Goal: Task Accomplishment & Management: Manage account settings

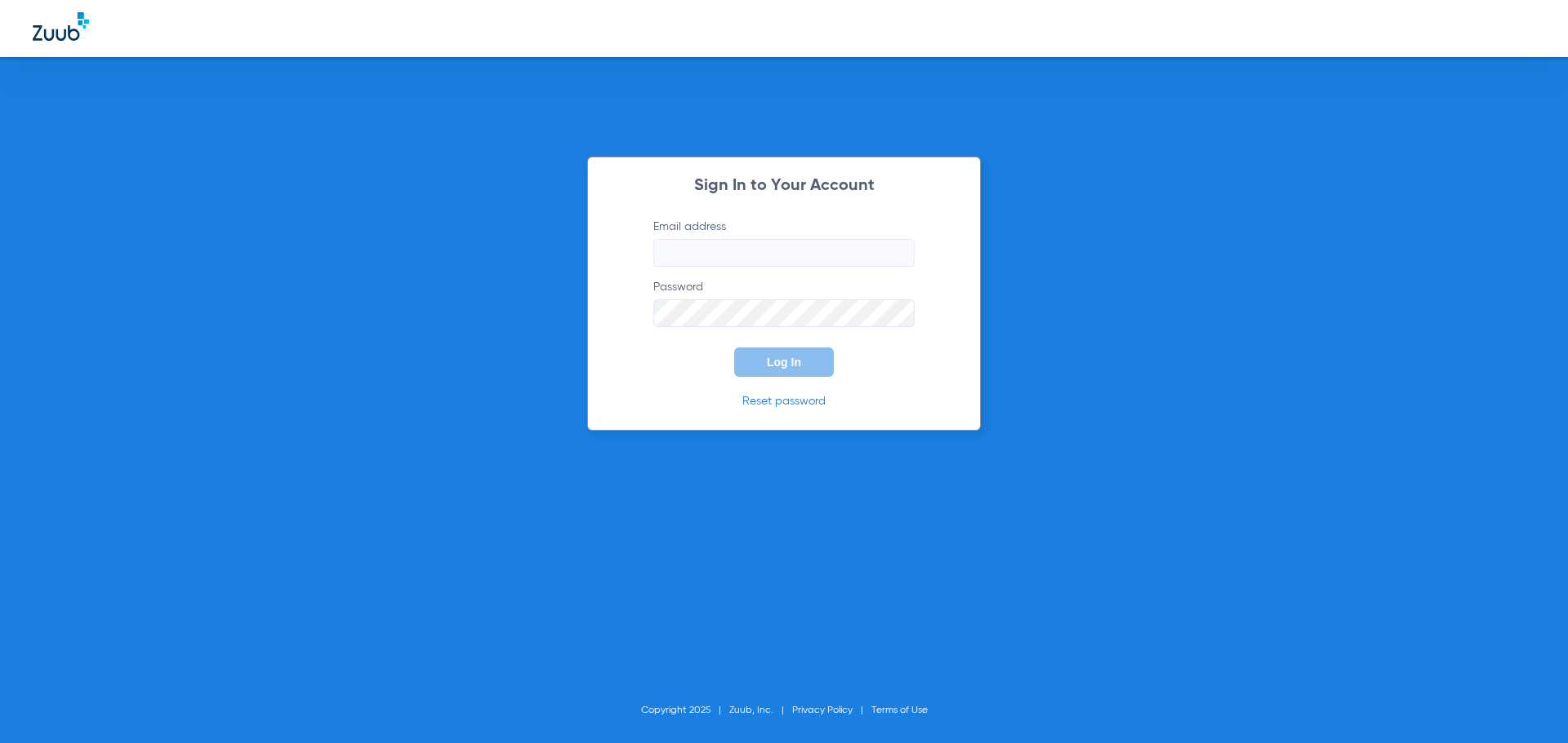
type input "twillis@mydental.org"
click at [794, 345] on form "Email address twillis@mydental.org Password Log In" at bounding box center [783, 298] width 310 height 159
click at [792, 359] on span "Log In" at bounding box center [783, 362] width 34 height 13
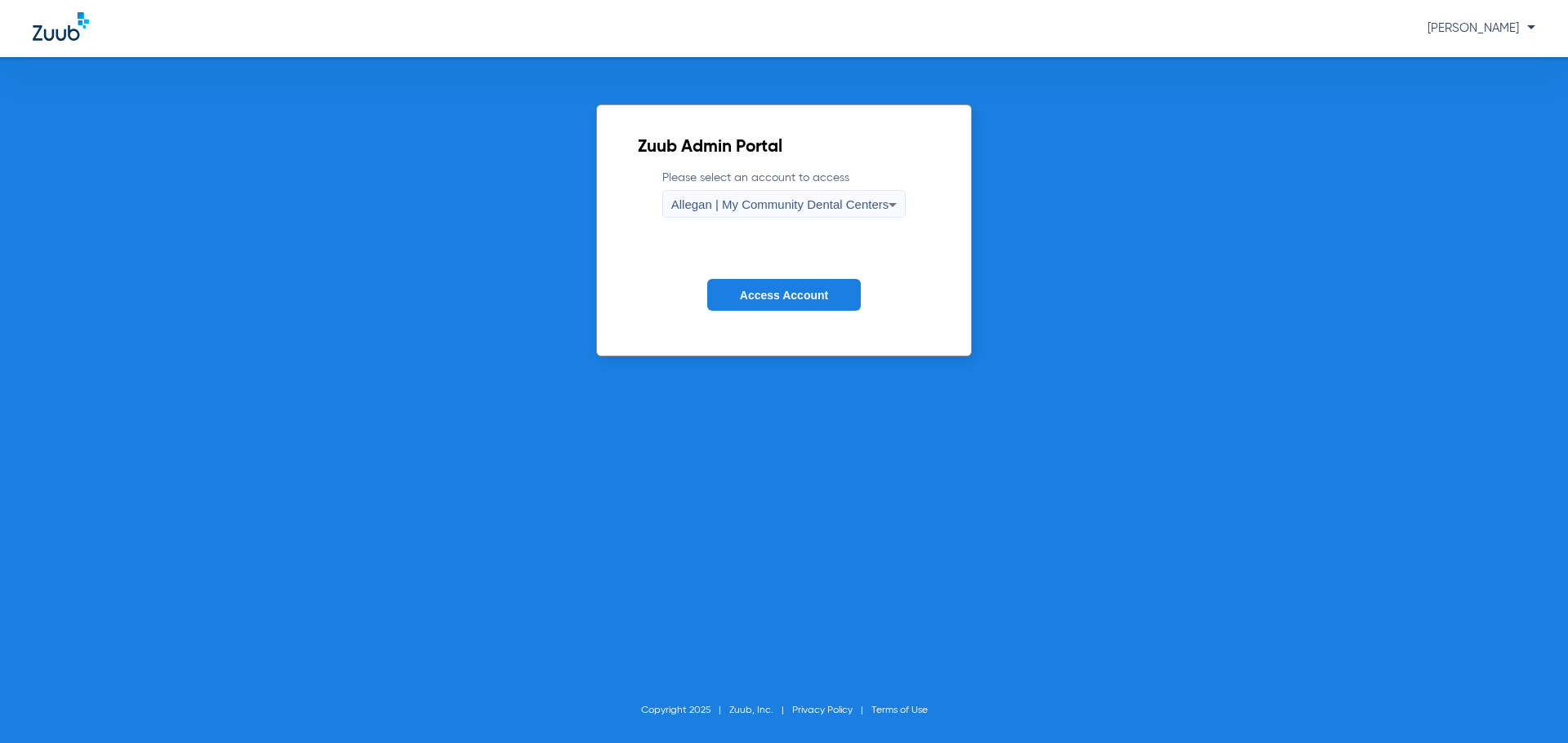
click at [731, 207] on span "Allegan | My Community Dental Centers" at bounding box center [781, 204] width 218 height 14
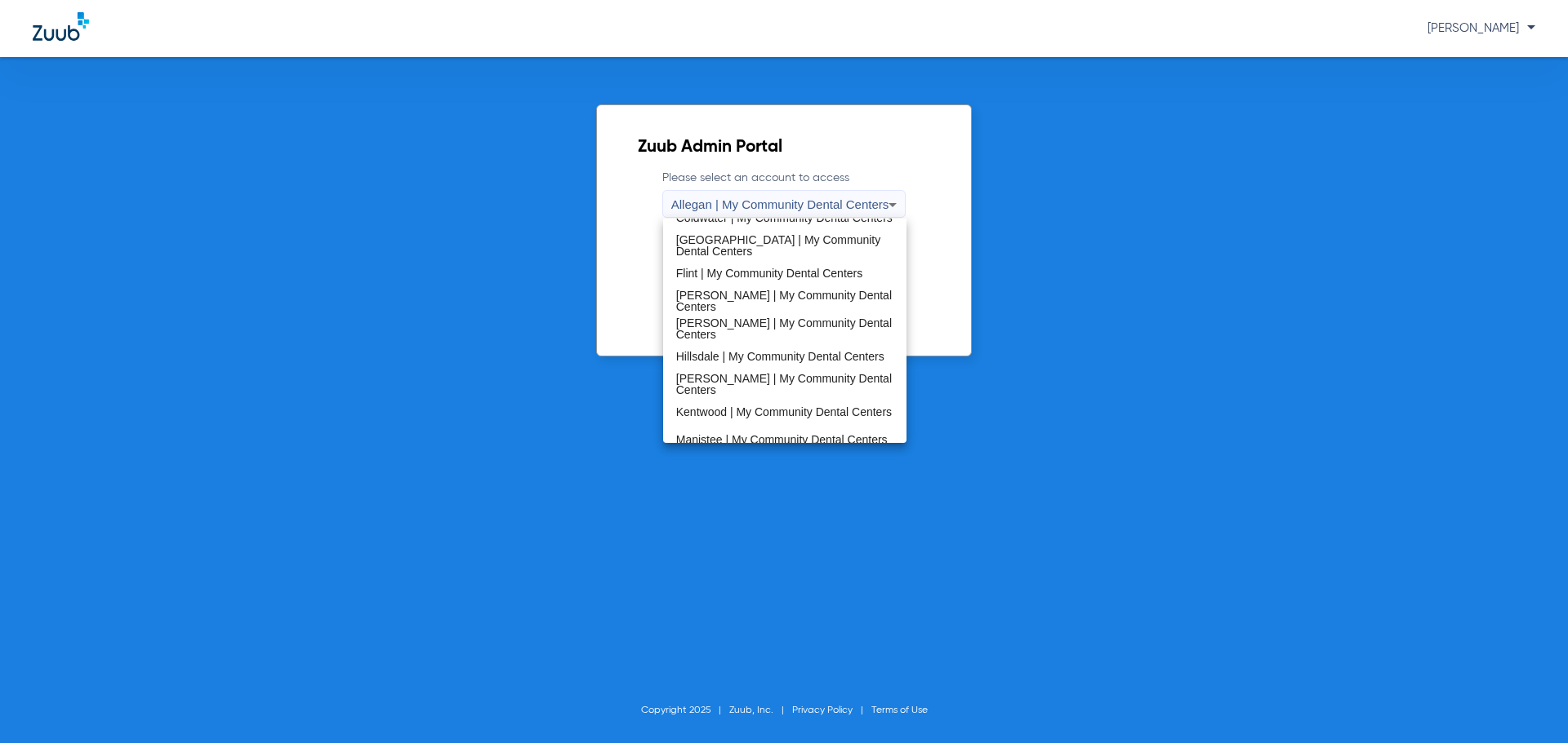
scroll to position [525, 0]
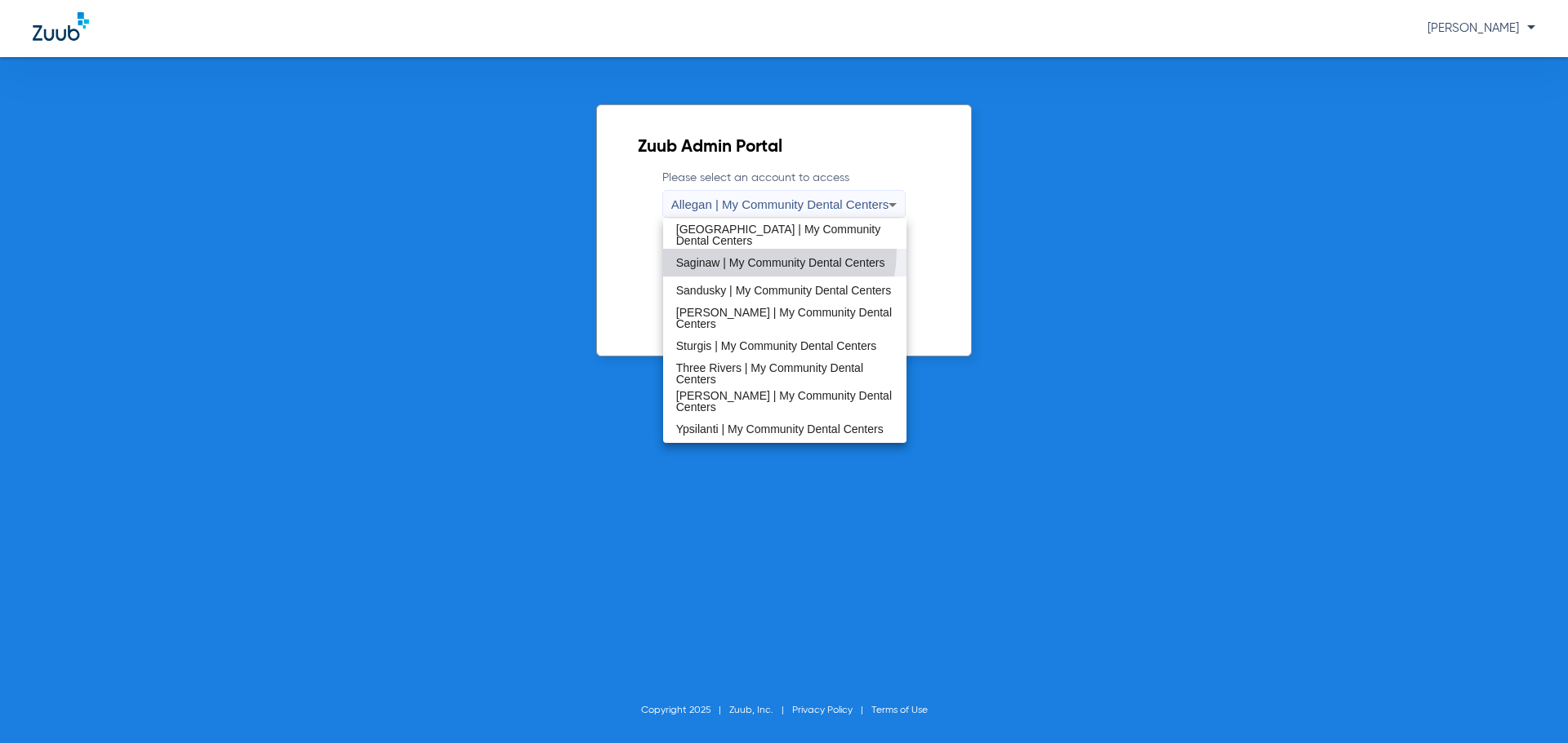
click at [750, 257] on span "Saginaw | My Community Dental Centers" at bounding box center [780, 263] width 209 height 12
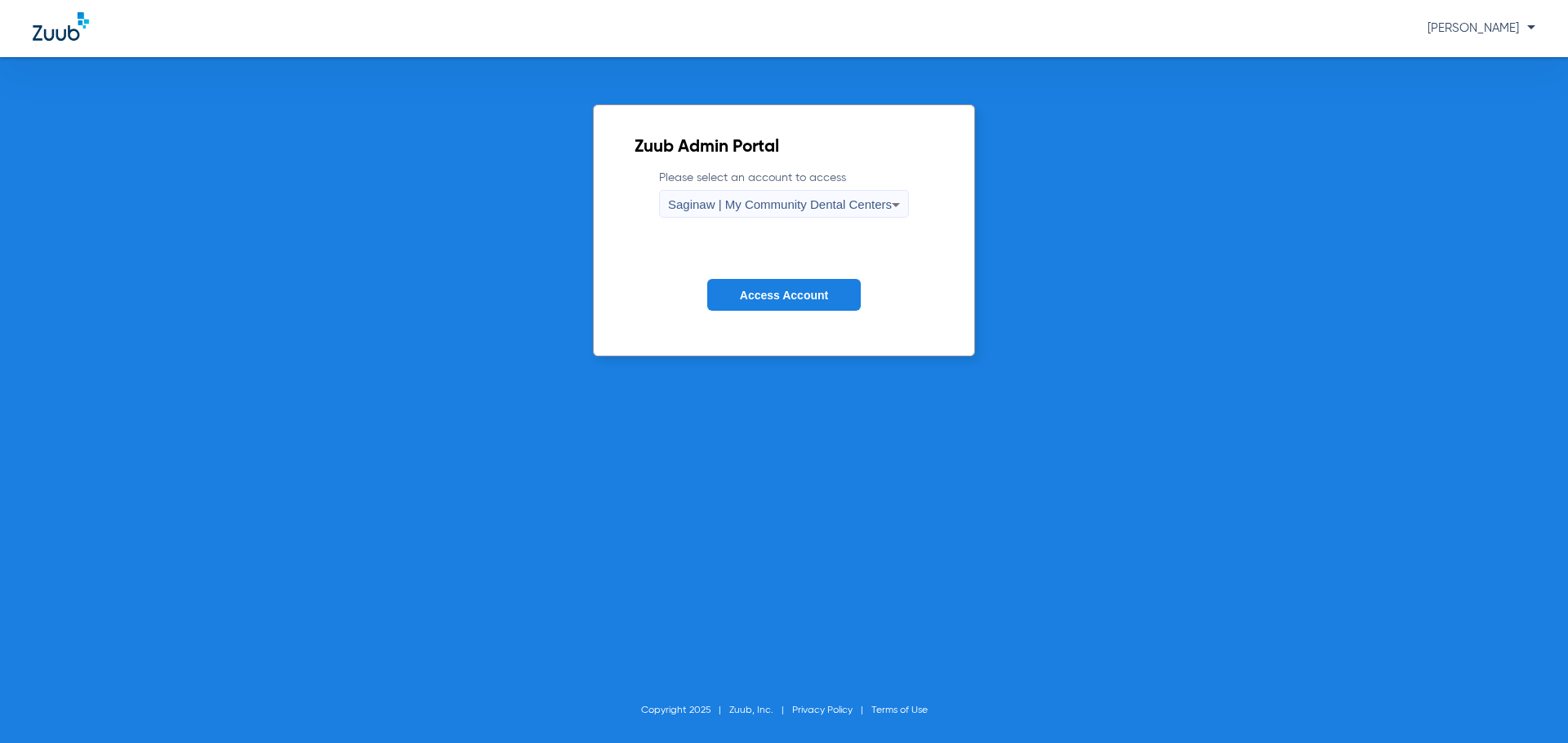
click at [780, 277] on form "Please select an account to access Saginaw | My Community Dental Centers Access…" at bounding box center [783, 252] width 299 height 165
click at [788, 293] on span "Access Account" at bounding box center [784, 296] width 88 height 13
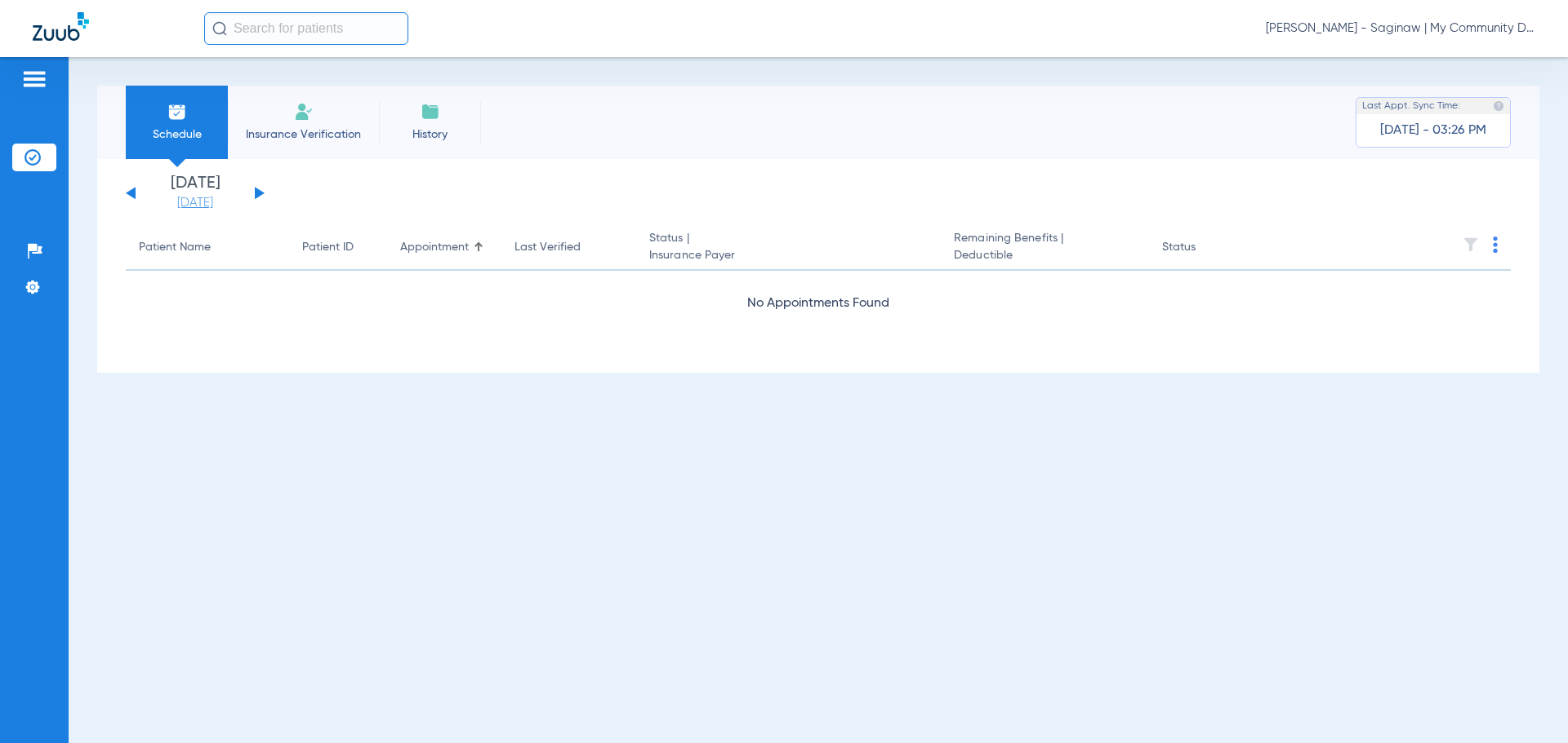
click at [210, 207] on link "[DATE]" at bounding box center [195, 203] width 98 height 17
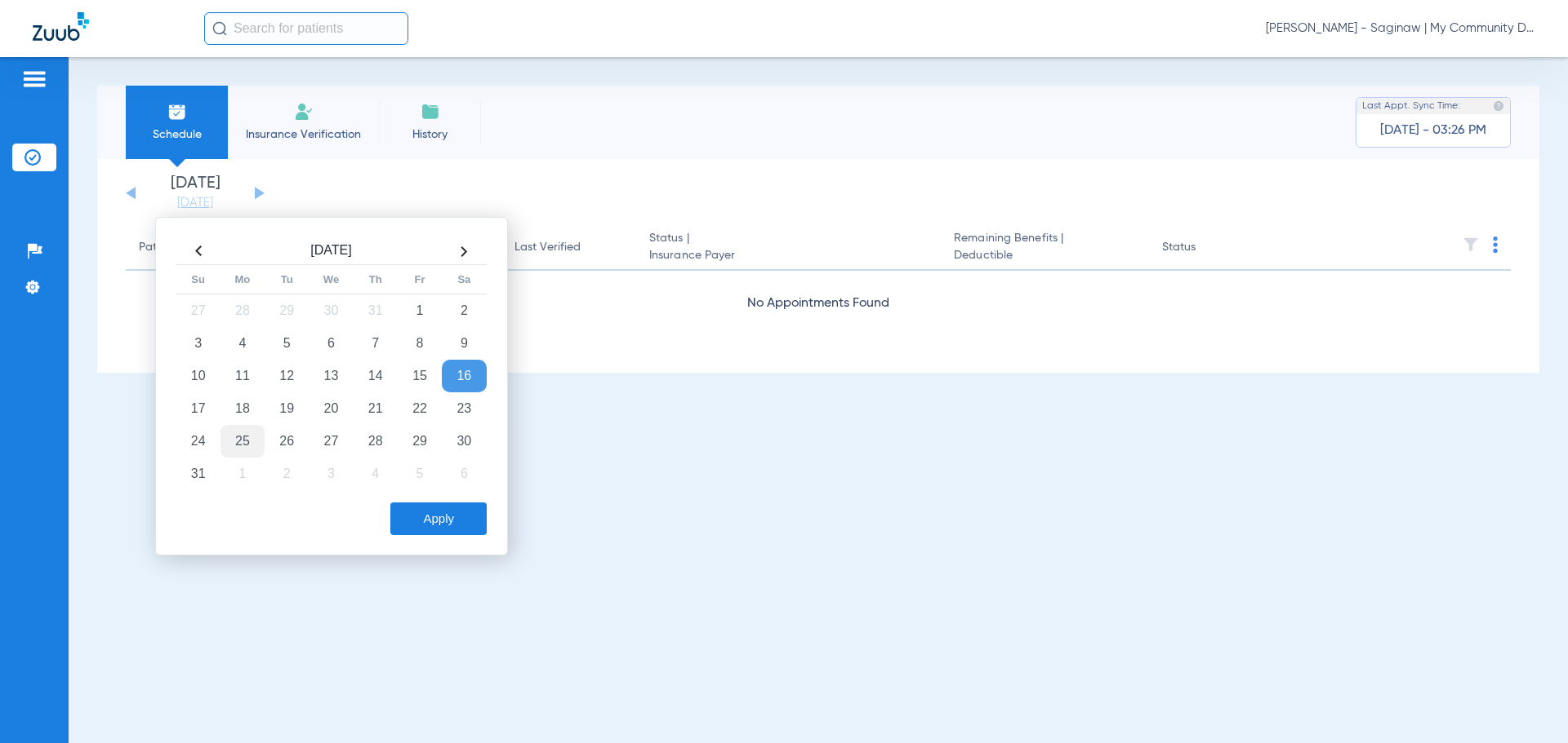
click at [242, 441] on td "25" at bounding box center [242, 441] width 44 height 32
click at [450, 523] on button "Apply" at bounding box center [438, 518] width 97 height 32
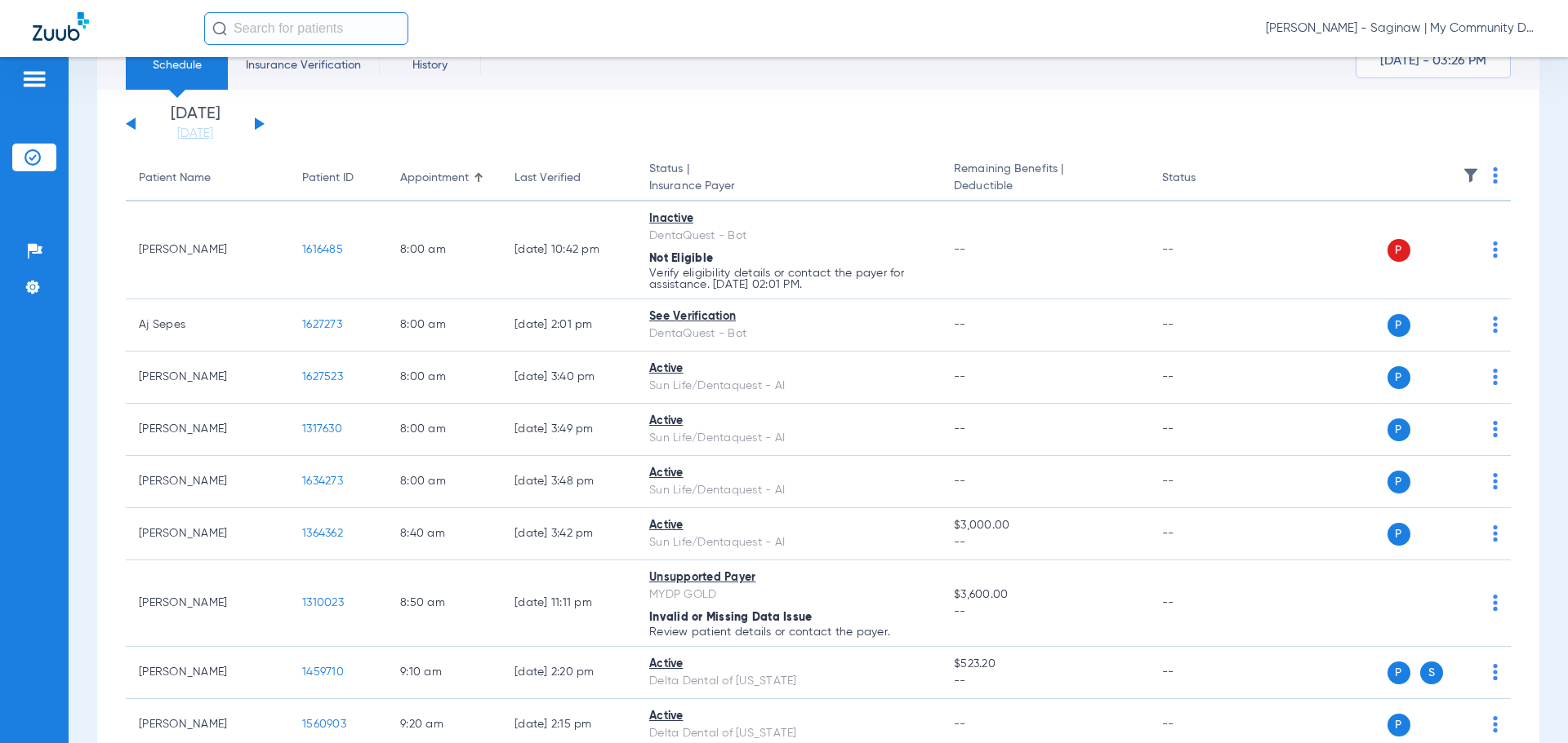
scroll to position [163, 0]
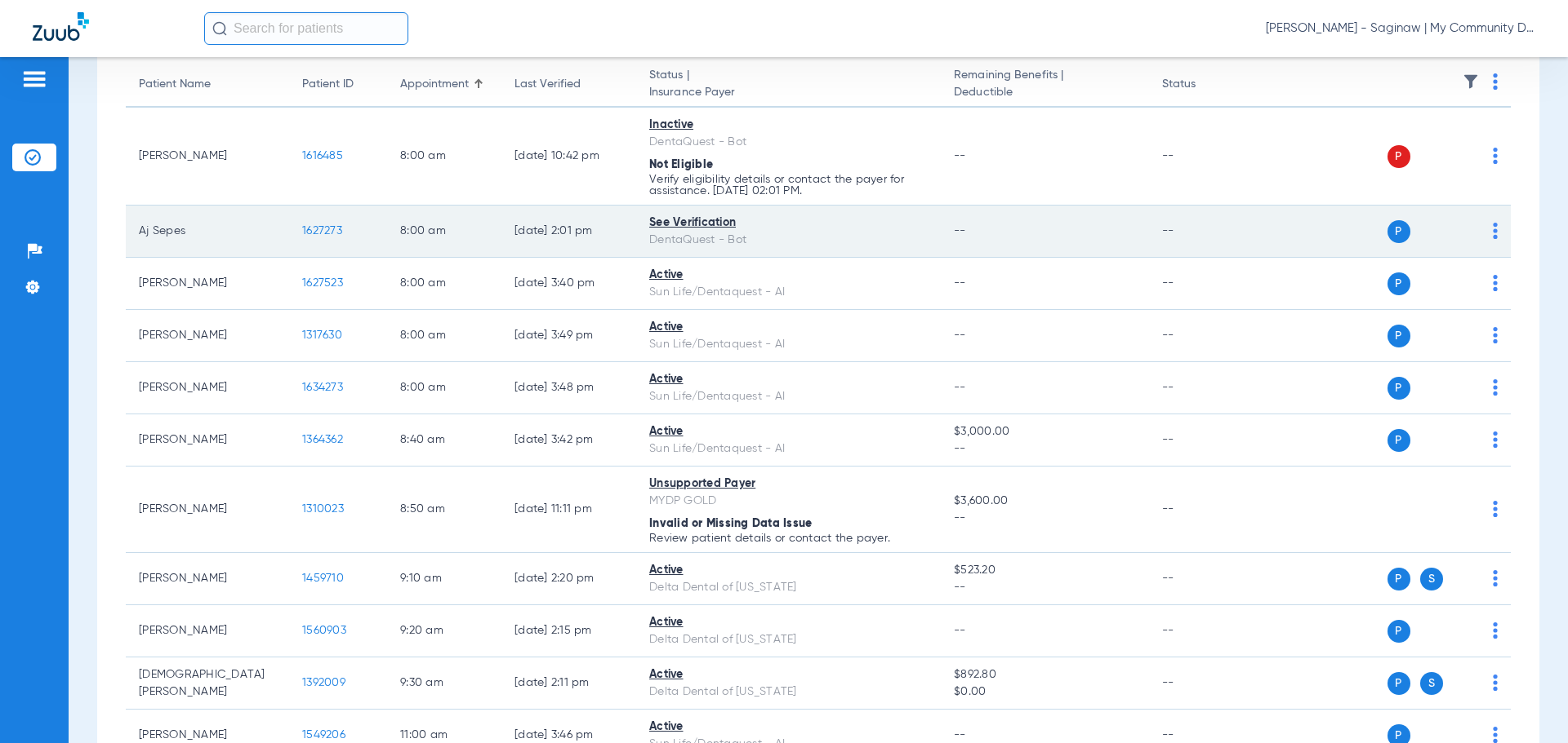
click at [309, 234] on span "1627273" at bounding box center [322, 231] width 40 height 12
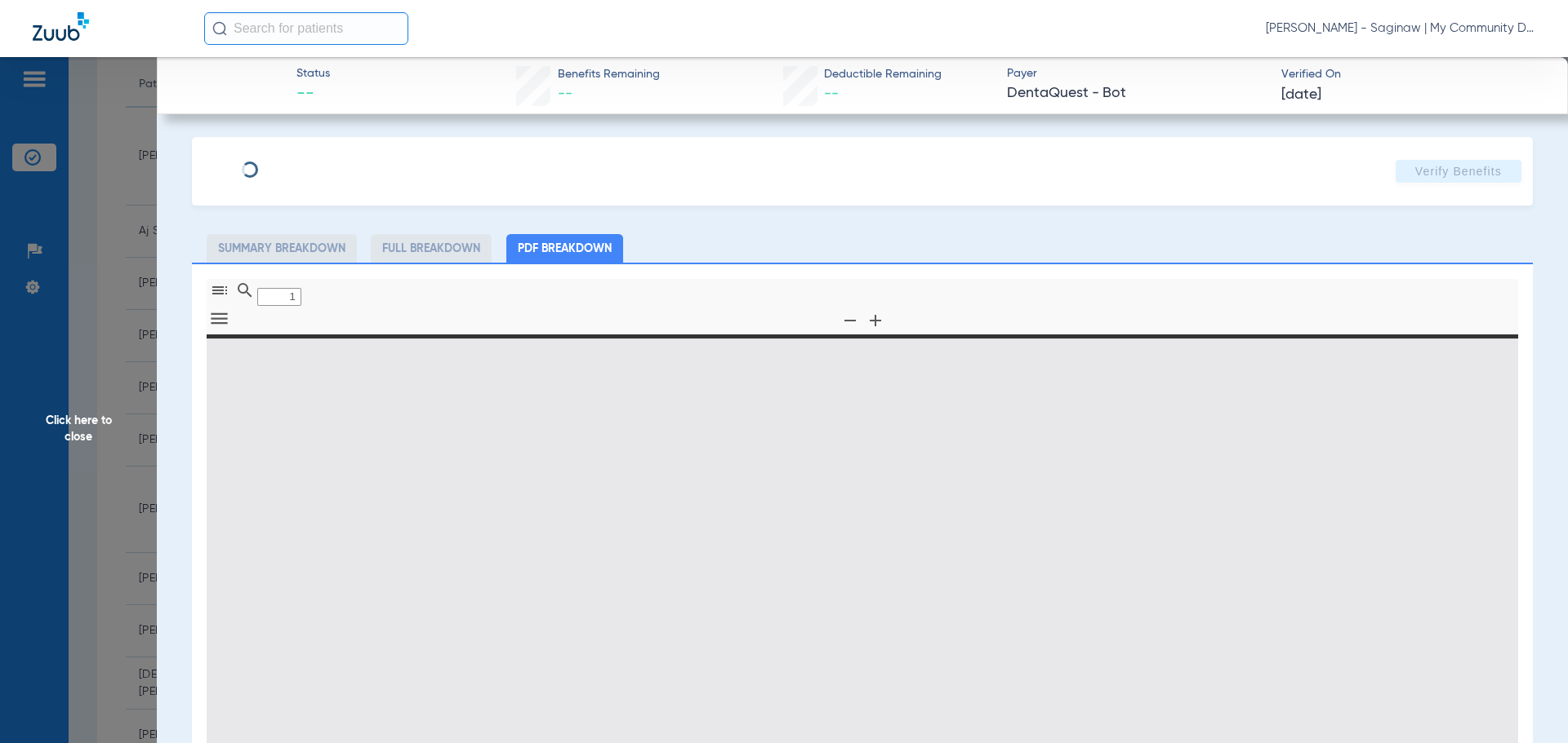
type input "0"
select select "page-width"
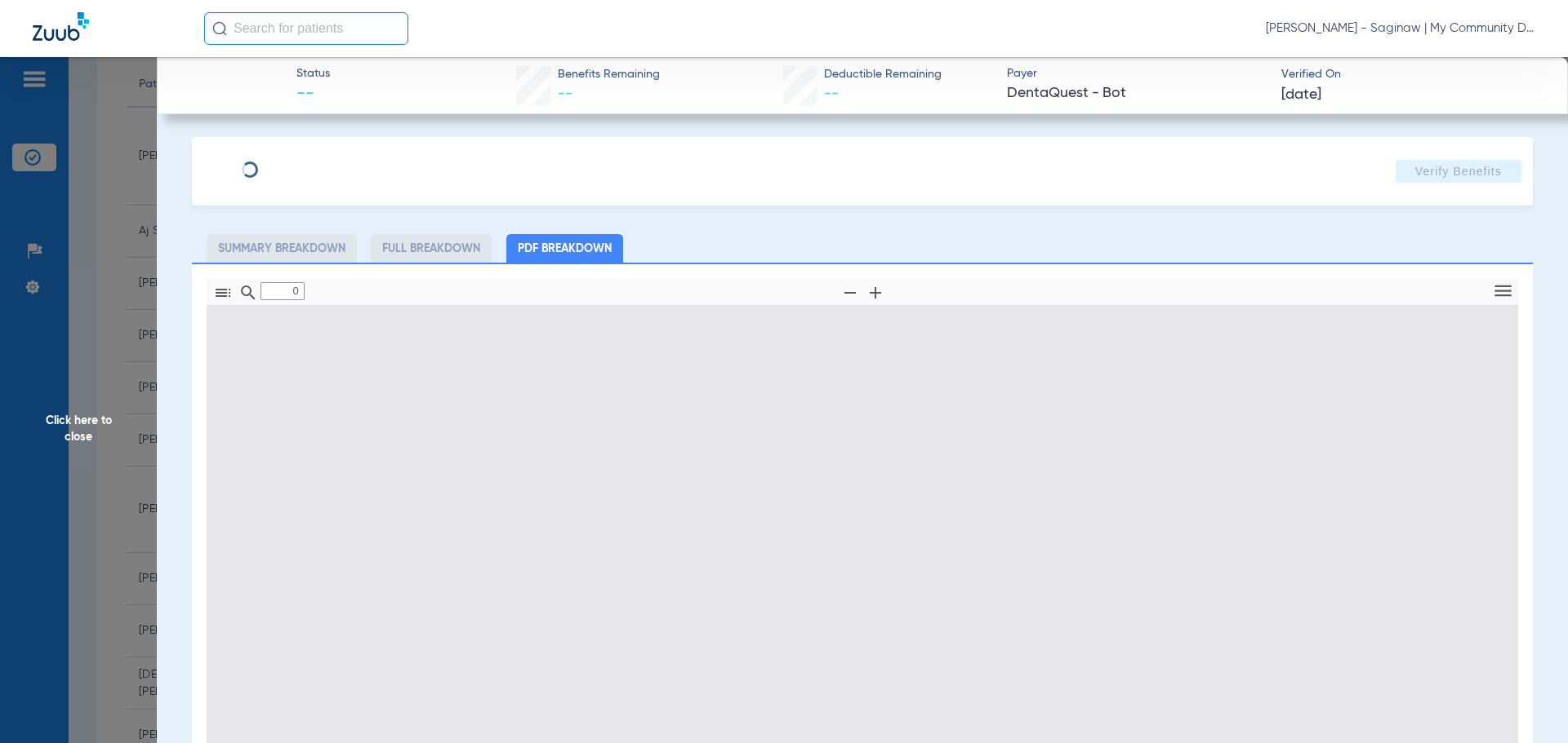
type input "1"
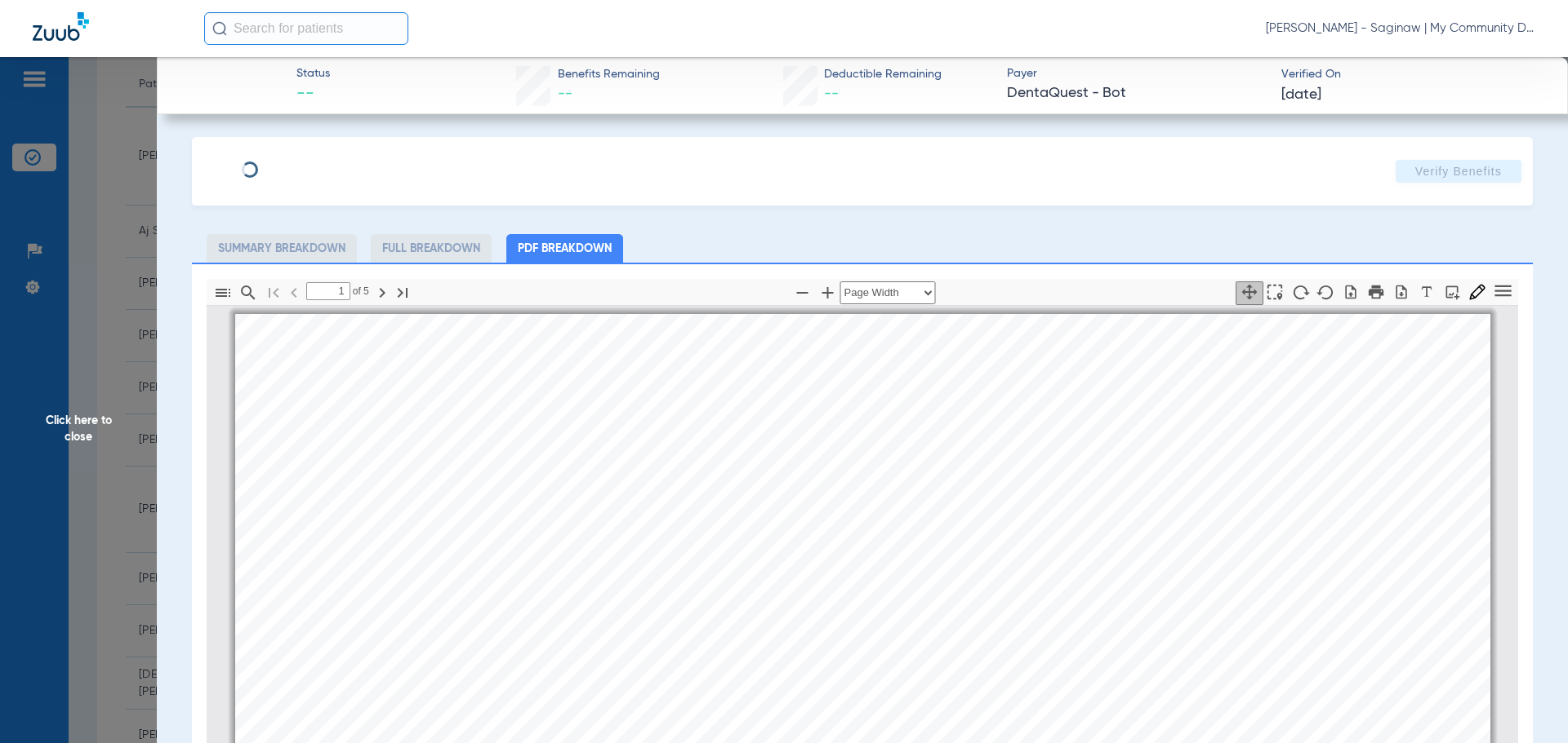
scroll to position [8, 0]
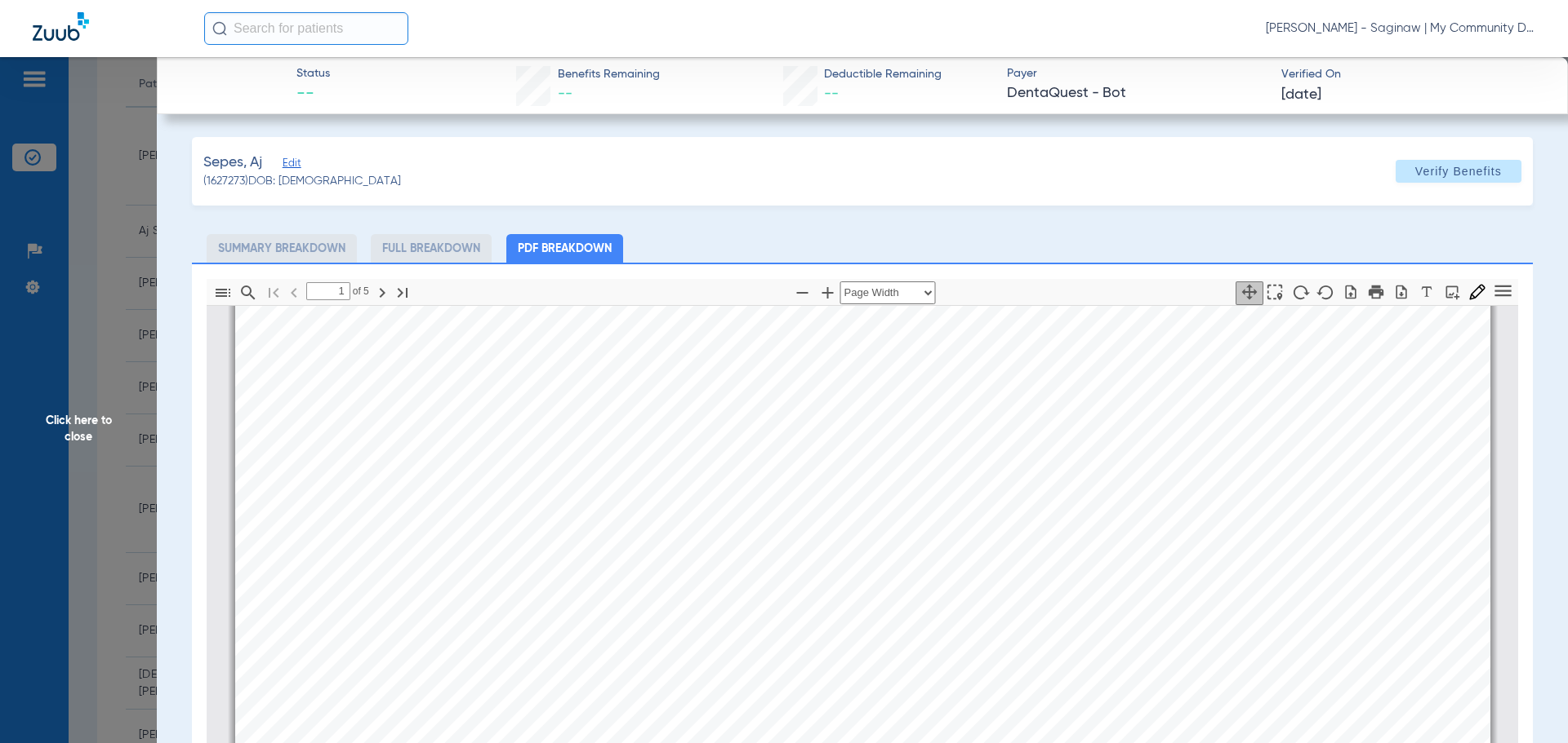
click at [179, 432] on app-member-insurance-verification-view "Status -- Benefits Remaining -- Deductible Remaining -- Payer DentaQuest - Bot …" at bounding box center [863, 546] width 1411 height 979
click at [118, 452] on span "Click here to close" at bounding box center [79, 428] width 157 height 743
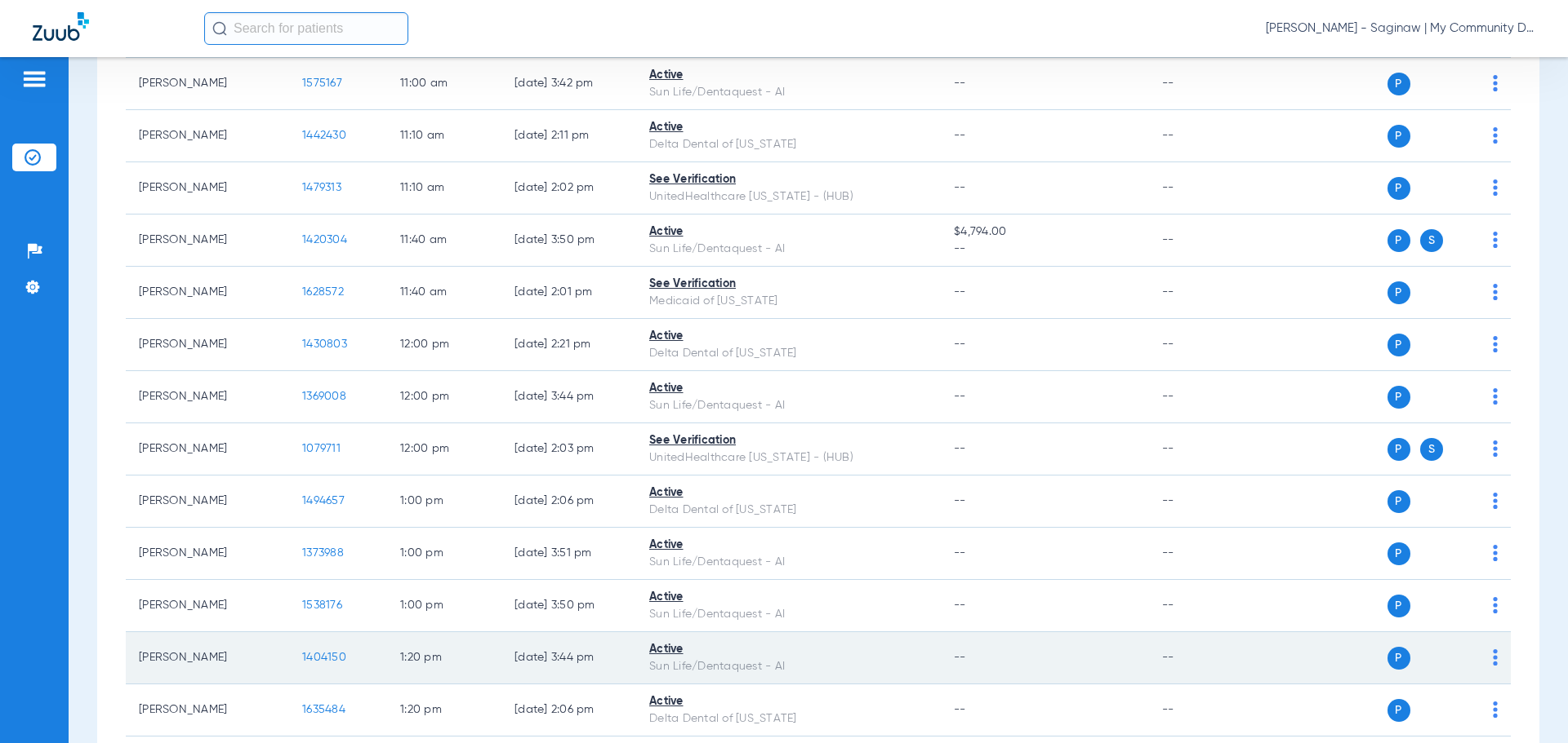
scroll to position [1061, 0]
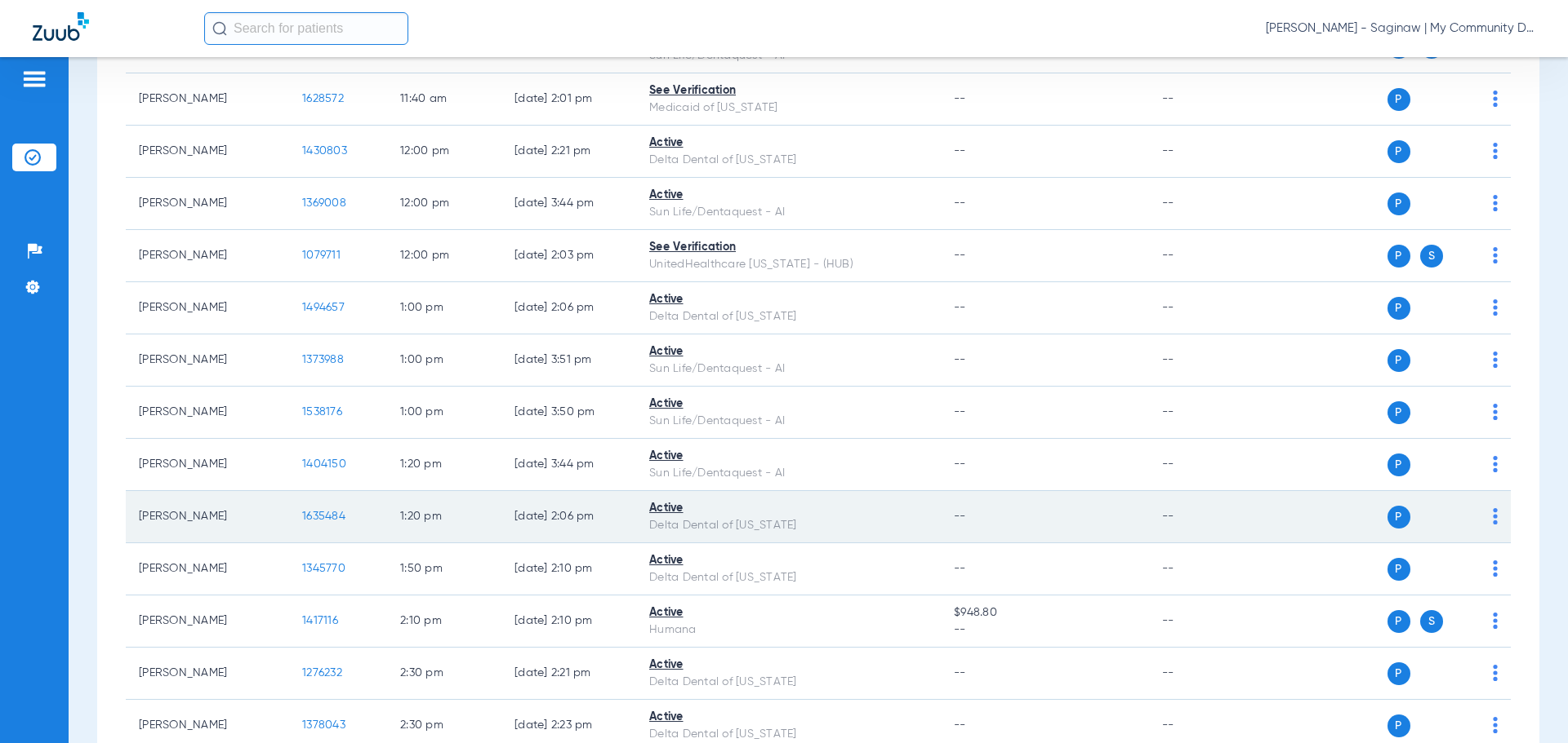
click at [315, 512] on td "1635484" at bounding box center [338, 517] width 98 height 52
click at [315, 512] on span "1635484" at bounding box center [323, 517] width 43 height 12
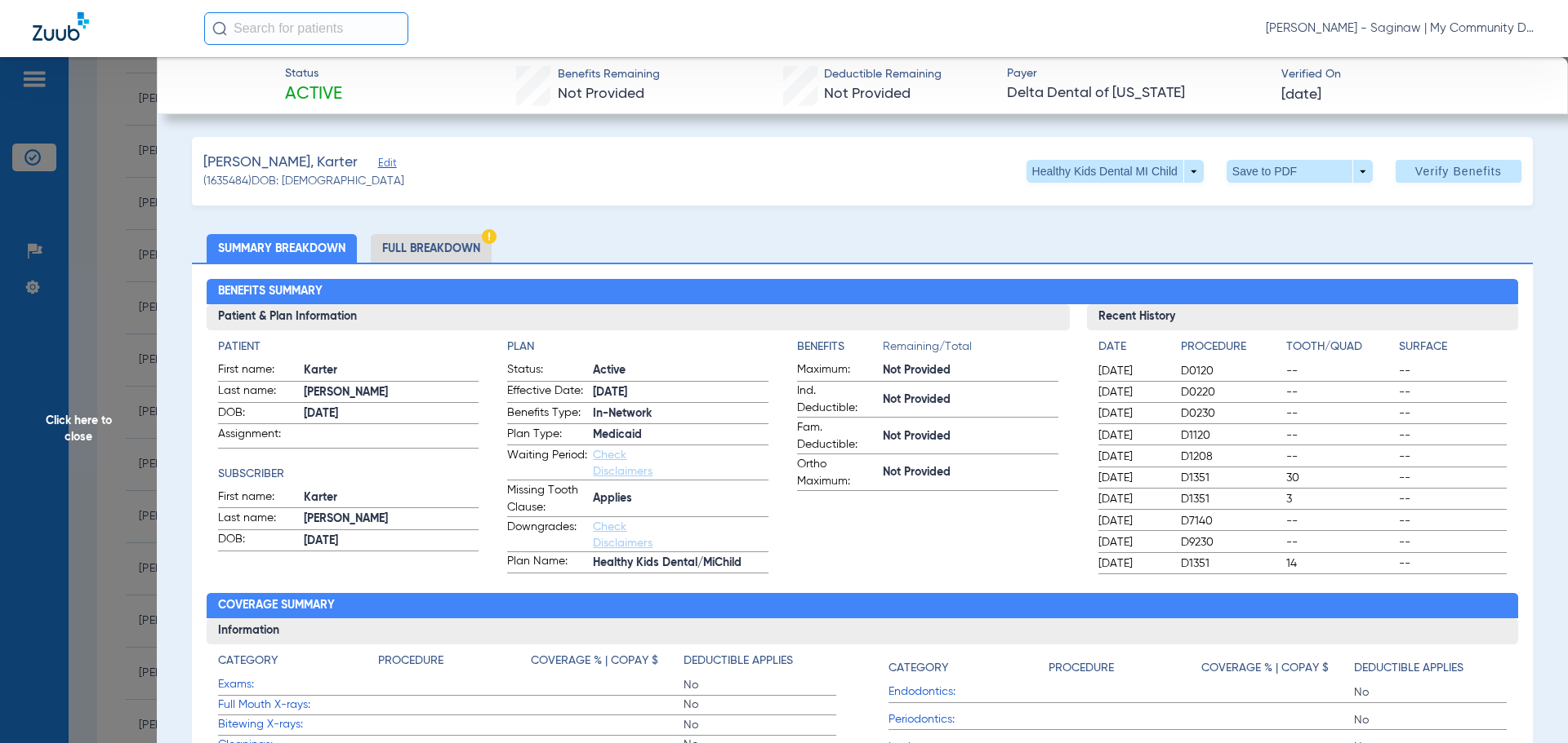
click at [452, 241] on li "Full Breakdown" at bounding box center [431, 248] width 121 height 29
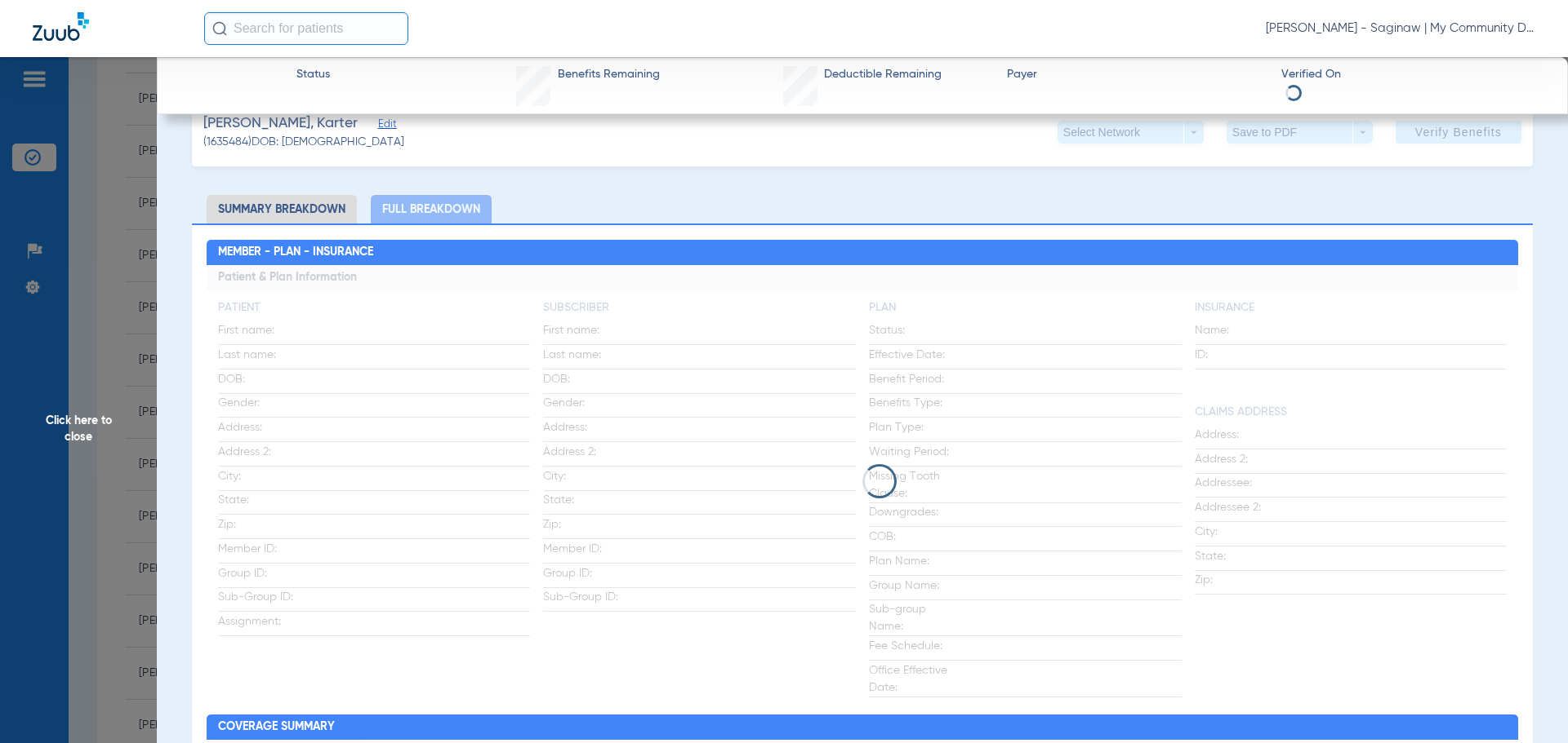
scroll to position [0, 0]
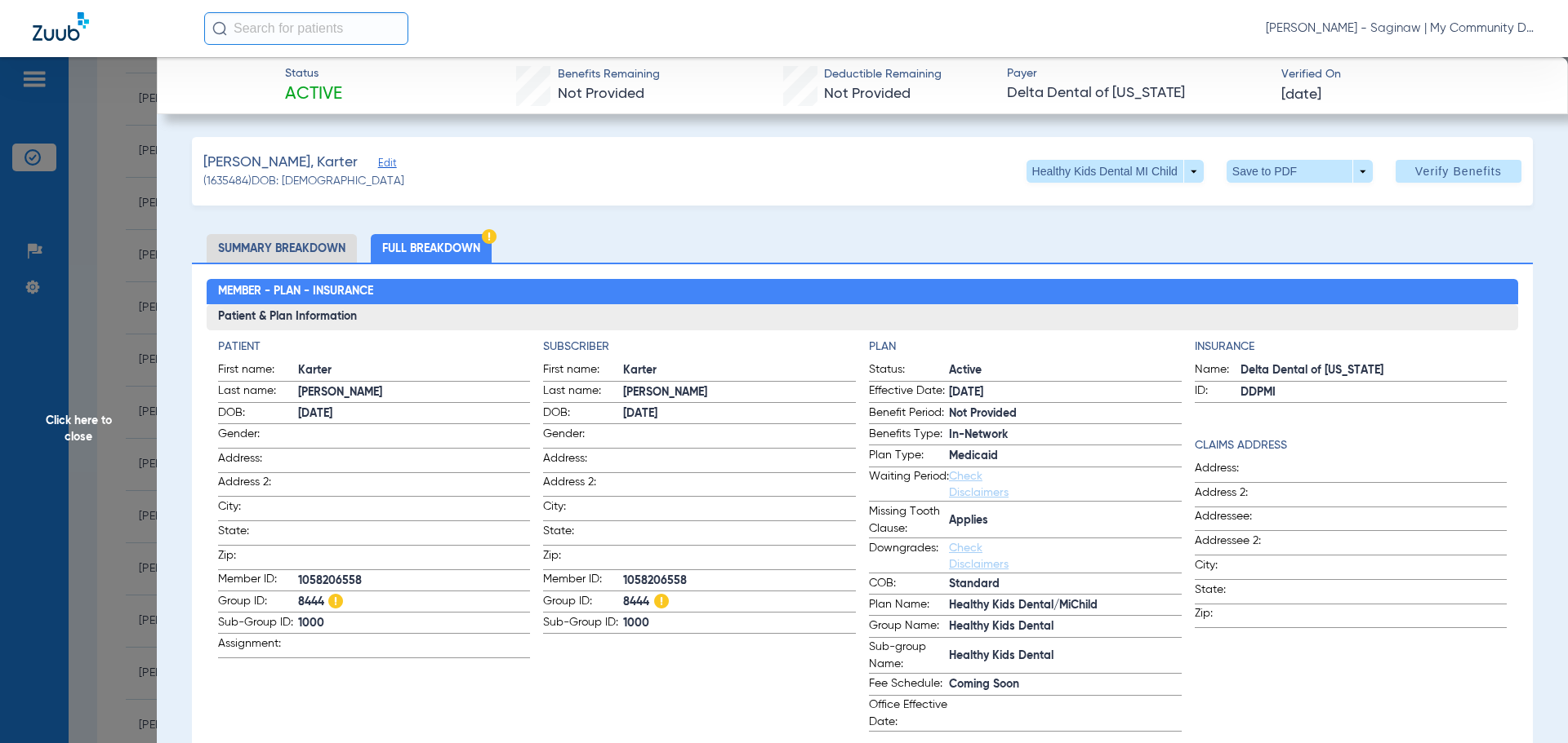
click at [278, 244] on li "Summary Breakdown" at bounding box center [282, 248] width 151 height 29
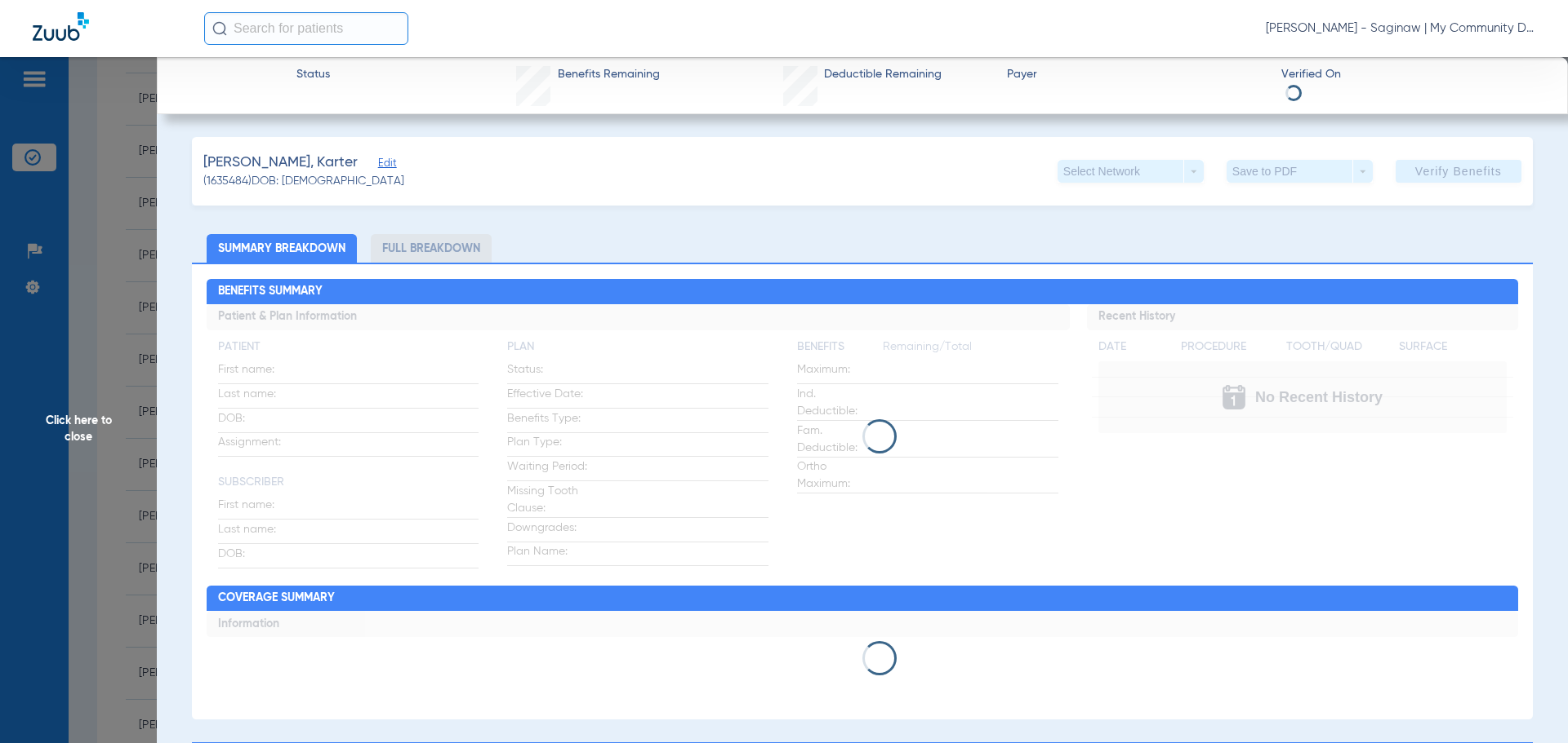
click at [96, 350] on span "Click here to close" at bounding box center [79, 428] width 157 height 743
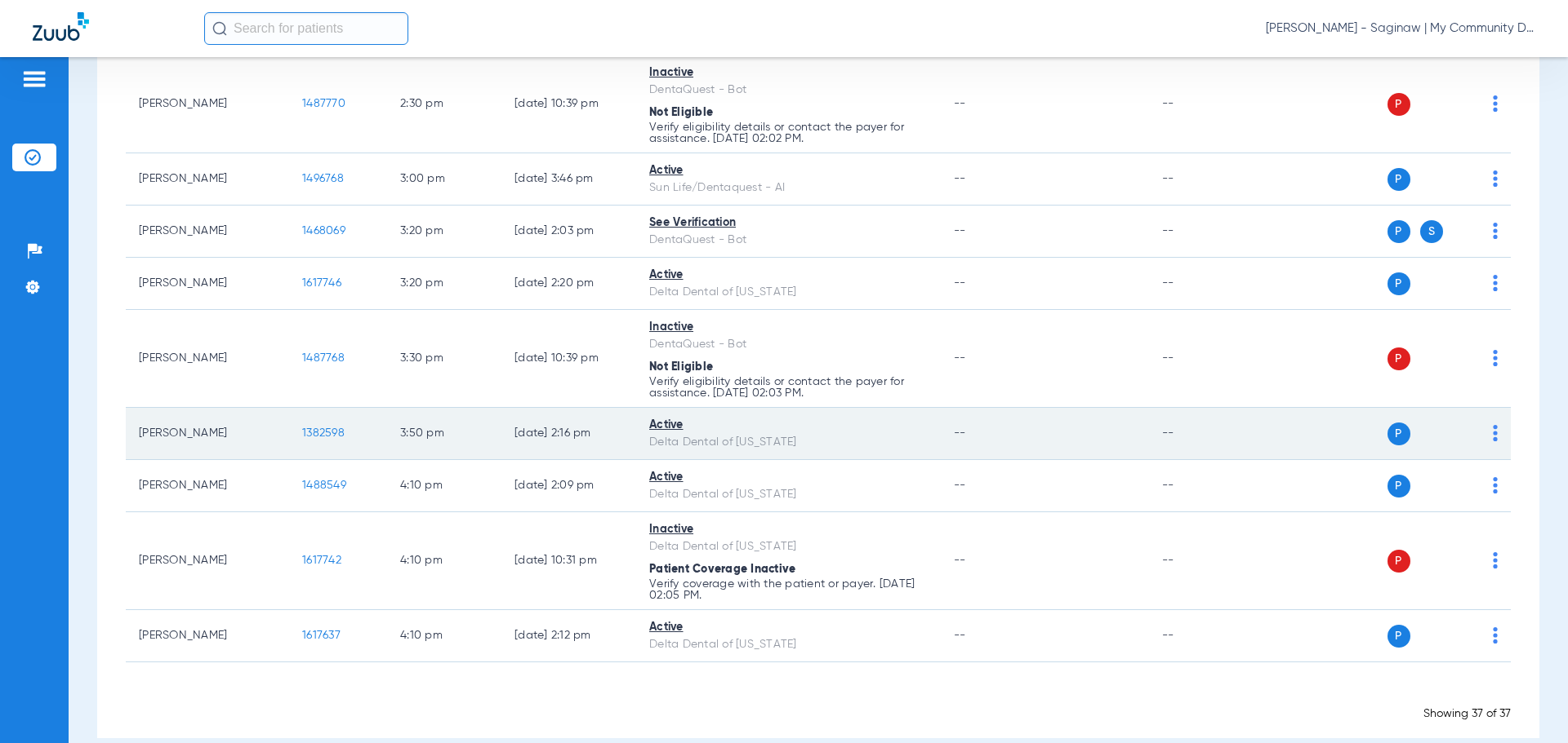
scroll to position [1781, 0]
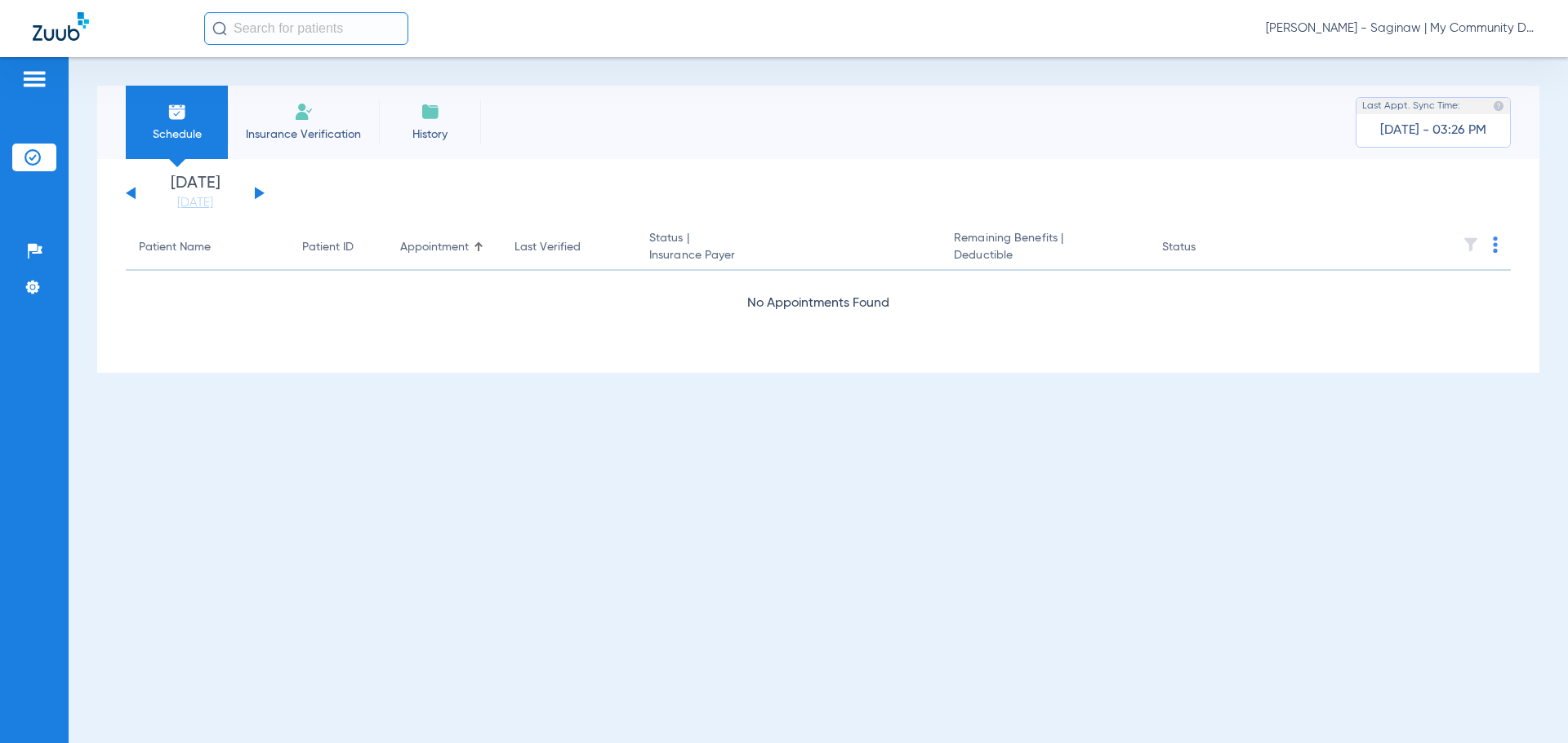
click at [1369, 32] on span "[PERSON_NAME] - Saginaw | My Community Dental Centers" at bounding box center [1400, 29] width 270 height 17
click at [1449, 65] on button "Account Selection" at bounding box center [1474, 57] width 117 height 32
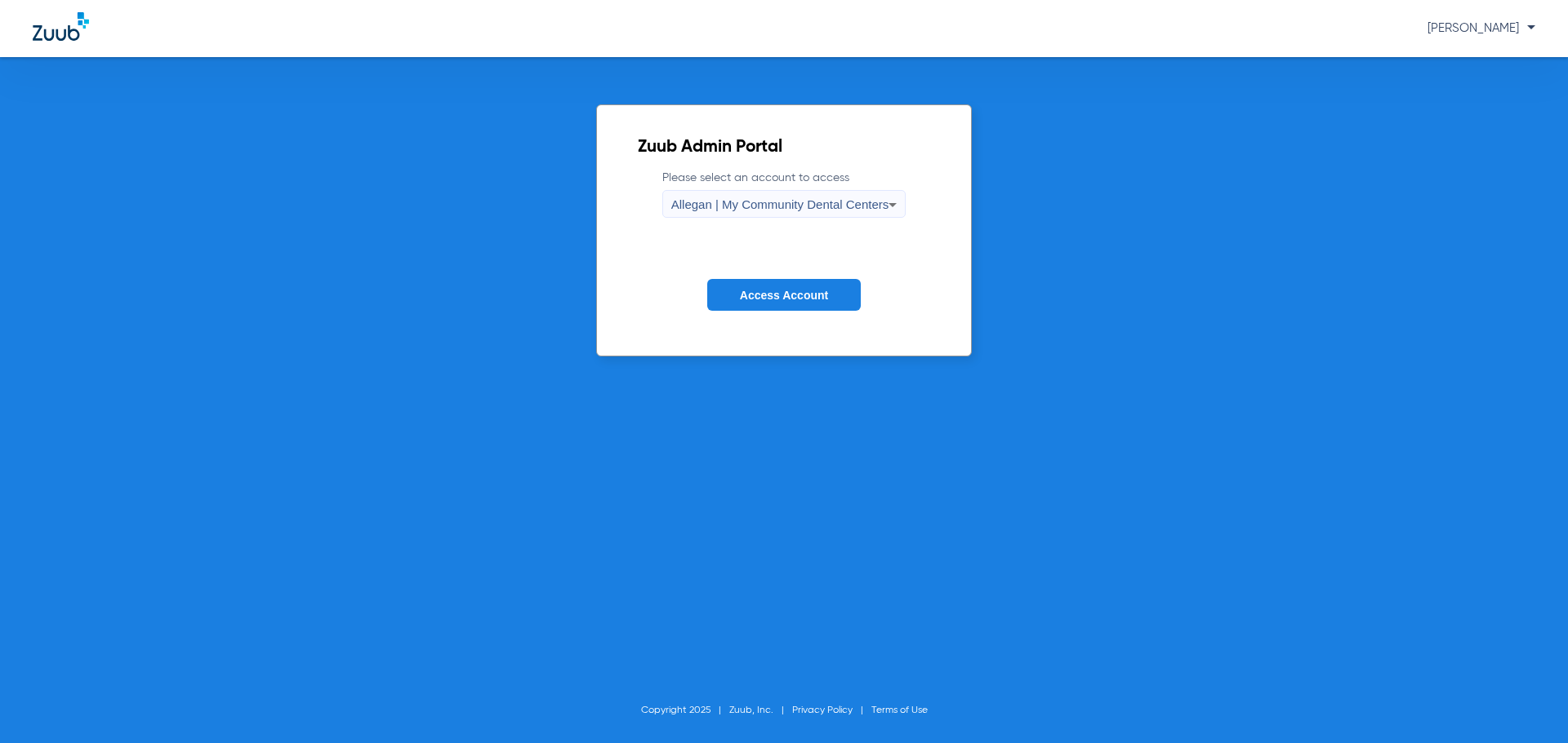
click at [762, 211] on span "Allegan | My Community Dental Centers" at bounding box center [781, 204] width 218 height 14
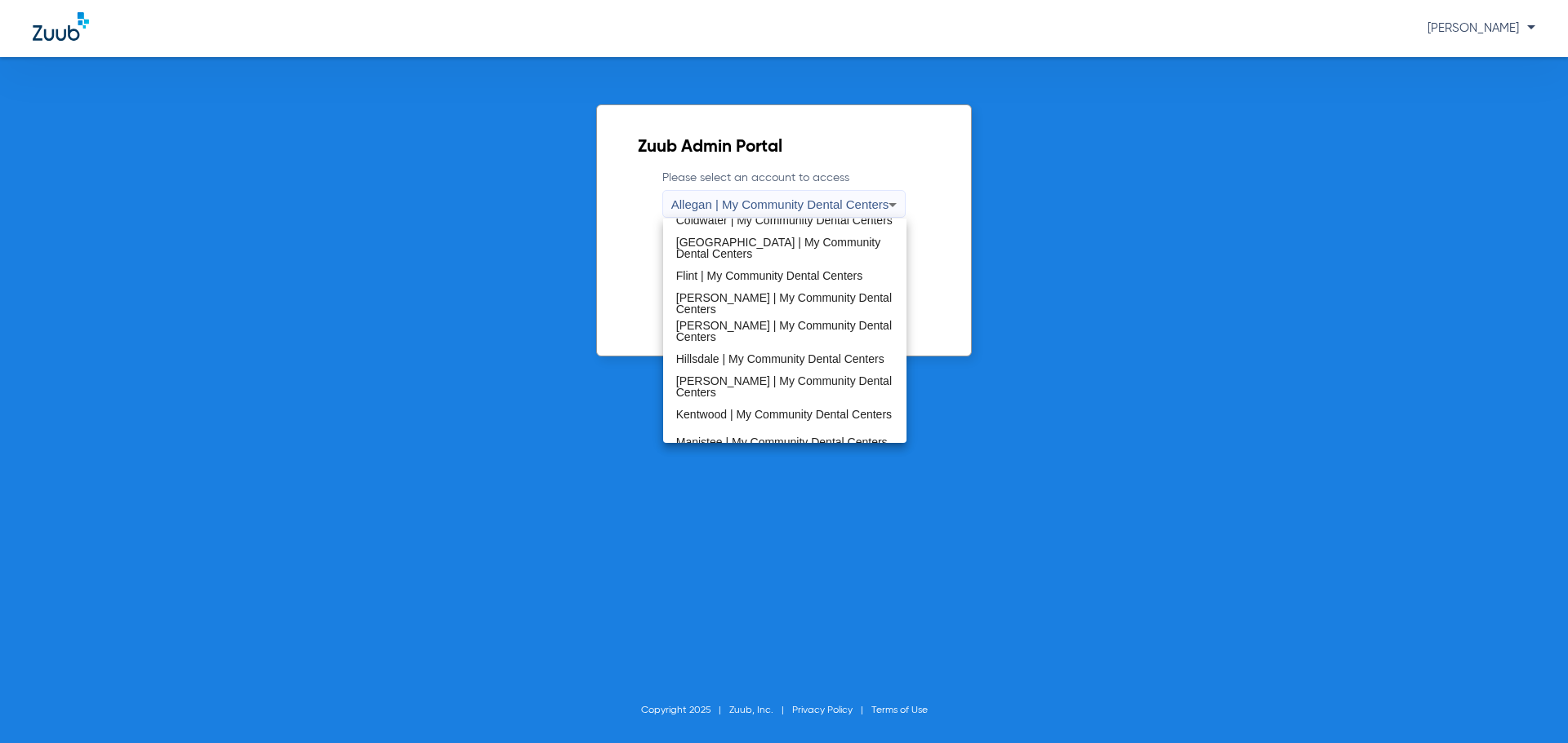
scroll to position [489, 0]
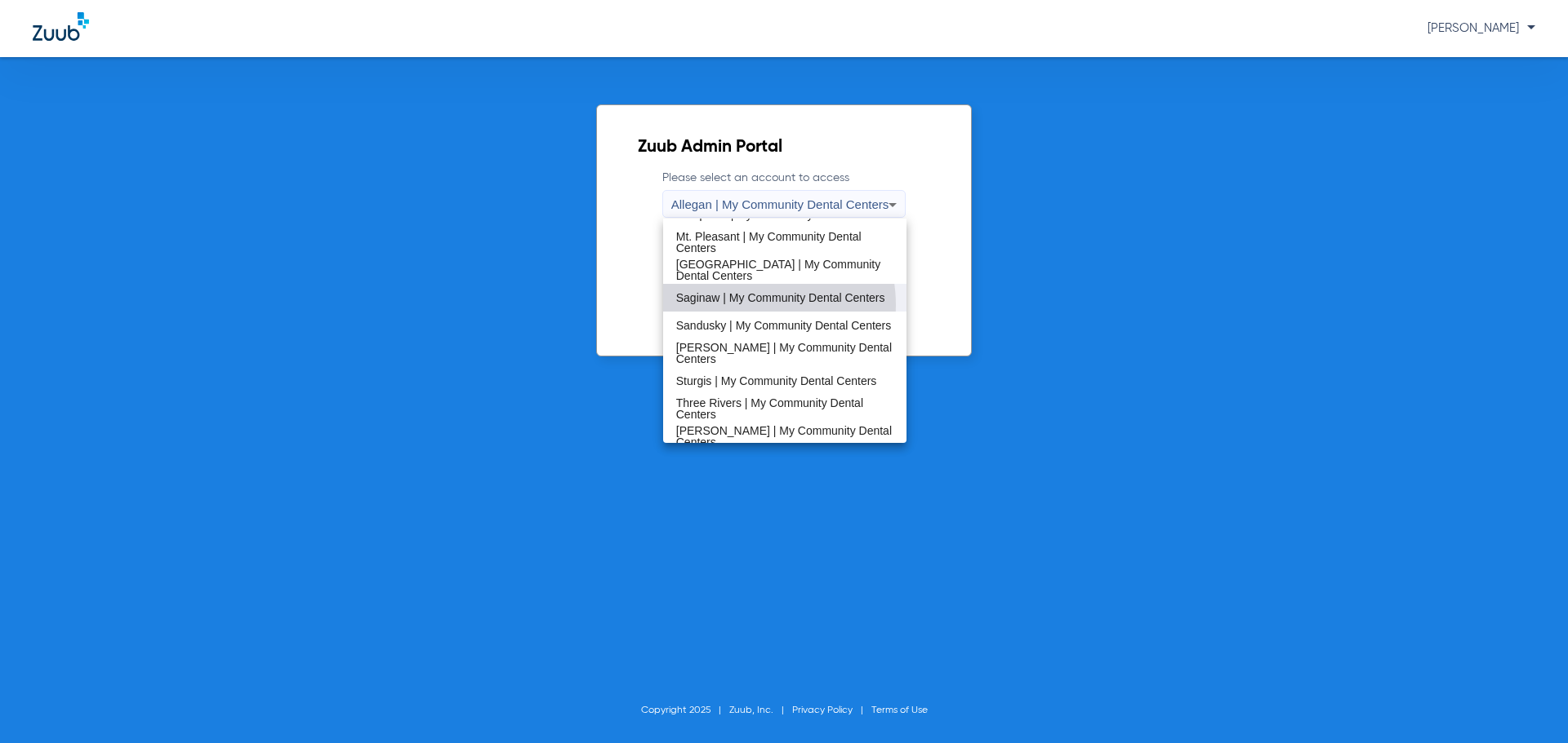
click at [740, 303] on span "Saginaw | My Community Dental Centers" at bounding box center [780, 298] width 209 height 12
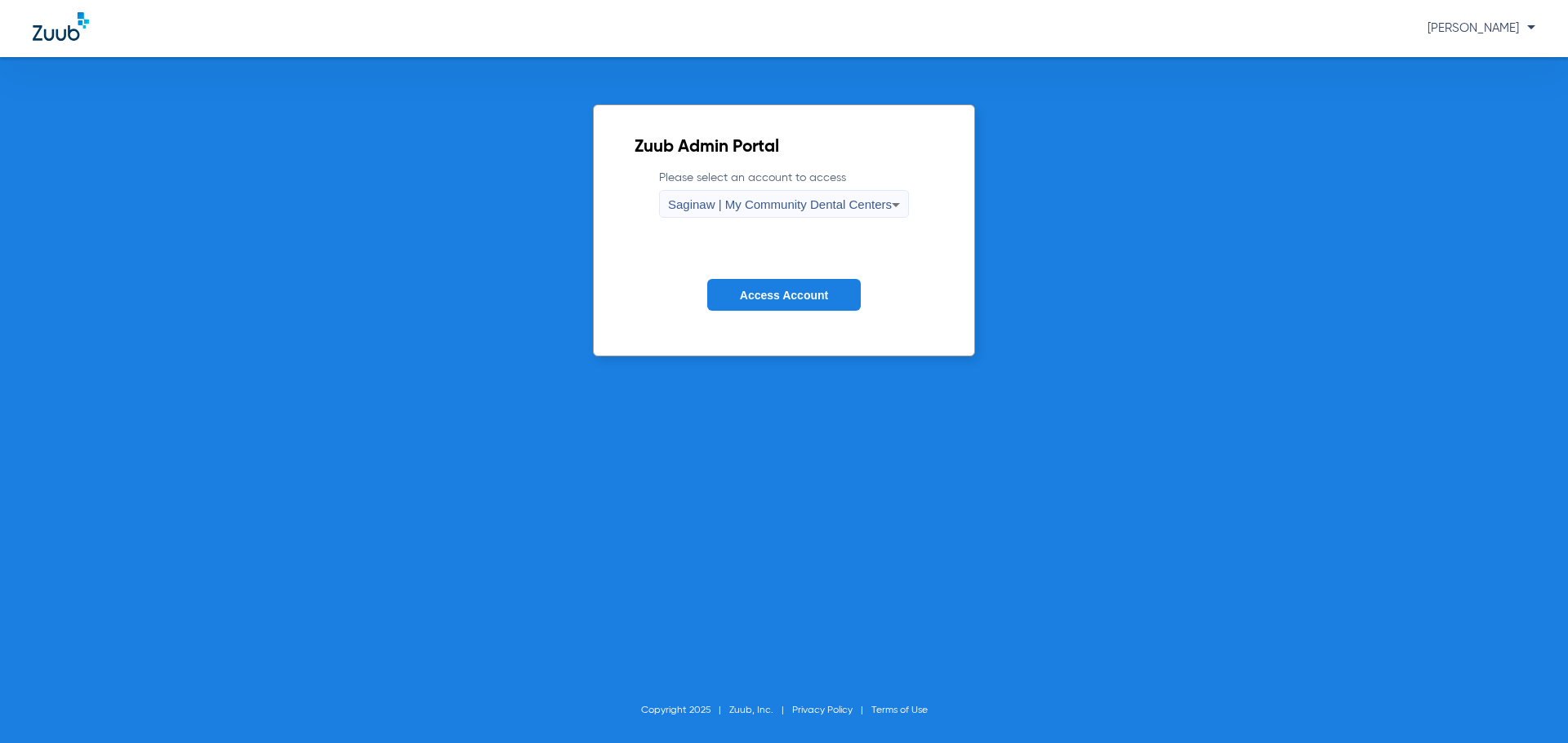
click at [740, 309] on button "Access Account" at bounding box center [784, 295] width 154 height 32
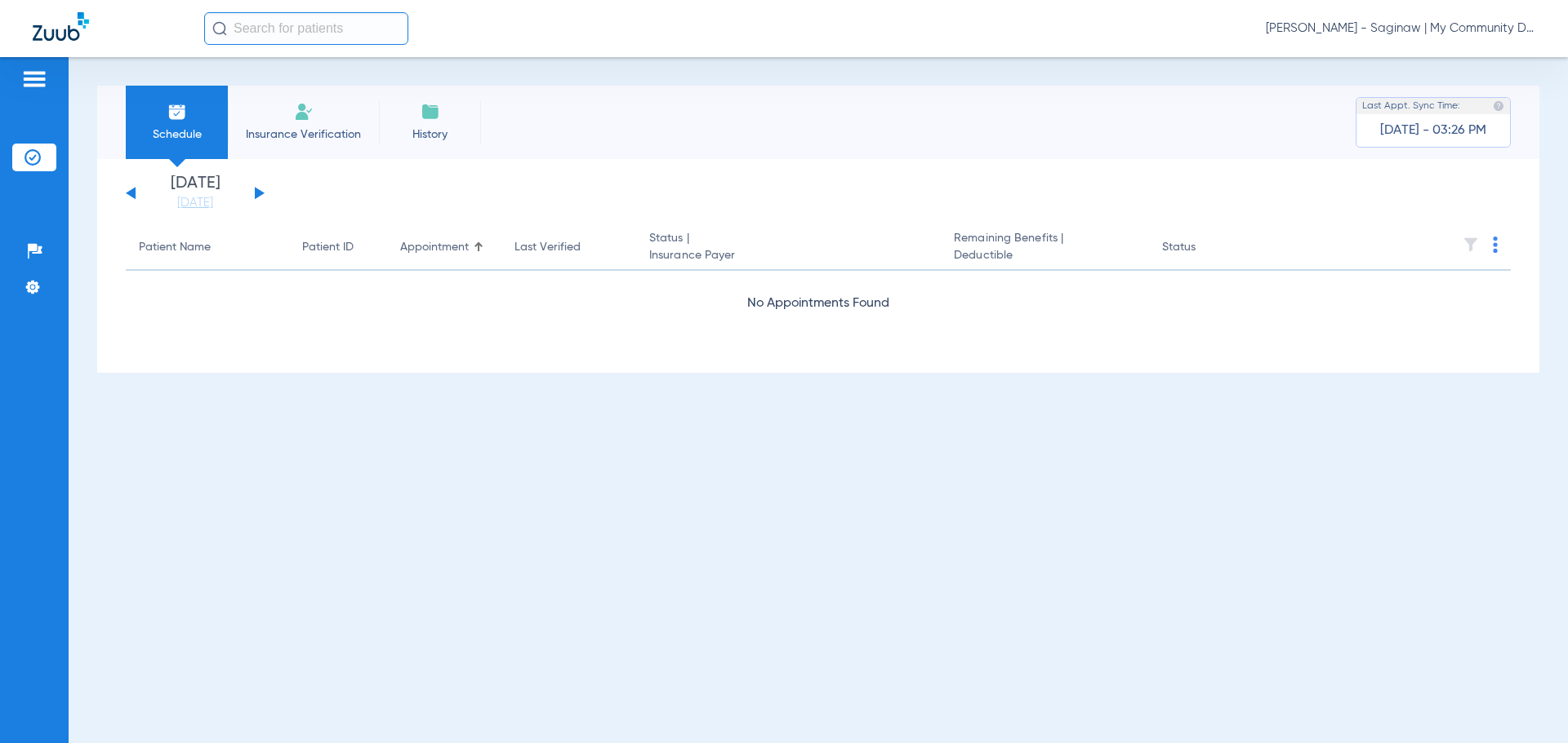
click at [1424, 37] on div "Tiara Willis - Saginaw | My Community Dental Centers" at bounding box center [869, 28] width 1331 height 32
click at [1422, 29] on span "Tiara Willis - Saginaw | My Community Dental Centers" at bounding box center [1400, 29] width 270 height 17
drag, startPoint x: 1460, startPoint y: 61, endPoint x: 1451, endPoint y: 63, distance: 9.2
click at [1451, 63] on span "Account Selection" at bounding box center [1474, 58] width 92 height 12
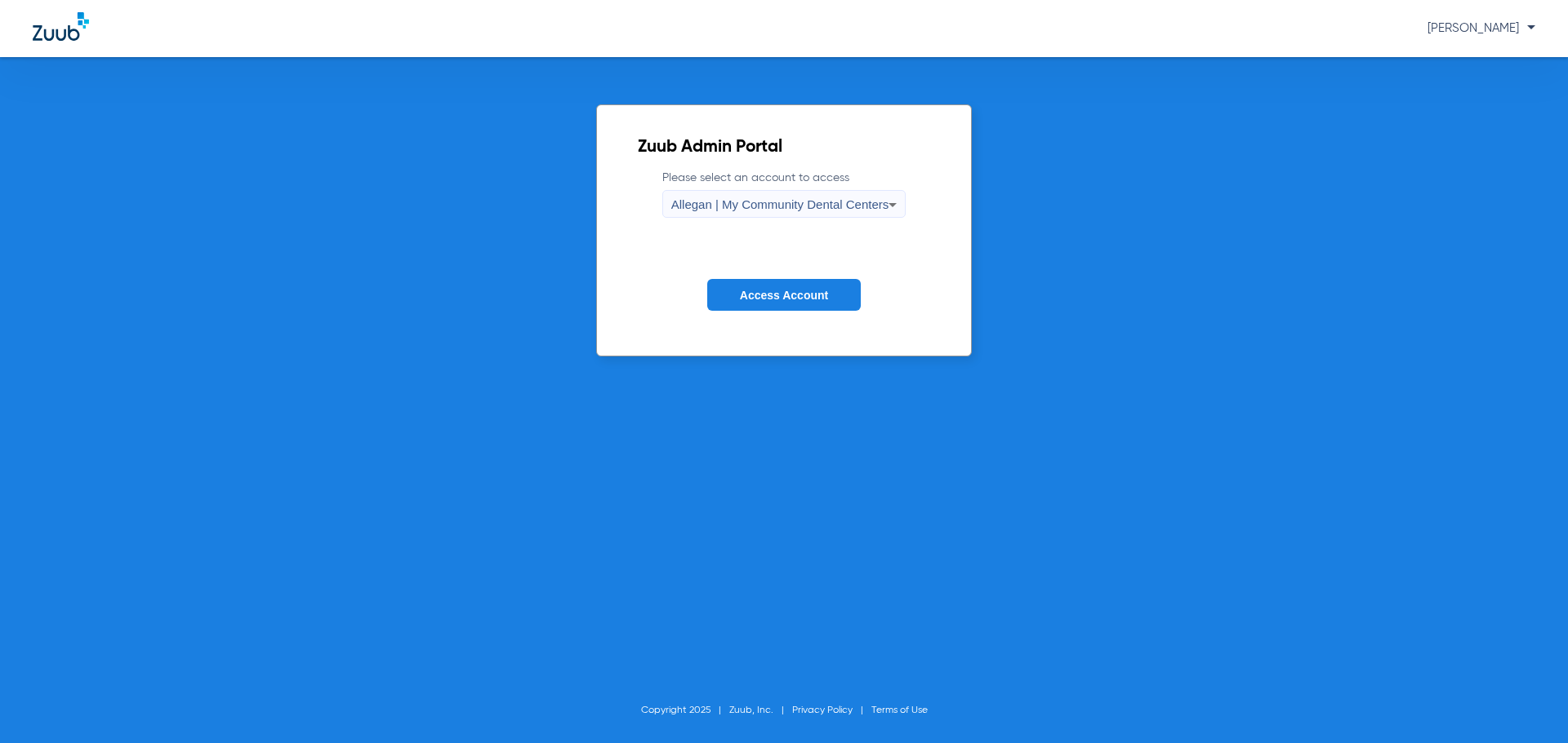
click at [831, 187] on label "Please select an account to access Allegan | My Community Dental Centers" at bounding box center [784, 193] width 244 height 48
click at [820, 209] on span "Allegan | My Community Dental Centers" at bounding box center [781, 204] width 218 height 14
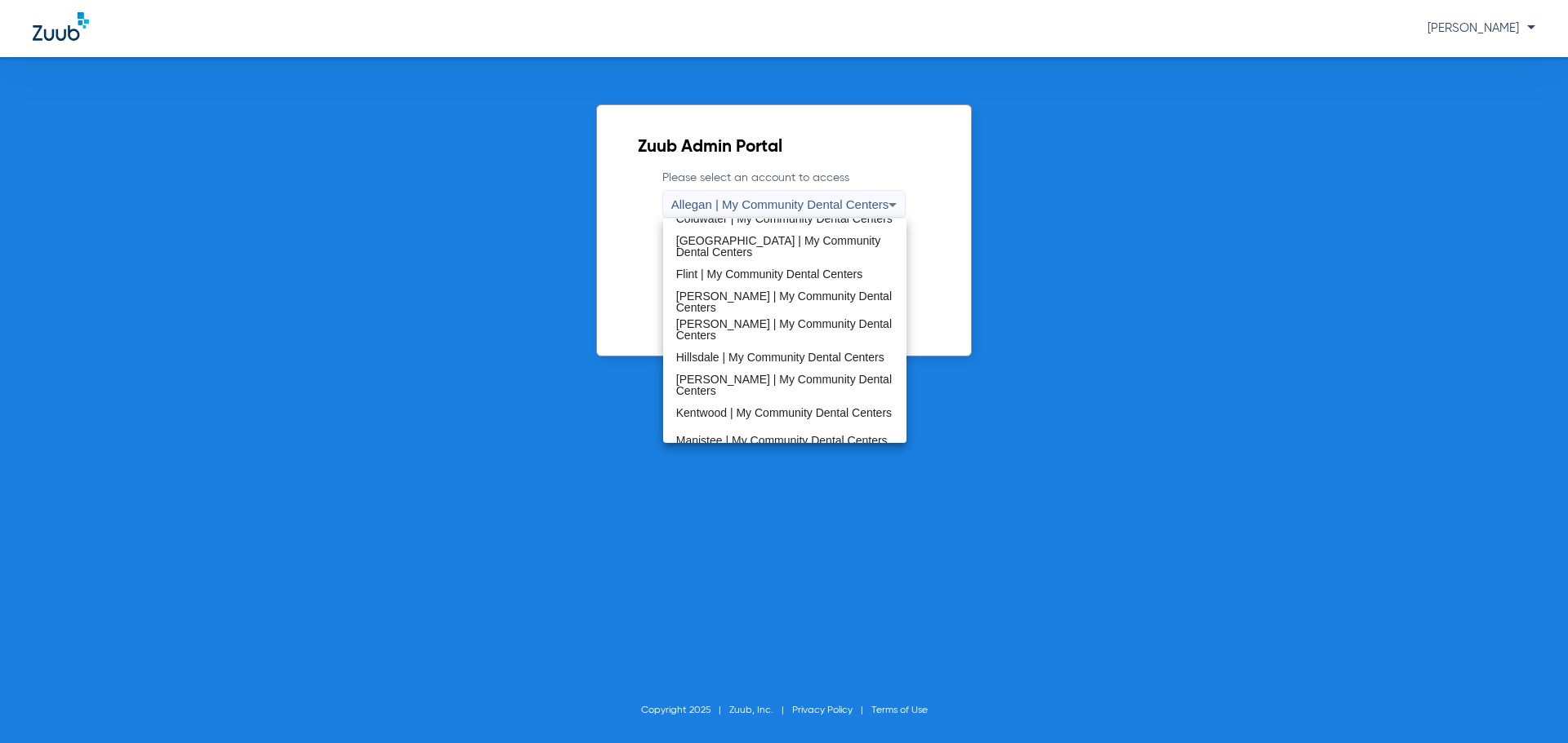
scroll to position [408, 0]
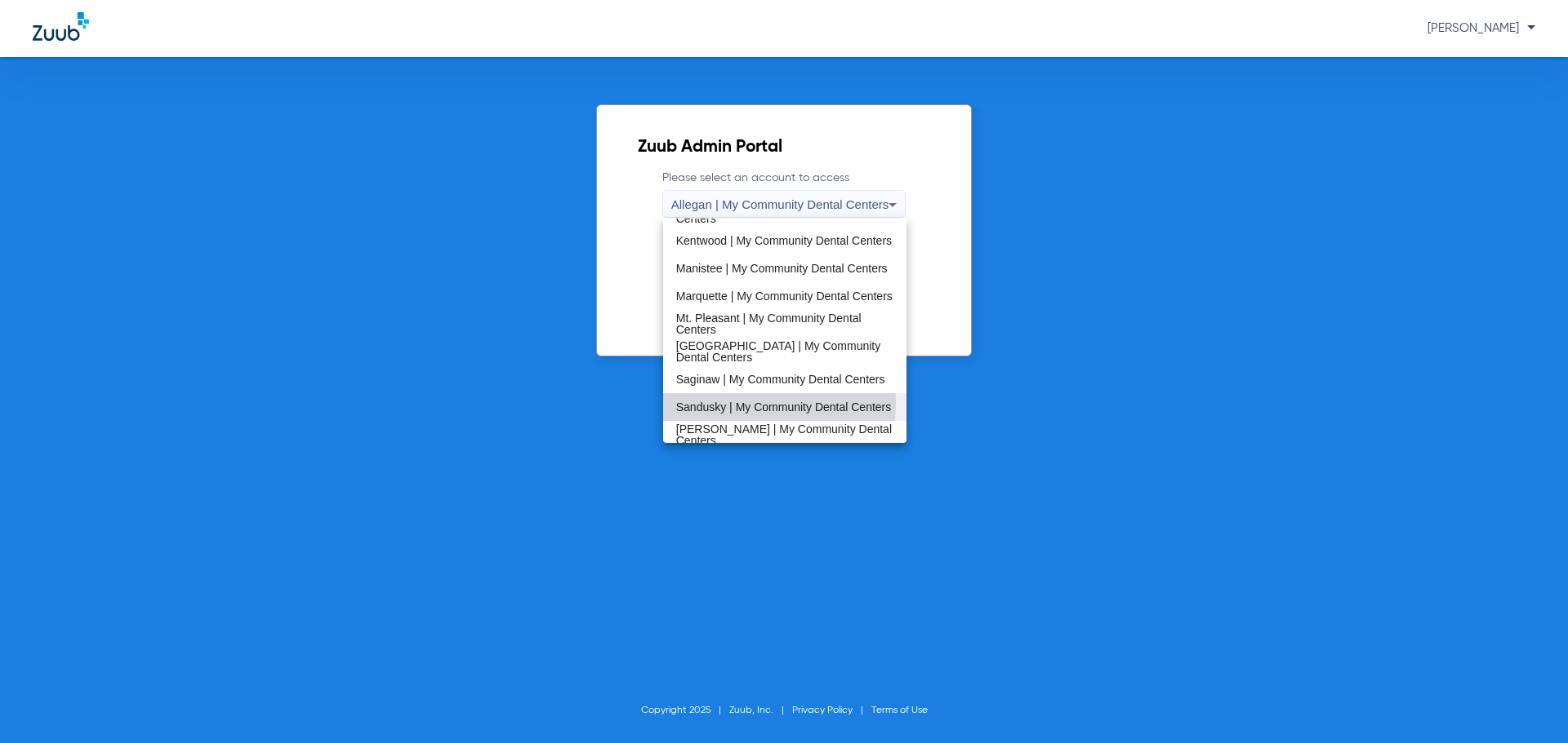
click at [736, 402] on span "Sandusky | My Community Dental Centers" at bounding box center [783, 407] width 216 height 12
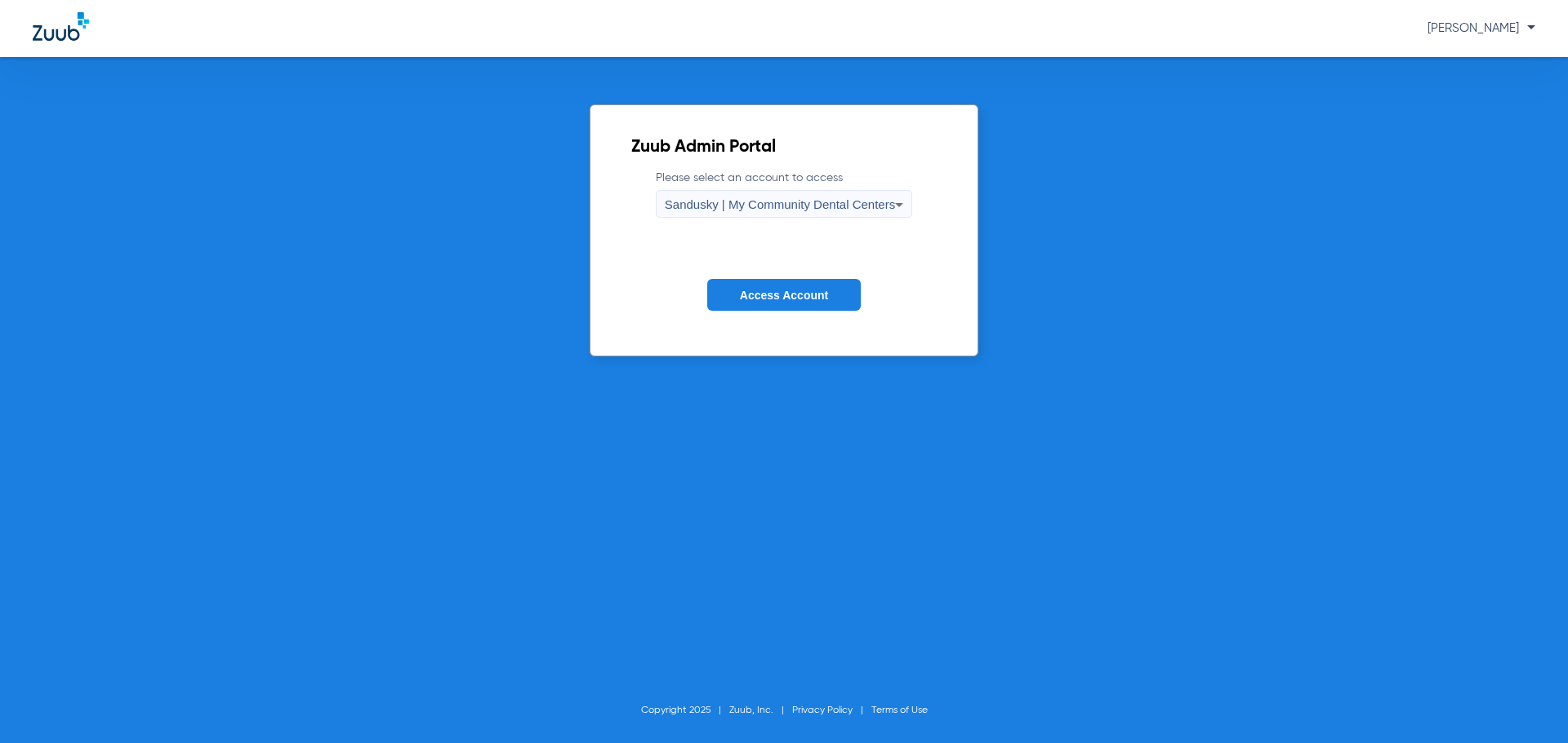
drag, startPoint x: 811, startPoint y: 300, endPoint x: 793, endPoint y: 280, distance: 26.9
click at [811, 299] on span "Access Account" at bounding box center [784, 296] width 88 height 13
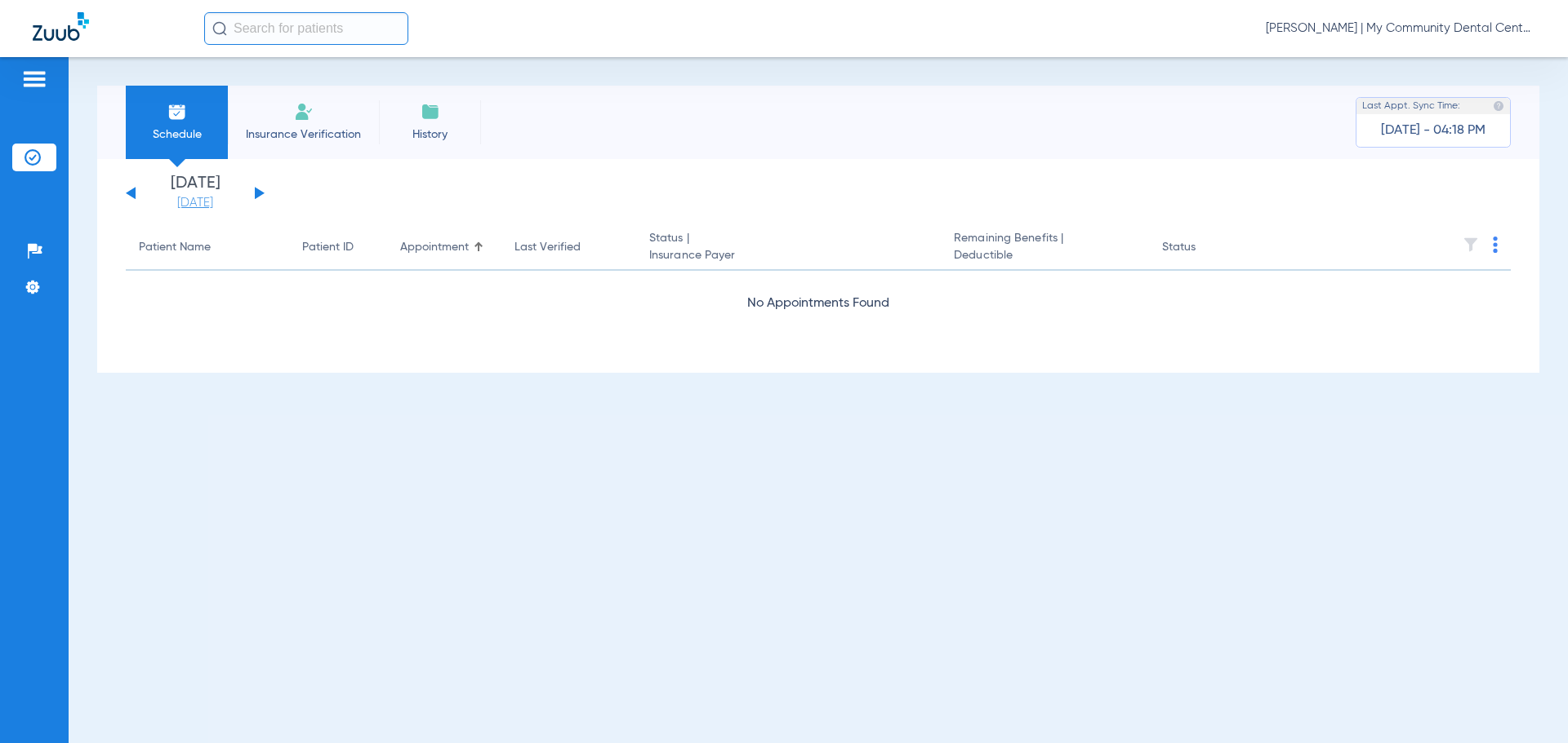
click at [207, 197] on link "[DATE]" at bounding box center [195, 203] width 98 height 17
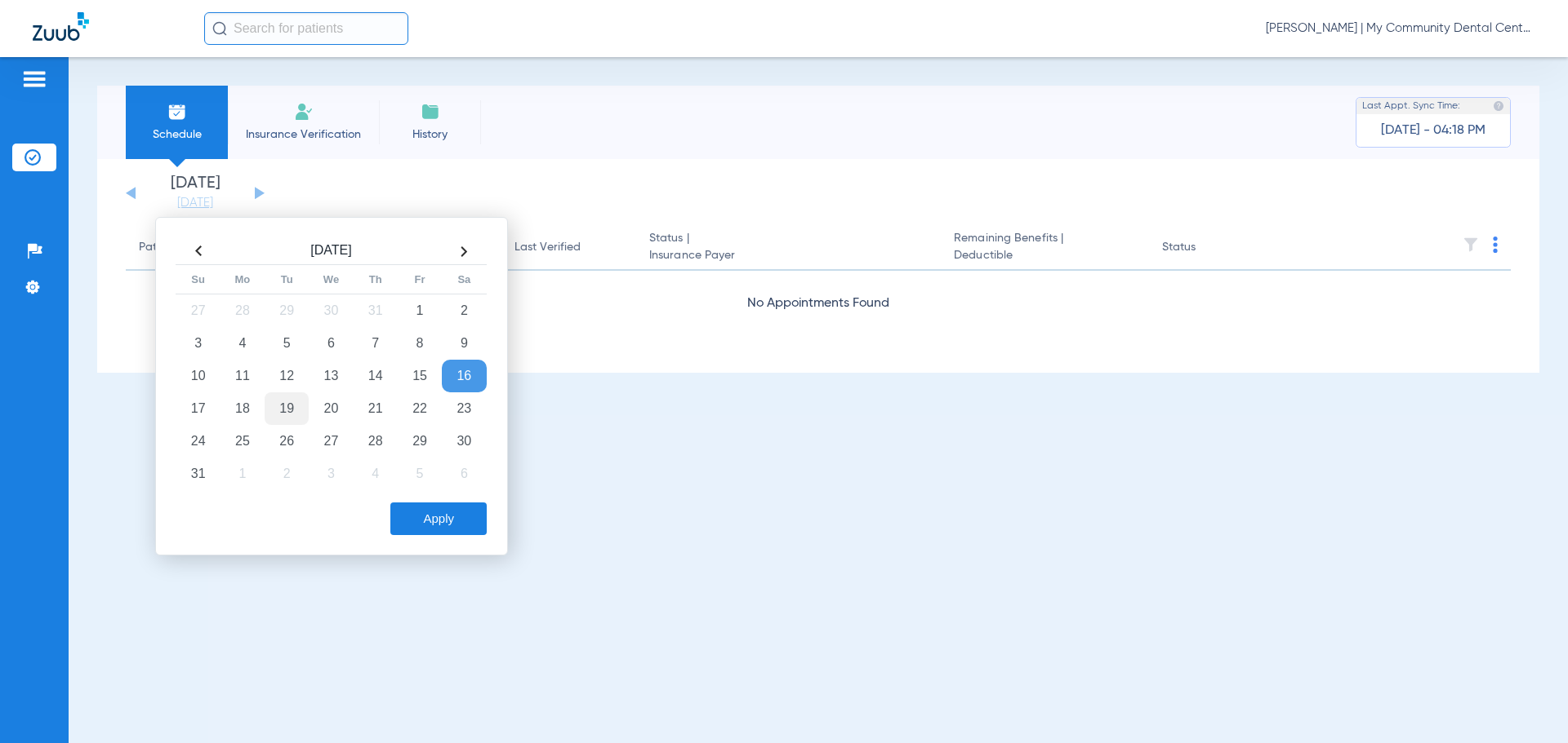
click at [286, 412] on td "19" at bounding box center [286, 408] width 44 height 32
click at [248, 444] on td "25" at bounding box center [242, 441] width 44 height 32
click at [434, 542] on div "Aug 2025 Su Mo Tu We Th Fr Sa 27 28 29 30 31 1 2 3 4 5 6 7 8 9 10 11 12 13 14 1…" at bounding box center [332, 387] width 353 height 339
click at [440, 533] on button "Apply" at bounding box center [438, 518] width 97 height 32
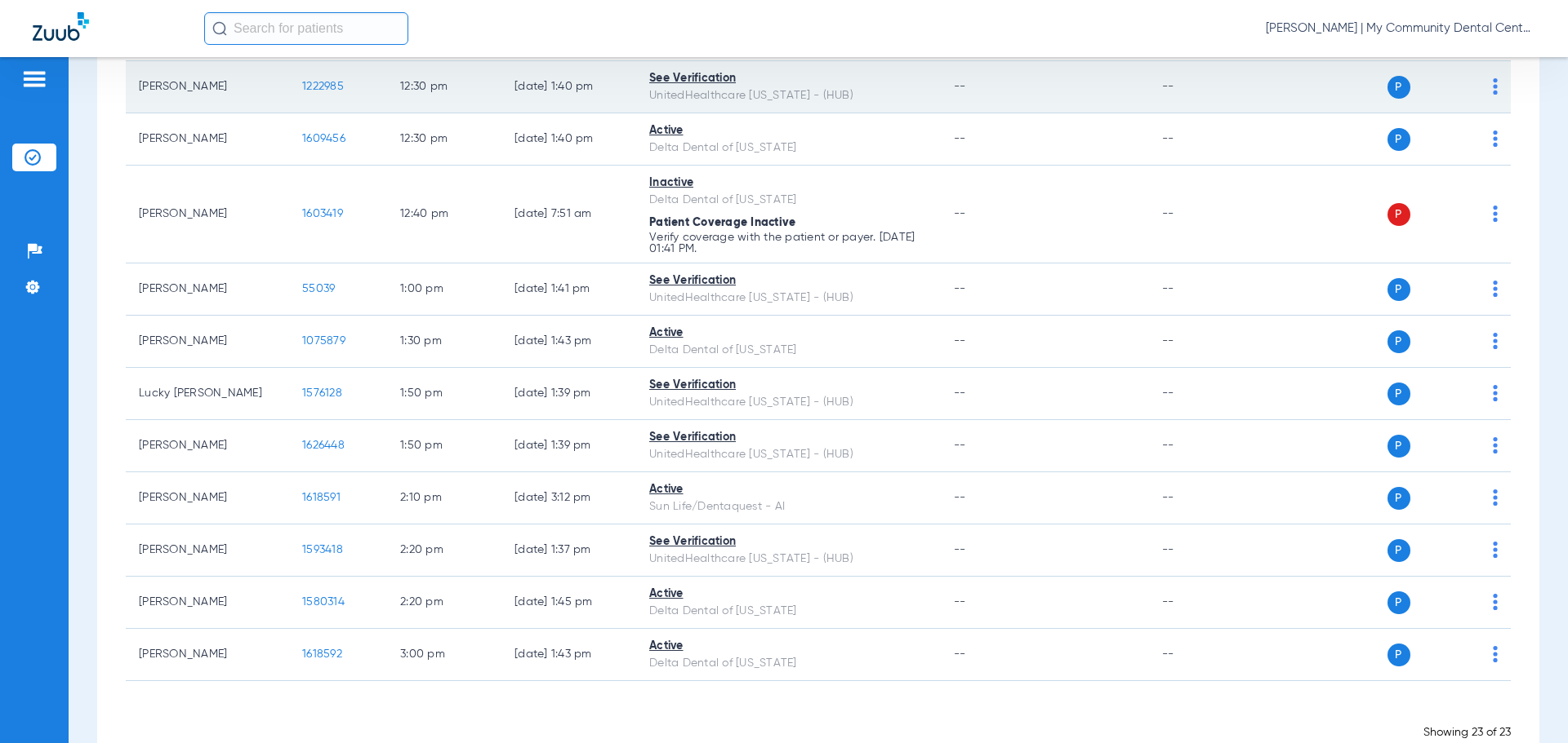
scroll to position [879, 0]
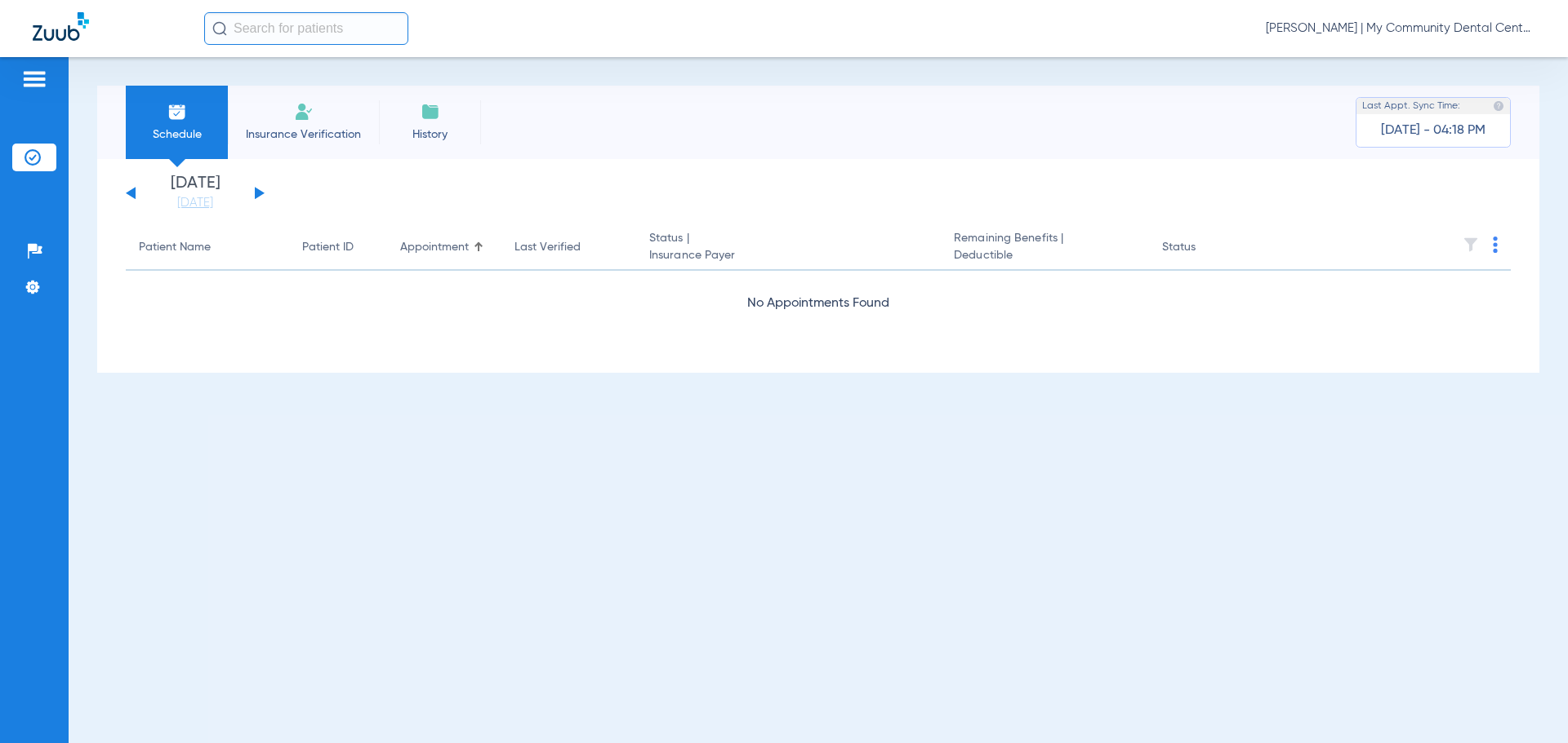
click at [1378, 36] on div "Tiara Willis - Sandusky | My Community Dental Centers" at bounding box center [869, 28] width 1331 height 32
click at [1382, 28] on span "Tiara Willis - Sandusky | My Community Dental Centers" at bounding box center [1400, 29] width 270 height 17
click at [1434, 69] on button "Account Selection" at bounding box center [1474, 57] width 117 height 32
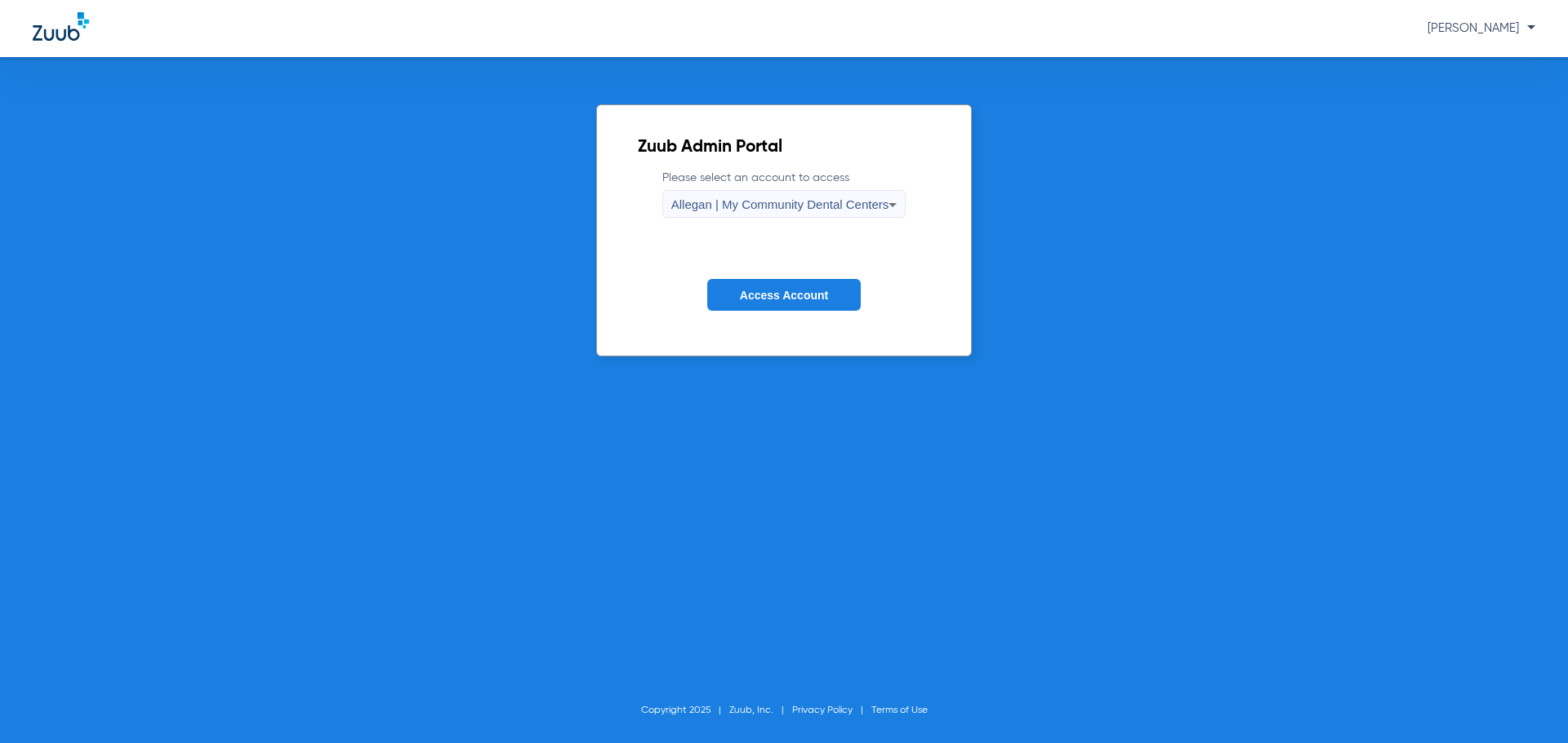
click at [834, 221] on form "Please select an account to access Allegan | My Community Dental Centers Access…" at bounding box center [784, 252] width 293 height 165
click at [818, 190] on mat-select "Allegan | My Community Dental Centers" at bounding box center [784, 204] width 244 height 28
click at [825, 207] on span "Allegan | My Community Dental Centers" at bounding box center [781, 204] width 218 height 14
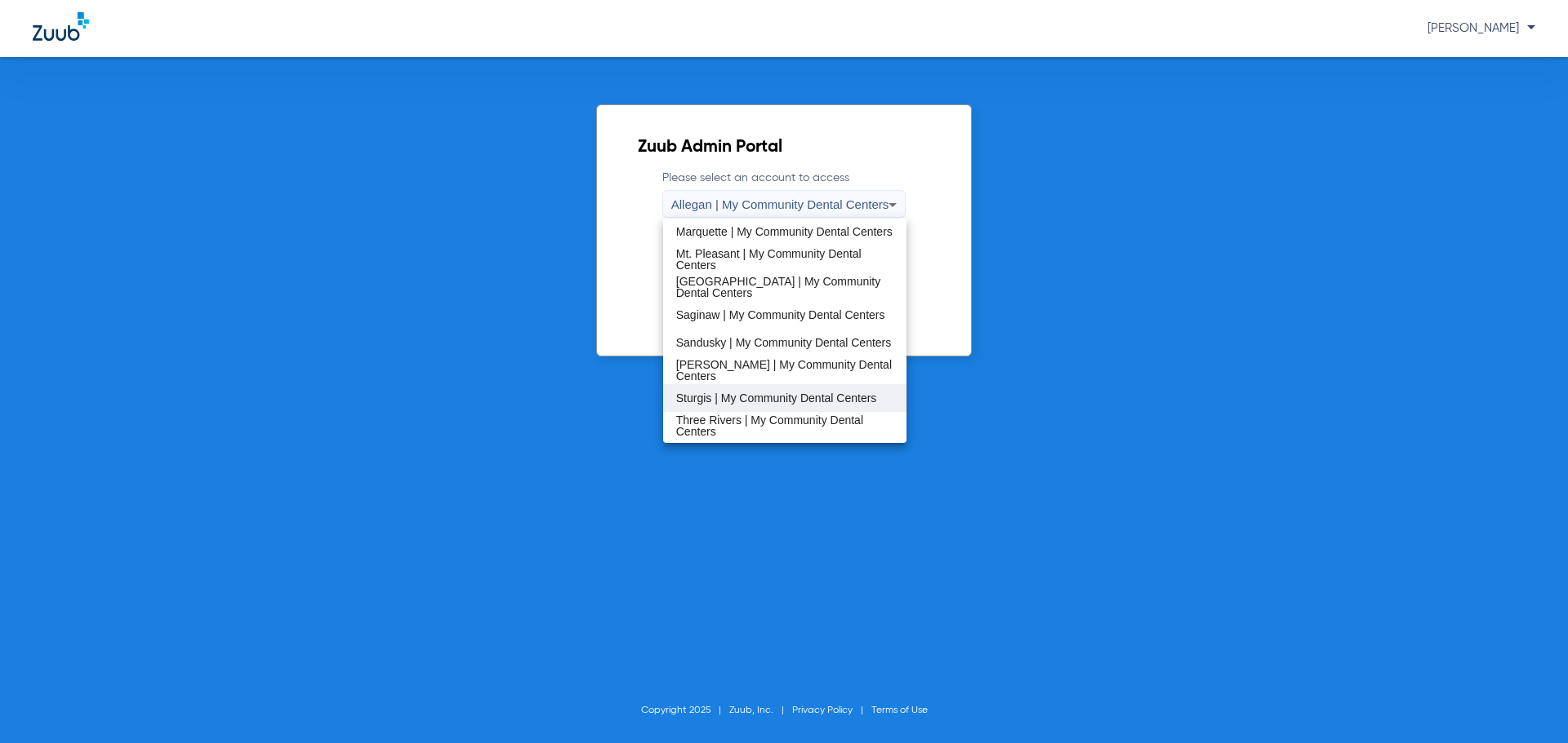
scroll to position [489, 0]
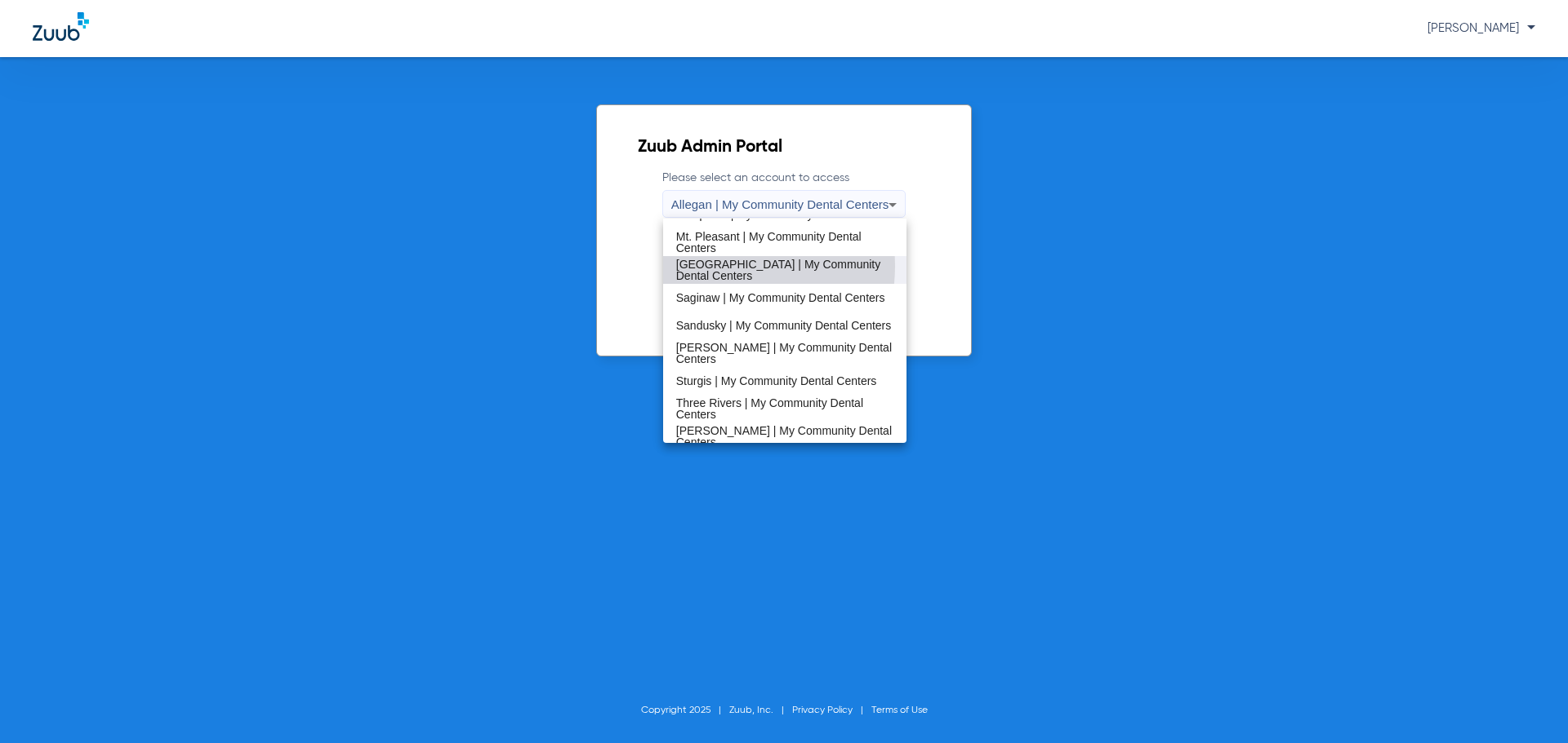
click at [714, 266] on span "[GEOGRAPHIC_DATA] | My Community Dental Centers" at bounding box center [785, 270] width 218 height 23
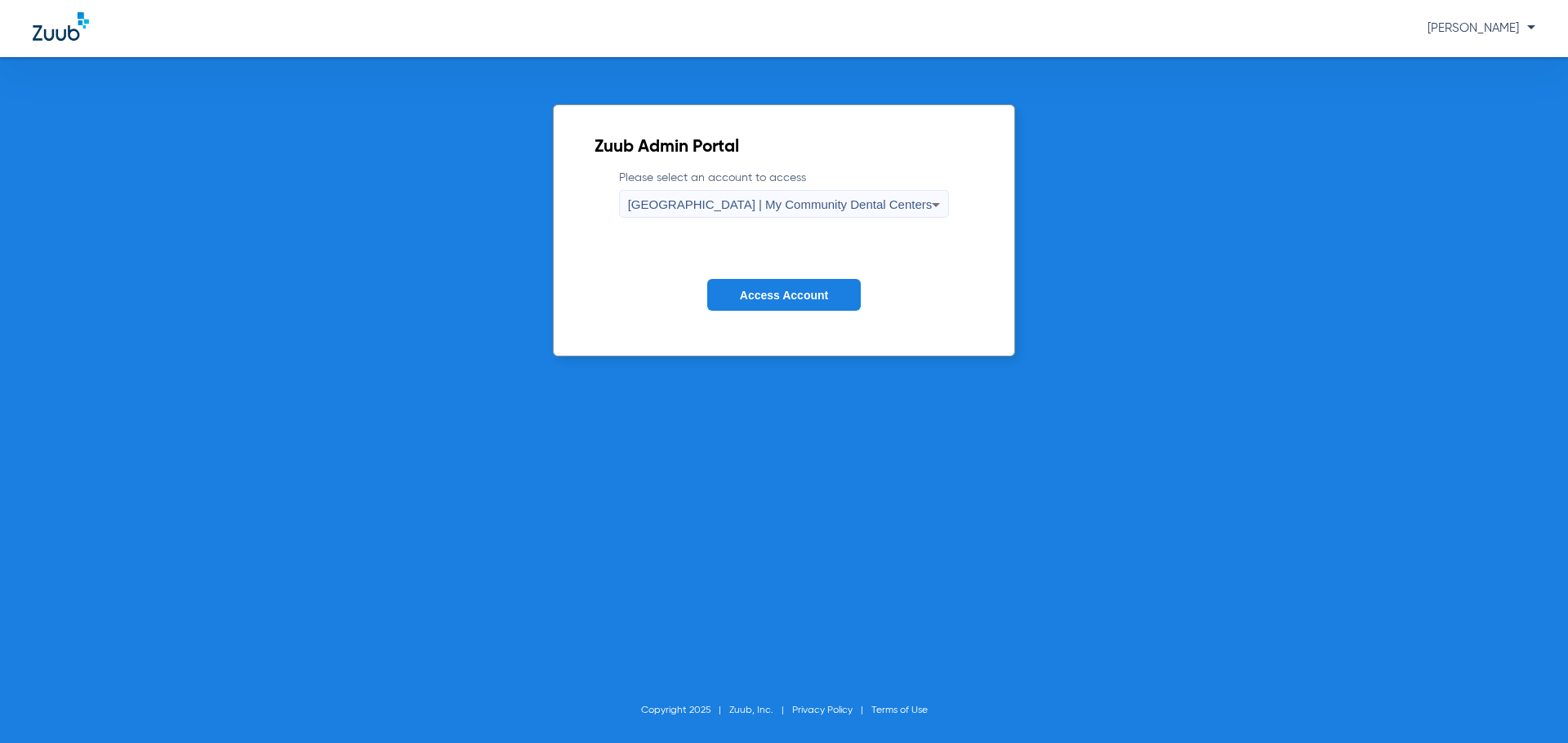
drag, startPoint x: 719, startPoint y: 274, endPoint x: 739, endPoint y: 298, distance: 31.2
click at [730, 288] on form "Please select an account to access Port Huron | My Community Dental Centers Acc…" at bounding box center [784, 252] width 380 height 165
click at [740, 298] on span "Access Account" at bounding box center [784, 296] width 88 height 13
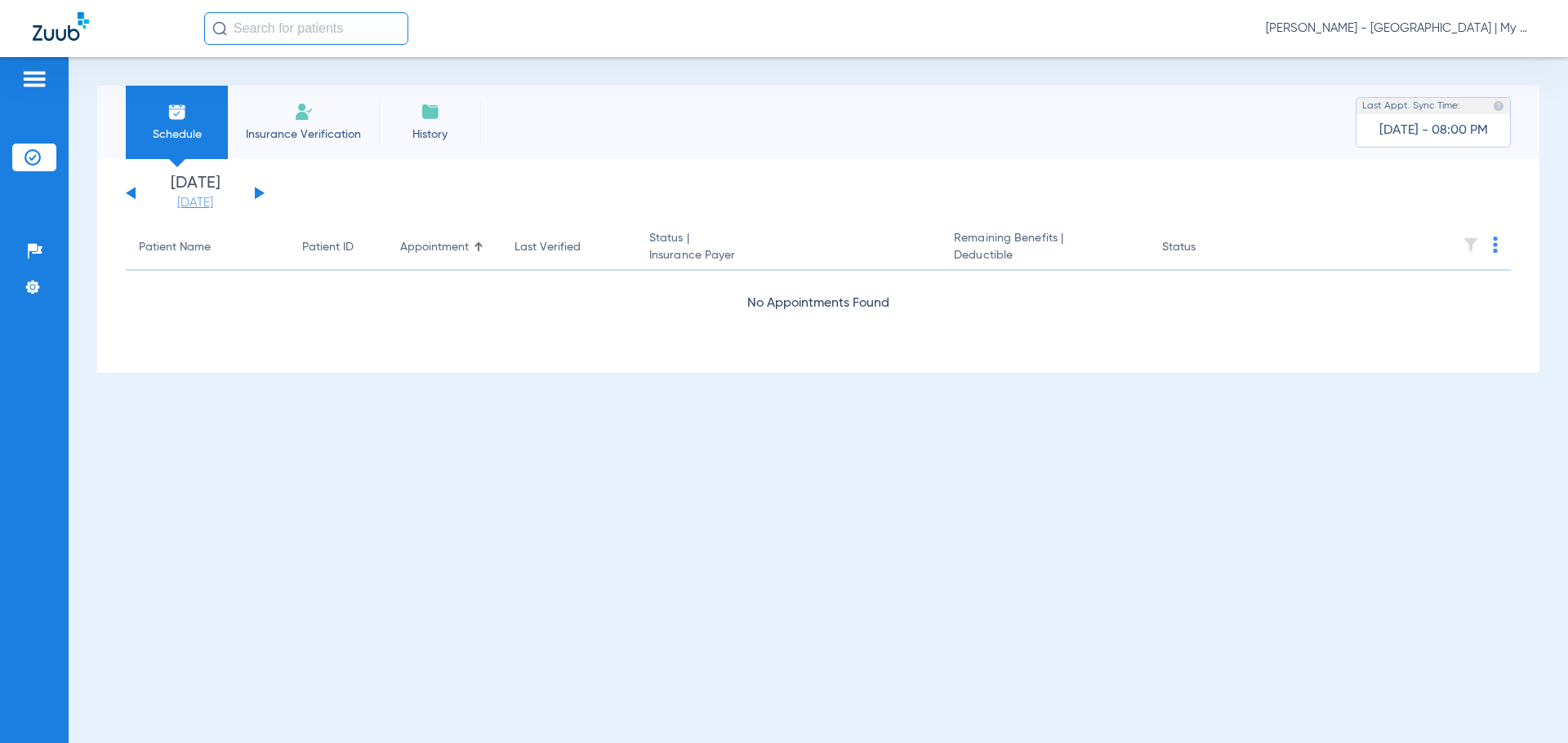
click link "[DATE]"
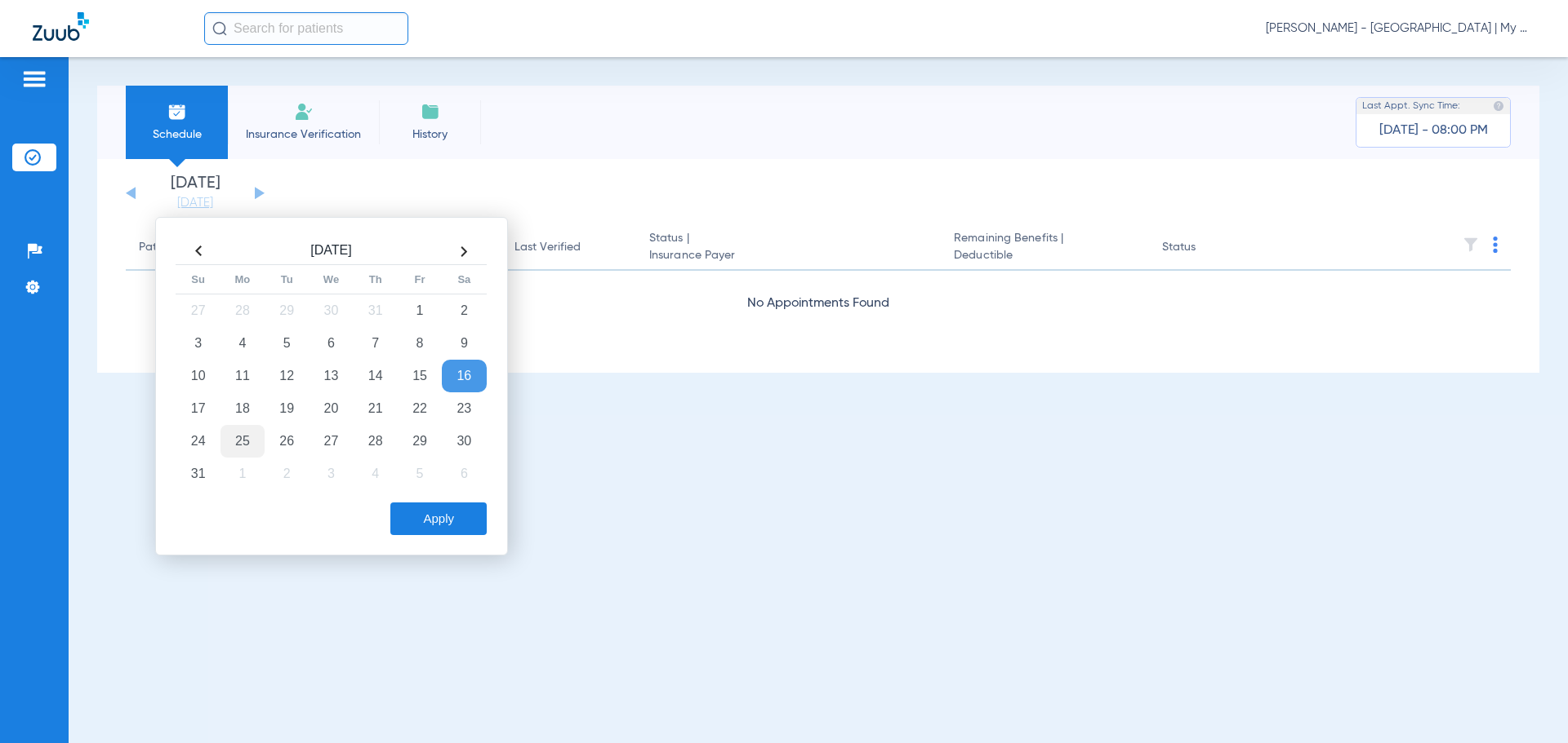
click td "25"
click button "Apply"
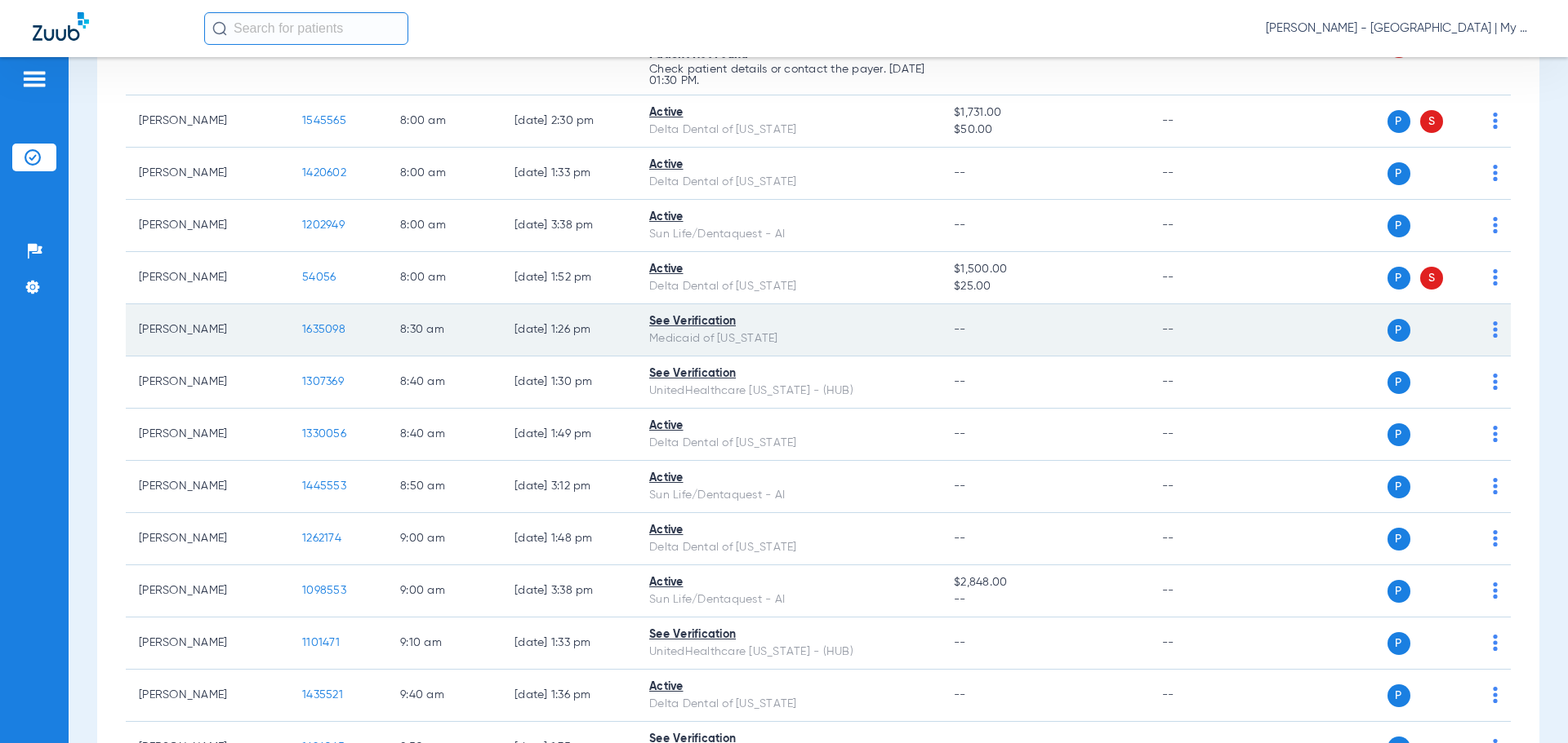
scroll to position [326, 0]
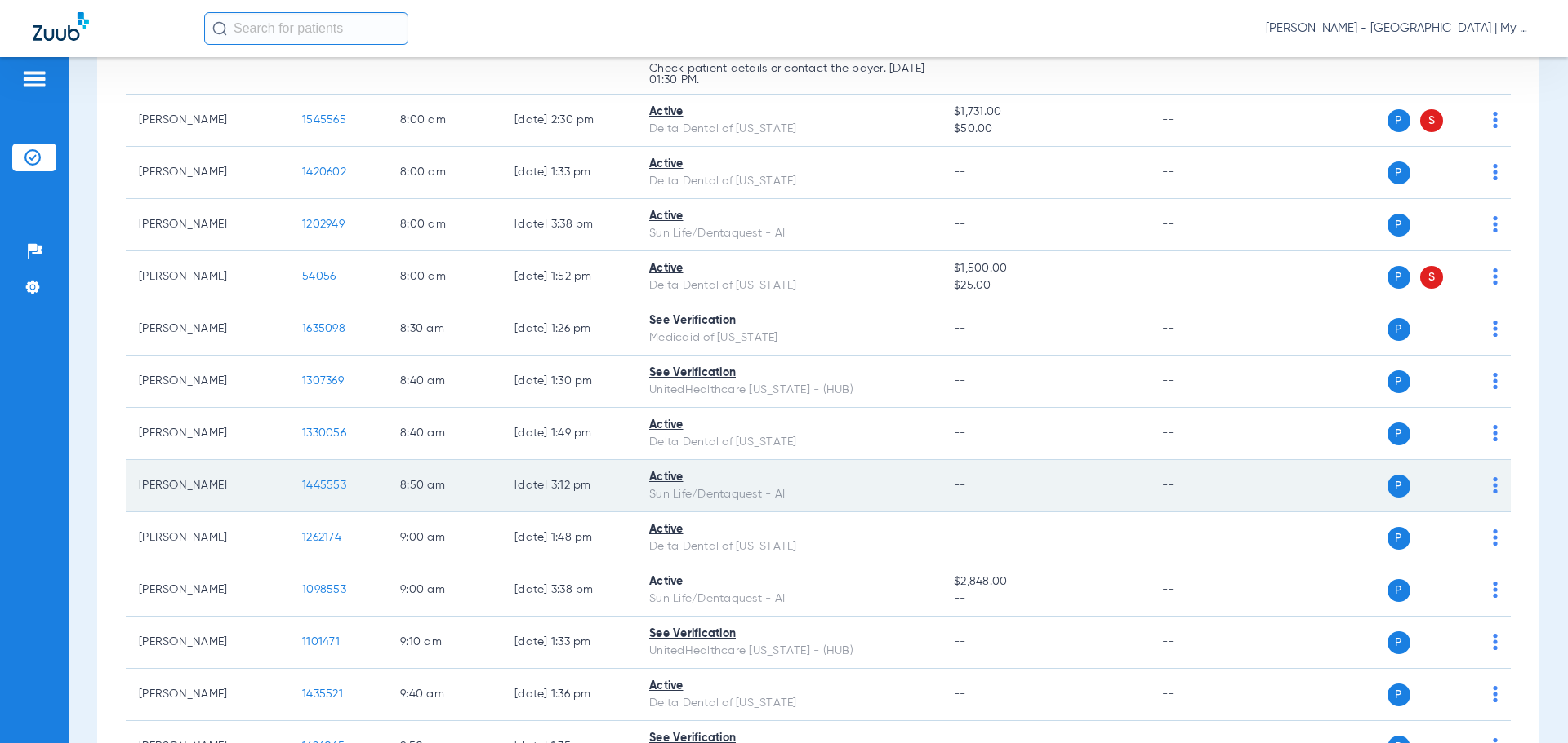
click td "--"
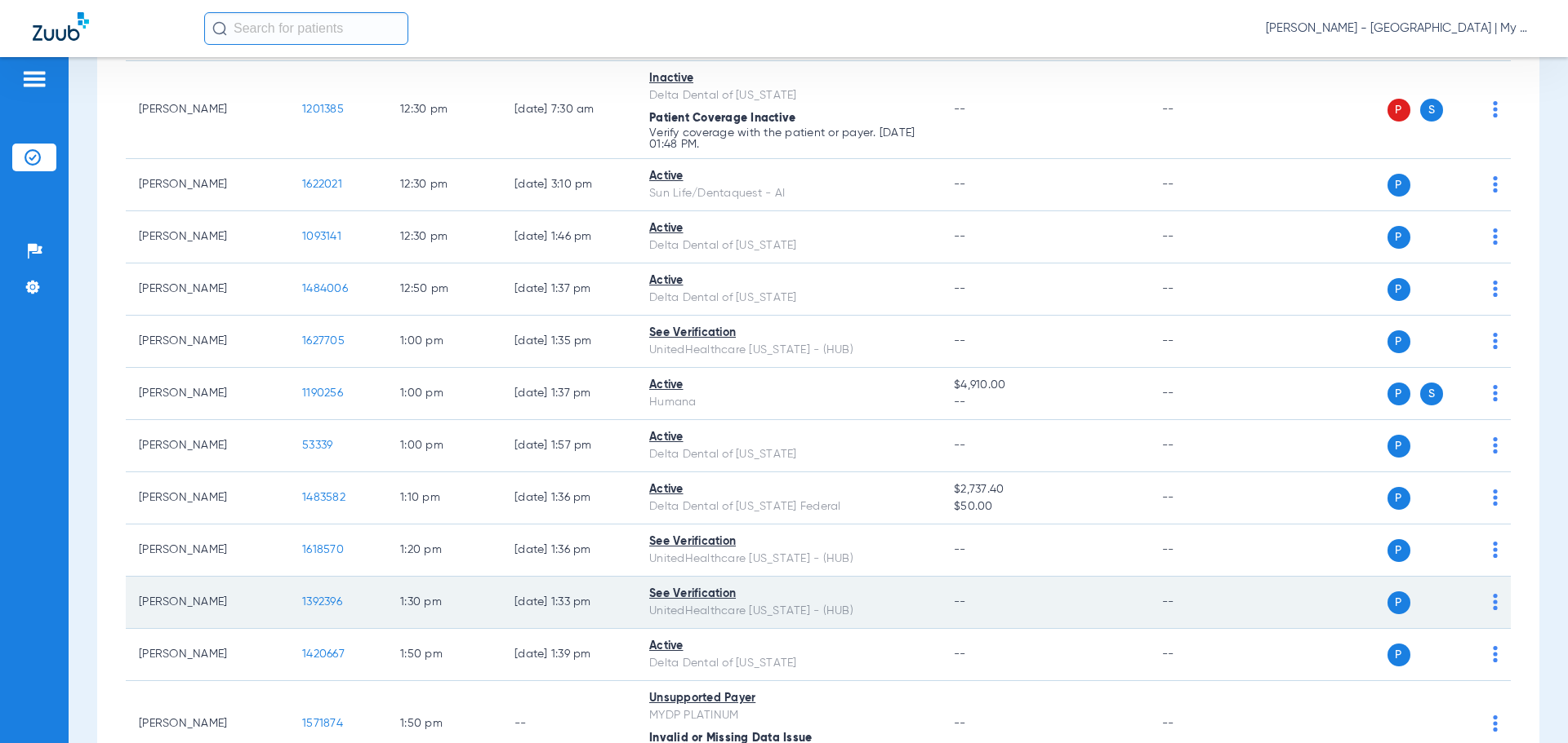
scroll to position [2122, 0]
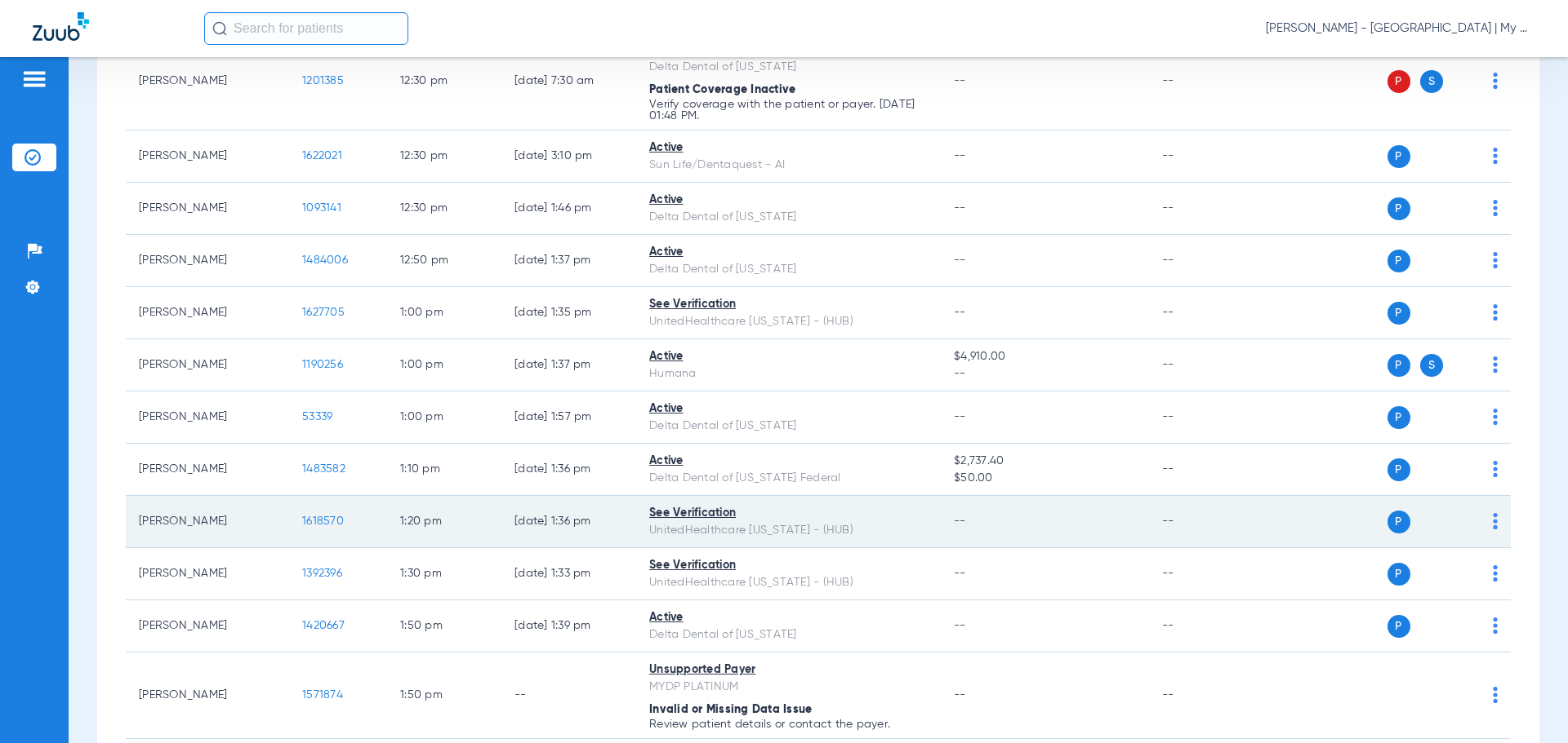
click td "--"
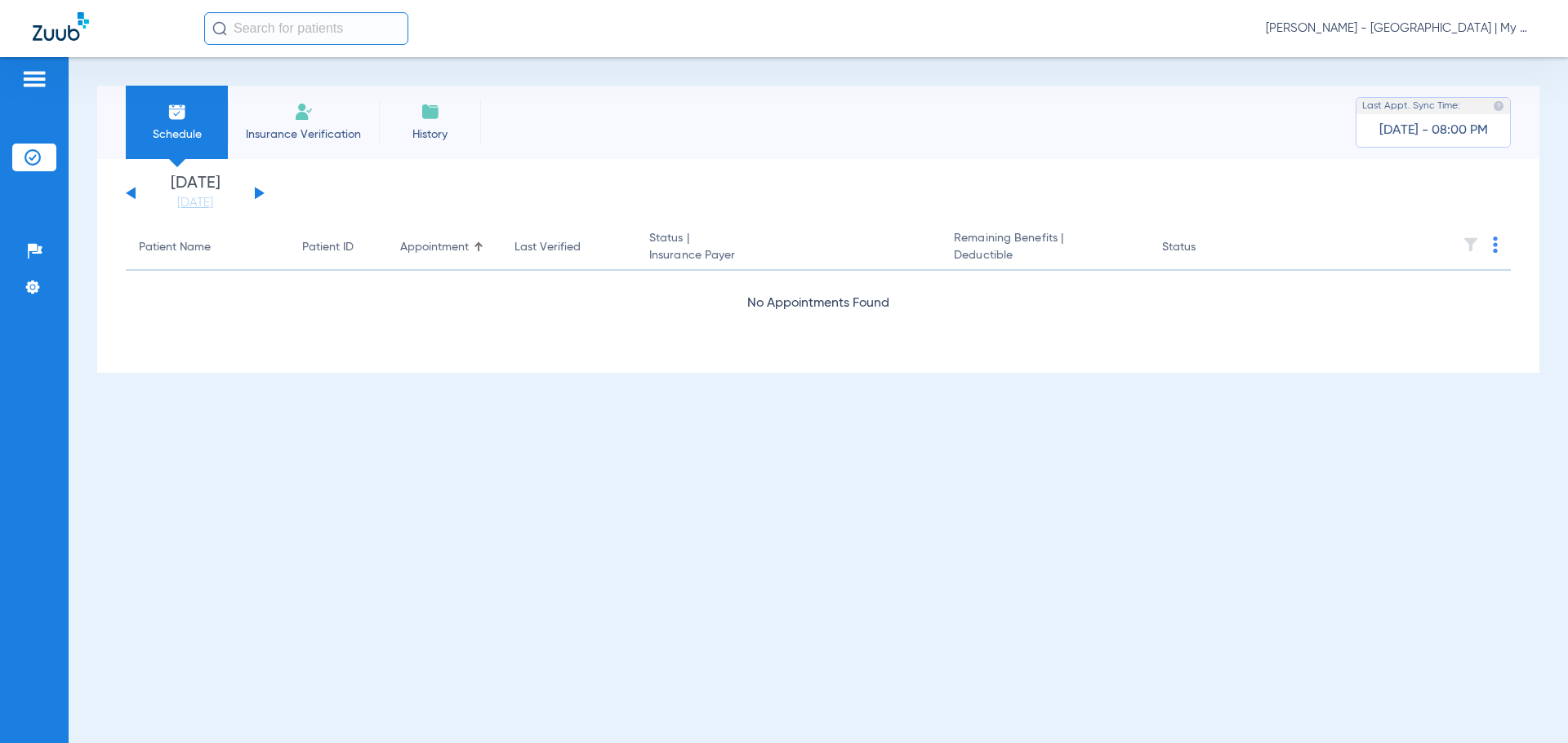
click at [1379, 32] on span "[PERSON_NAME] - [GEOGRAPHIC_DATA] | My Community Dental Centers" at bounding box center [1400, 29] width 270 height 17
click at [1476, 45] on button "Account Selection" at bounding box center [1474, 57] width 117 height 32
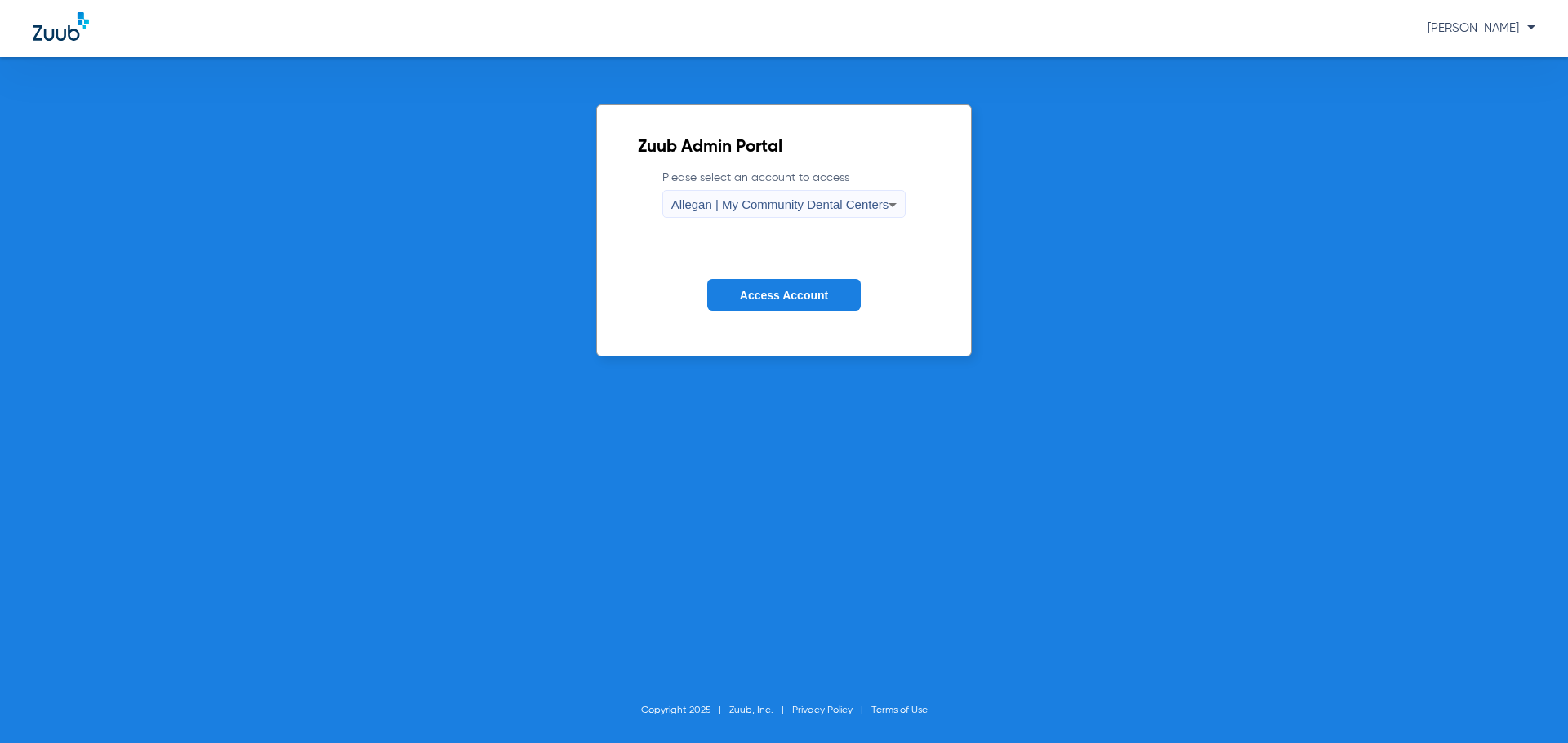
click at [823, 214] on div "Allegan | My Community Dental Centers" at bounding box center [781, 205] width 218 height 28
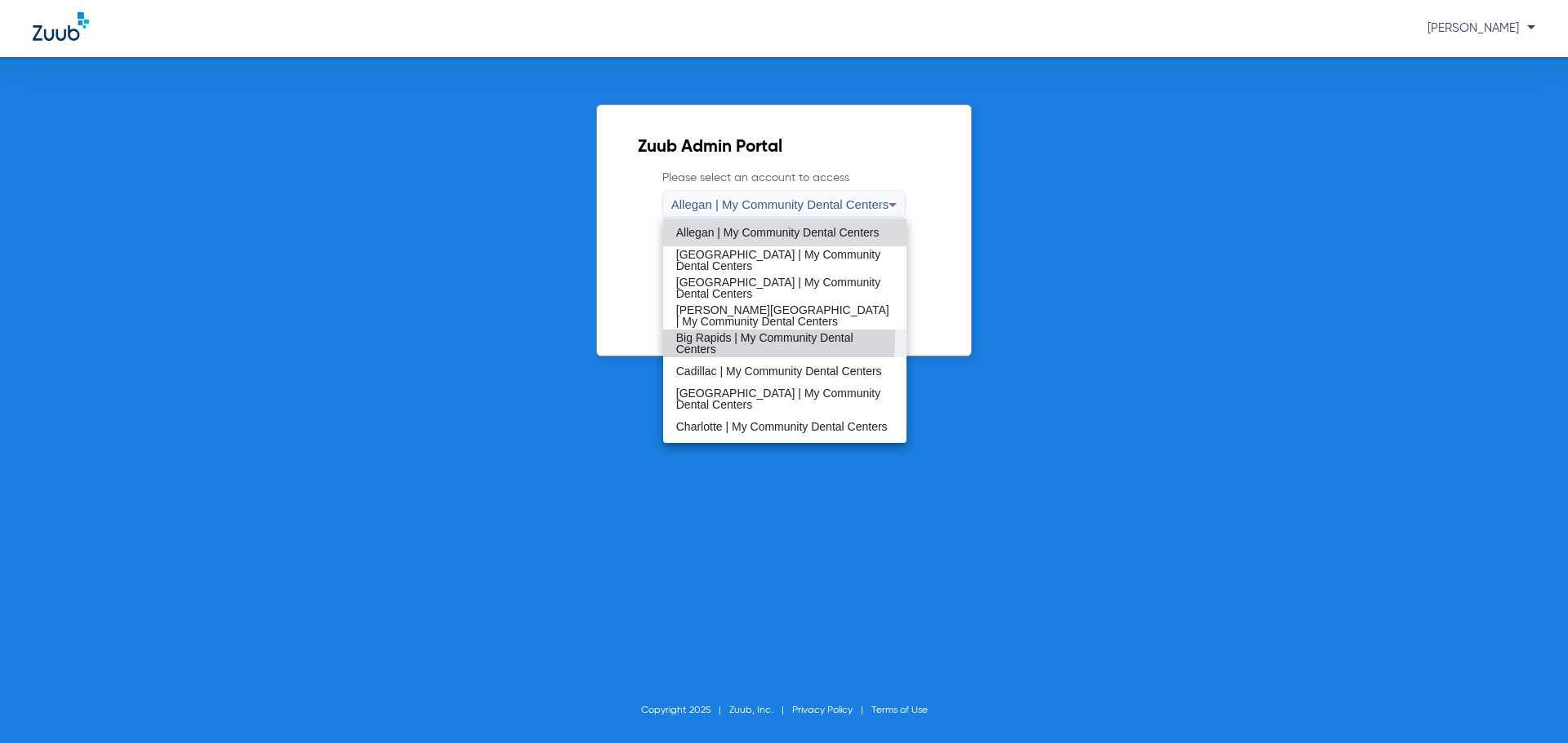
drag, startPoint x: 727, startPoint y: 341, endPoint x: 719, endPoint y: 350, distance: 12.0
click at [719, 350] on span "Big Rapids | My Community Dental Centers" at bounding box center [785, 344] width 218 height 23
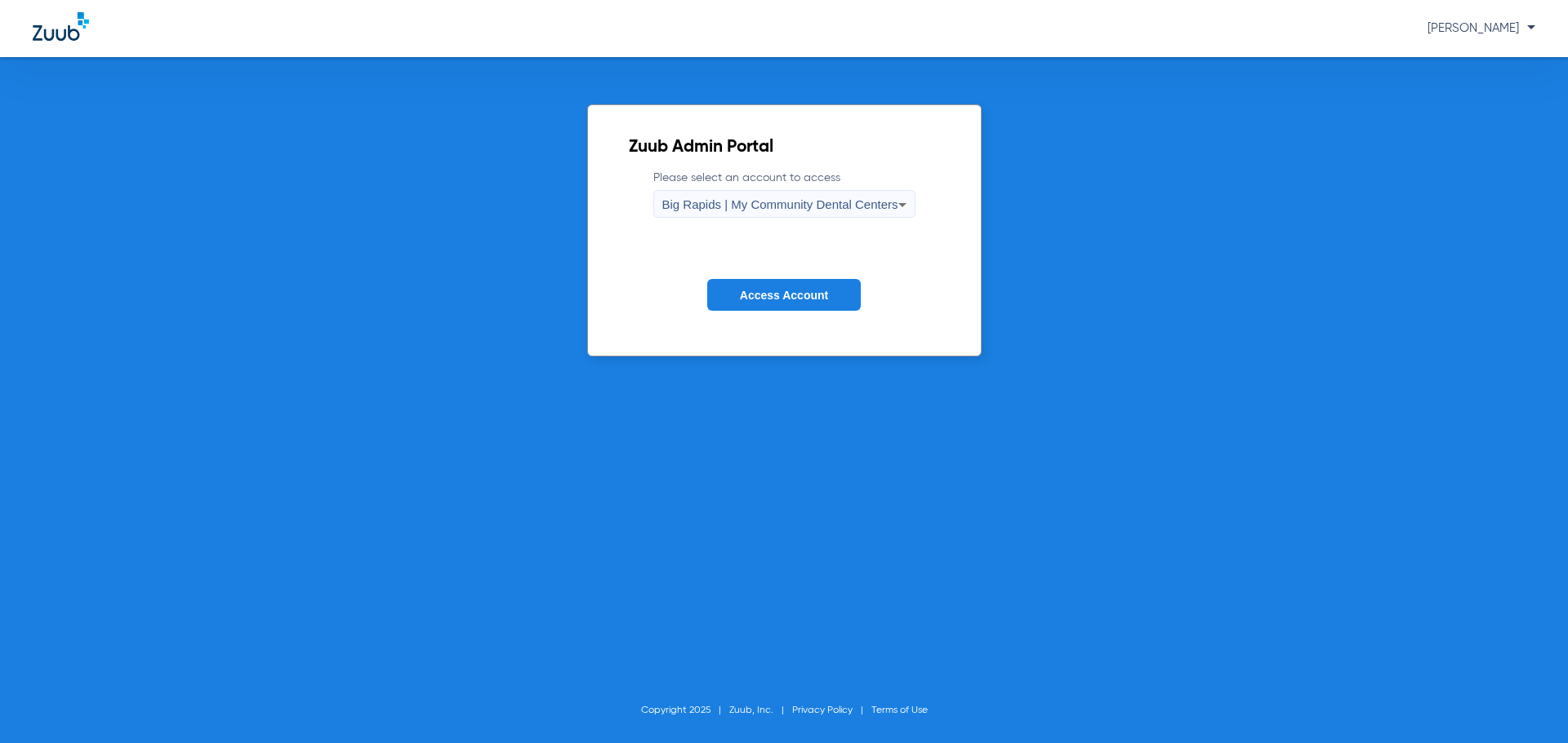
click at [735, 295] on button "Access Account" at bounding box center [784, 295] width 154 height 32
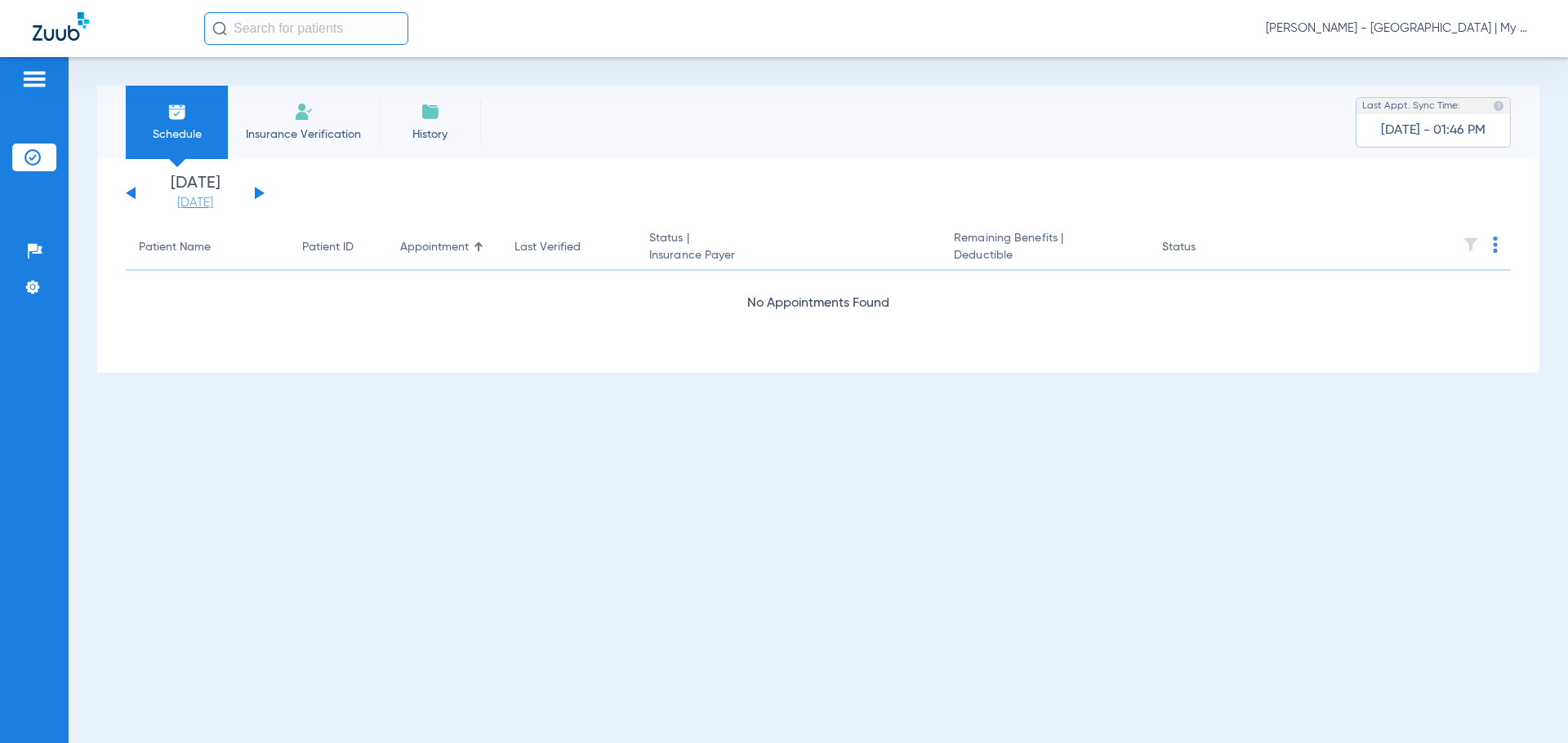
click at [206, 201] on link "[DATE]" at bounding box center [195, 203] width 98 height 17
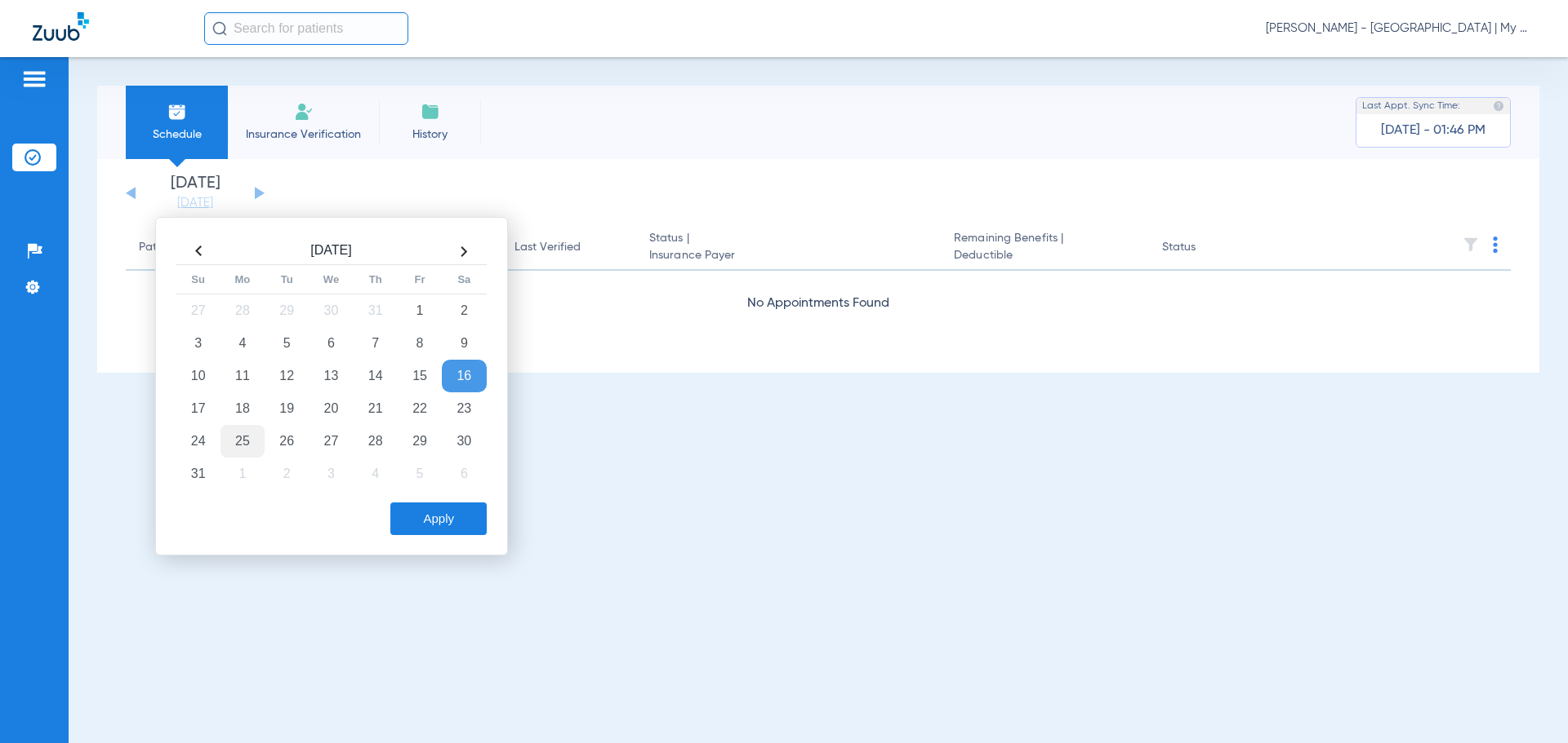
click at [247, 438] on td "25" at bounding box center [242, 441] width 44 height 32
click at [395, 521] on button "Apply" at bounding box center [438, 518] width 97 height 32
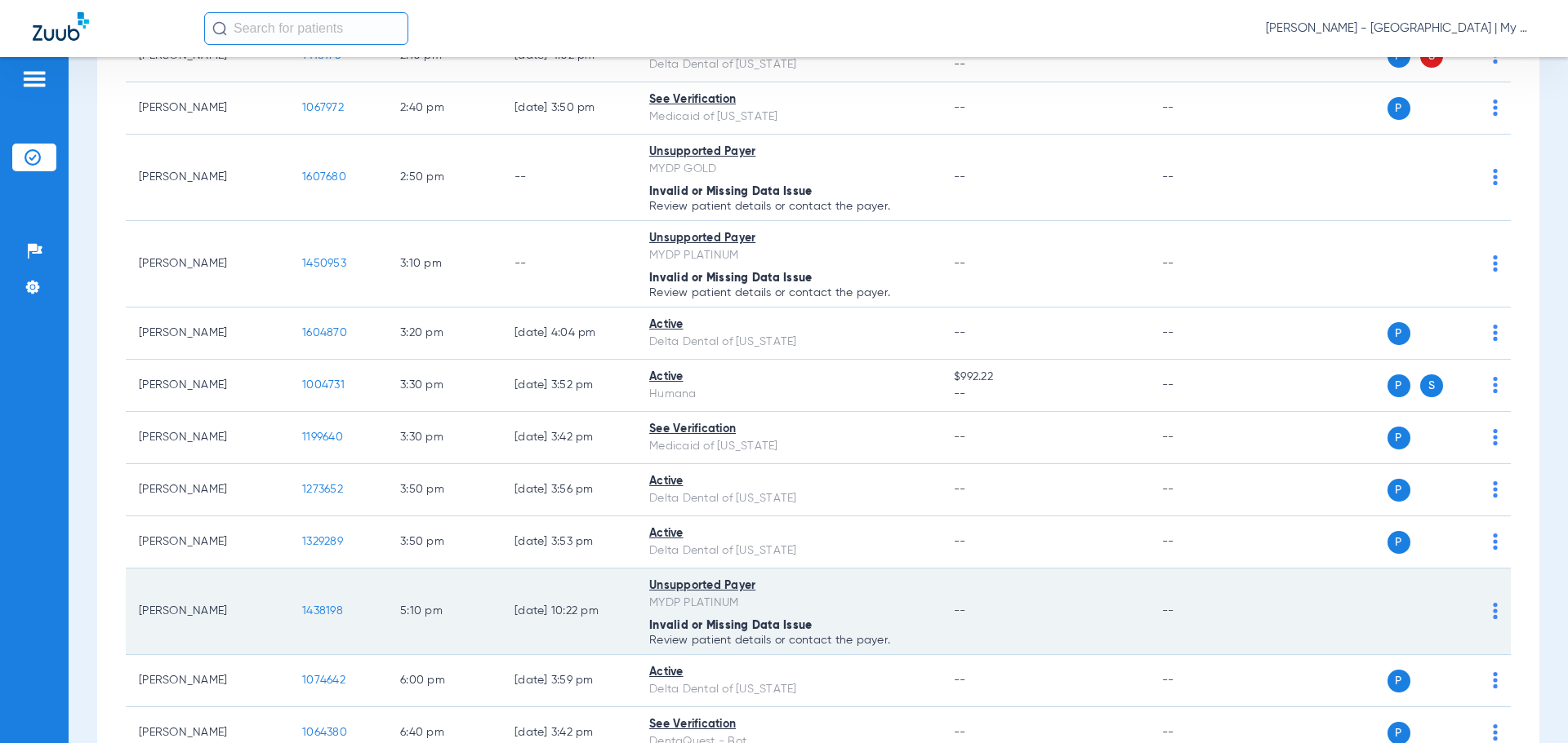
scroll to position [1798, 0]
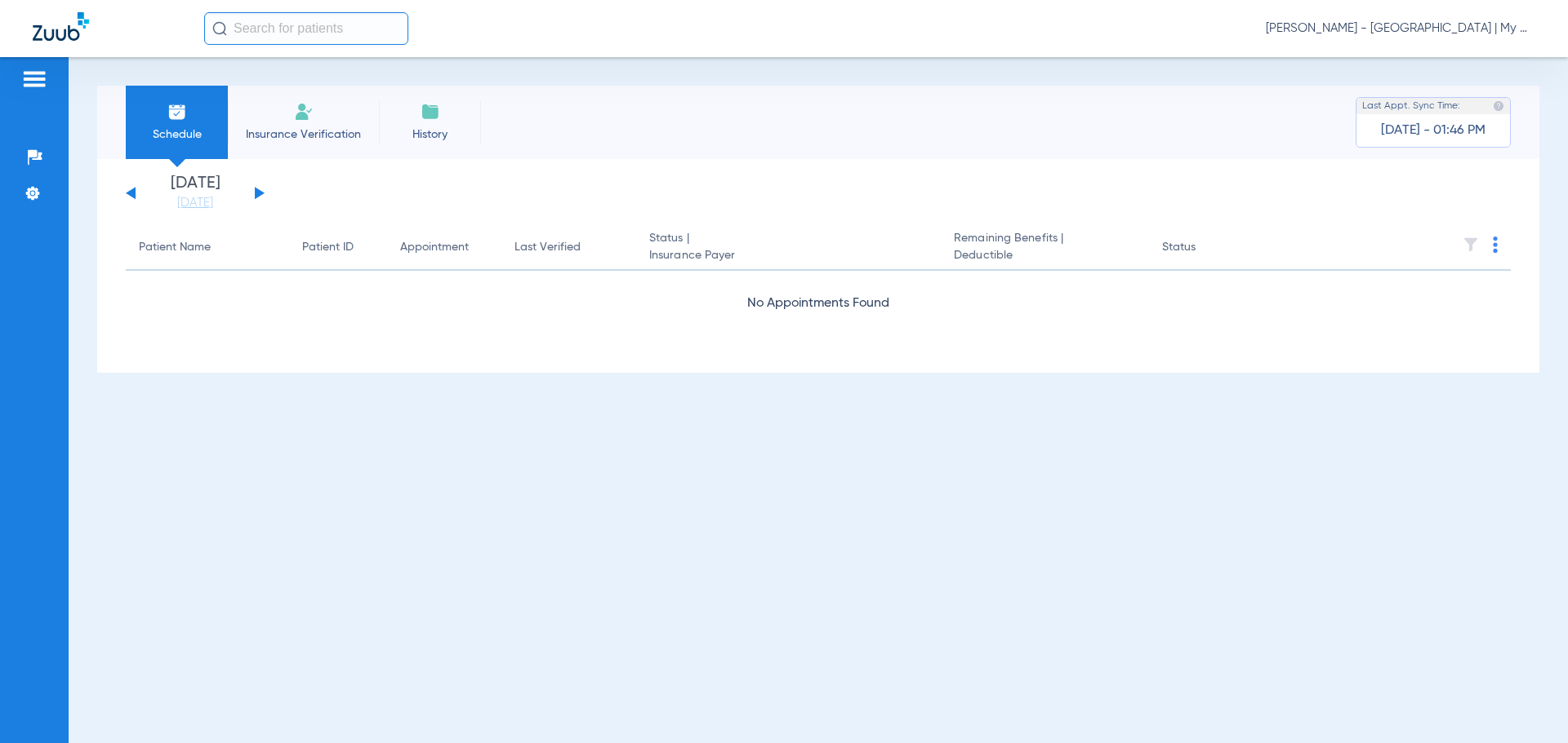
click at [1413, 27] on span "[PERSON_NAME] - [GEOGRAPHIC_DATA] | My Community Dental Centers" at bounding box center [1400, 29] width 270 height 17
click at [1437, 60] on span "Account Selection" at bounding box center [1474, 58] width 92 height 12
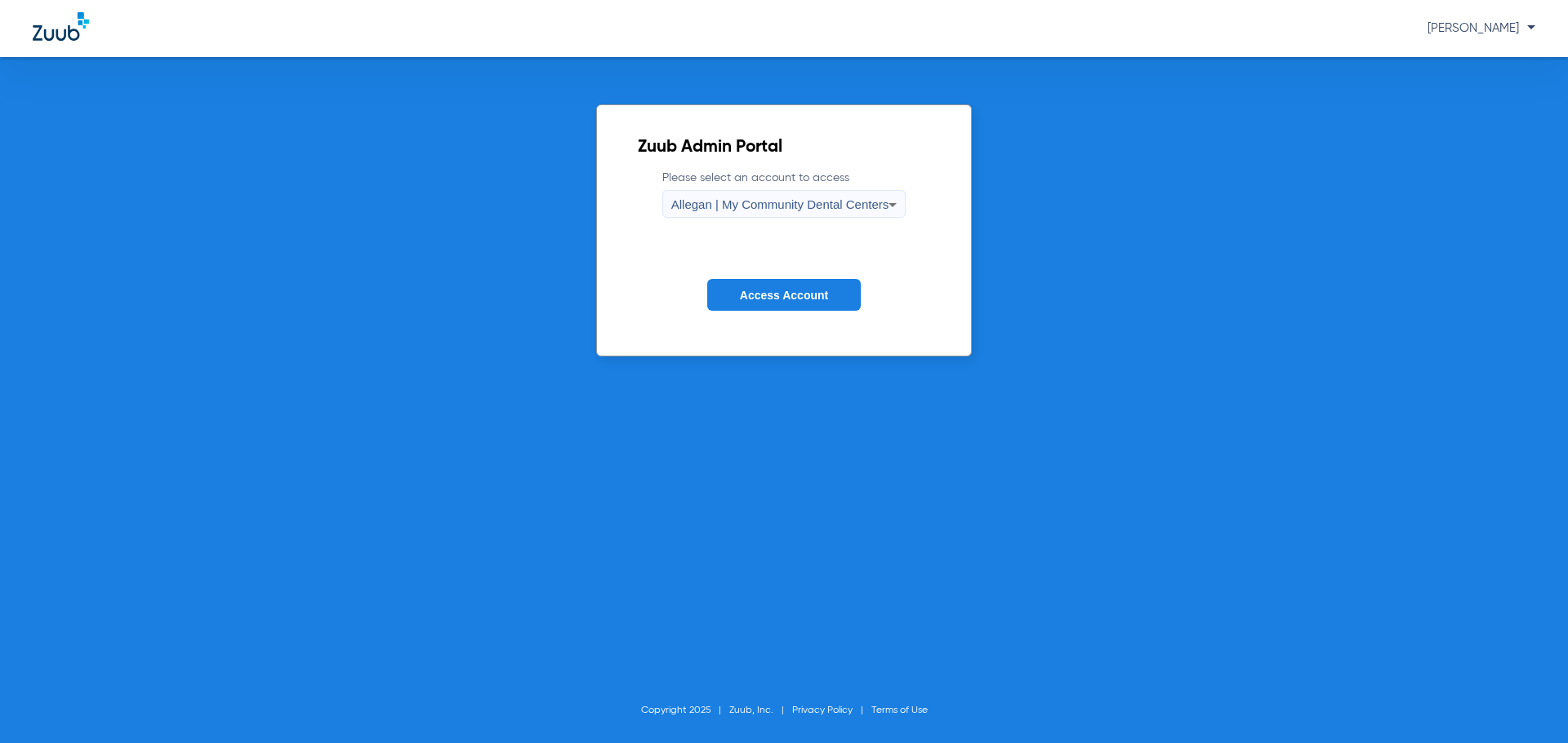
drag, startPoint x: 739, startPoint y: 184, endPoint x: 746, endPoint y: 194, distance: 12.2
click at [746, 194] on label "Please select an account to access Allegan | My Community Dental Centers" at bounding box center [784, 193] width 244 height 48
click at [755, 205] on span "Allegan | My Community Dental Centers" at bounding box center [781, 204] width 218 height 14
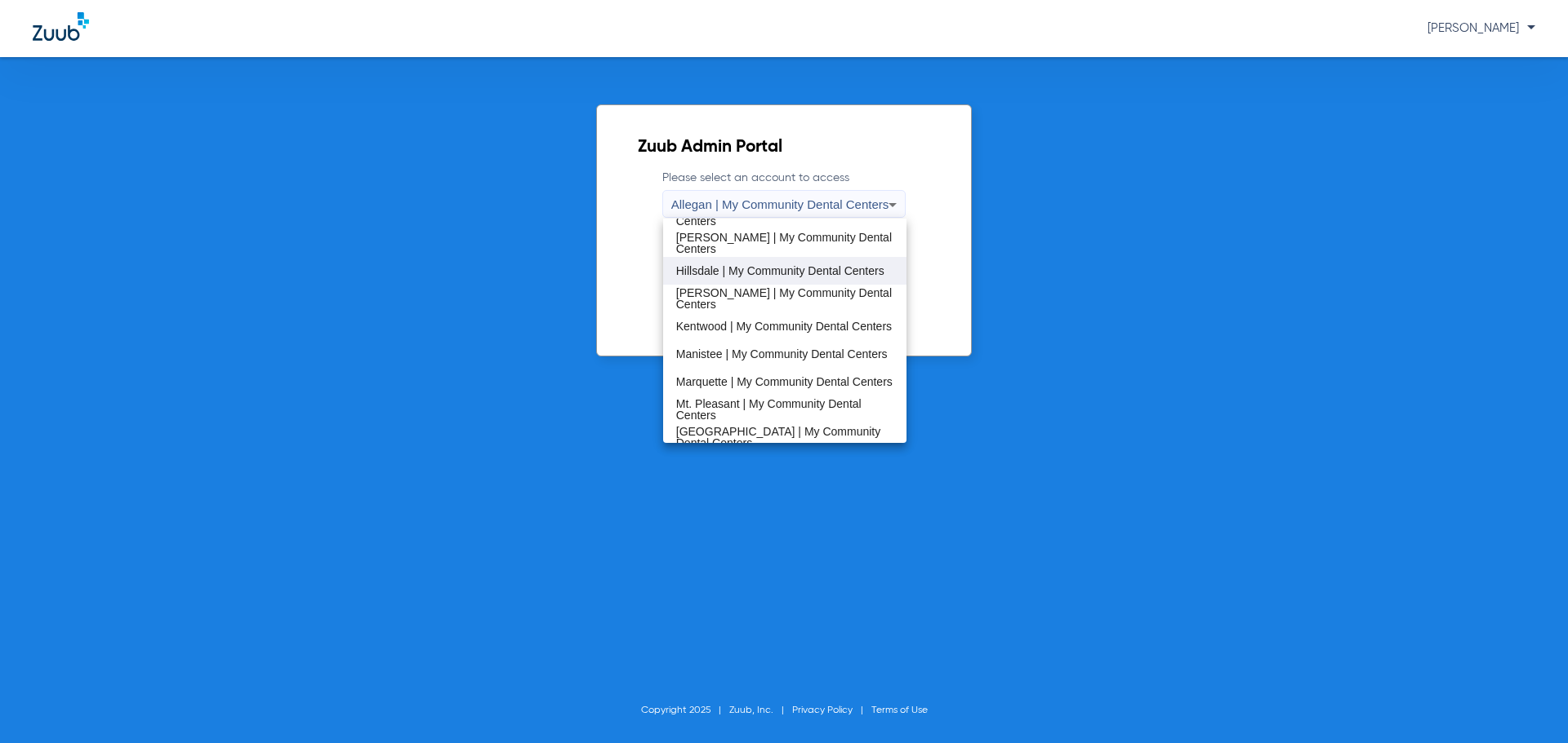
scroll to position [280, 0]
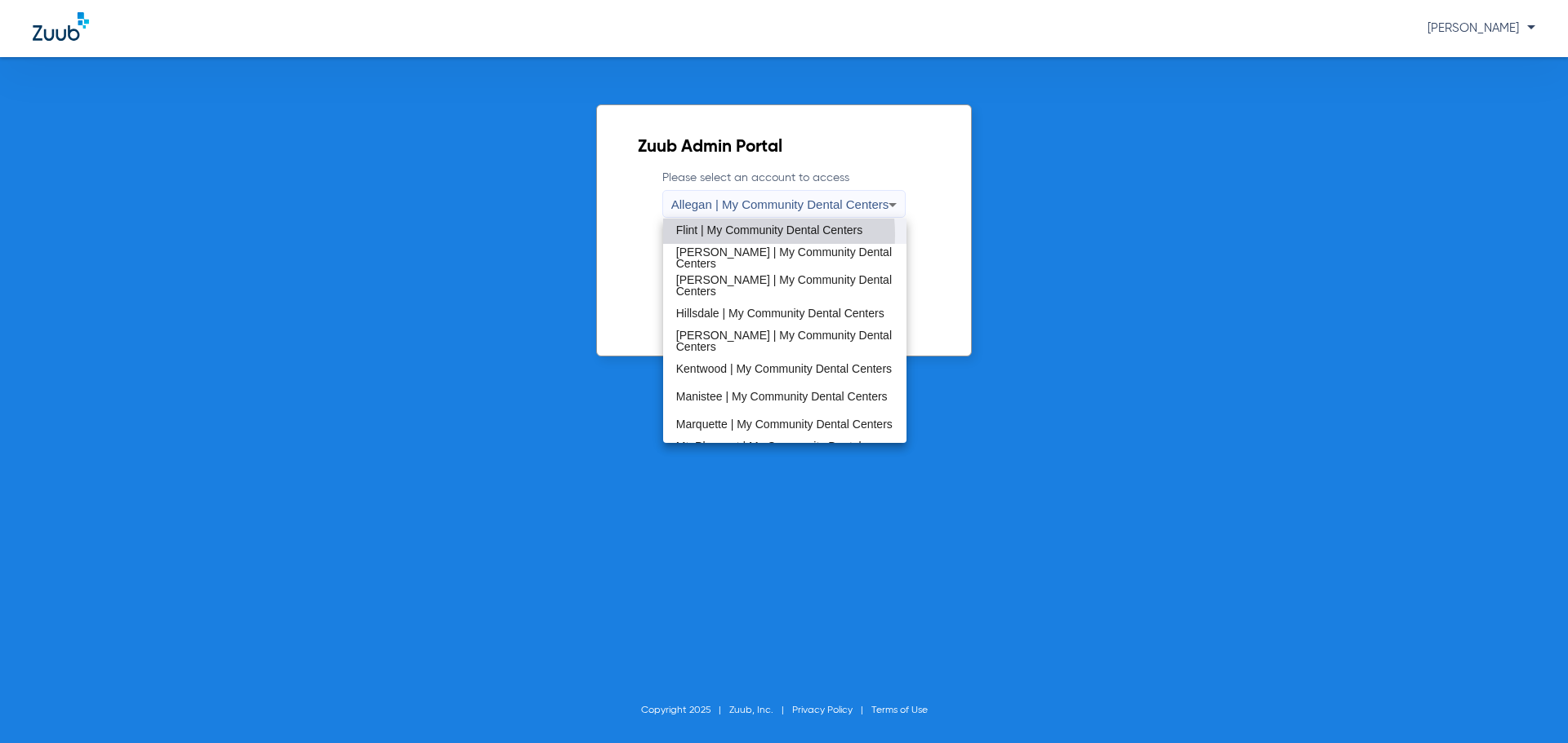
click at [726, 235] on span "Flint | My Community Dental Centers" at bounding box center [768, 231] width 186 height 12
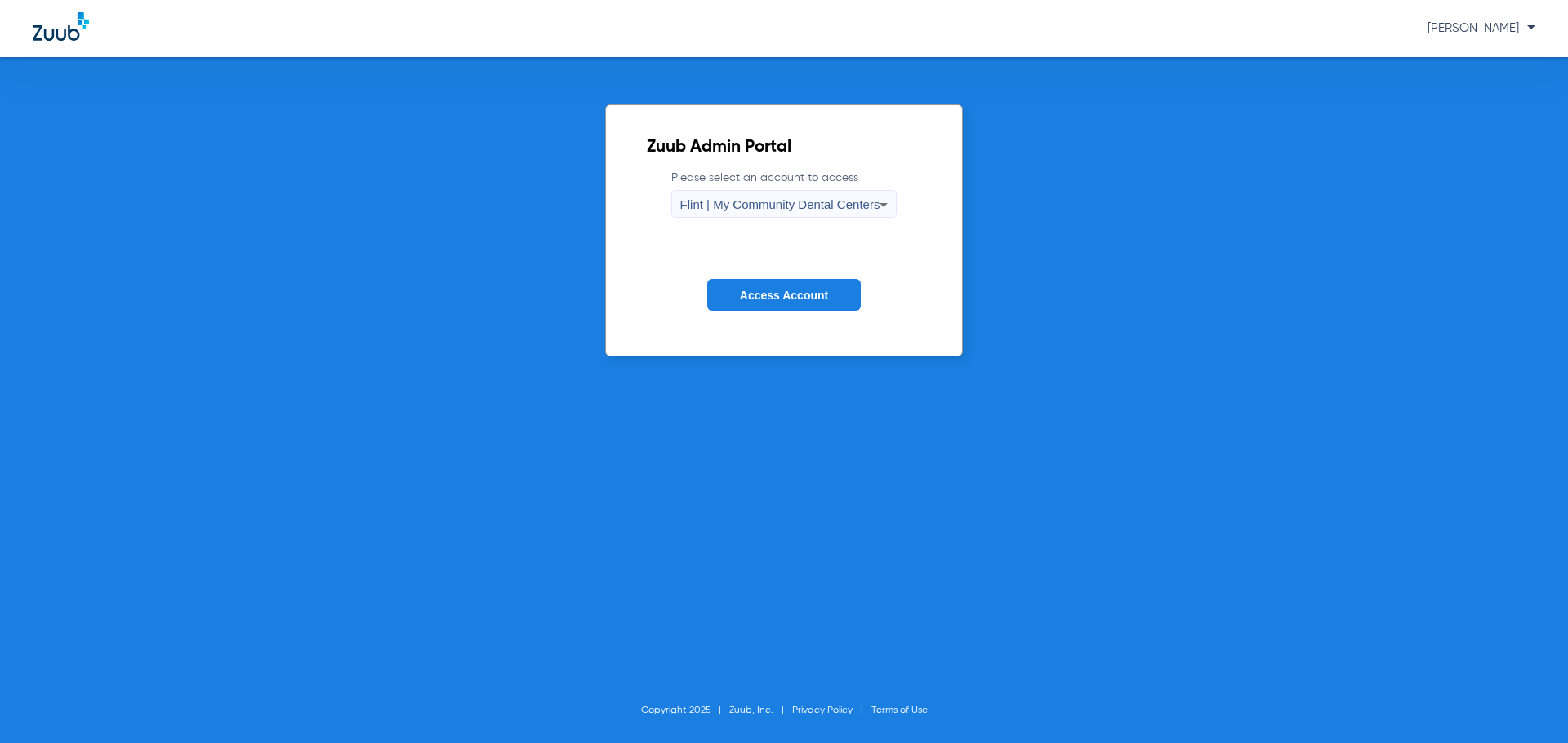
click at [767, 294] on span "Access Account" at bounding box center [784, 296] width 88 height 13
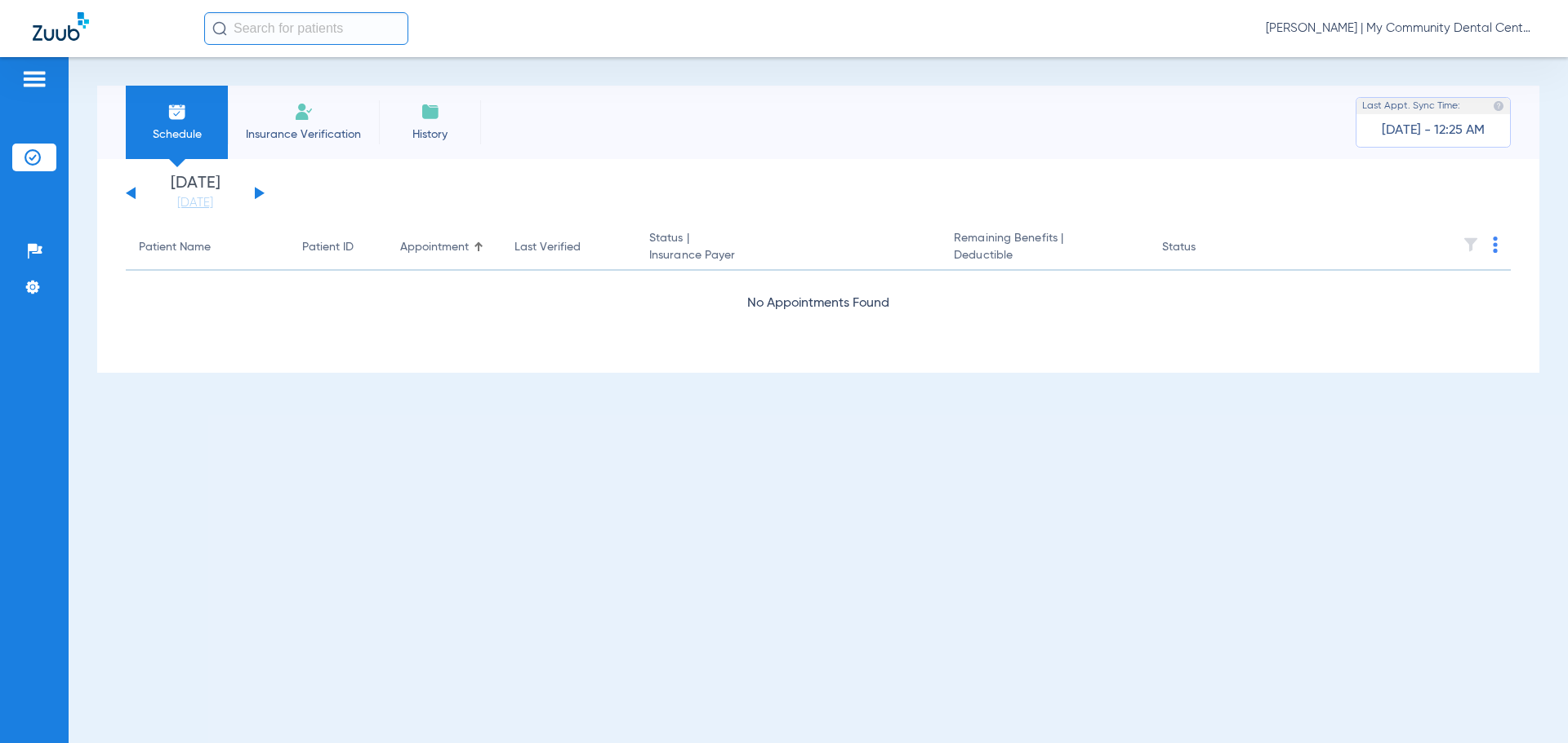
click at [218, 217] on div "[DATE] [DATE] [DATE] [DATE] [DATE] [DATE] [DATE] [DATE] [DATE] [DATE] [DATE] [D…" at bounding box center [818, 266] width 1442 height 214
click at [212, 209] on link "[DATE]" at bounding box center [195, 203] width 98 height 17
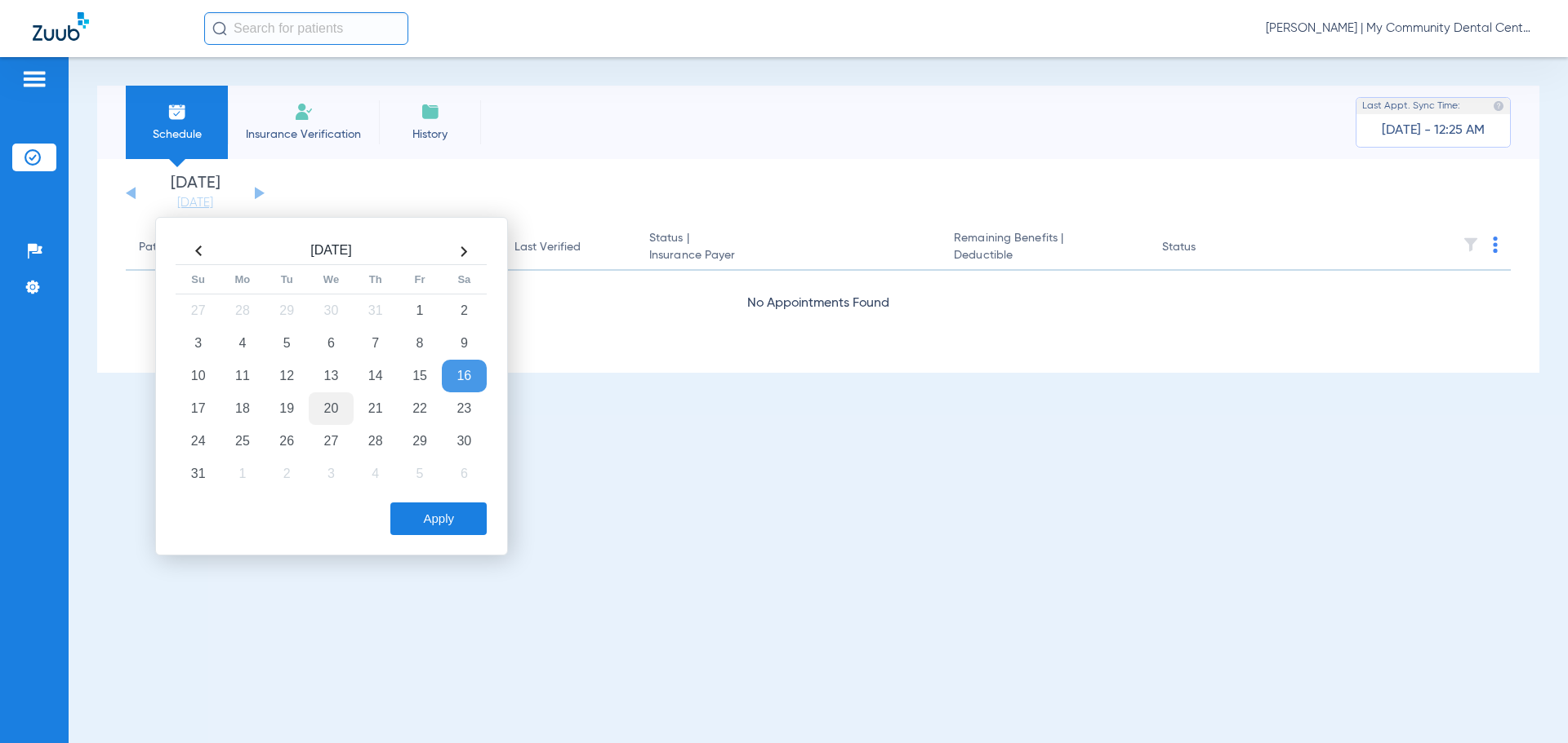
click at [327, 405] on td "20" at bounding box center [330, 408] width 44 height 32
click at [423, 495] on div "Apply" at bounding box center [329, 514] width 314 height 40
click at [428, 512] on button "Apply" at bounding box center [438, 518] width 97 height 32
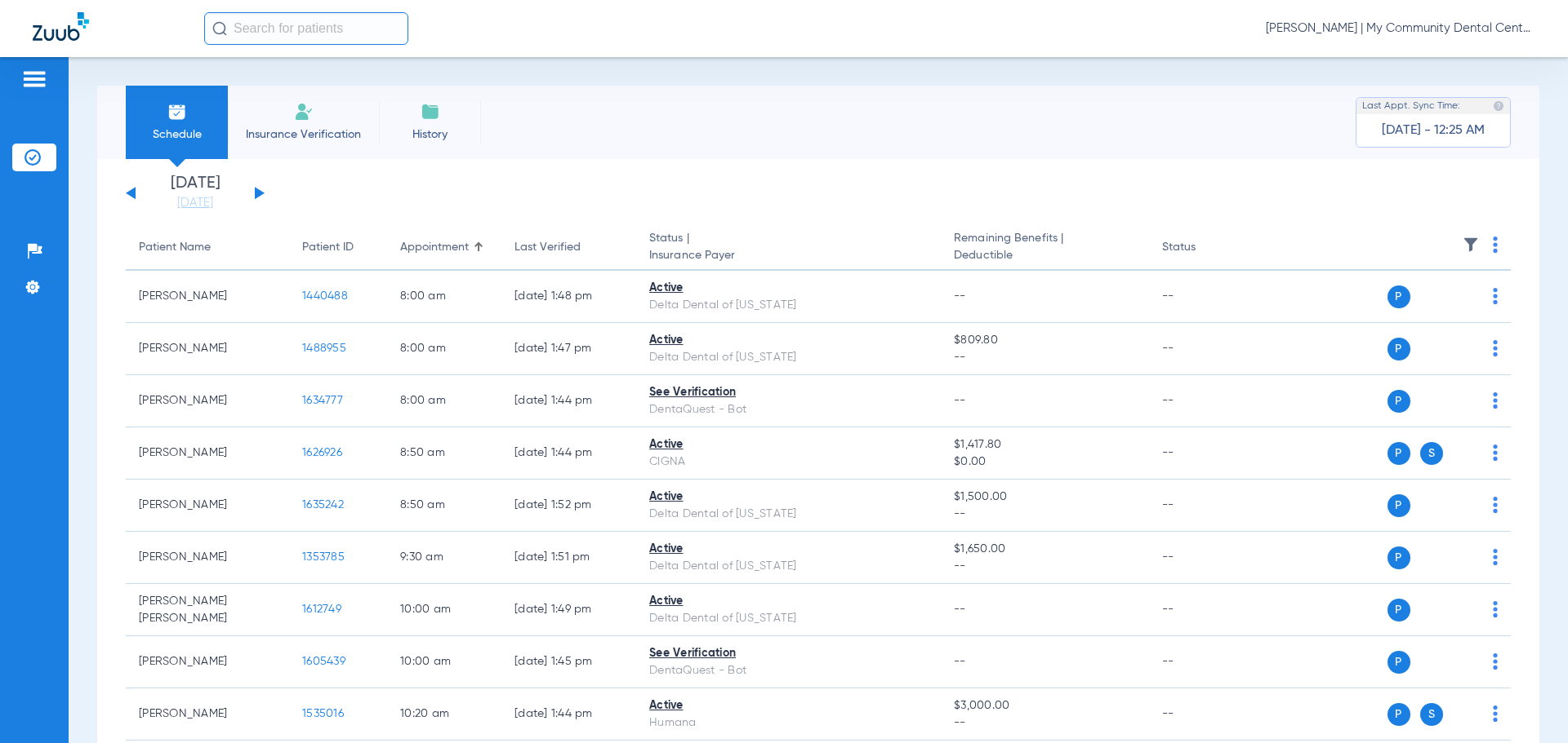
click at [225, 190] on li "[DATE]" at bounding box center [195, 193] width 98 height 36
click at [209, 205] on link "[DATE]" at bounding box center [195, 203] width 98 height 17
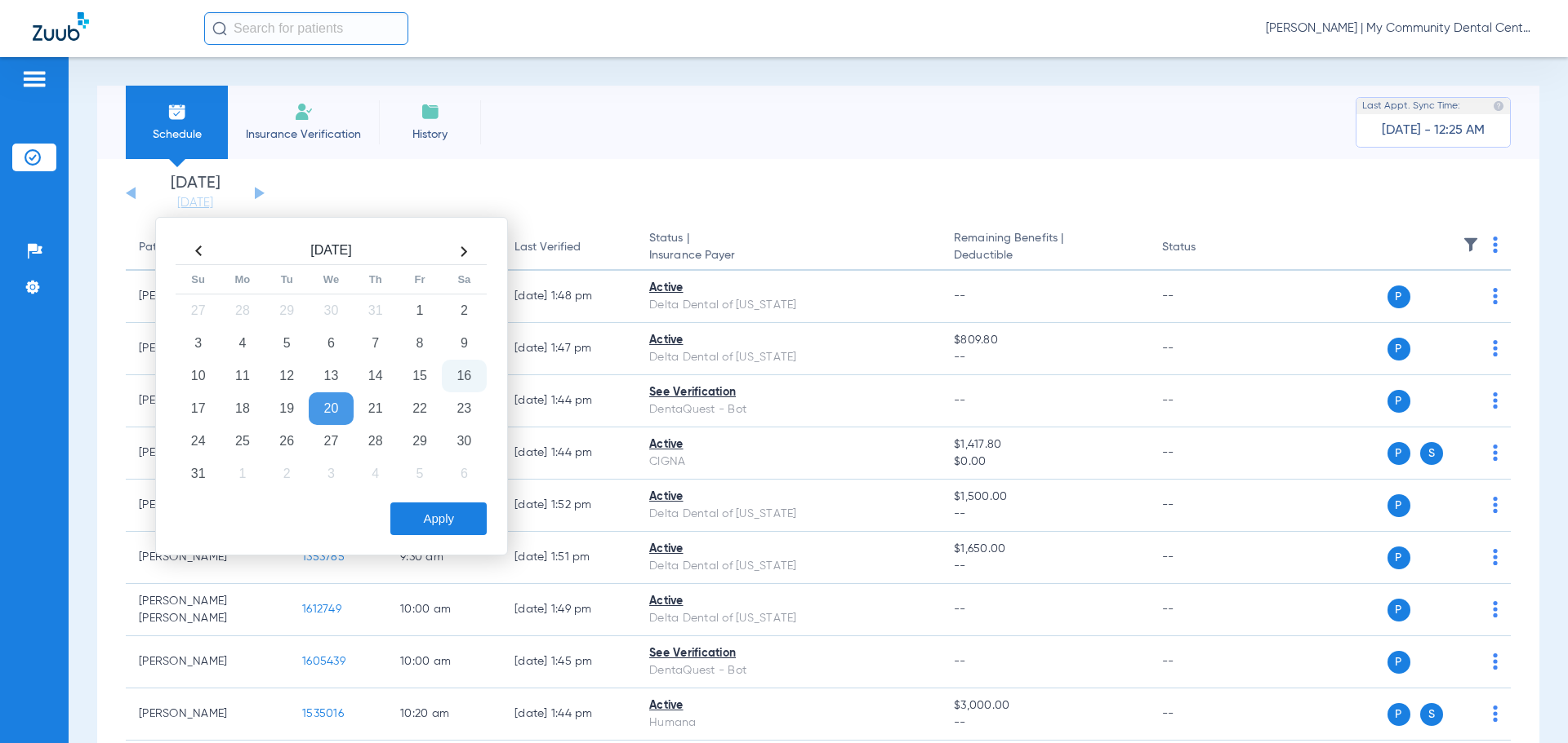
drag, startPoint x: 245, startPoint y: 434, endPoint x: 406, endPoint y: 493, distance: 171.5
click at [256, 436] on td "25" at bounding box center [242, 441] width 44 height 32
click at [451, 511] on button "Apply" at bounding box center [438, 518] width 97 height 32
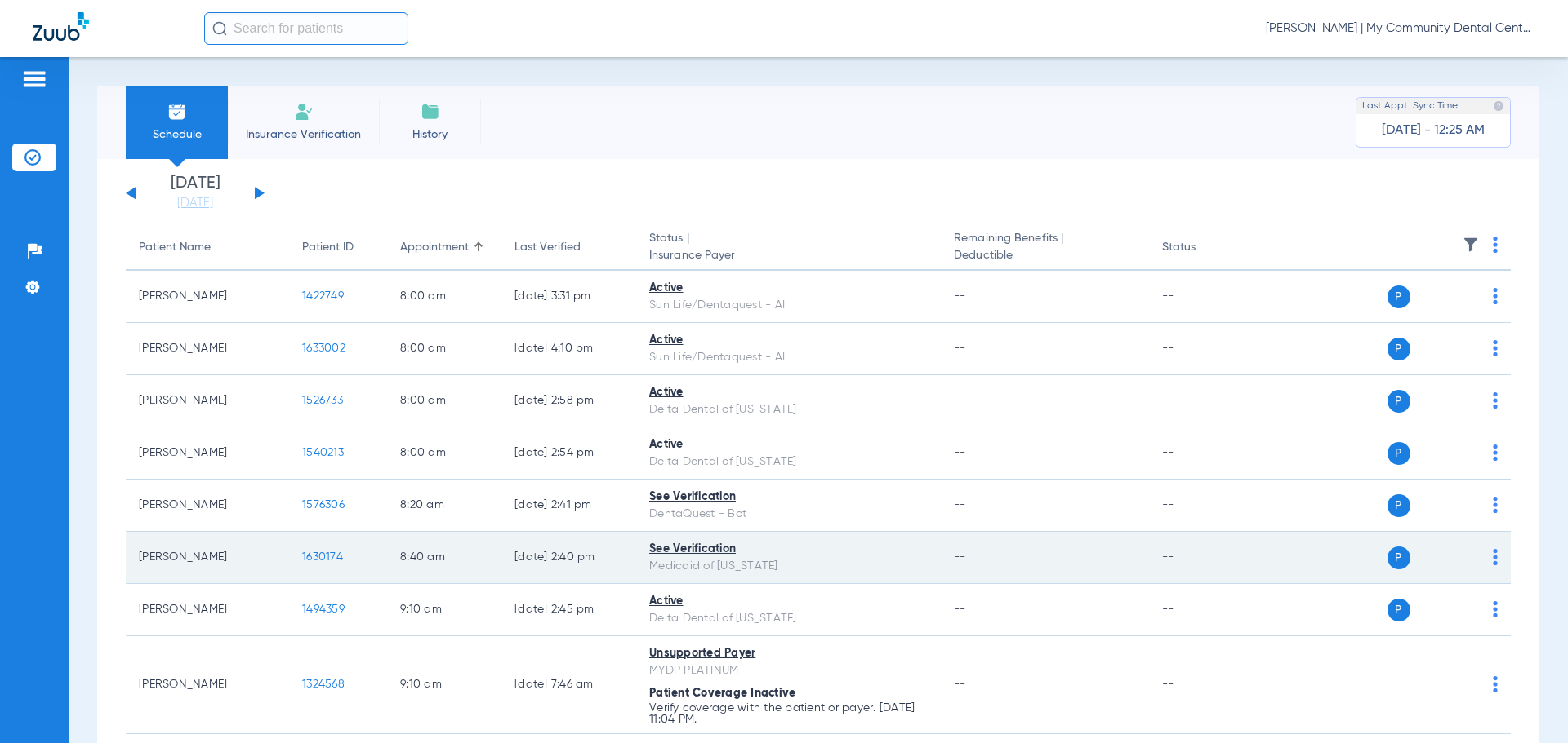
click at [1263, 573] on td "P S" at bounding box center [1384, 558] width 252 height 52
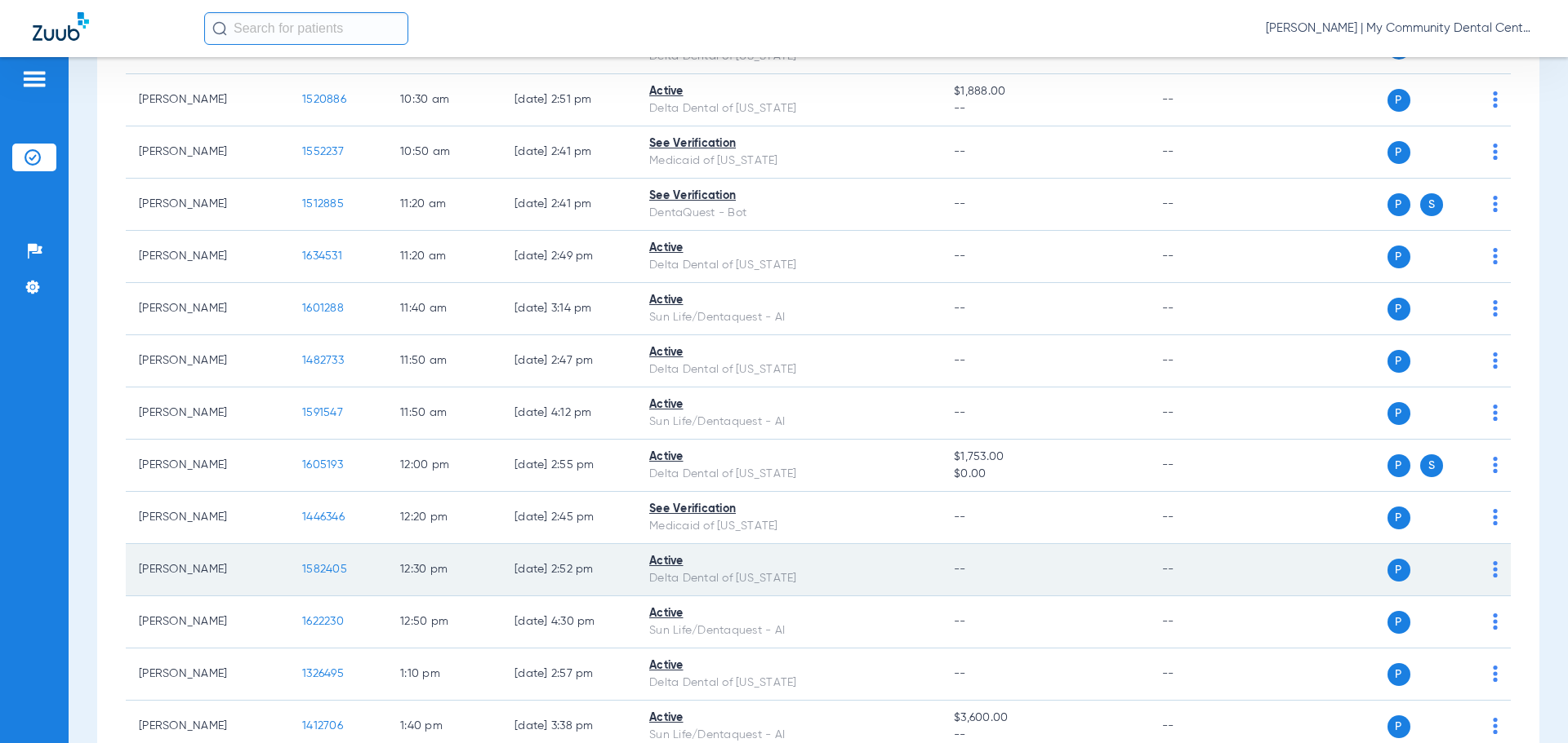
scroll to position [898, 0]
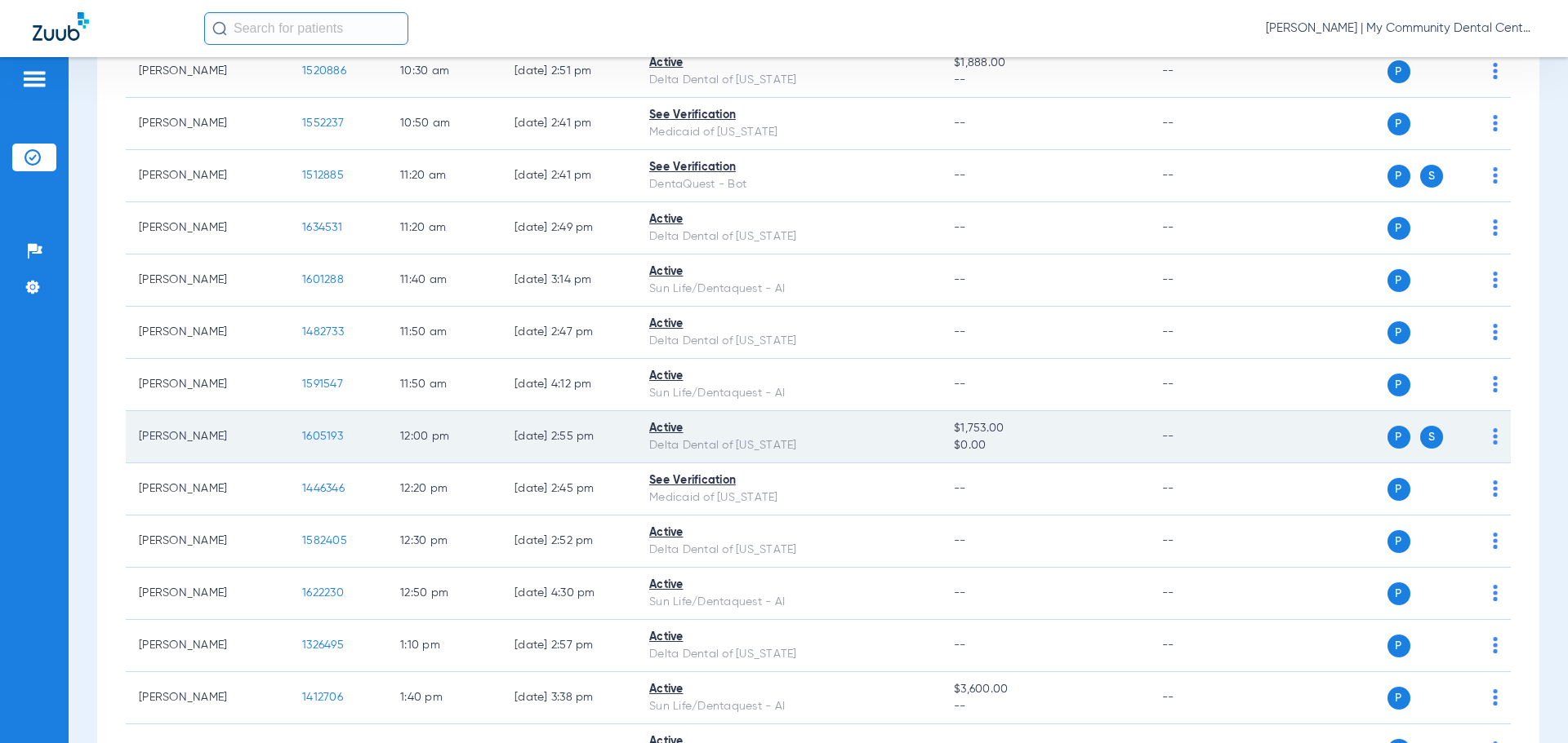
drag, startPoint x: 618, startPoint y: 465, endPoint x: 657, endPoint y: 441, distance: 45.8
click at [624, 464] on td "08/14/25 2:45 PM" at bounding box center [568, 489] width 135 height 52
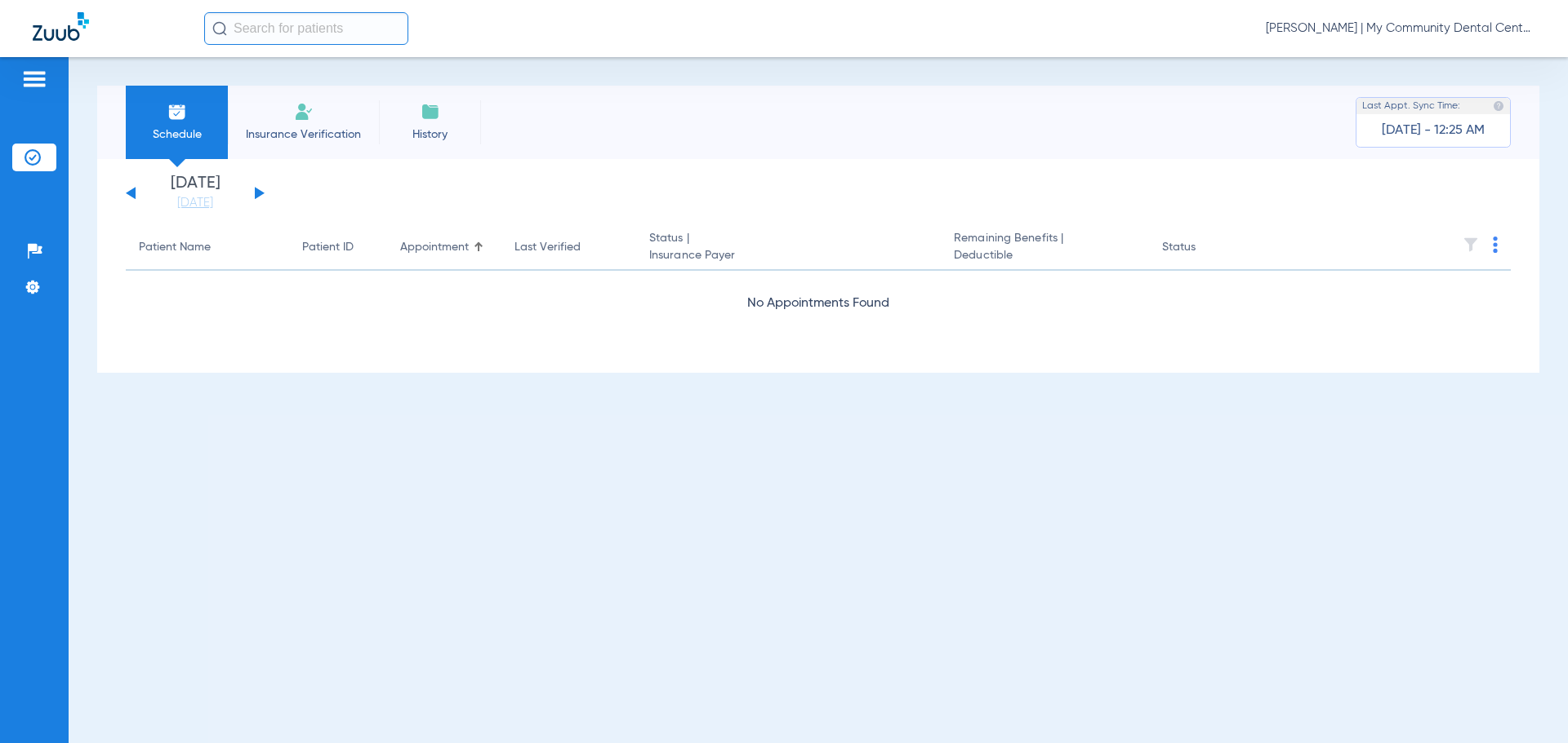
click at [1421, 24] on span "[PERSON_NAME] | My Community Dental Centers" at bounding box center [1400, 29] width 270 height 17
click at [1480, 56] on span "Account Selection" at bounding box center [1474, 58] width 92 height 12
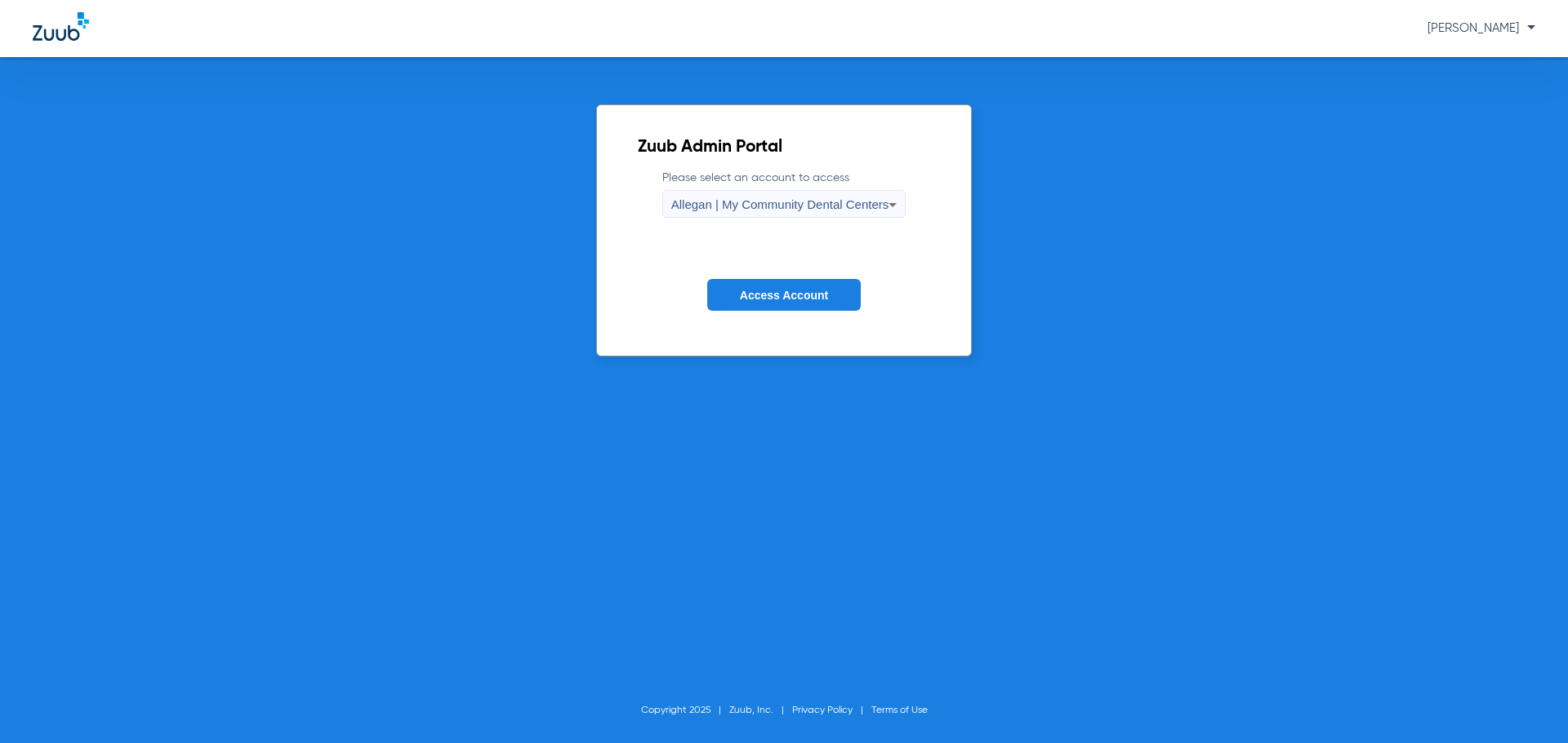
click at [761, 221] on form "Please select an account to access Allegan | My Community Dental Centers Access…" at bounding box center [784, 252] width 293 height 165
click at [777, 205] on span "Allegan | My Community Dental Centers" at bounding box center [781, 204] width 218 height 14
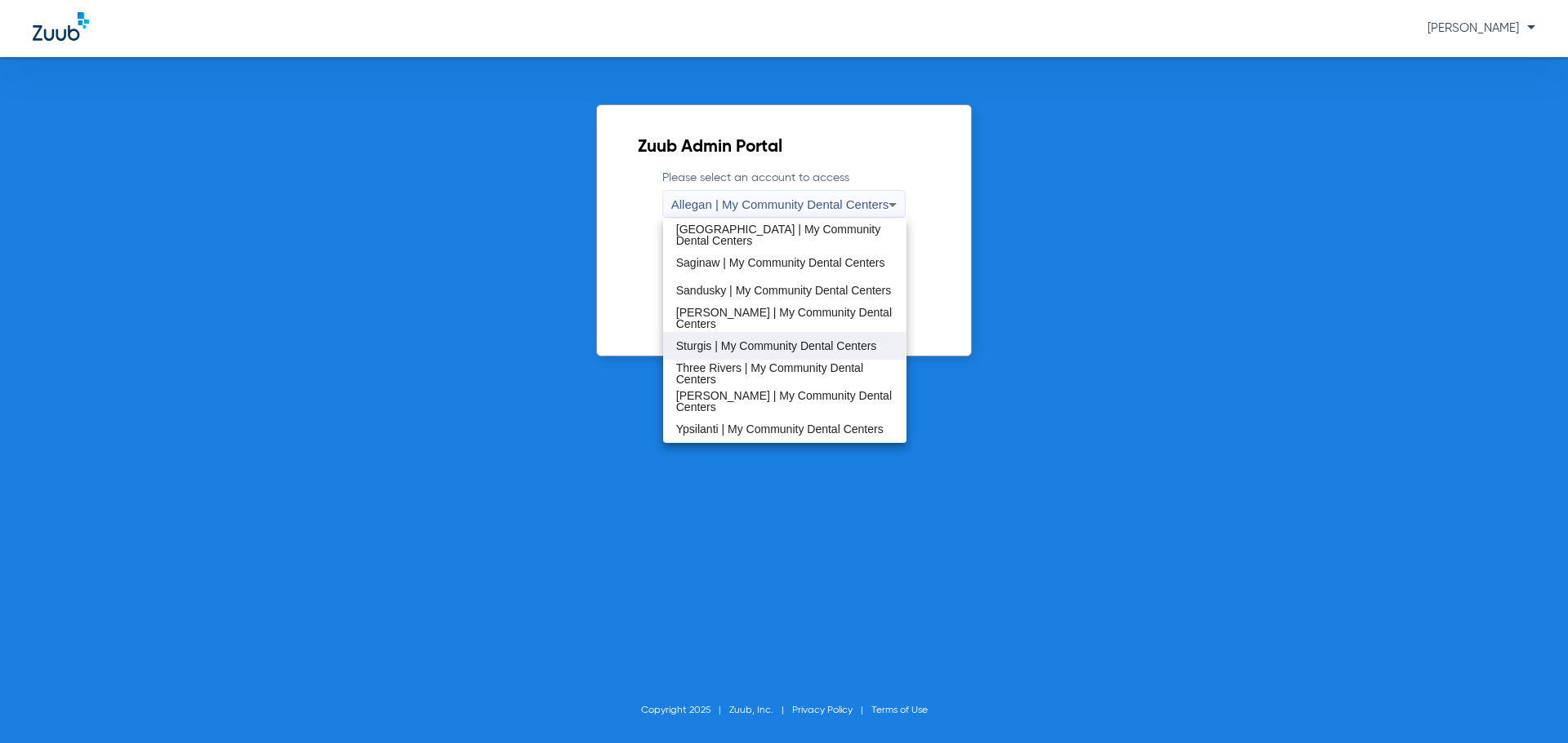
scroll to position [443, 0]
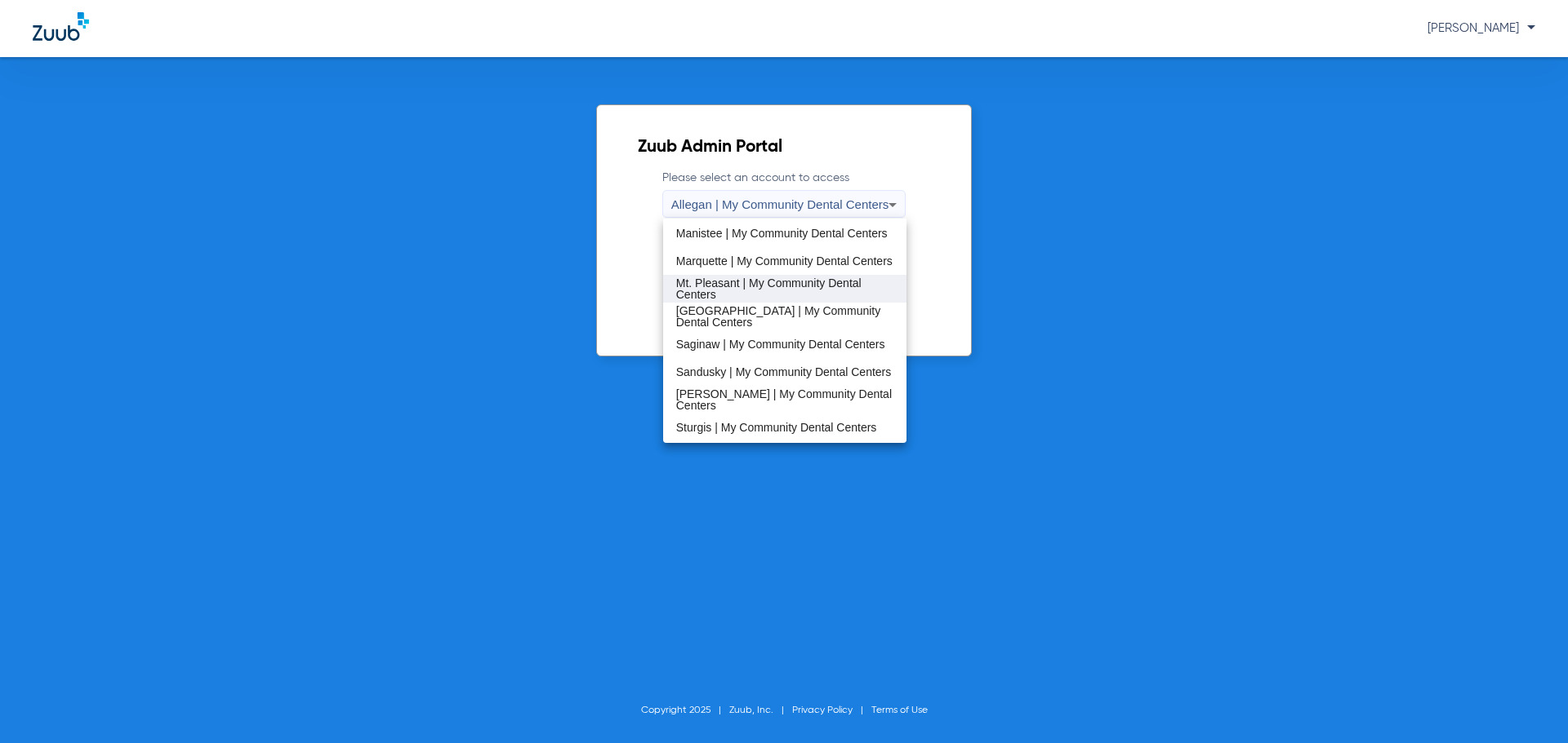
click at [754, 288] on span "Mt. Pleasant | My Community Dental Centers" at bounding box center [785, 289] width 218 height 23
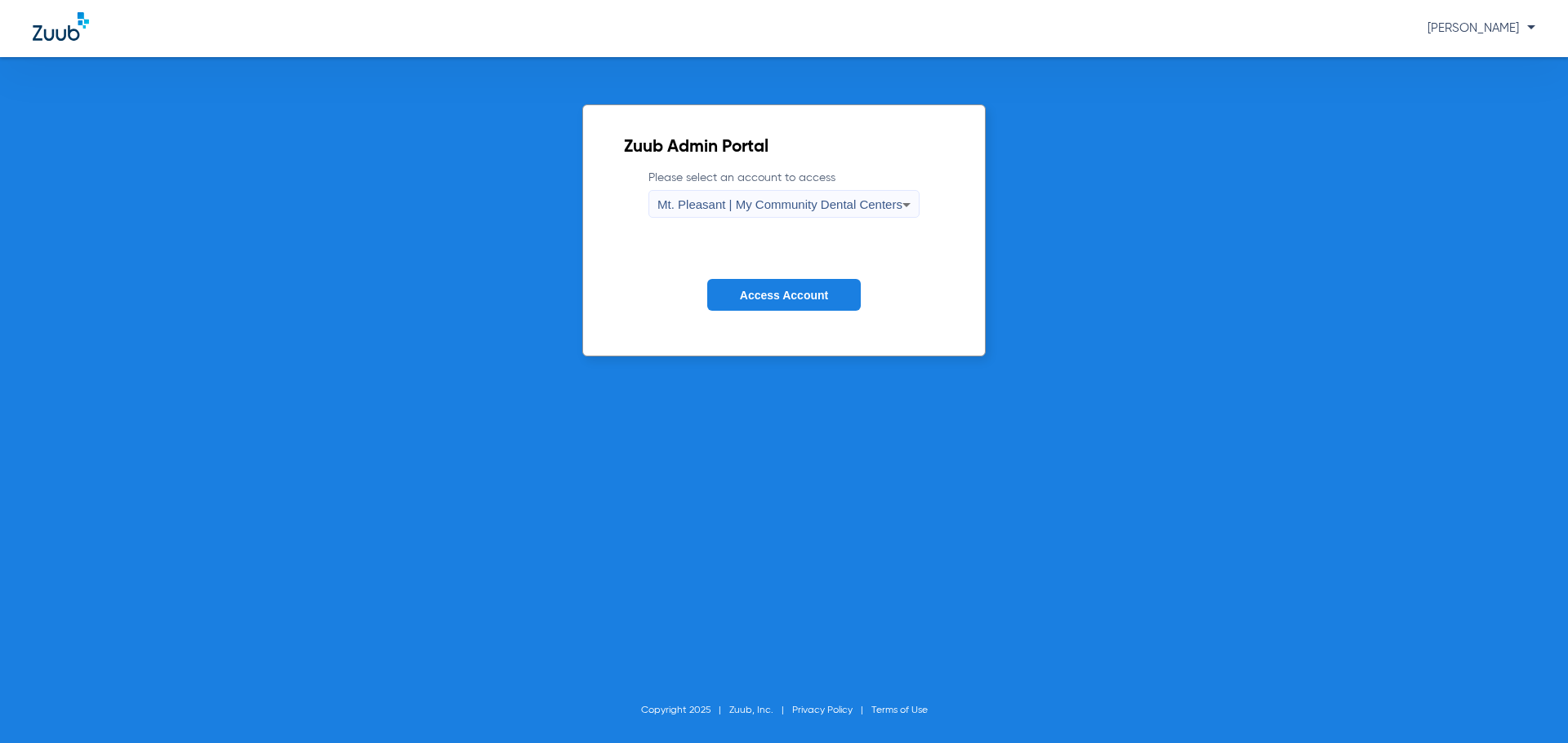
click at [754, 288] on button "Access Account" at bounding box center [784, 295] width 154 height 32
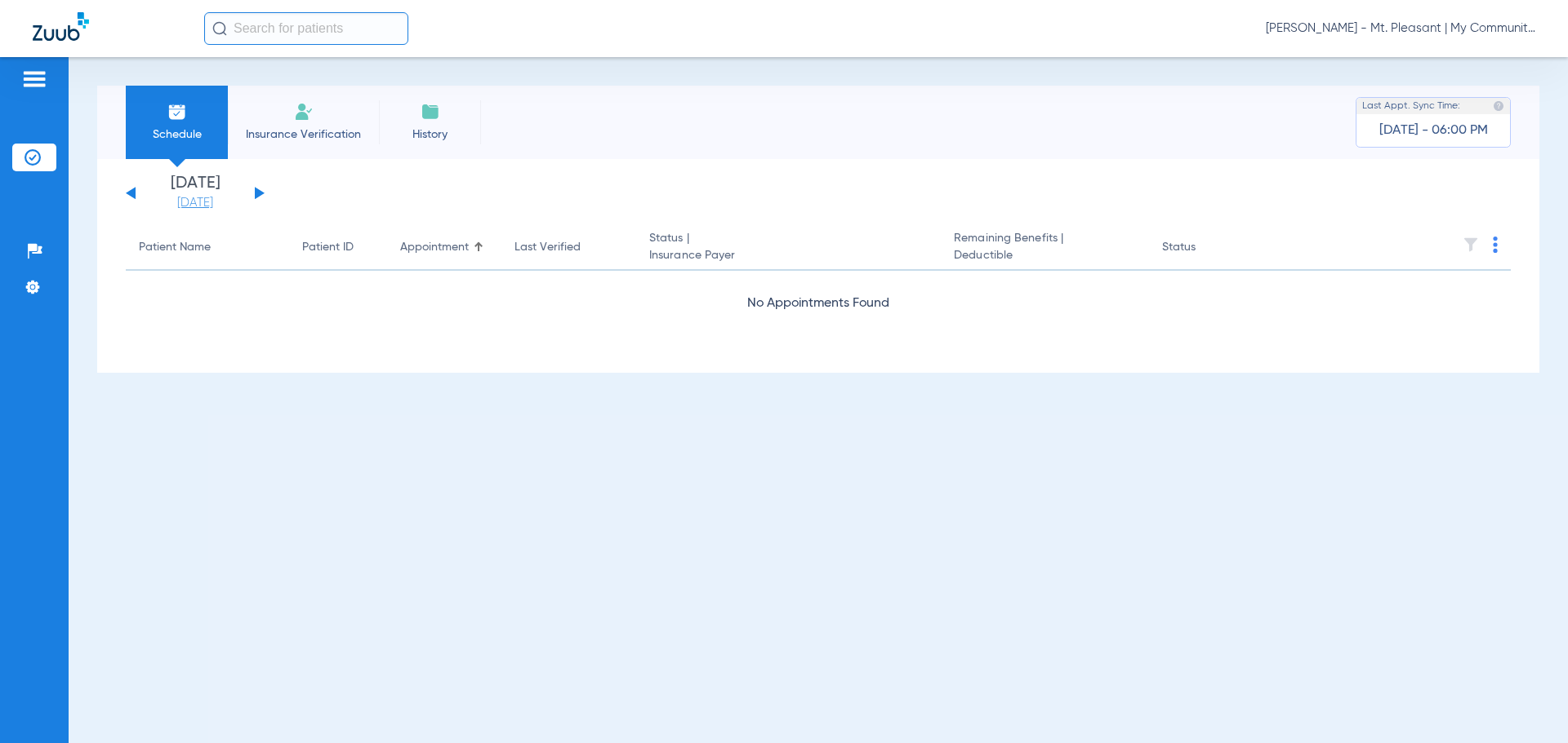
click at [187, 210] on link "[DATE]" at bounding box center [195, 203] width 98 height 17
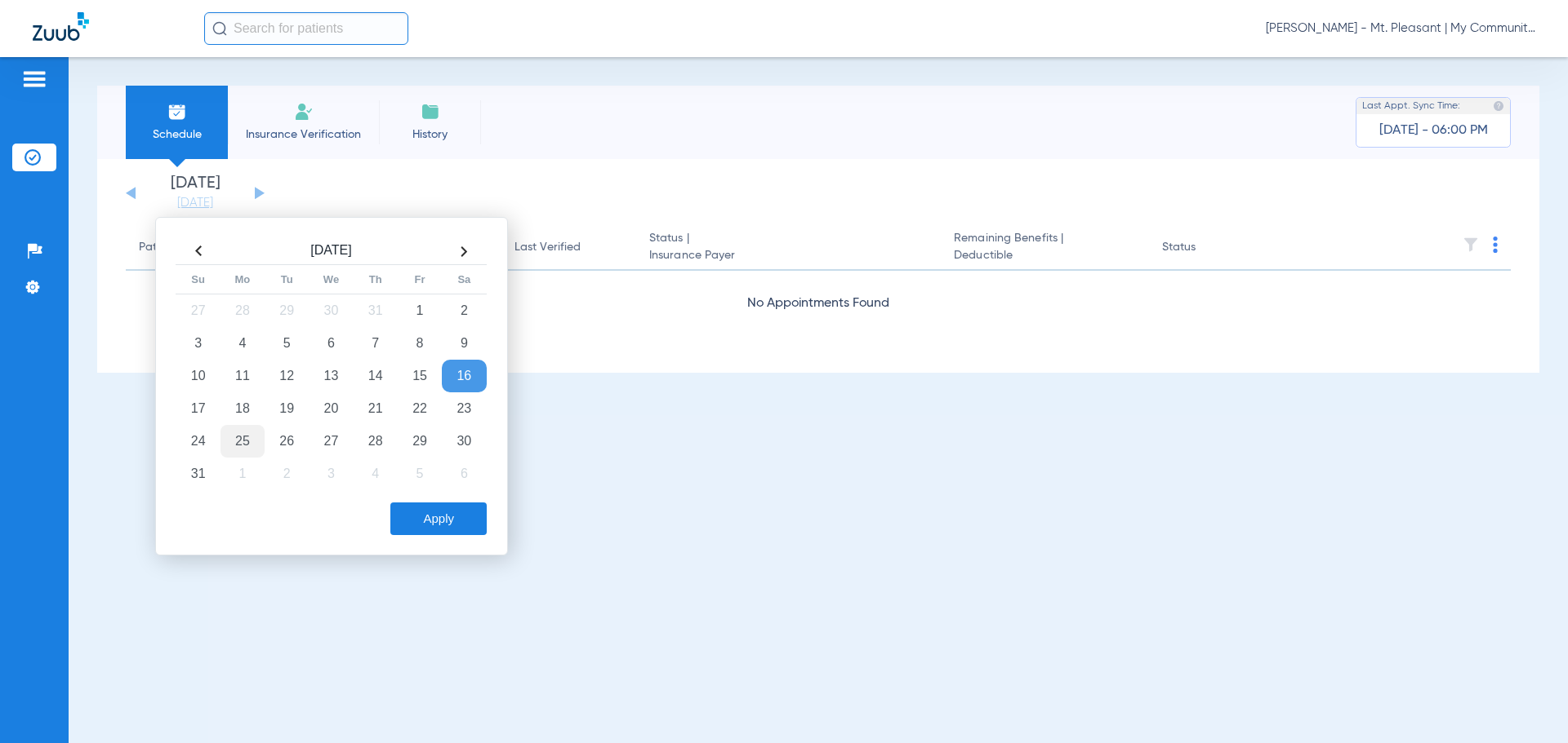
drag, startPoint x: 401, startPoint y: 439, endPoint x: 246, endPoint y: 442, distance: 155.0
click at [248, 441] on tr "24 25 26 27 28 29 30" at bounding box center [331, 441] width 310 height 32
click at [246, 442] on td "25" at bounding box center [242, 441] width 44 height 32
click at [466, 510] on button "Apply" at bounding box center [438, 518] width 97 height 32
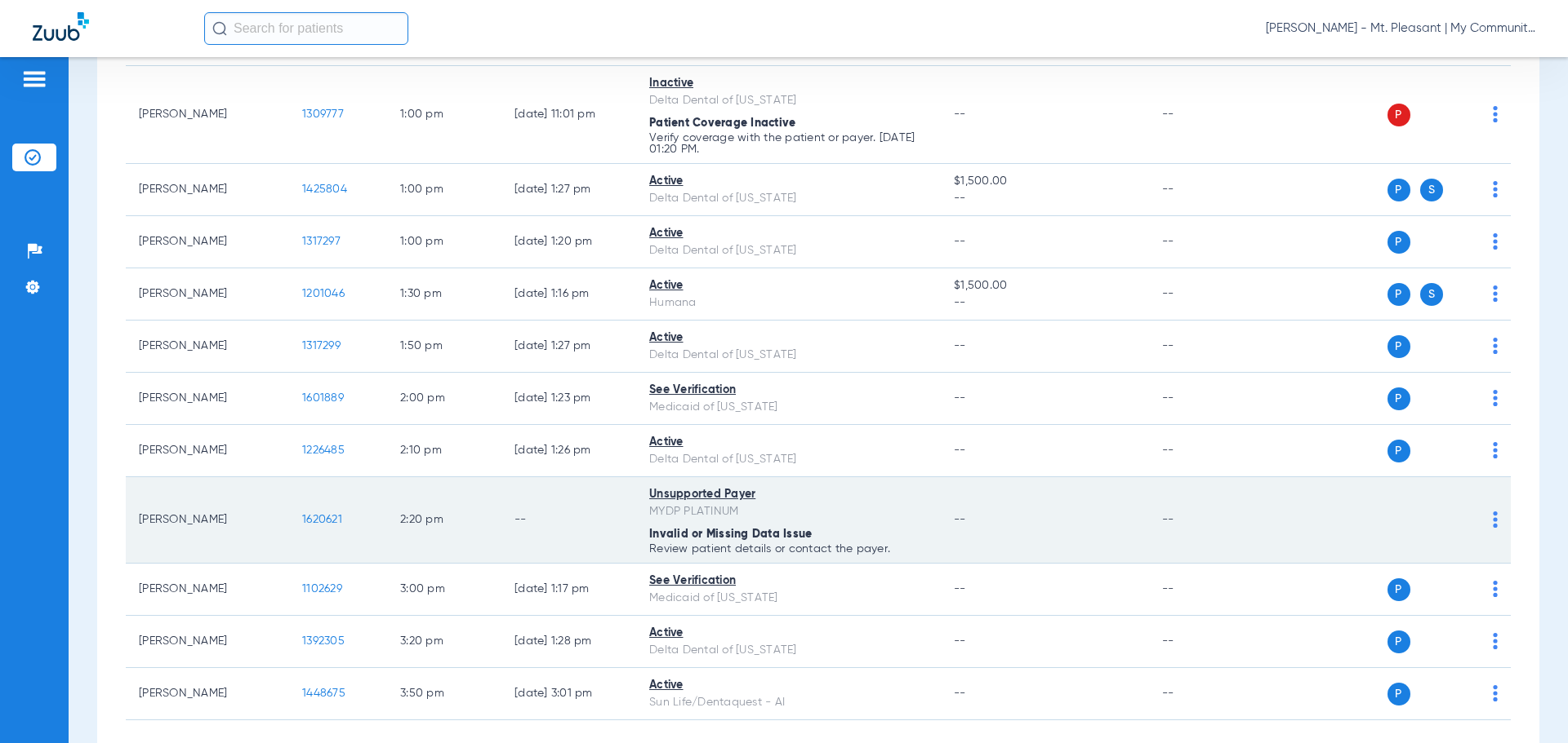
scroll to position [808, 0]
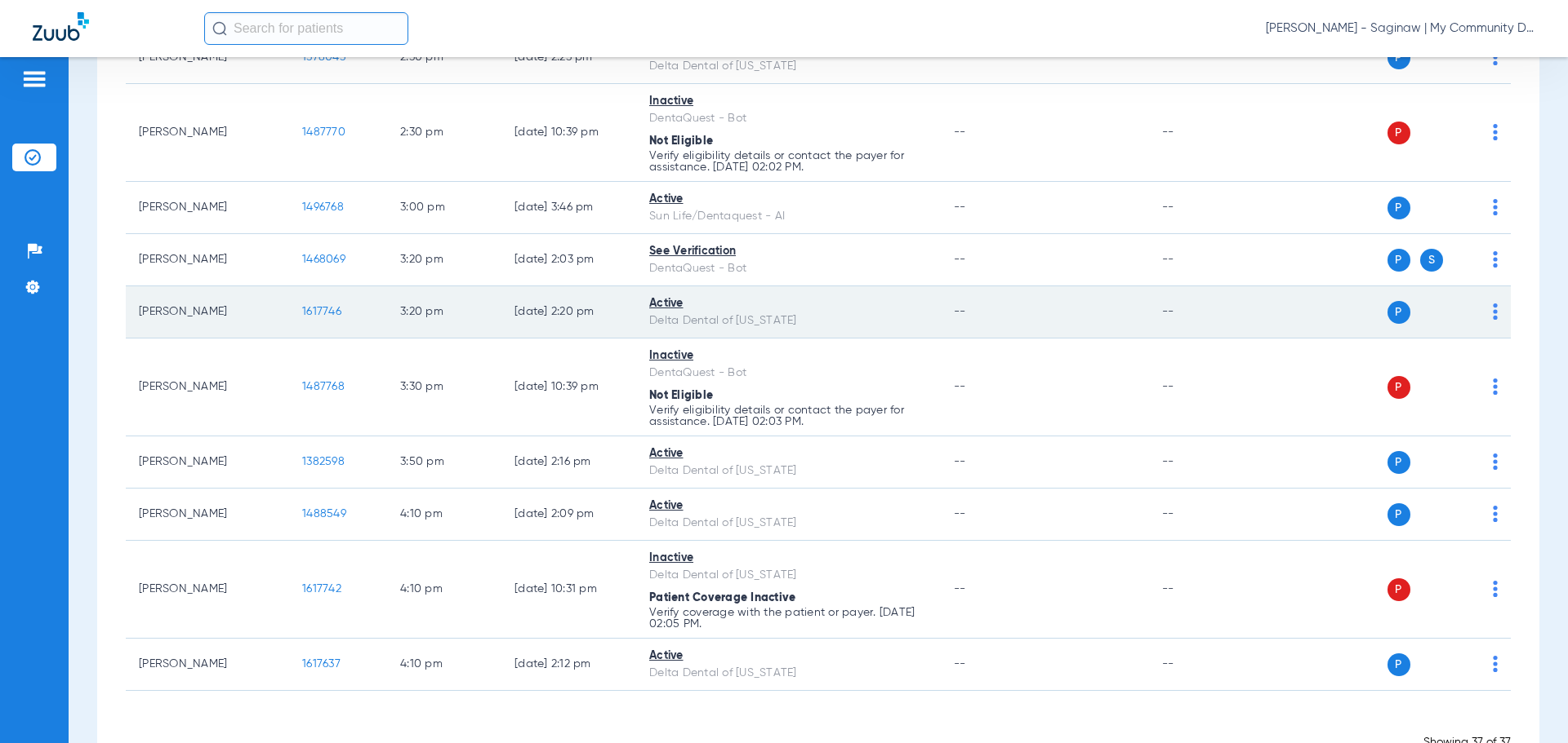
scroll to position [1700, 0]
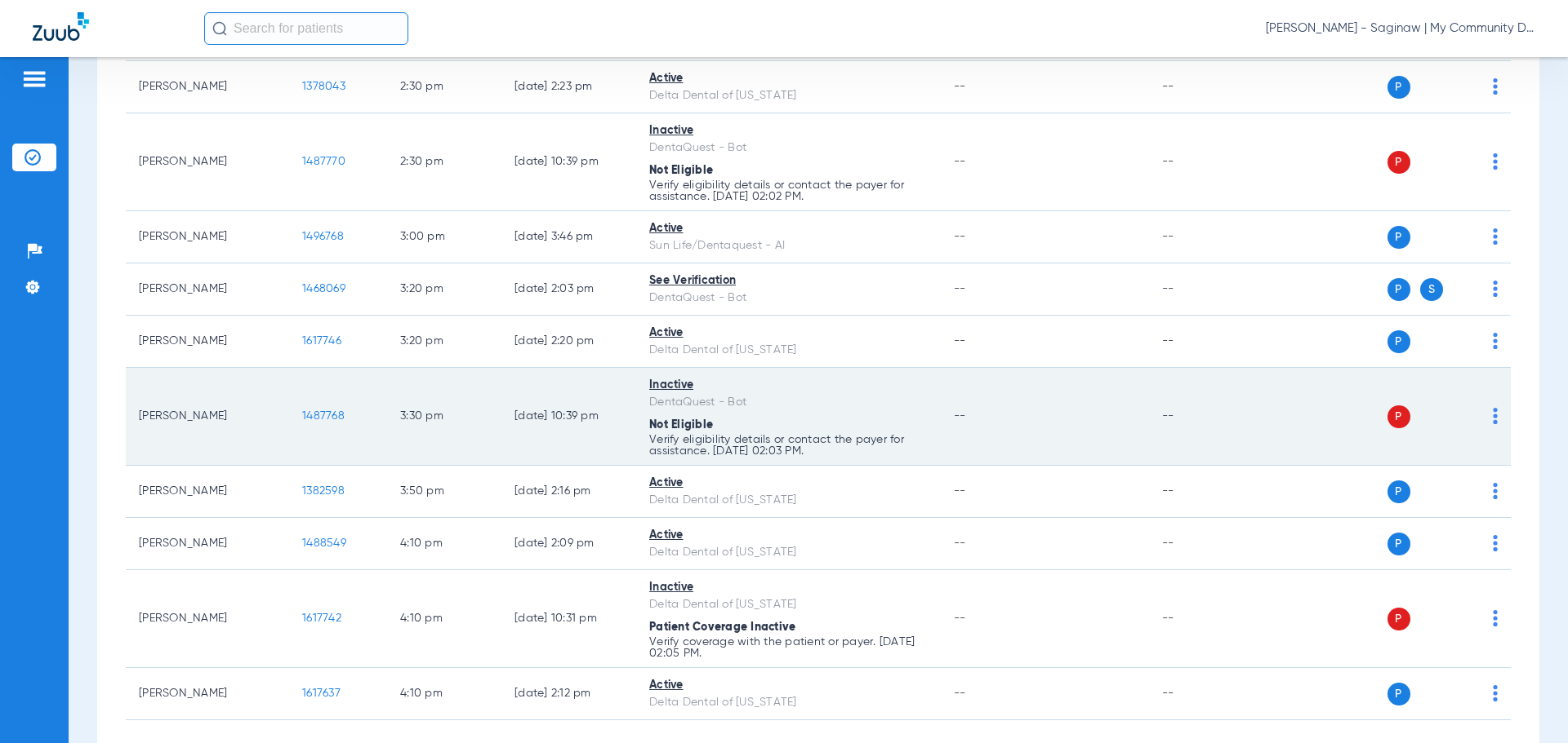
drag, startPoint x: 733, startPoint y: 448, endPoint x: 740, endPoint y: 414, distance: 34.7
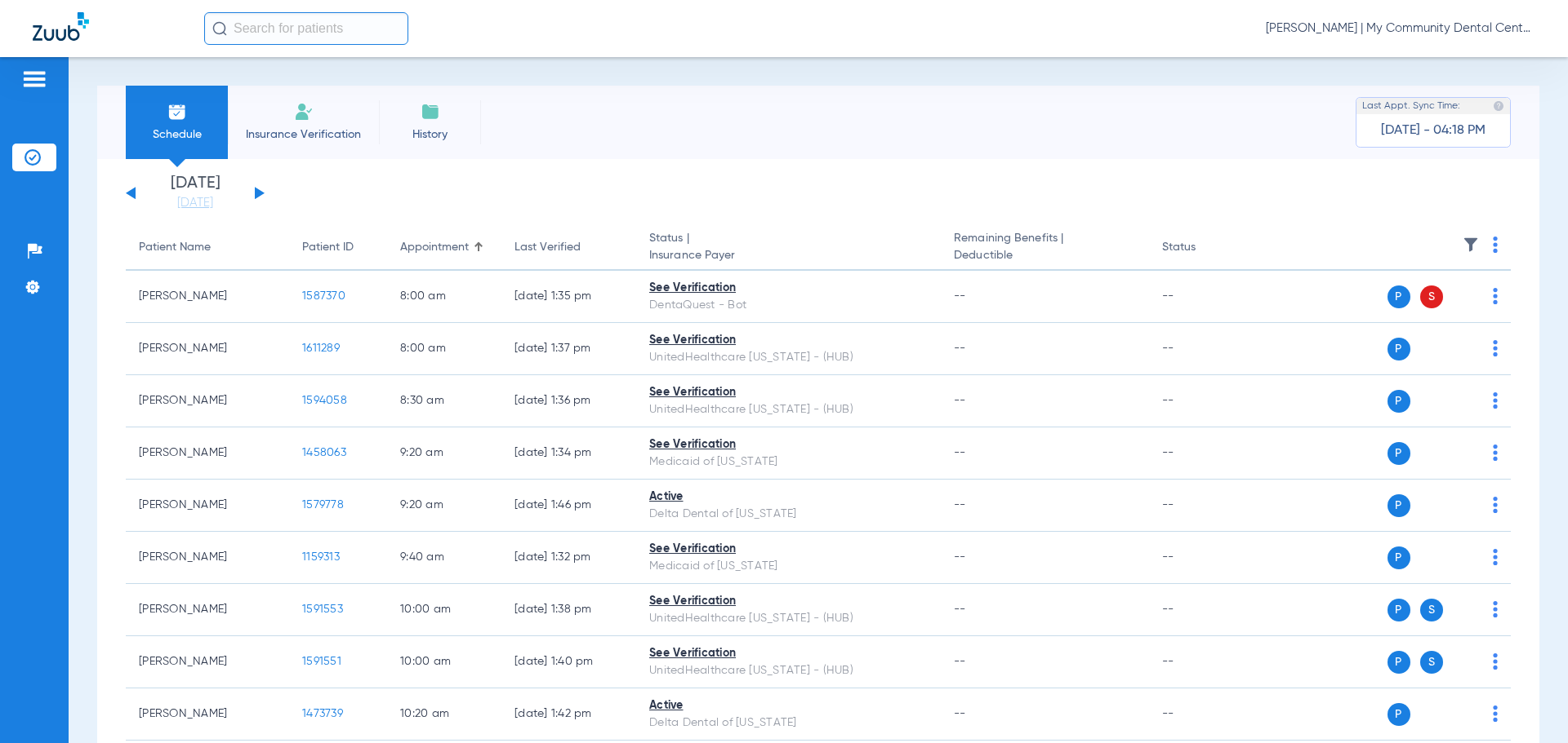
scroll to position [879, 0]
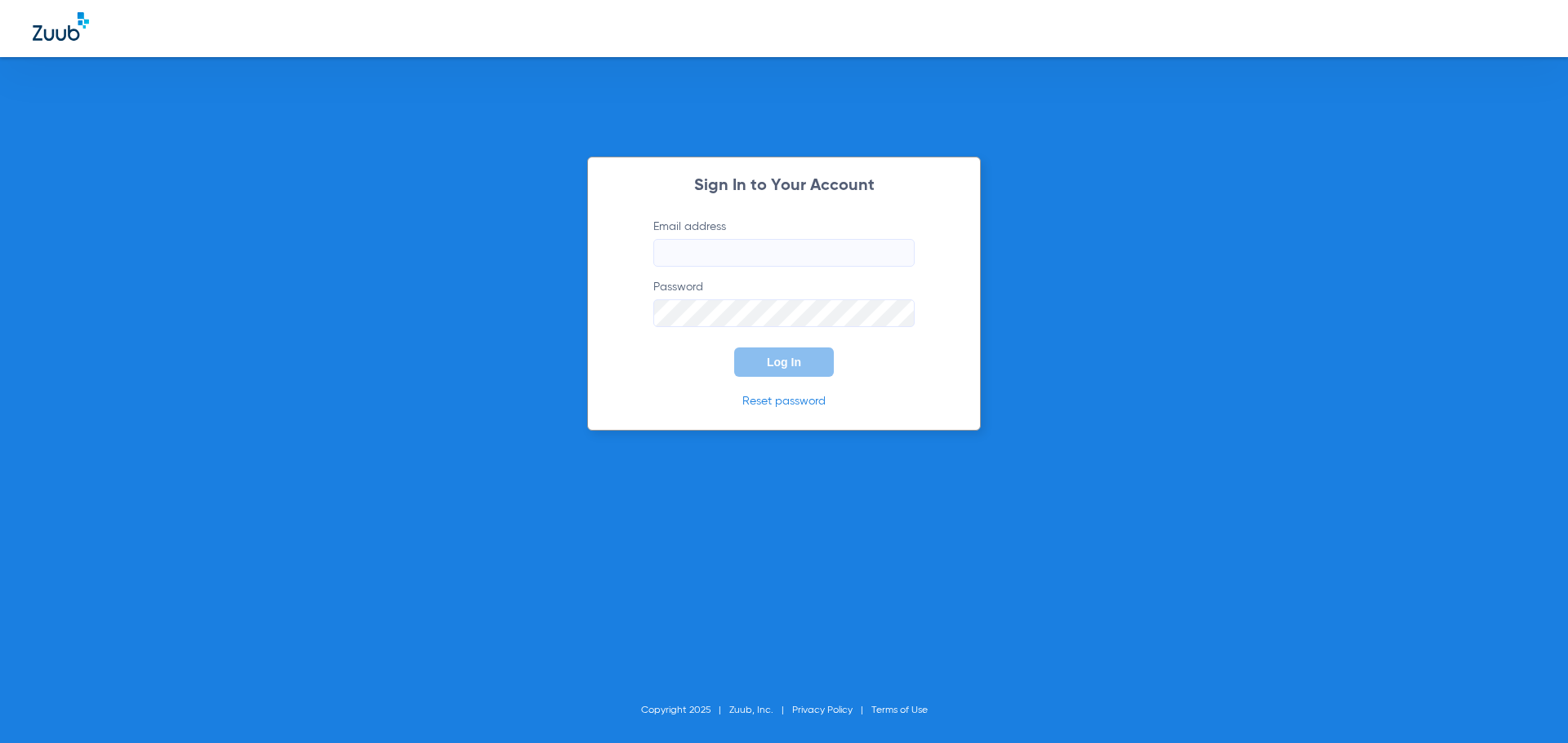
type input "[EMAIL_ADDRESS][DOMAIN_NAME]"
click at [806, 363] on button "Log In" at bounding box center [784, 363] width 99 height 30
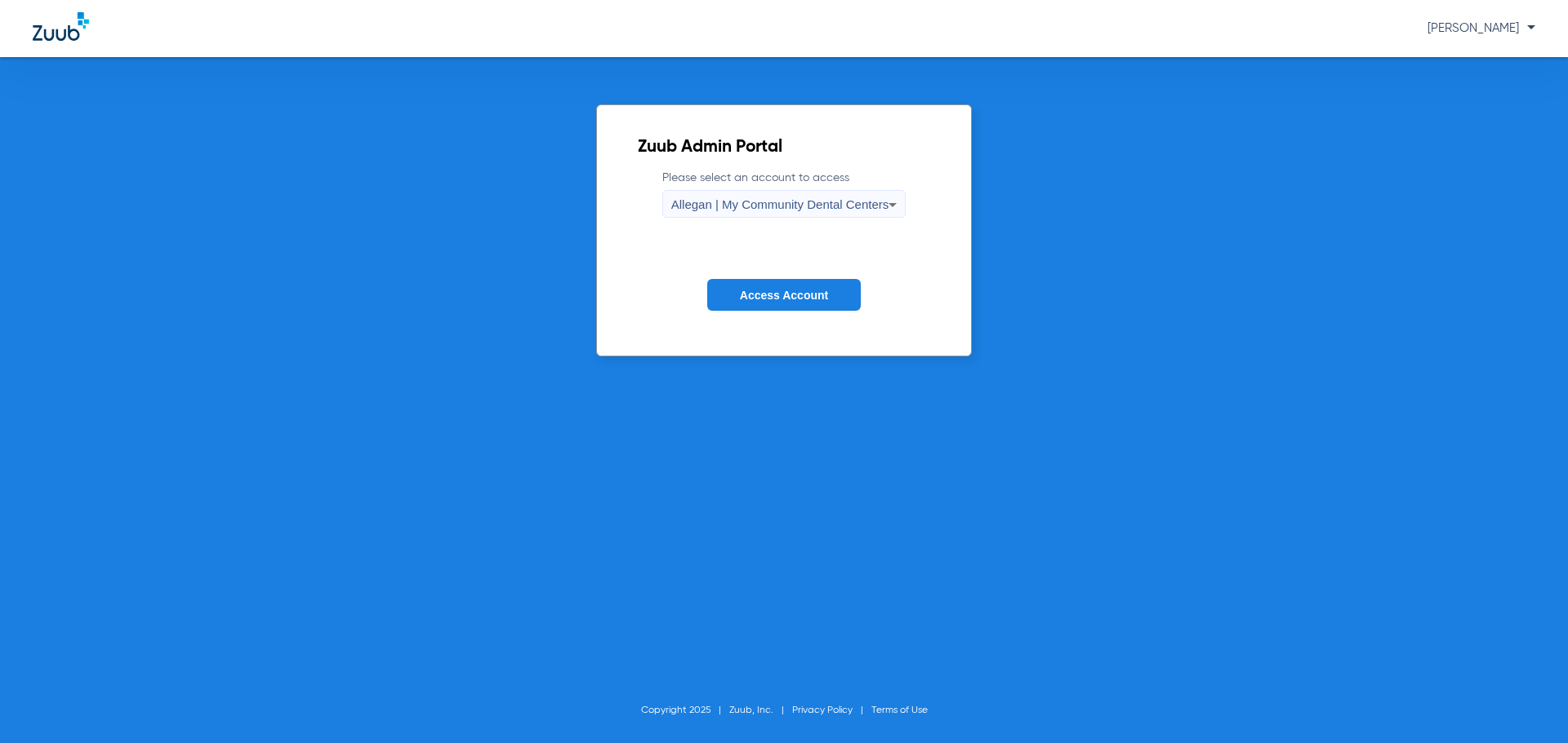
click at [827, 189] on label "Please select an account to access Allegan | My Community Dental Centers" at bounding box center [784, 193] width 244 height 48
click at [823, 193] on div "Allegan | My Community Dental Centers" at bounding box center [781, 205] width 218 height 28
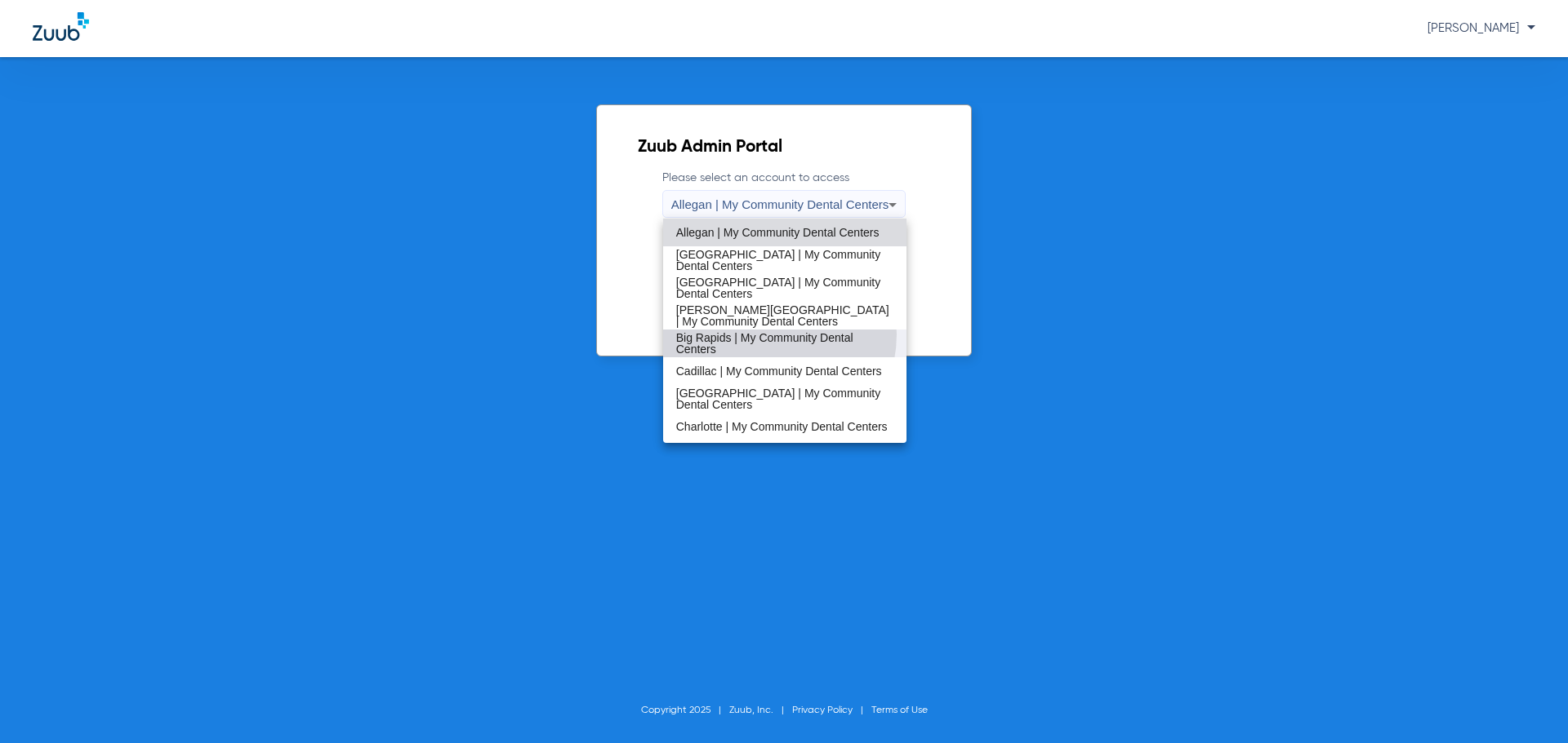
click at [763, 335] on span "Big Rapids | My Community Dental Centers" at bounding box center [785, 344] width 218 height 23
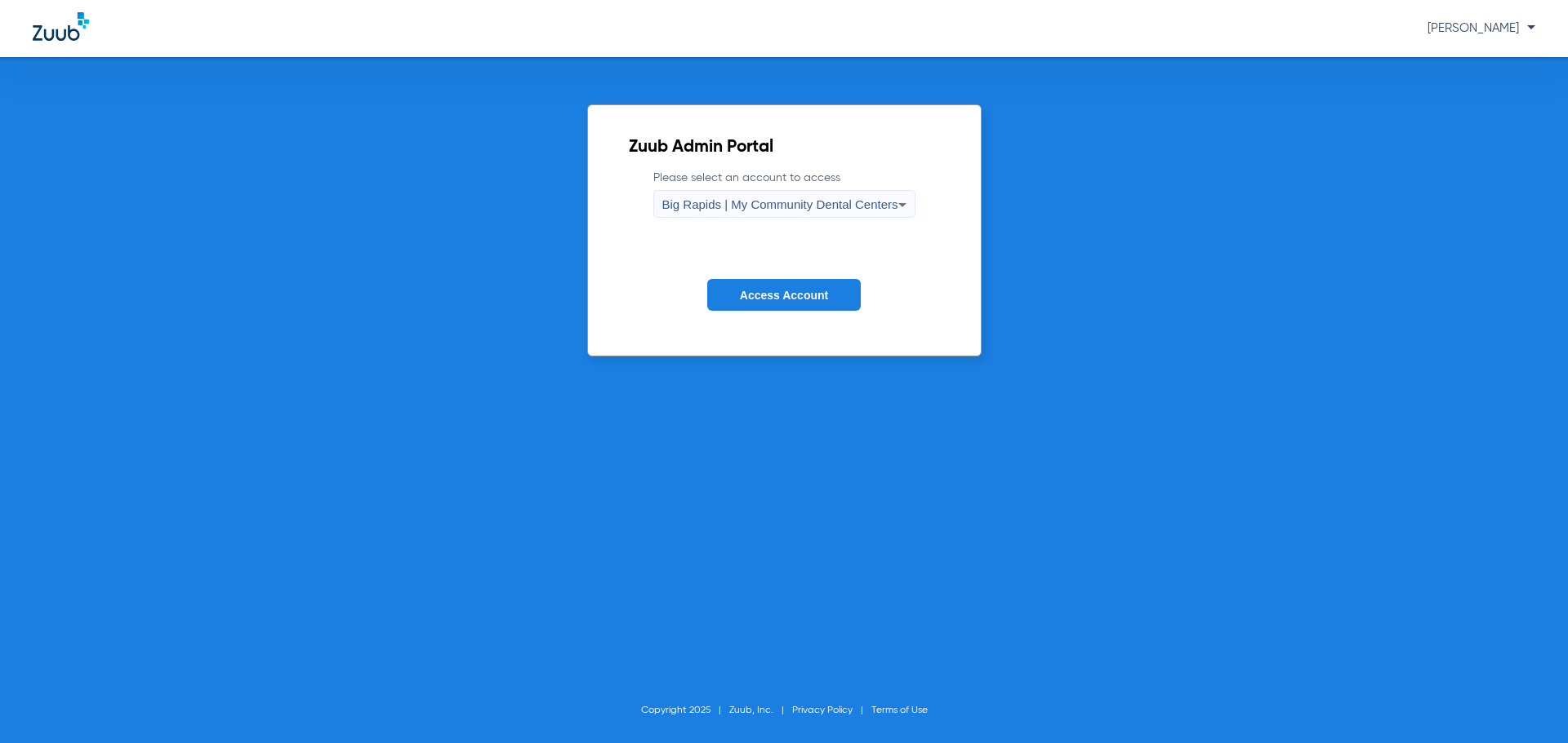
click at [776, 291] on span "Access Account" at bounding box center [784, 296] width 88 height 13
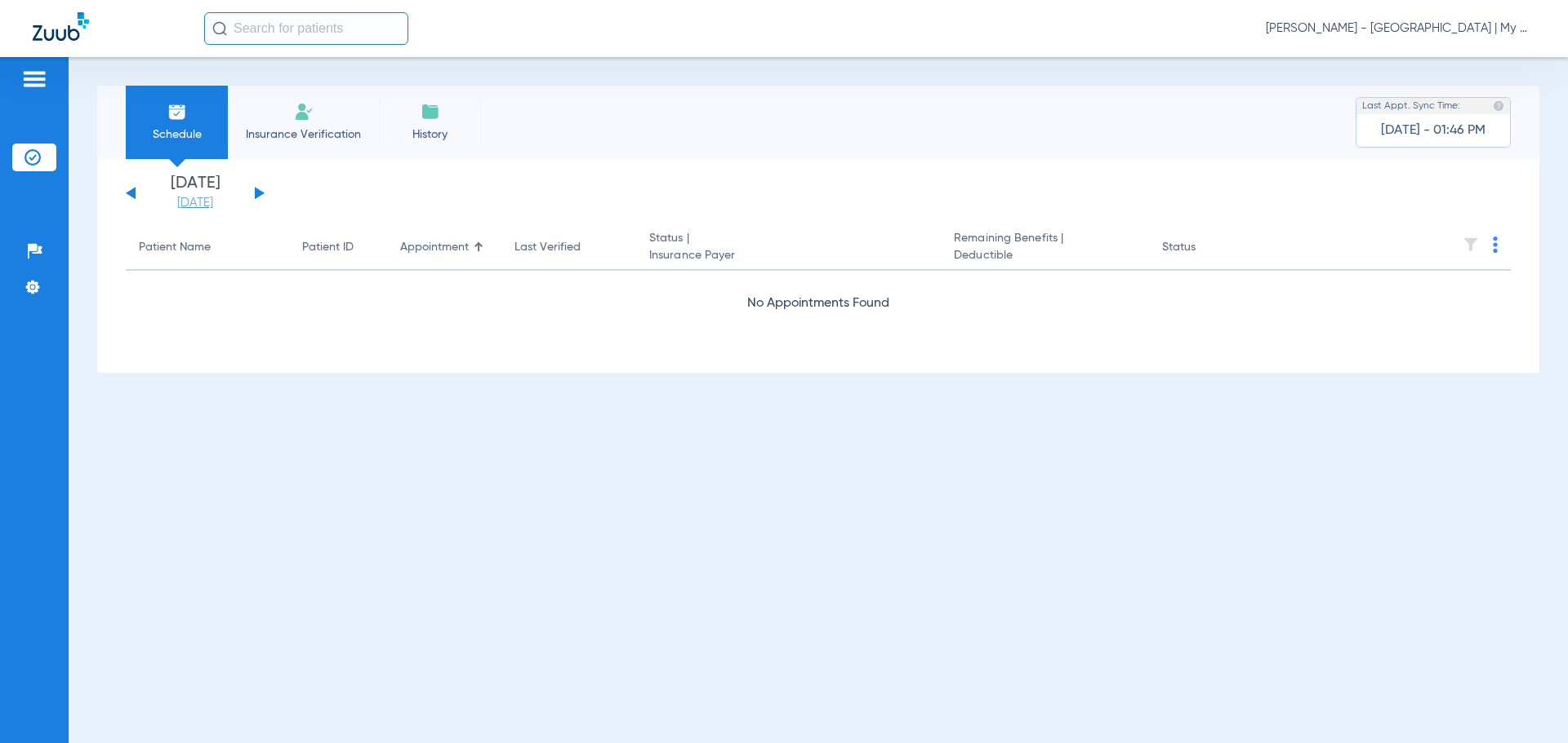
click at [212, 204] on link "08-16-2025" at bounding box center [195, 203] width 98 height 17
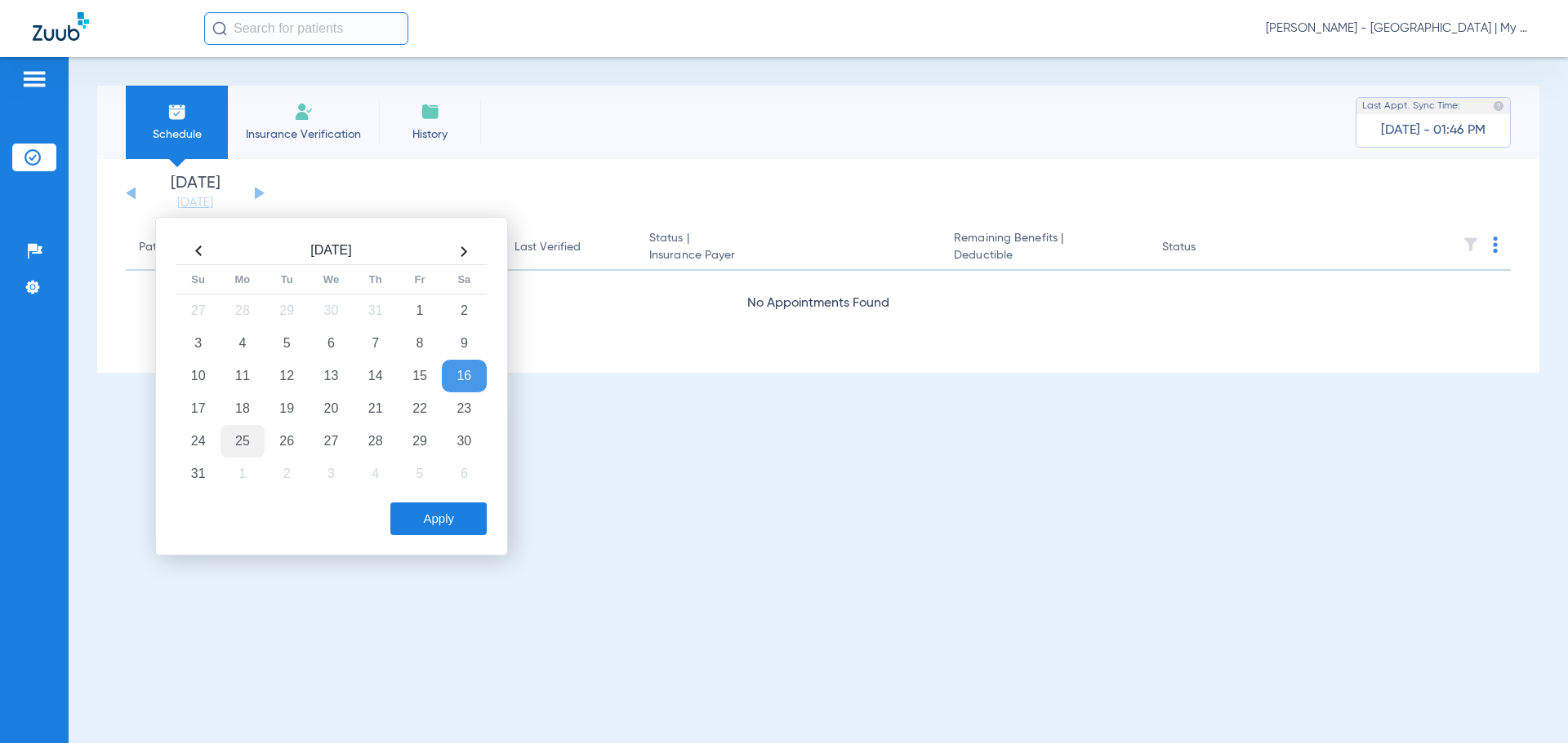
click at [235, 438] on td "25" at bounding box center [242, 441] width 44 height 32
click at [425, 518] on button "Apply" at bounding box center [438, 518] width 97 height 32
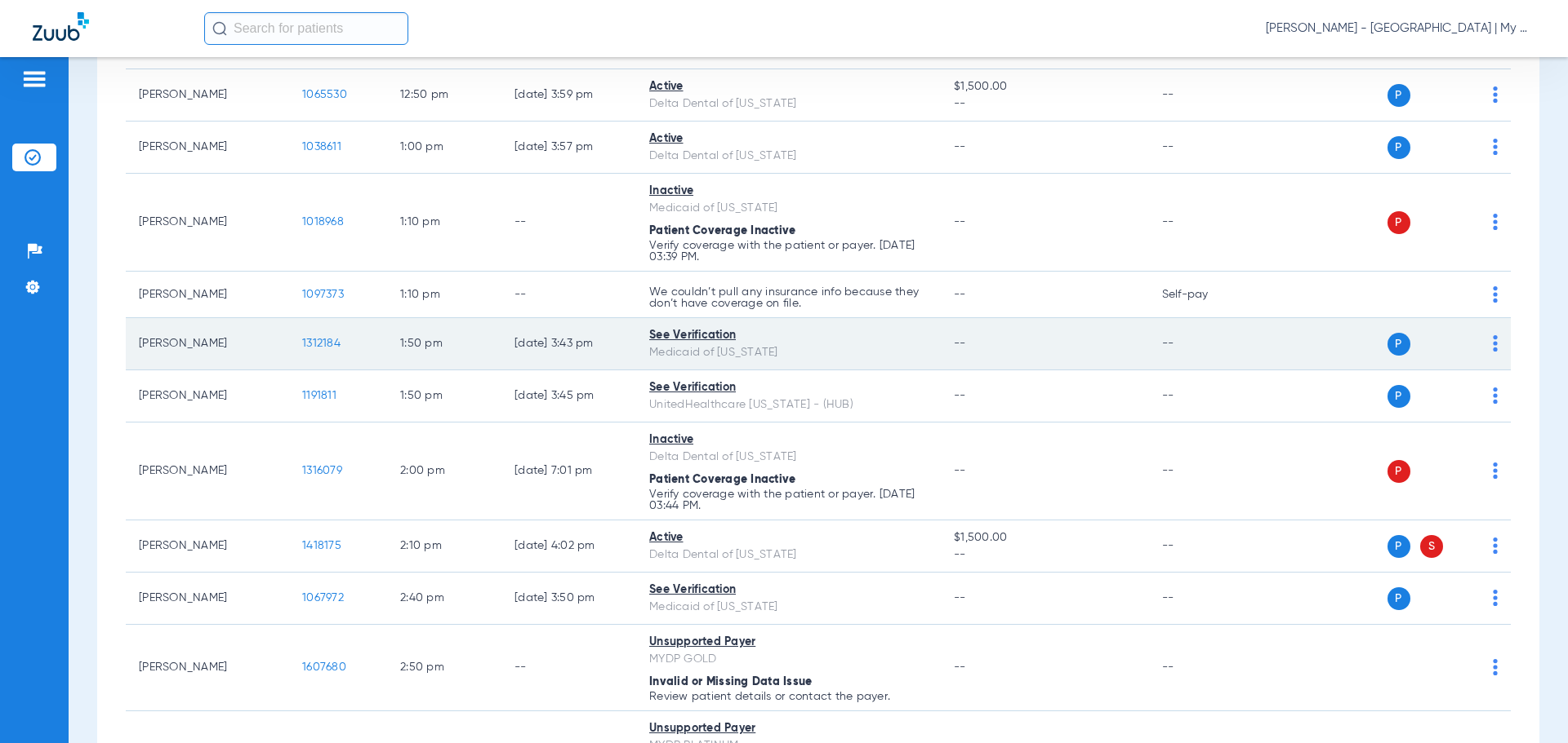
scroll to position [1224, 0]
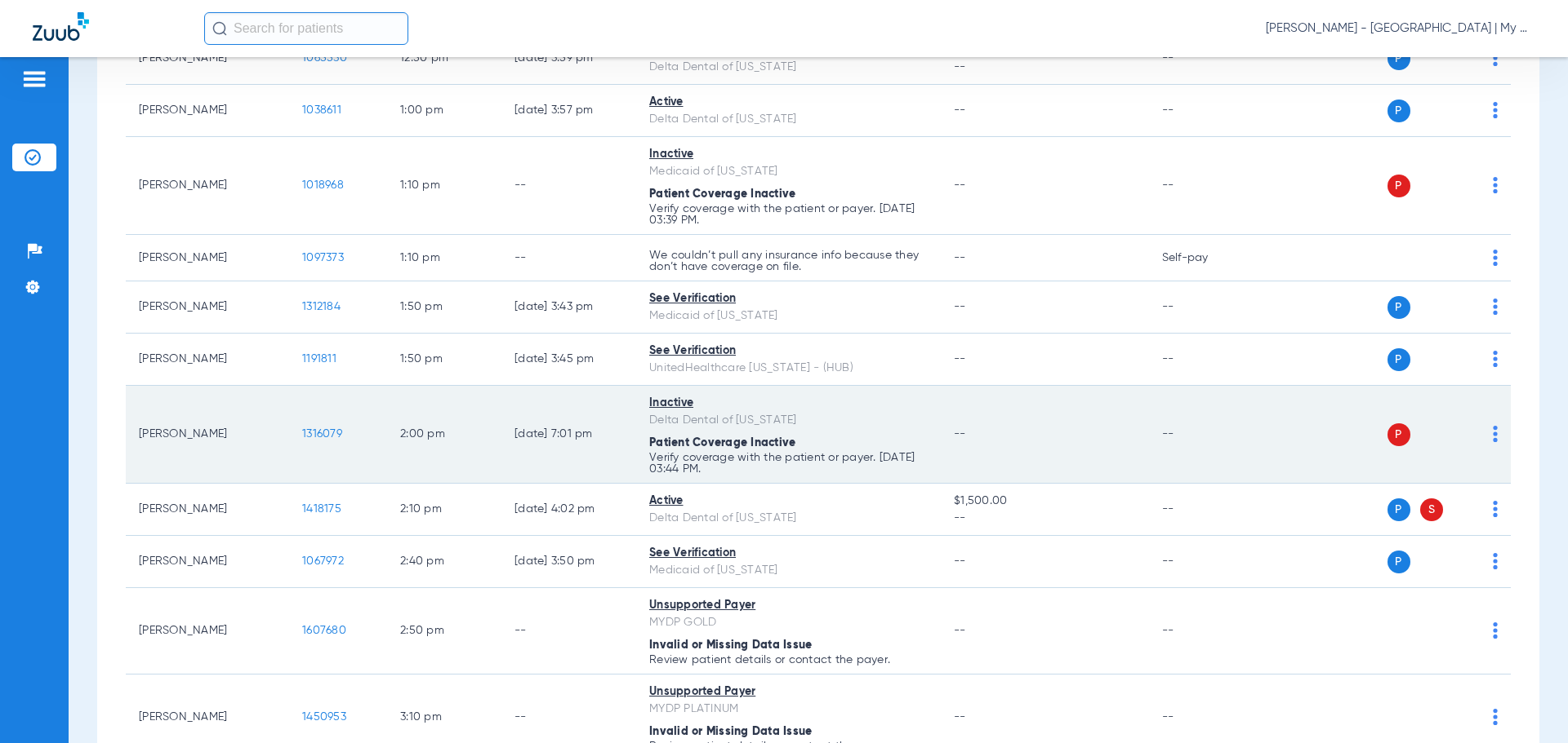
click at [1159, 387] on td "--" at bounding box center [1203, 435] width 110 height 98
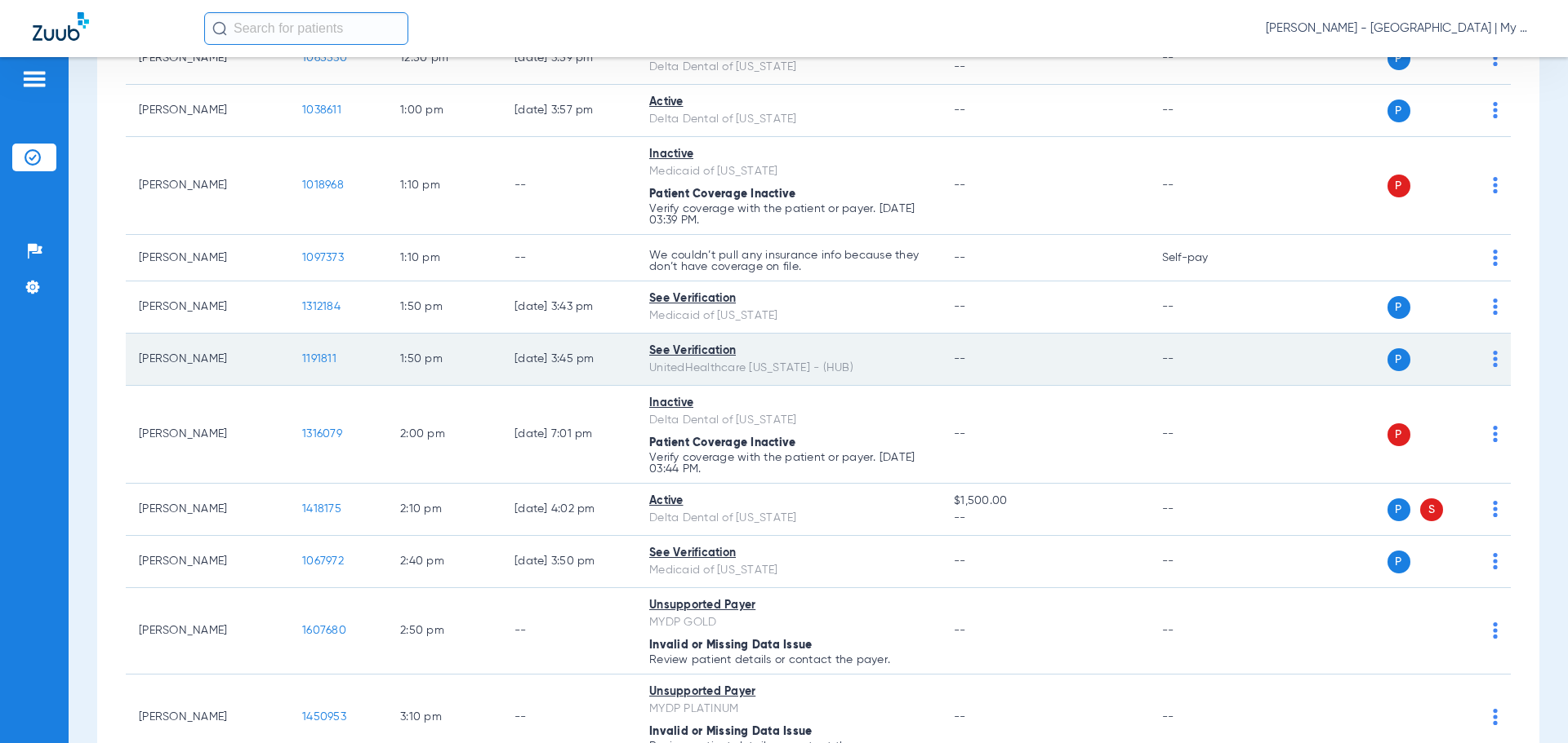
click at [1153, 384] on td "--" at bounding box center [1203, 360] width 110 height 52
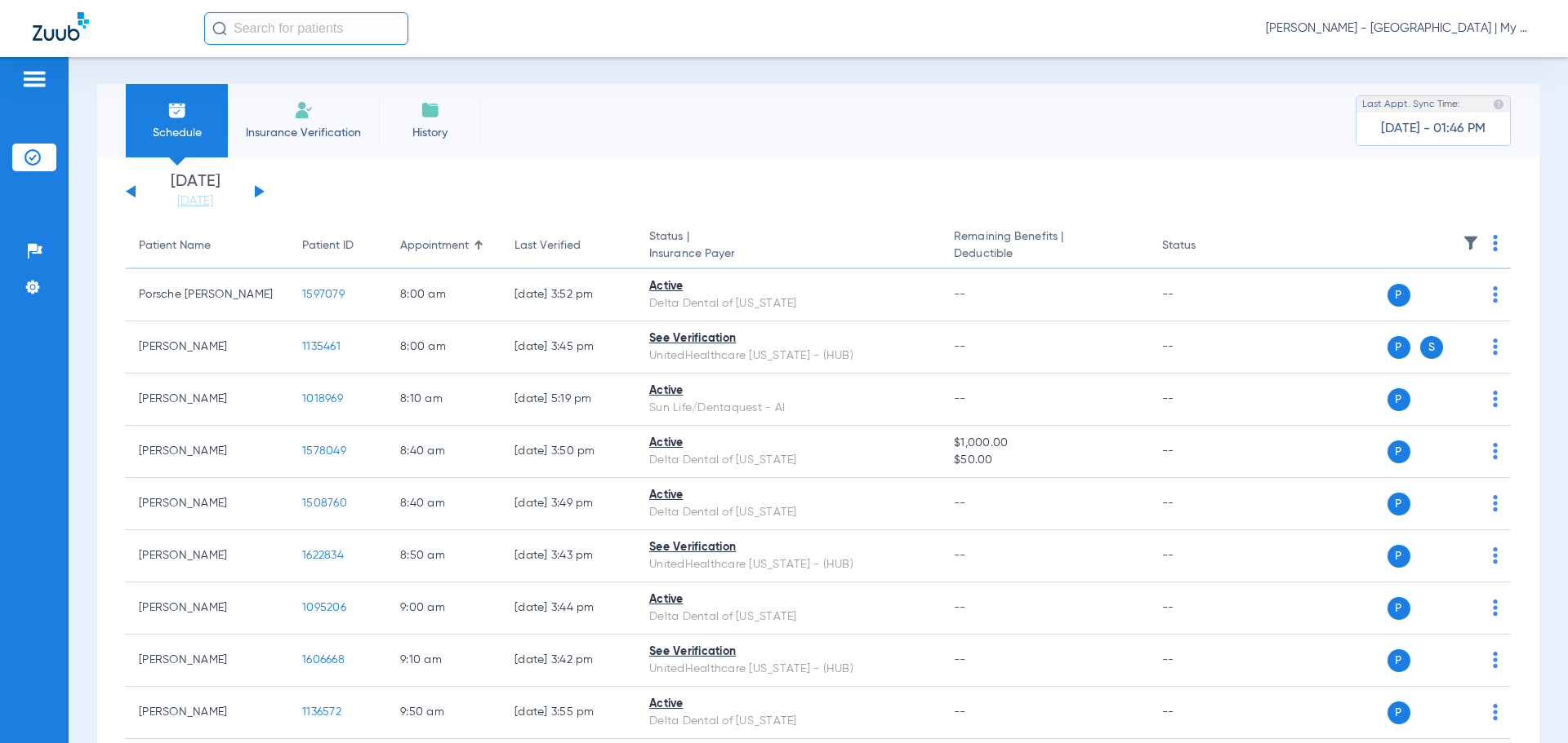
scroll to position [0, 0]
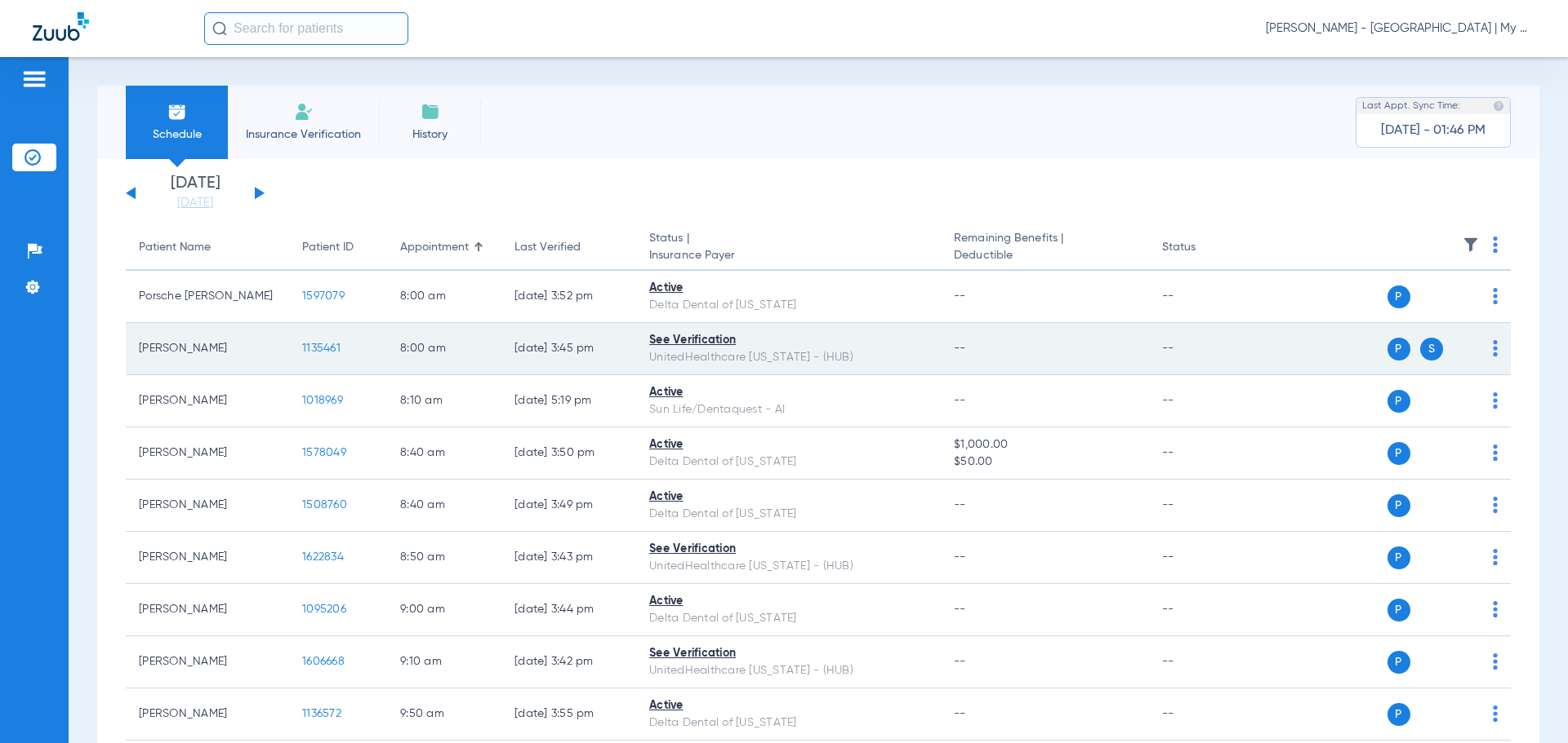
click at [313, 348] on span "1135461" at bounding box center [321, 349] width 38 height 12
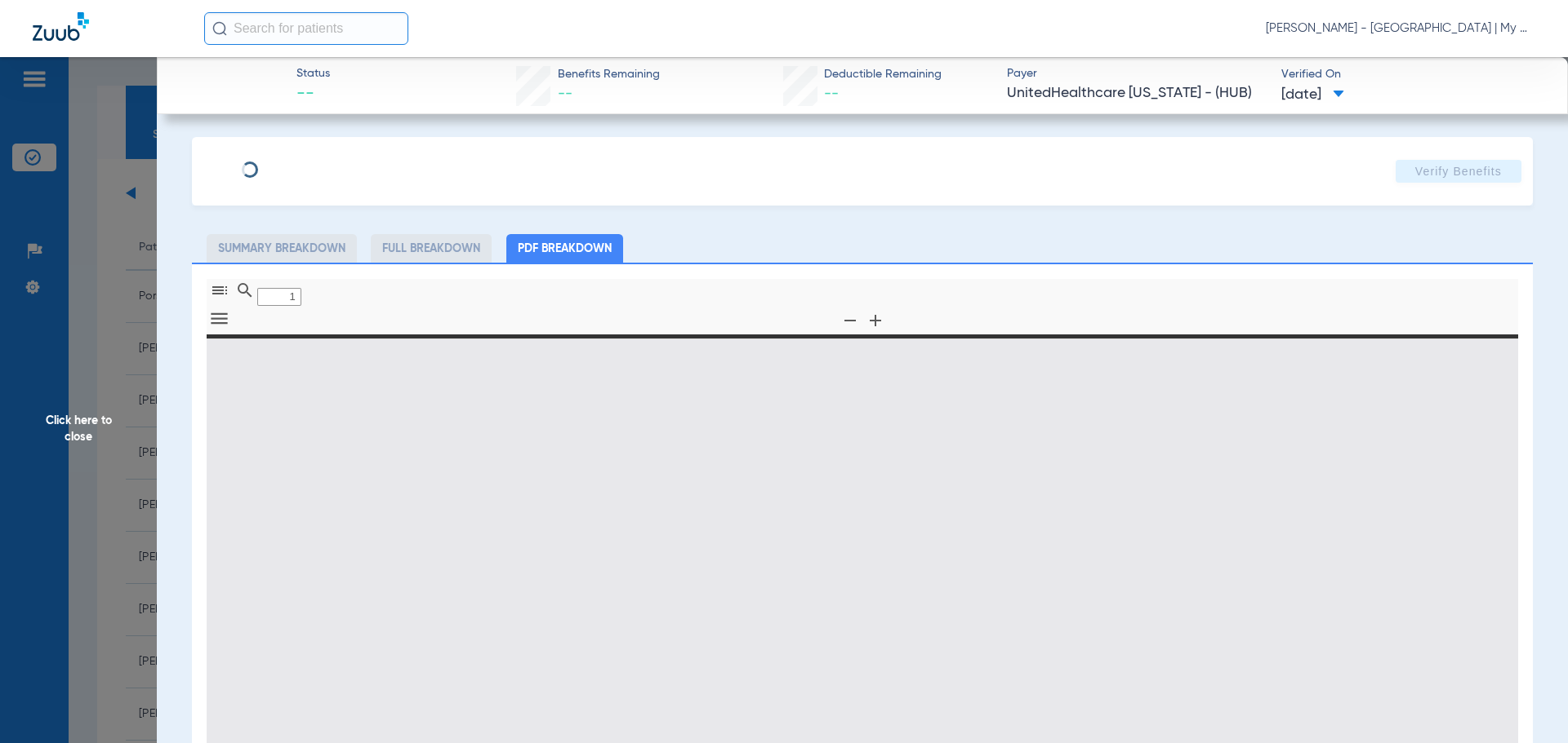
type input "0"
select select "page-width"
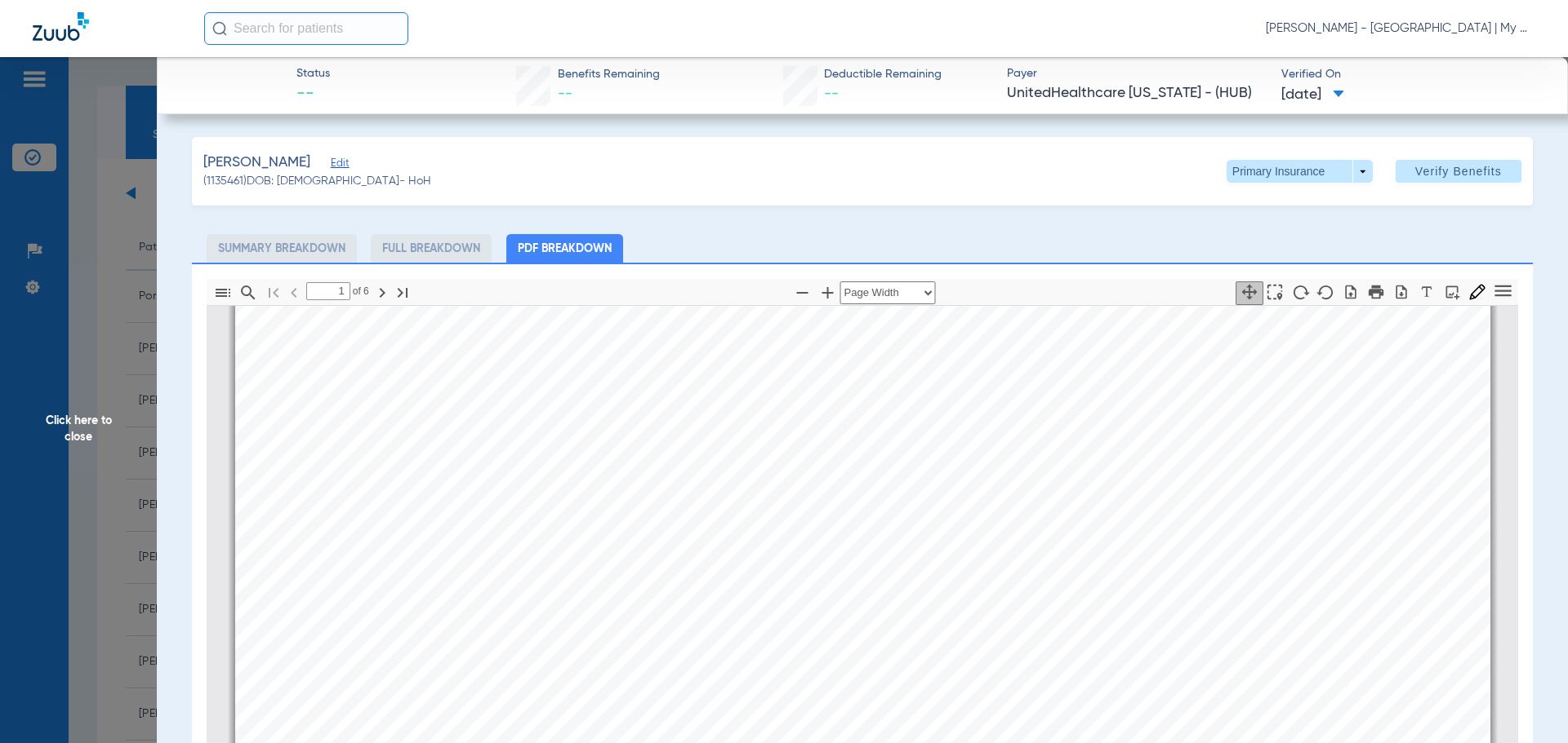
scroll to position [417, 0]
type input "2"
click at [36, 365] on span "Click here to close" at bounding box center [79, 428] width 157 height 743
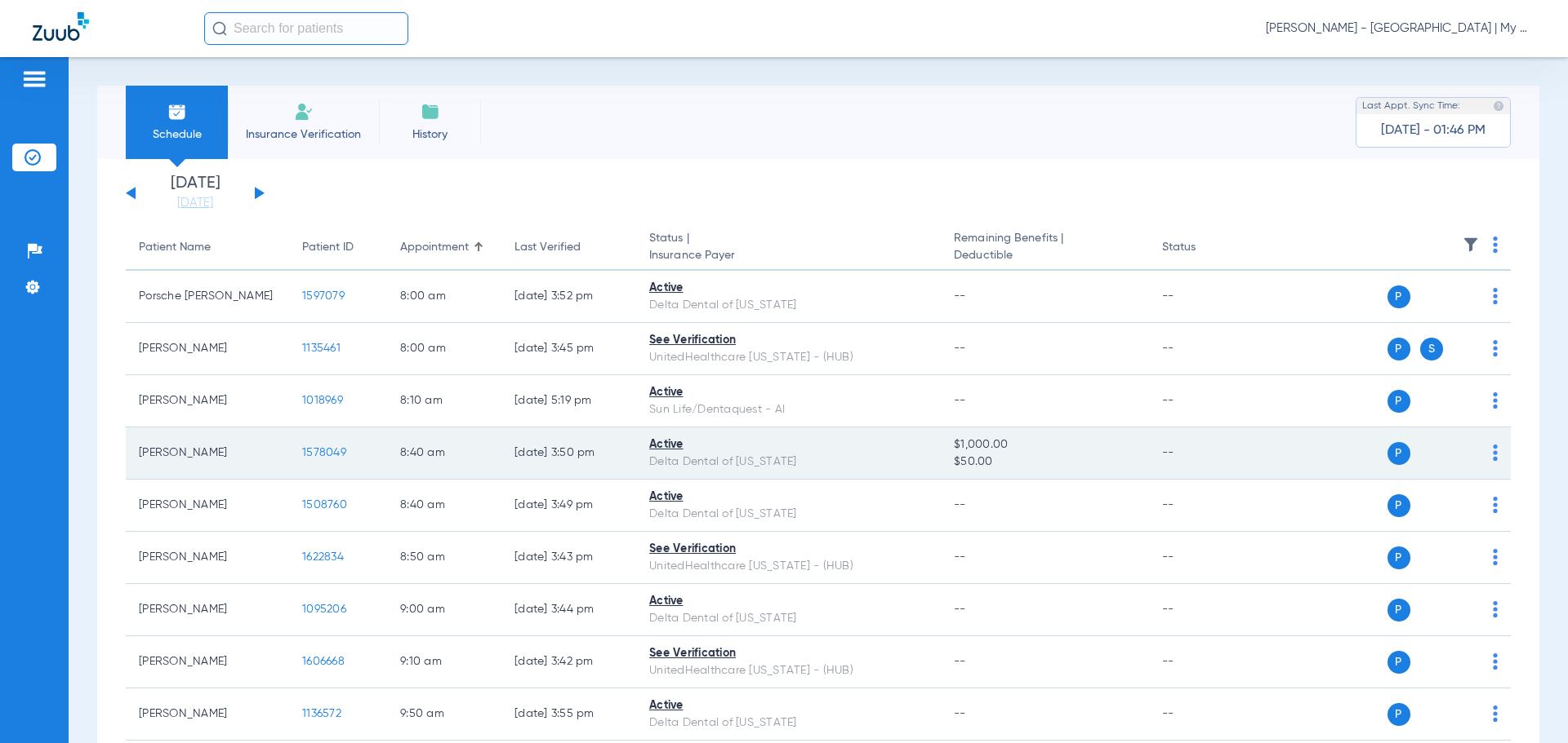
click at [318, 447] on span "1578049" at bounding box center [323, 453] width 44 height 12
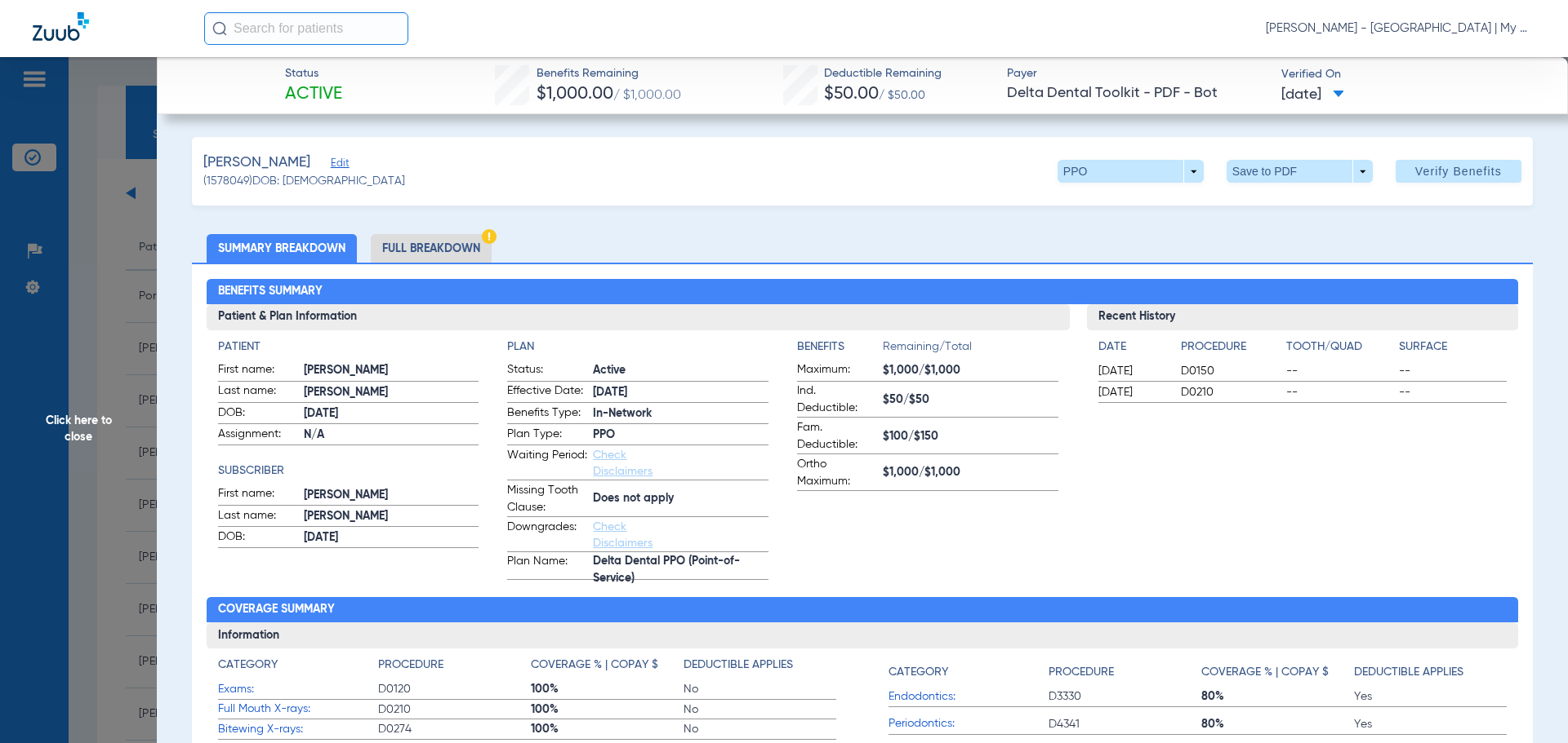
click at [406, 245] on li "Full Breakdown" at bounding box center [431, 248] width 121 height 29
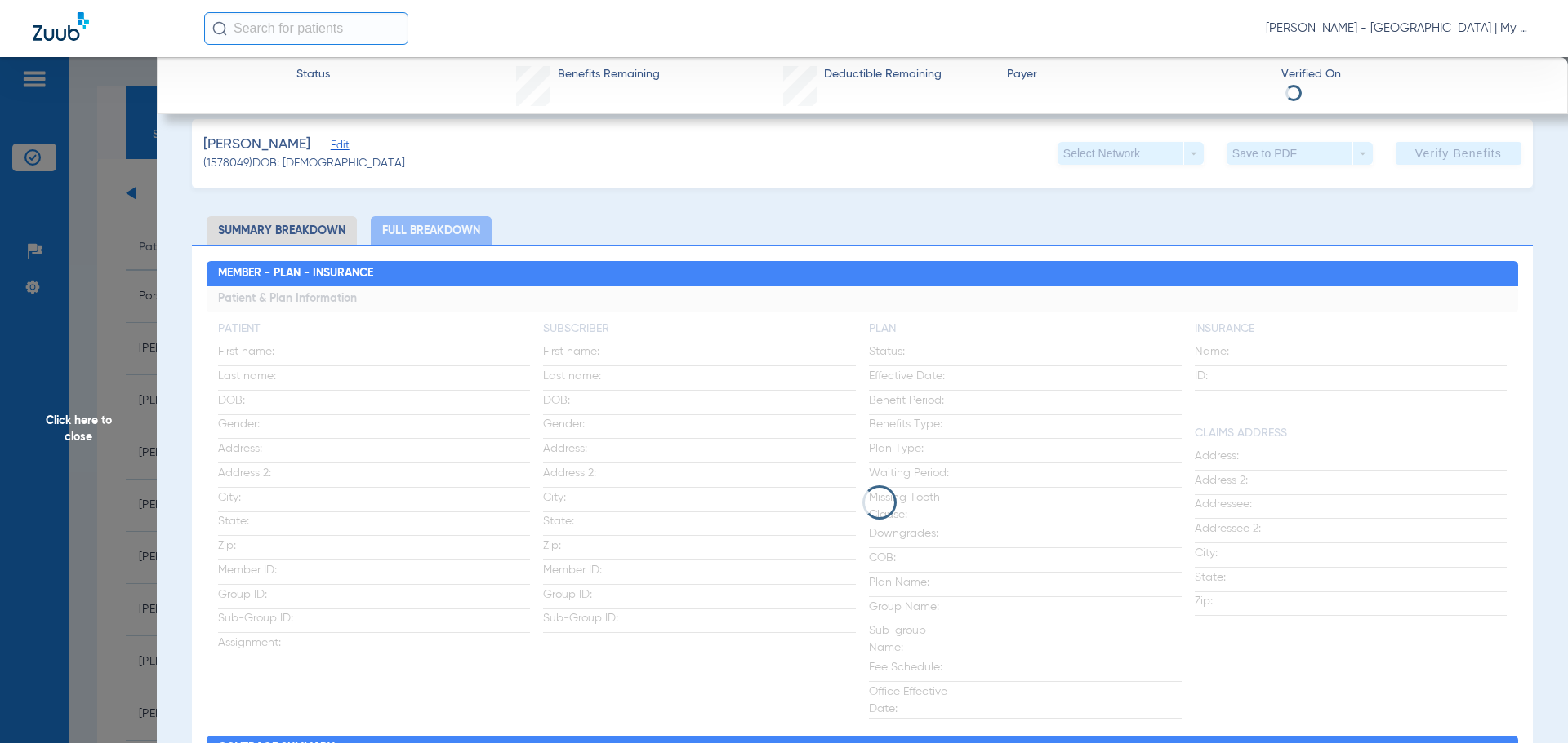
scroll to position [0, 0]
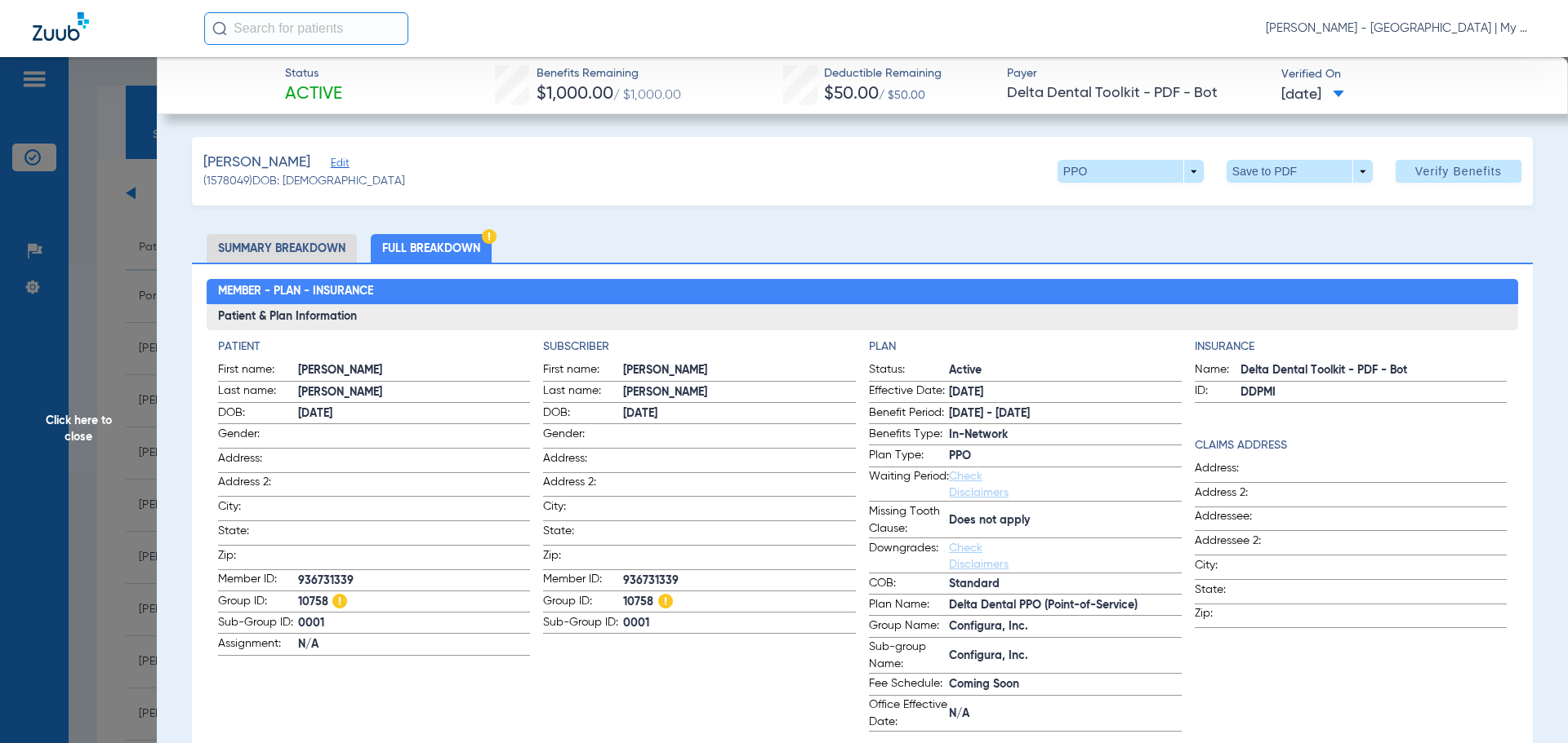
click at [121, 392] on span "Click here to close" at bounding box center [79, 428] width 157 height 743
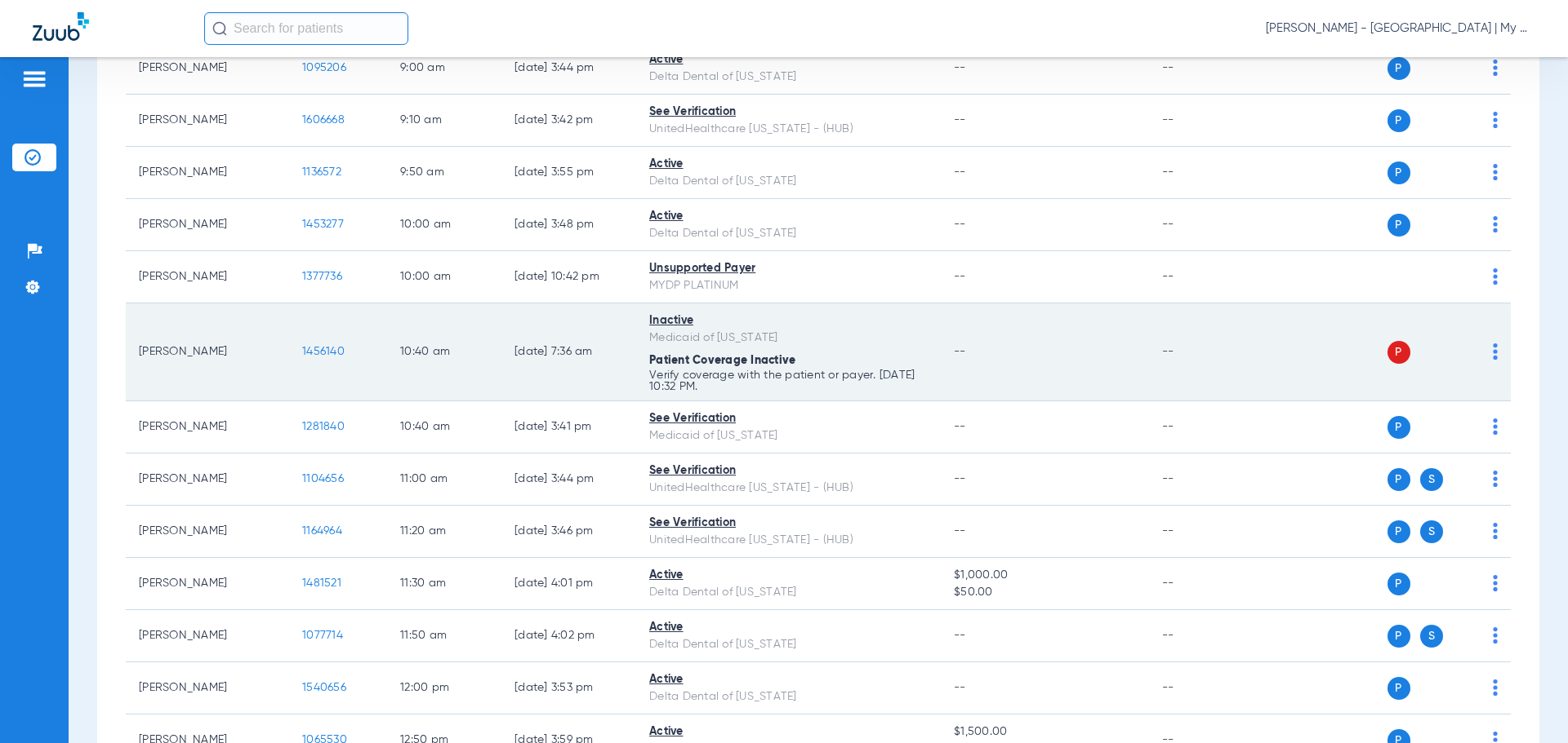
scroll to position [653, 0]
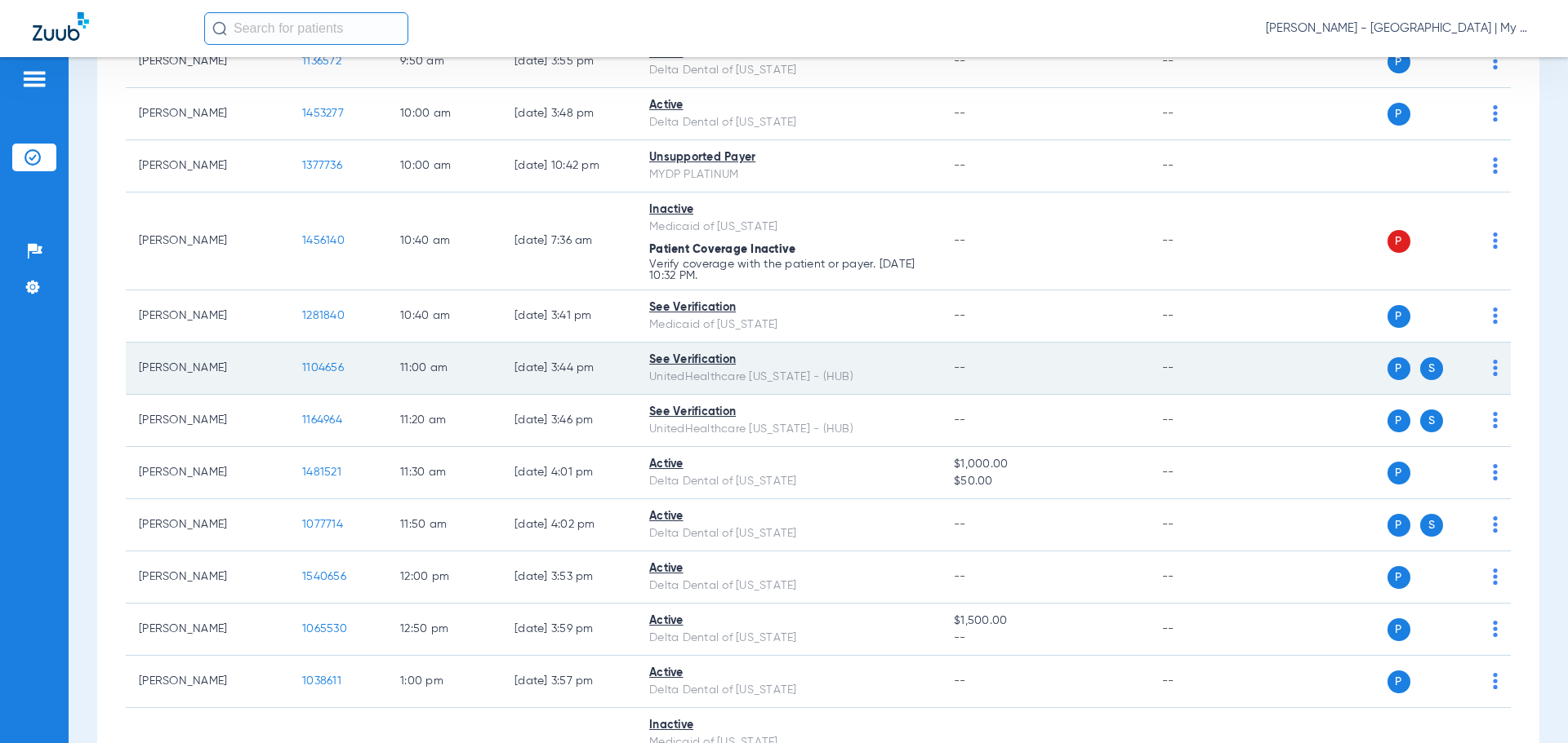
click at [327, 365] on span "1104656" at bounding box center [323, 368] width 41 height 12
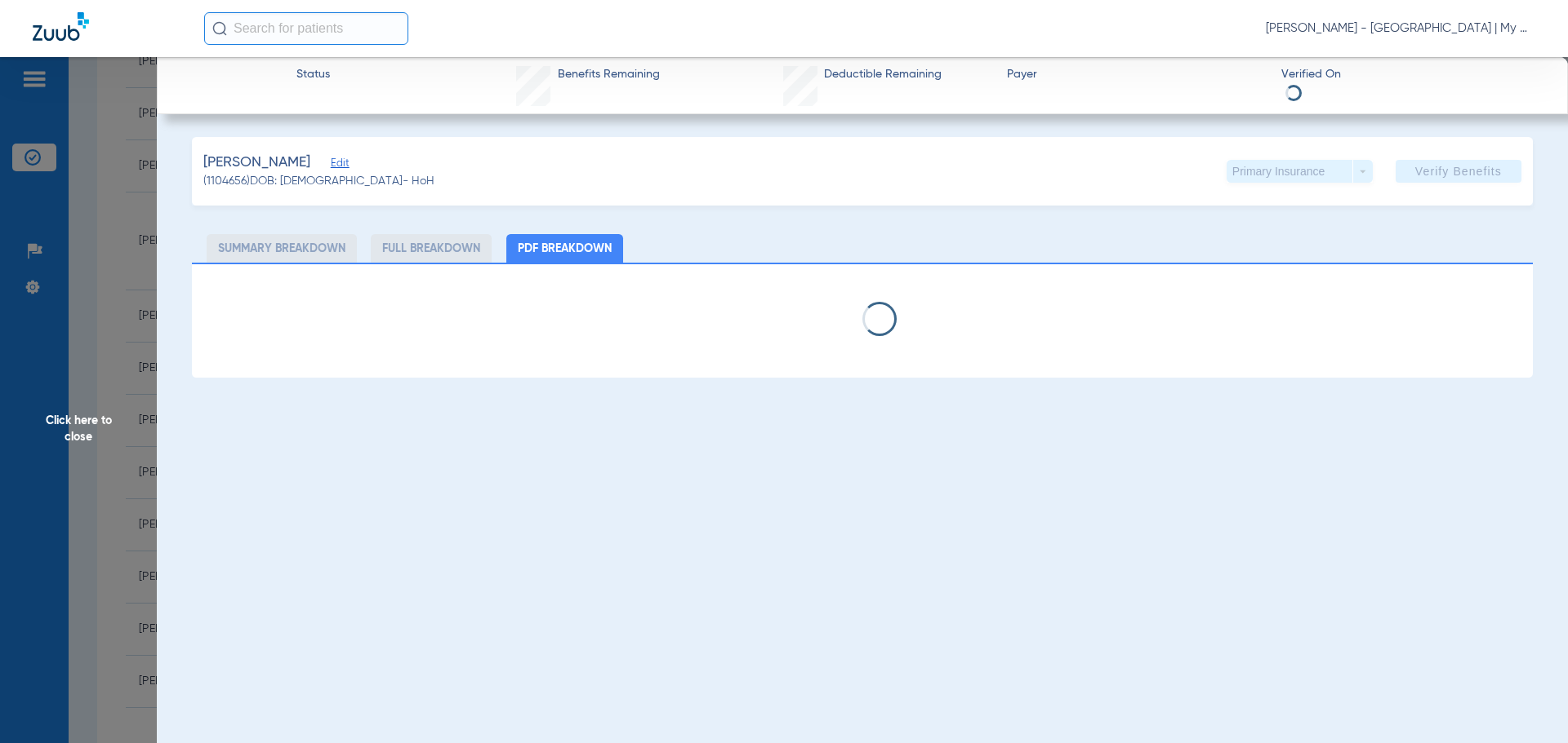
select select "page-width"
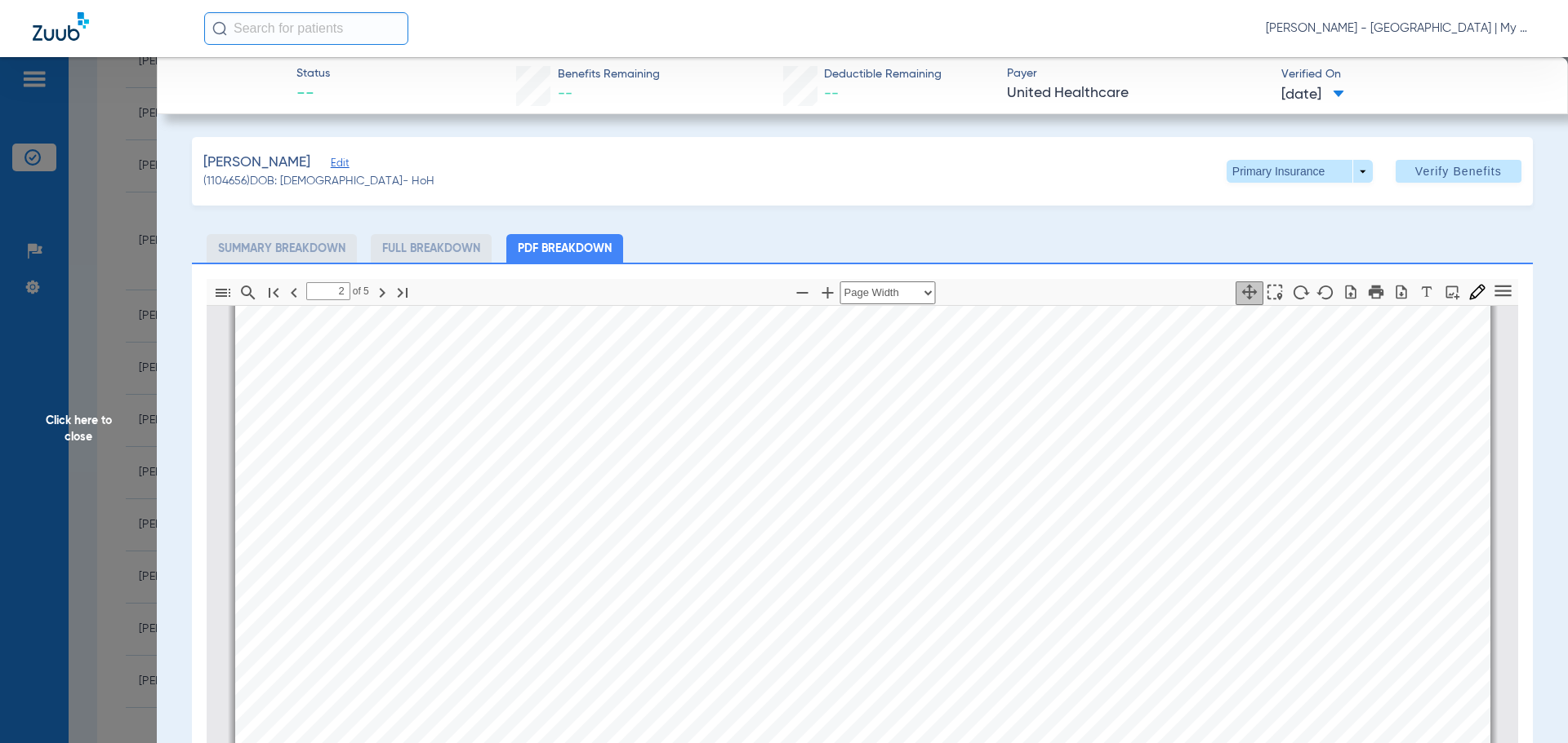
scroll to position [2456, 0]
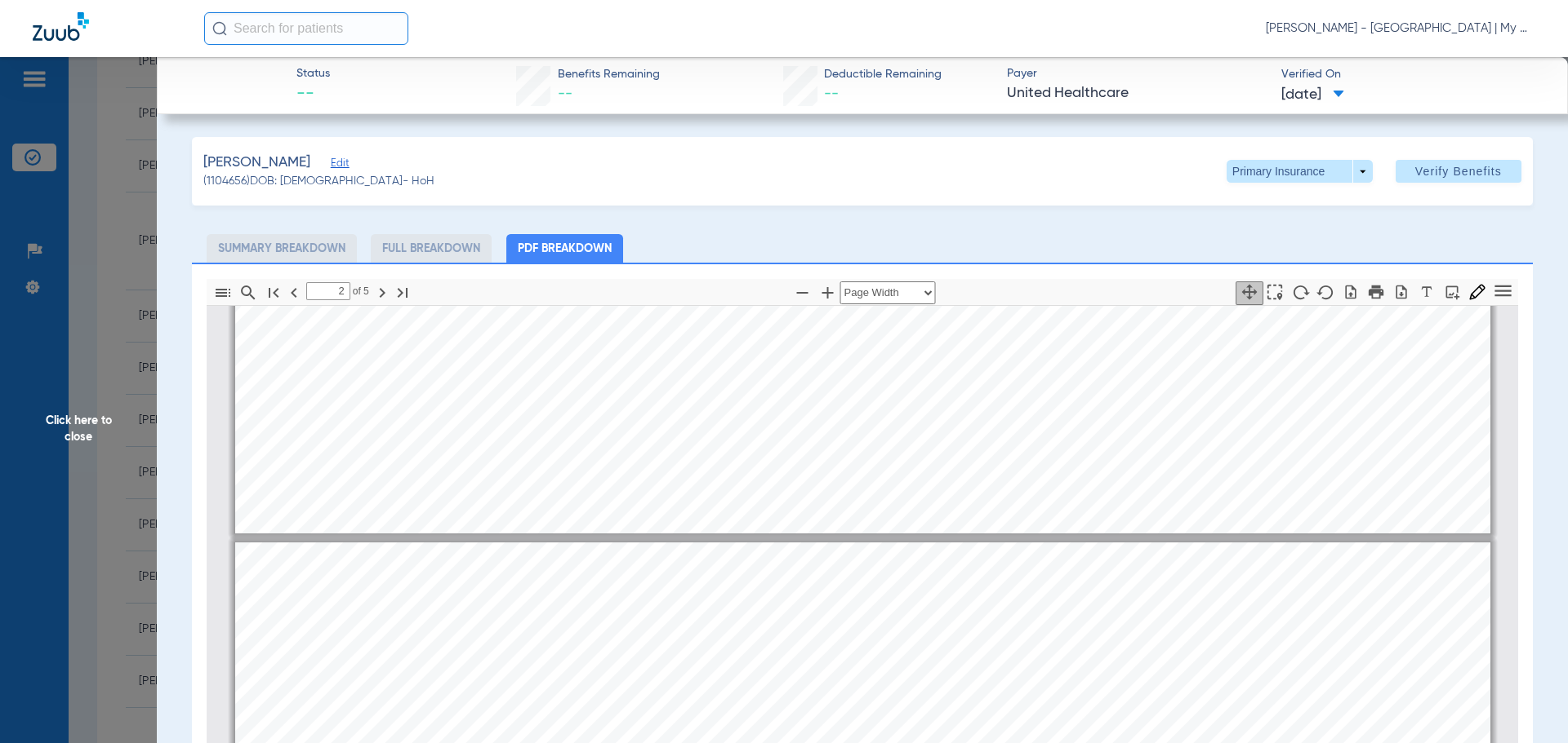
type input "1"
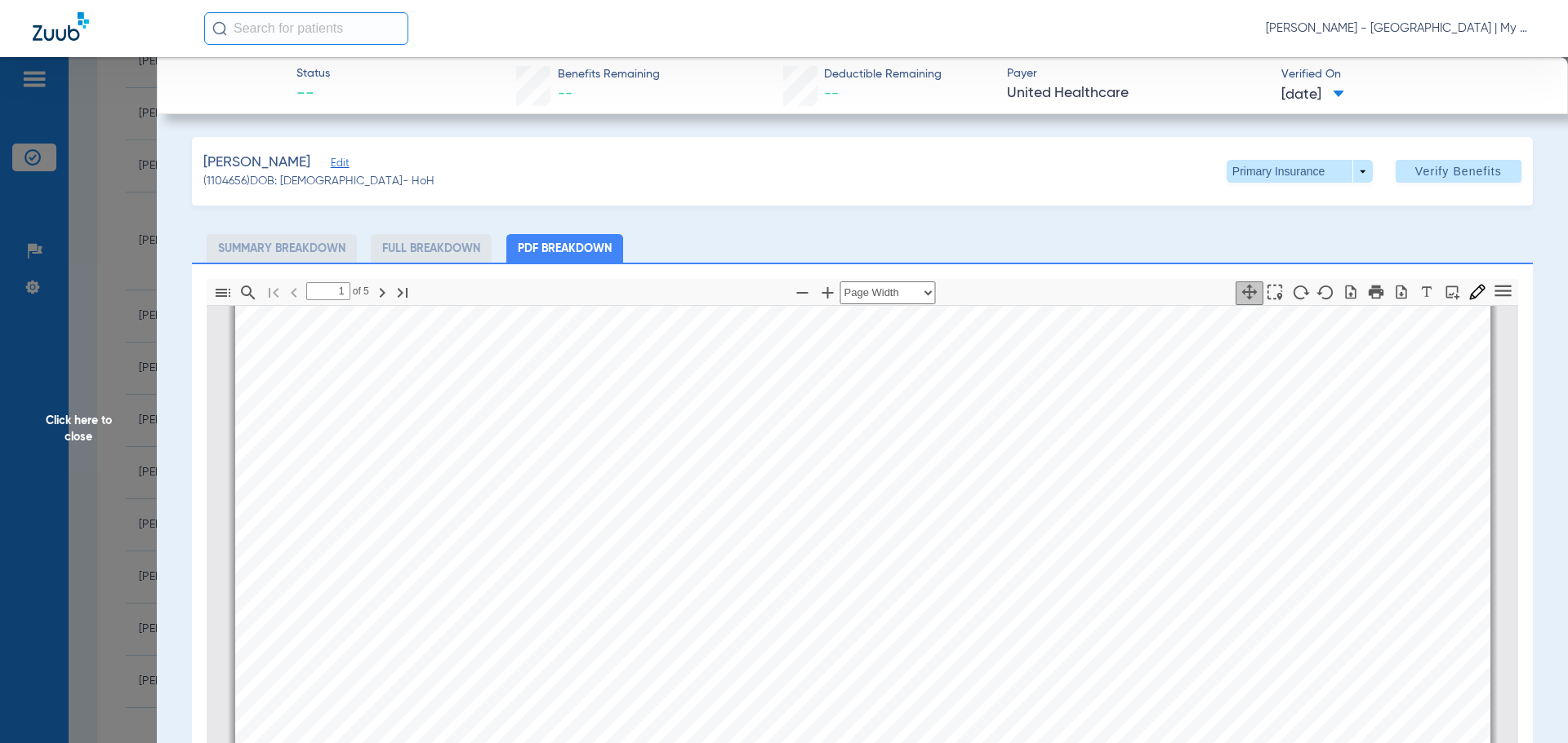
scroll to position [326, 0]
click at [165, 474] on app-member-insurance-verification-view "Status -- Benefits Remaining -- Deductible Remaining -- Payer United Healthcare…" at bounding box center [863, 546] width 1411 height 979
click at [136, 491] on span "Click here to close" at bounding box center [79, 428] width 157 height 743
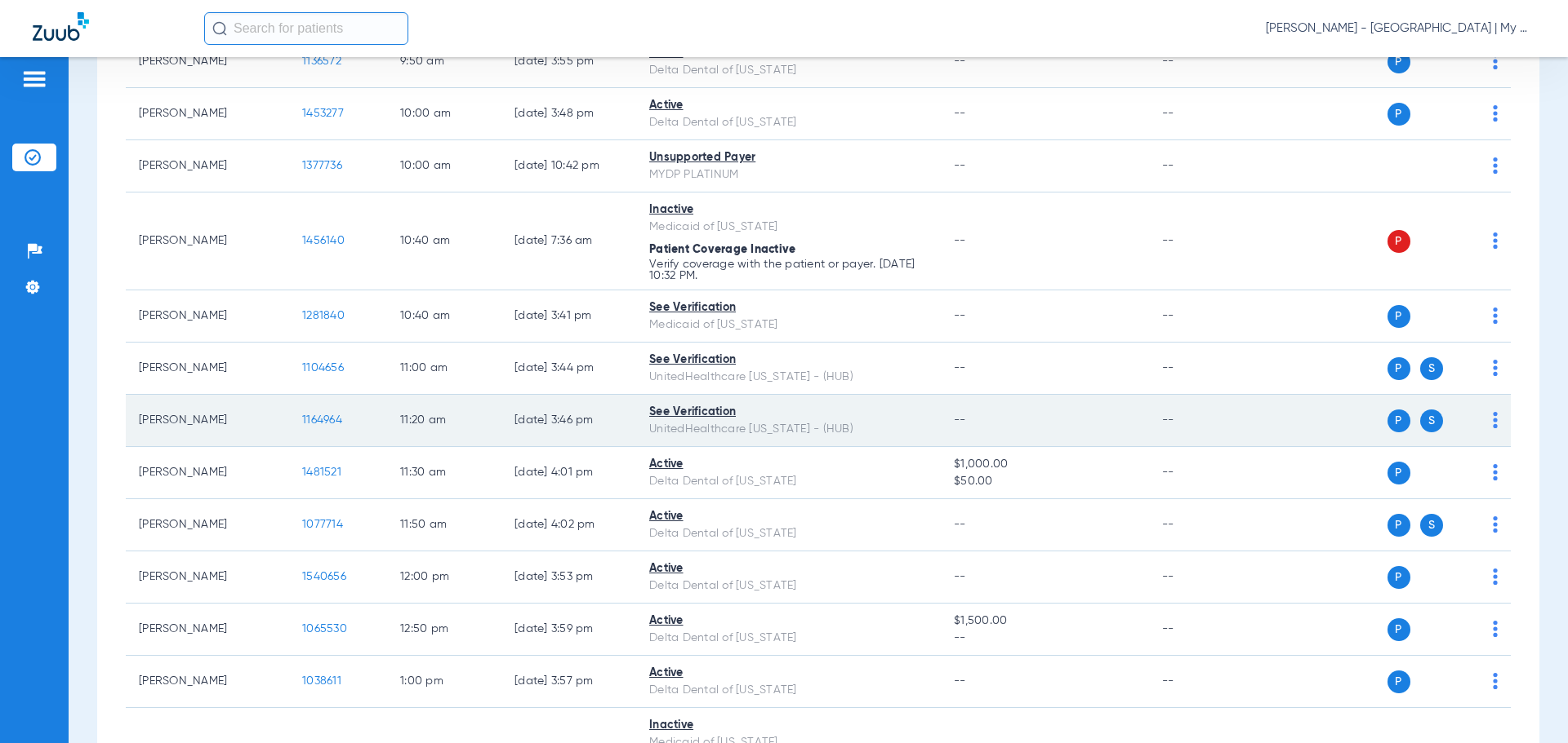
click at [329, 424] on span "1164964" at bounding box center [322, 421] width 40 height 12
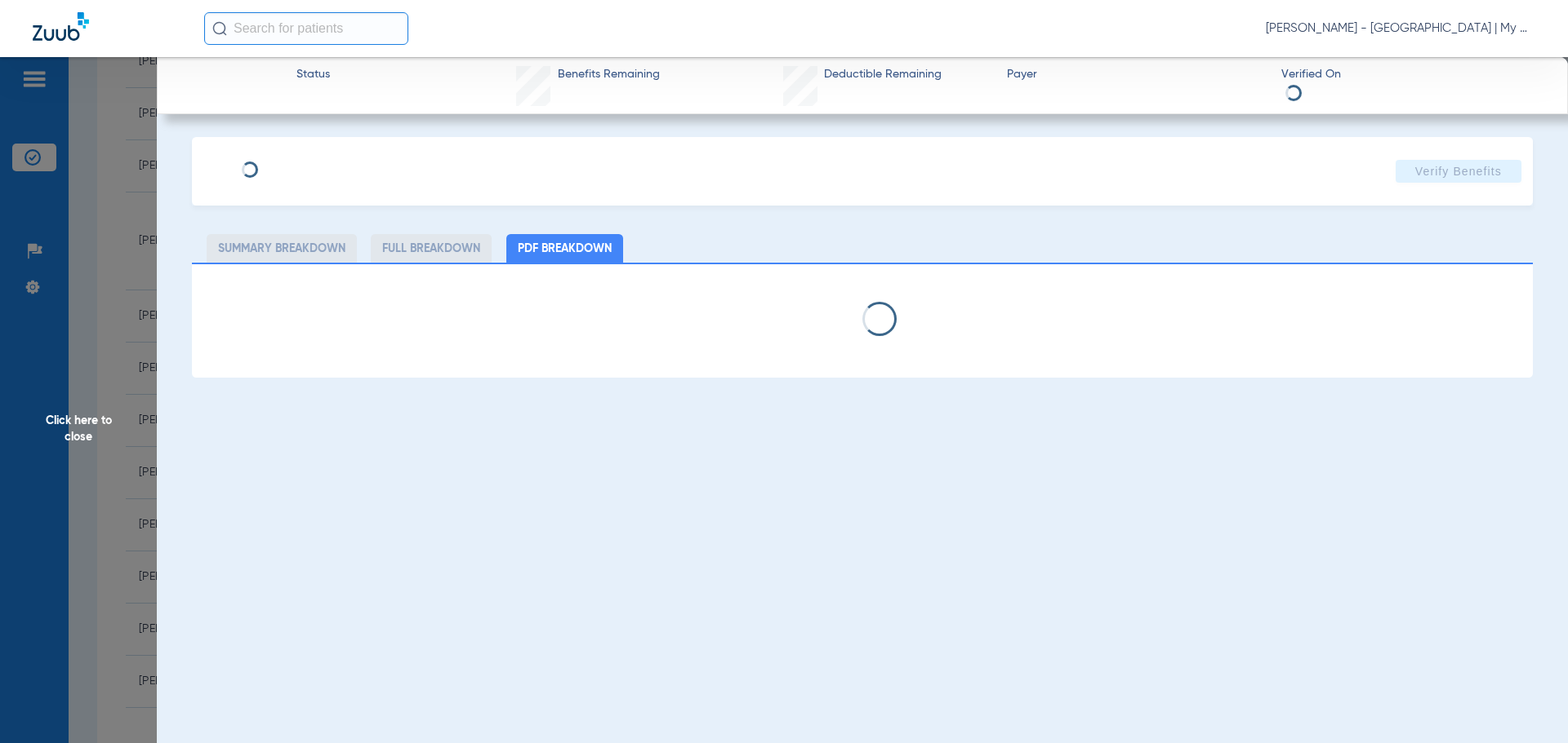
select select "page-width"
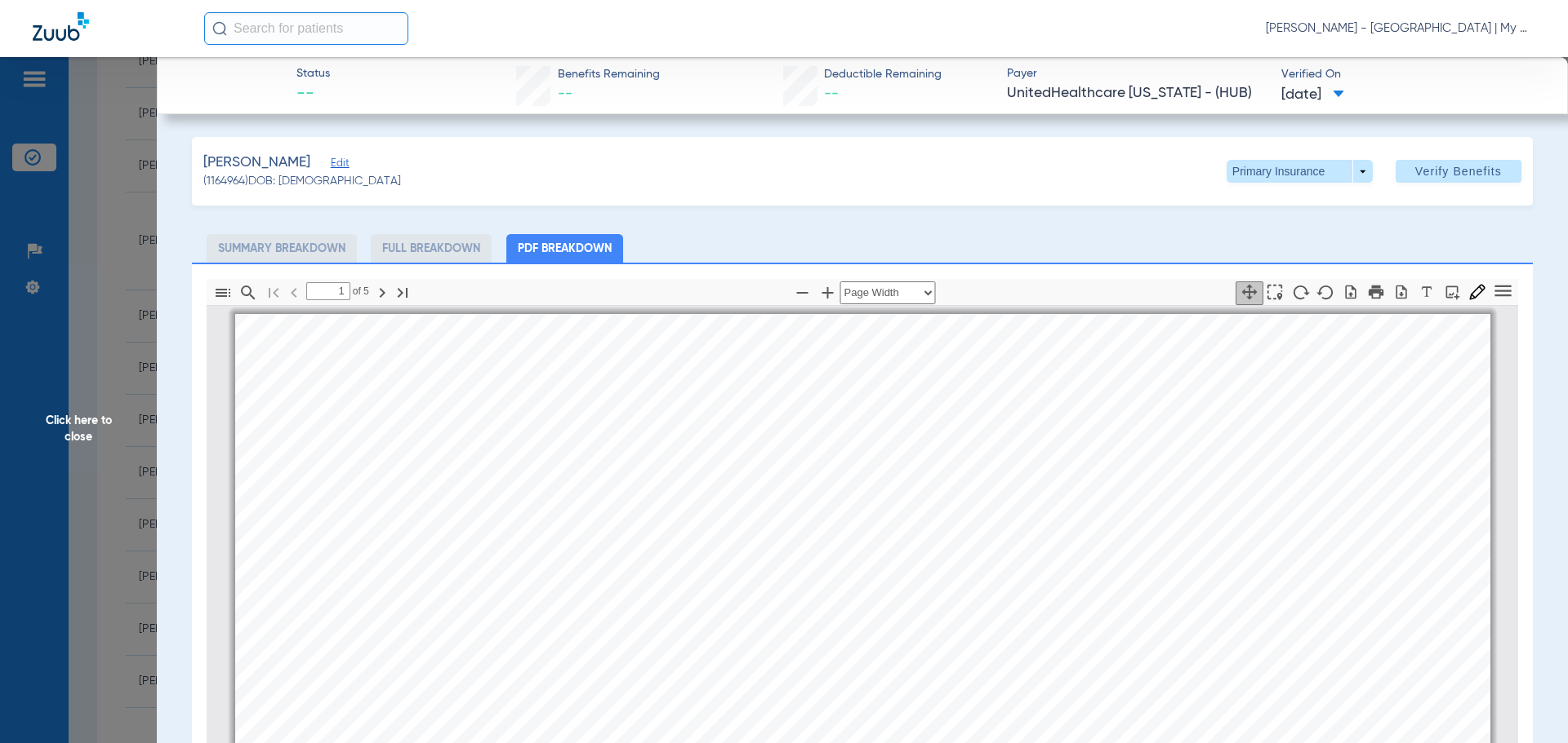
scroll to position [8, 0]
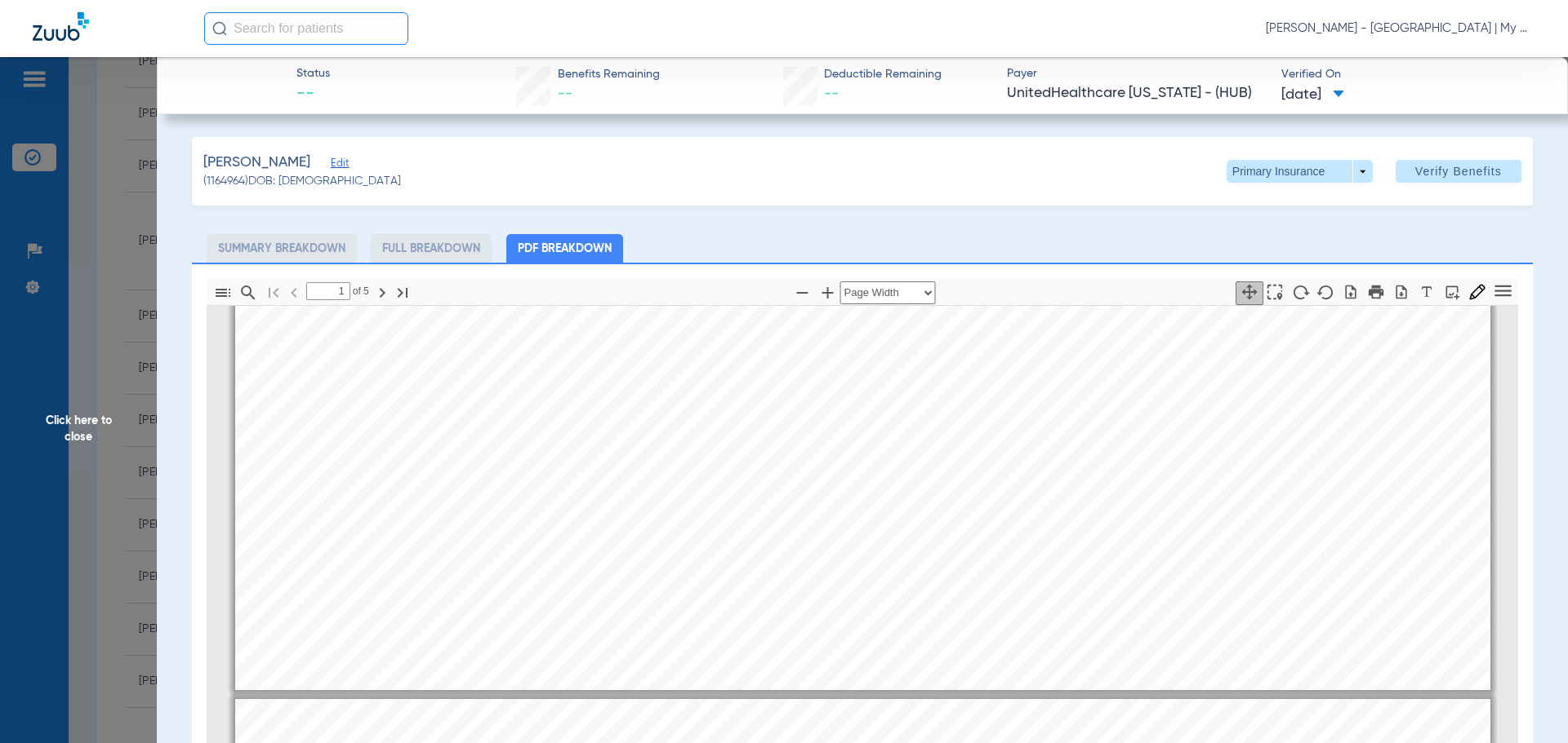
type input "2"
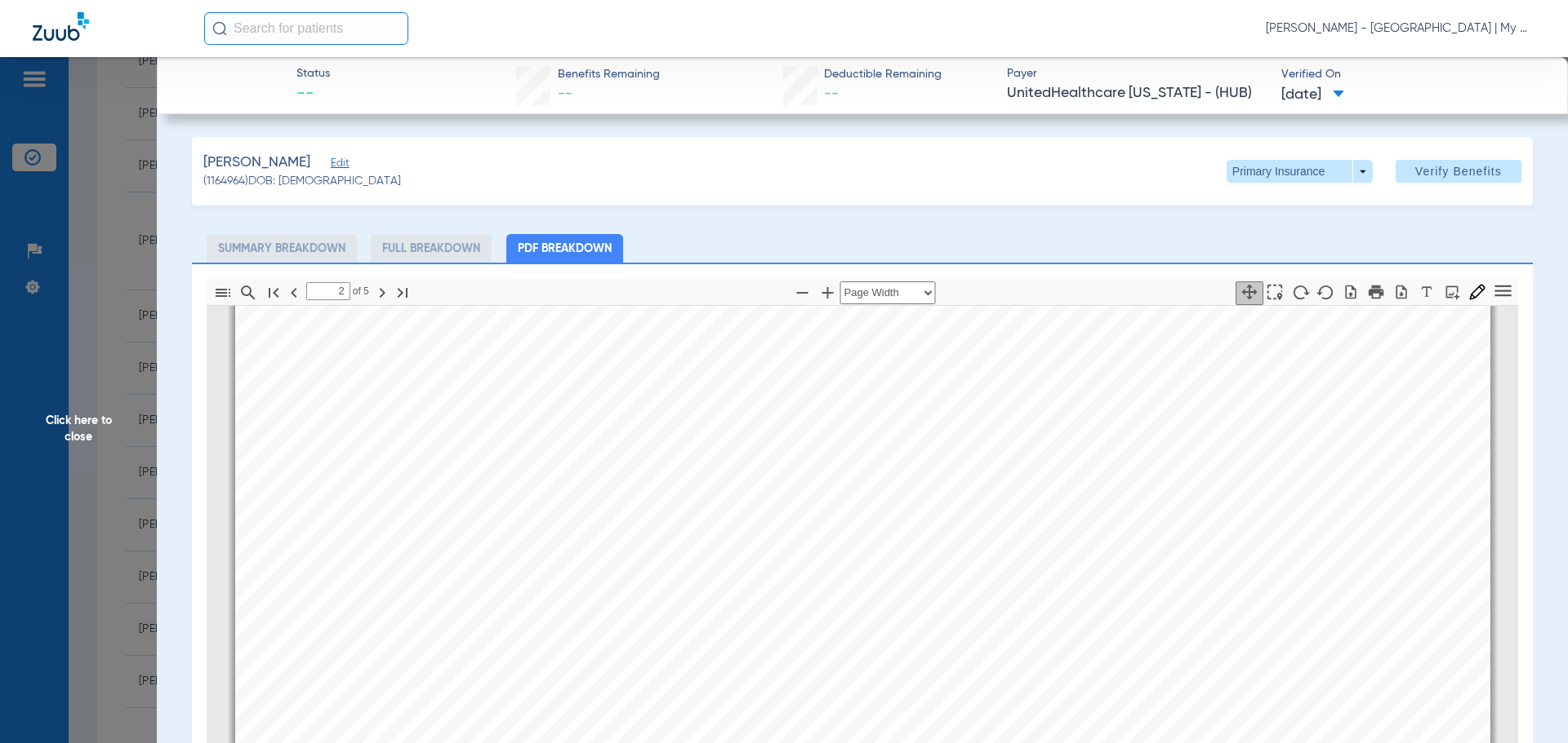
scroll to position [2456, 0]
click at [235, 516] on div "Benefit Summary Patient Information Member Name MARY RITCHIE Member Type Subscr…" at bounding box center [863, 524] width 1255 height 1771
click at [139, 552] on span "Click here to close" at bounding box center [79, 428] width 157 height 743
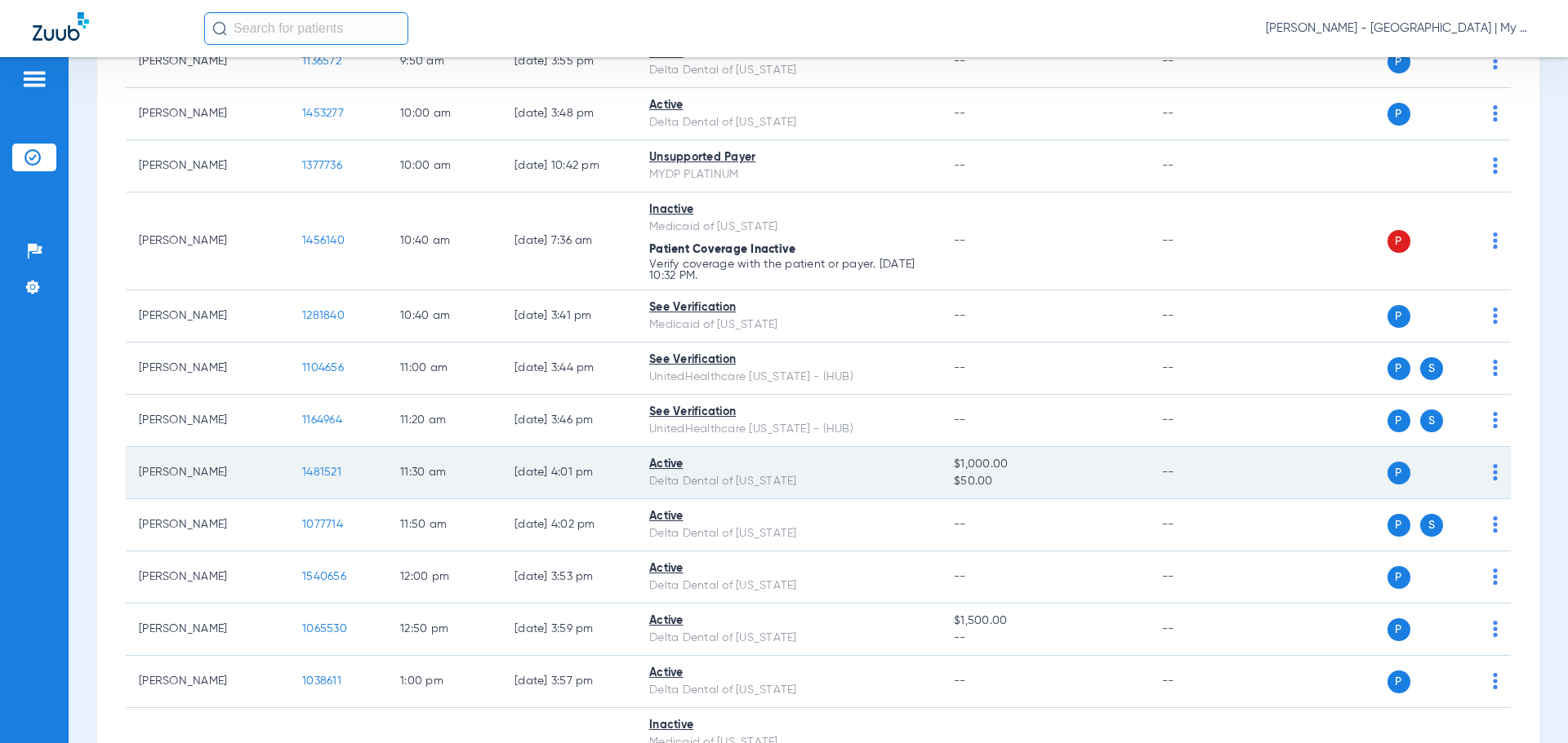
click at [327, 474] on span "1481521" at bounding box center [321, 473] width 39 height 12
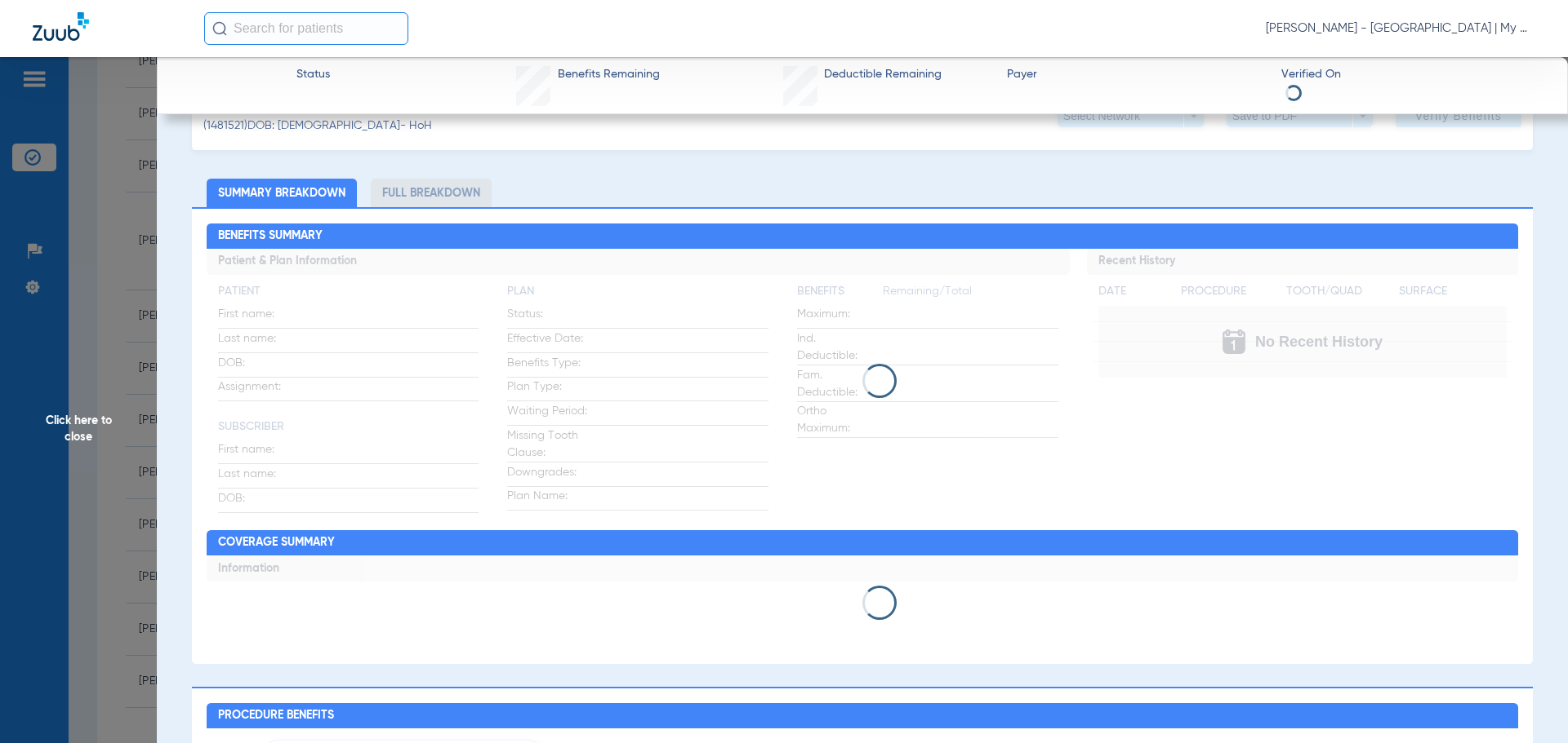
scroll to position [0, 0]
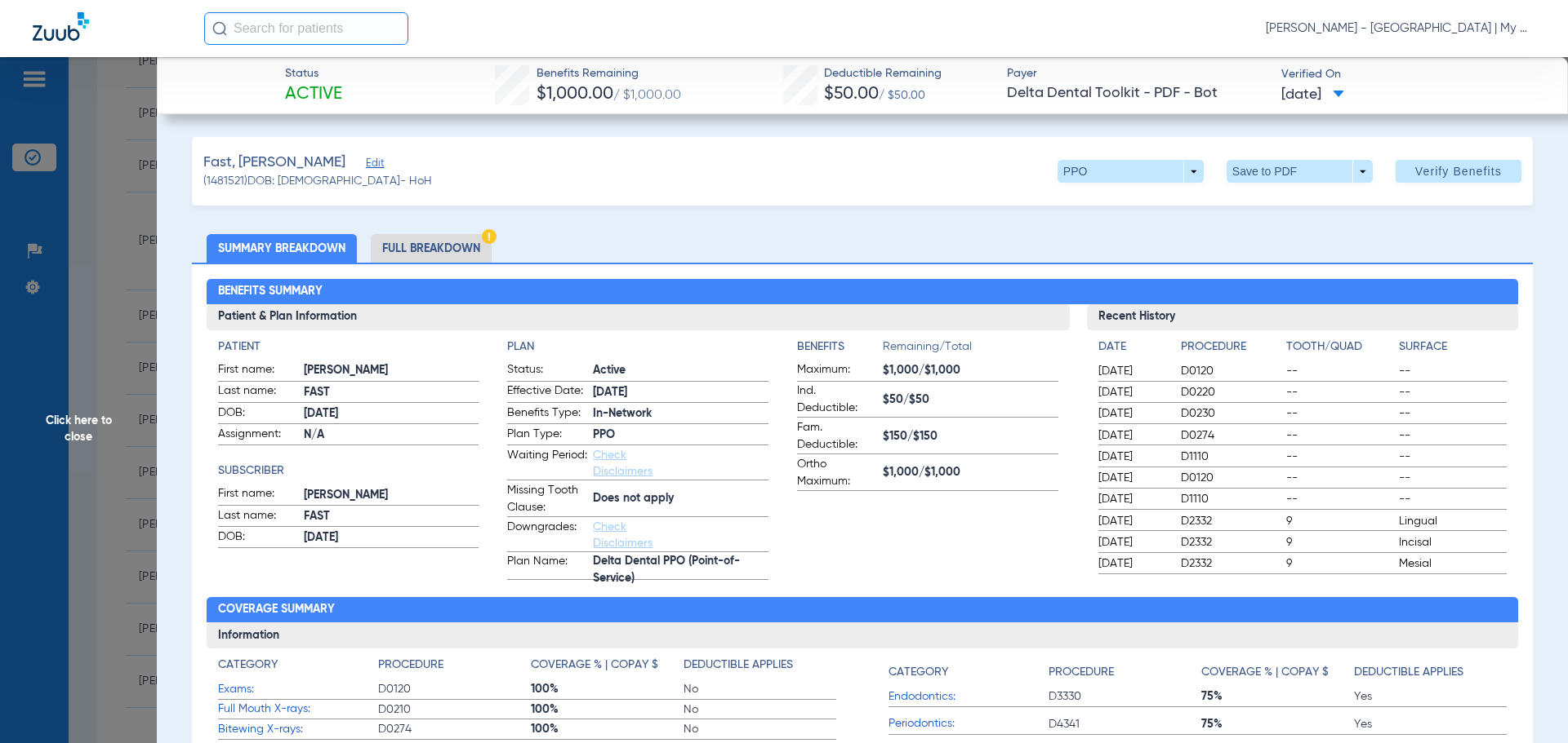
click at [449, 239] on li "Full Breakdown" at bounding box center [431, 248] width 121 height 29
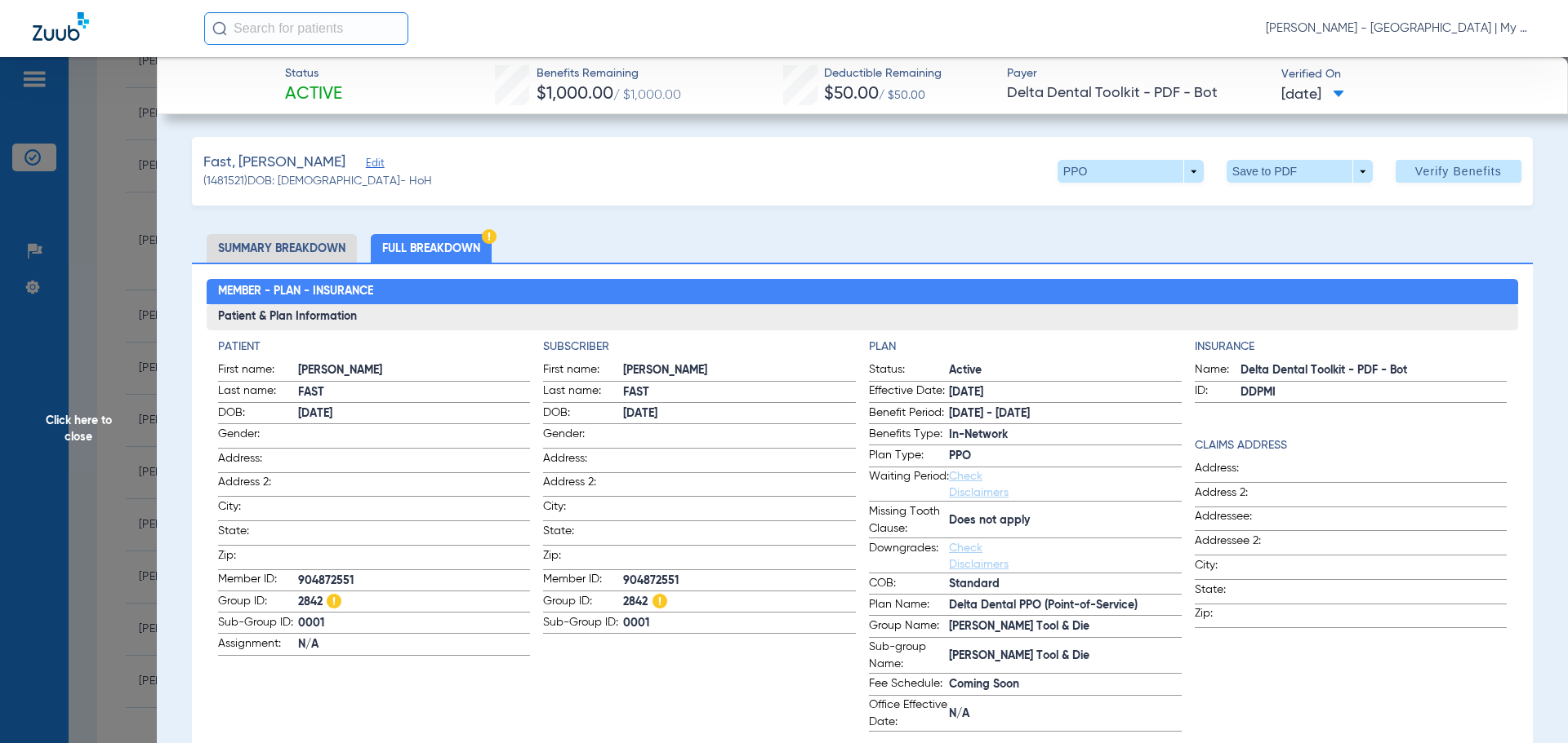
click at [117, 422] on span "Click here to close" at bounding box center [79, 428] width 157 height 743
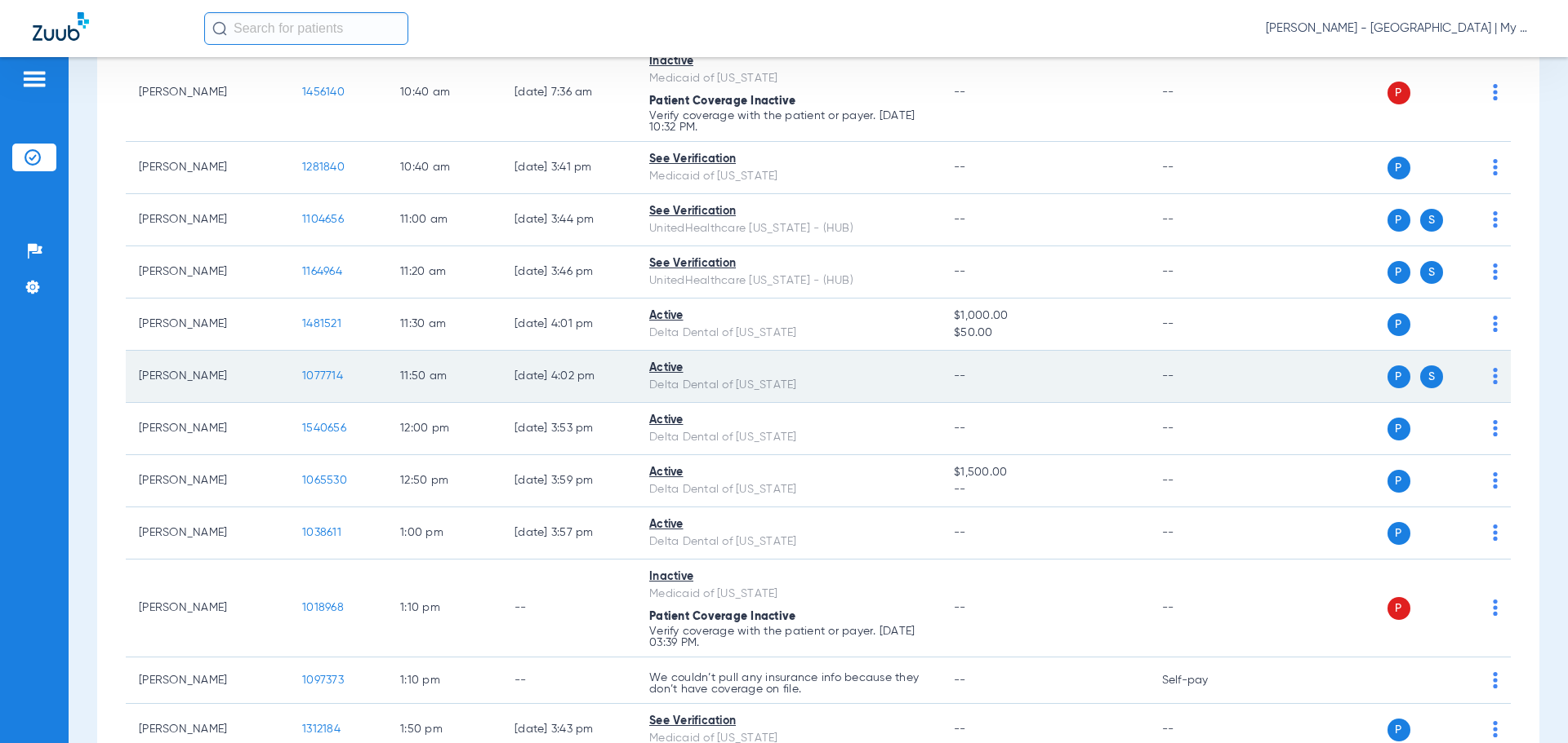
scroll to position [816, 0]
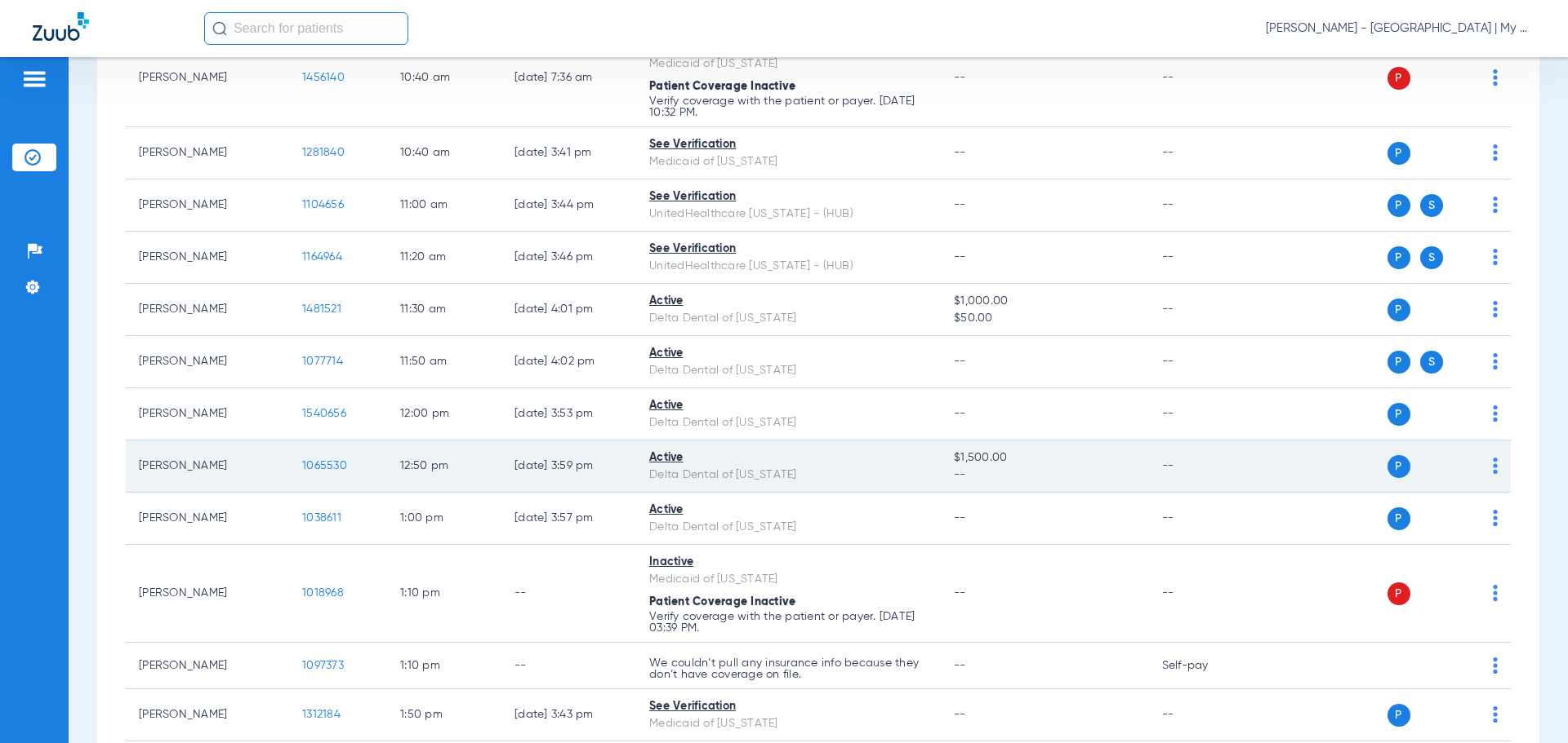
click at [332, 465] on span "1065530" at bounding box center [324, 466] width 45 height 12
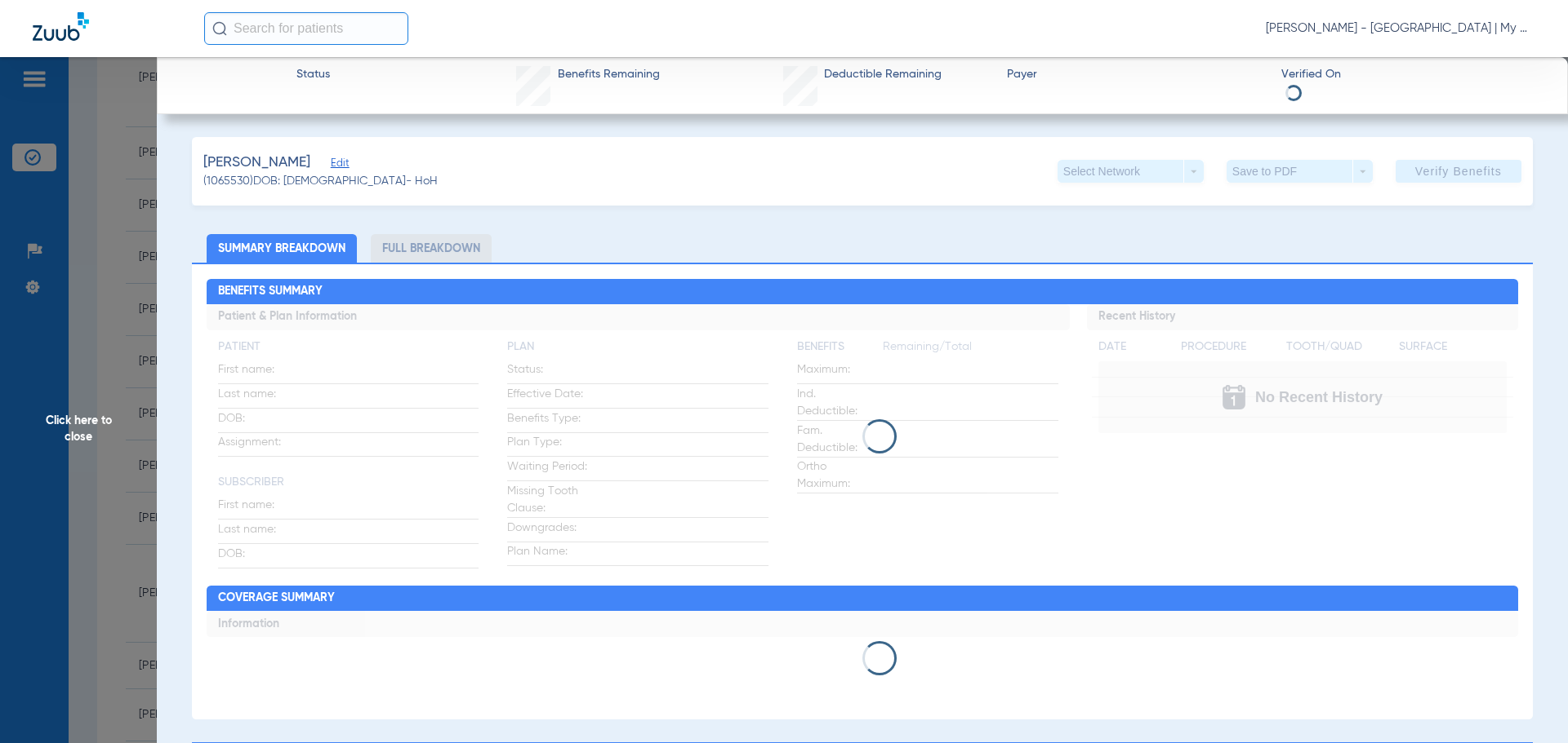
click at [440, 249] on li "Full Breakdown" at bounding box center [431, 248] width 121 height 29
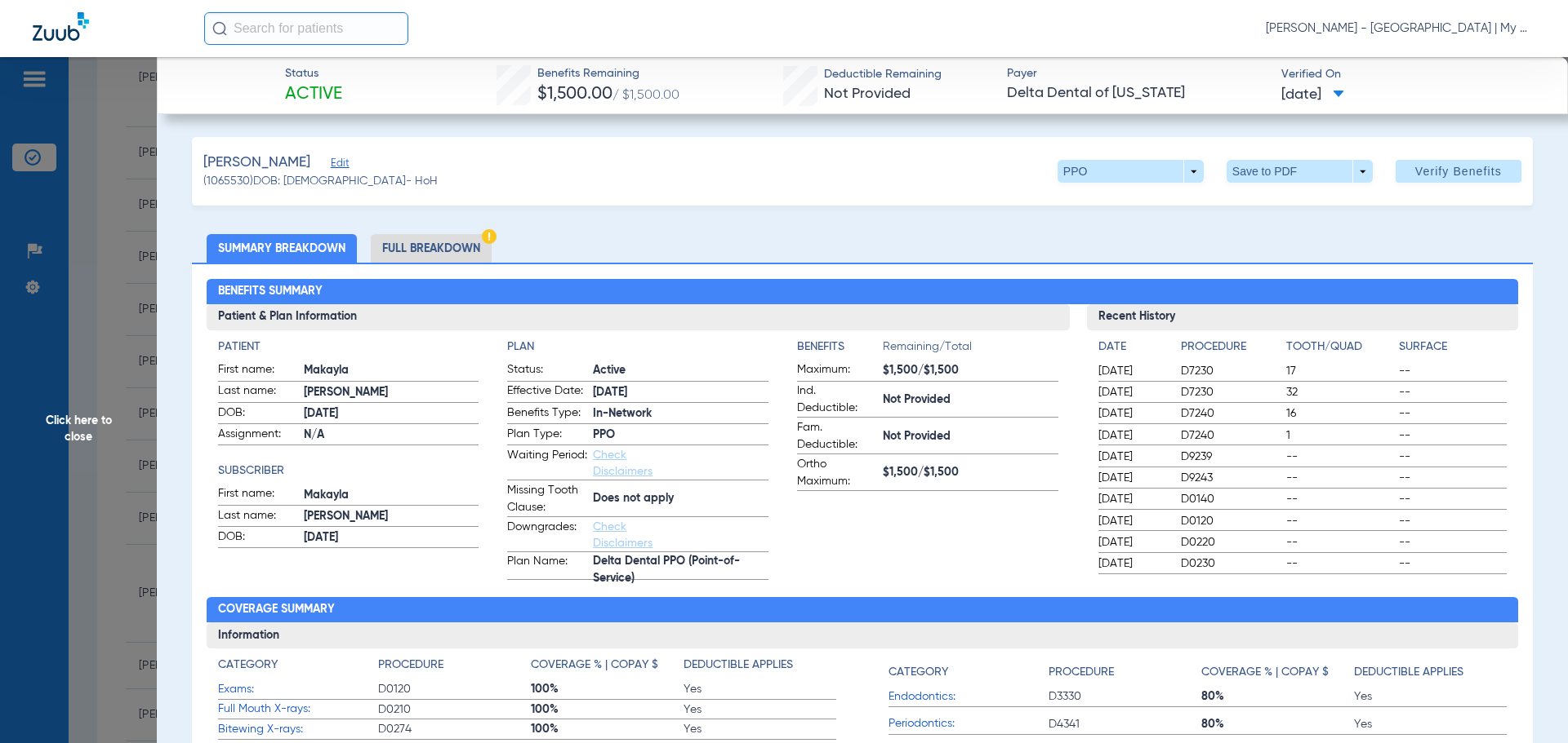
click at [390, 252] on li "Full Breakdown" at bounding box center [431, 248] width 121 height 29
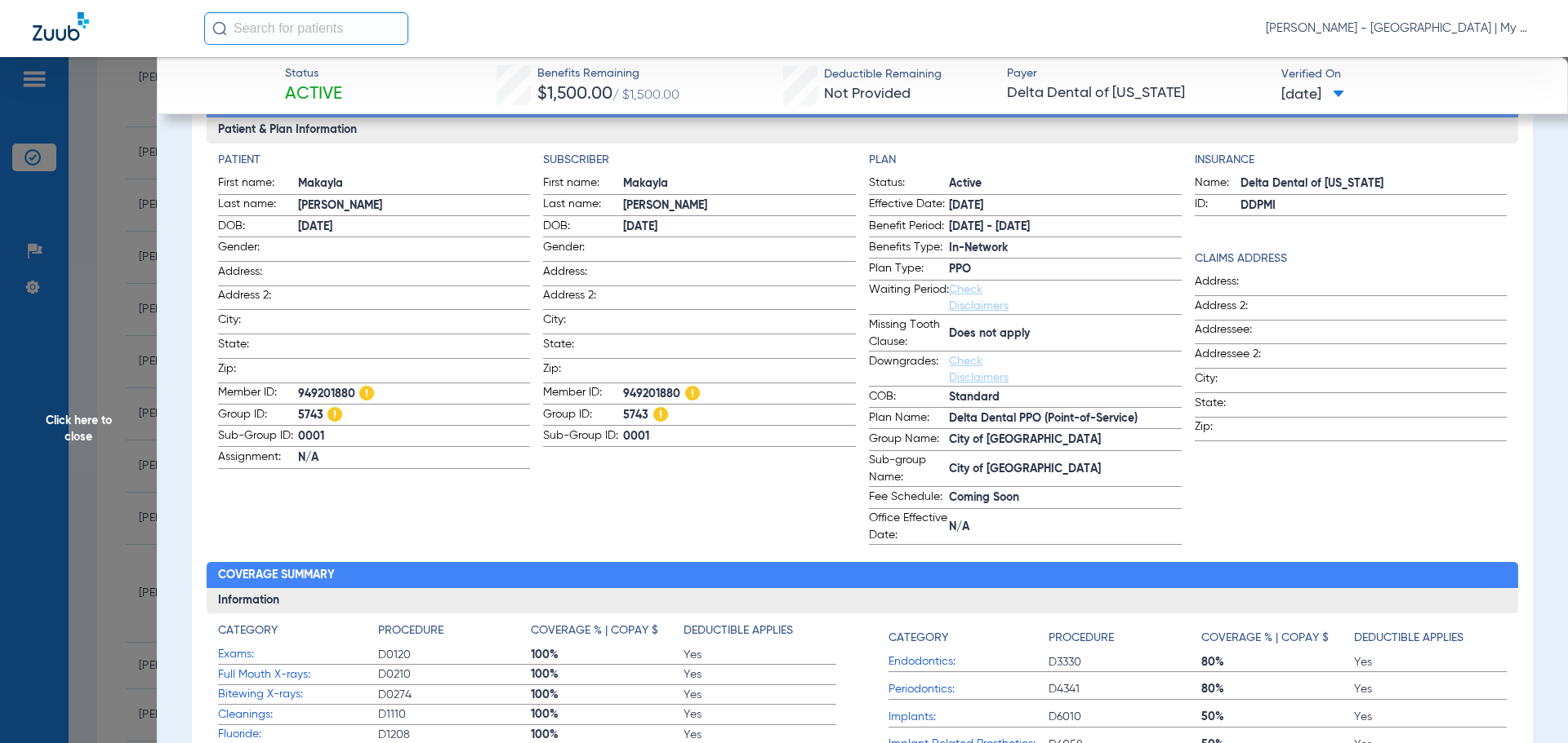
scroll to position [163, 0]
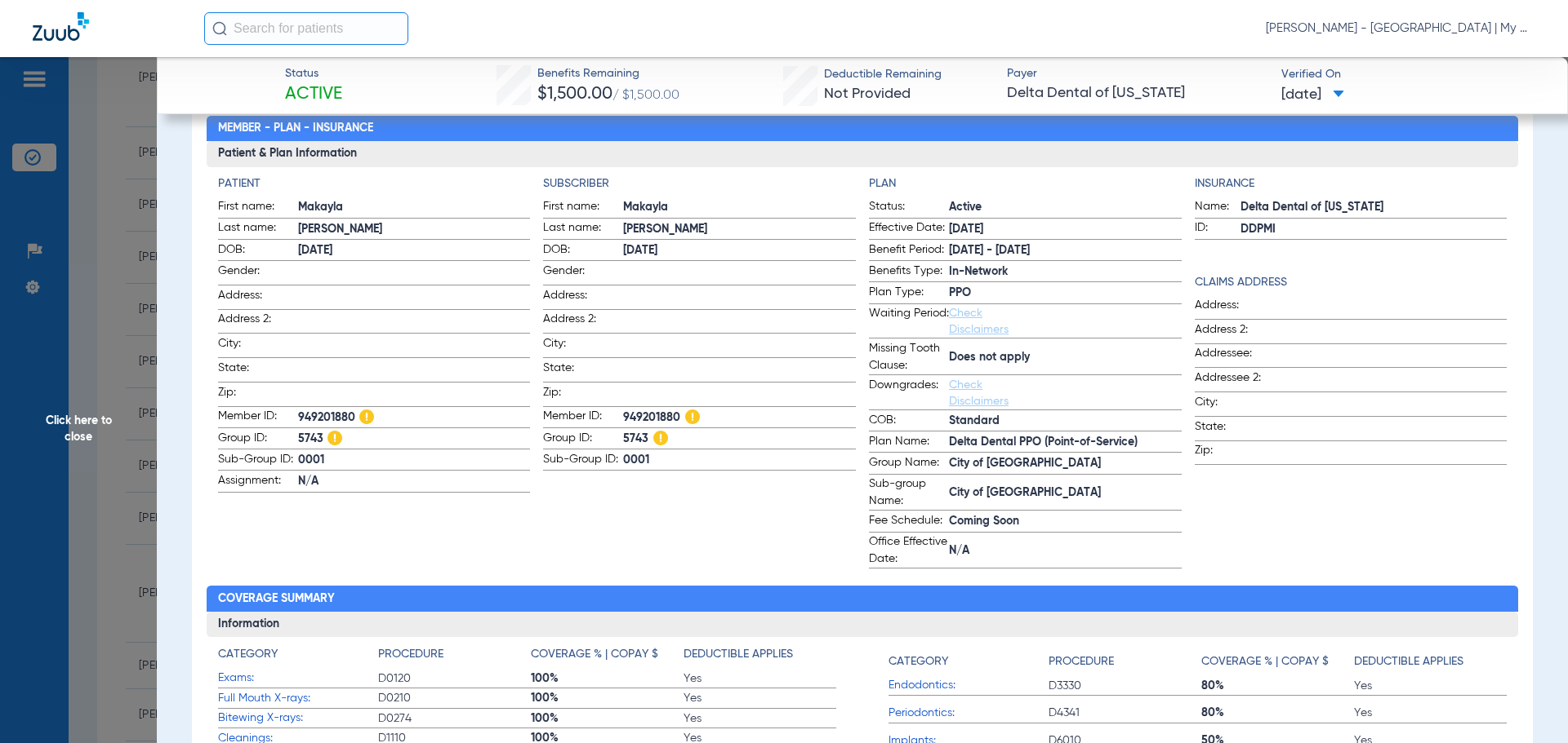
click at [127, 418] on span "Click here to close" at bounding box center [79, 428] width 157 height 743
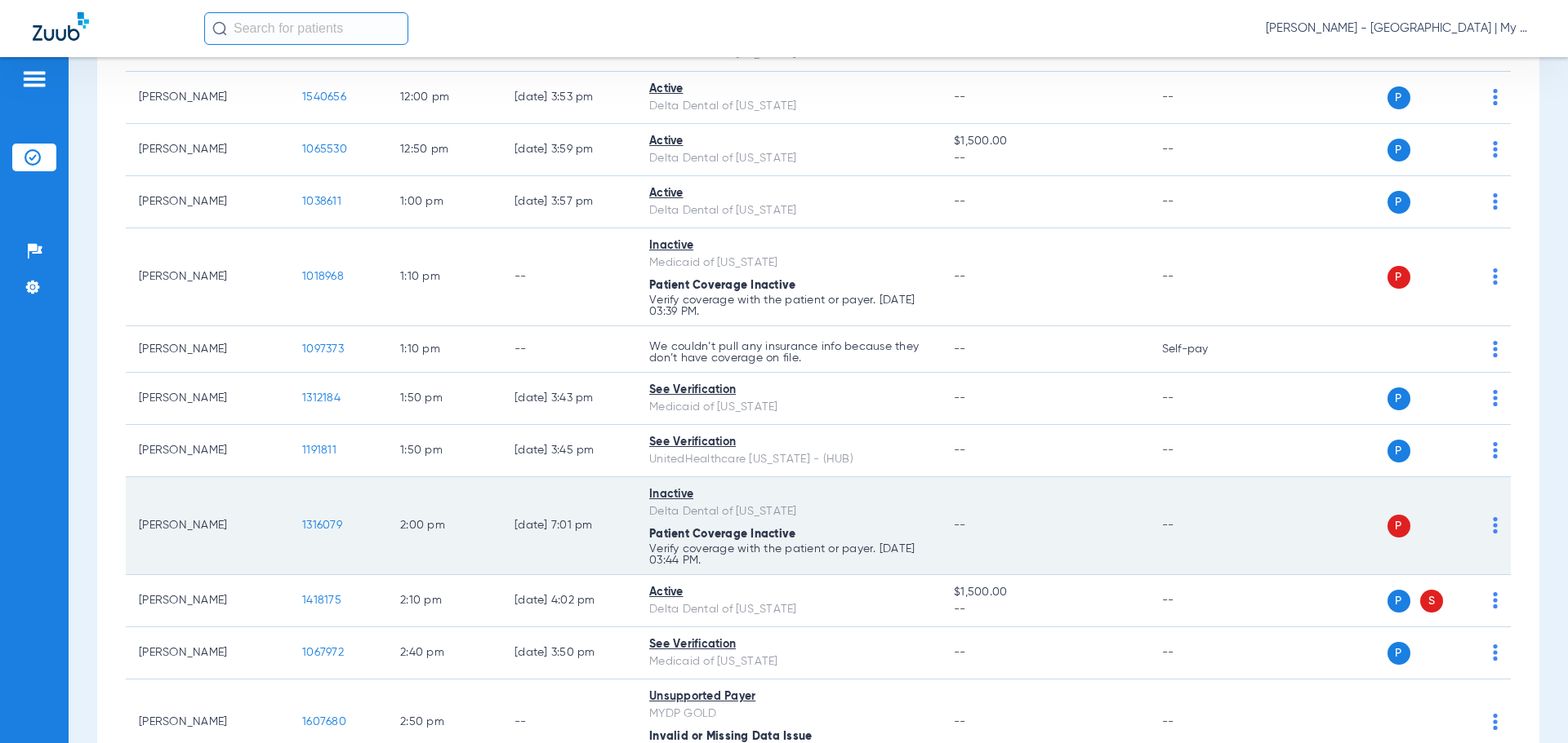
scroll to position [1142, 0]
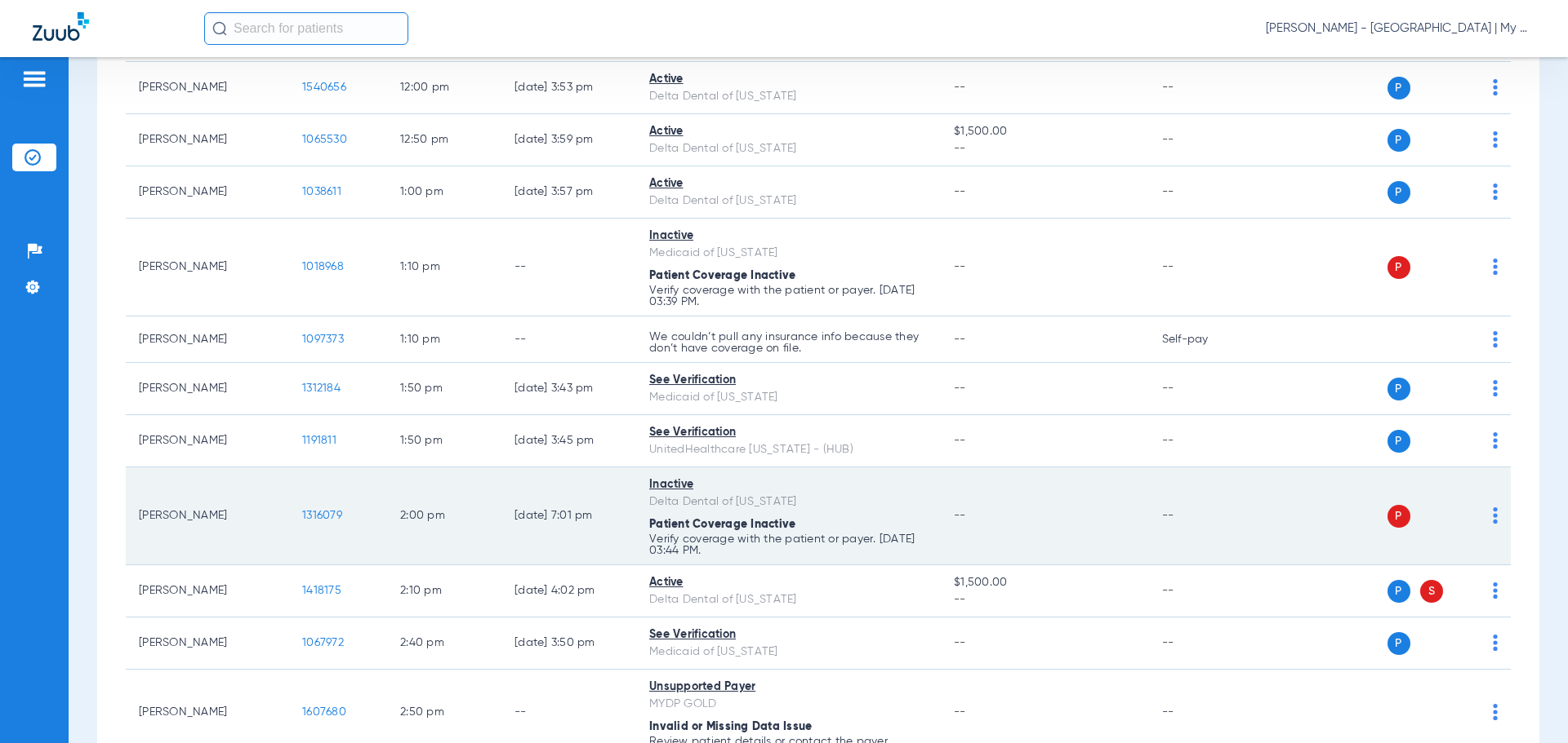
click at [321, 515] on span "1316079" at bounding box center [322, 516] width 40 height 12
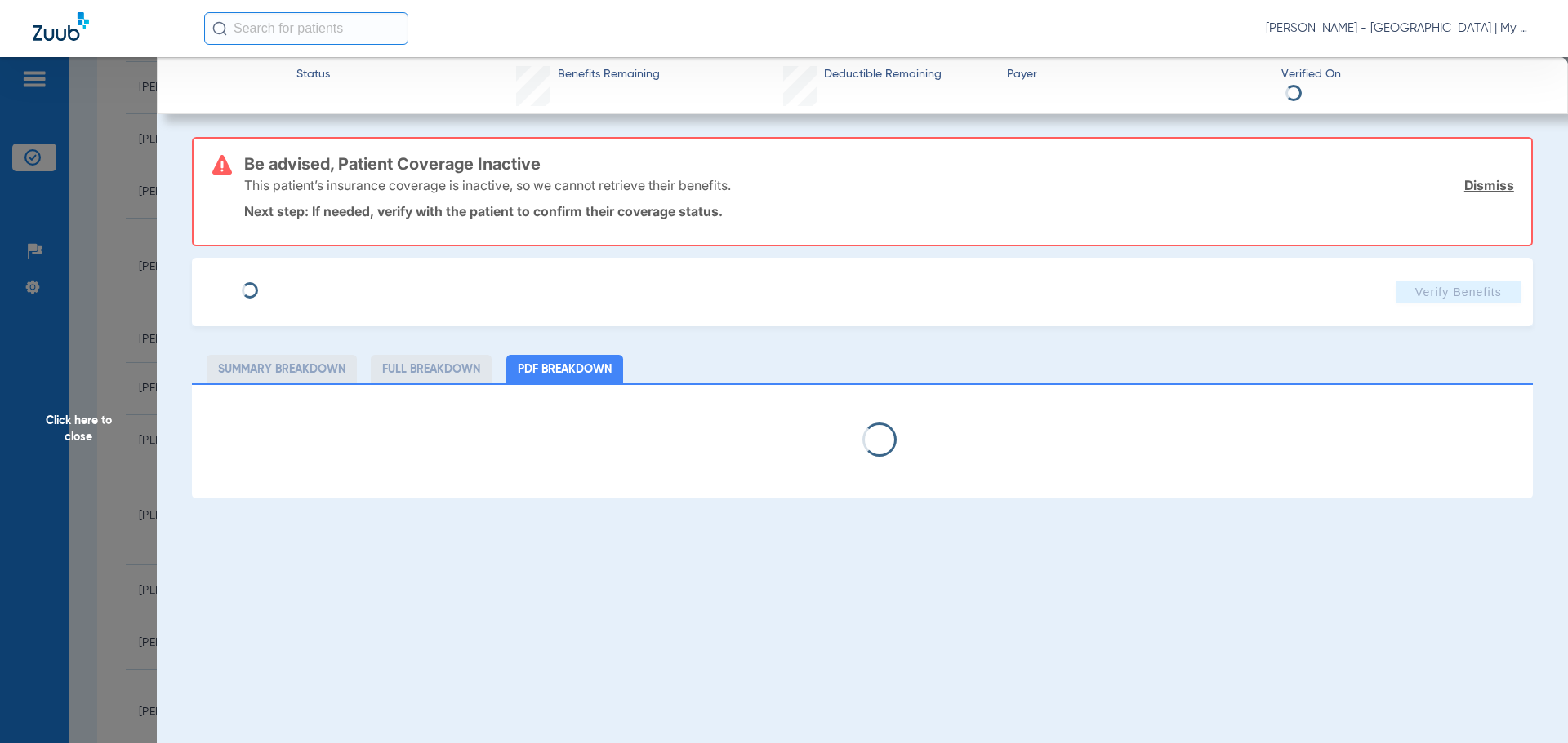
select select "page-width"
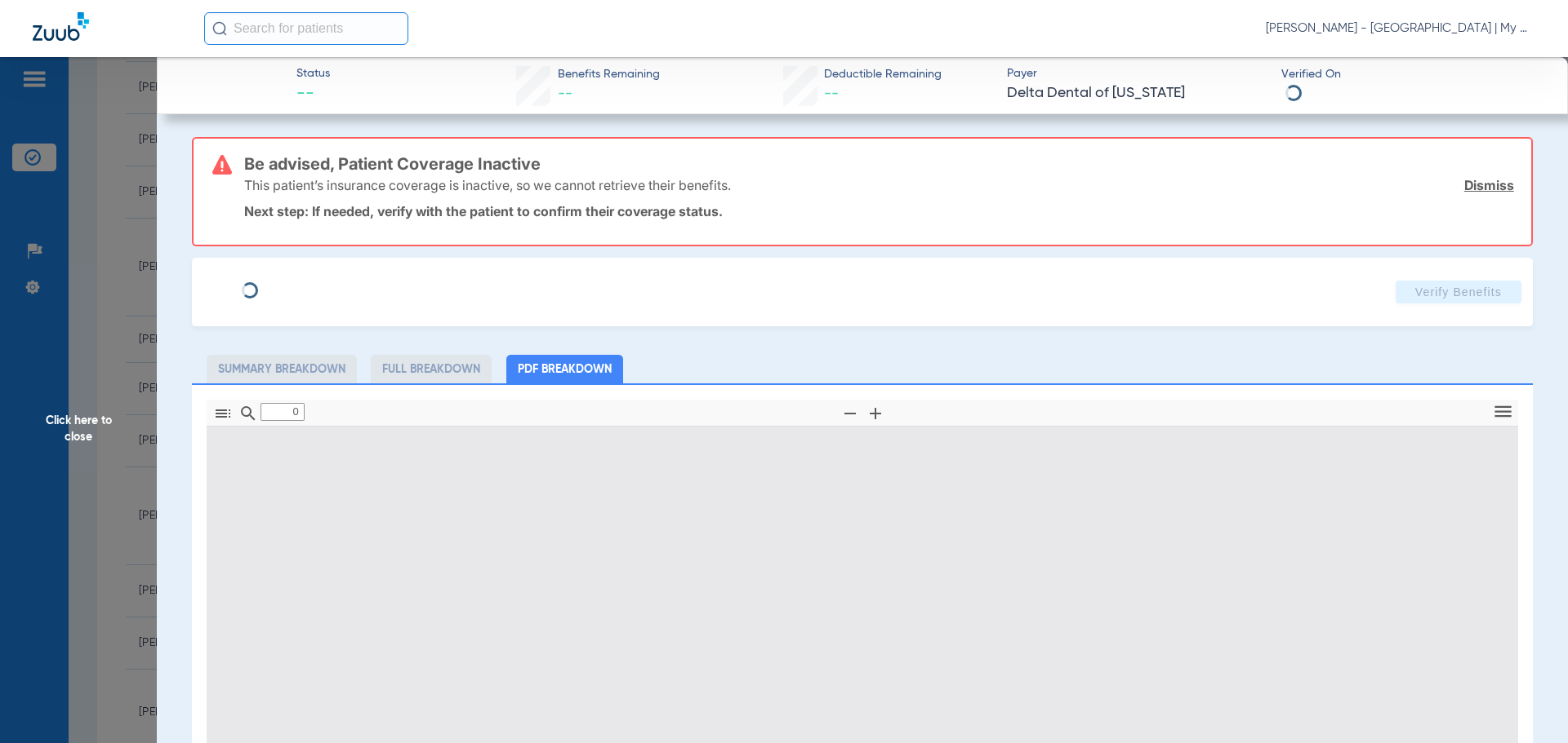
scroll to position [326, 0]
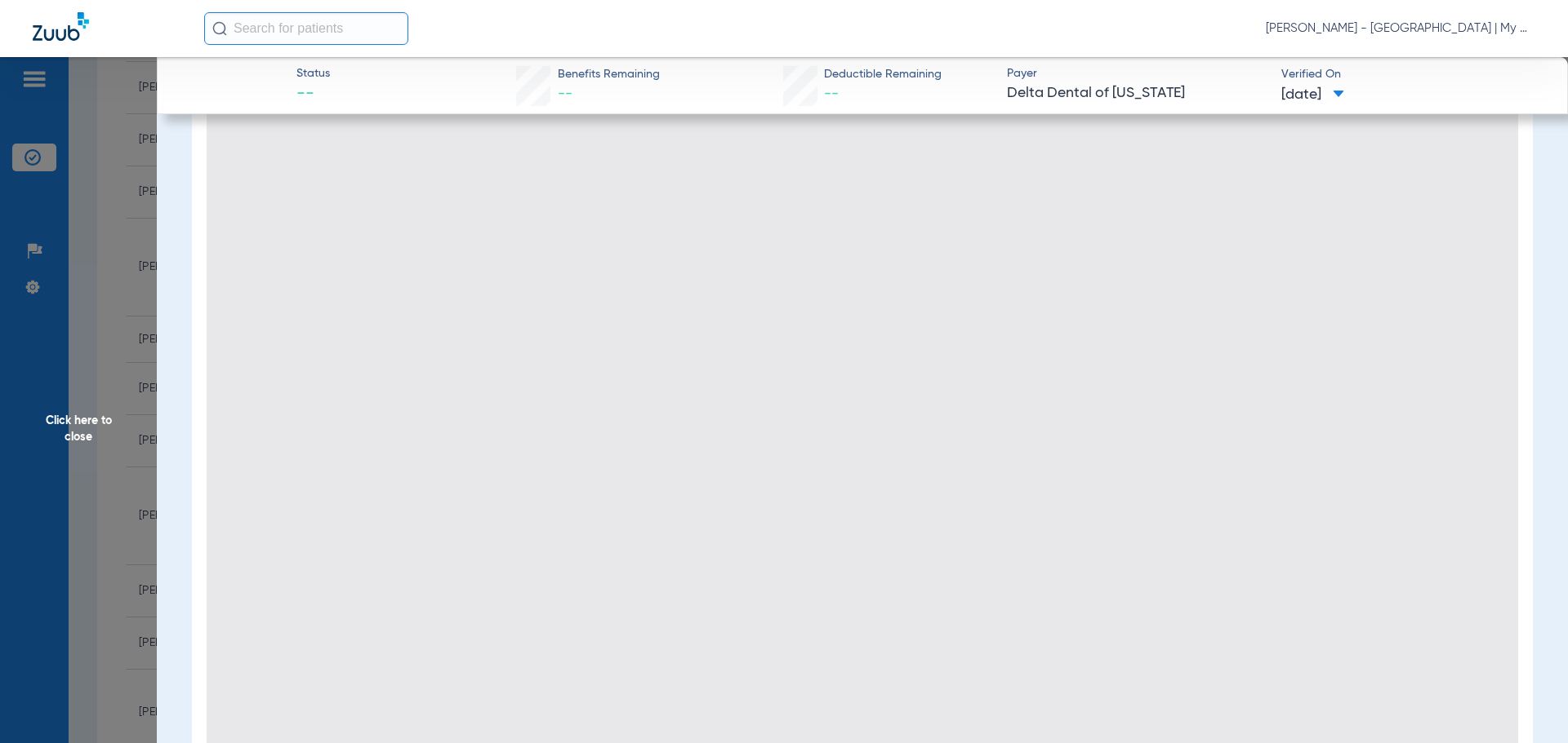
type input "1"
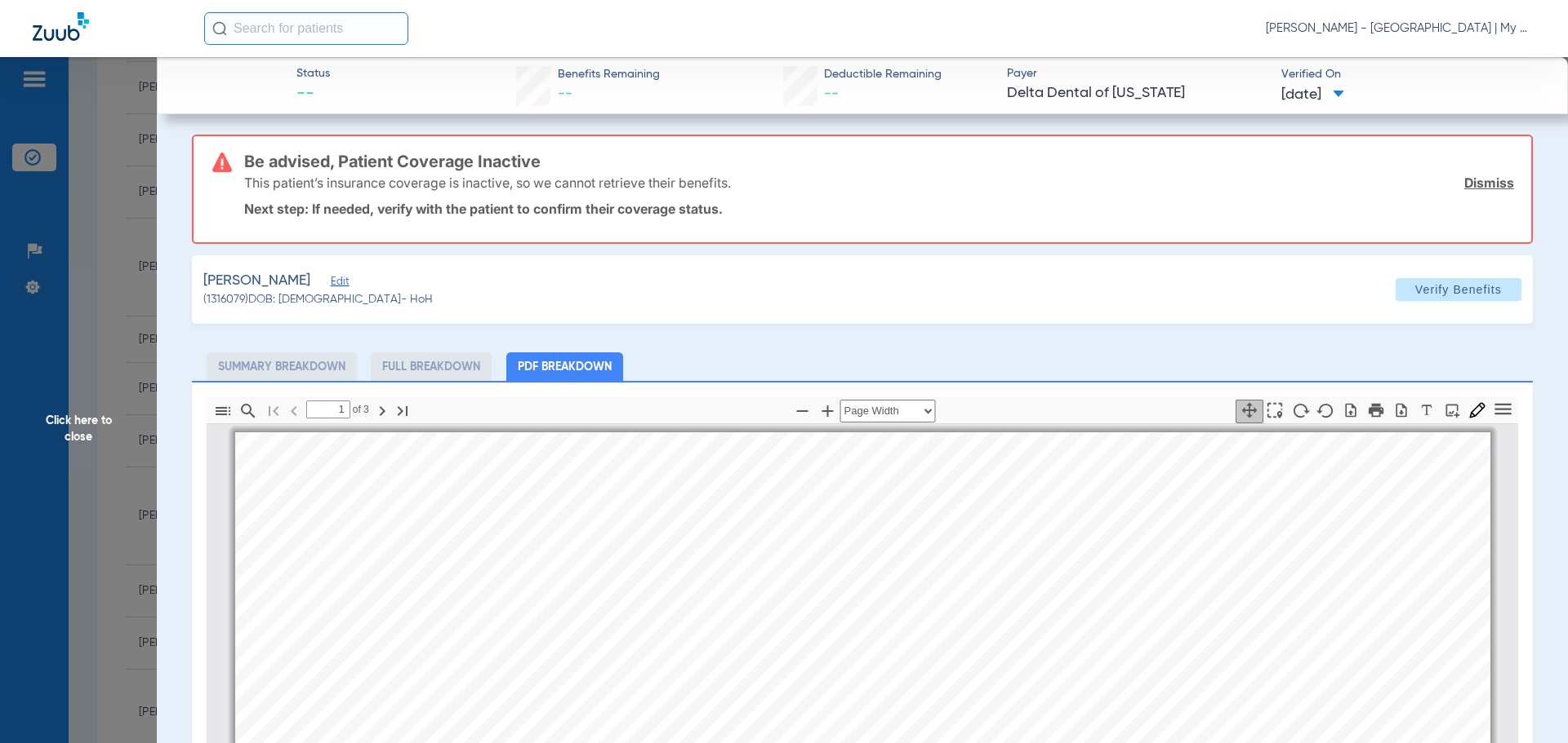
scroll to position [0, 0]
click at [166, 360] on app-member-insurance-verification-view "Status -- Benefits Remaining -- Deductible Remaining -- Payer Delta Dental of M…" at bounding box center [863, 607] width 1411 height 1100
click at [112, 369] on span "Click here to close" at bounding box center [79, 428] width 157 height 743
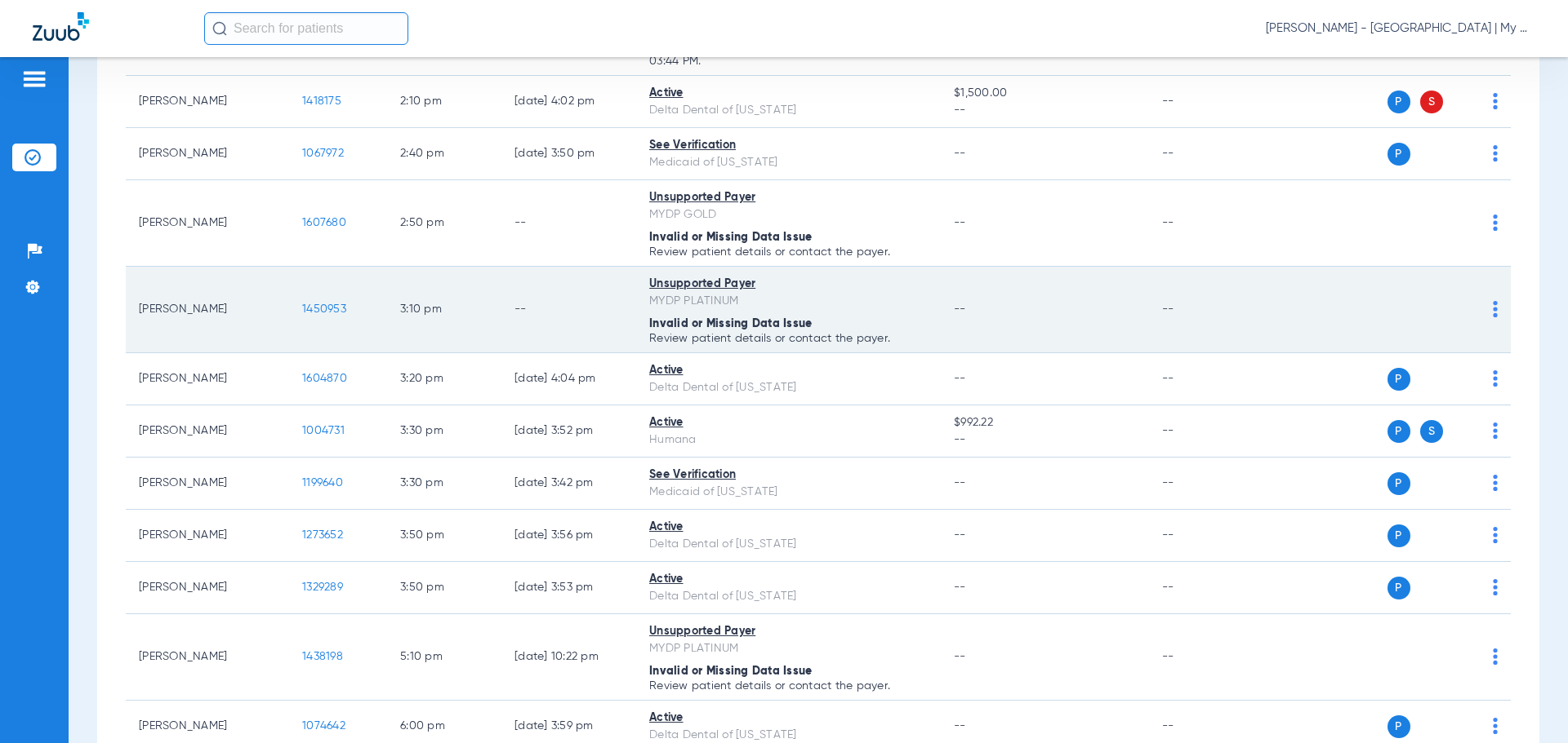
scroll to position [1550, 0]
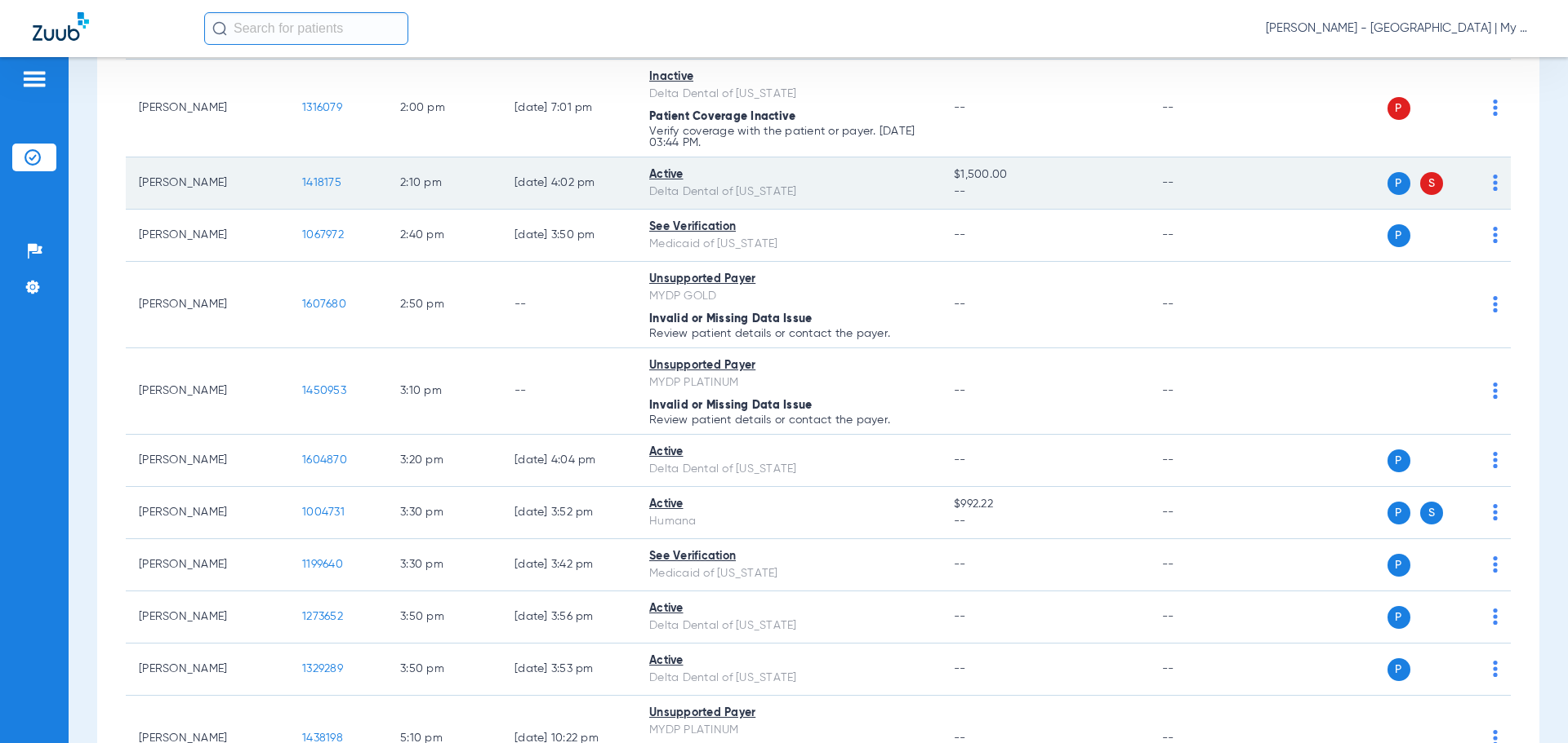
click at [340, 181] on span "1418175" at bounding box center [321, 183] width 39 height 12
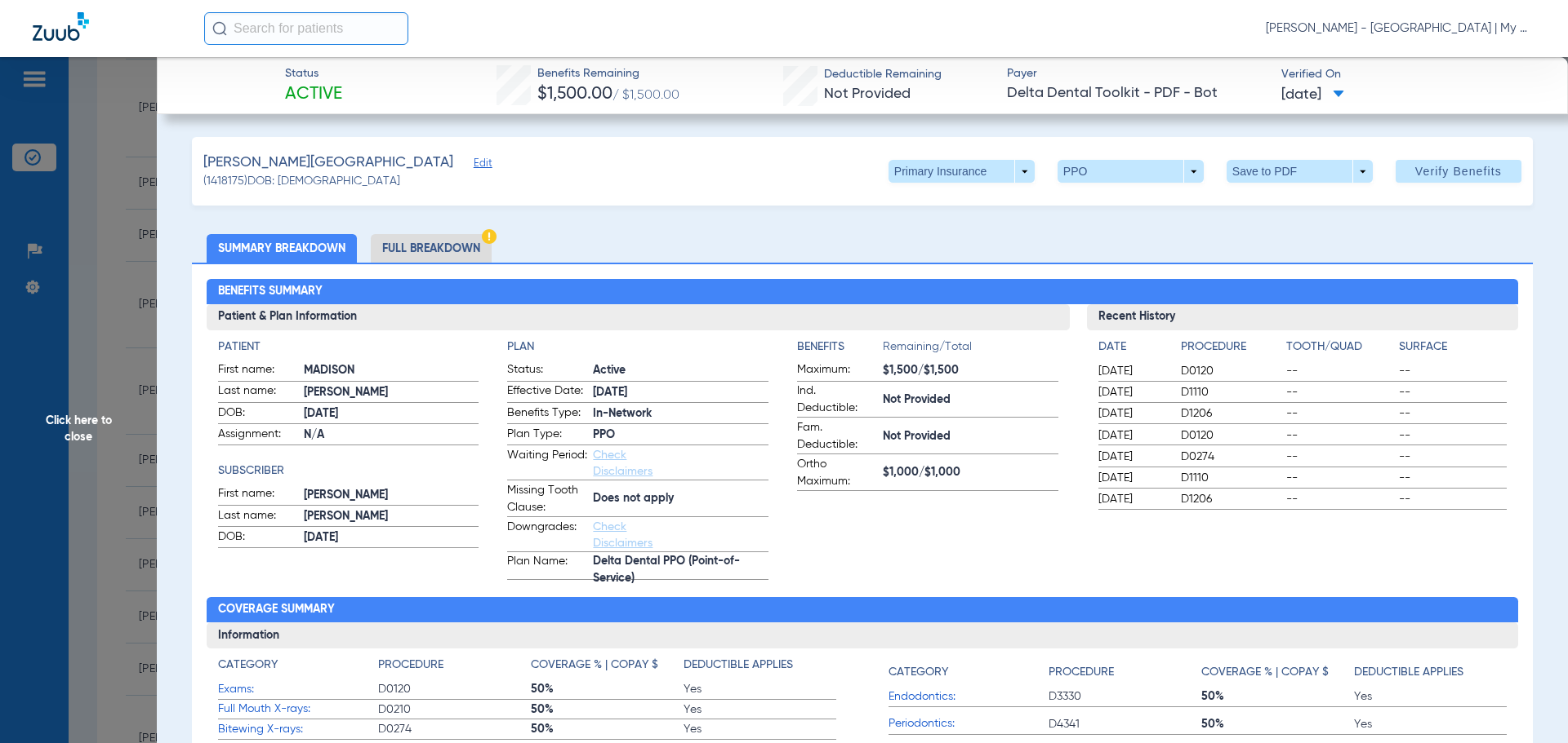
click at [949, 560] on app-benefits-information "Benefits Remaining/Total Maximum: $1,500/$1,500 Ind. Deductible: Not Provided F…" at bounding box center [928, 460] width 261 height 241
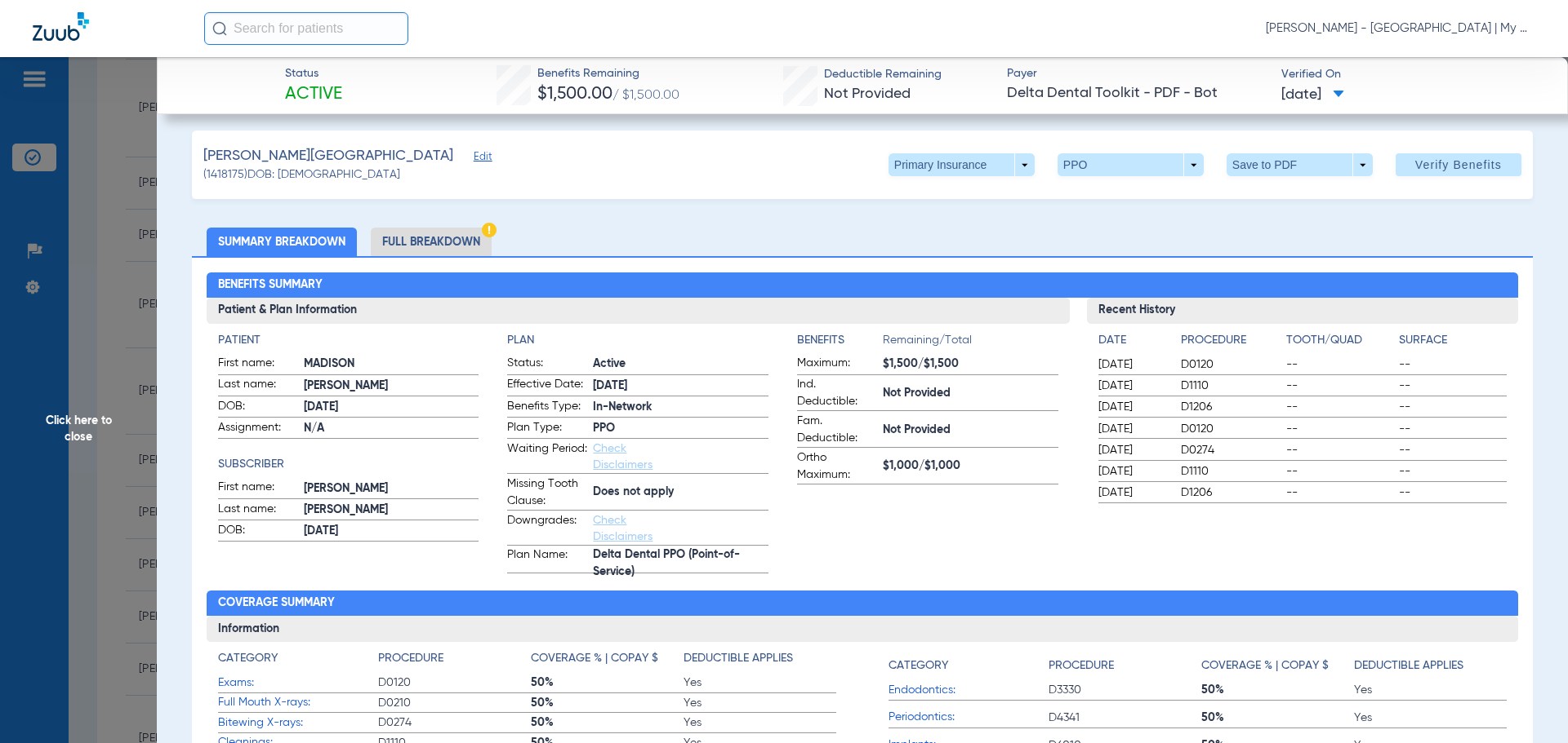
scroll to position [6, 0]
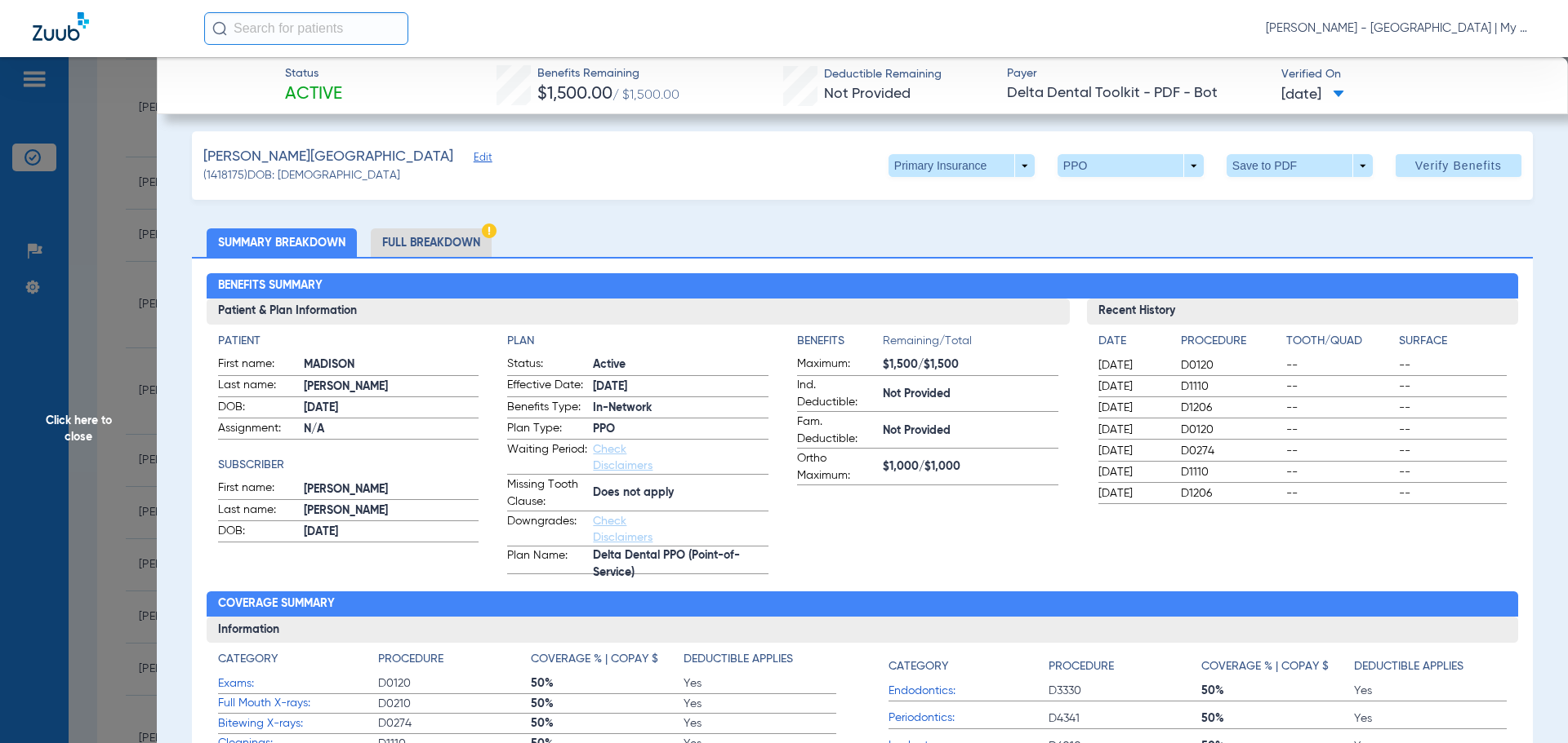
drag, startPoint x: 414, startPoint y: 242, endPoint x: 436, endPoint y: 260, distance: 28.4
click at [414, 241] on li "Full Breakdown" at bounding box center [431, 242] width 121 height 29
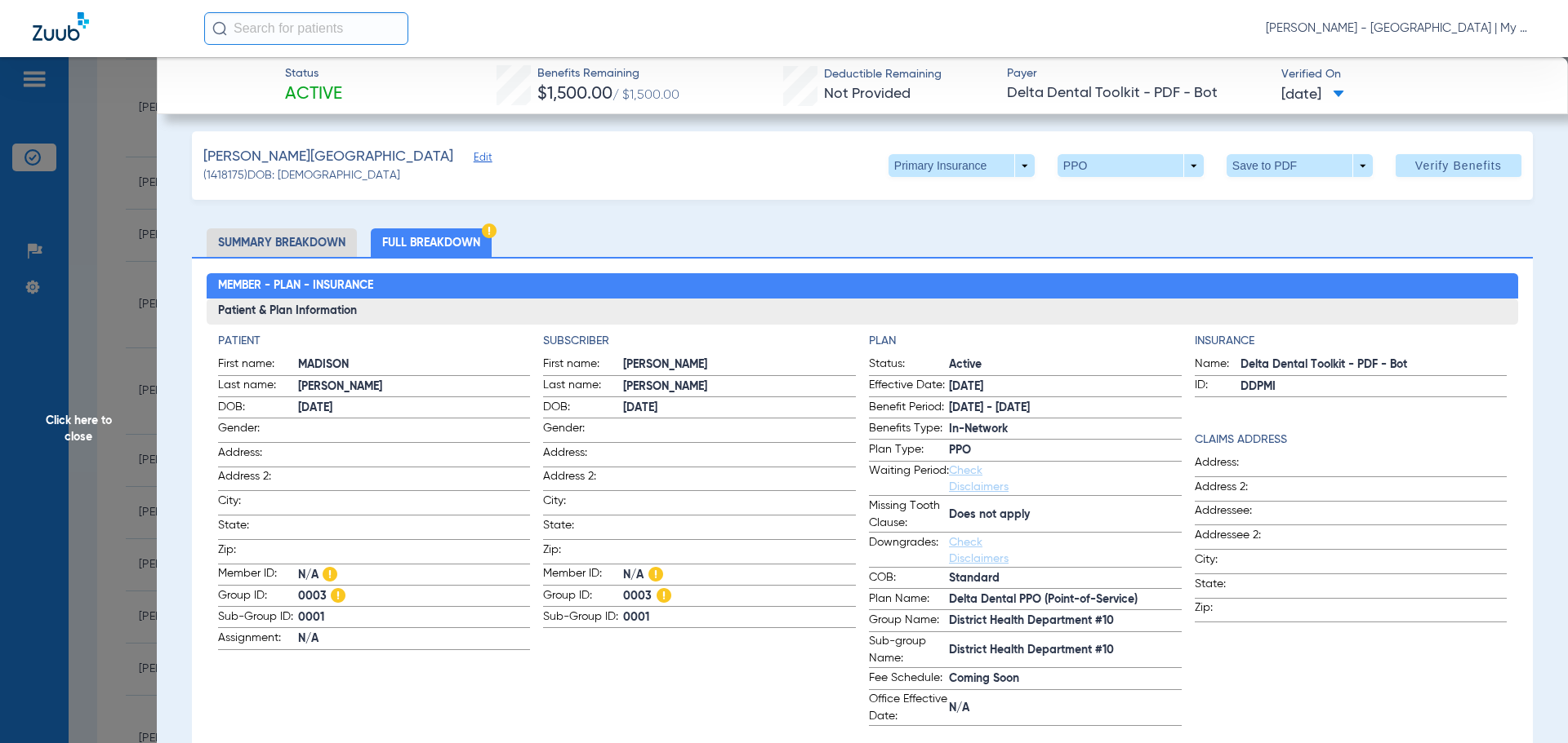
click at [123, 426] on span "Click here to close" at bounding box center [79, 428] width 157 height 743
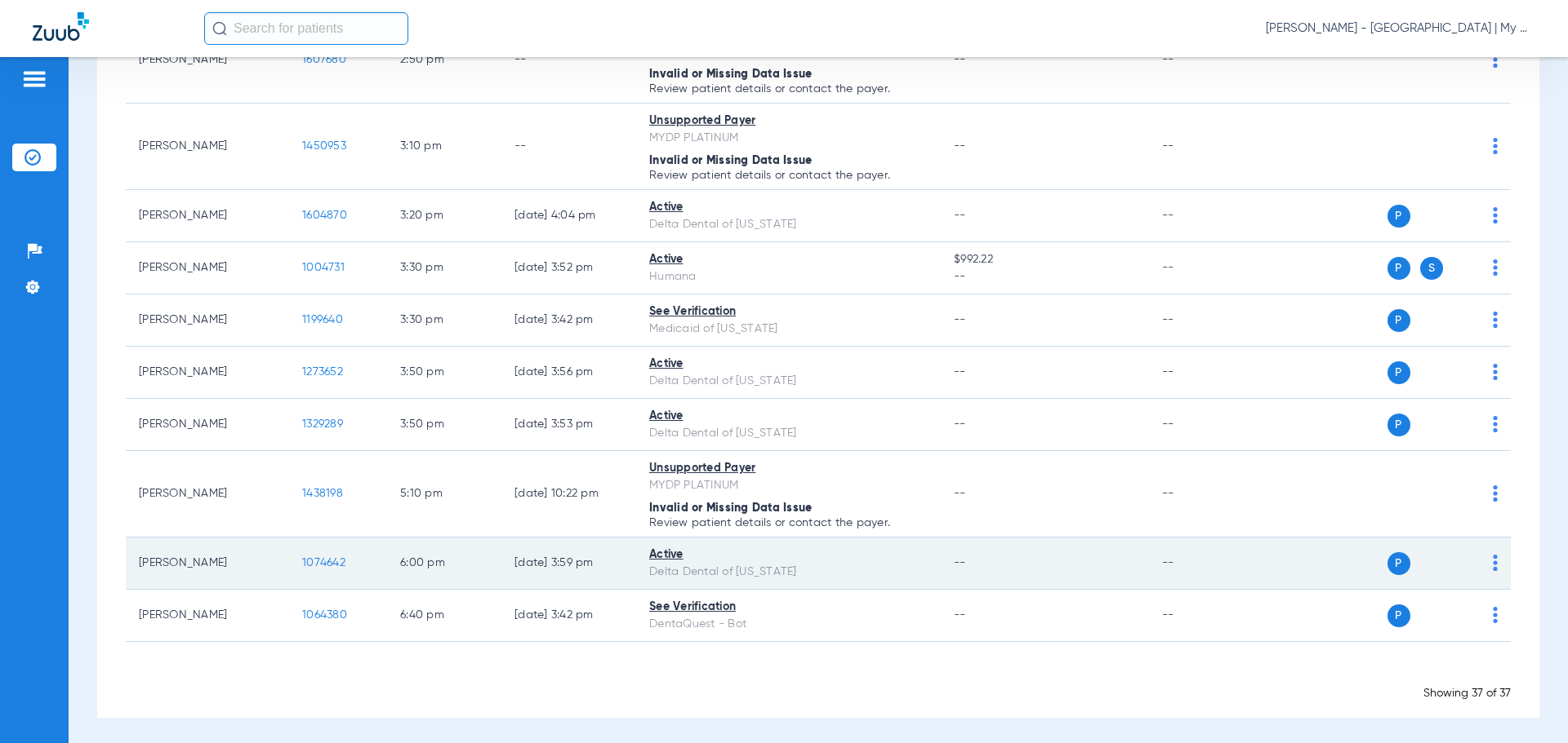
scroll to position [1798, 0]
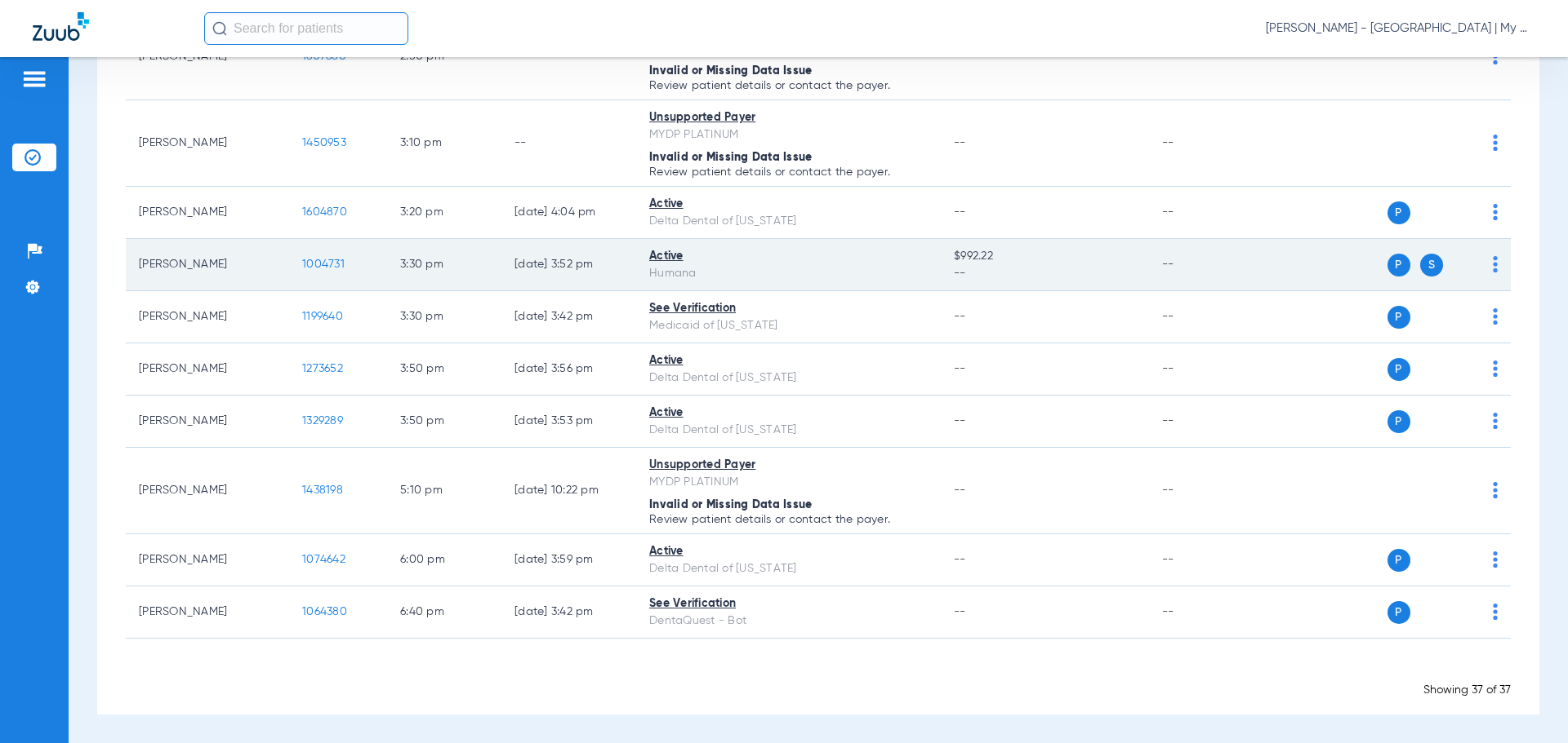
click at [320, 261] on span "1004731" at bounding box center [323, 264] width 42 height 12
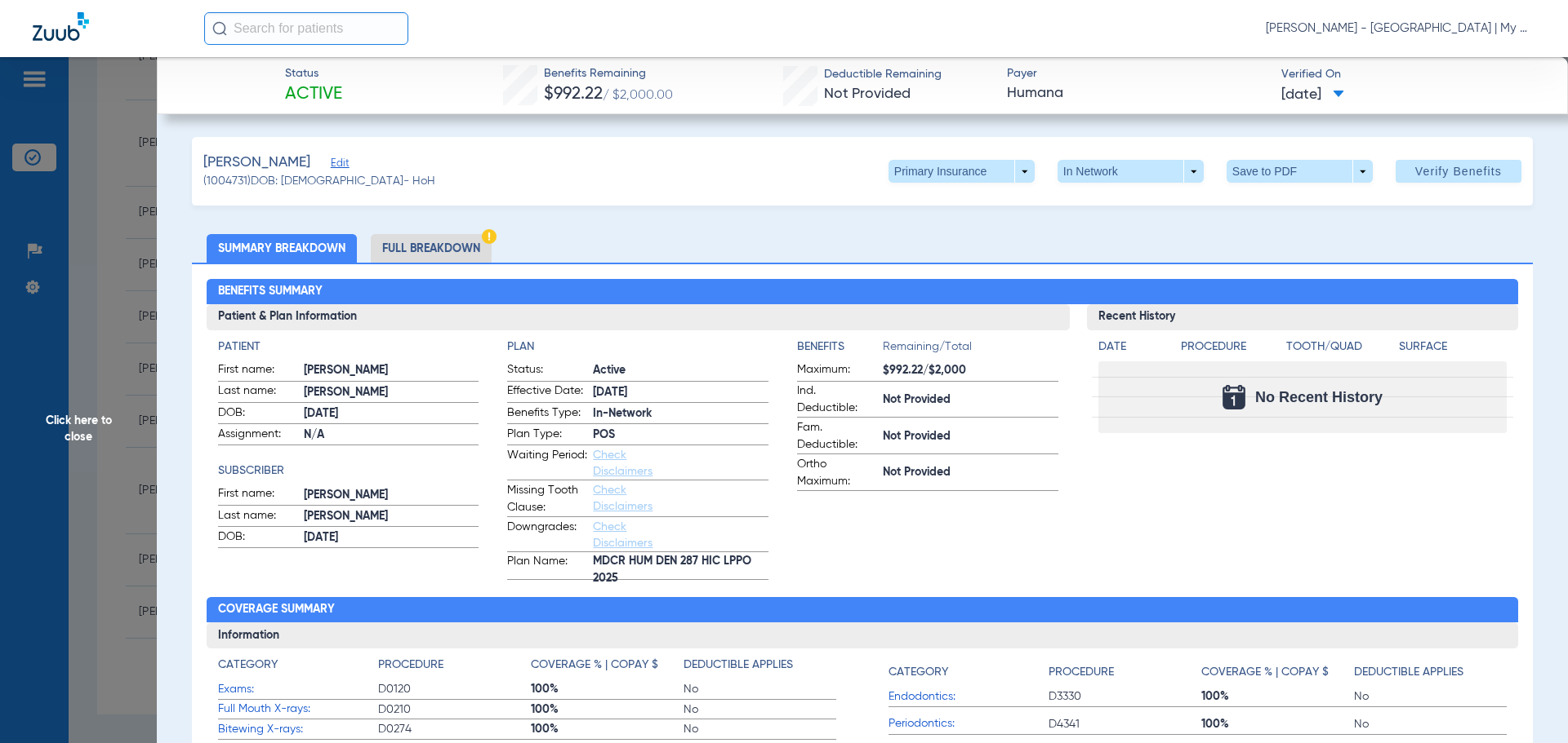
drag, startPoint x: 979, startPoint y: 566, endPoint x: 1120, endPoint y: 675, distance: 178.2
click at [982, 574] on app-benefits-information "Benefits Remaining/Total Maximum: $992.22/$2,000 Ind. Deductible: Not Provided …" at bounding box center [928, 460] width 261 height 241
click at [131, 491] on span "Click here to close" at bounding box center [79, 428] width 157 height 743
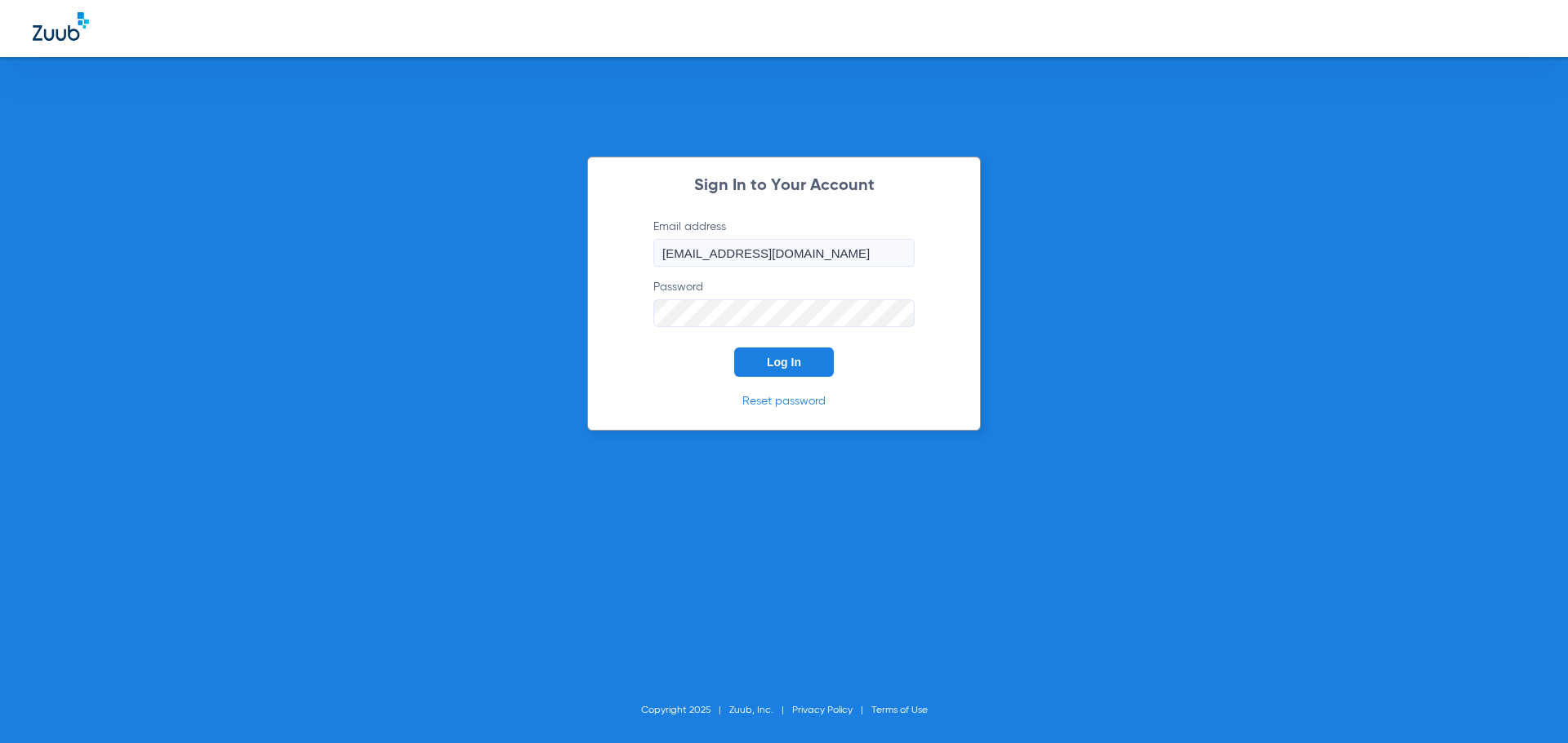
click at [790, 354] on button "Log In" at bounding box center [784, 363] width 99 height 30
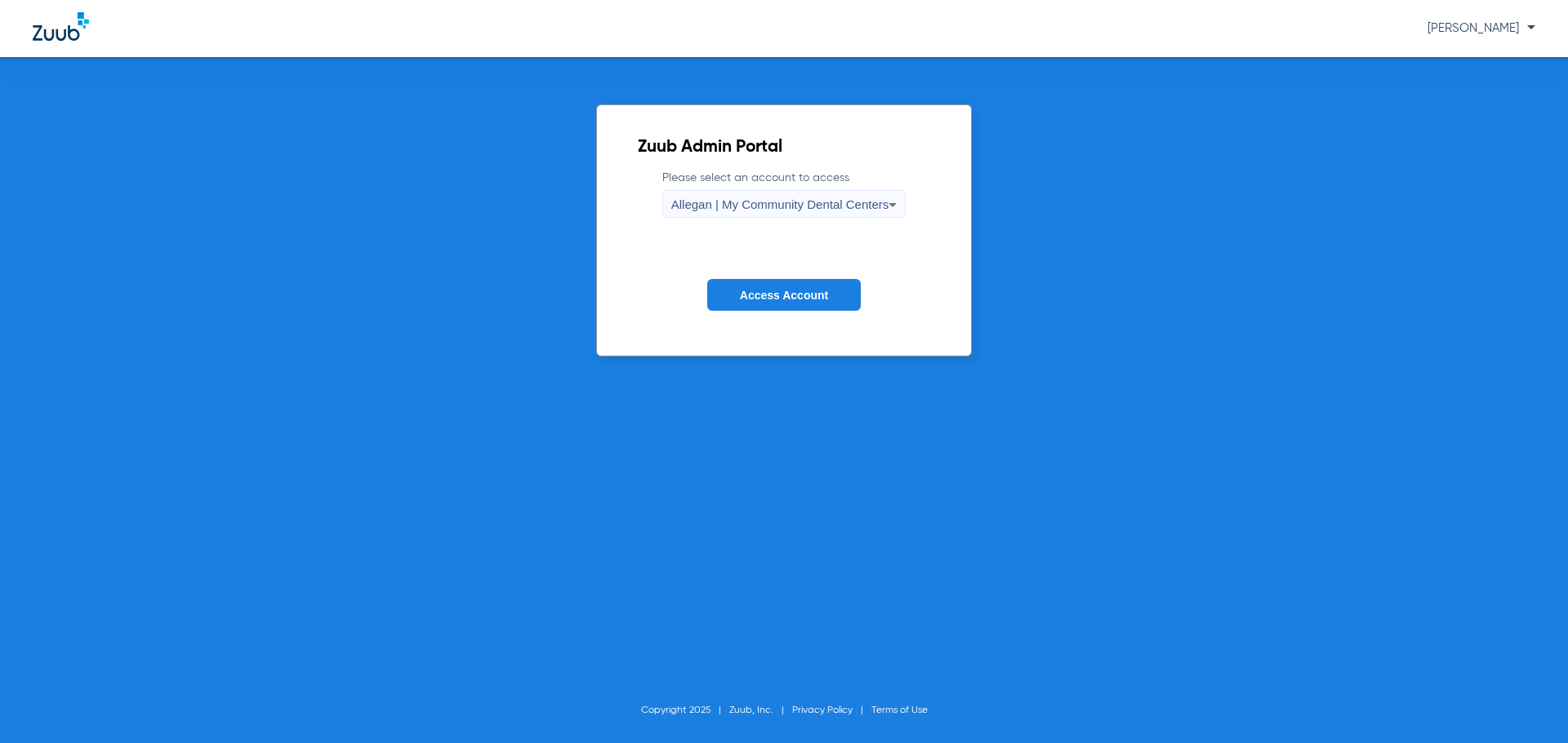
click at [717, 196] on div "Allegan | My Community Dental Centers" at bounding box center [781, 205] width 218 height 28
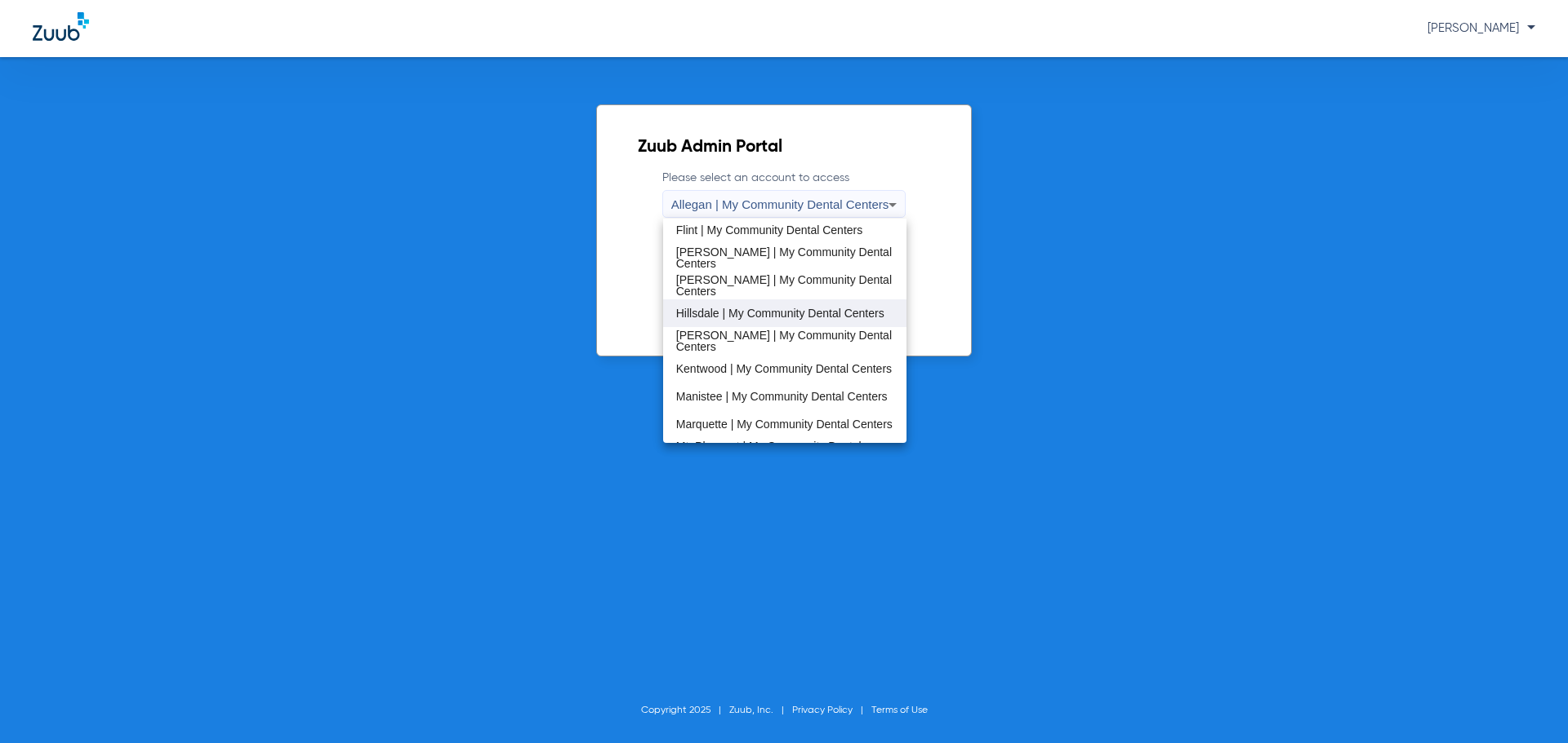
scroll to position [198, 0]
drag, startPoint x: 753, startPoint y: 294, endPoint x: 753, endPoint y: 304, distance: 10.0
click at [753, 304] on div "Allegan | My Community Dental Centers [GEOGRAPHIC_DATA] | My Community Dental C…" at bounding box center [785, 331] width 244 height 225
click at [753, 304] on mat-option "Flint | My Community Dental Centers" at bounding box center [785, 312] width 244 height 28
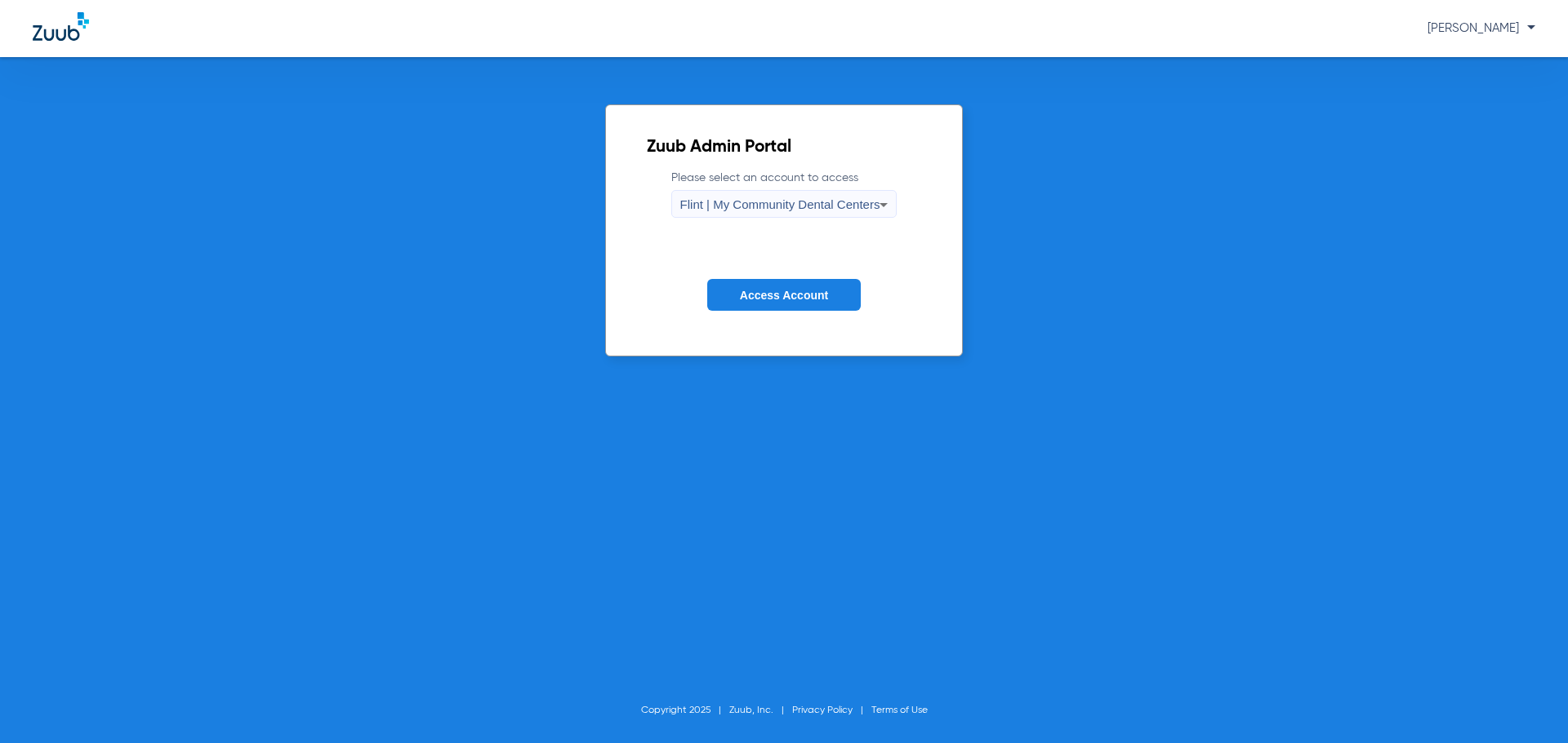
click at [753, 293] on span "Access Account" at bounding box center [784, 296] width 88 height 13
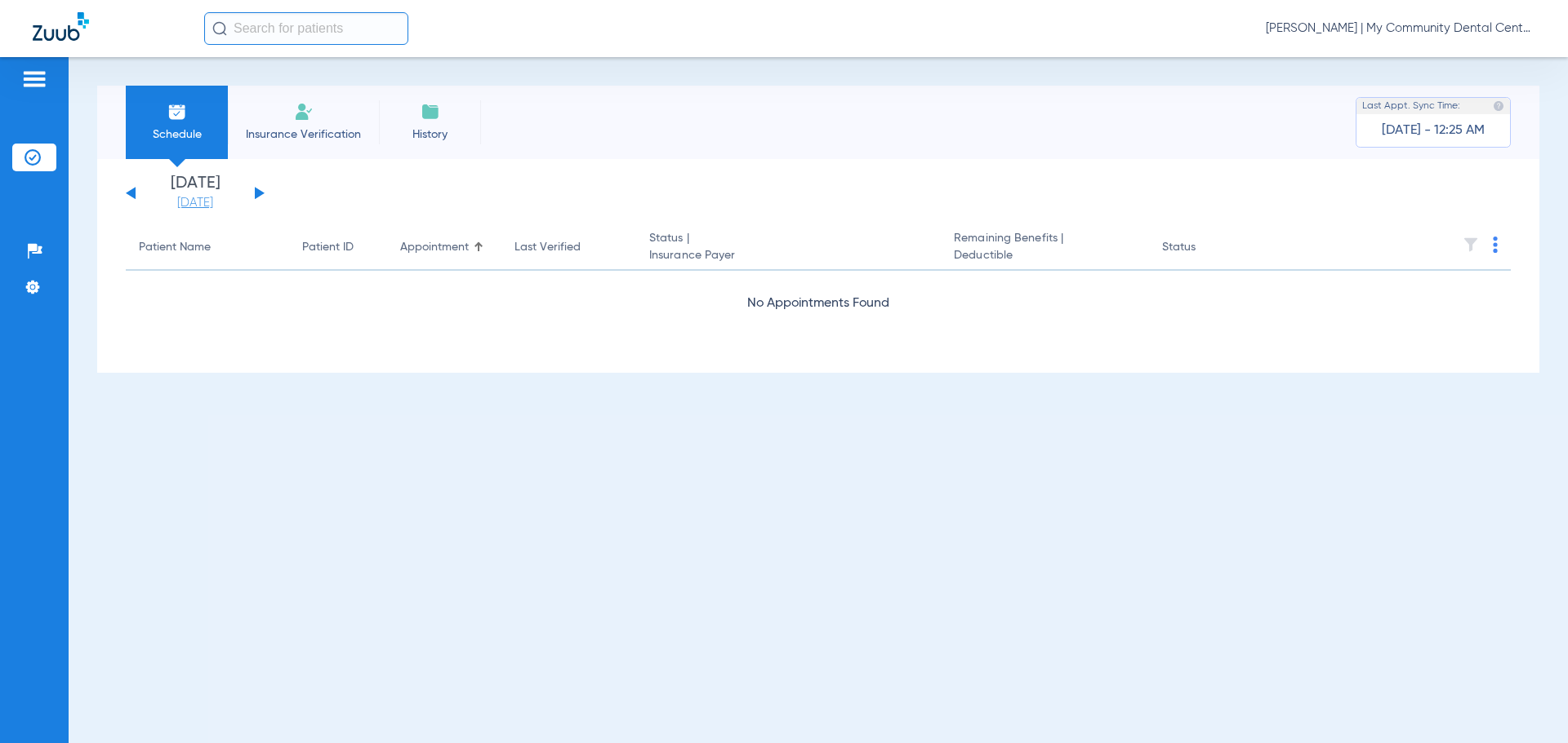
click at [225, 209] on link "[DATE]" at bounding box center [195, 203] width 98 height 17
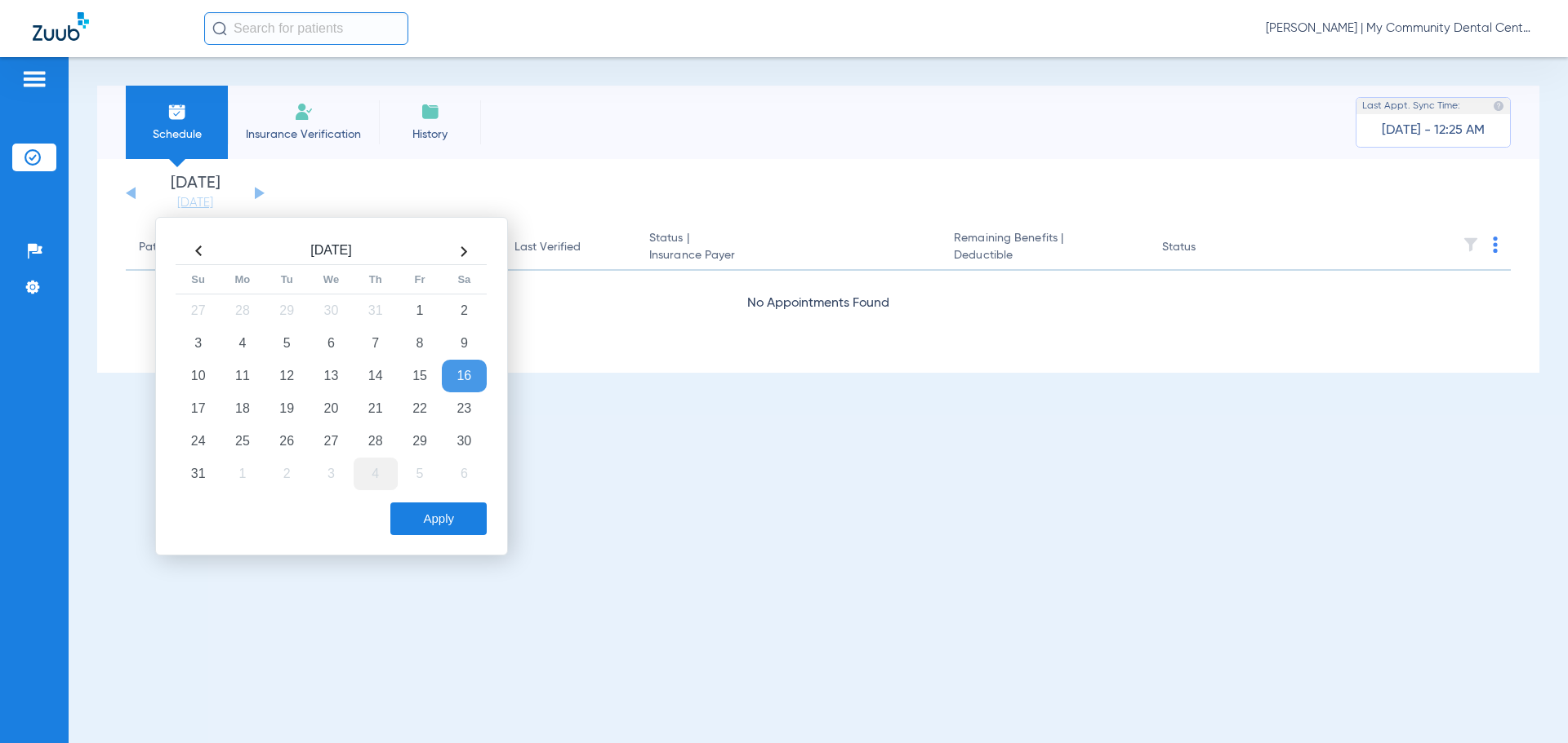
drag, startPoint x: 250, startPoint y: 430, endPoint x: 379, endPoint y: 482, distance: 139.1
click at [261, 437] on td "25" at bounding box center [242, 441] width 44 height 32
click at [444, 523] on button "Apply" at bounding box center [438, 518] width 97 height 32
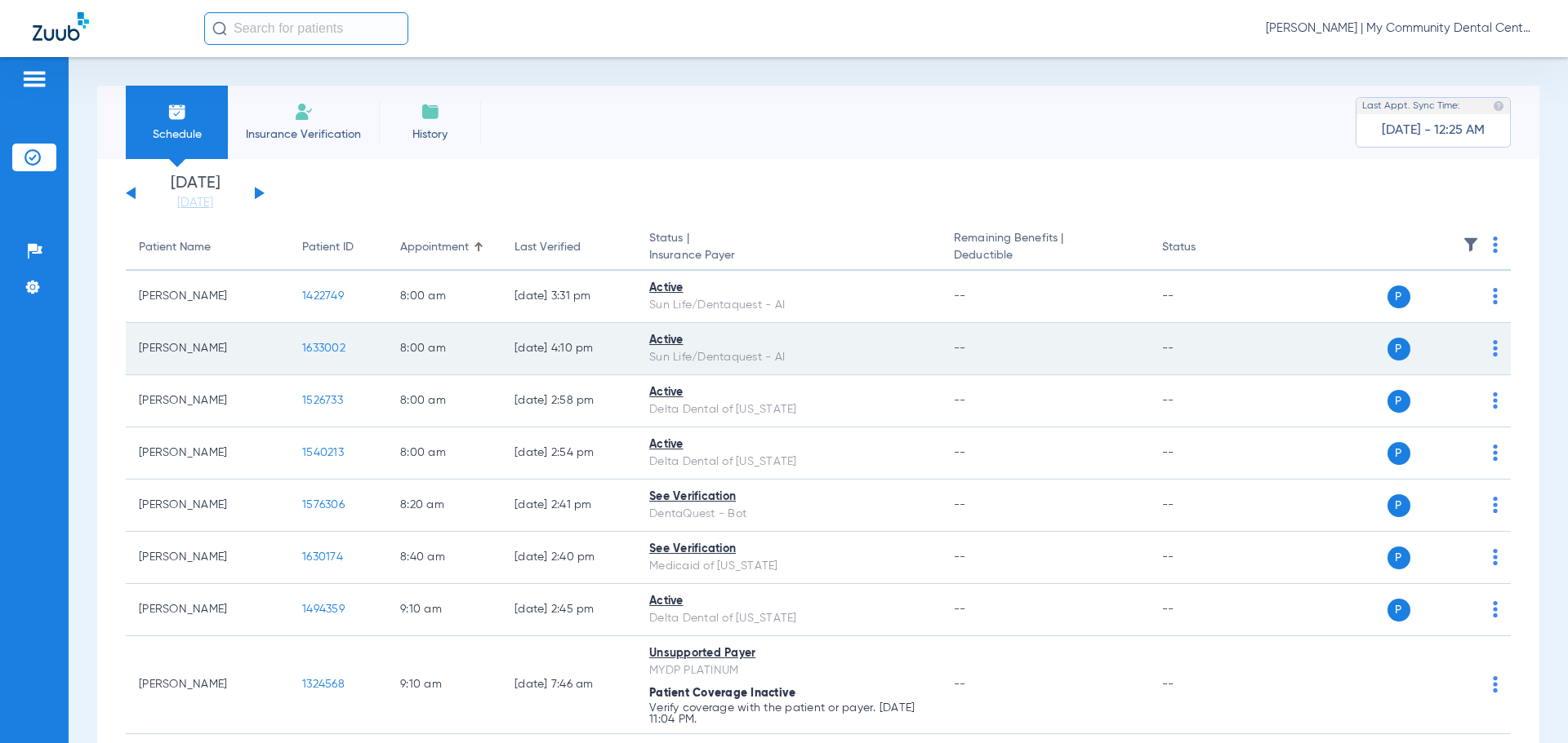
click at [361, 374] on td "1633002" at bounding box center [338, 349] width 98 height 52
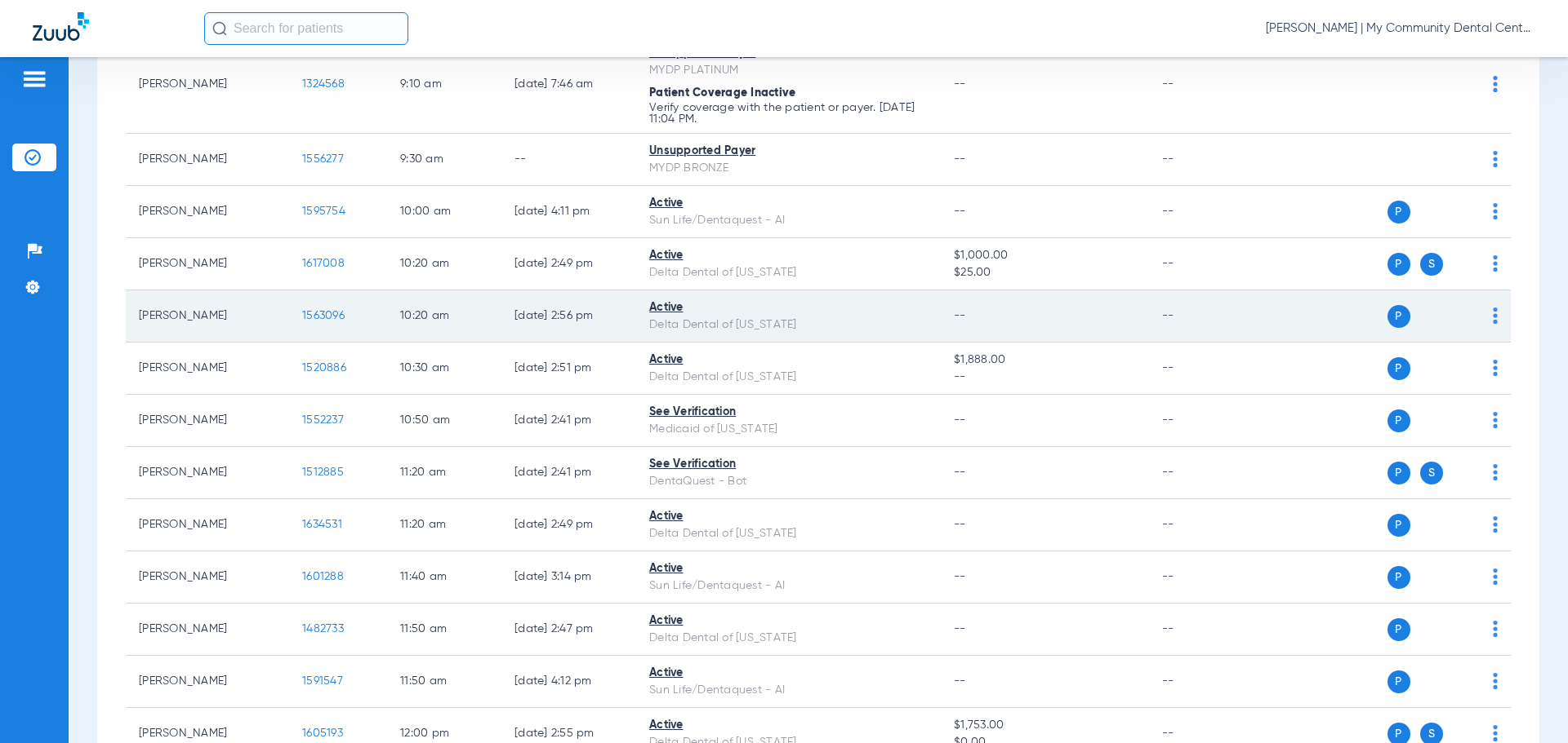
scroll to position [571, 0]
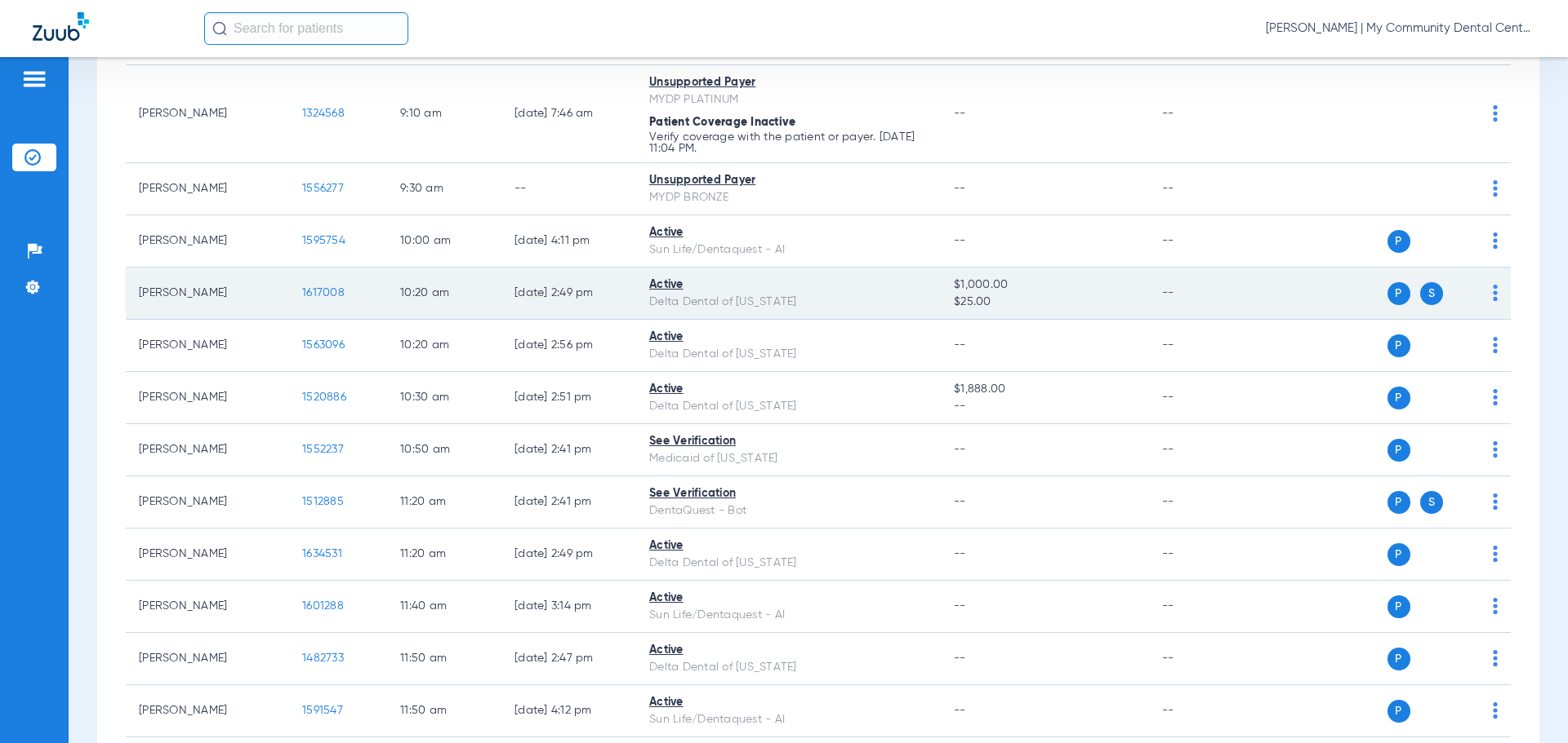
click at [317, 289] on span "1617008" at bounding box center [323, 293] width 42 height 12
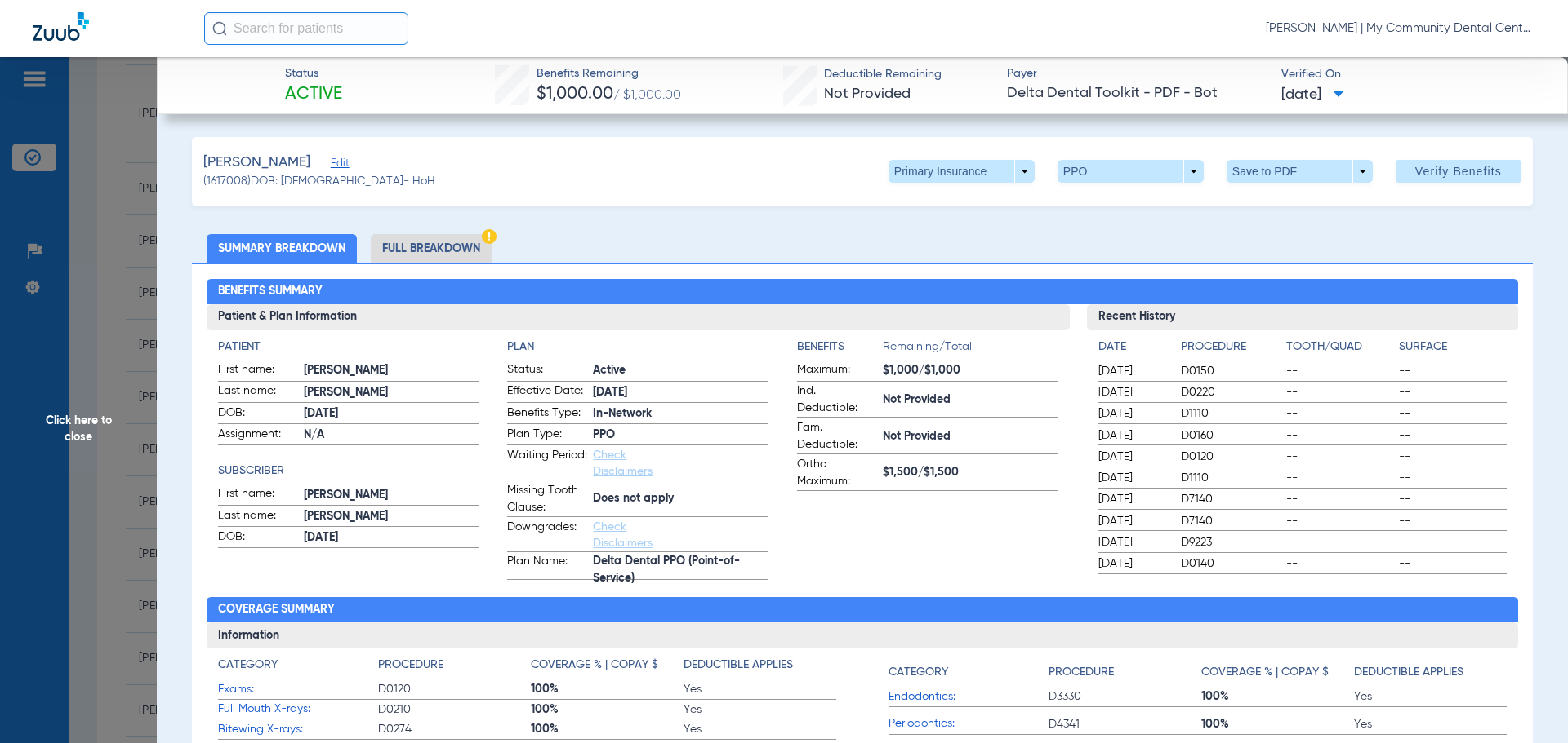
click at [412, 241] on li "Full Breakdown" at bounding box center [431, 248] width 121 height 29
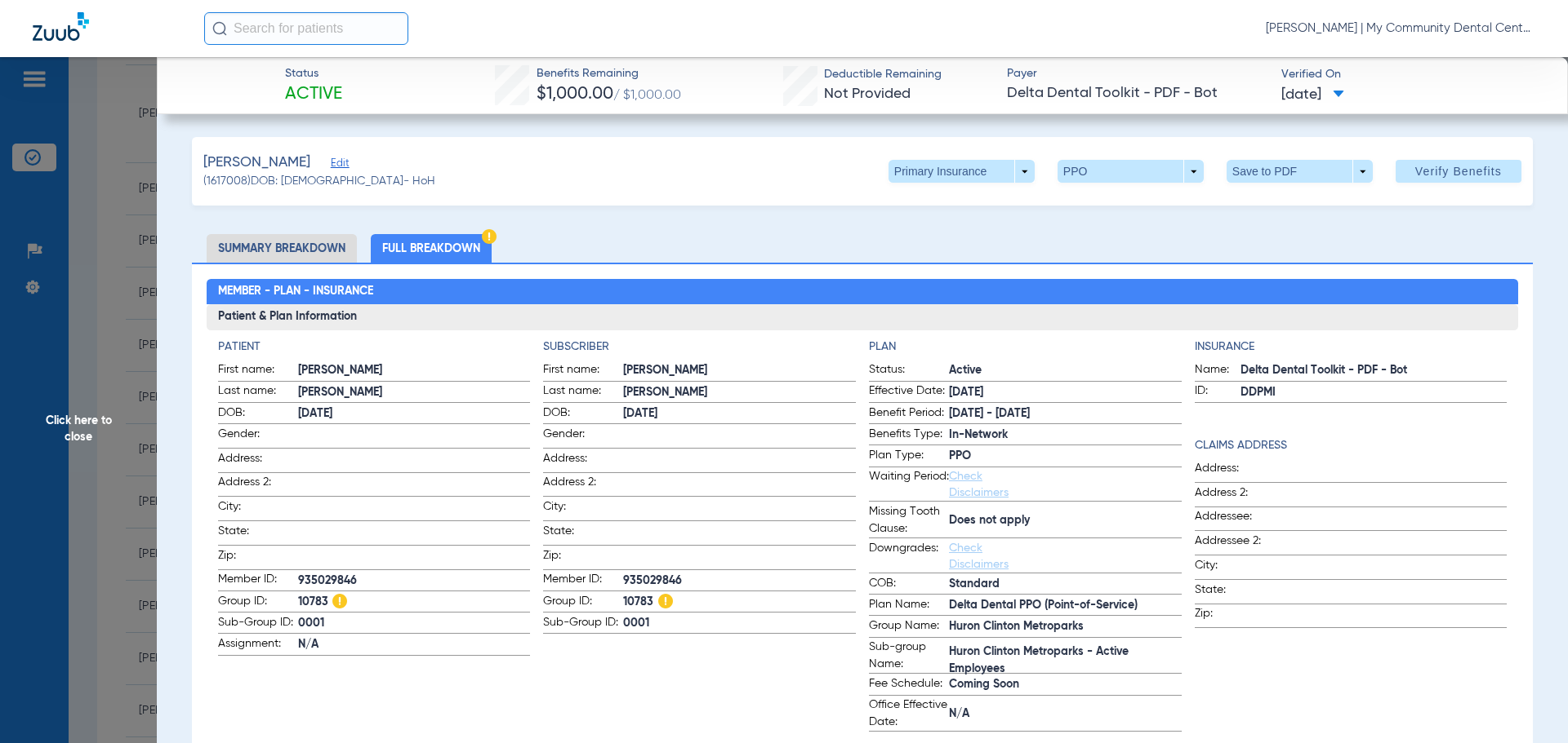
click at [76, 376] on span "Click here to close" at bounding box center [79, 428] width 157 height 743
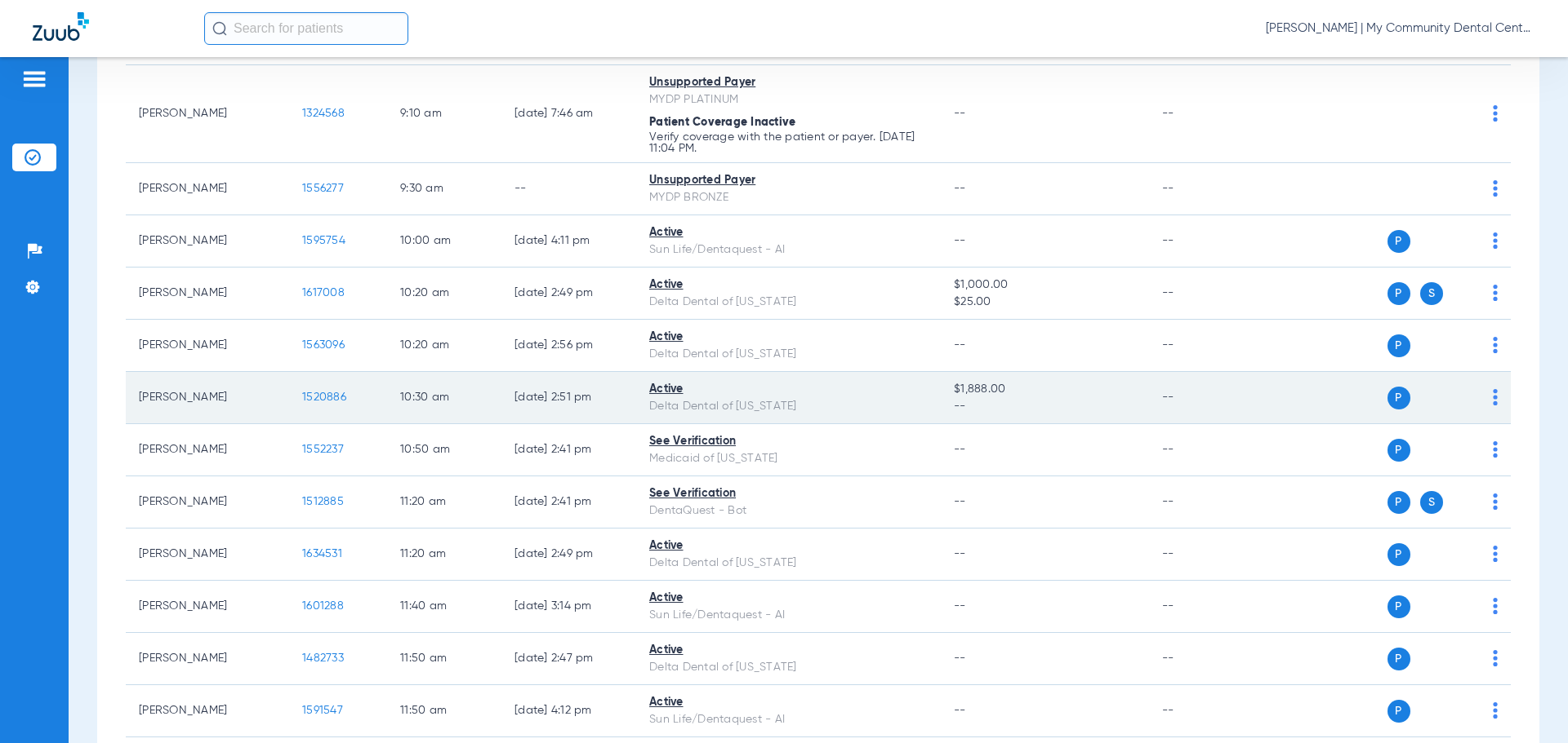
drag, startPoint x: 291, startPoint y: 398, endPoint x: 303, endPoint y: 397, distance: 12.0
click at [301, 397] on td "1520886" at bounding box center [338, 398] width 98 height 52
click at [309, 398] on span "1520886" at bounding box center [323, 398] width 44 height 12
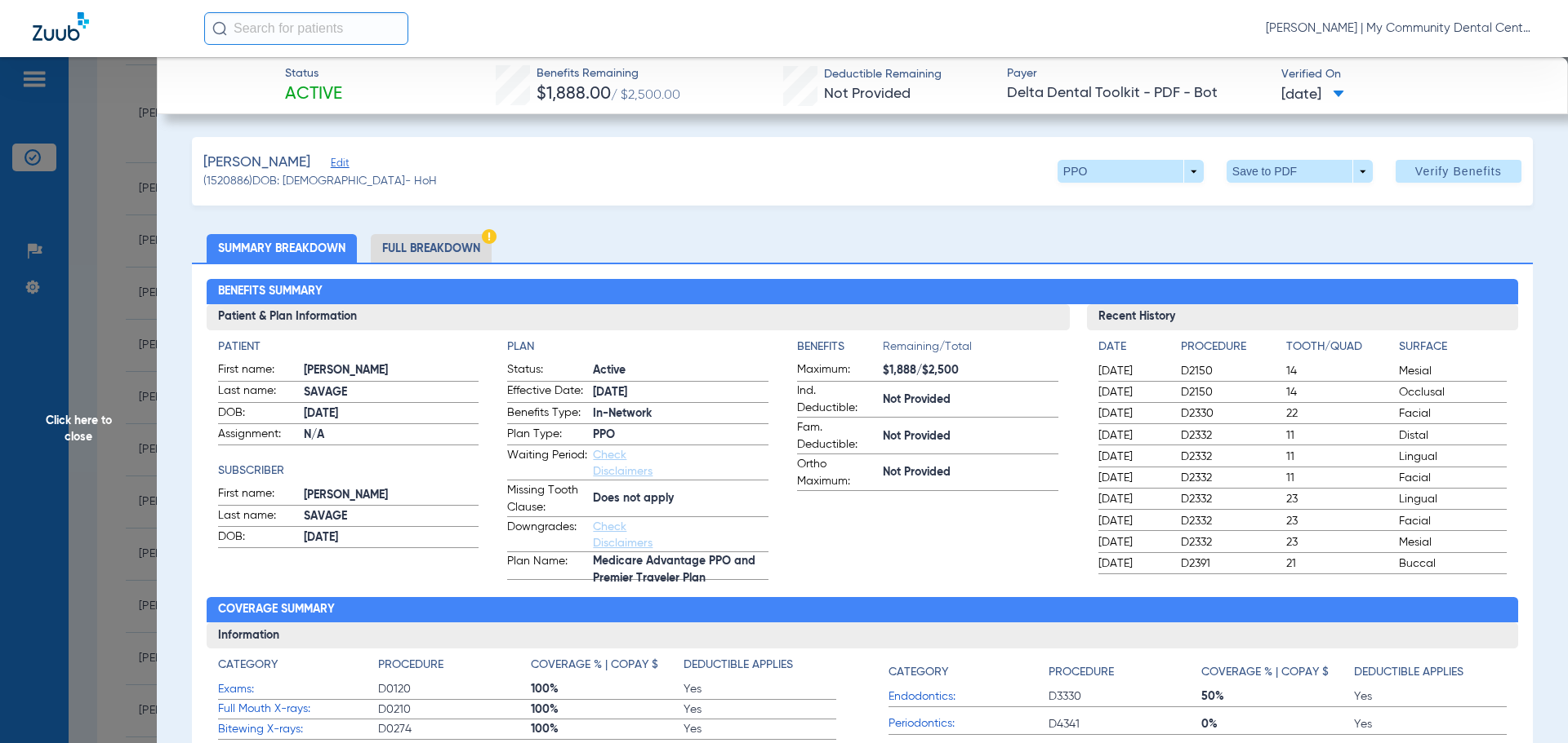
click at [401, 244] on li "Full Breakdown" at bounding box center [431, 248] width 121 height 29
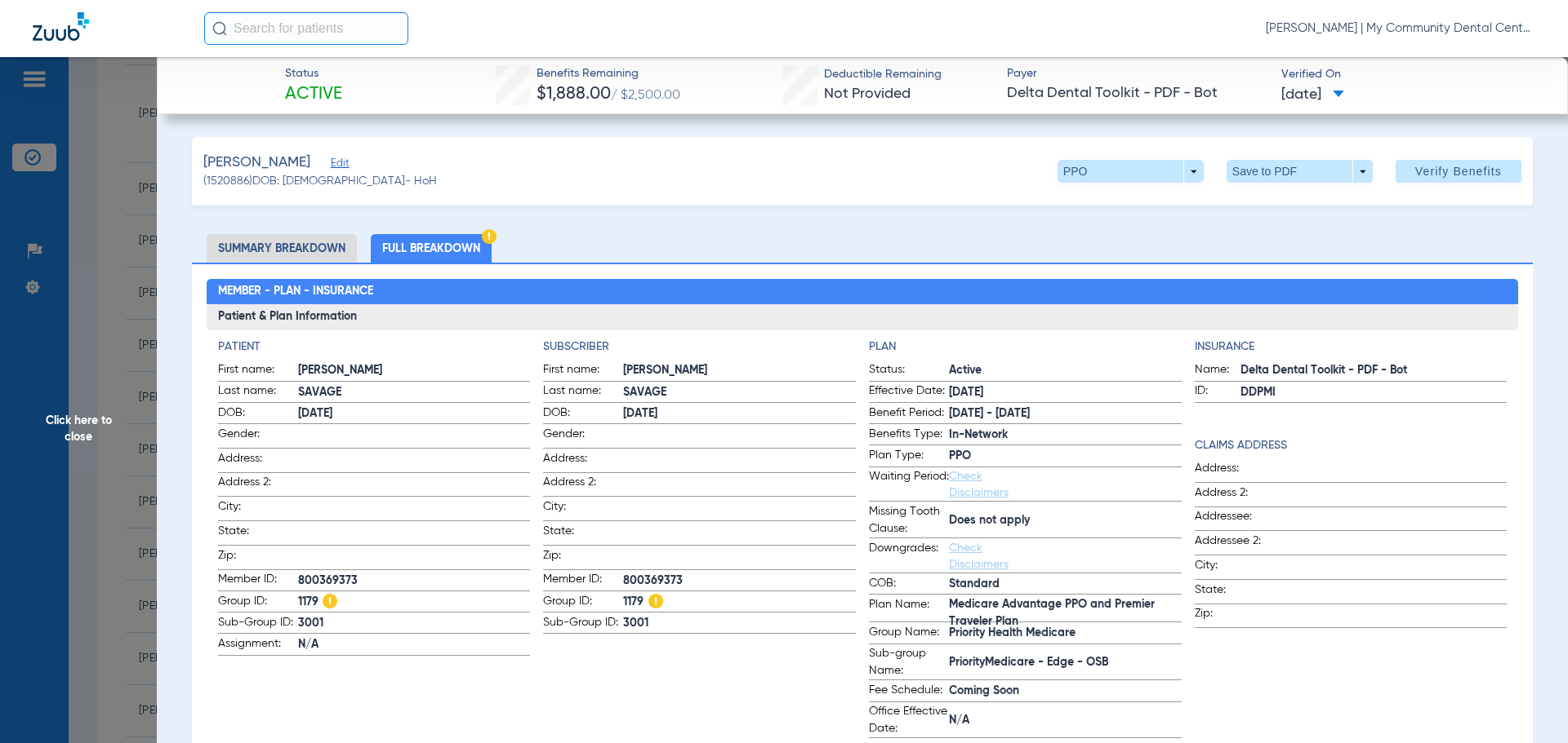
click at [127, 425] on span "Click here to close" at bounding box center [79, 428] width 157 height 743
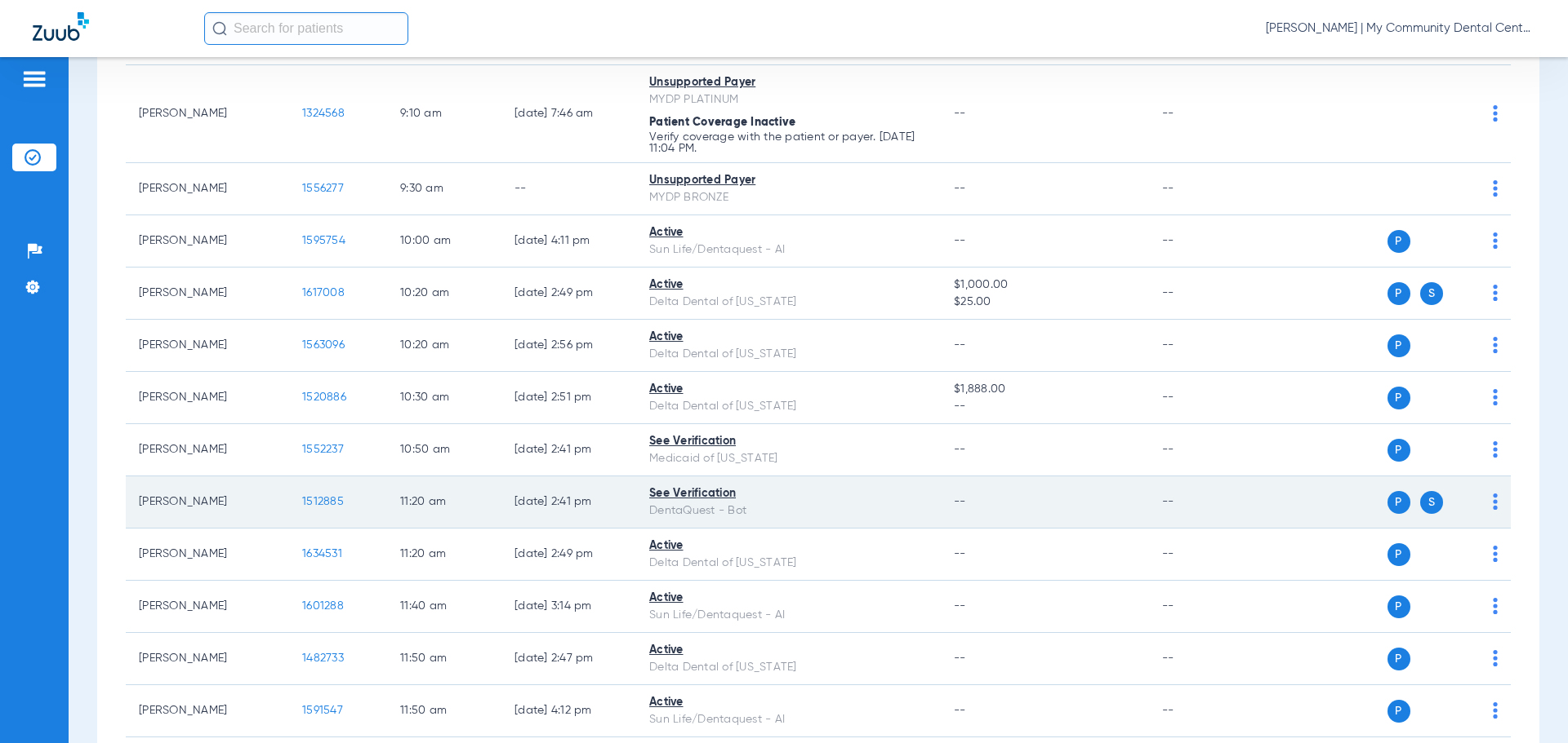
click at [316, 496] on span "1512885" at bounding box center [323, 502] width 41 height 12
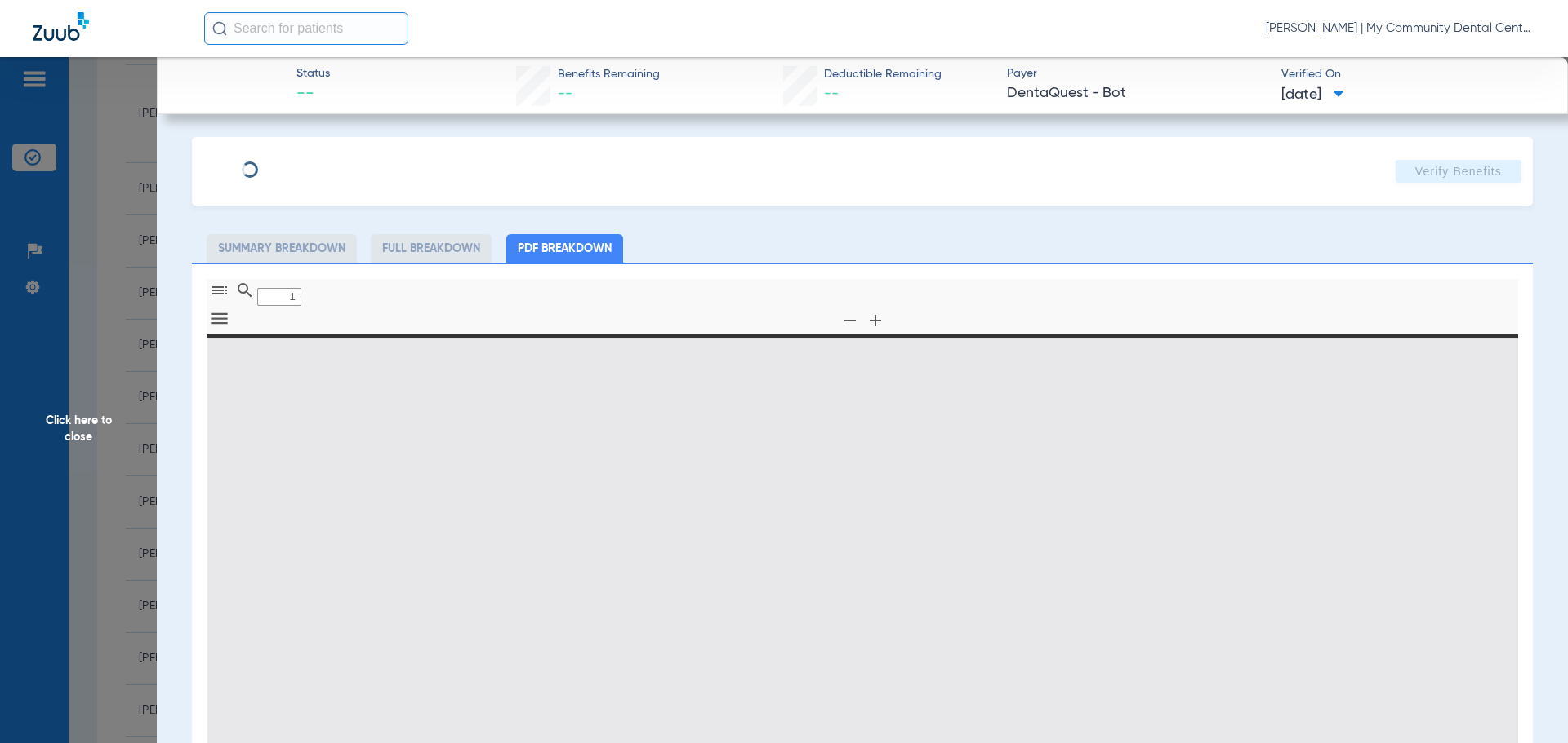
type input "0"
select select "page-width"
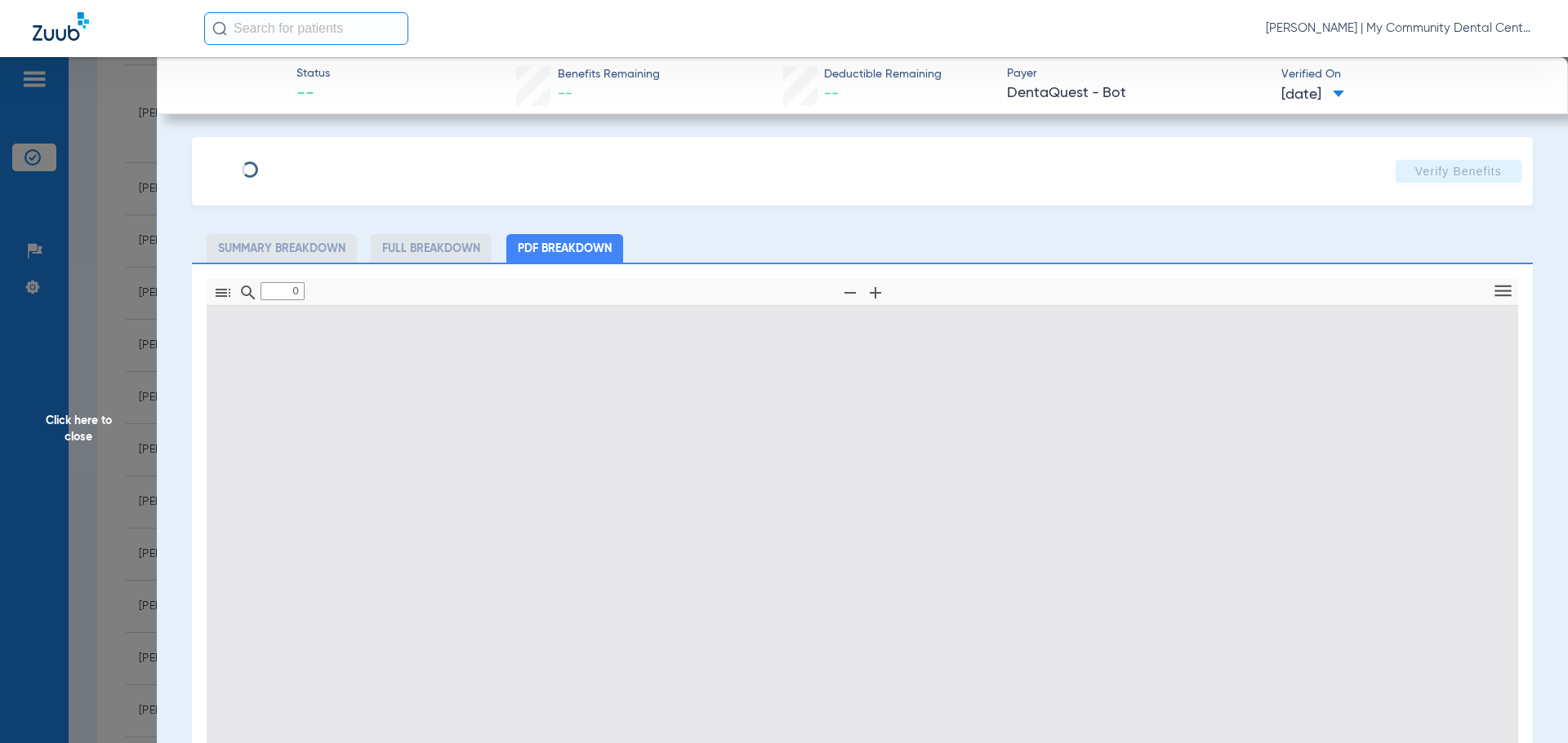
type input "1"
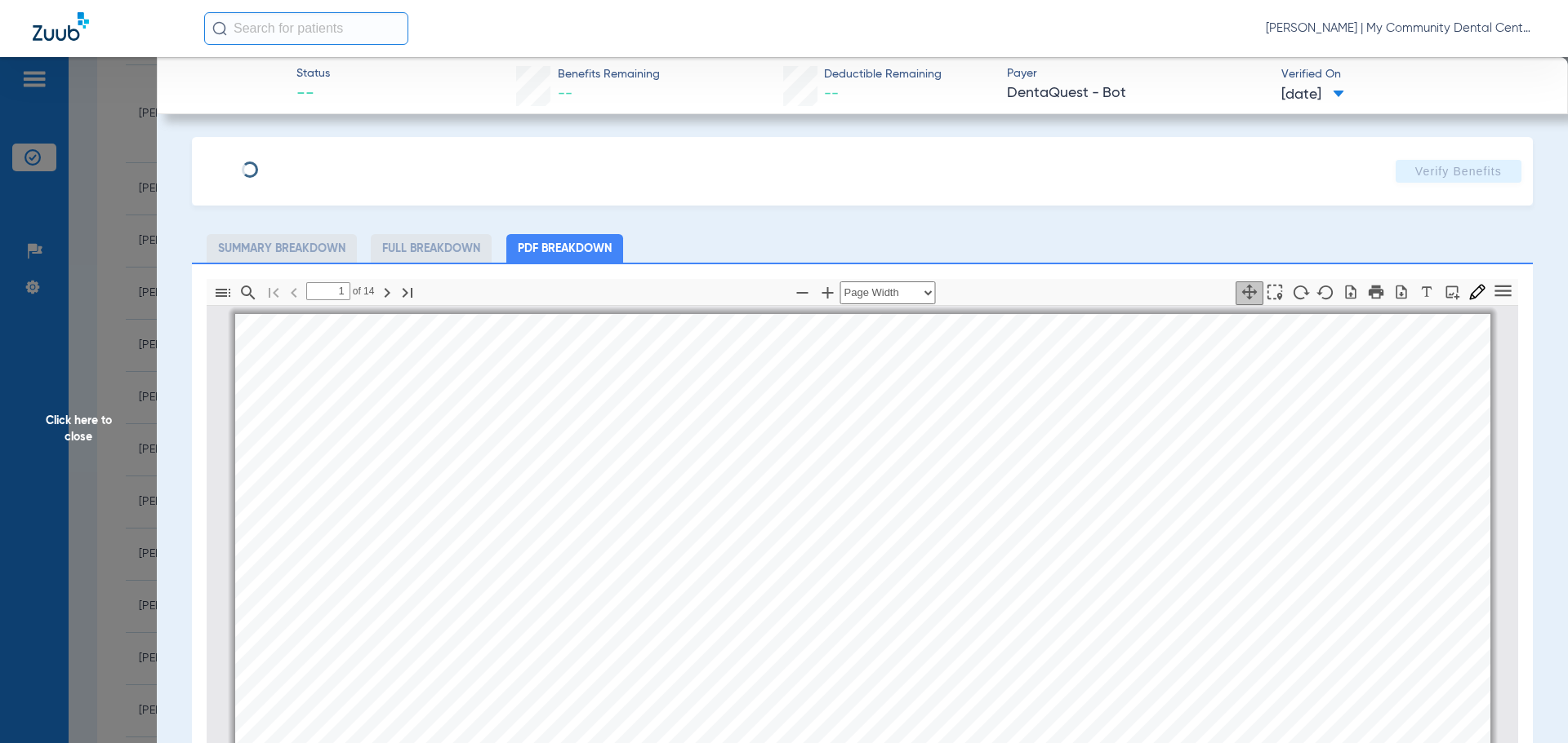
scroll to position [8, 0]
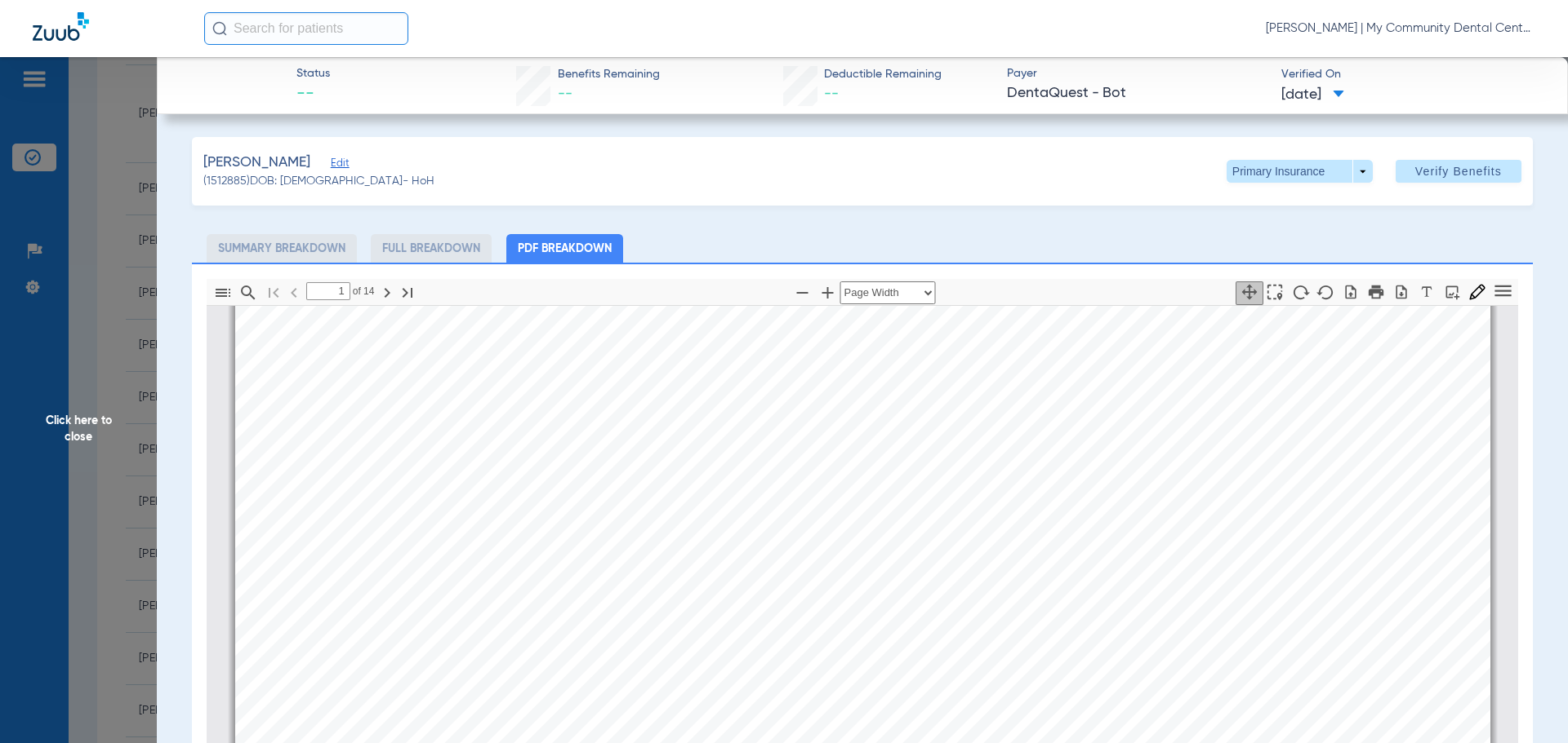
drag, startPoint x: 241, startPoint y: 426, endPoint x: 196, endPoint y: 442, distance: 47.8
click at [199, 441] on div "Thumbnails Document Outline Attachments Layers Current Outline Item 1 of ⁨14⁩ A…" at bounding box center [862, 650] width 1341 height 774
click at [196, 442] on div "Thumbnails Document Outline Attachments Layers Current Outline Item 1 of ⁨14⁩ A…" at bounding box center [862, 650] width 1341 height 774
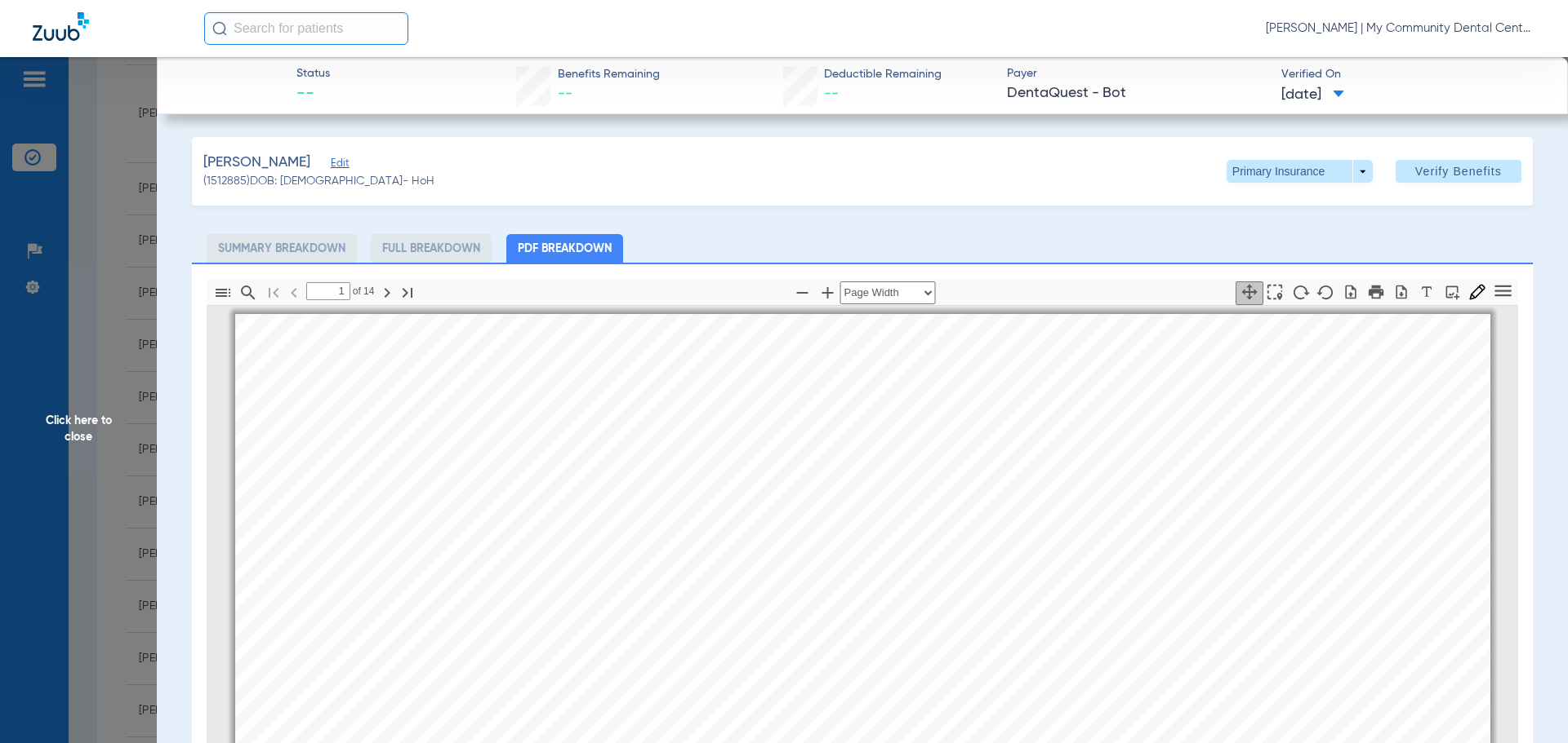
click at [92, 455] on span "Click here to close" at bounding box center [79, 428] width 157 height 743
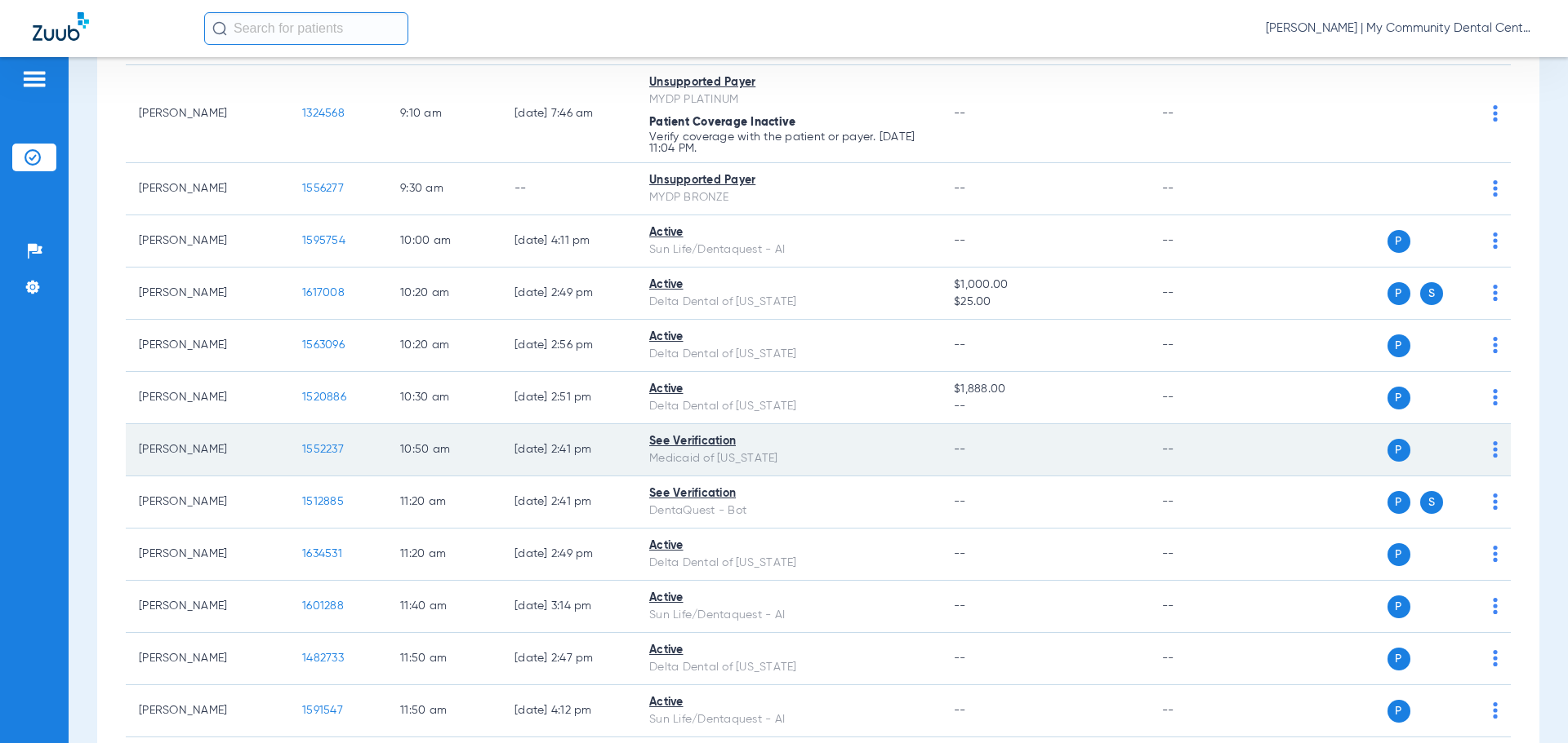
drag, startPoint x: 309, startPoint y: 437, endPoint x: 319, endPoint y: 448, distance: 14.9
click at [315, 443] on td "1552237" at bounding box center [338, 450] width 98 height 52
click at [319, 448] on span "1552237" at bounding box center [323, 450] width 41 height 12
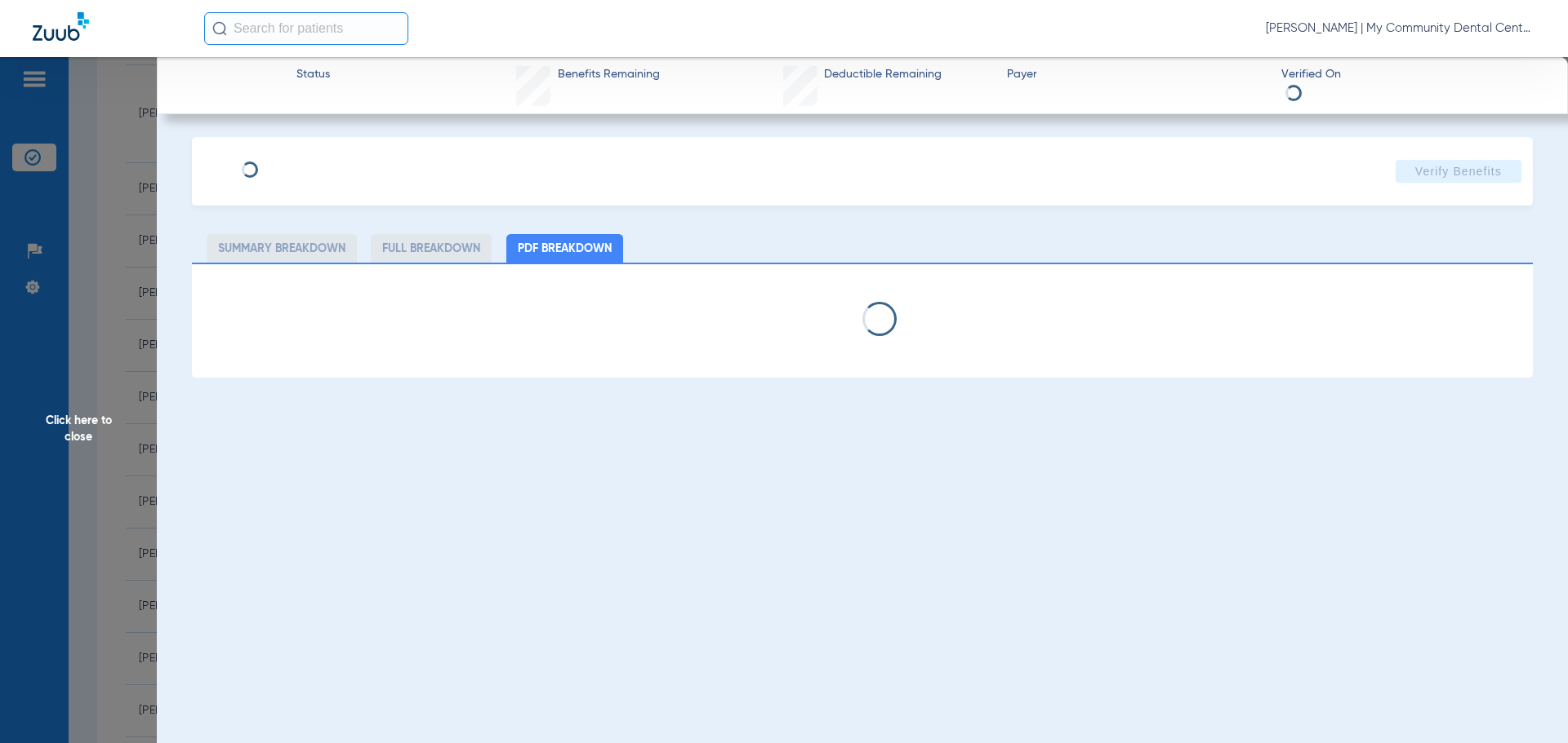
select select "page-width"
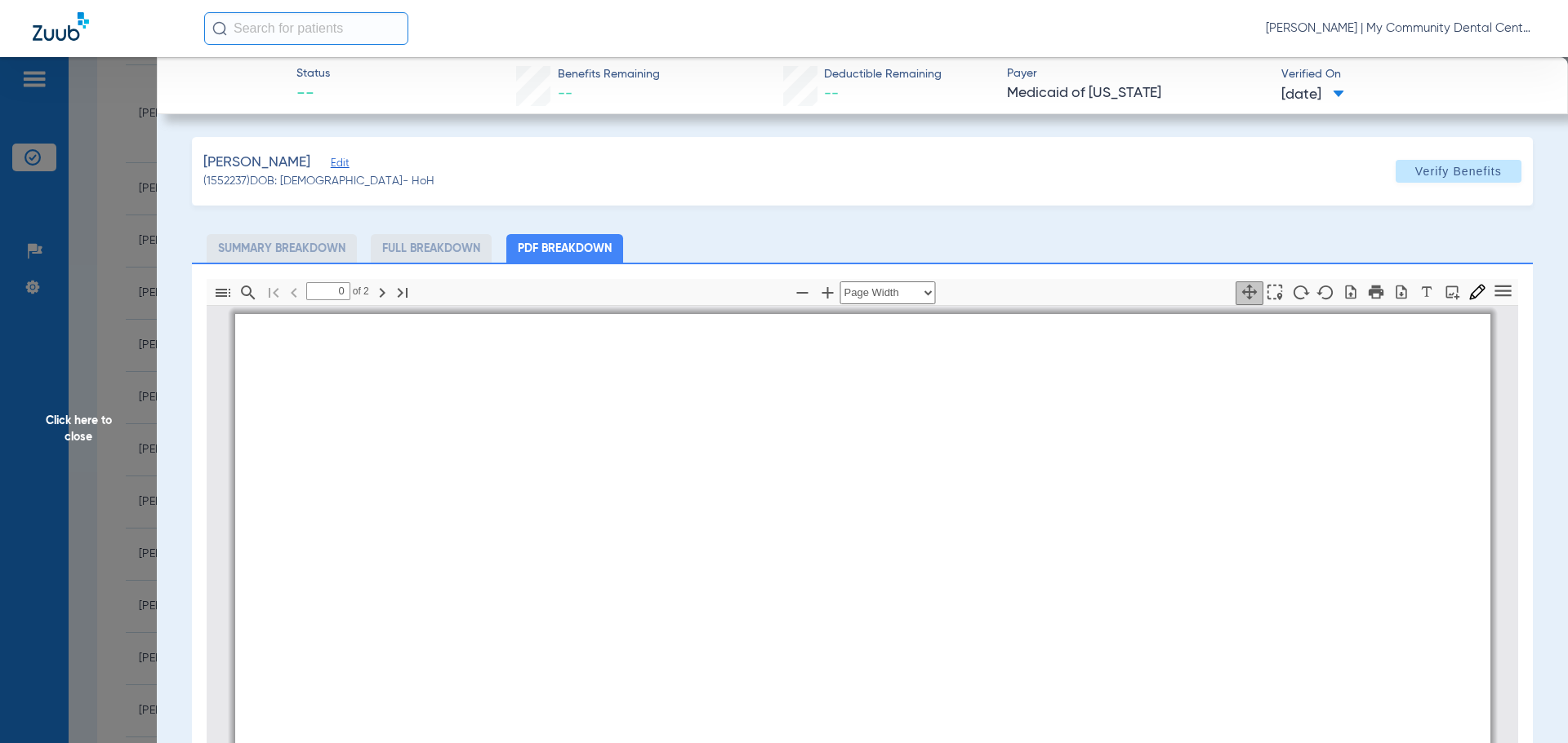
type input "1"
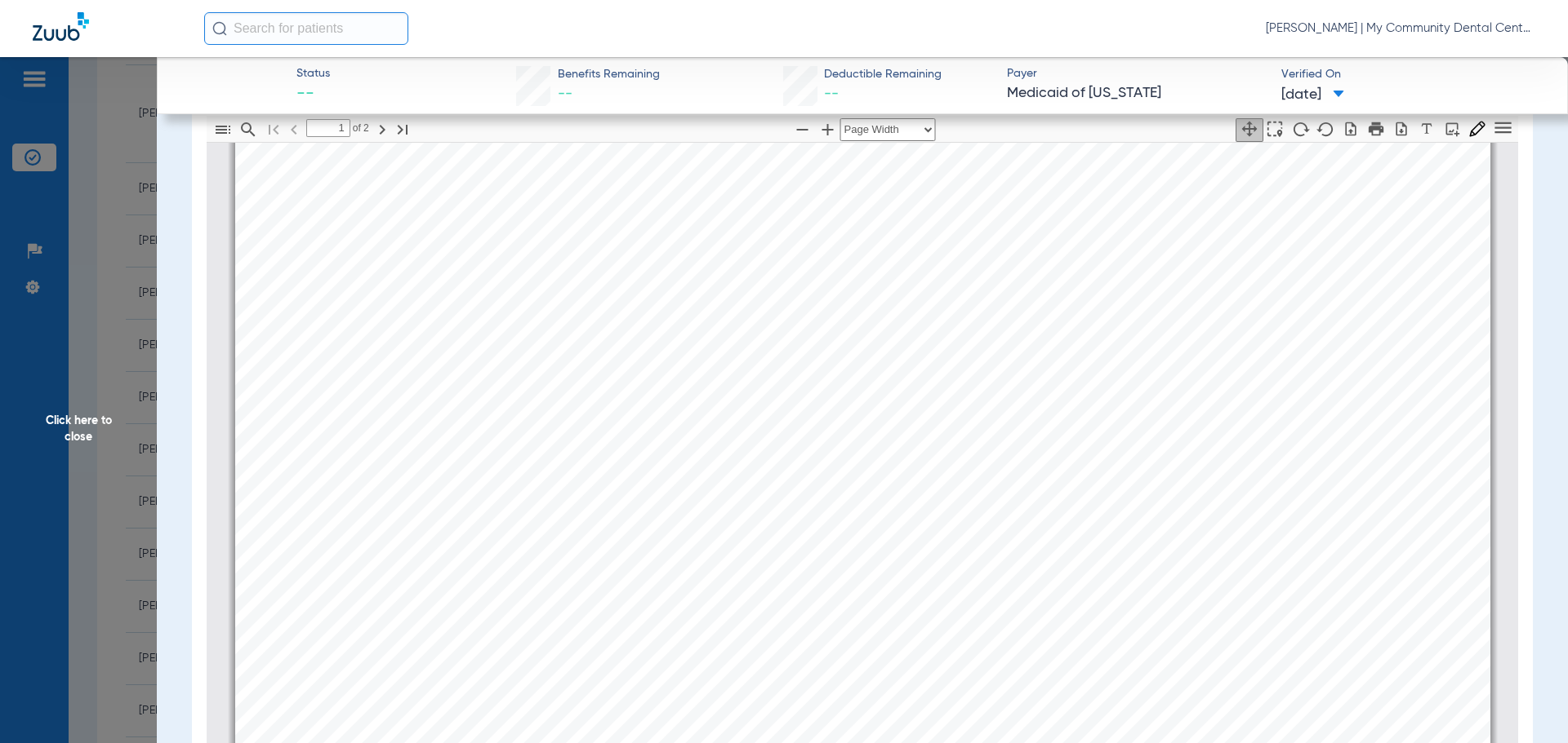
scroll to position [2, 0]
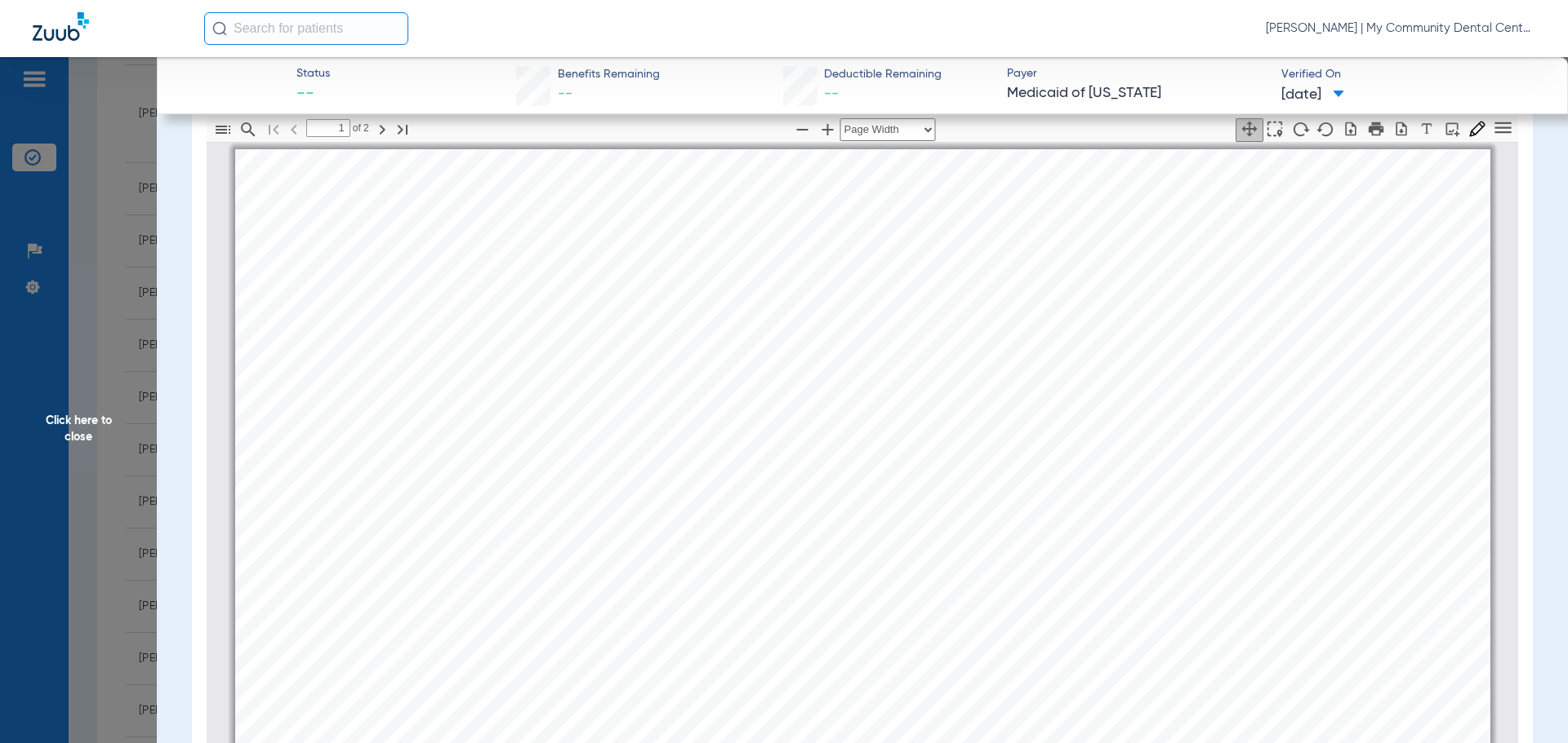
click at [183, 391] on app-member-insurance-verification-view "Status -- Benefits Remaining -- Deductible Remaining -- Payer Medicaid of Michi…" at bounding box center [863, 383] width 1411 height 979
click at [131, 411] on span "Click here to close" at bounding box center [79, 428] width 157 height 743
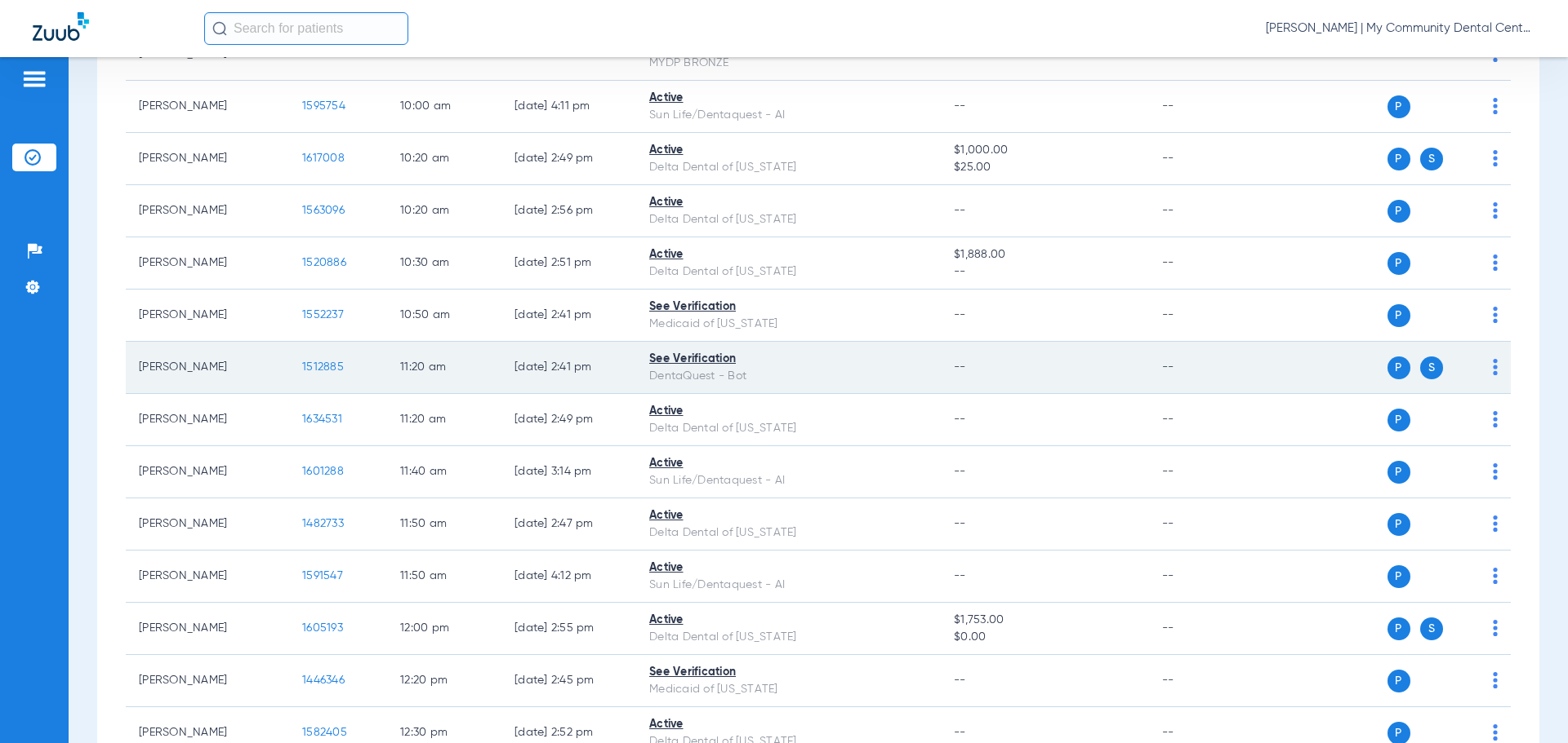
scroll to position [735, 0]
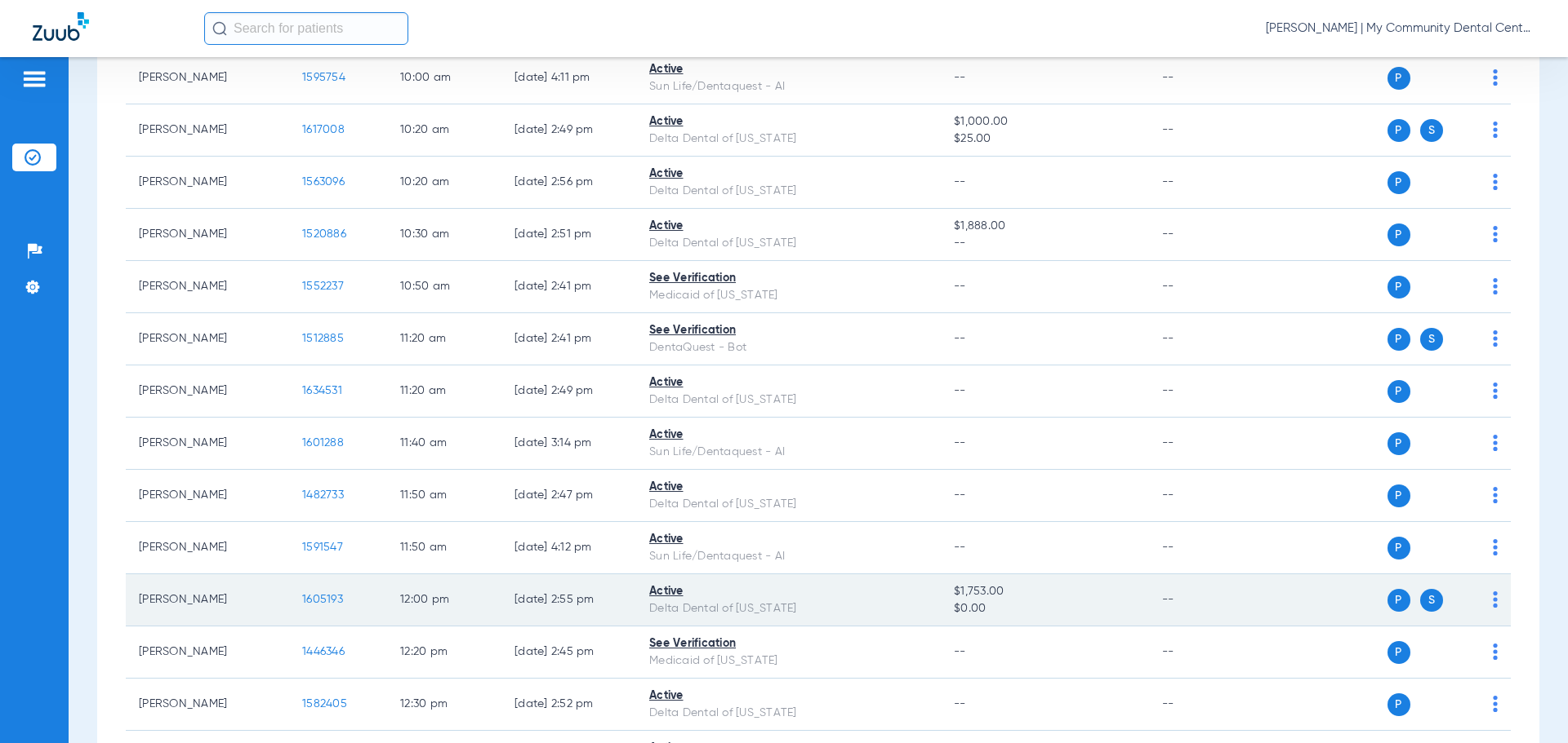
click at [332, 599] on span "1605193" at bounding box center [322, 600] width 41 height 12
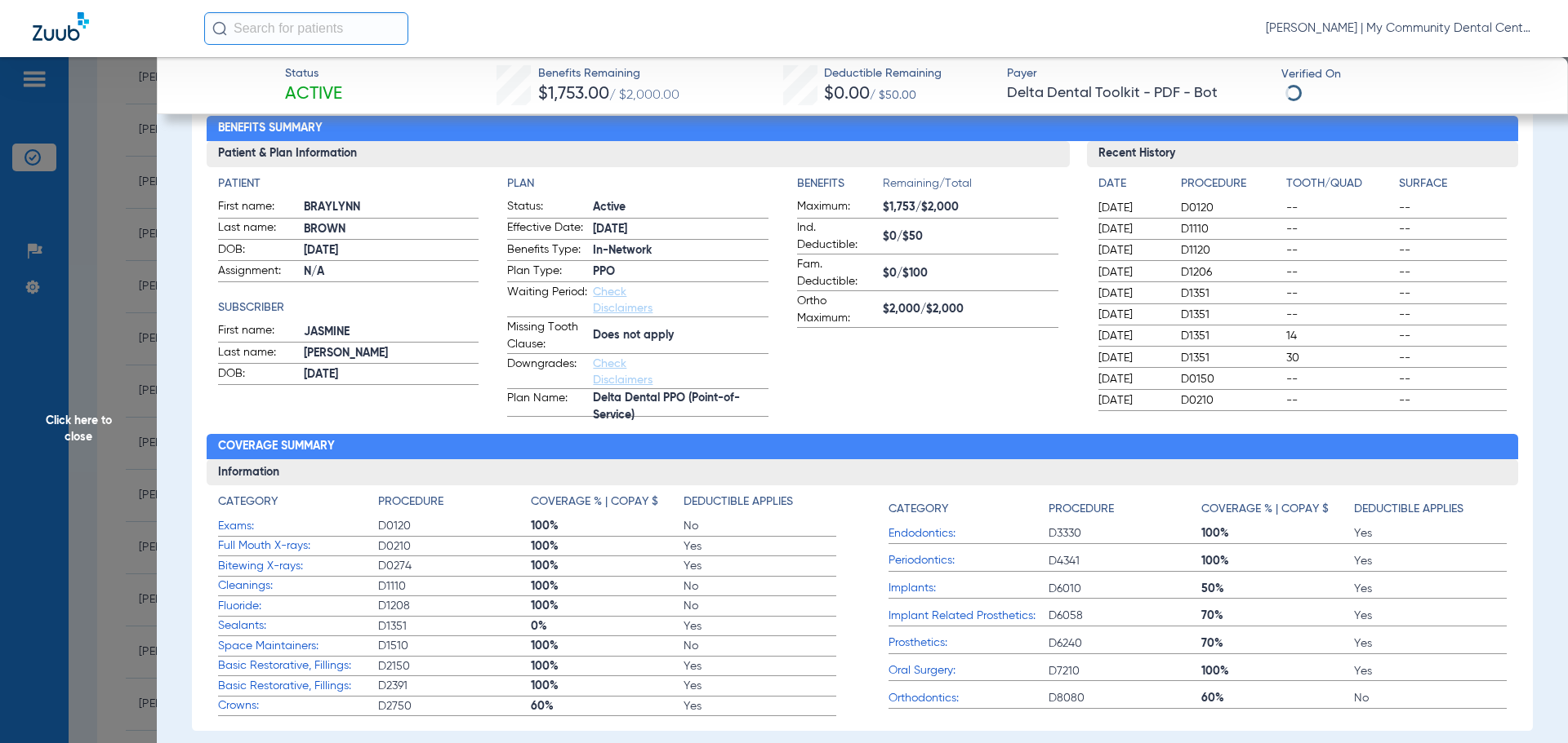
scroll to position [0, 0]
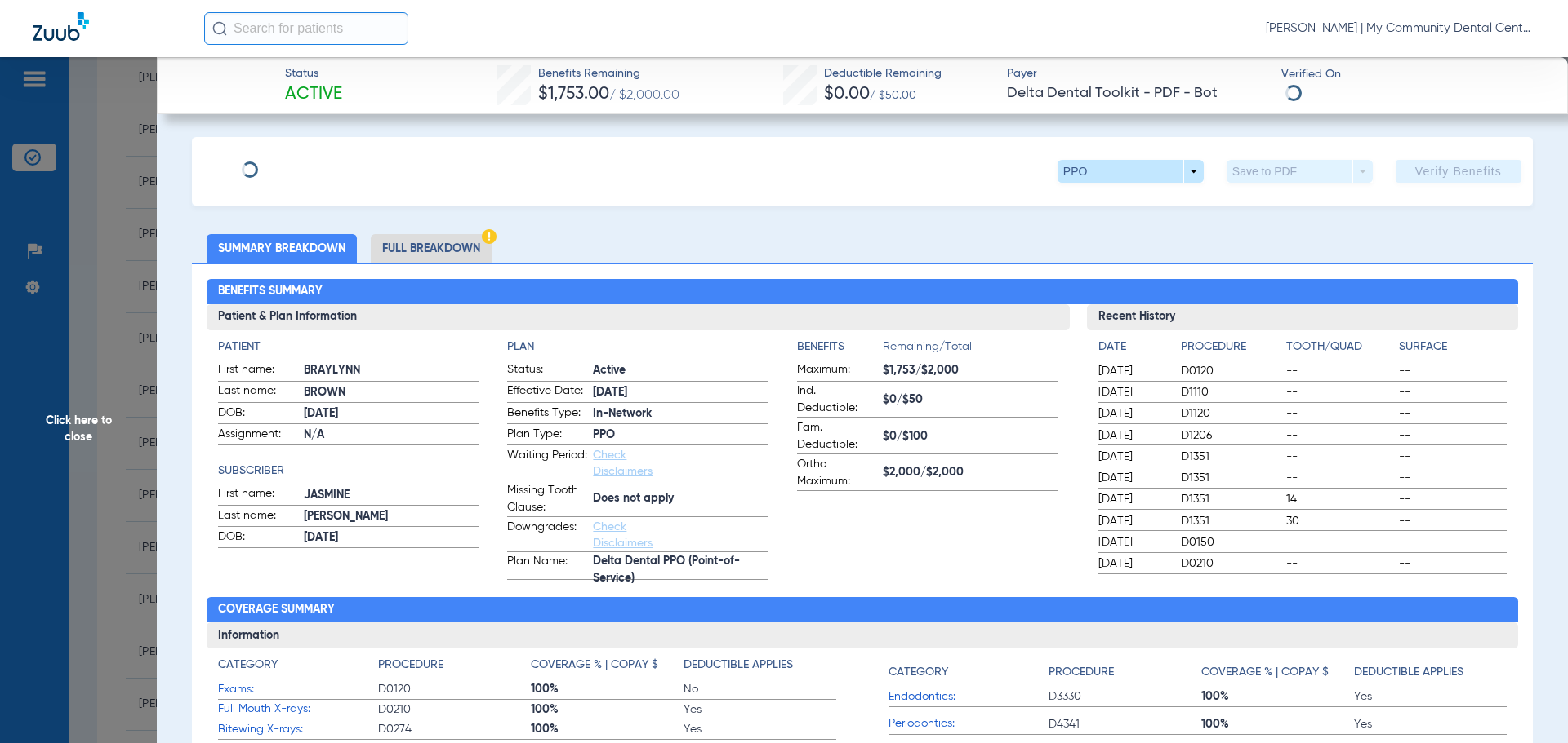
click at [407, 248] on li "Full Breakdown" at bounding box center [431, 248] width 121 height 29
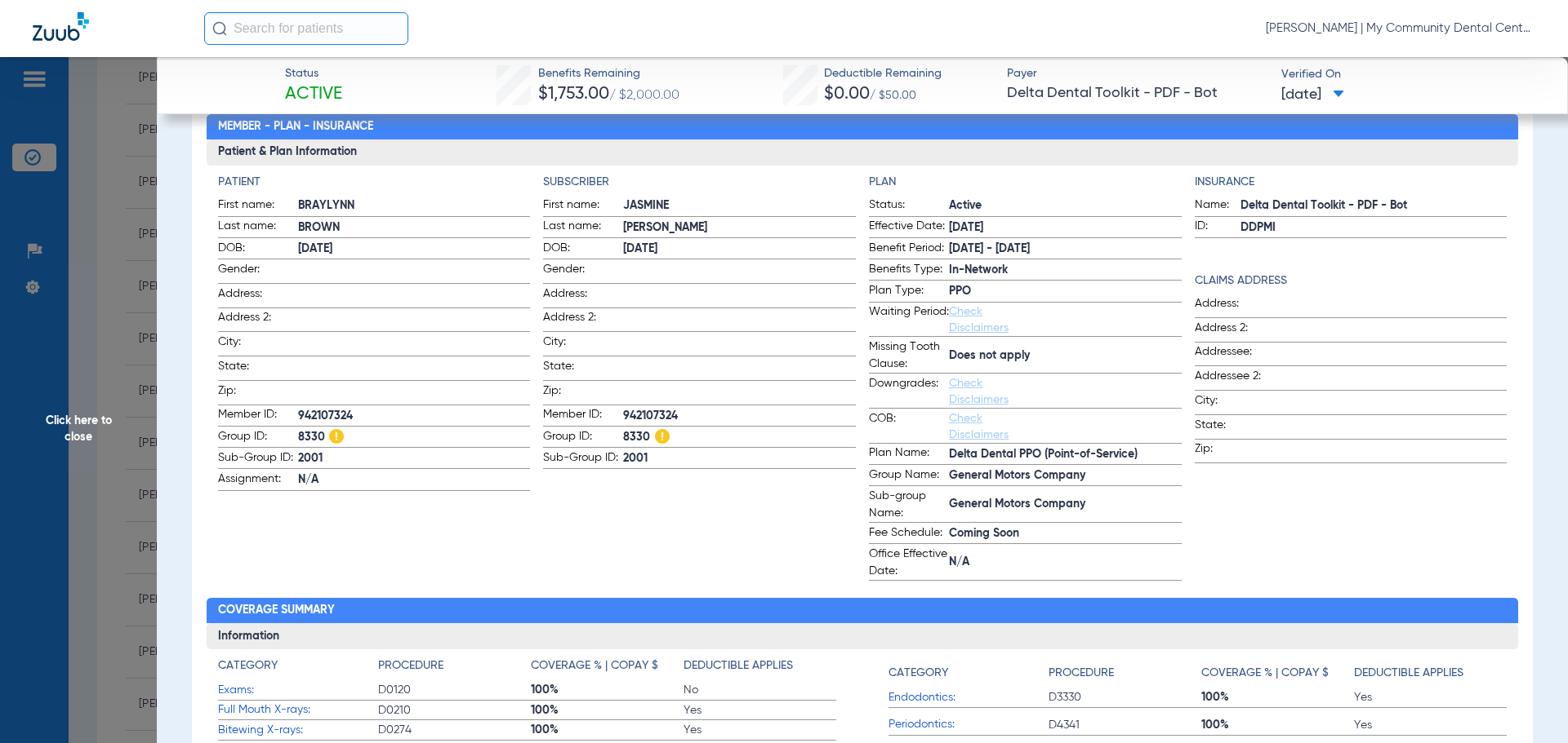
scroll to position [158, 0]
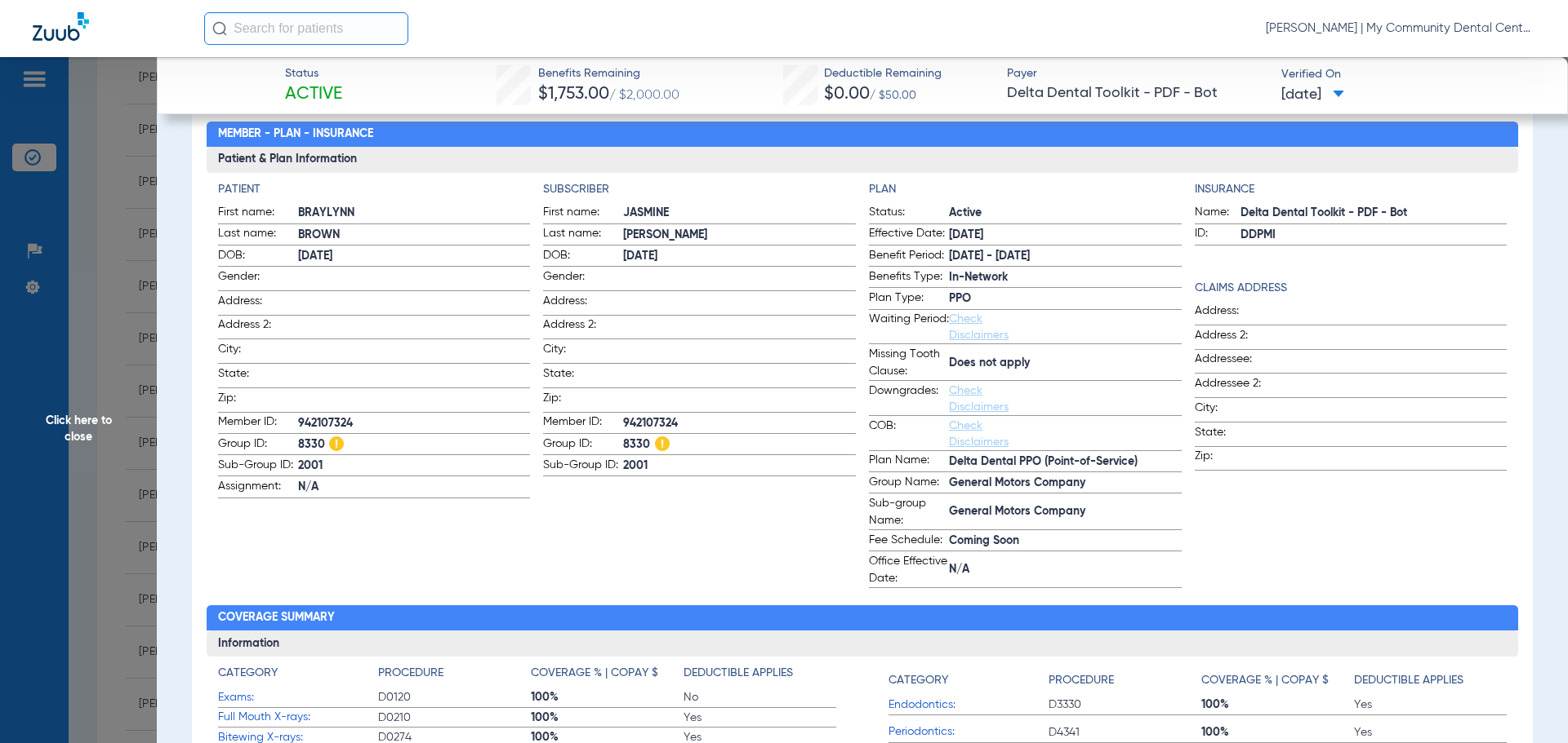
click at [97, 379] on span "Click here to close" at bounding box center [79, 428] width 157 height 743
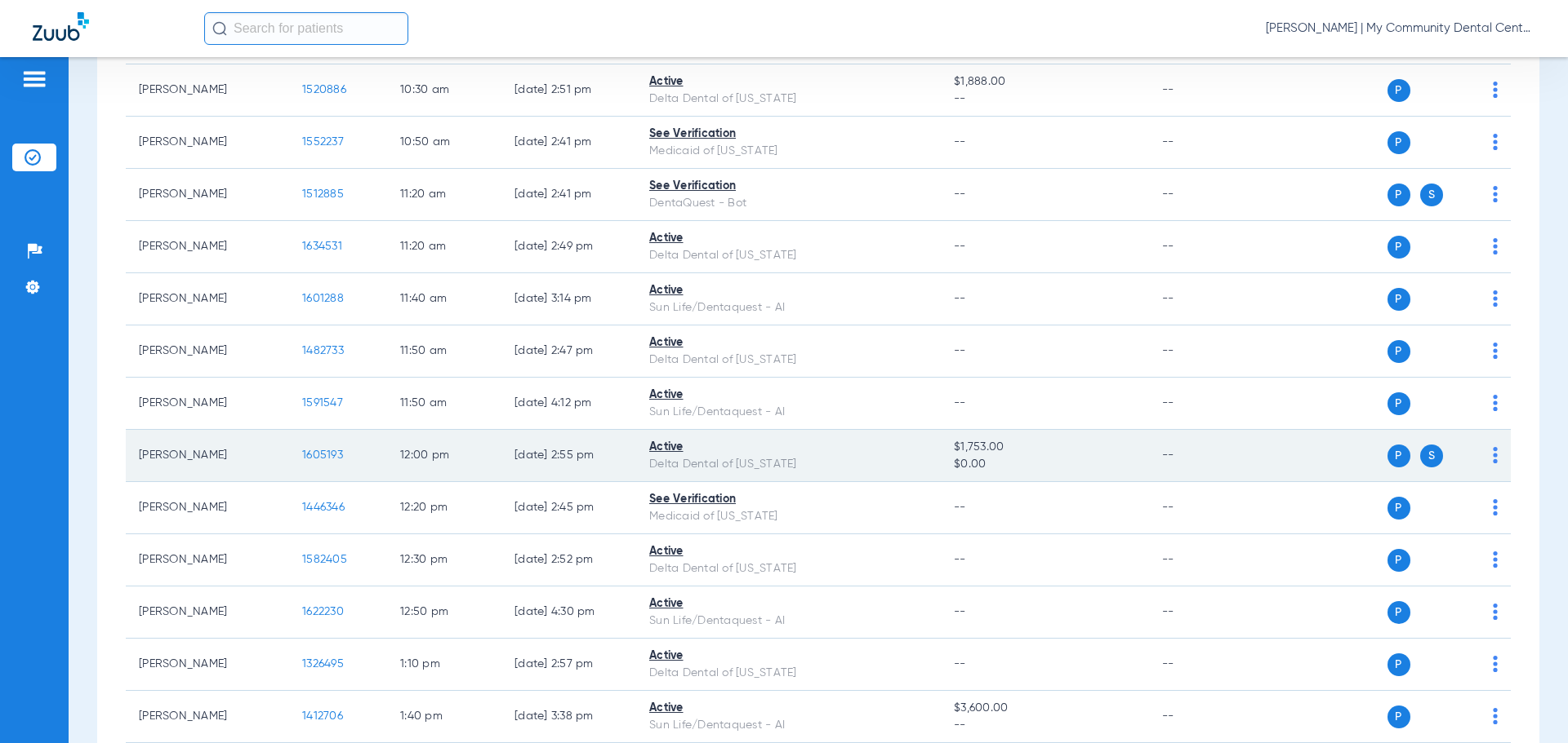
scroll to position [1142, 0]
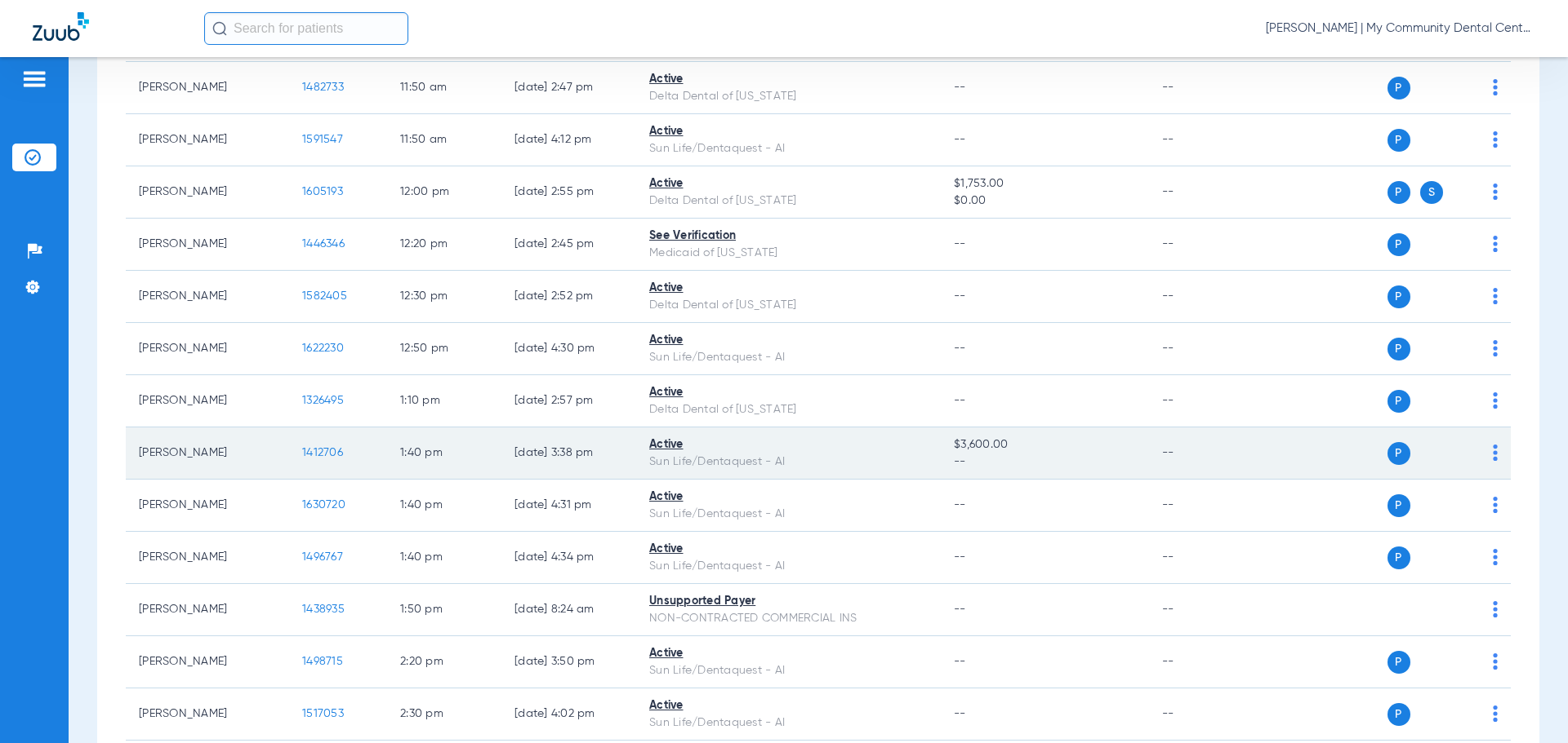
click at [328, 458] on span "1412706" at bounding box center [322, 453] width 41 height 12
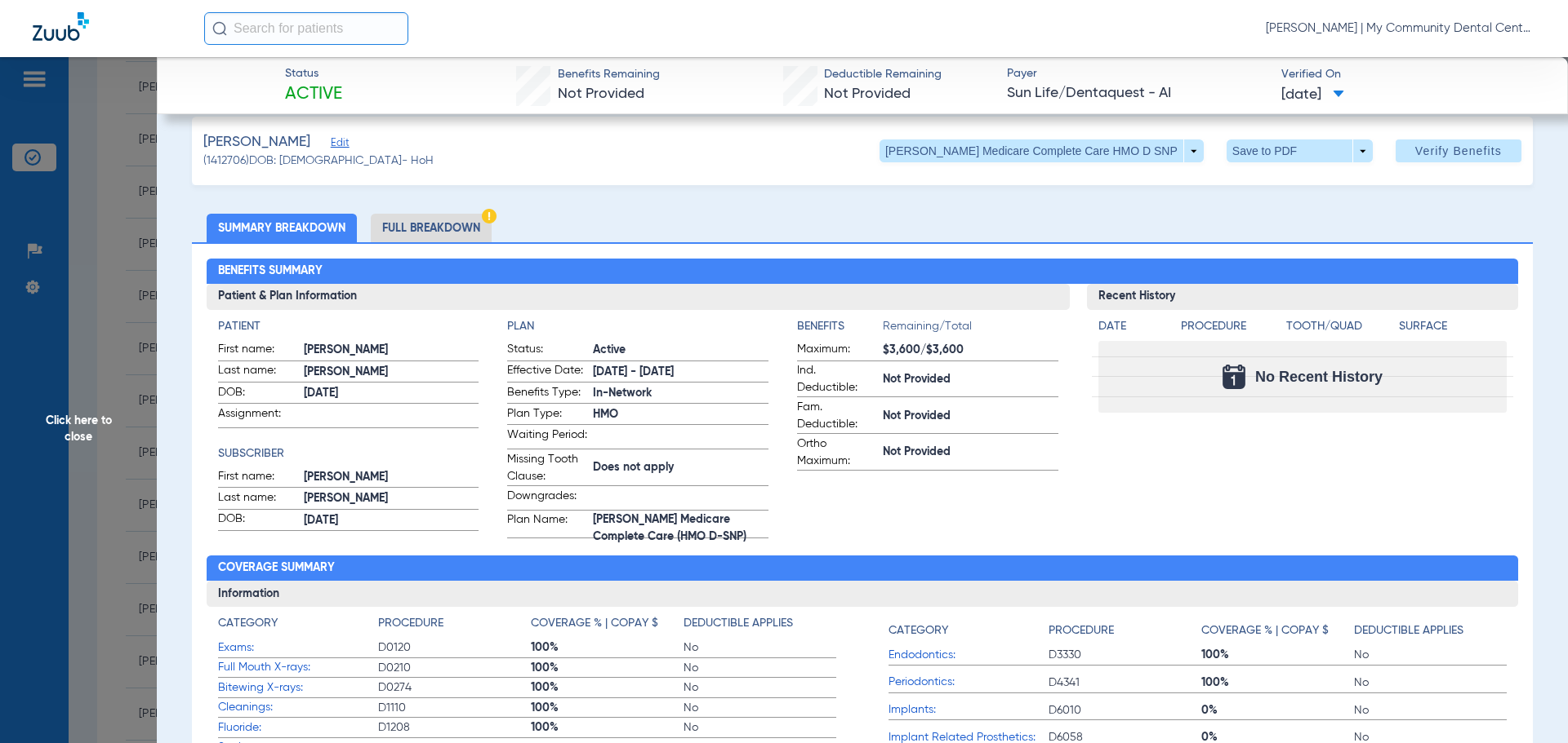
scroll to position [0, 0]
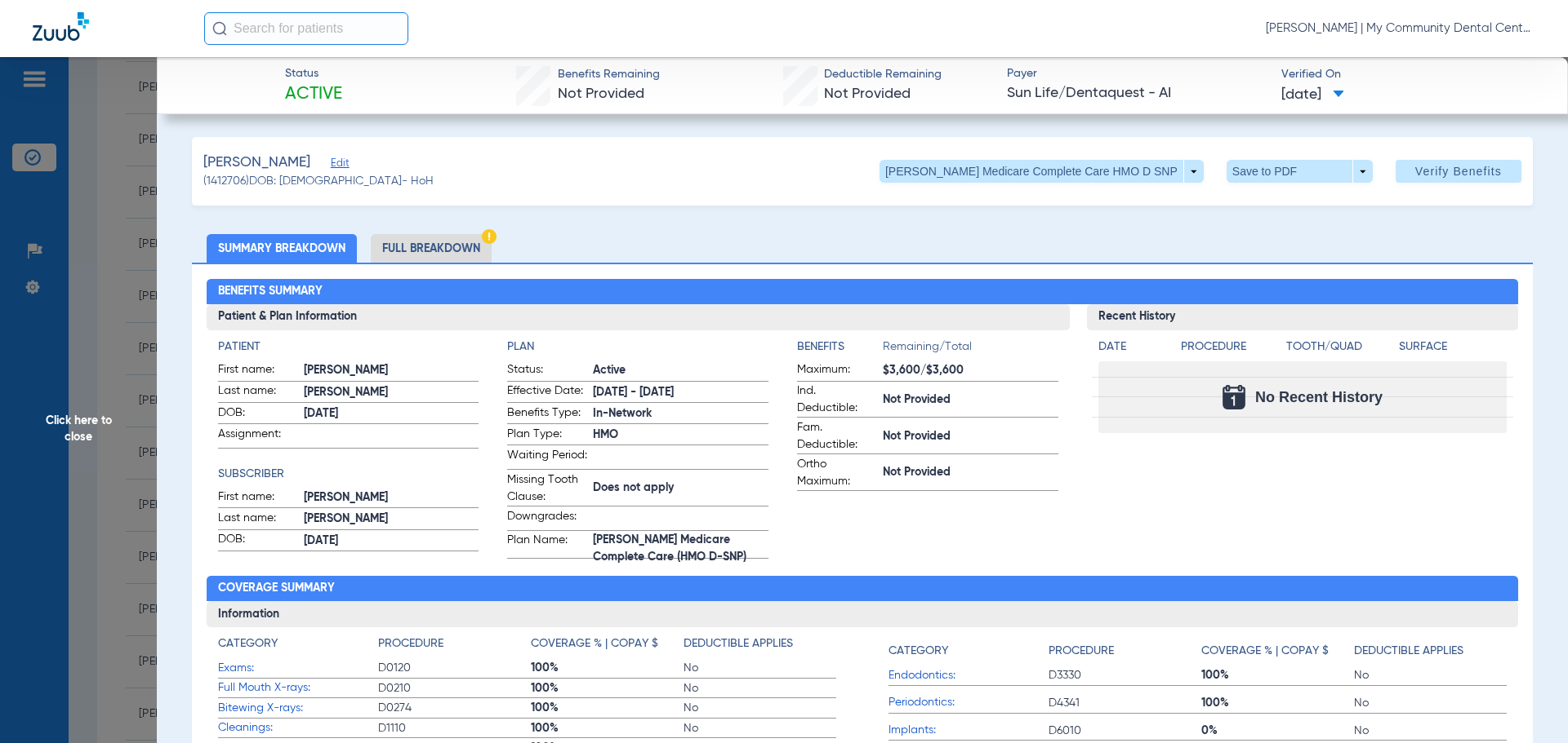
click at [119, 405] on span "Click here to close" at bounding box center [79, 428] width 157 height 743
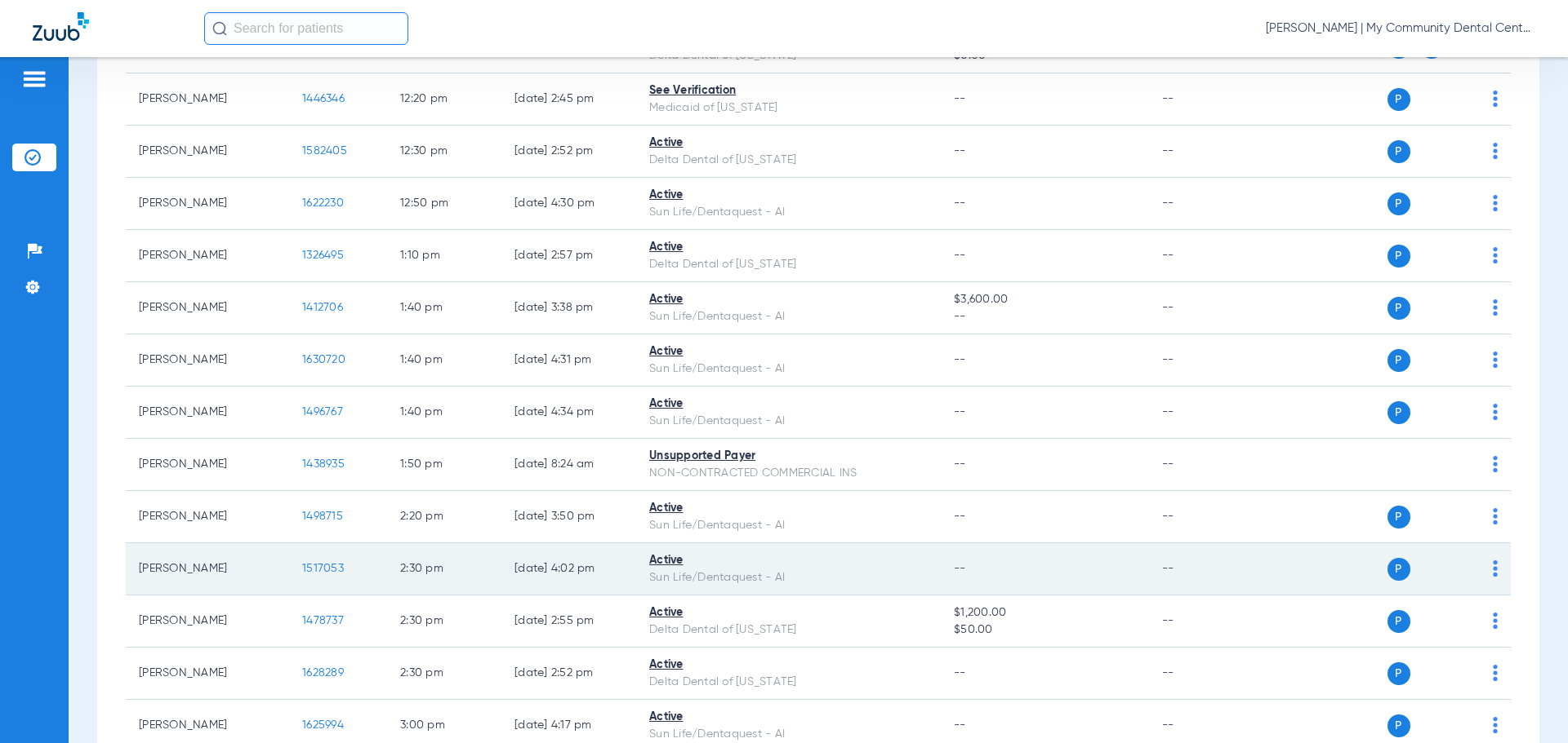
scroll to position [1401, 0]
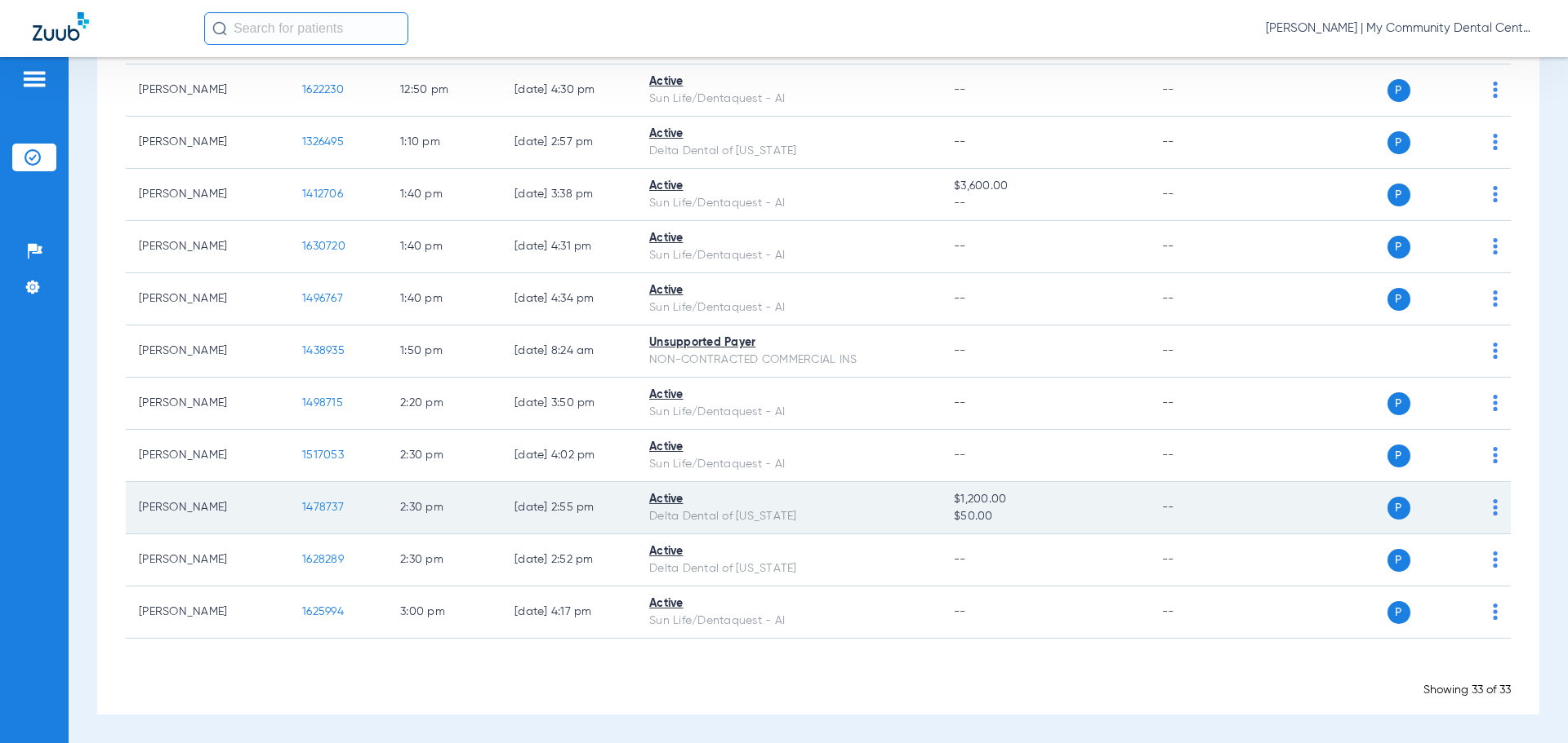
click at [326, 511] on span "1478737" at bounding box center [323, 507] width 41 height 12
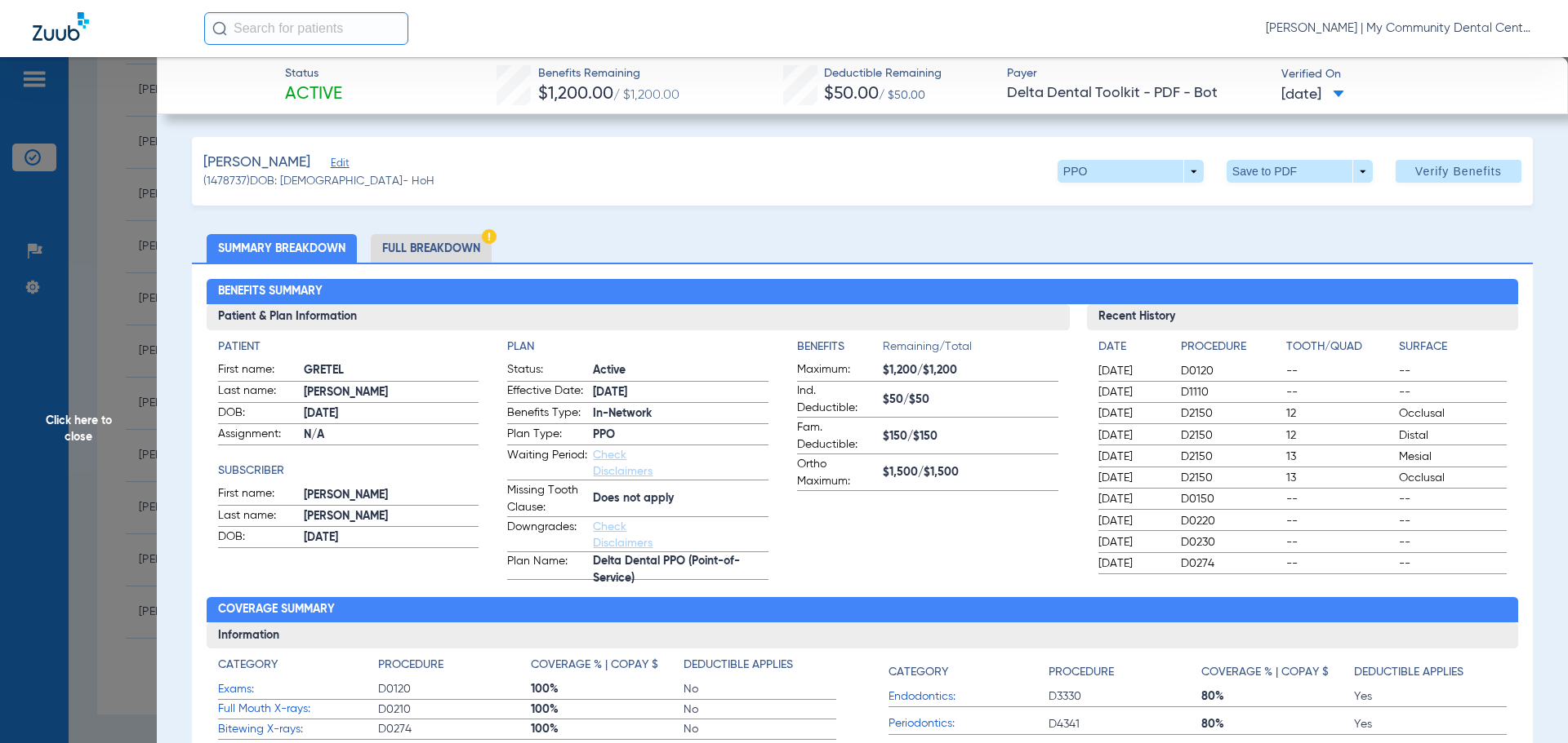
click at [432, 251] on li "Full Breakdown" at bounding box center [431, 248] width 121 height 29
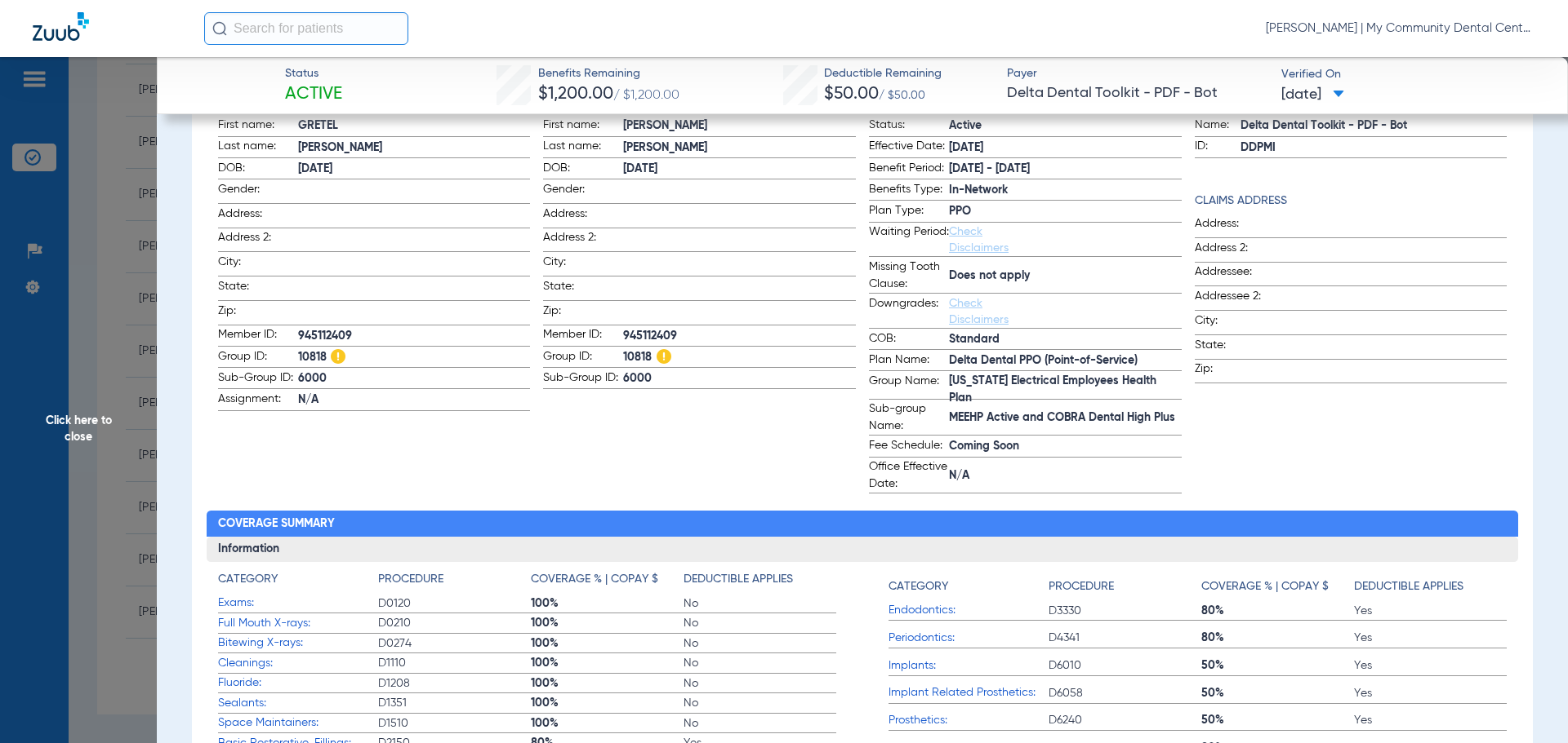
scroll to position [163, 0]
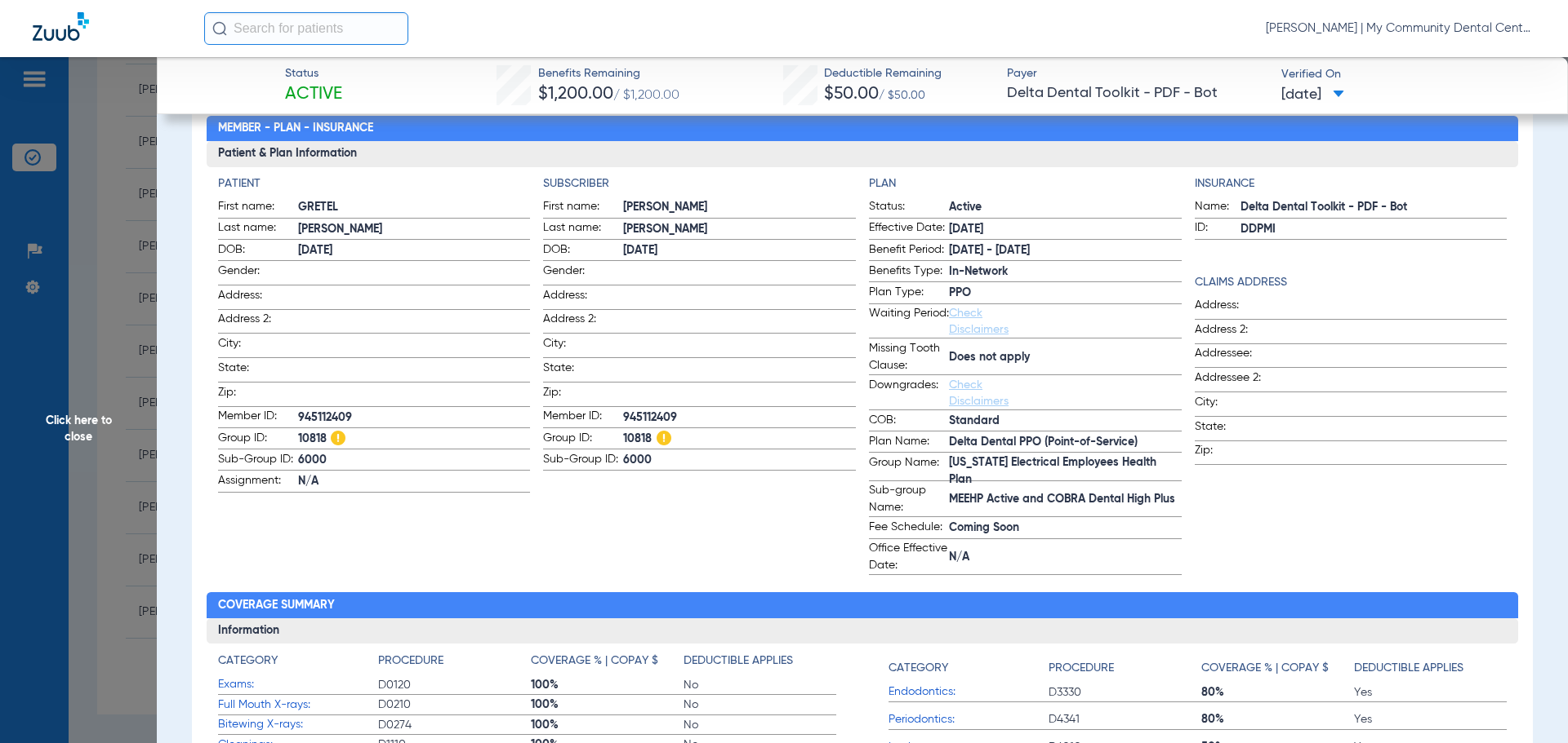
drag, startPoint x: 461, startPoint y: 549, endPoint x: 475, endPoint y: 550, distance: 14.0
click at [461, 549] on app-patient-information "Patient First name: GRETEL Last name: MITCHELL DOB: 03/19/1969 Gender: Address:…" at bounding box center [375, 375] width 313 height 400
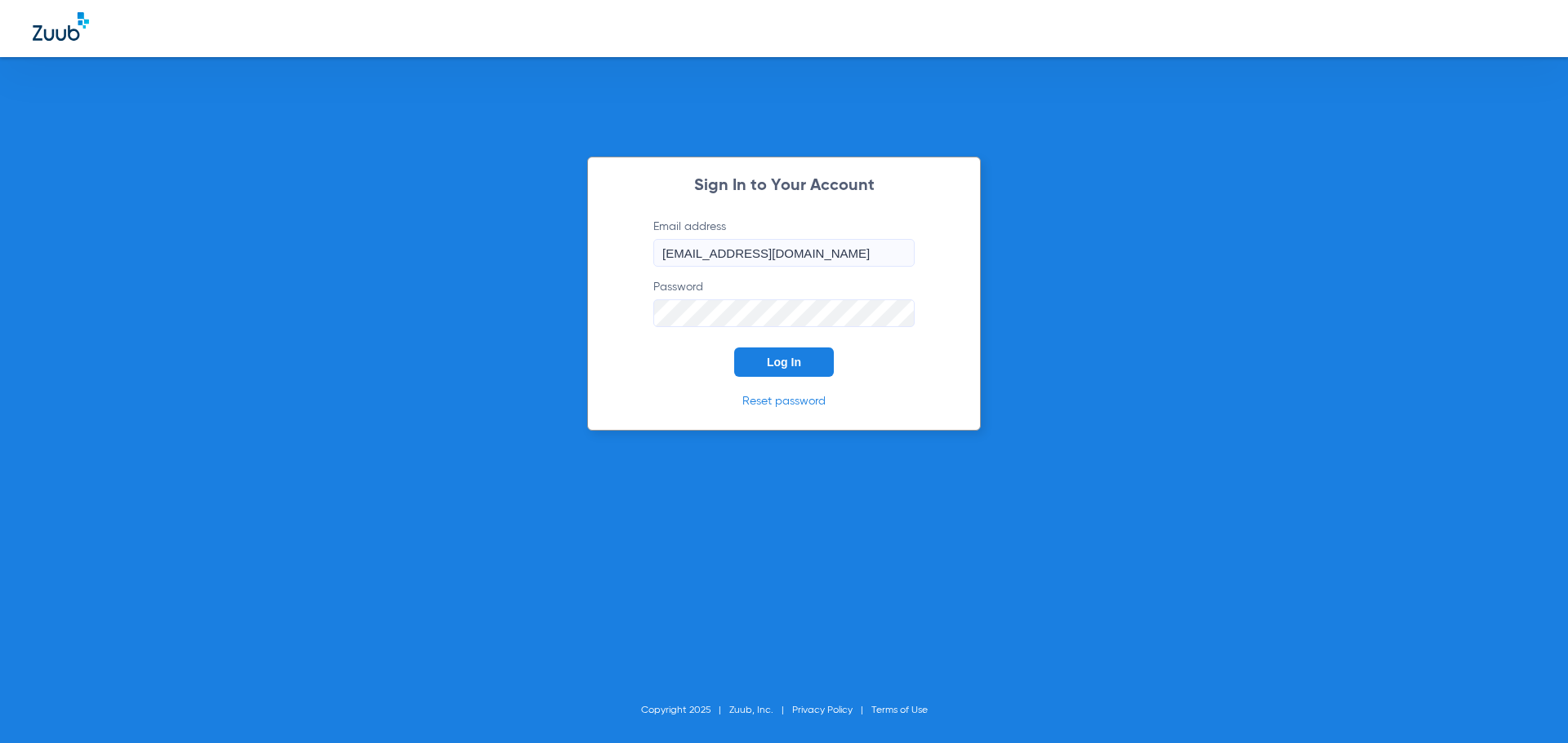
click at [780, 354] on button "Log In" at bounding box center [784, 363] width 99 height 30
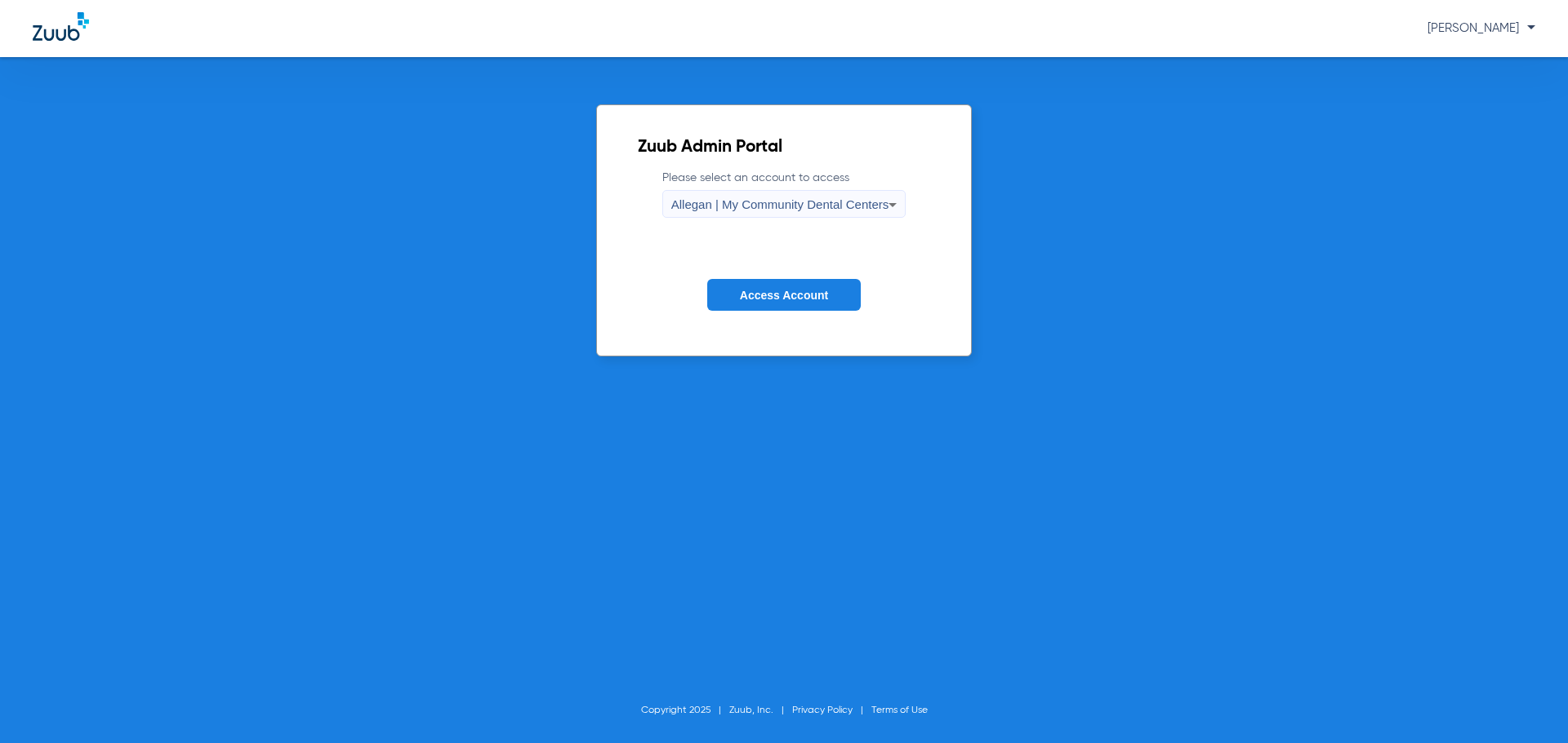
click at [730, 193] on div "Allegan | My Community Dental Centers" at bounding box center [781, 205] width 218 height 28
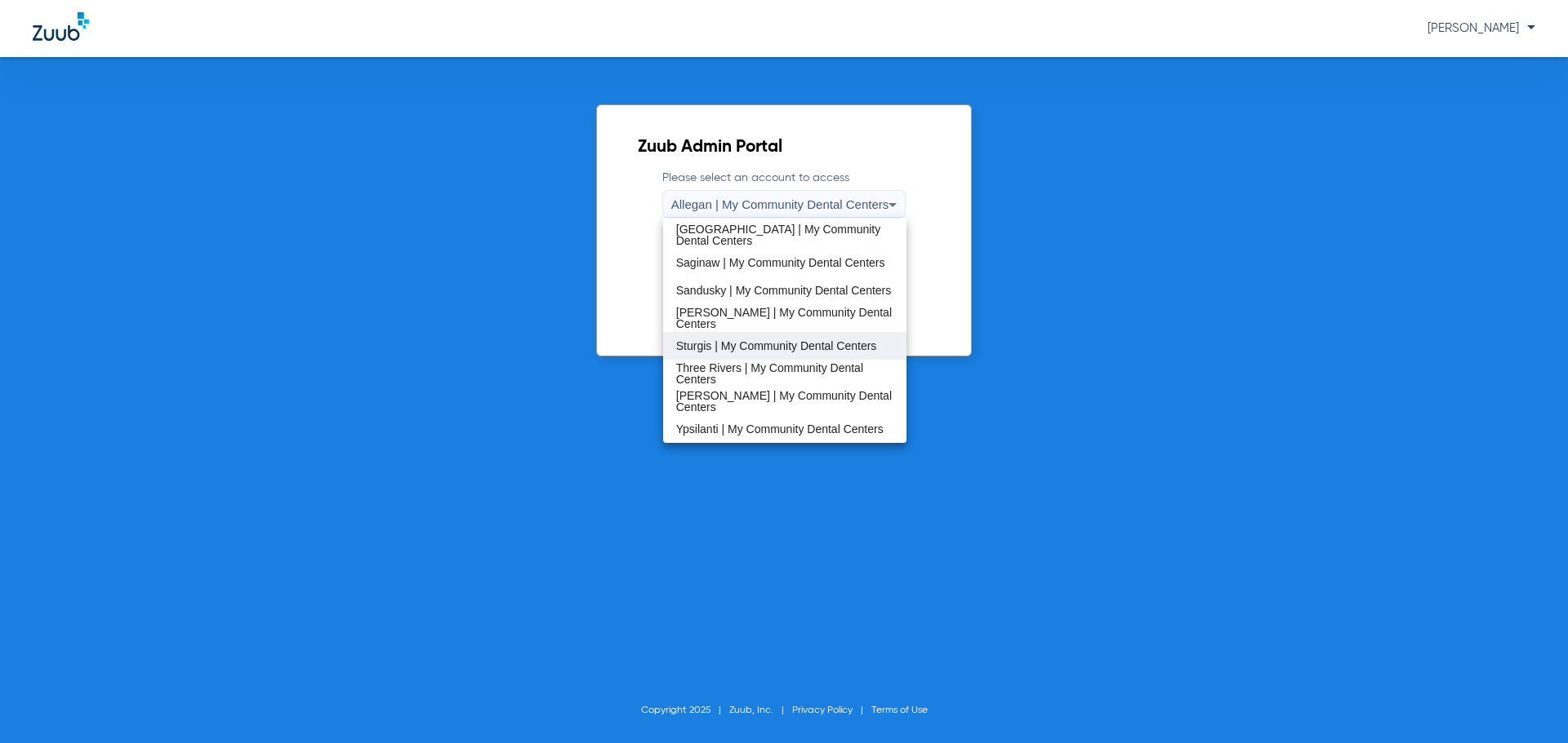
scroll to position [443, 0]
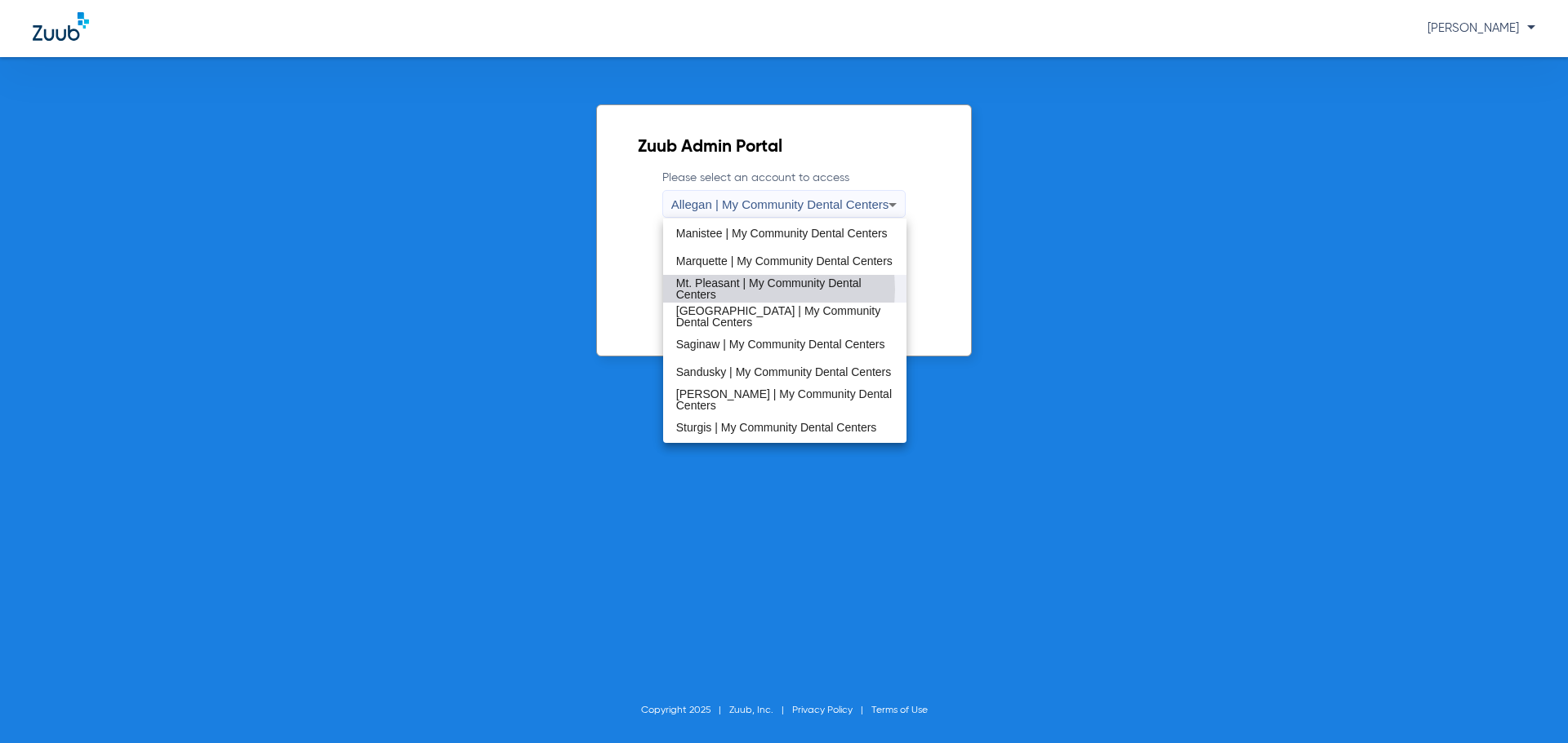
click at [749, 289] on span "Mt. Pleasant | My Community Dental Centers" at bounding box center [785, 289] width 218 height 23
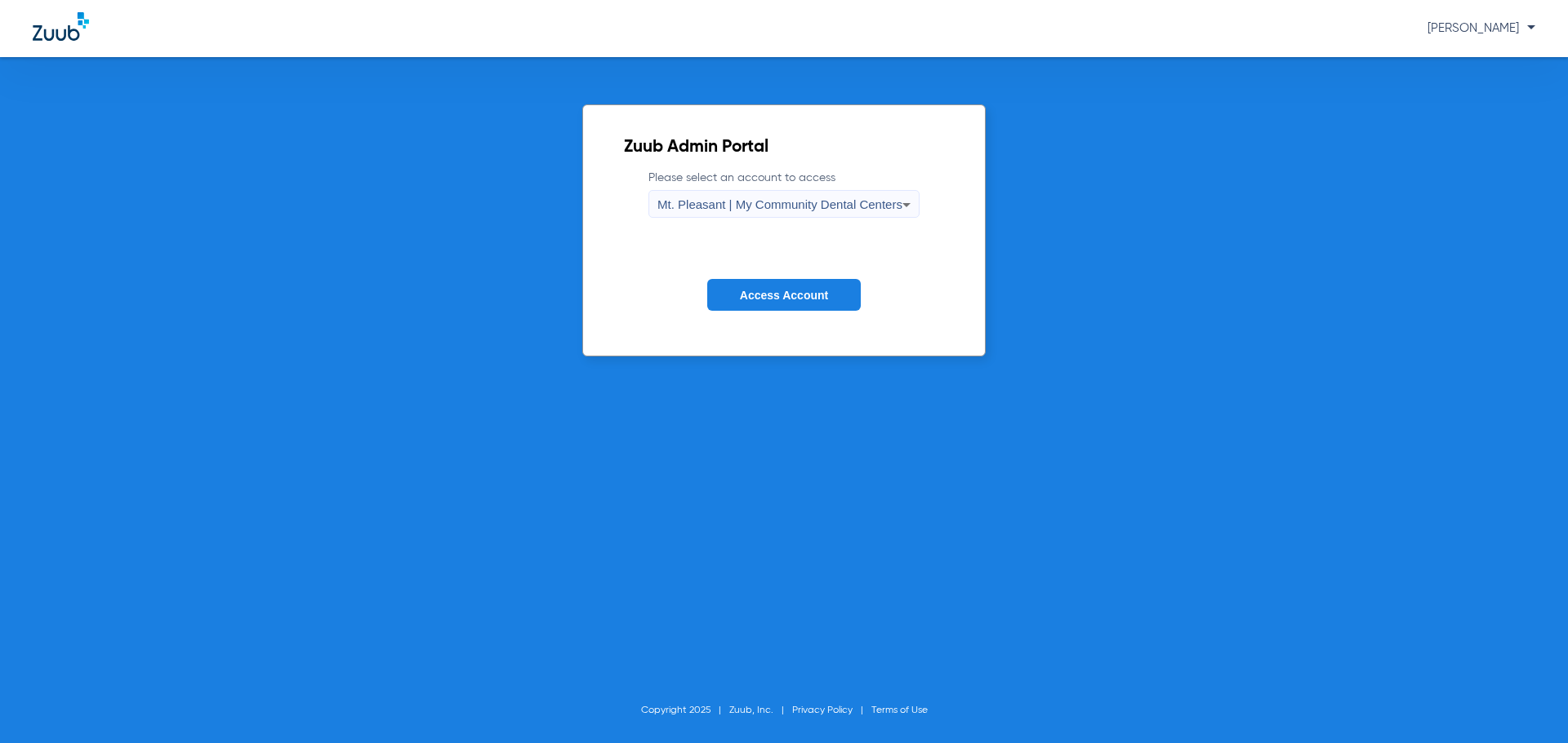
click at [749, 289] on span "Access Account" at bounding box center [784, 296] width 88 height 13
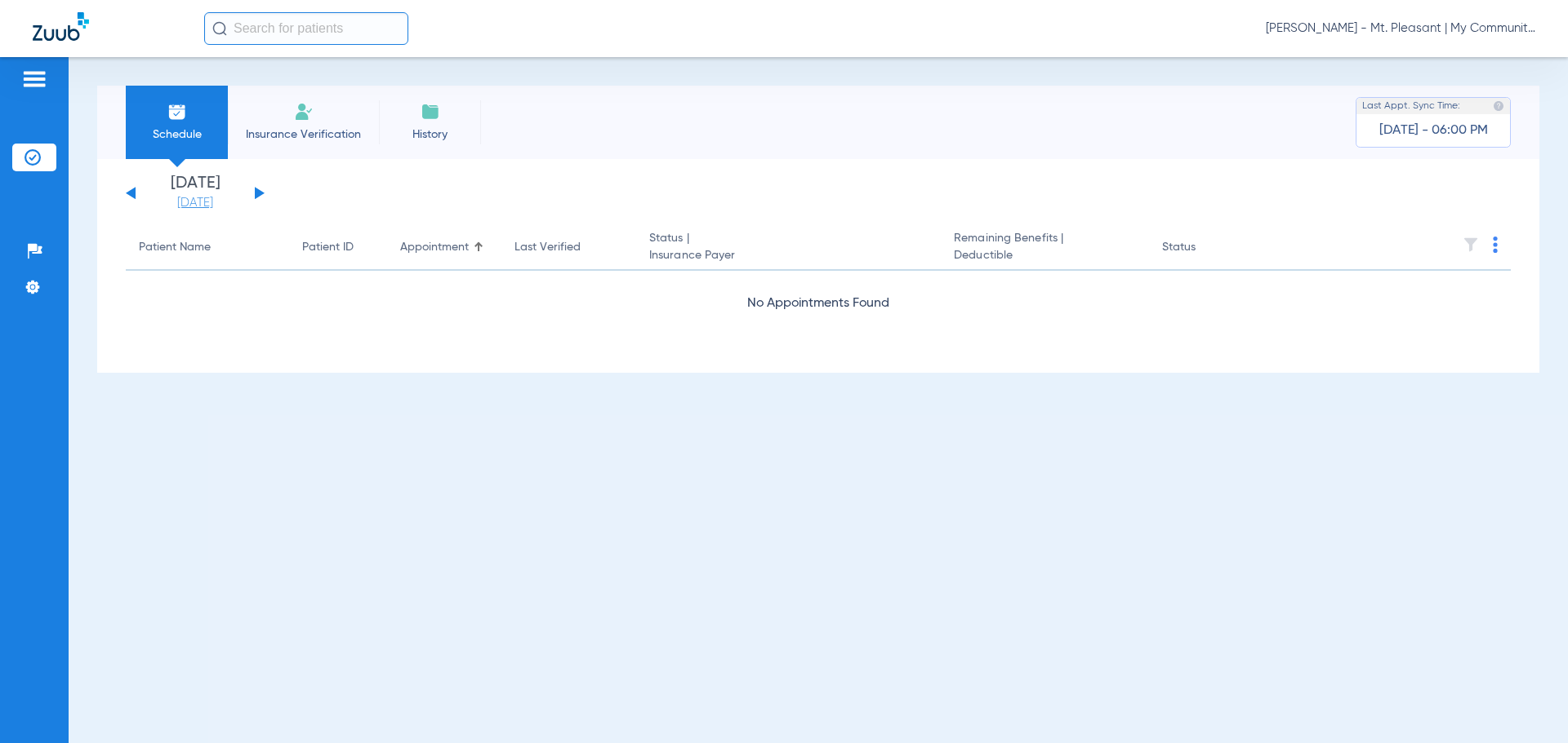
click at [200, 206] on link "[DATE]" at bounding box center [195, 203] width 98 height 17
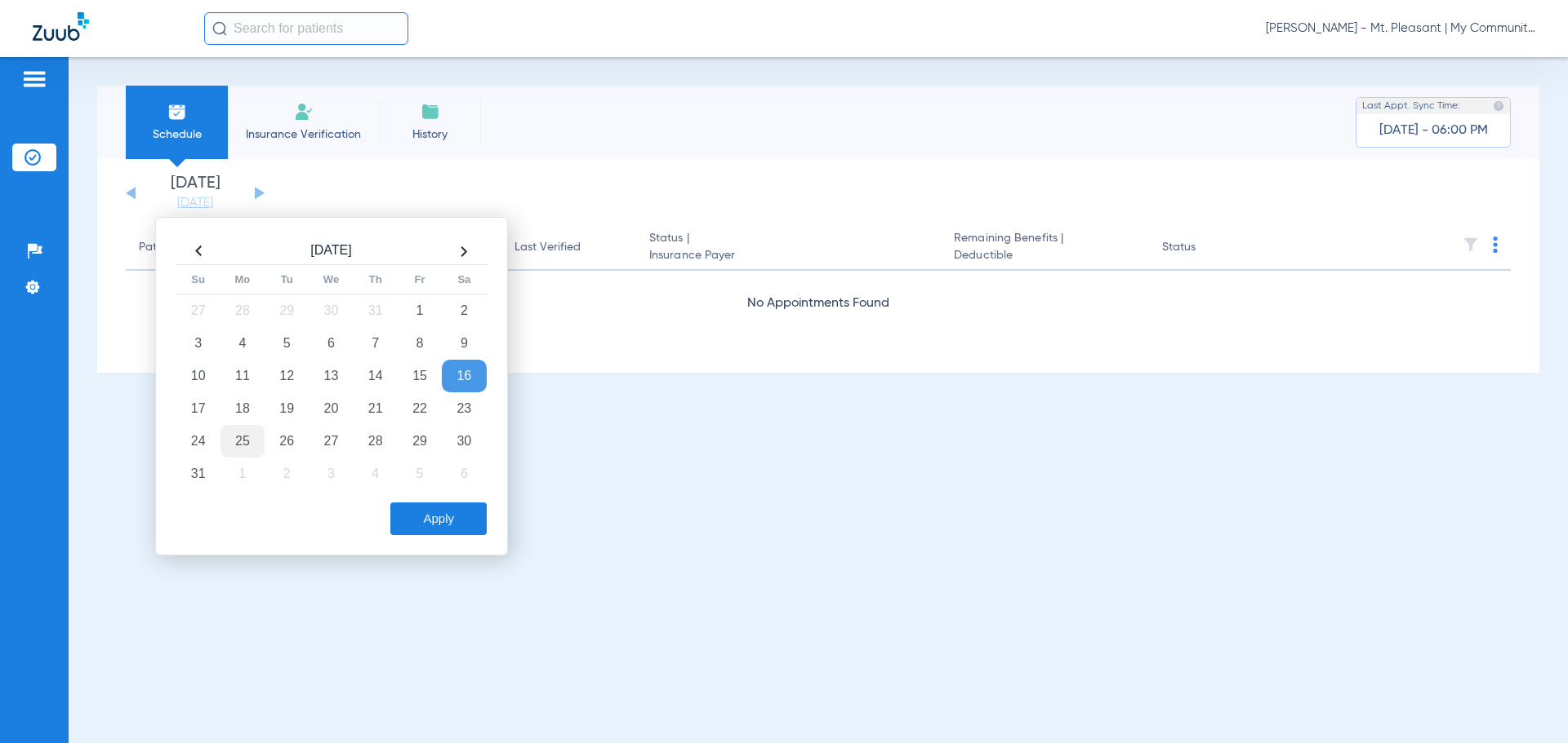
click at [246, 436] on td "25" at bounding box center [242, 441] width 44 height 32
click at [423, 500] on div "Apply" at bounding box center [329, 514] width 314 height 40
click at [433, 489] on table "[DATE] Su Mo Tu We Th Fr Sa 27 28 29 30 31 1 2 3 4 5 6 7 8 9 10 11 12 13 14 15 …" at bounding box center [331, 364] width 311 height 252
click at [450, 515] on button "Apply" at bounding box center [438, 518] width 97 height 32
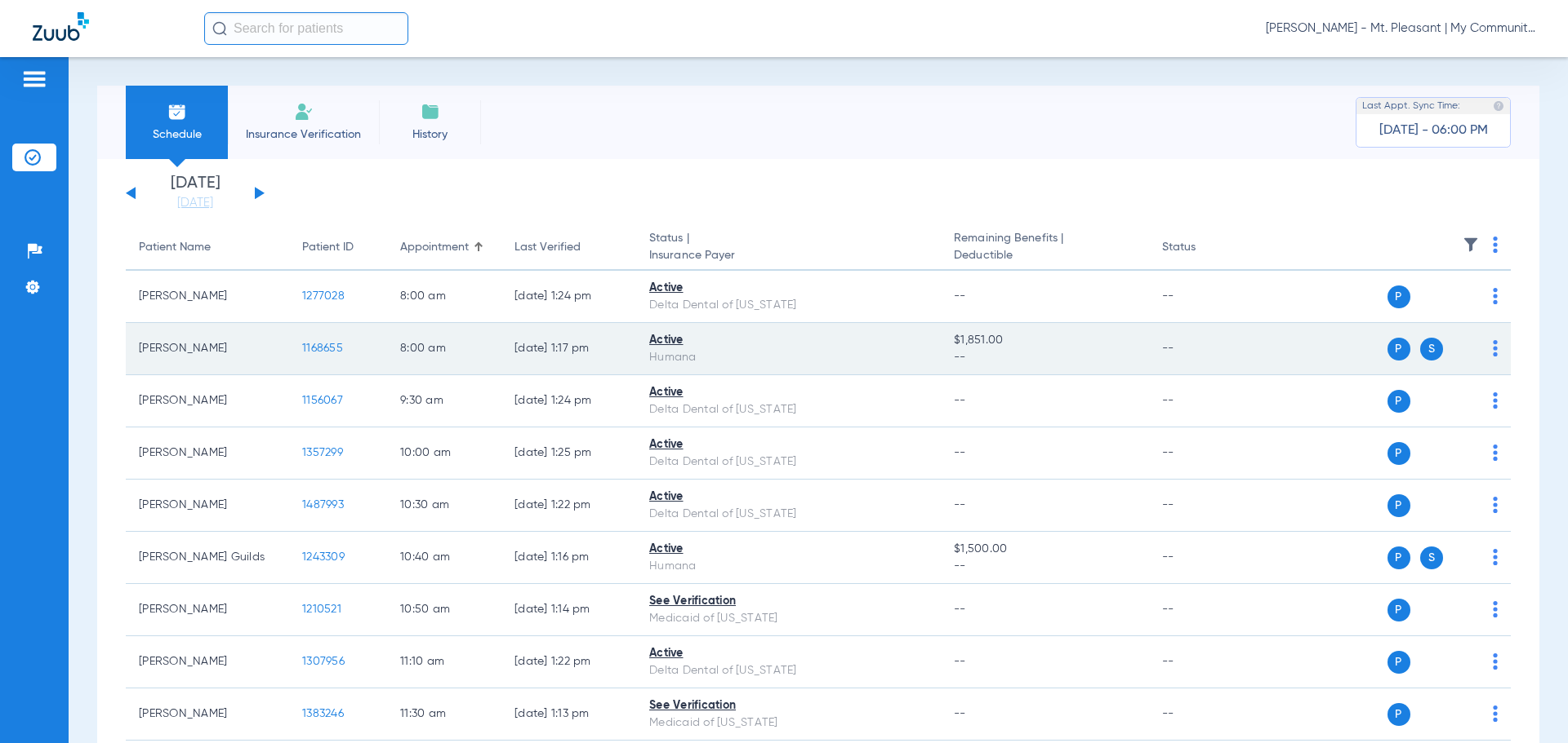
click at [331, 347] on span "1168655" at bounding box center [322, 349] width 41 height 12
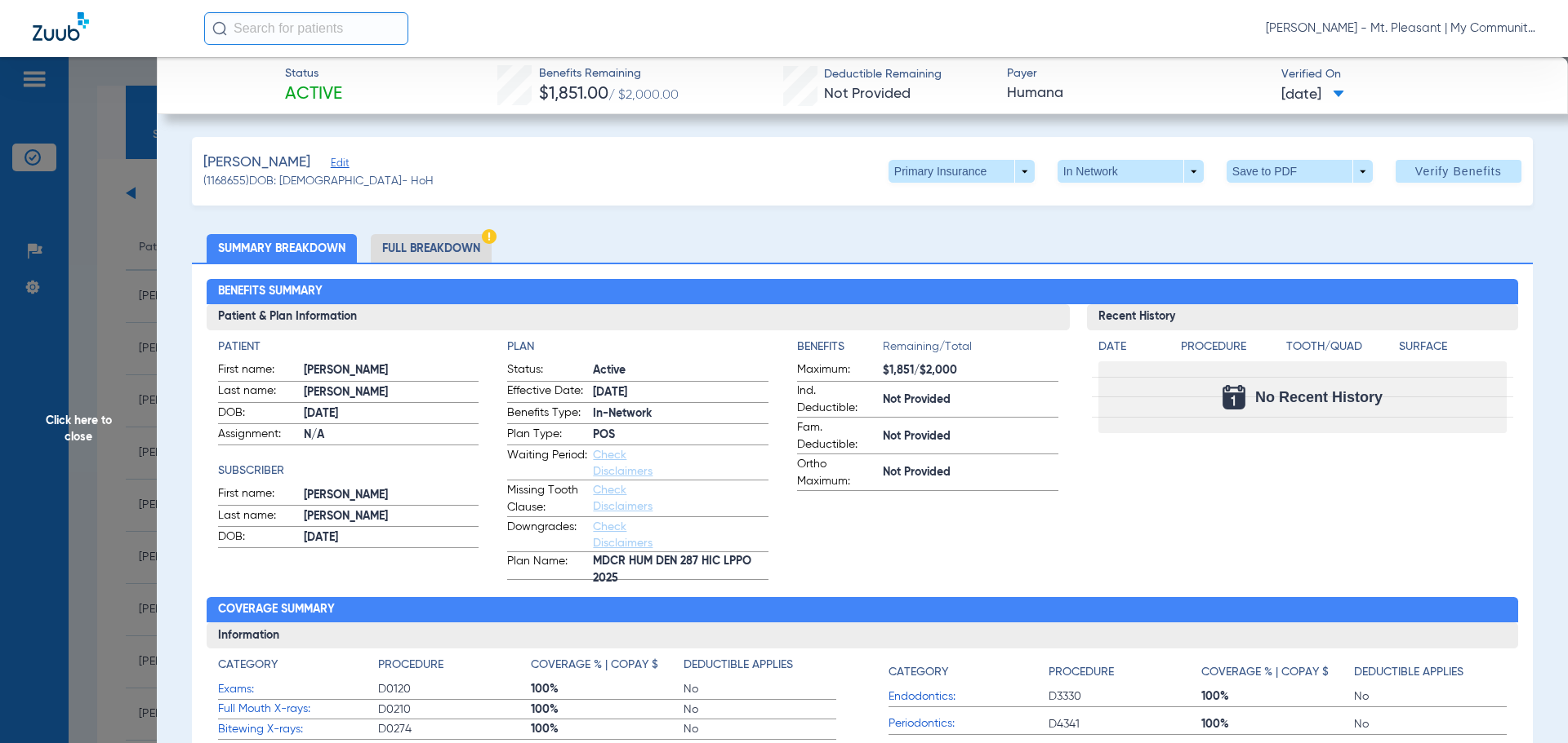
click at [92, 487] on span "Click here to close" at bounding box center [79, 428] width 157 height 743
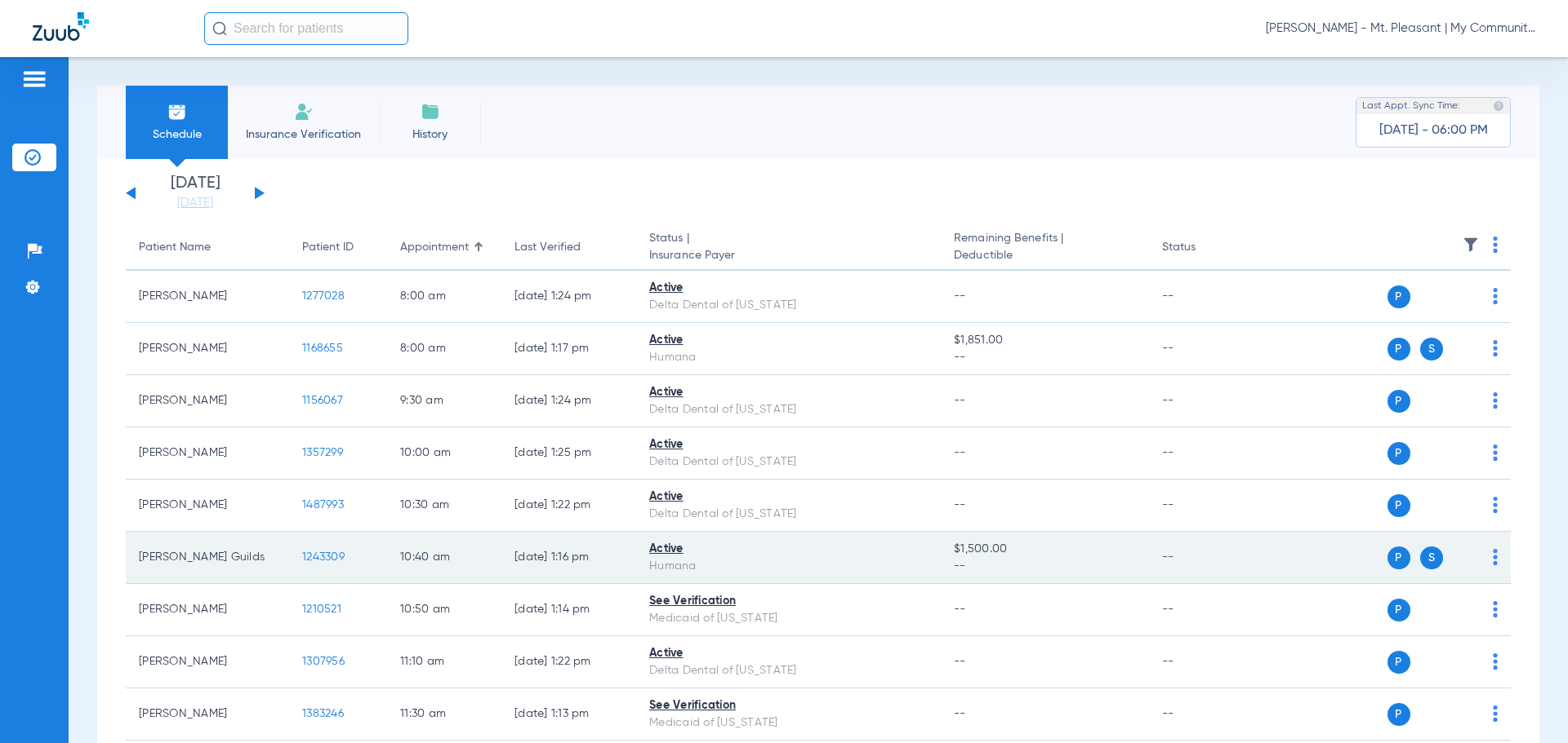
click at [312, 551] on span "1243309" at bounding box center [323, 557] width 42 height 12
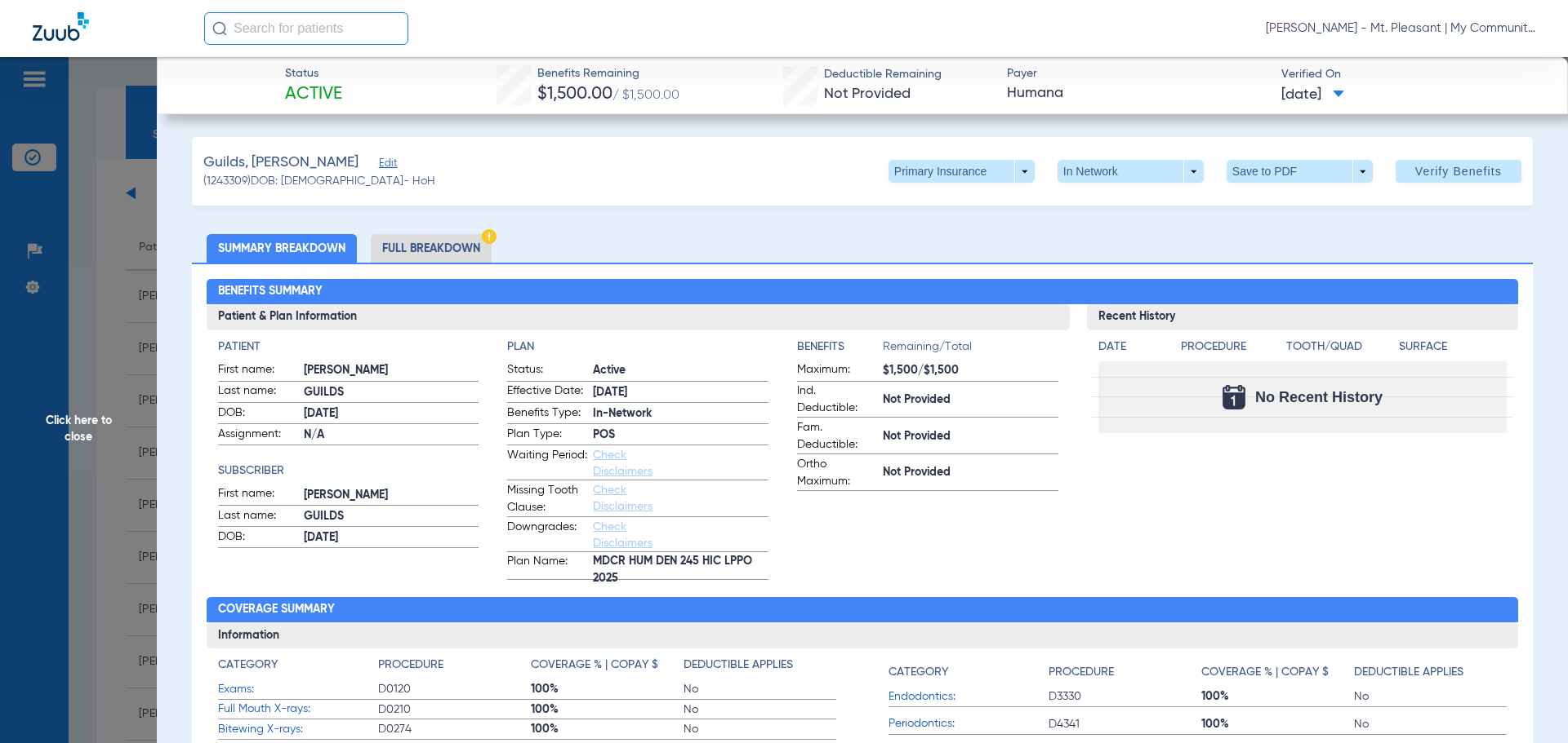
click at [108, 432] on span "Click here to close" at bounding box center [79, 428] width 157 height 743
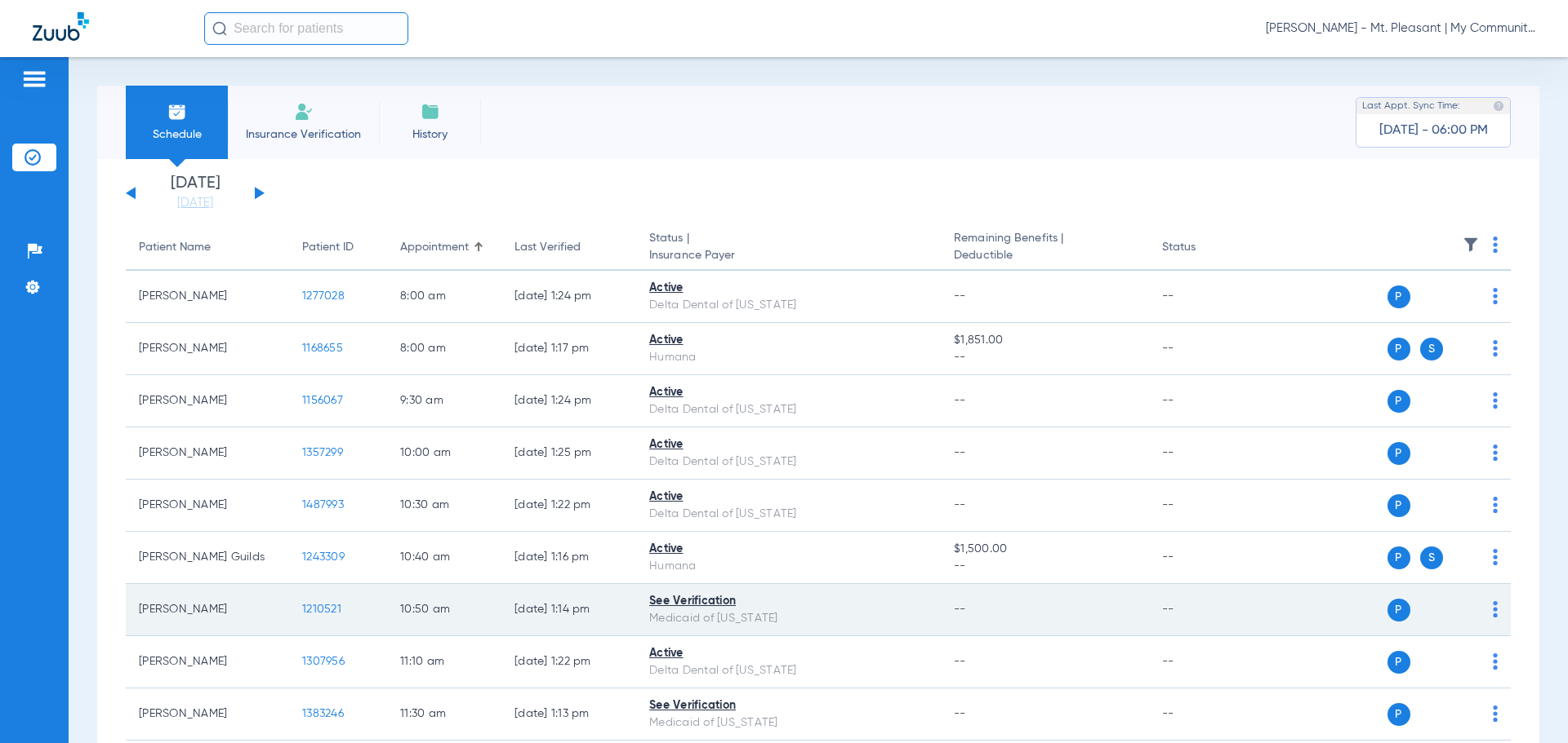
scroll to position [408, 0]
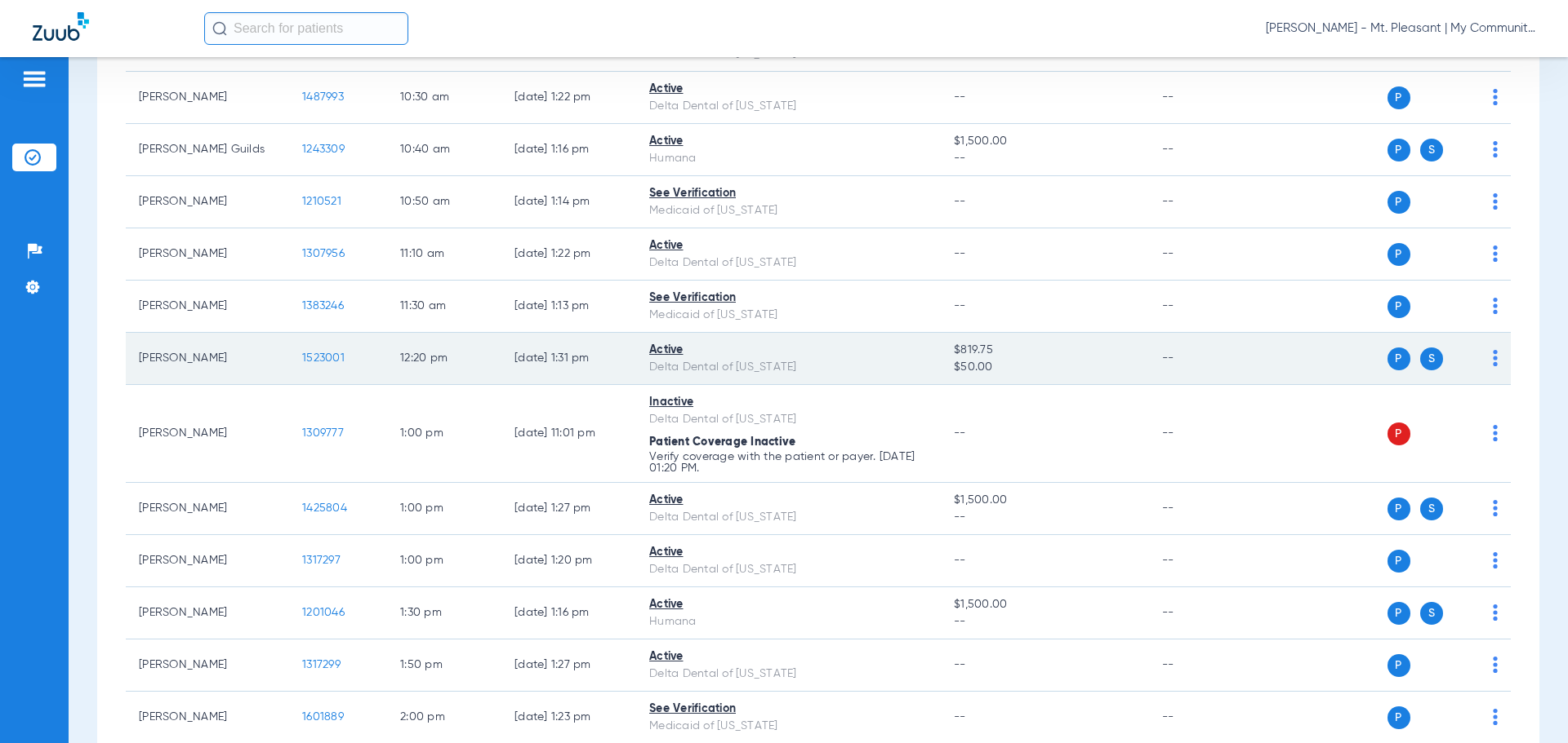
click at [306, 351] on td "1523001" at bounding box center [338, 359] width 98 height 52
click at [334, 348] on td "1523001" at bounding box center [338, 359] width 98 height 52
click at [327, 354] on span "1523001" at bounding box center [323, 359] width 42 height 12
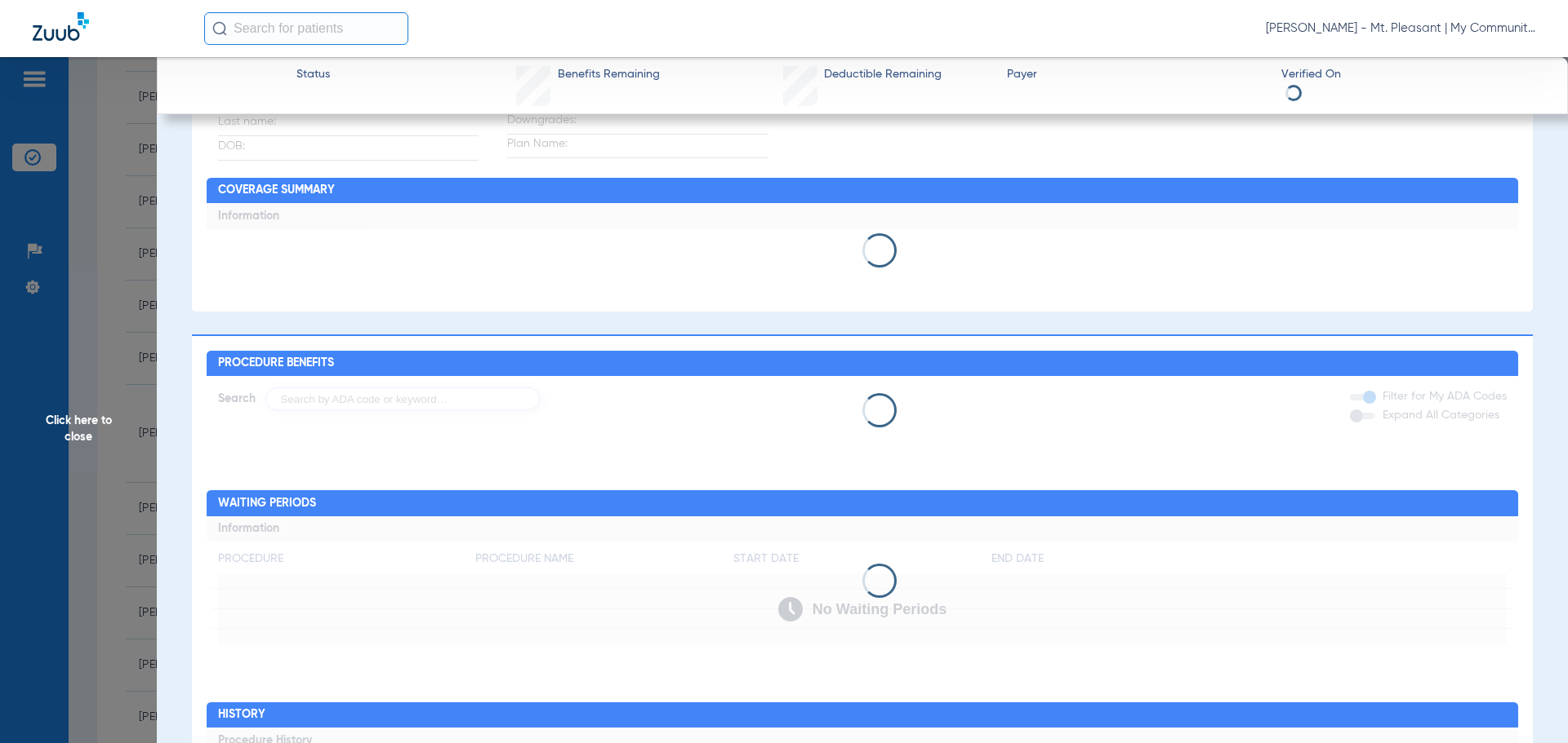
scroll to position [0, 0]
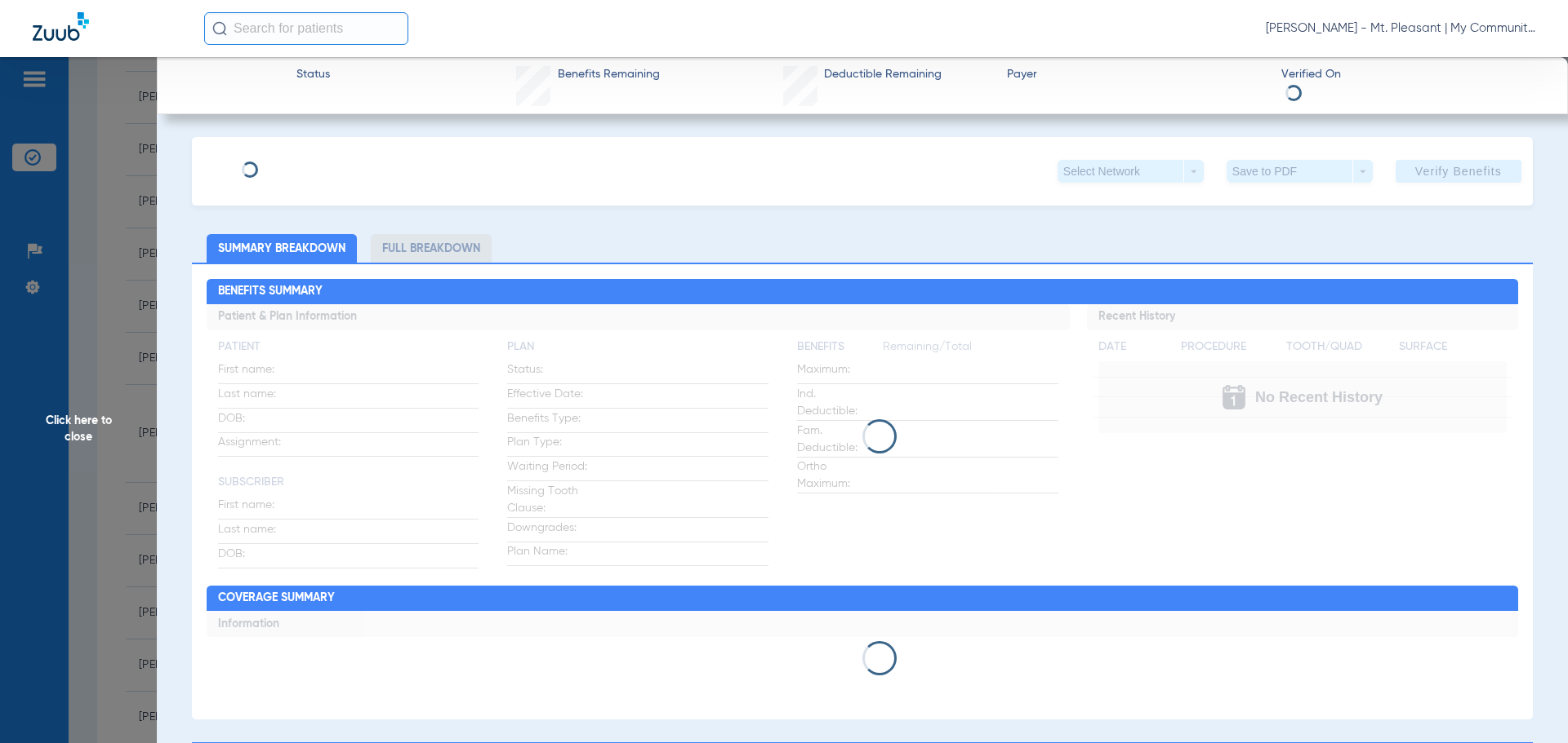
click at [422, 253] on li "Full Breakdown" at bounding box center [431, 248] width 121 height 29
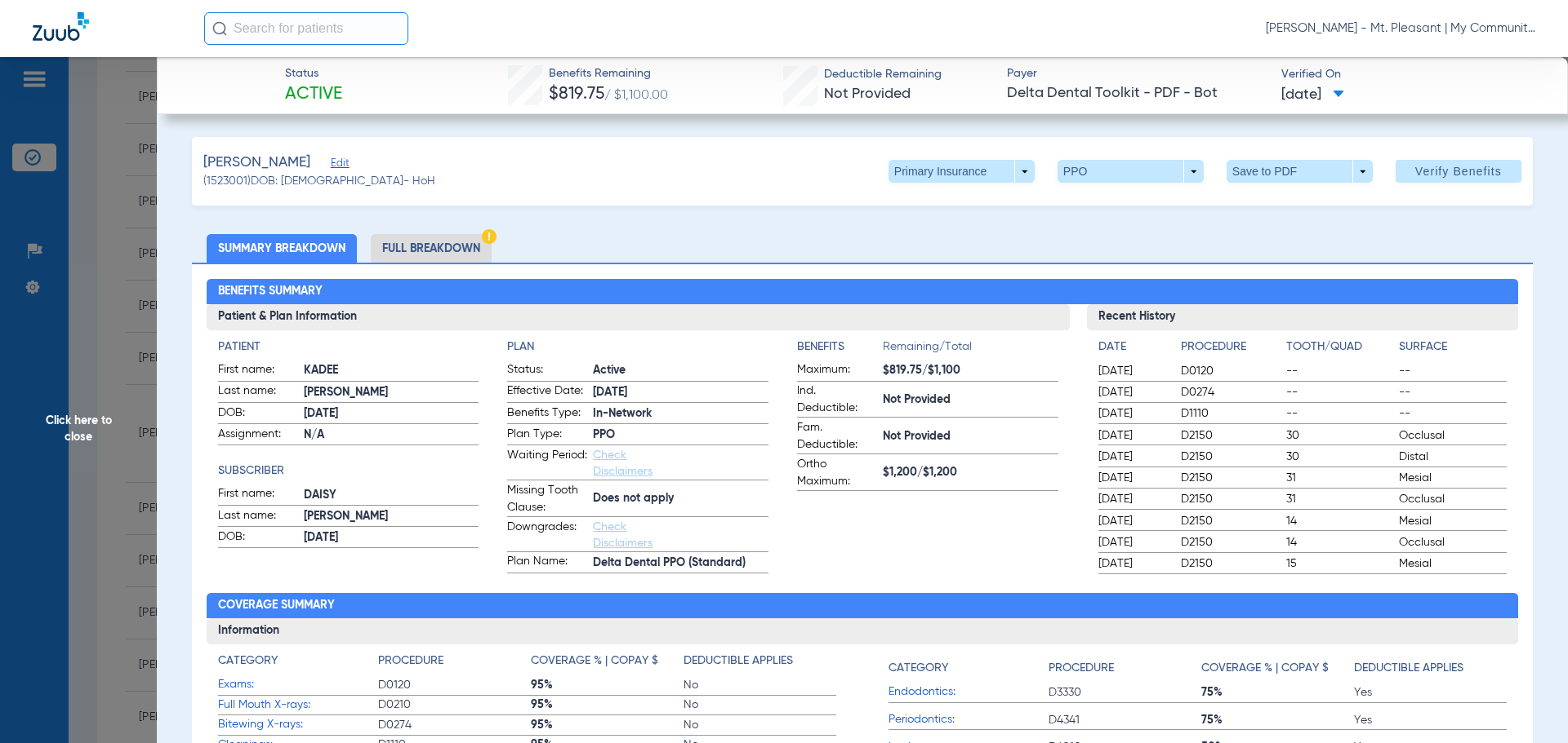
click at [422, 253] on li "Full Breakdown" at bounding box center [431, 248] width 121 height 29
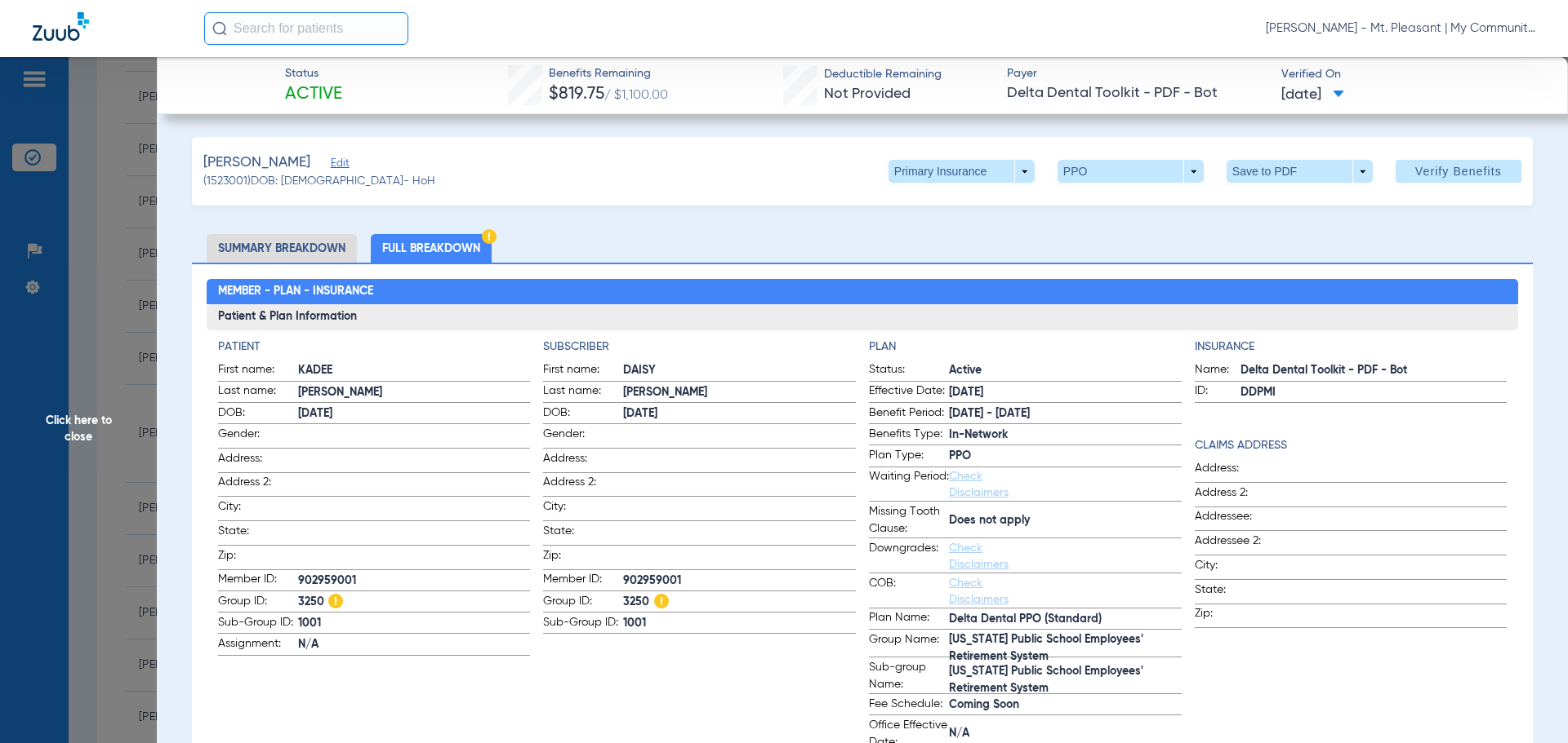
click at [112, 359] on span "Click here to close" at bounding box center [79, 428] width 157 height 743
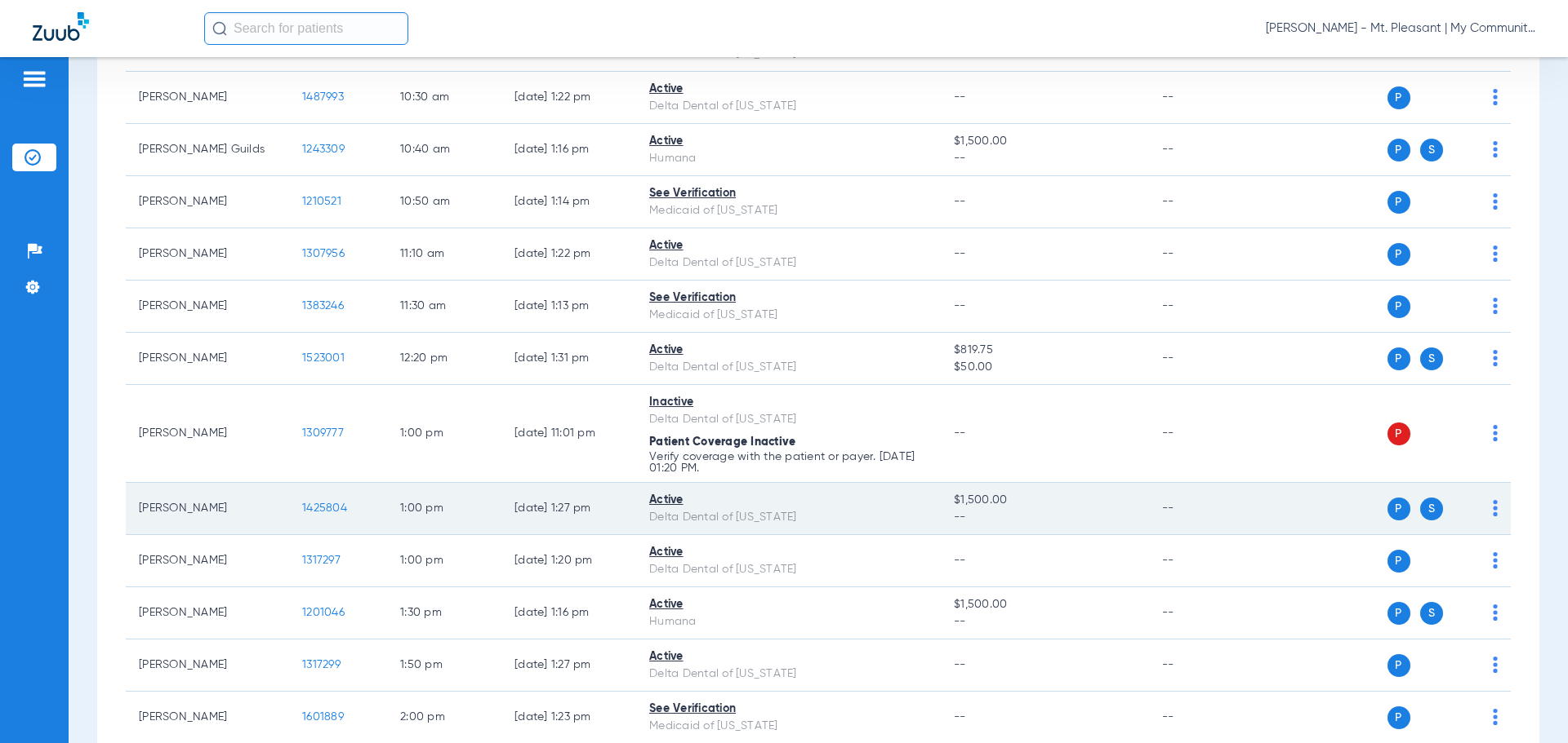
scroll to position [489, 0]
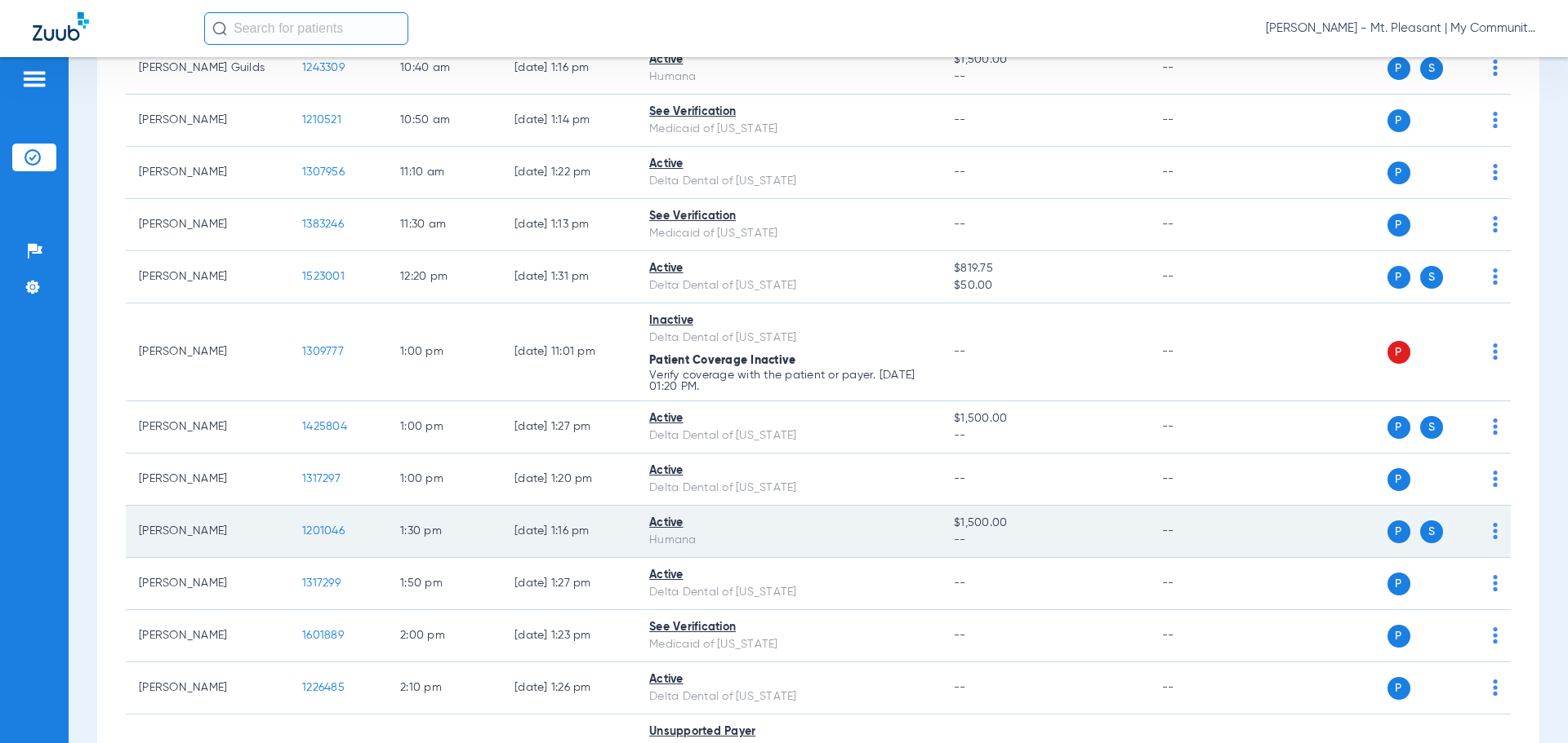
click at [326, 535] on span "1201046" at bounding box center [323, 531] width 42 height 12
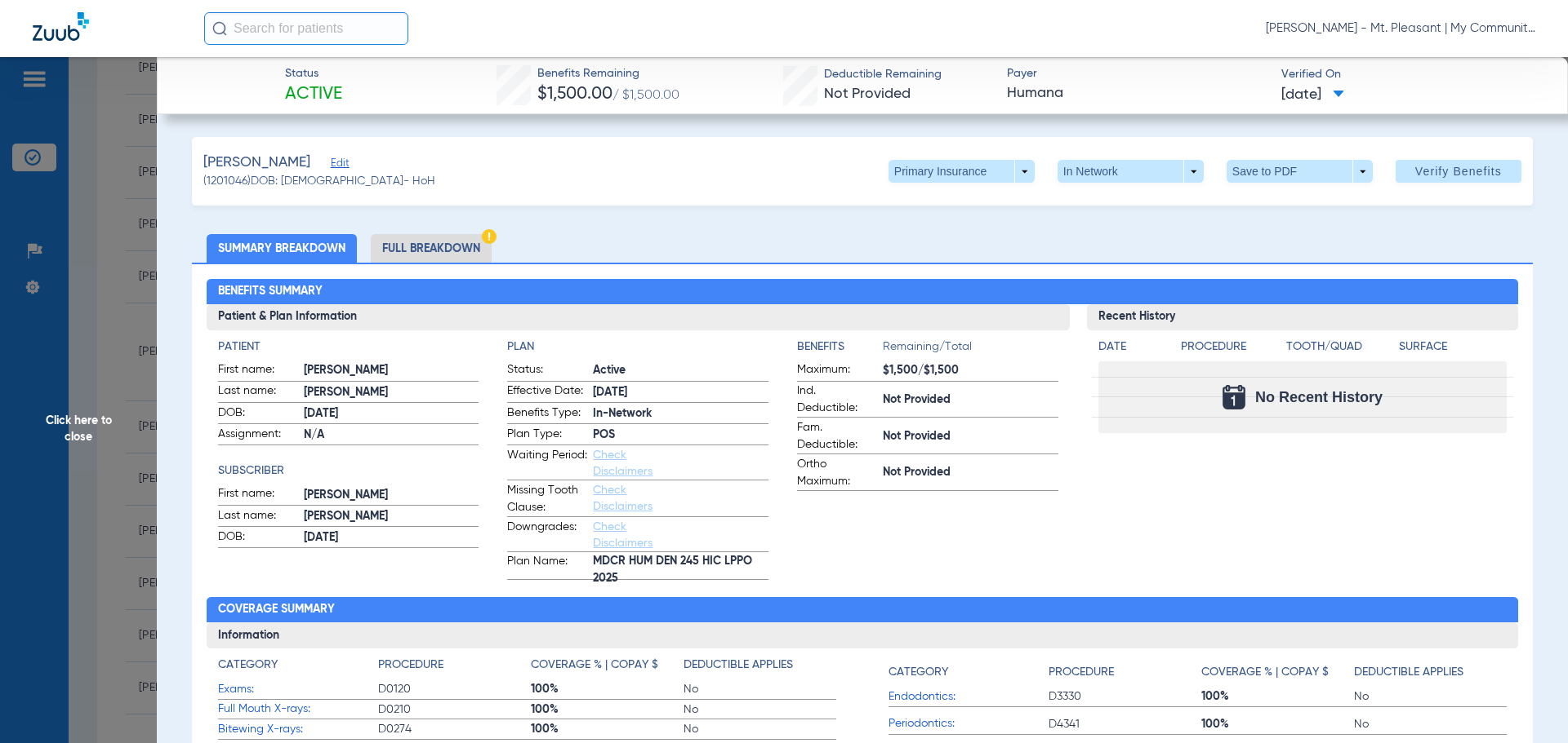
drag, startPoint x: 111, startPoint y: 348, endPoint x: 169, endPoint y: 226, distance: 135.1
click at [111, 348] on span "Click here to close" at bounding box center [79, 428] width 157 height 743
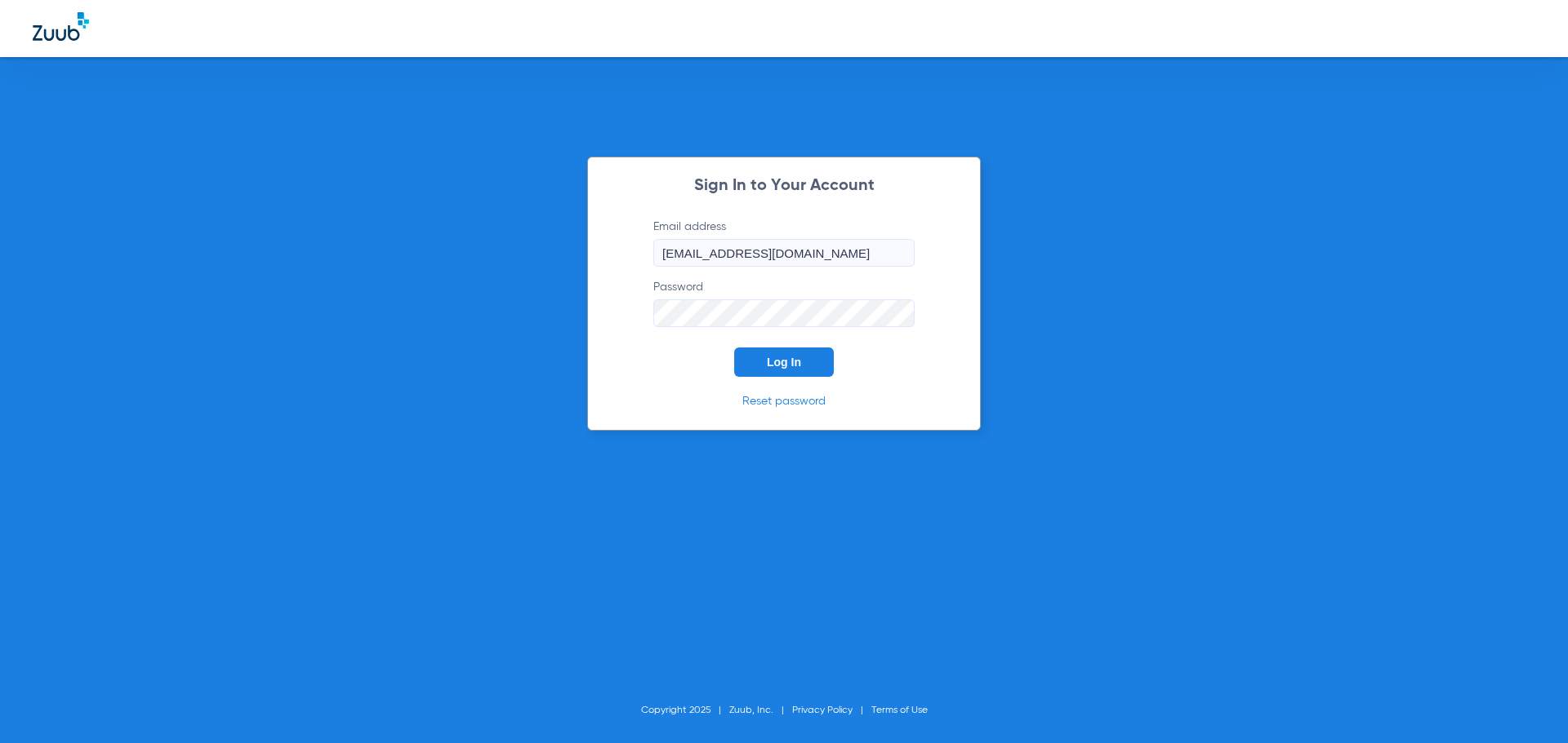
click at [775, 354] on button "Log In" at bounding box center [784, 363] width 99 height 30
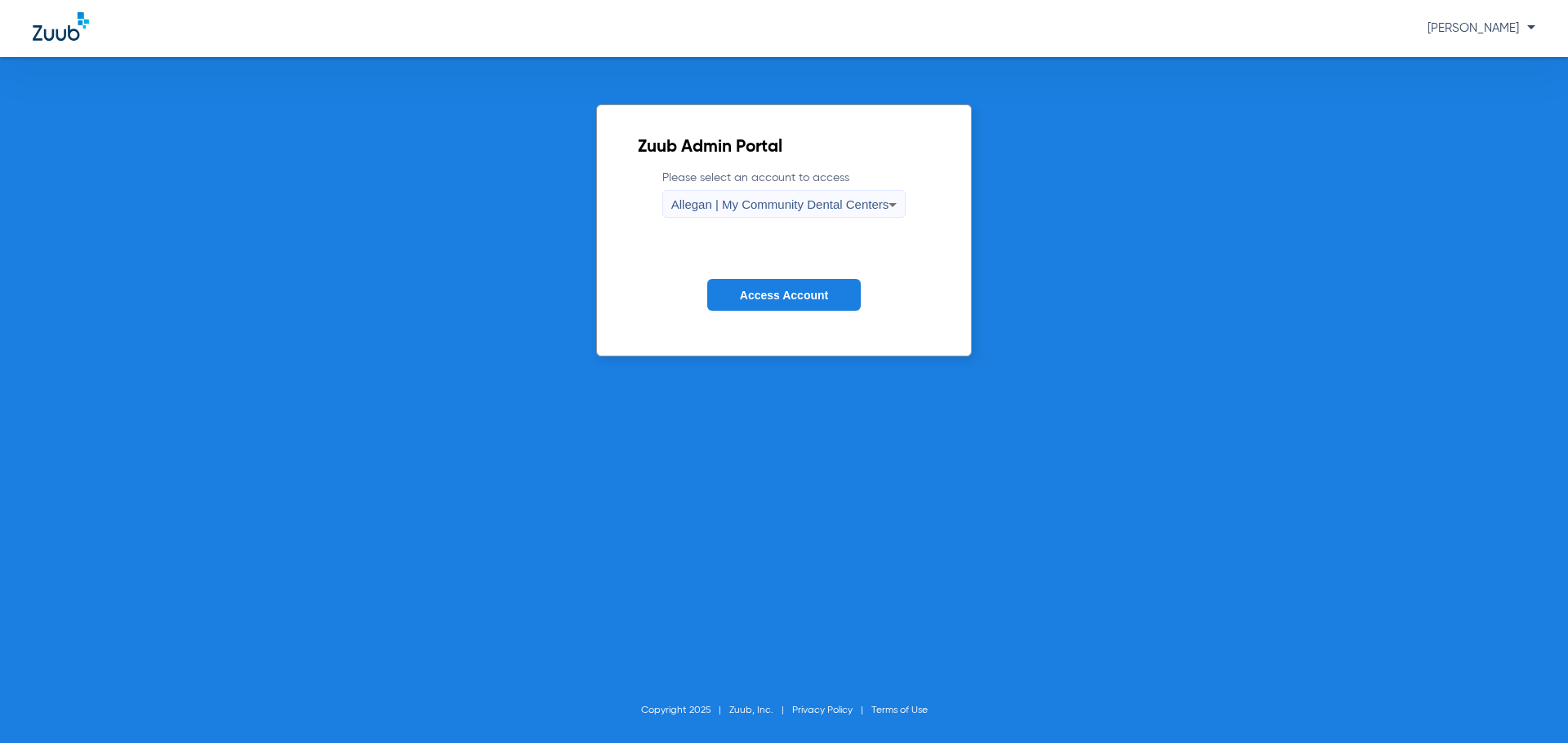
click at [694, 188] on label "Please select an account to access Allegan | My Community Dental Centers" at bounding box center [784, 193] width 244 height 48
click at [700, 202] on span "Allegan | My Community Dental Centers" at bounding box center [781, 204] width 218 height 14
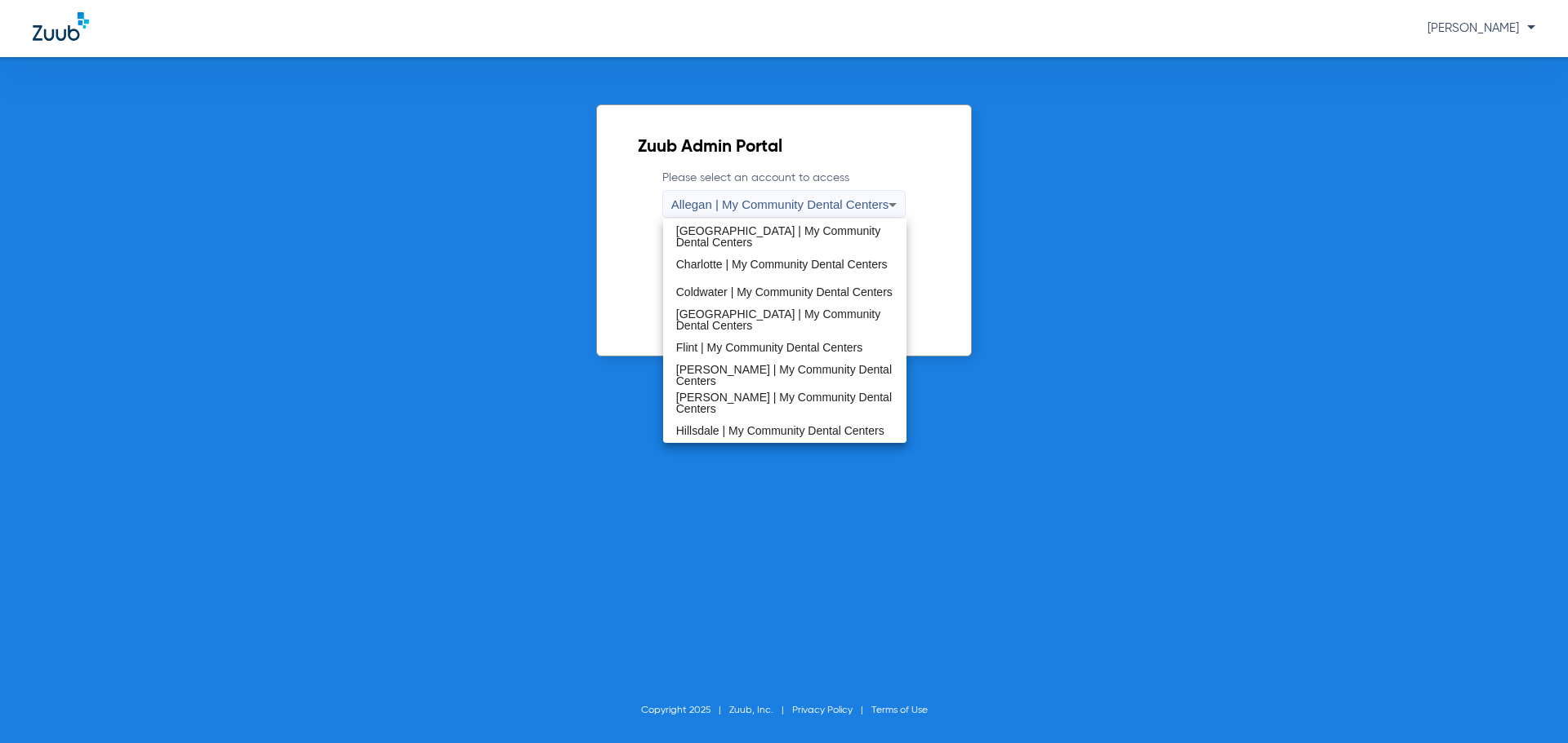
scroll to position [408, 0]
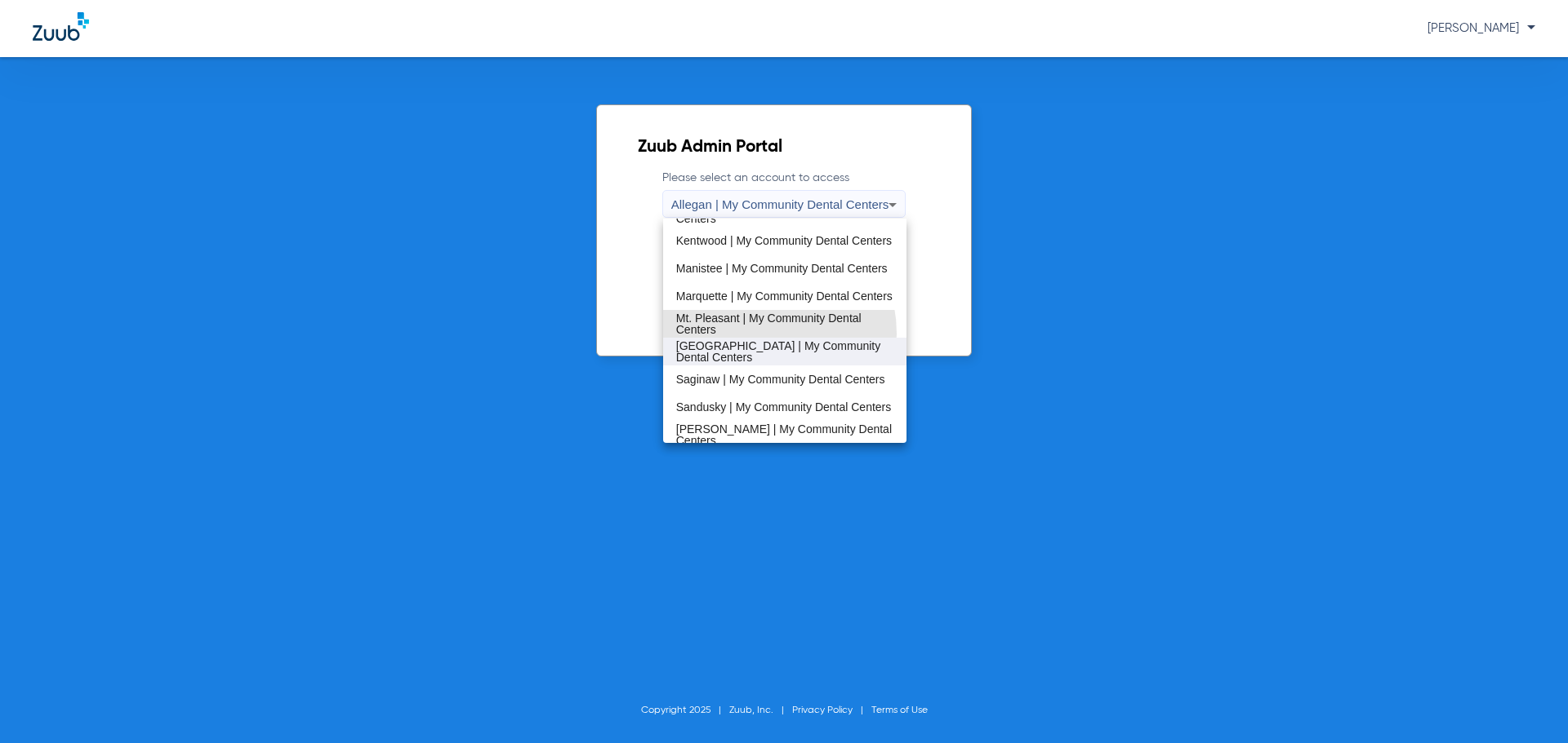
drag, startPoint x: 754, startPoint y: 335, endPoint x: 754, endPoint y: 345, distance: 10.0
click at [754, 345] on div "Allegan | My Community Dental Centers [GEOGRAPHIC_DATA] | My Community Dental C…" at bounding box center [785, 331] width 244 height 225
click at [755, 345] on span "[GEOGRAPHIC_DATA] | My Community Dental Centers" at bounding box center [785, 352] width 218 height 23
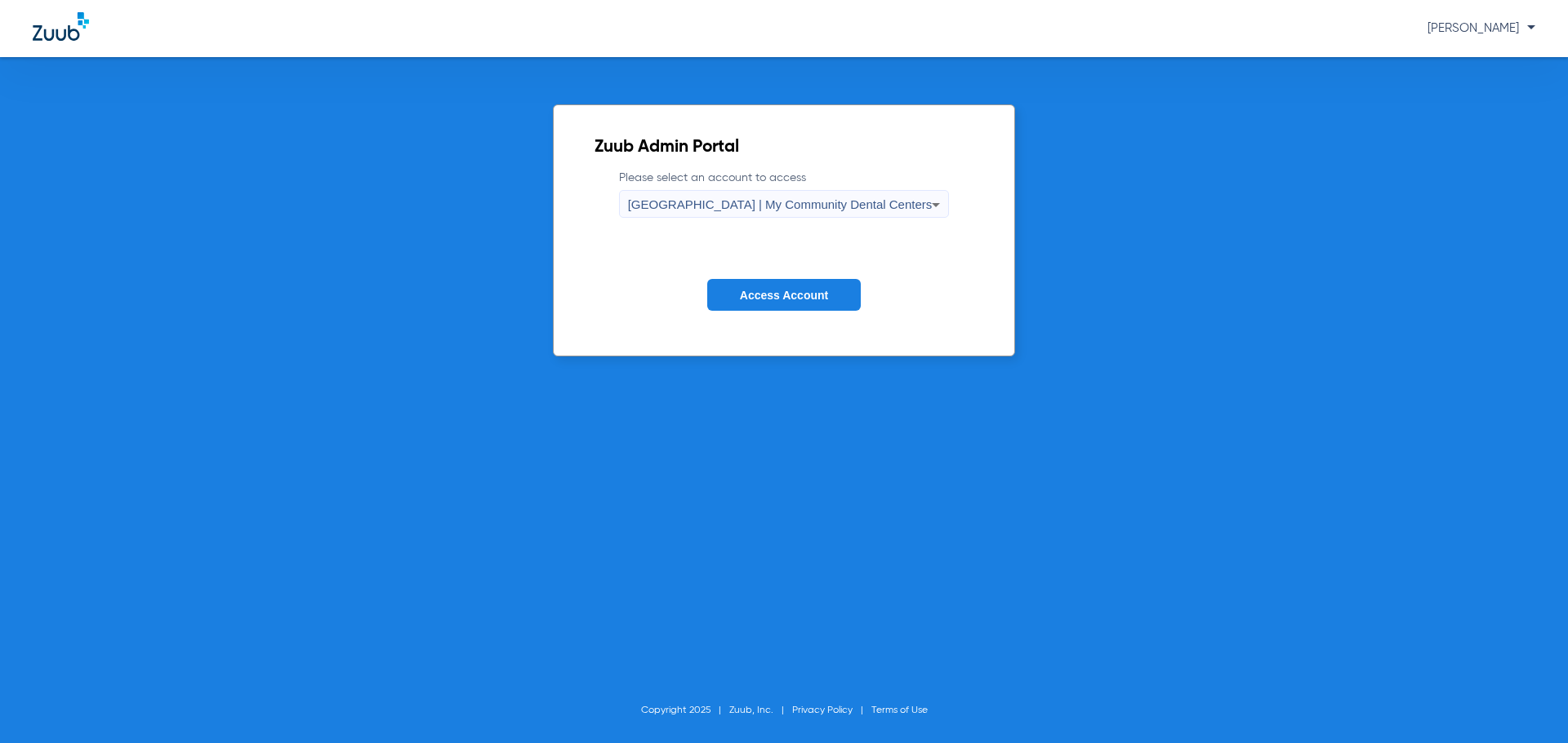
click at [769, 302] on button "Access Account" at bounding box center [784, 295] width 154 height 32
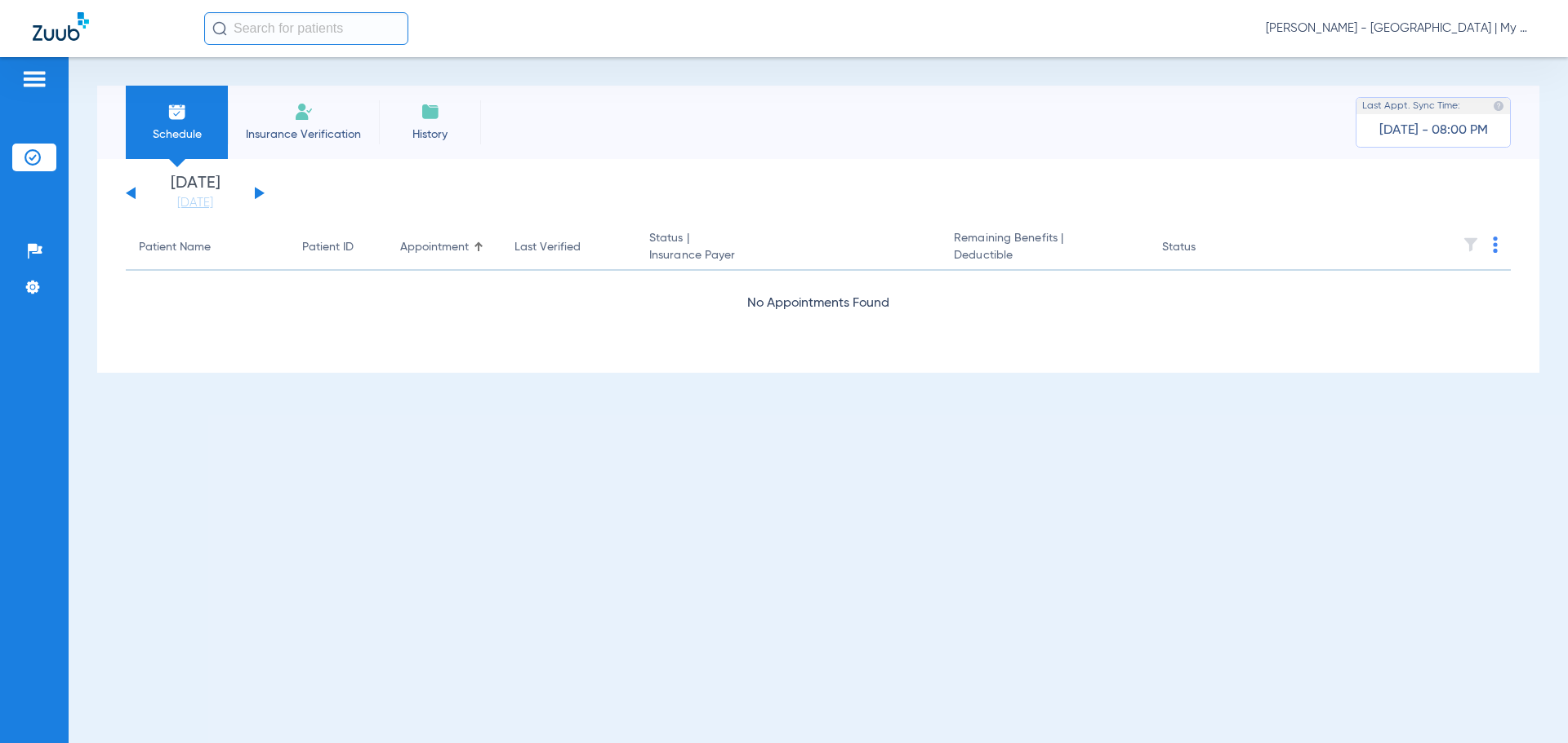
click at [208, 192] on li "[DATE] [DATE]" at bounding box center [195, 193] width 98 height 36
click at [214, 203] on link "[DATE]" at bounding box center [195, 203] width 98 height 17
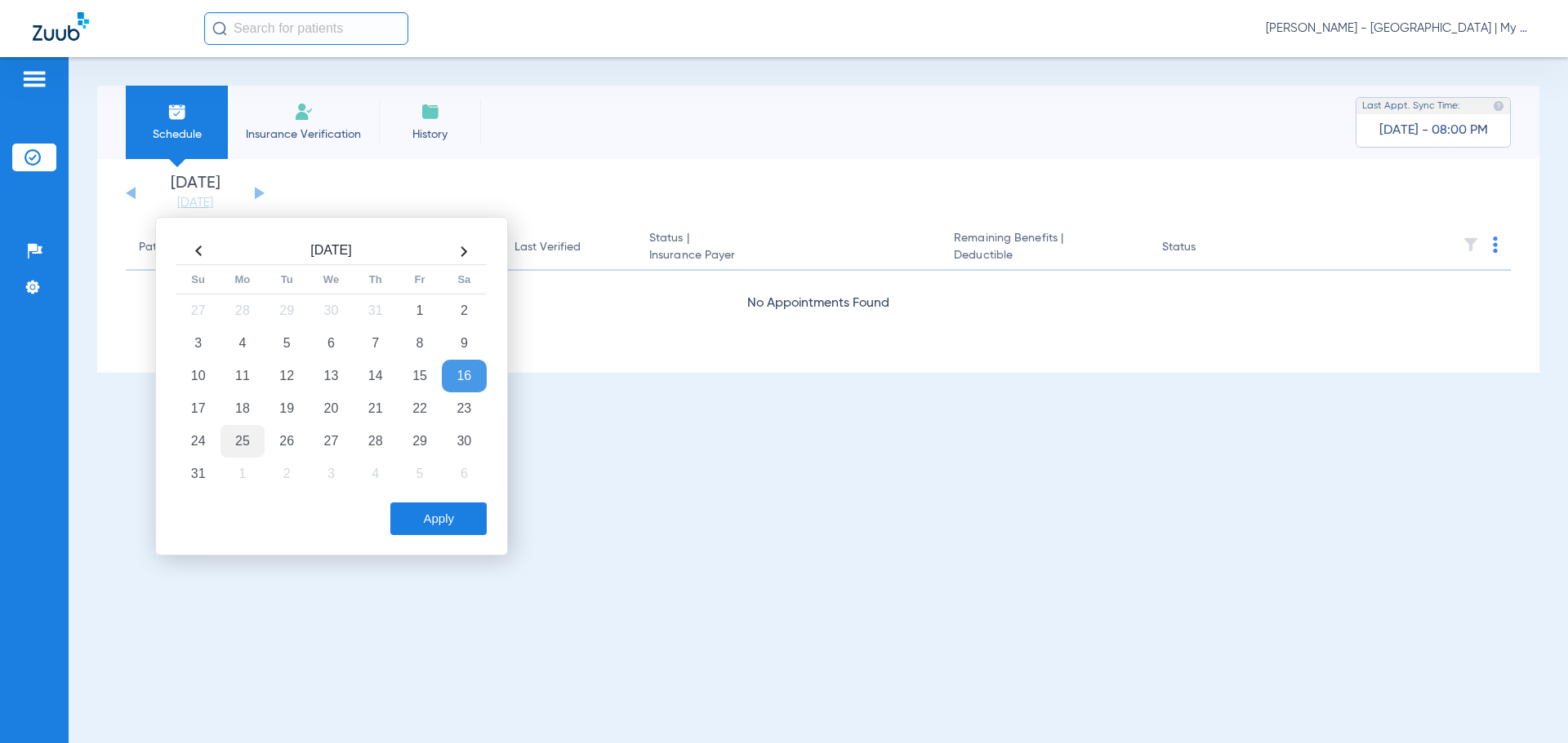
click at [240, 441] on td "25" at bounding box center [242, 441] width 44 height 32
click at [467, 520] on button "Apply" at bounding box center [438, 518] width 97 height 32
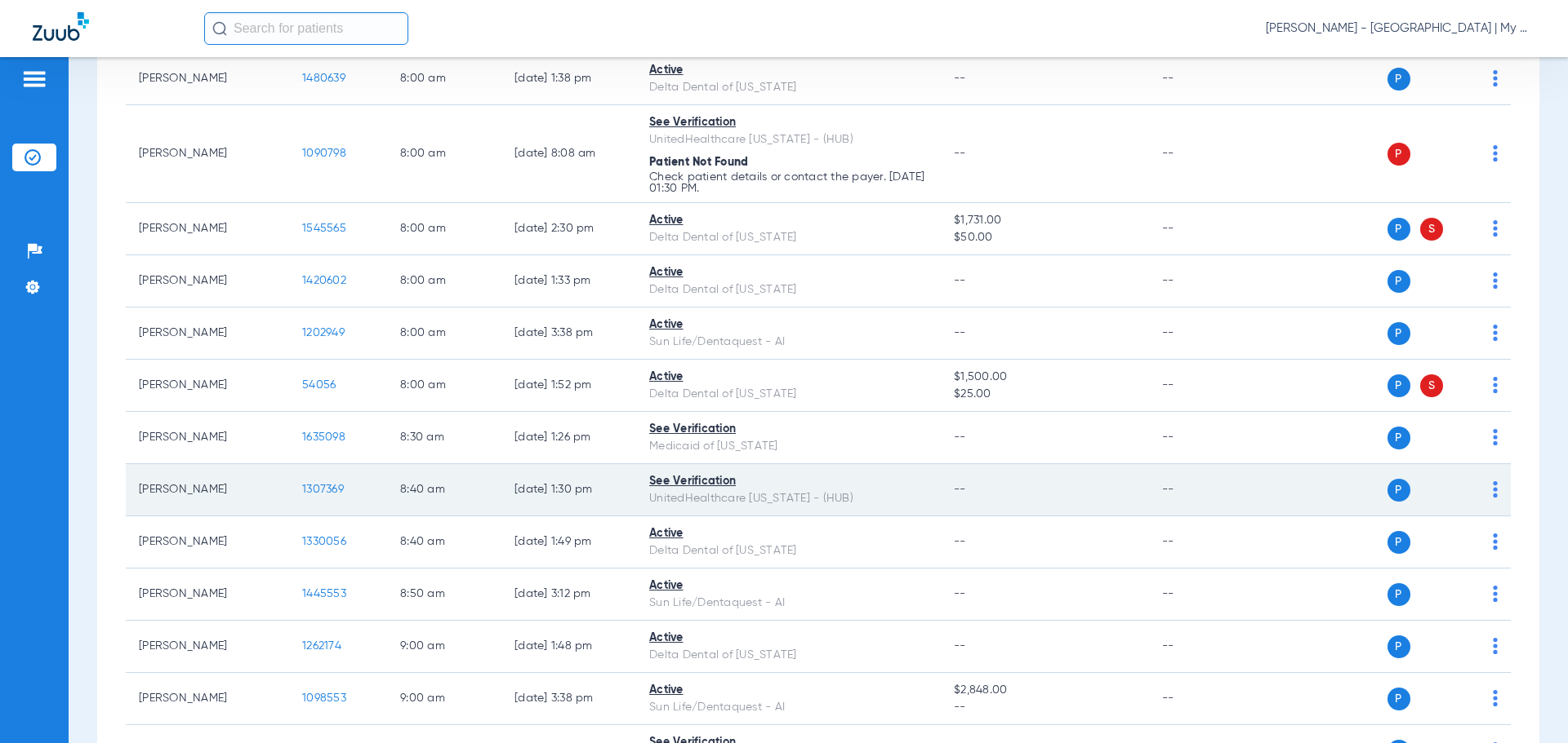
scroll to position [245, 0]
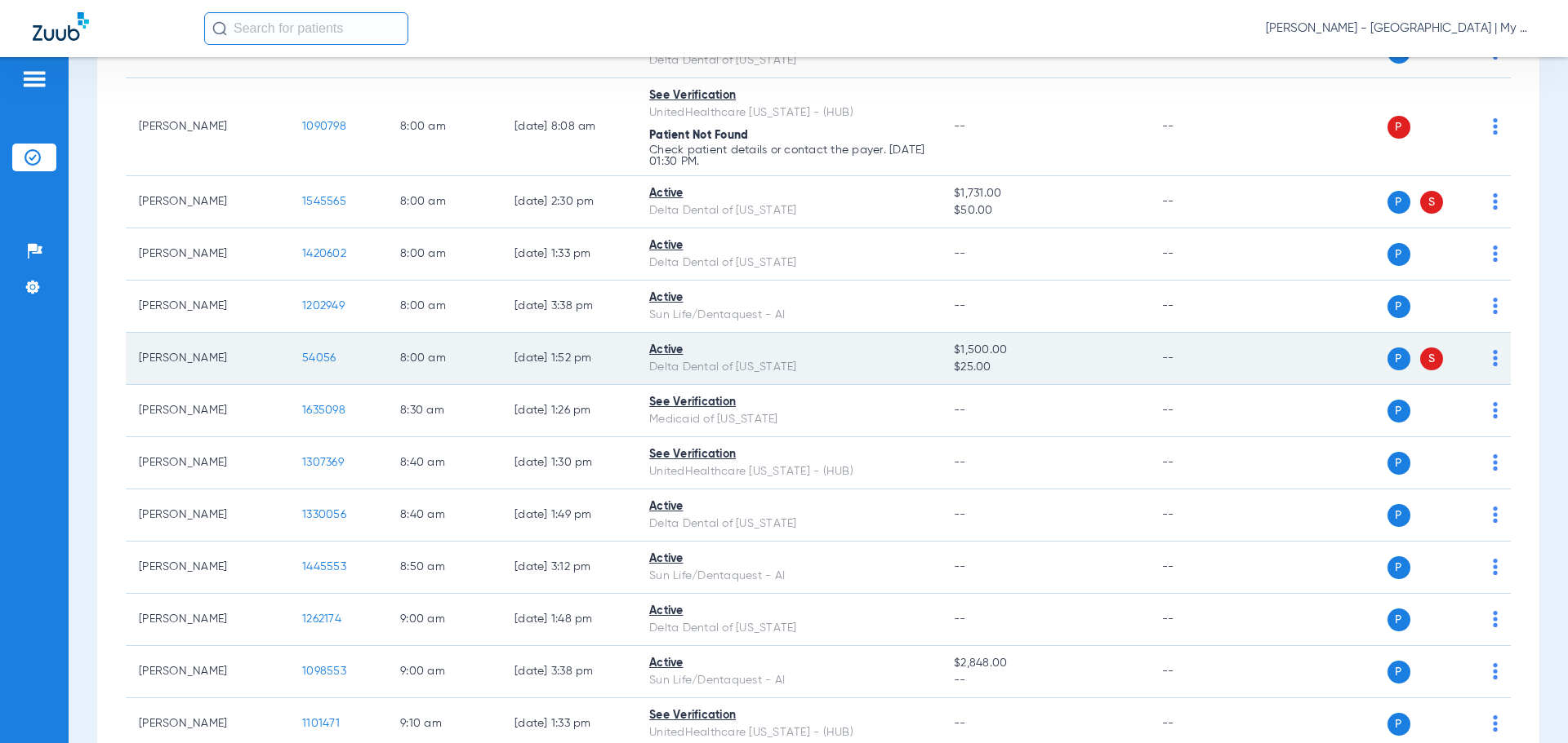
click at [304, 370] on td "54056" at bounding box center [338, 359] width 98 height 52
click at [311, 360] on span "54056" at bounding box center [318, 359] width 33 height 12
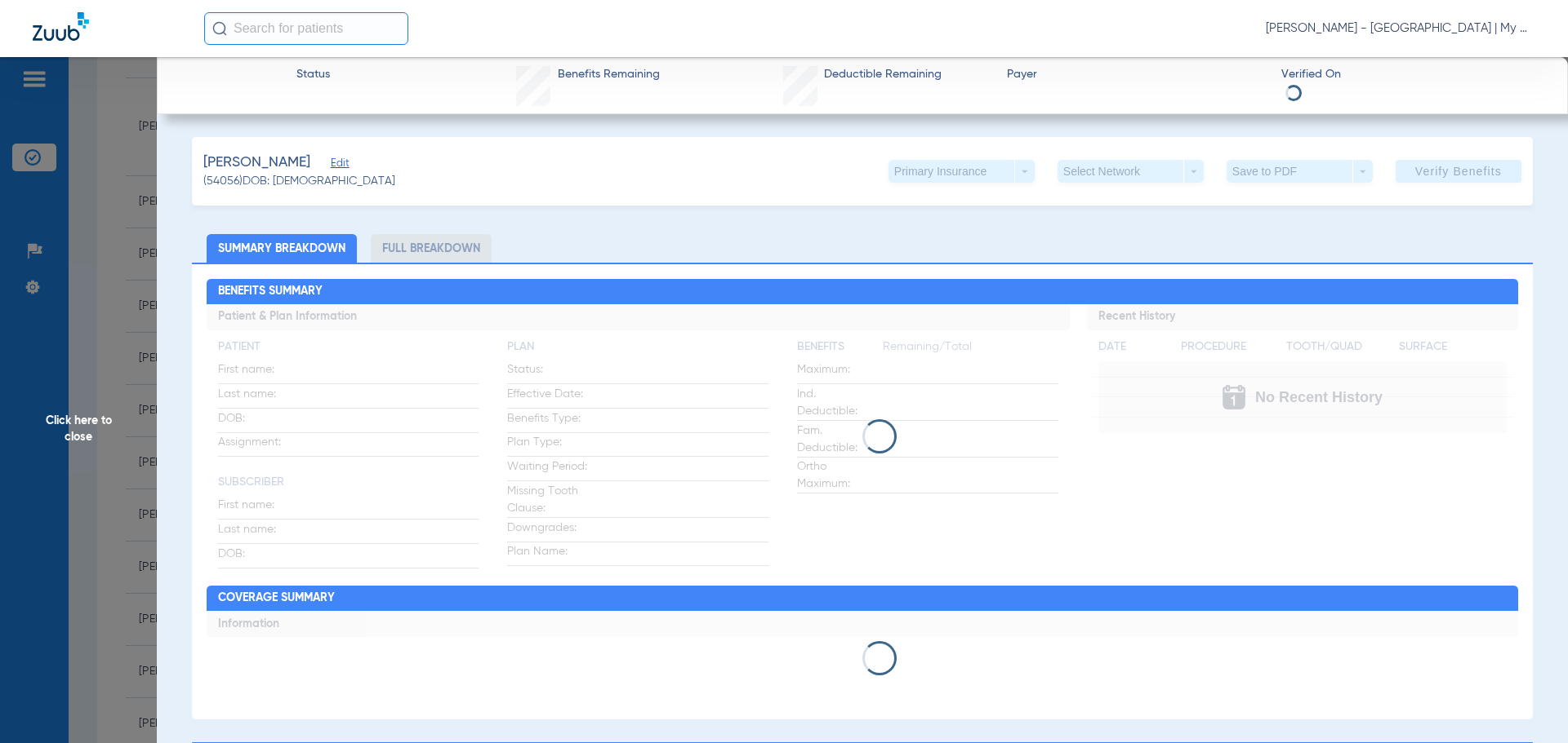
click at [426, 241] on li "Full Breakdown" at bounding box center [431, 248] width 121 height 29
click at [423, 250] on li "Full Breakdown" at bounding box center [431, 248] width 121 height 29
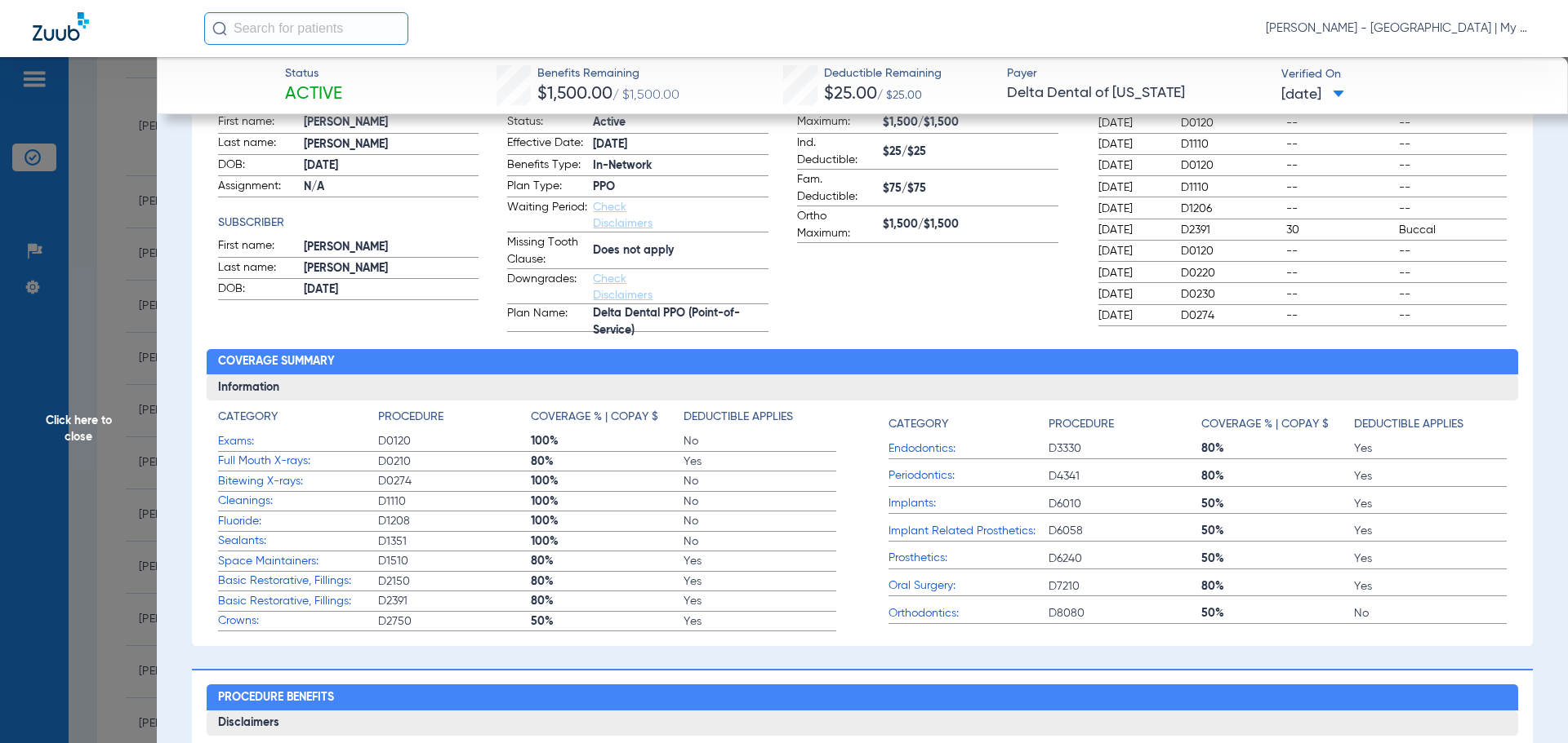
scroll to position [82, 0]
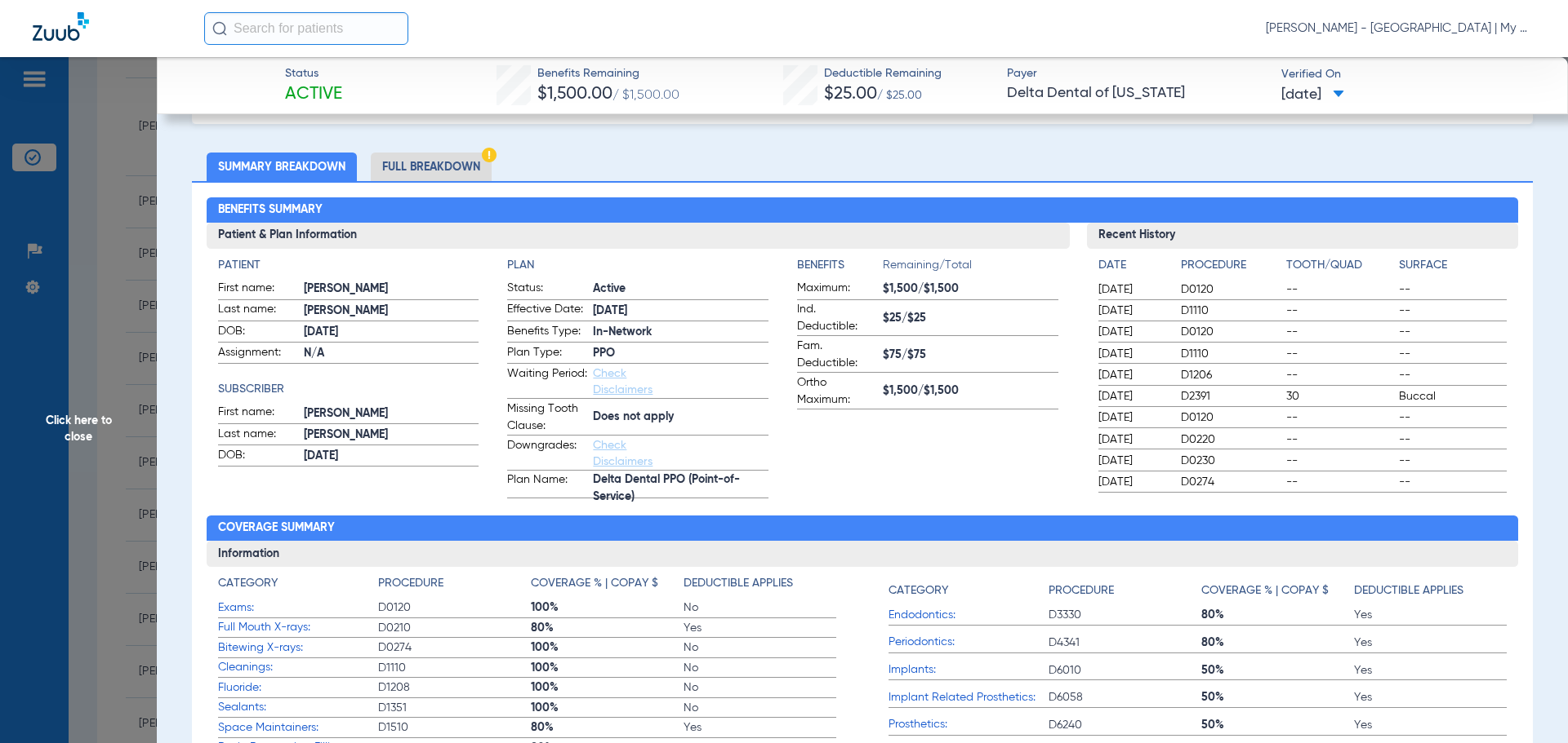
click at [402, 164] on li "Full Breakdown" at bounding box center [431, 167] width 121 height 29
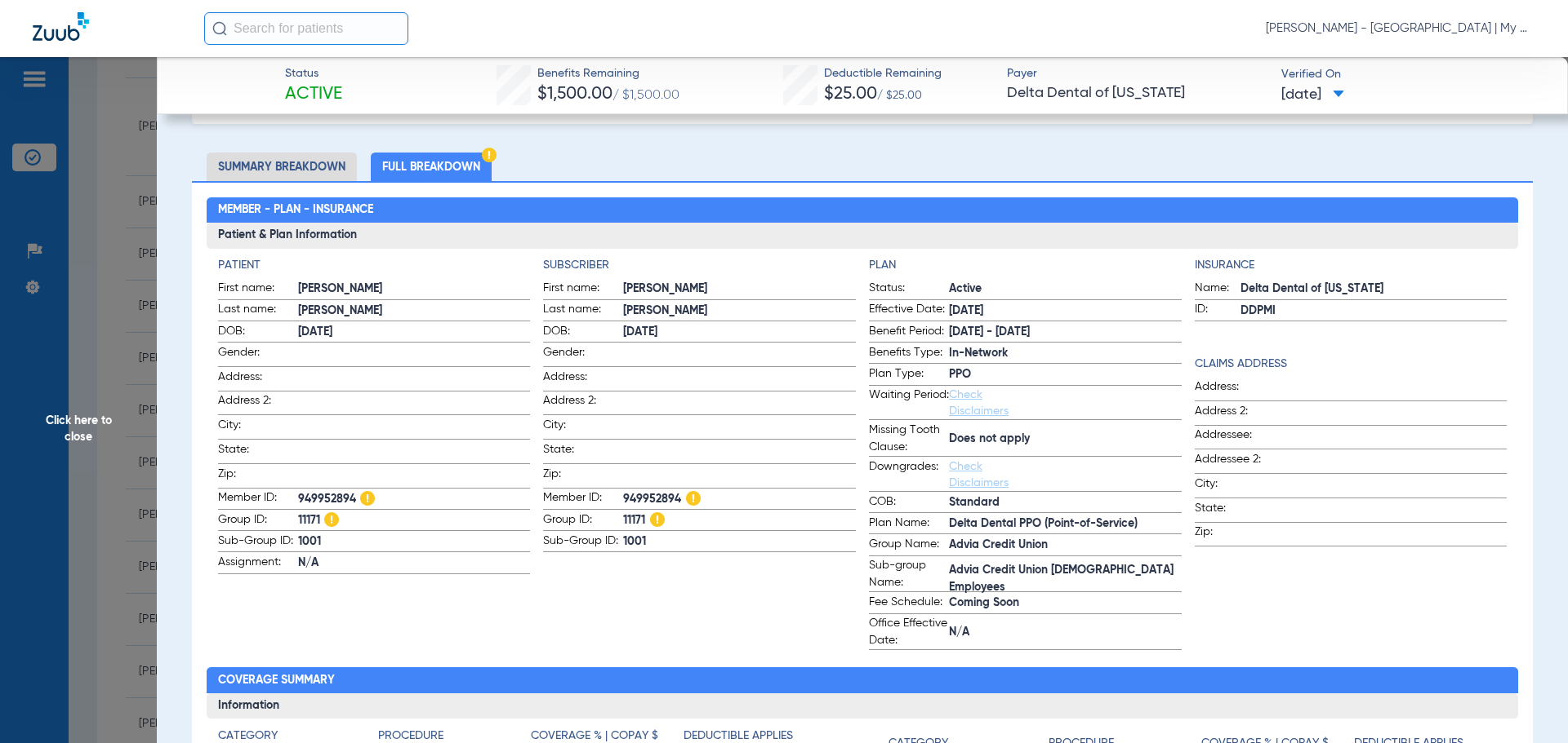
click at [85, 467] on span "Click here to close" at bounding box center [79, 428] width 157 height 743
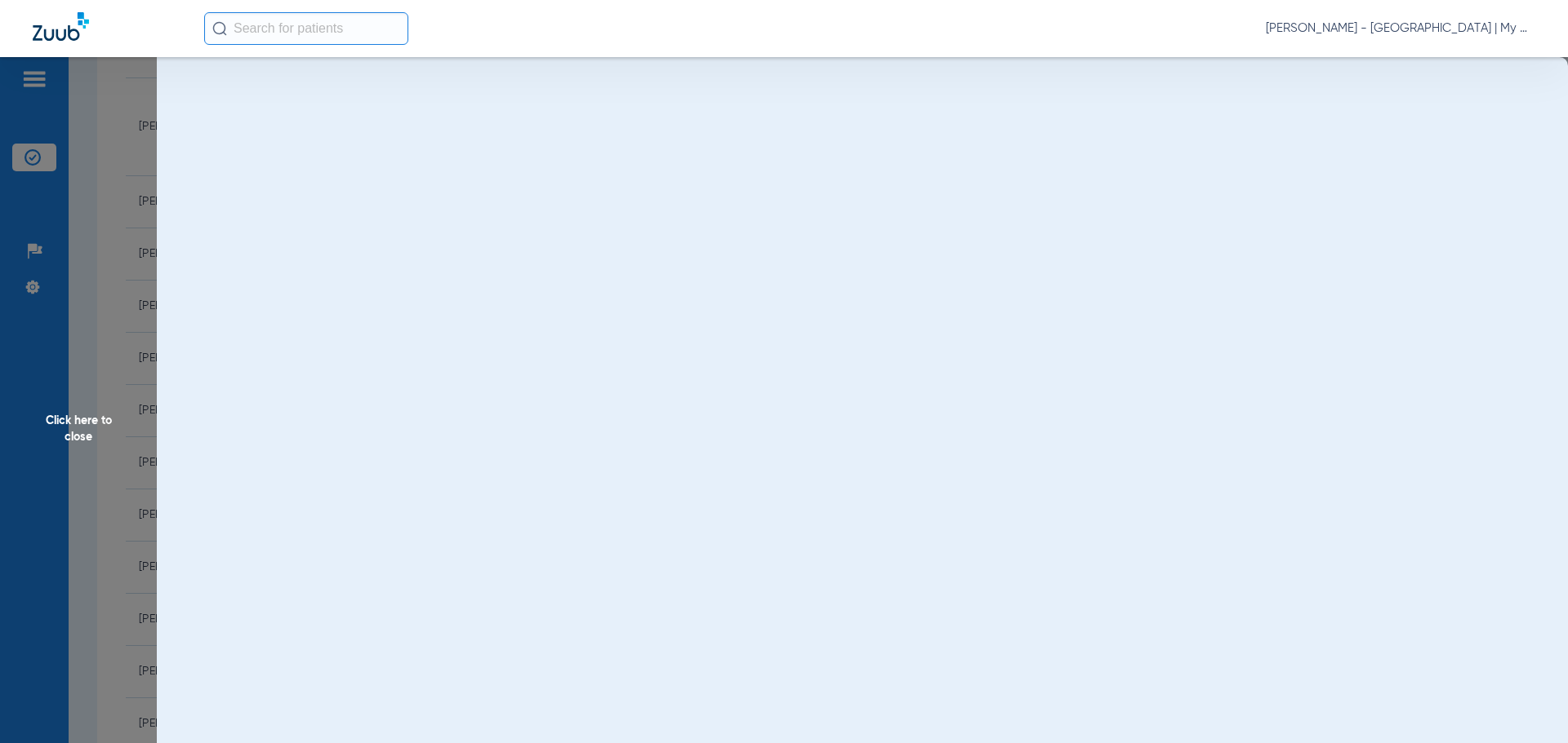
scroll to position [0, 0]
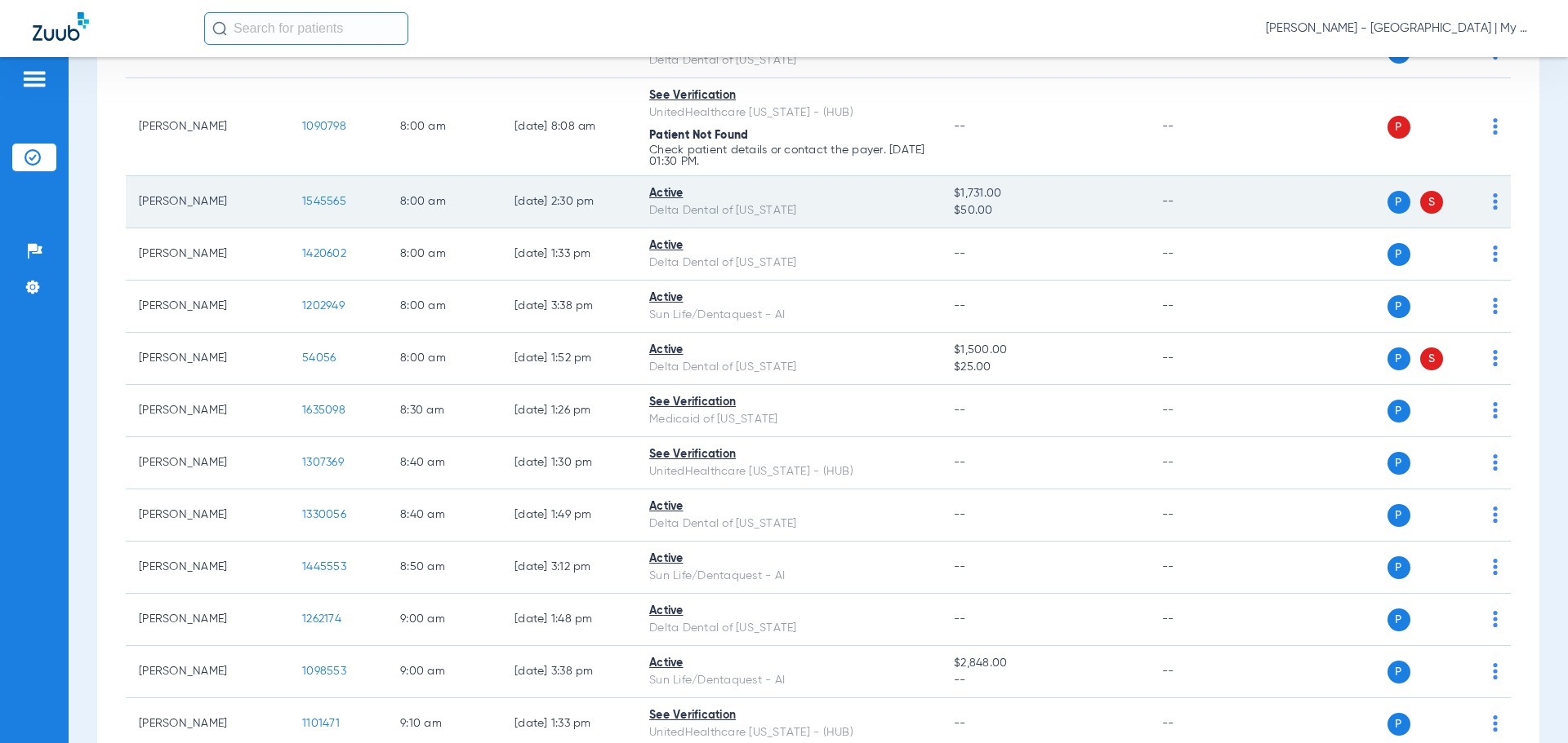
click at [309, 188] on td "1545565" at bounding box center [338, 202] width 98 height 52
click at [318, 205] on span "1545565" at bounding box center [323, 202] width 44 height 12
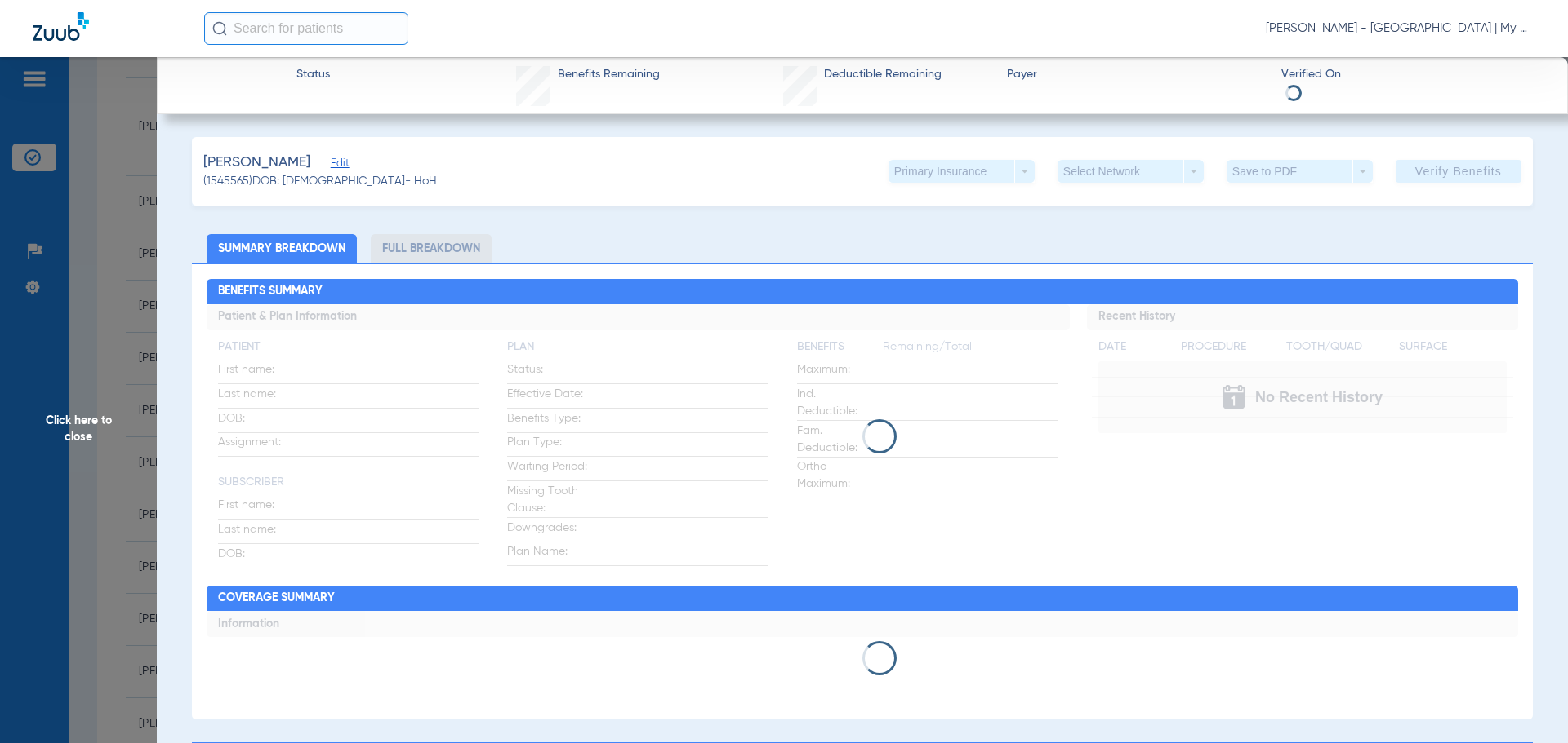
click at [386, 250] on li "Full Breakdown" at bounding box center [431, 248] width 121 height 29
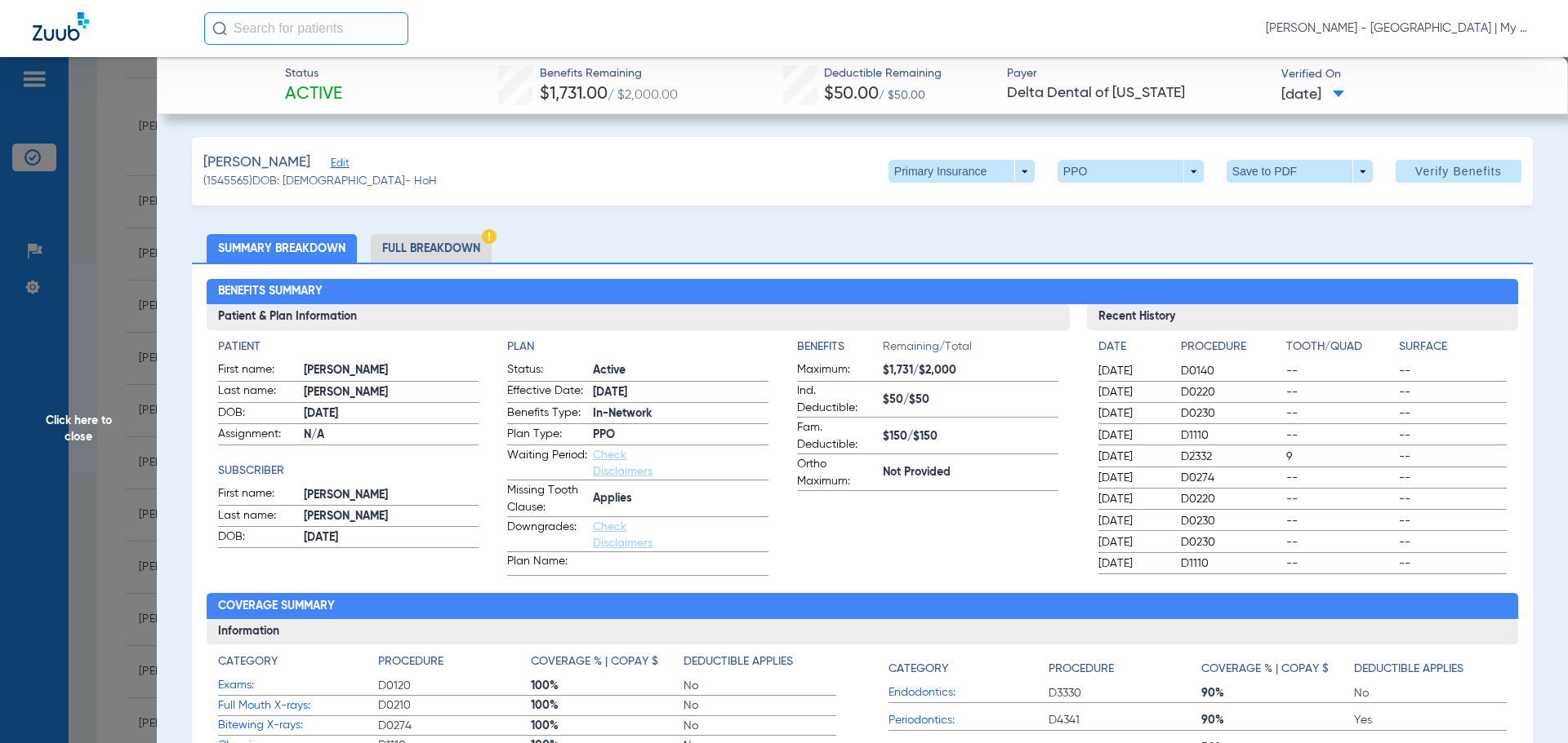
click at [387, 249] on li "Full Breakdown" at bounding box center [431, 248] width 121 height 29
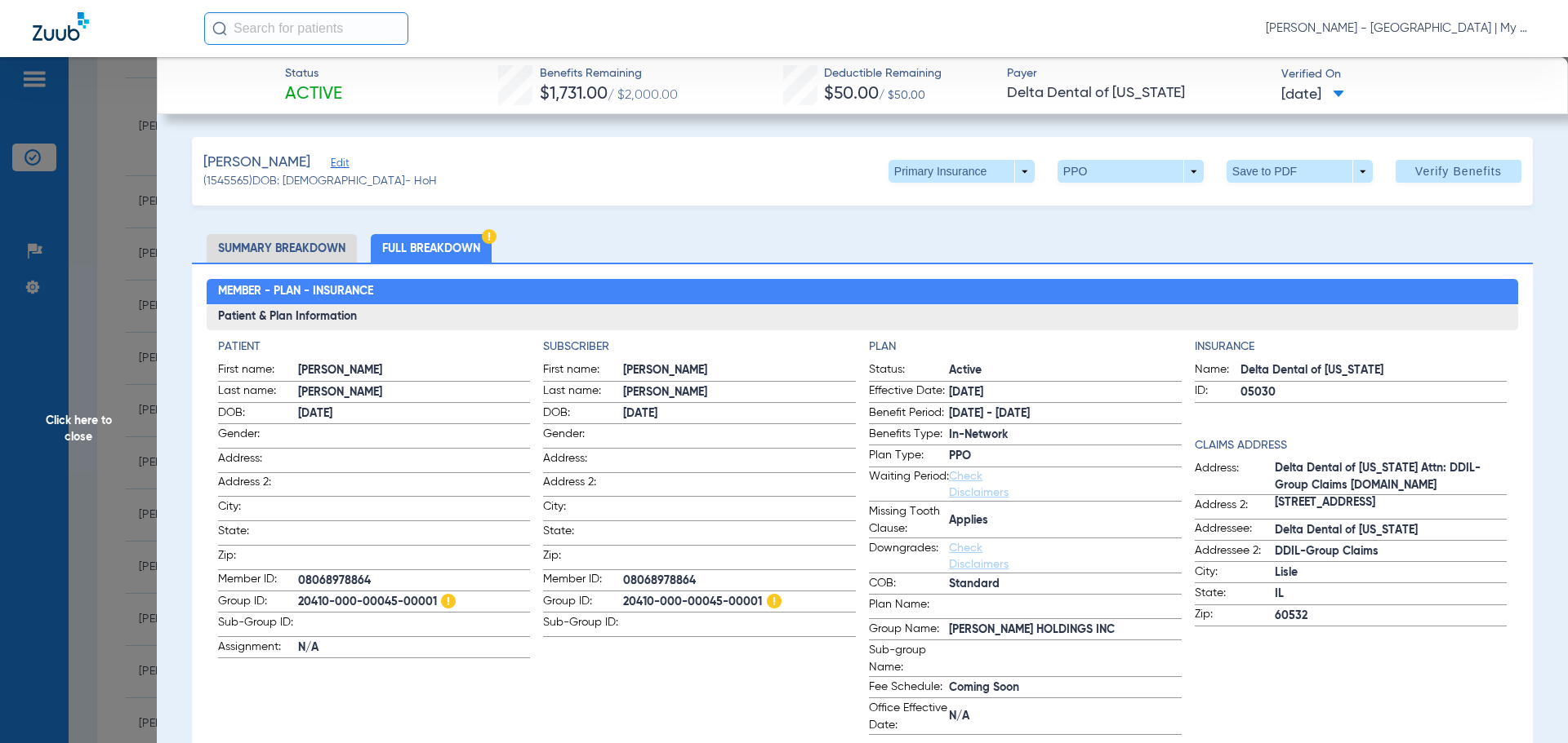
click at [676, 607] on label "Group ID: 20410-000-00045-00001" at bounding box center [700, 603] width 313 height 21
click at [128, 462] on span "Click here to close" at bounding box center [79, 428] width 157 height 743
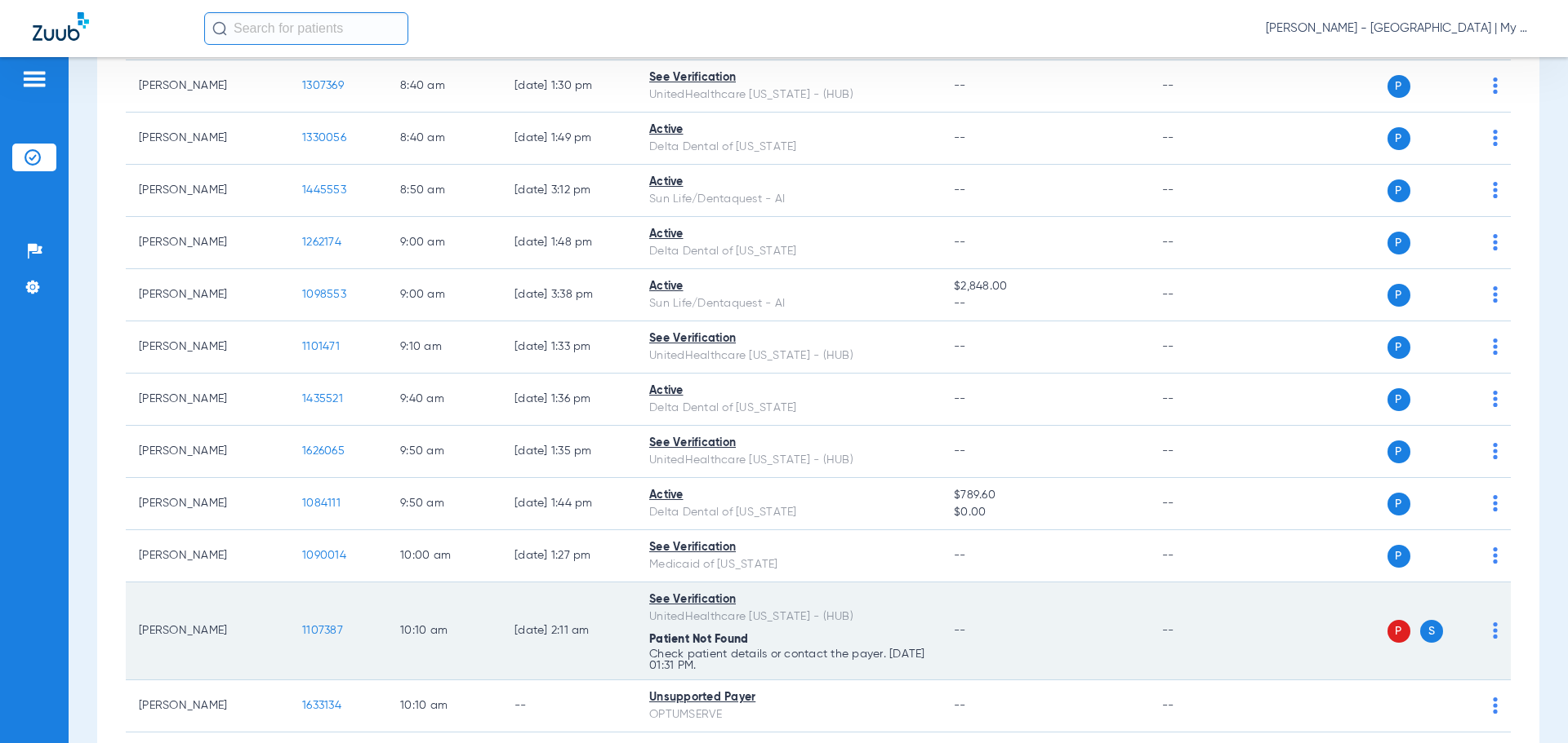
scroll to position [653, 0]
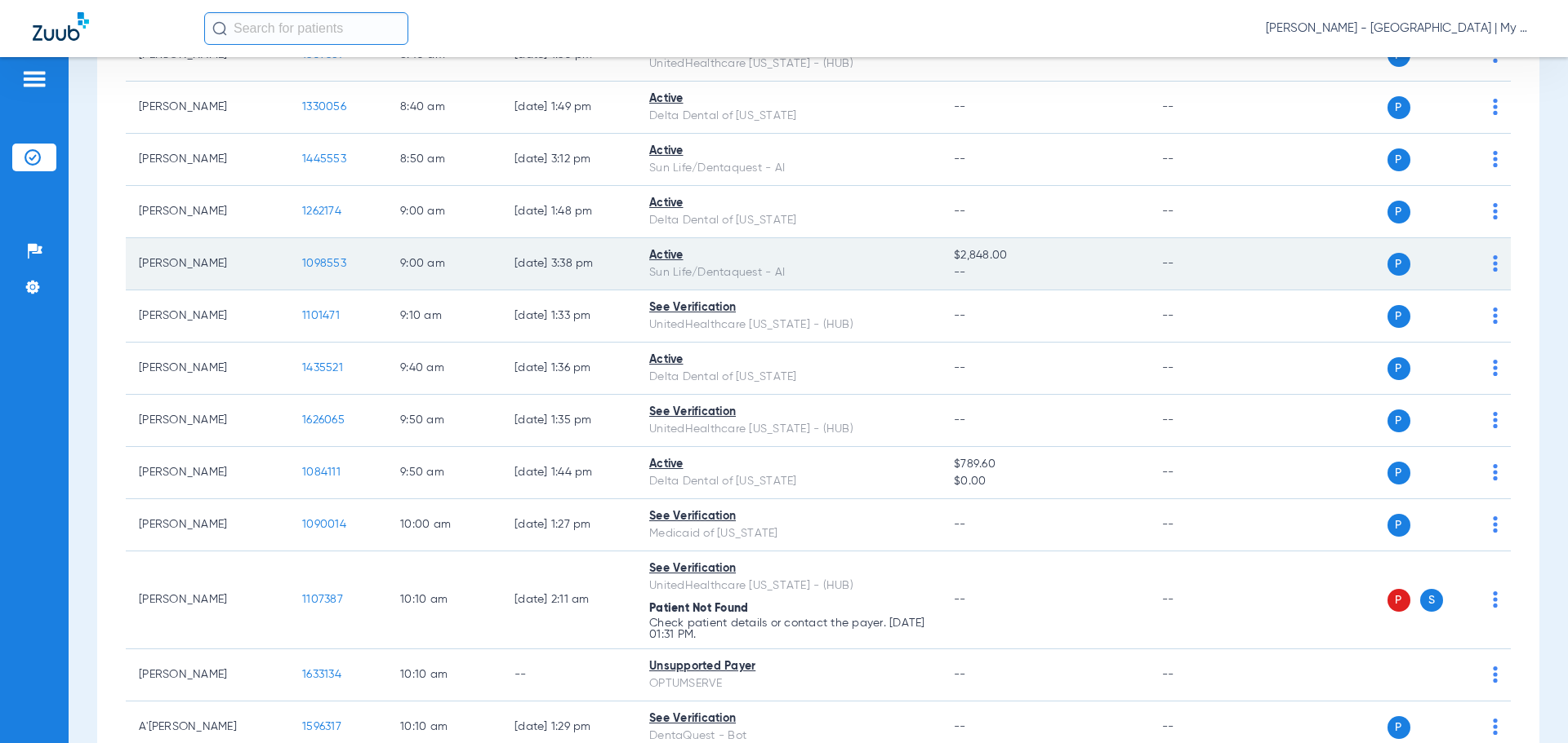
click at [318, 263] on span "1098553" at bounding box center [323, 264] width 44 height 12
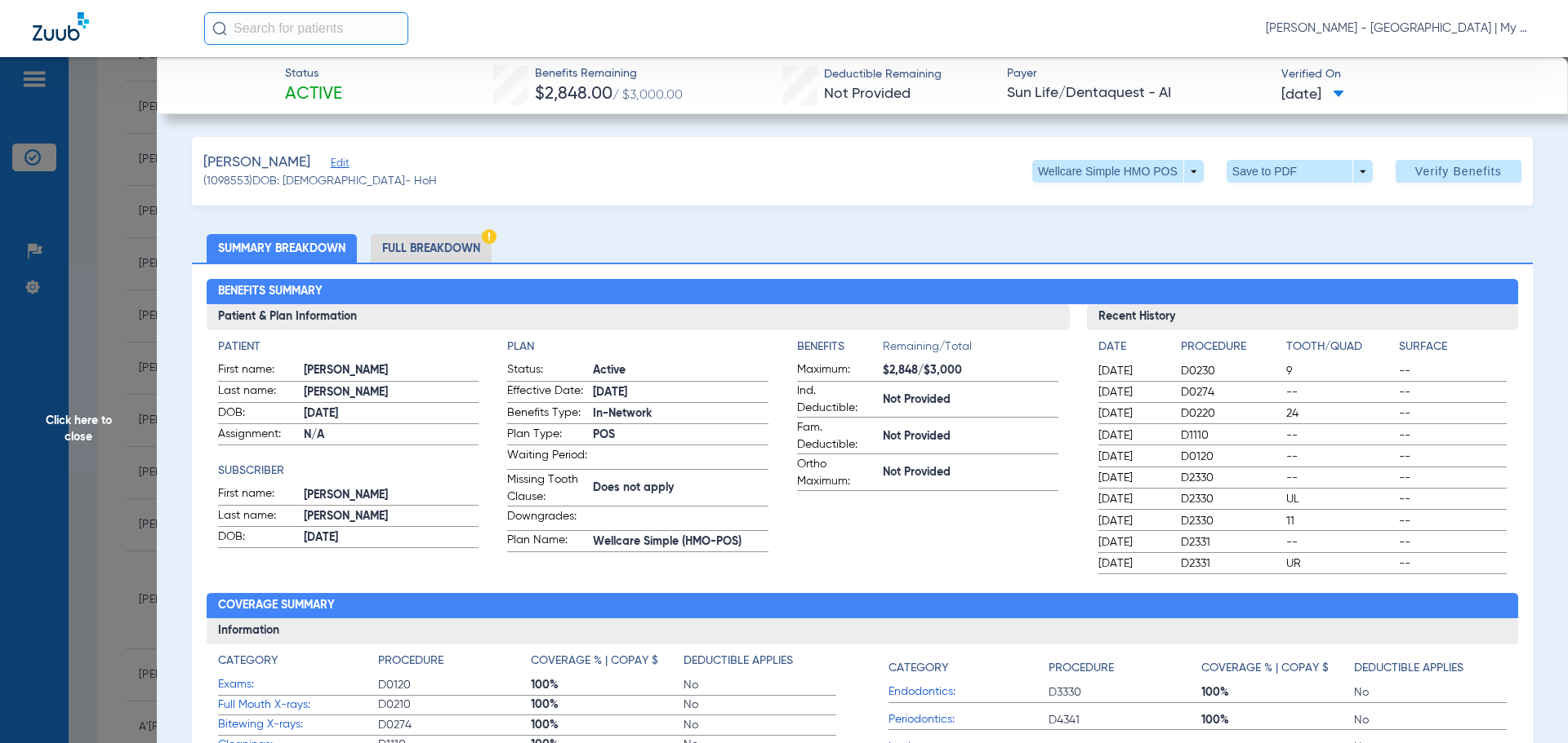
click at [460, 241] on li "Full Breakdown" at bounding box center [431, 248] width 121 height 29
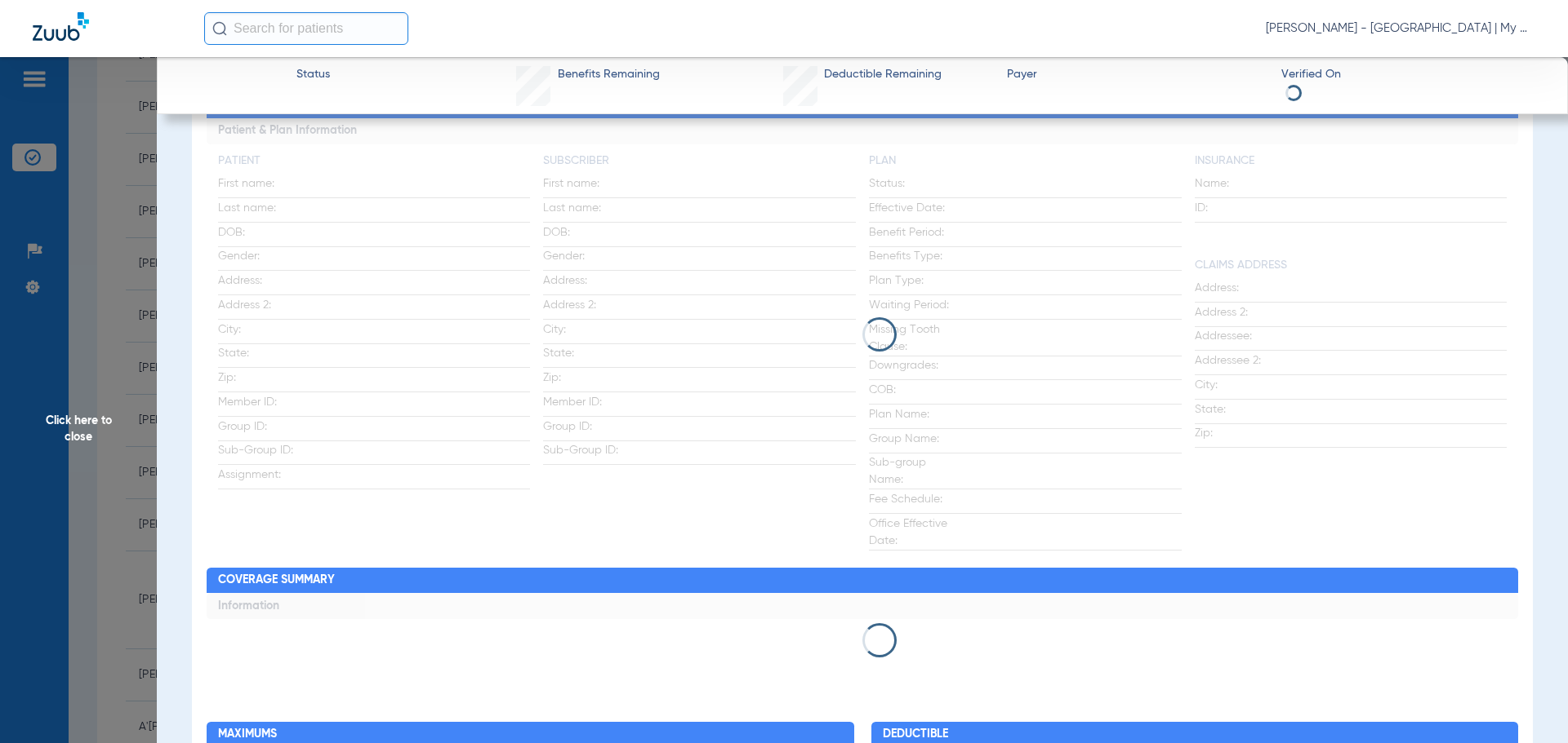
scroll to position [245, 0]
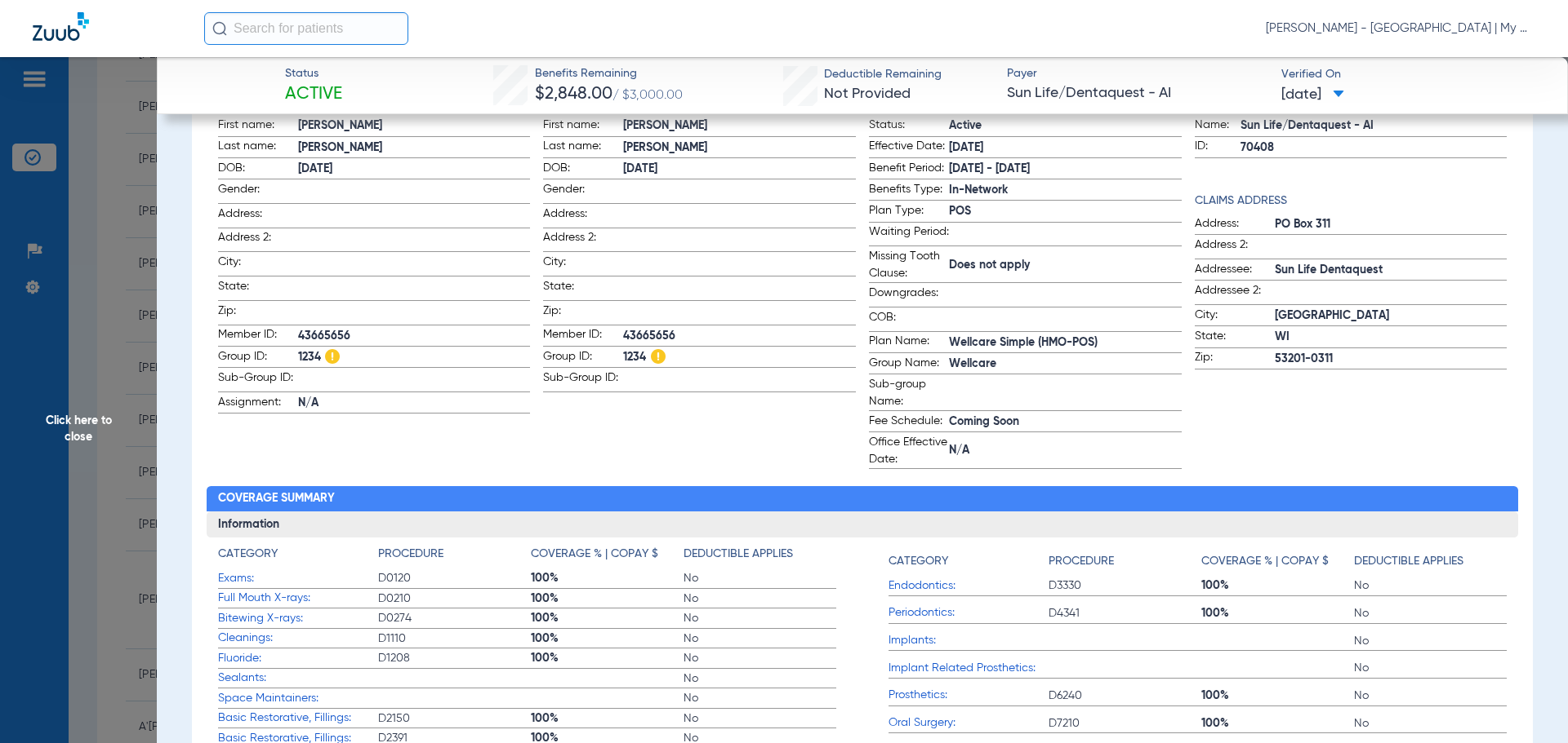
click at [133, 368] on span "Click here to close" at bounding box center [79, 428] width 157 height 743
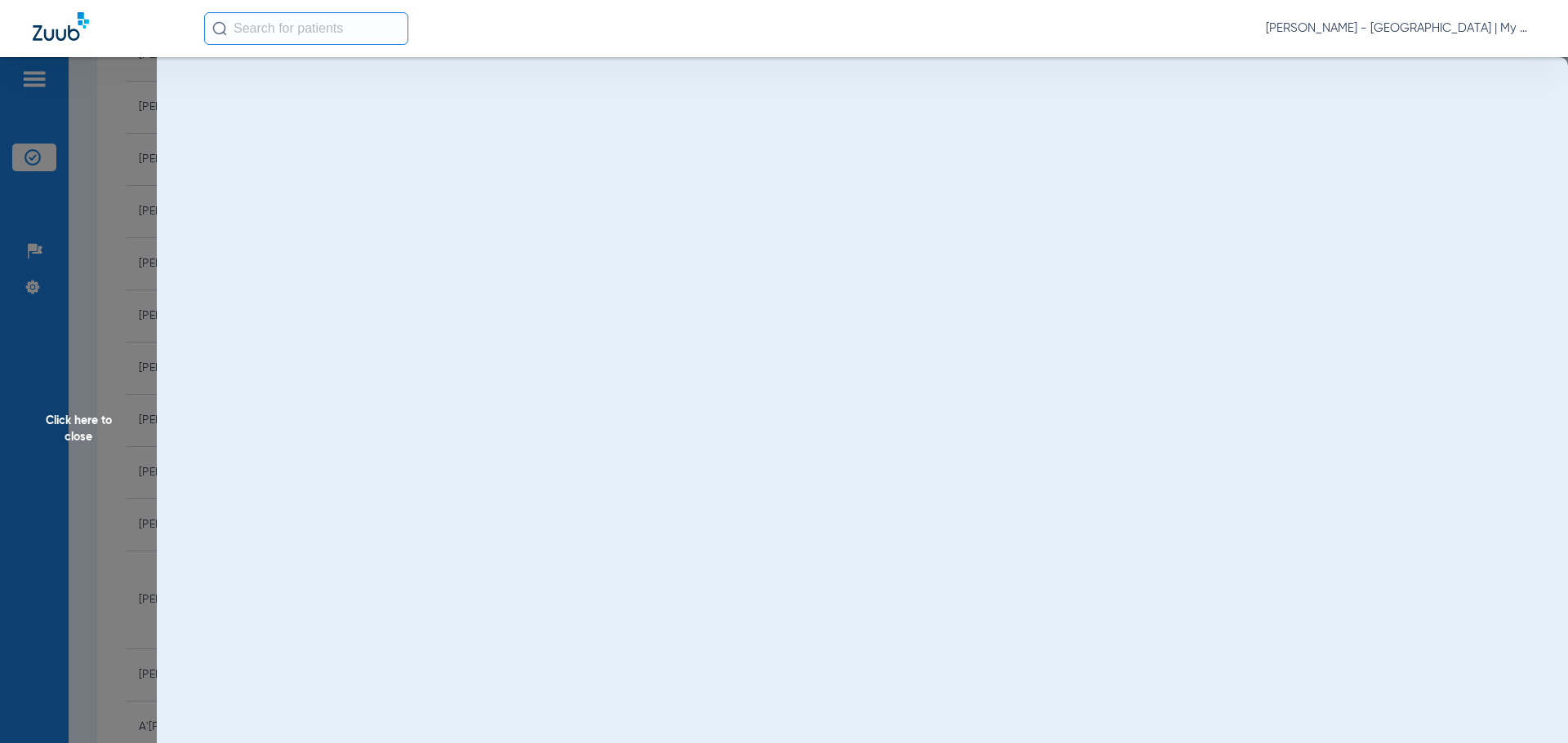
scroll to position [0, 0]
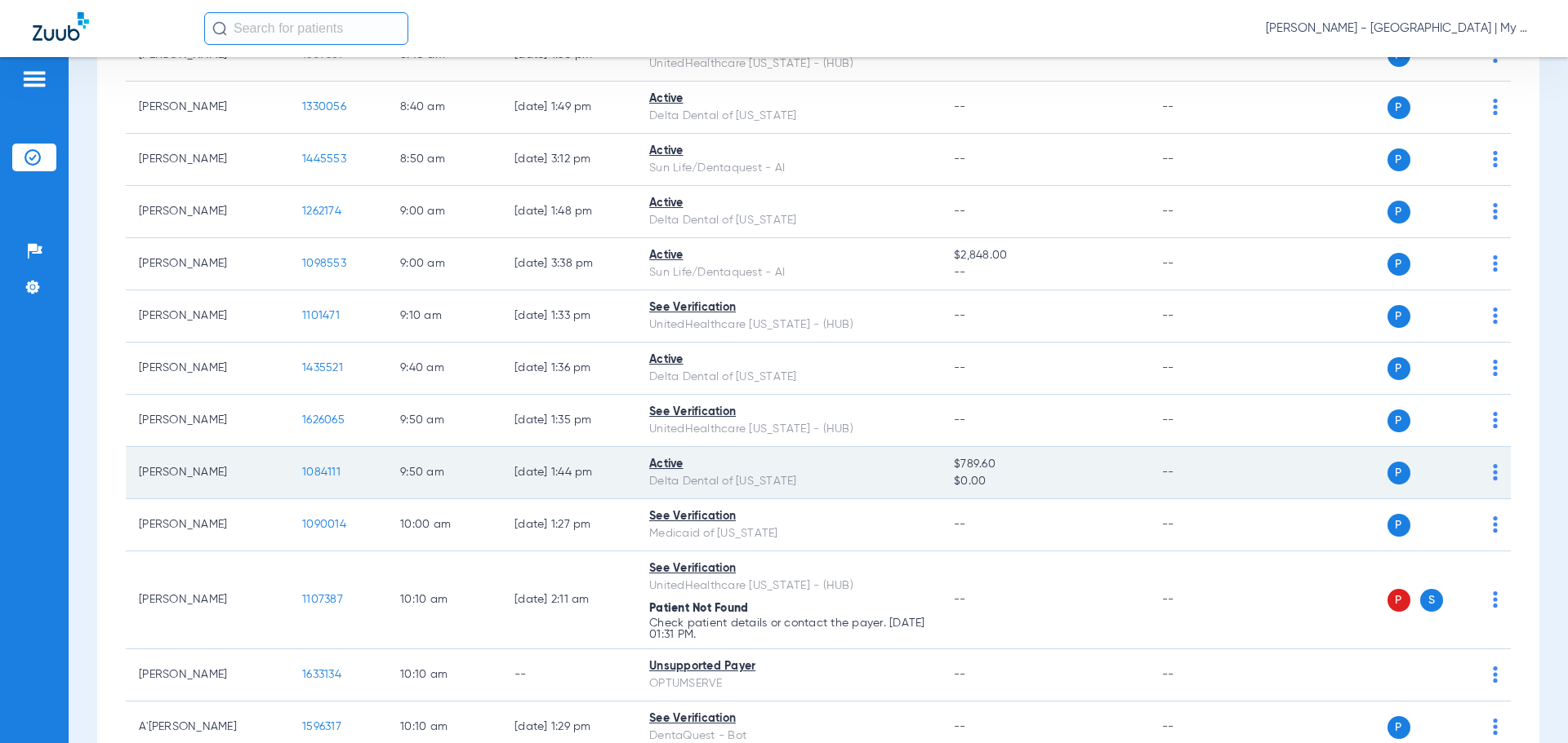
click at [330, 469] on span "1084111" at bounding box center [321, 473] width 38 height 12
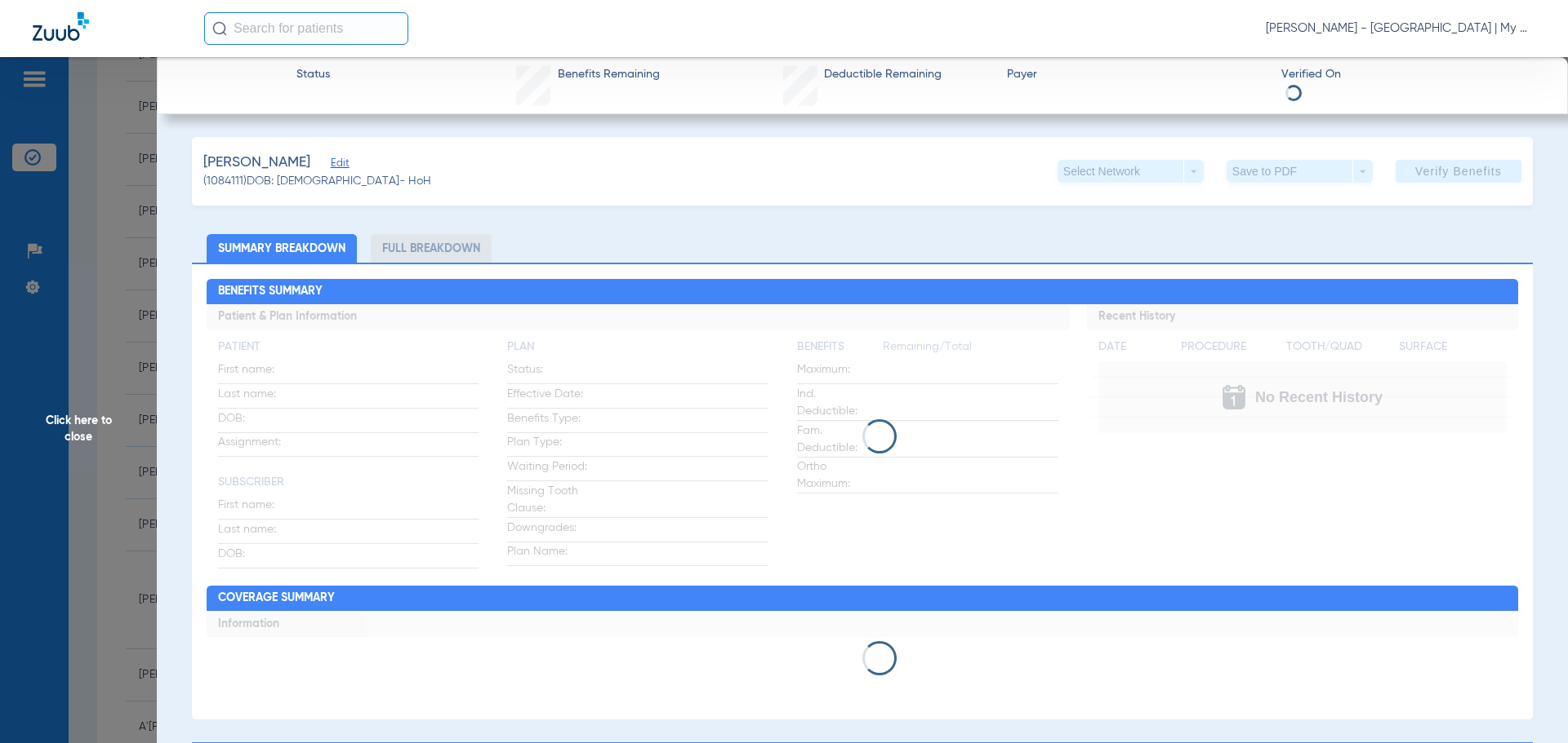
click at [424, 253] on li "Full Breakdown" at bounding box center [431, 248] width 121 height 29
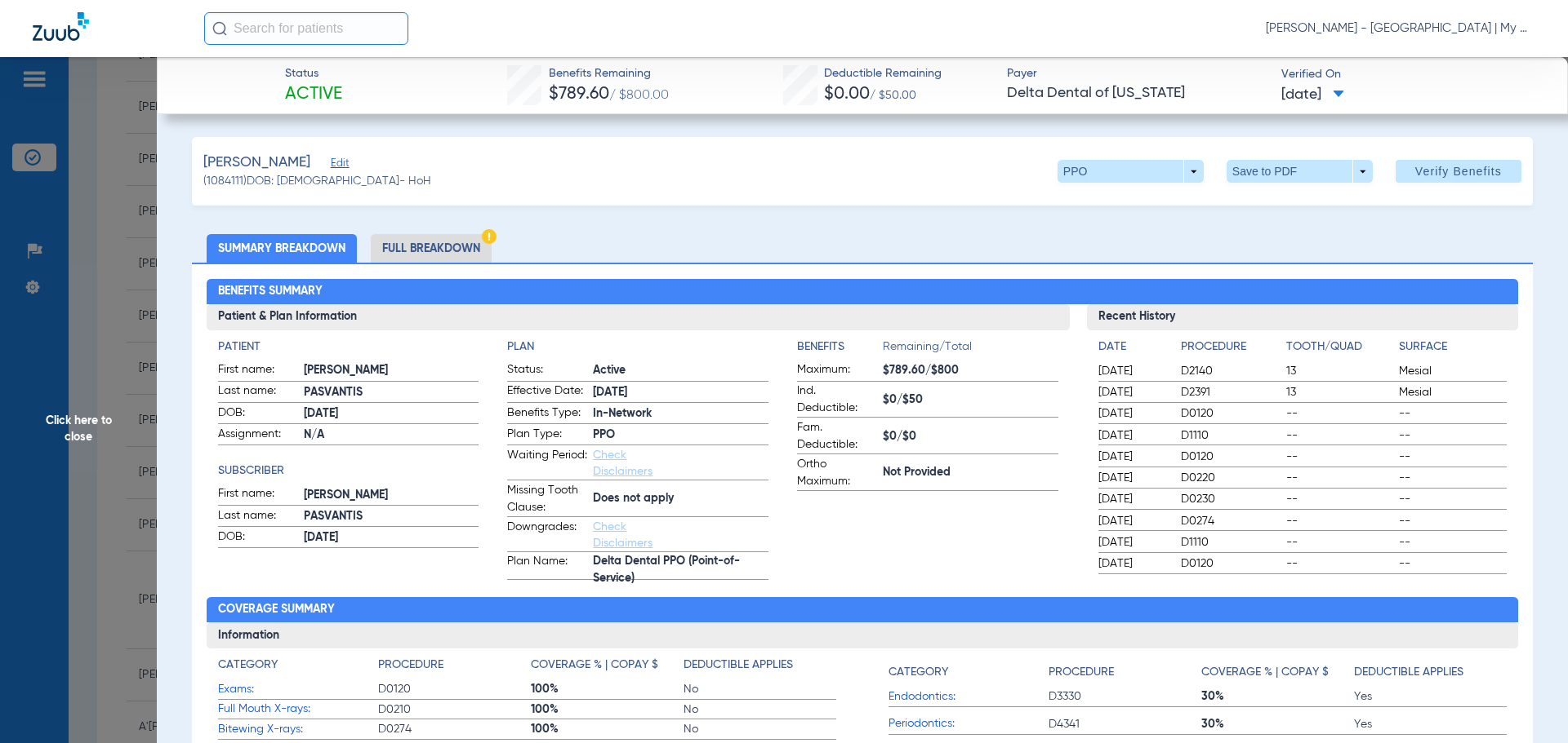
click at [423, 253] on li "Full Breakdown" at bounding box center [431, 248] width 121 height 29
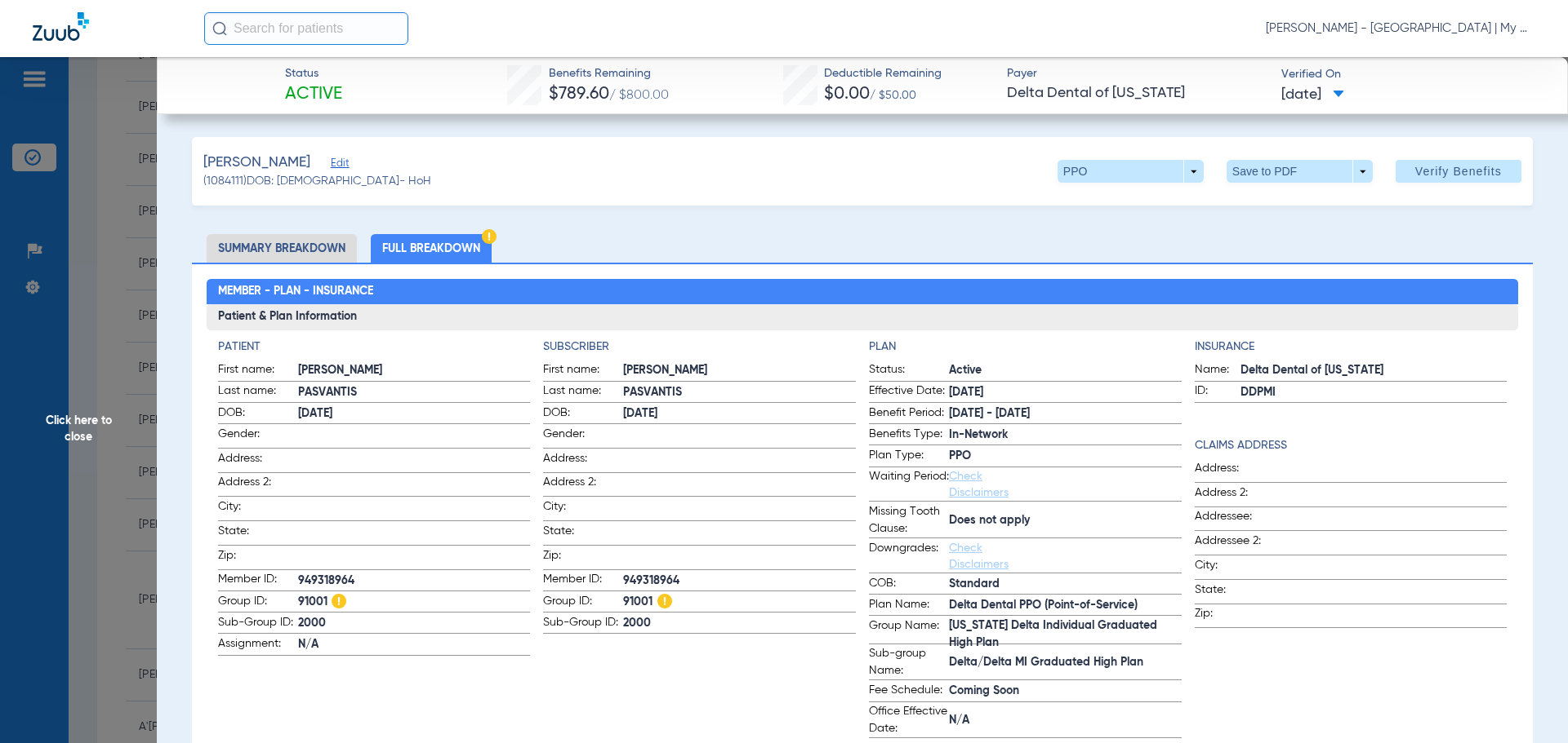
click at [26, 456] on span "Click here to close" at bounding box center [79, 428] width 157 height 743
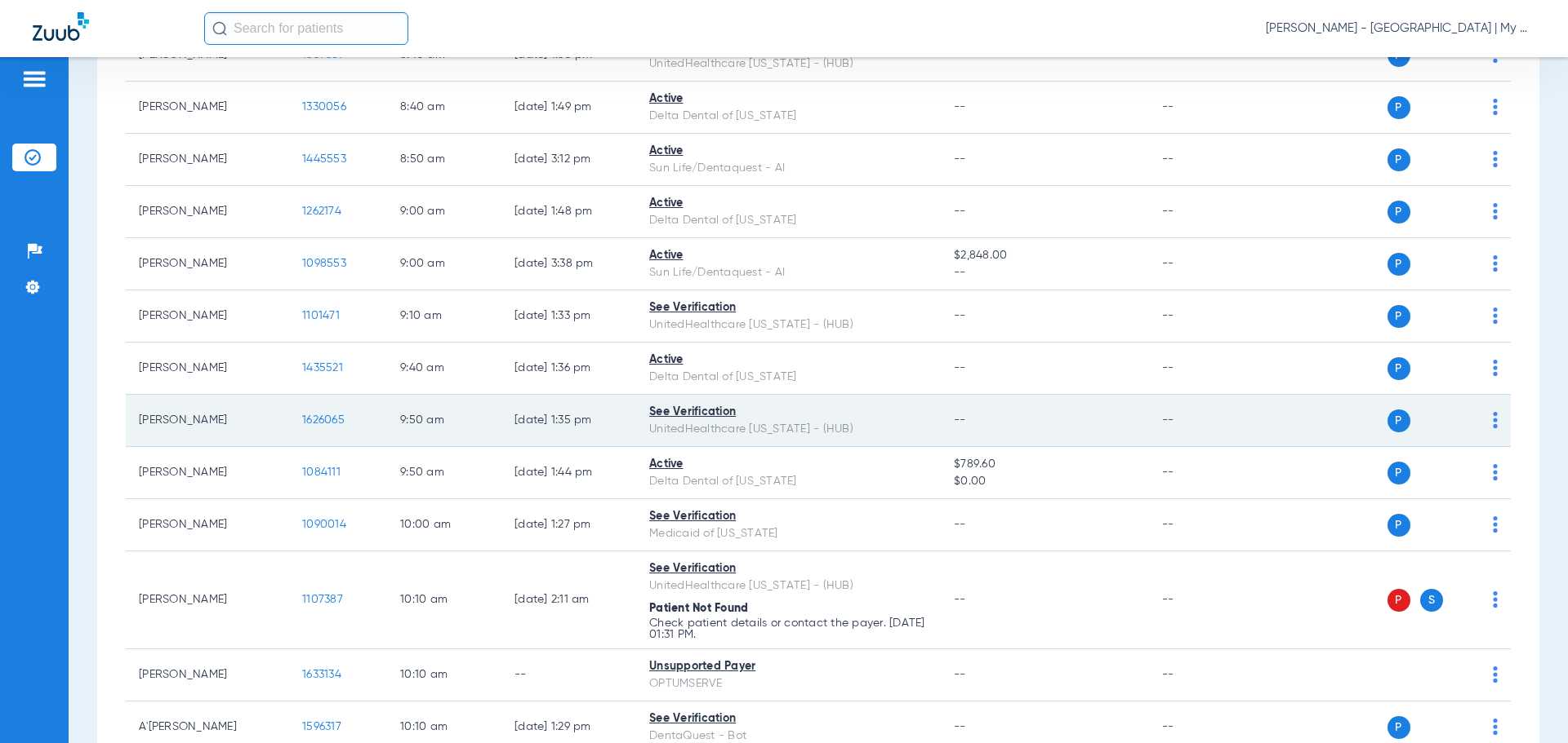
scroll to position [735, 0]
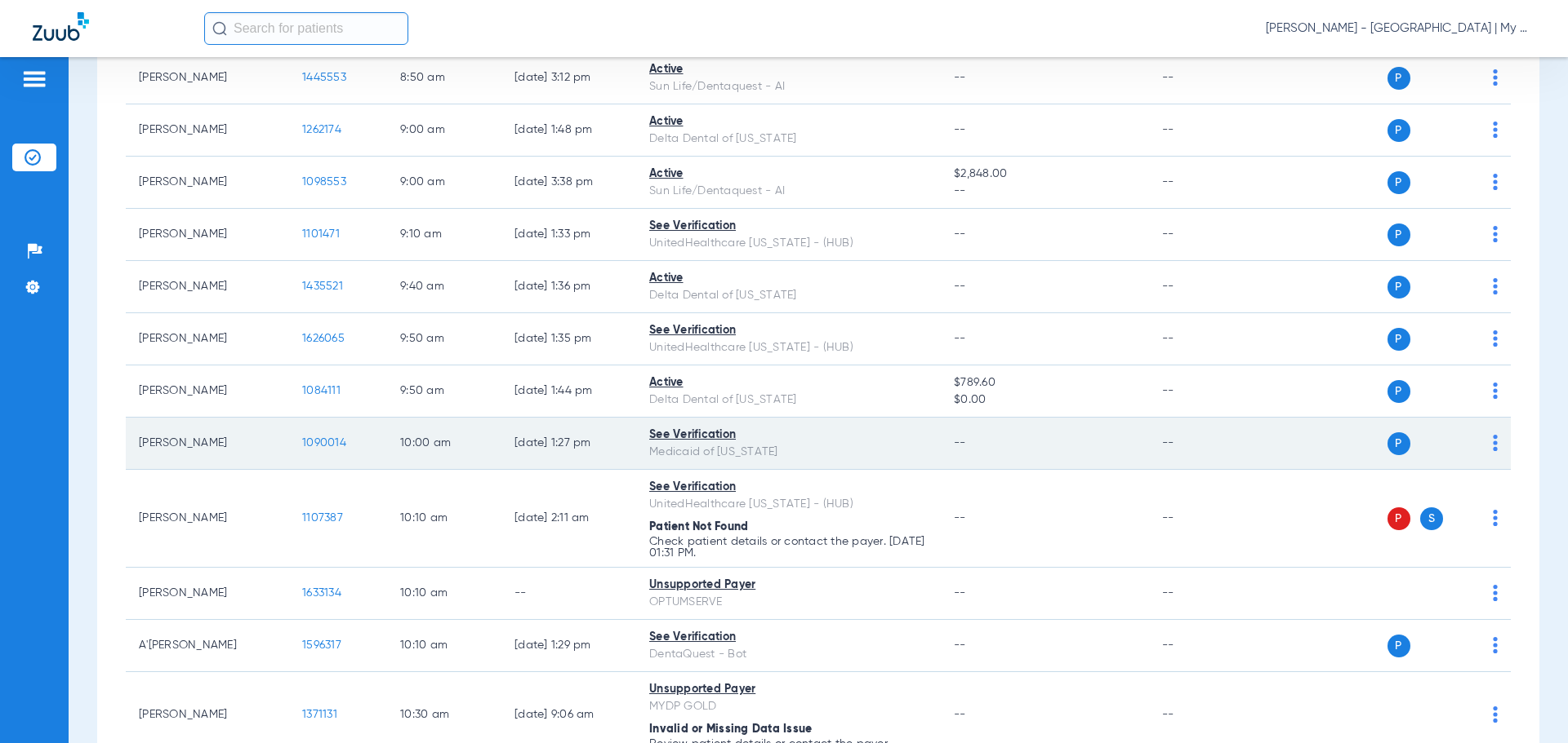
click at [317, 444] on span "1090014" at bounding box center [323, 443] width 44 height 12
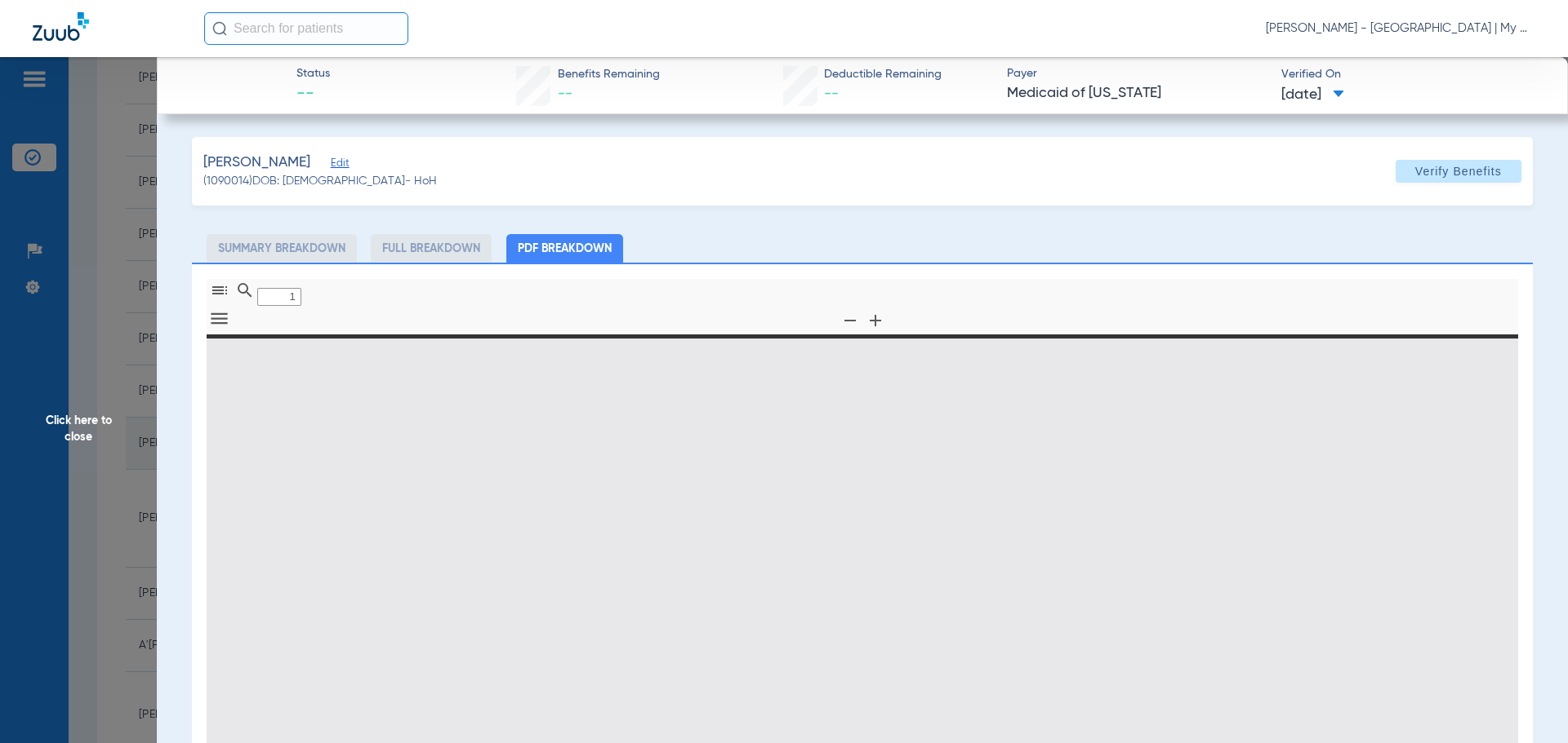
type input "0"
select select "page-width"
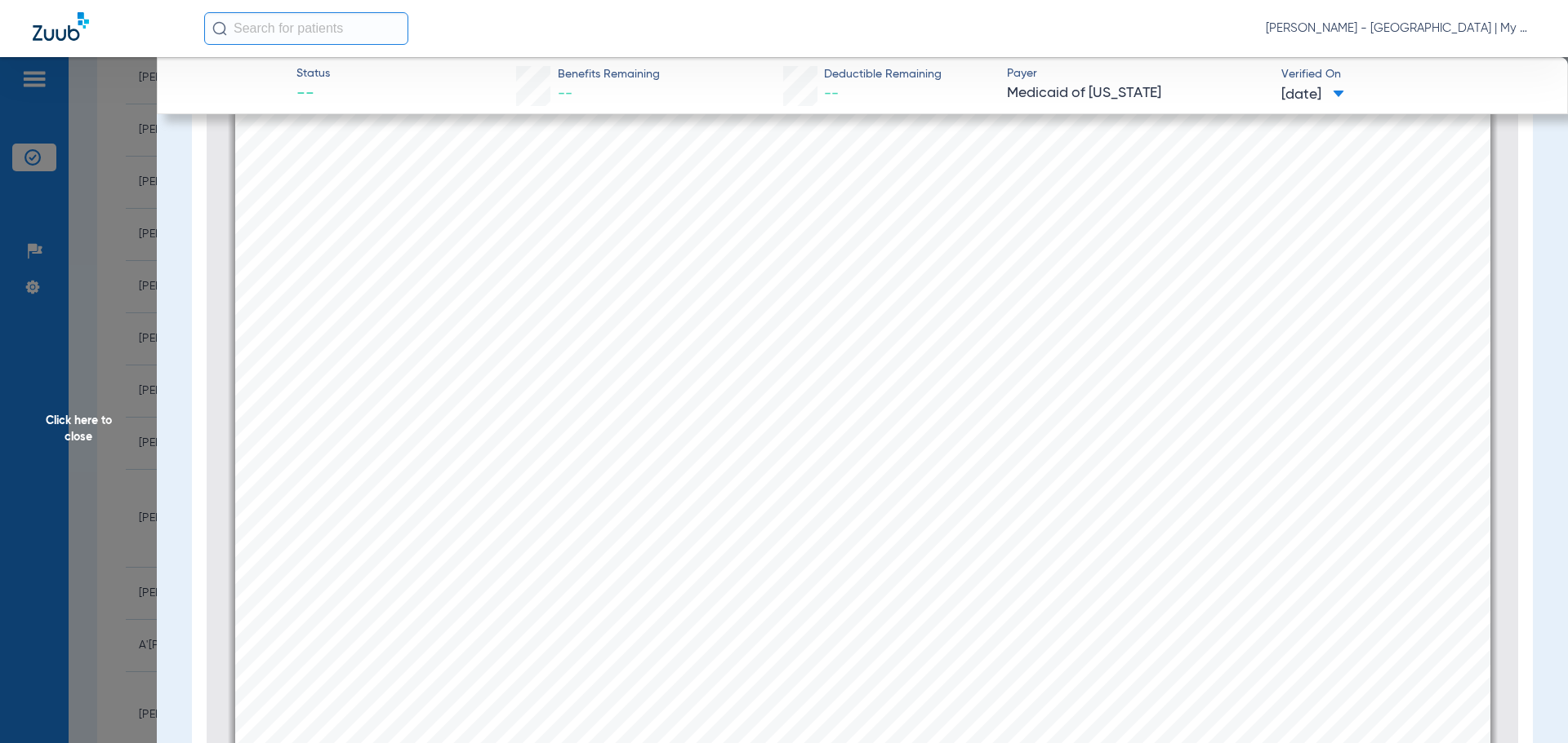
scroll to position [1708, 0]
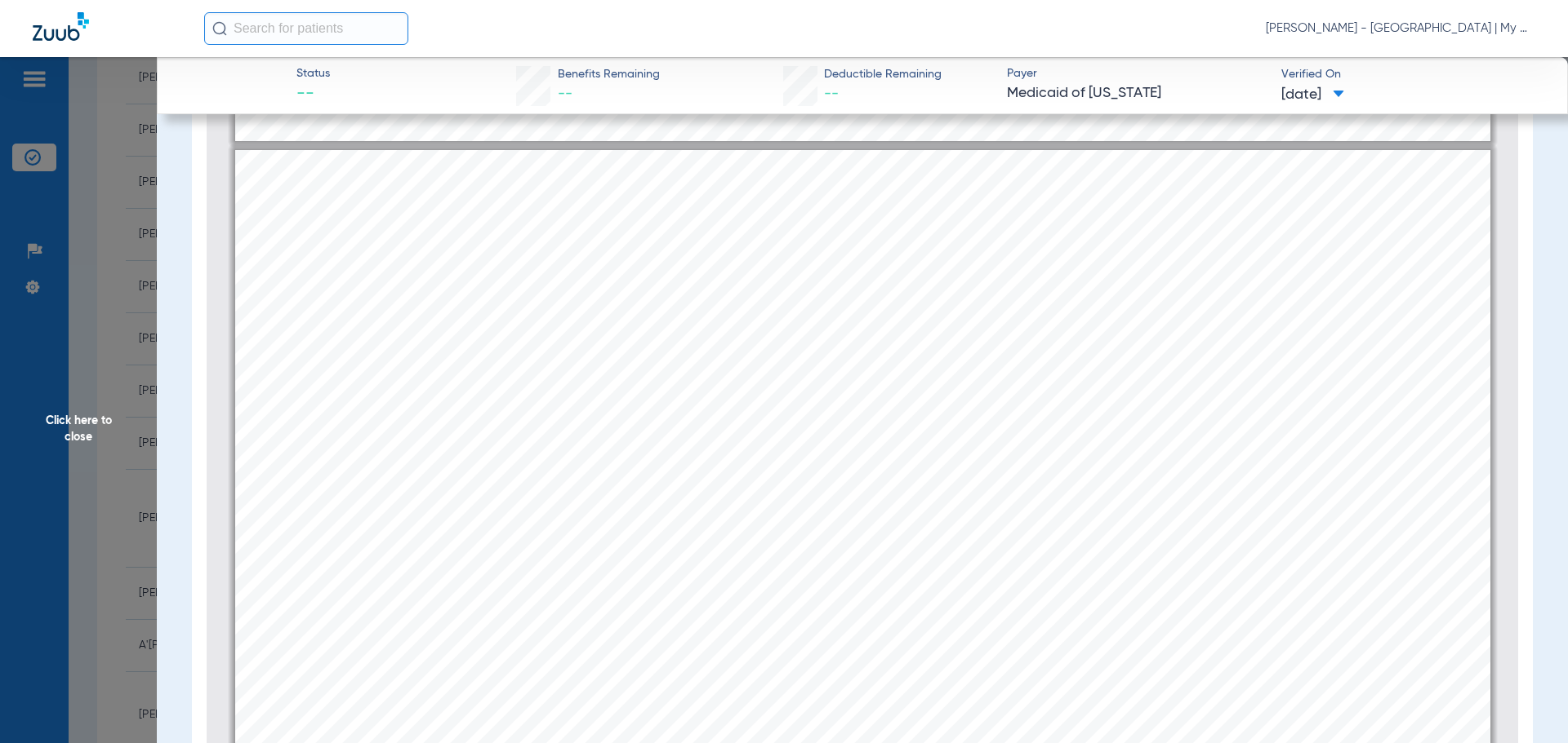
type input "1"
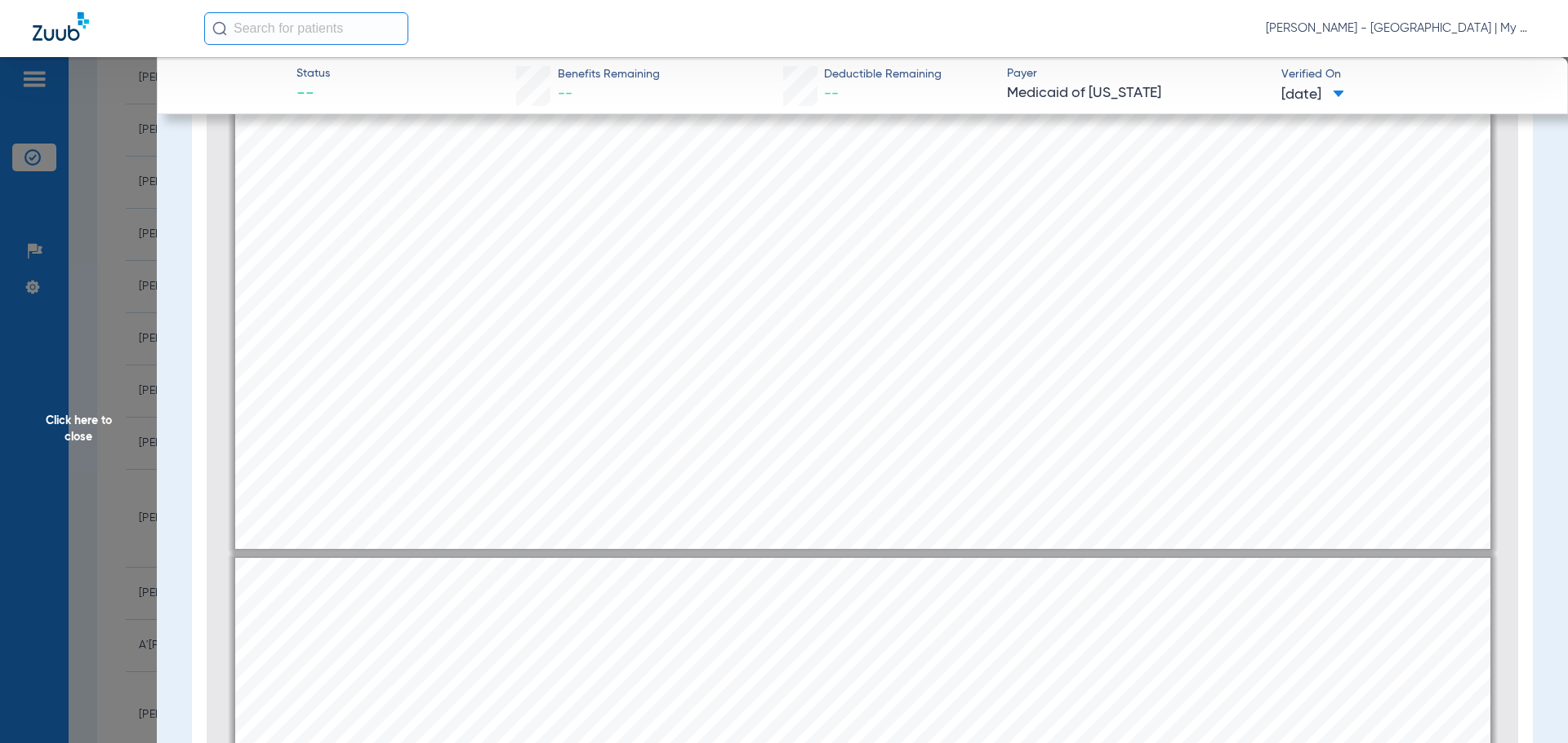
drag, startPoint x: 96, startPoint y: 456, endPoint x: 184, endPoint y: 424, distance: 93.6
click at [96, 455] on span "Click here to close" at bounding box center [79, 428] width 157 height 743
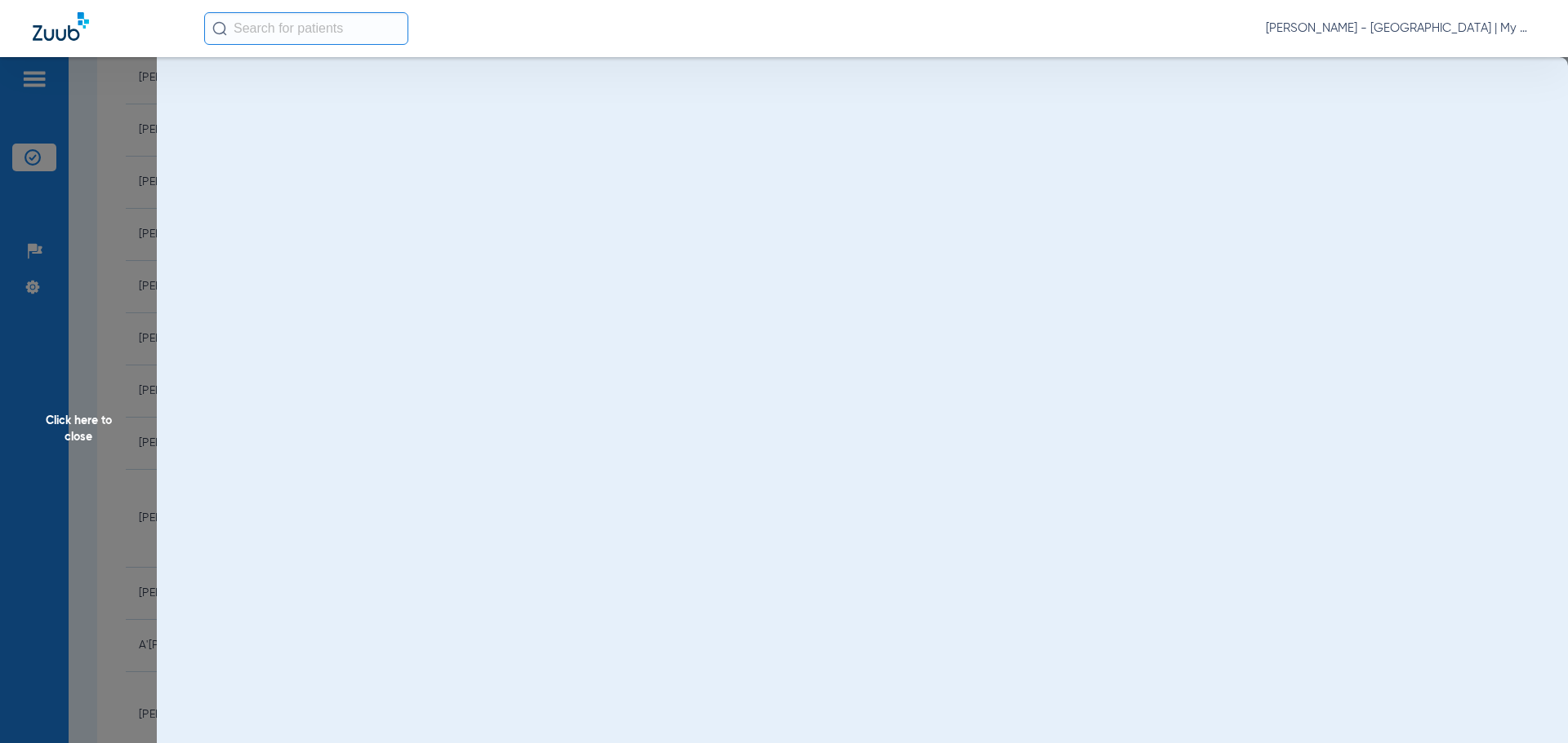
scroll to position [0, 0]
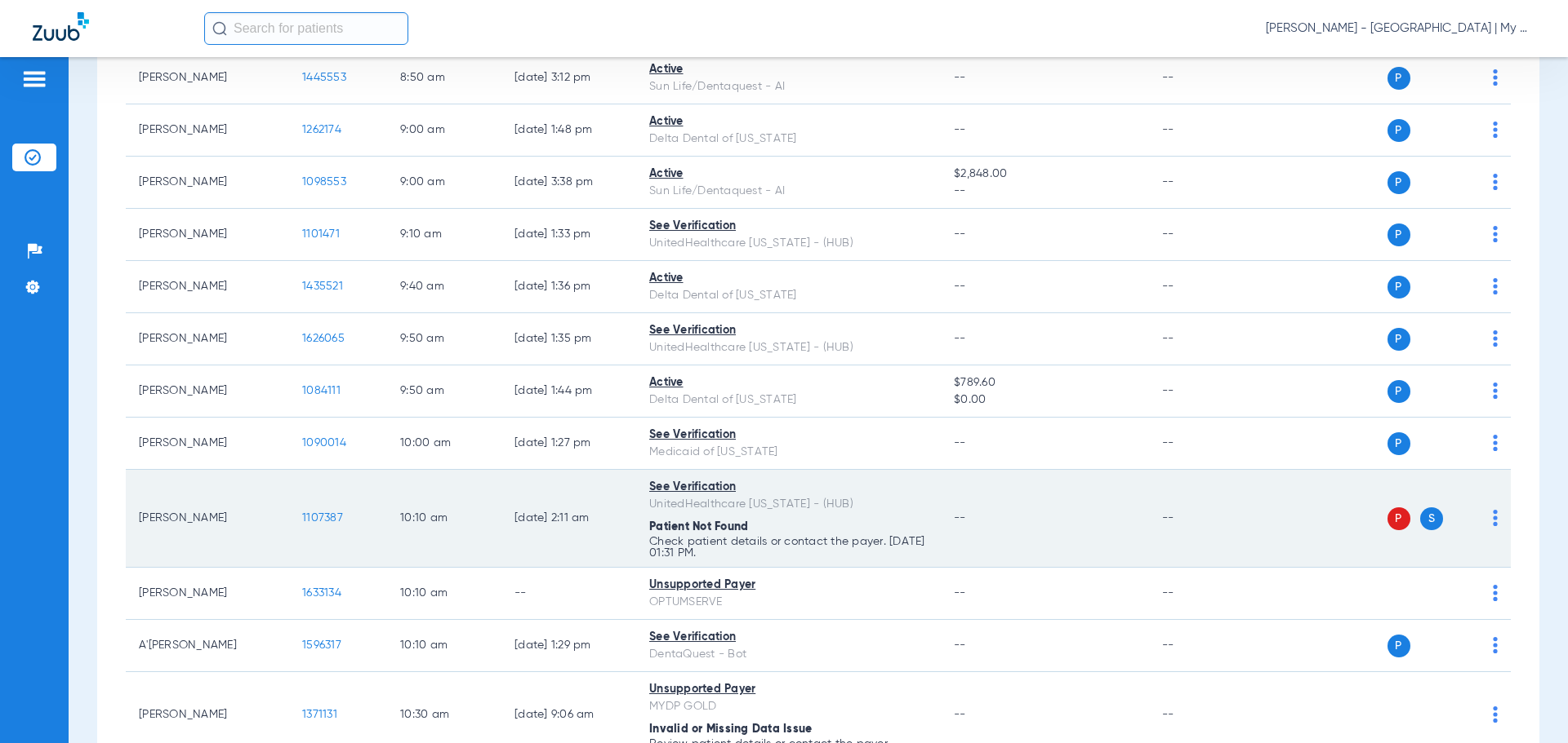
click at [328, 507] on td "1107387" at bounding box center [338, 519] width 98 height 98
click at [331, 513] on span "1107387" at bounding box center [322, 518] width 41 height 12
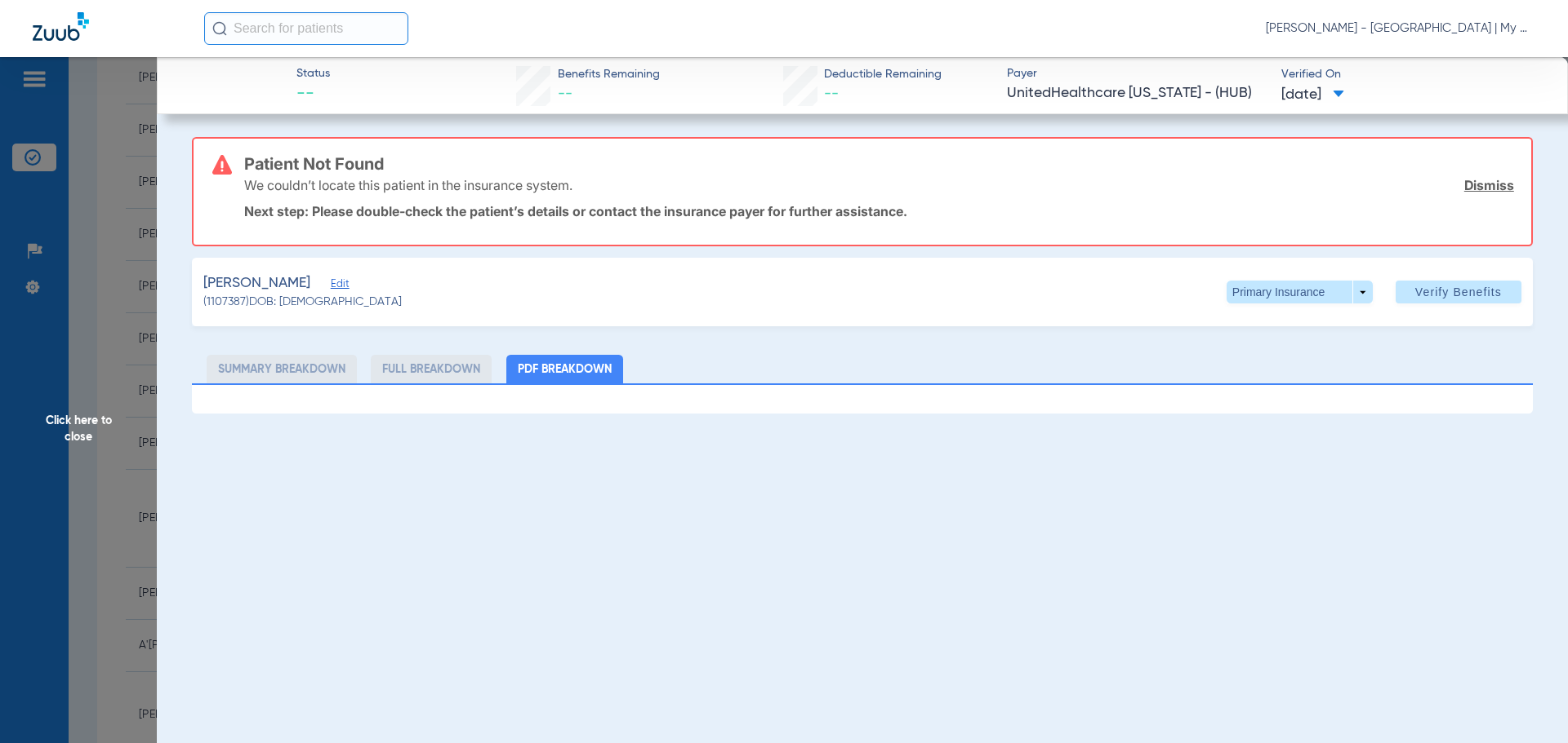
click at [681, 522] on div "Status -- Benefits Remaining -- Deductible Remaining -- Payer UnitedHealthcare …" at bounding box center [863, 428] width 1411 height 743
click at [97, 434] on span "Click here to close" at bounding box center [79, 428] width 157 height 743
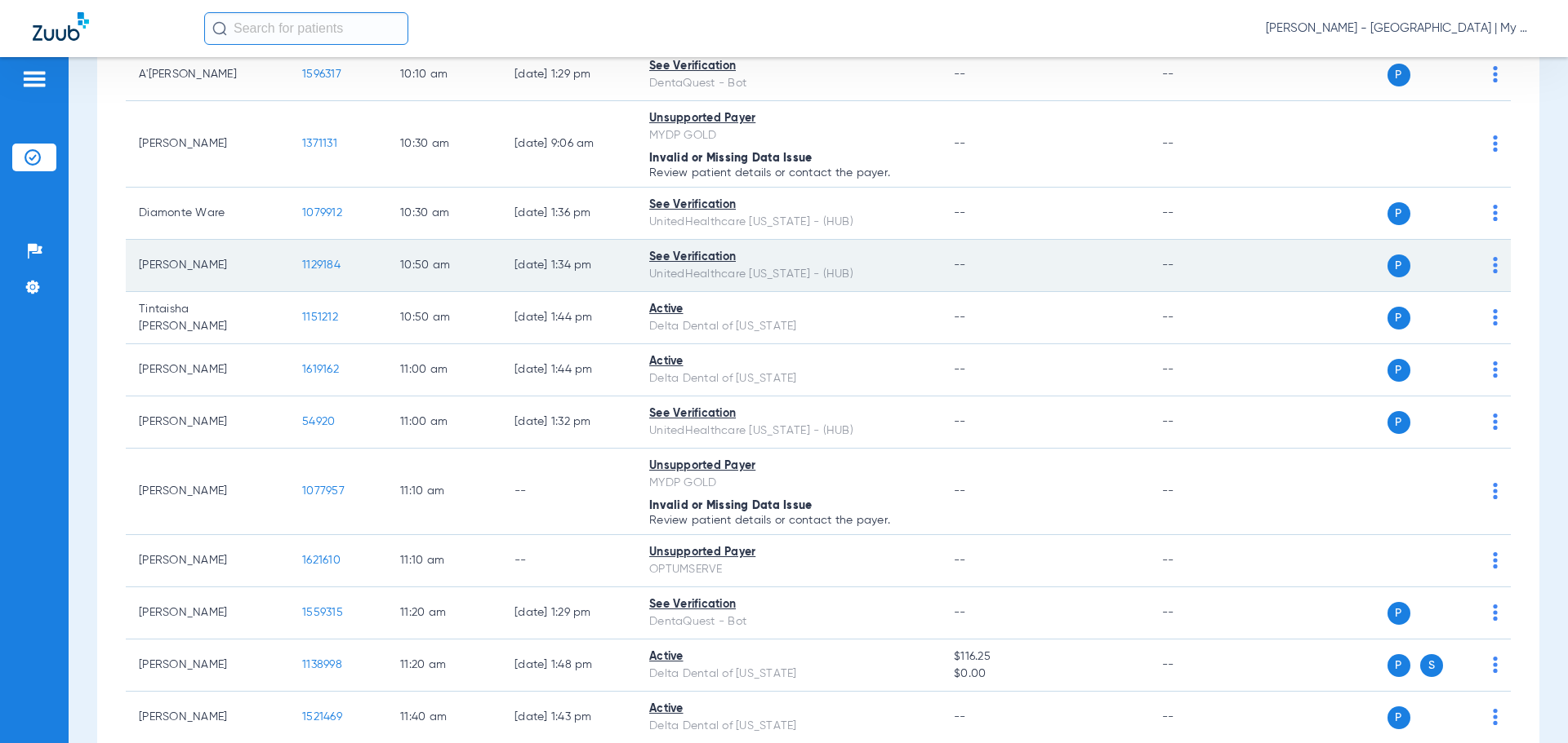
scroll to position [1469, 0]
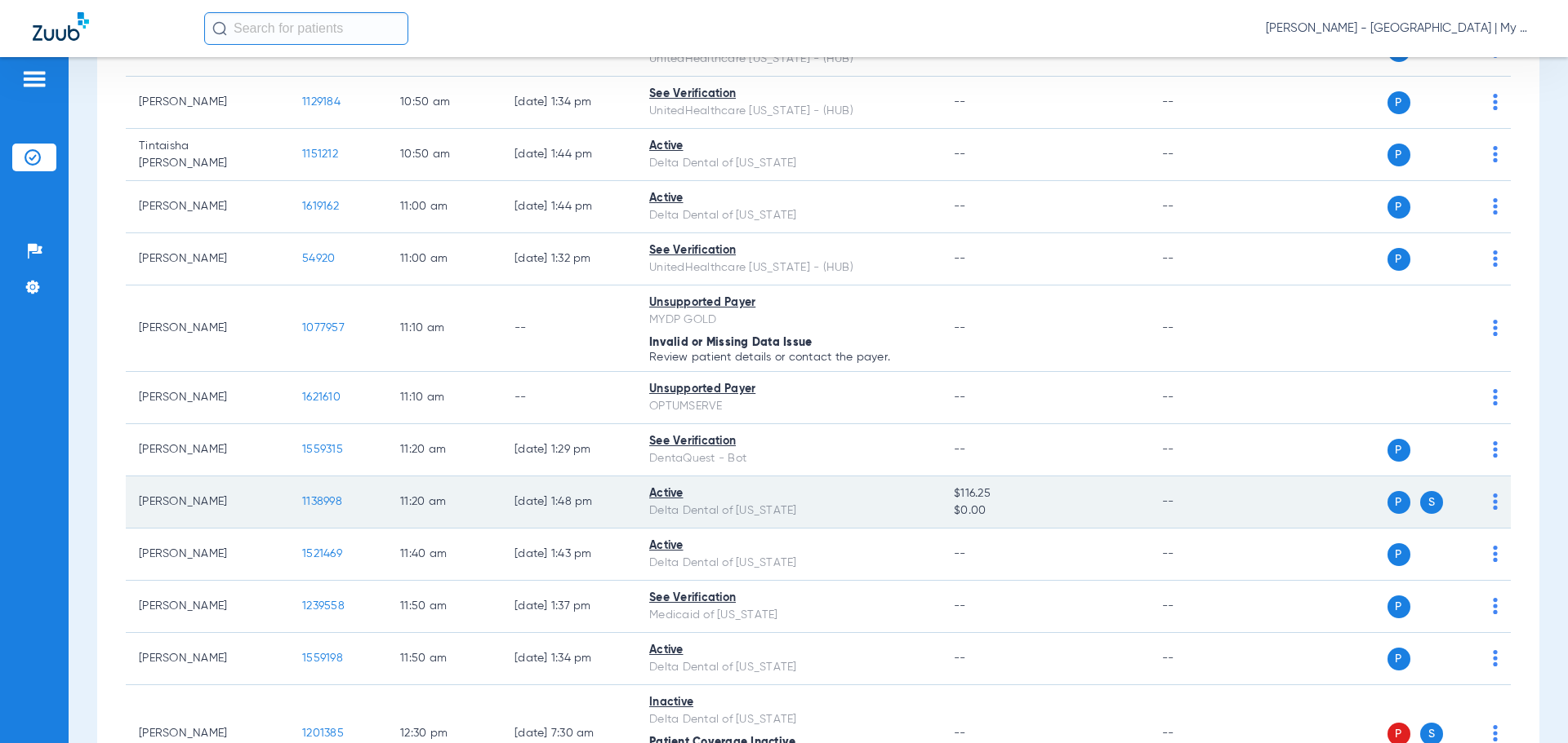
click at [304, 501] on span "1138998" at bounding box center [322, 502] width 40 height 12
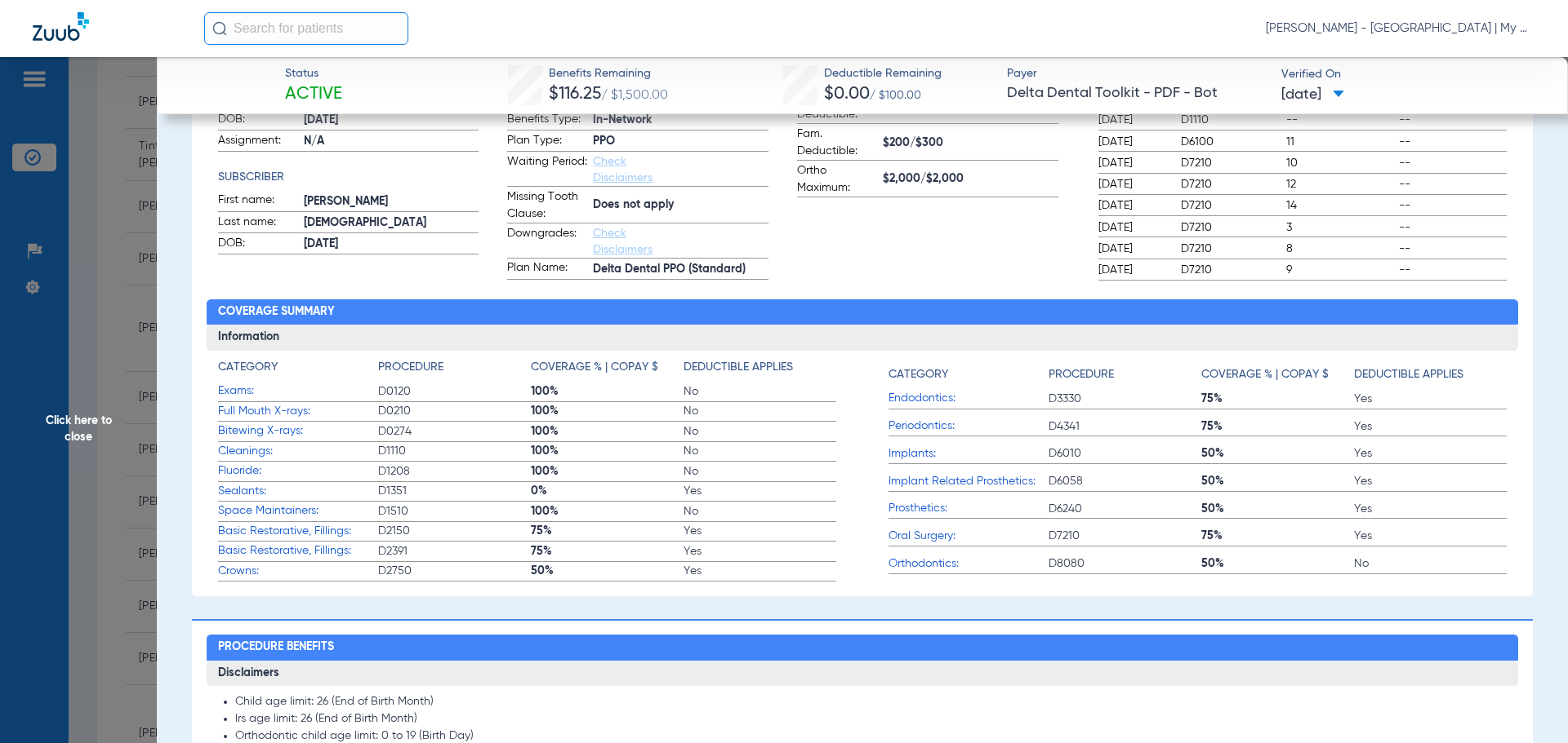
scroll to position [69, 0]
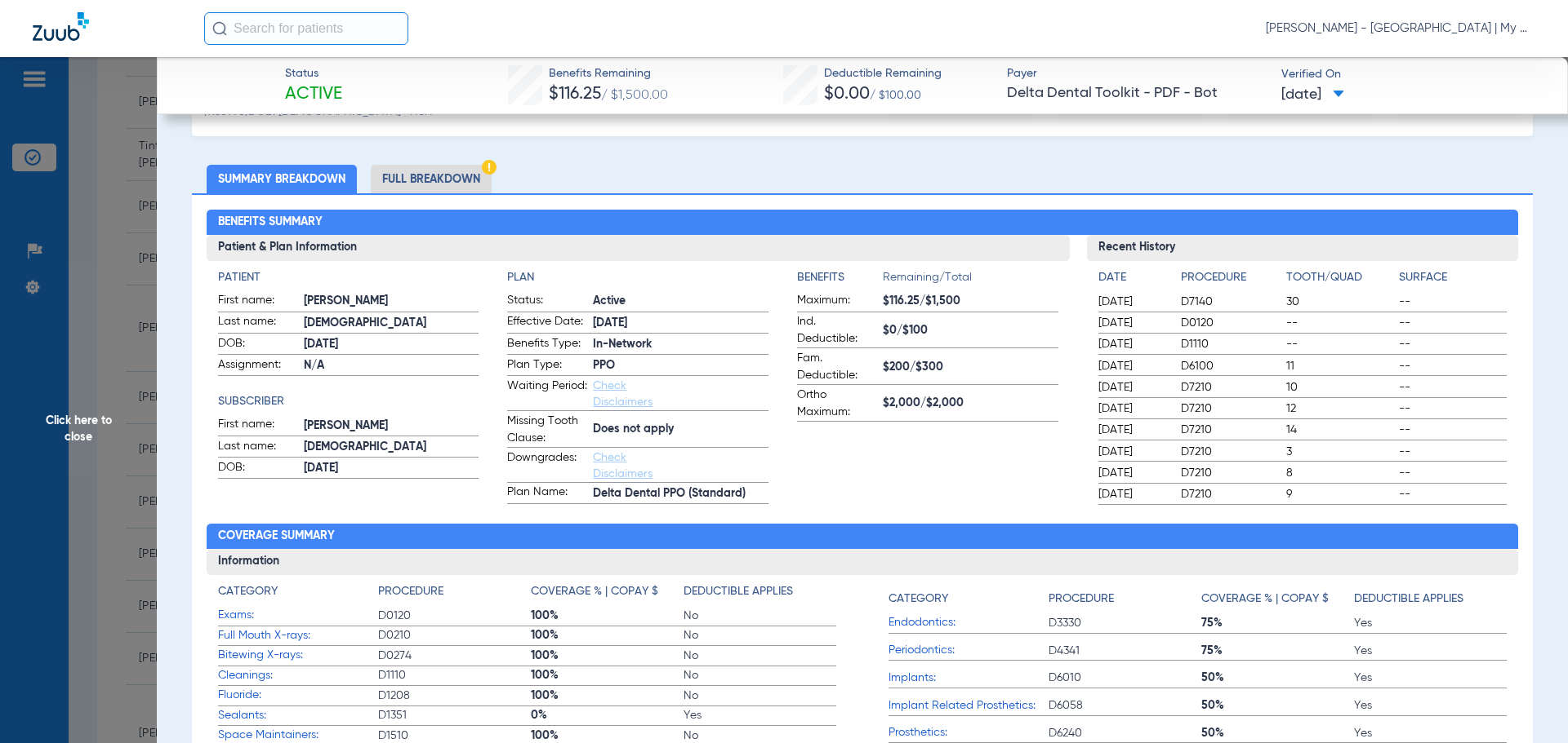
click at [446, 210] on h2 "Benefits Summary" at bounding box center [863, 223] width 1312 height 26
click at [438, 179] on li "Full Breakdown" at bounding box center [431, 179] width 121 height 29
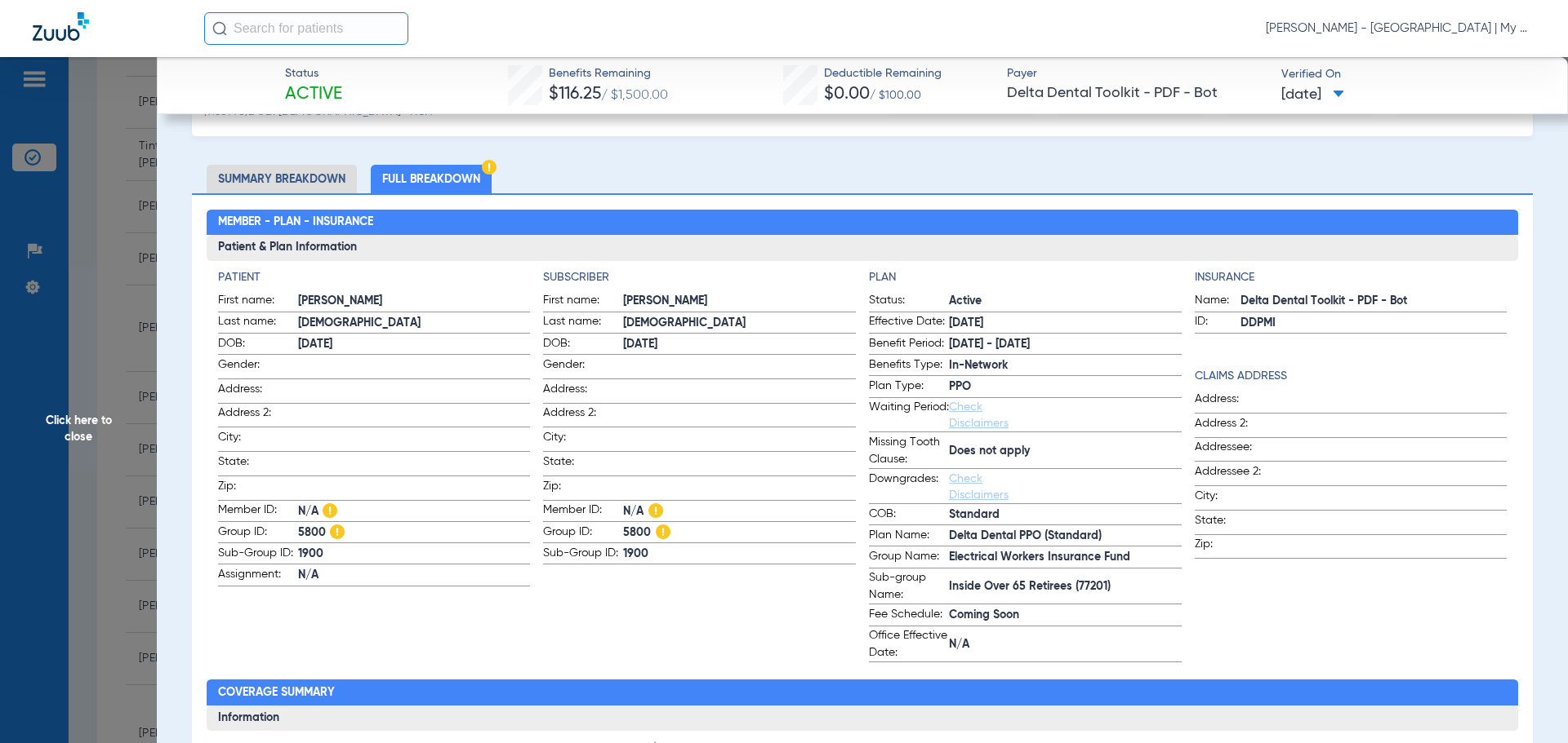
click at [99, 399] on span "Click here to close" at bounding box center [79, 428] width 157 height 743
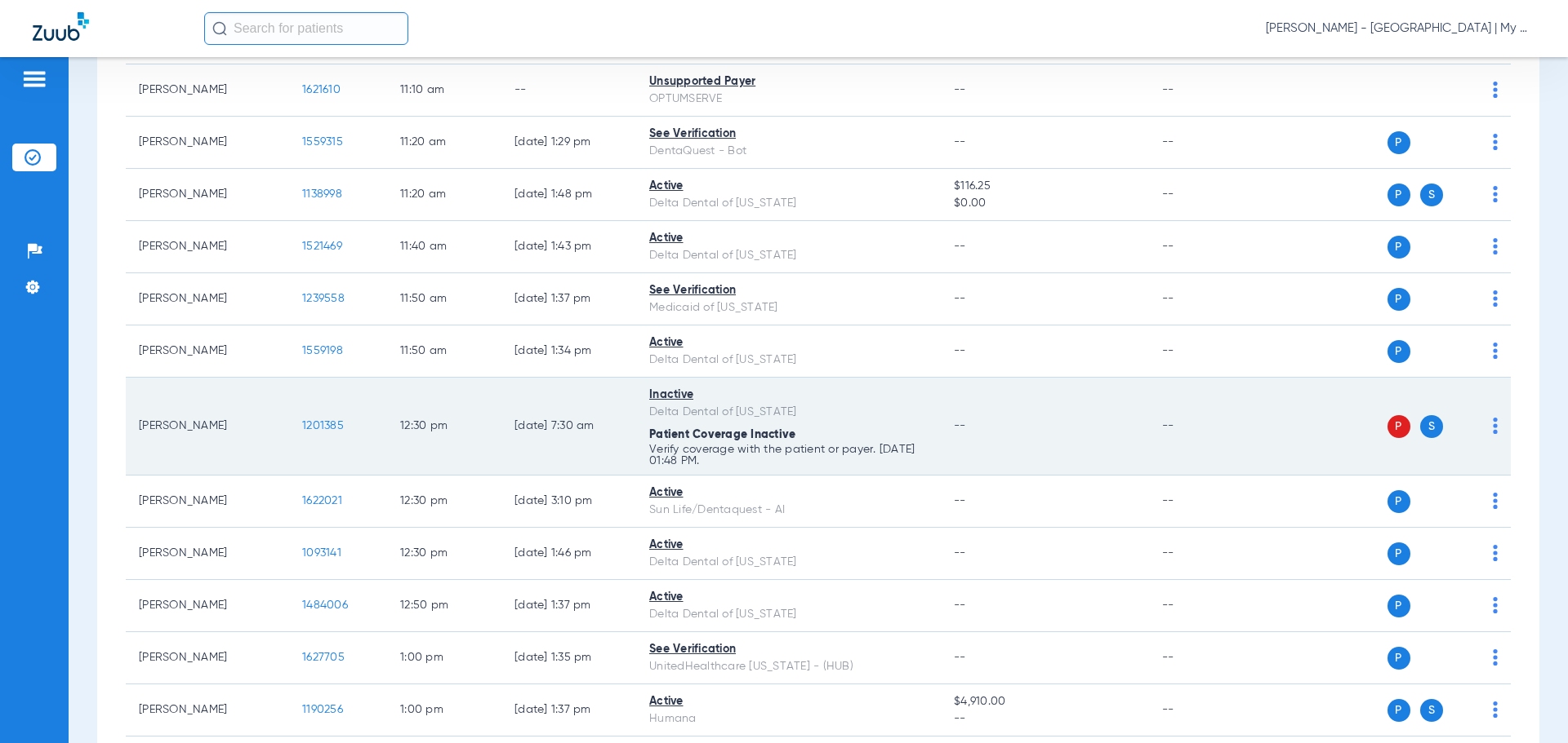
scroll to position [1795, 0]
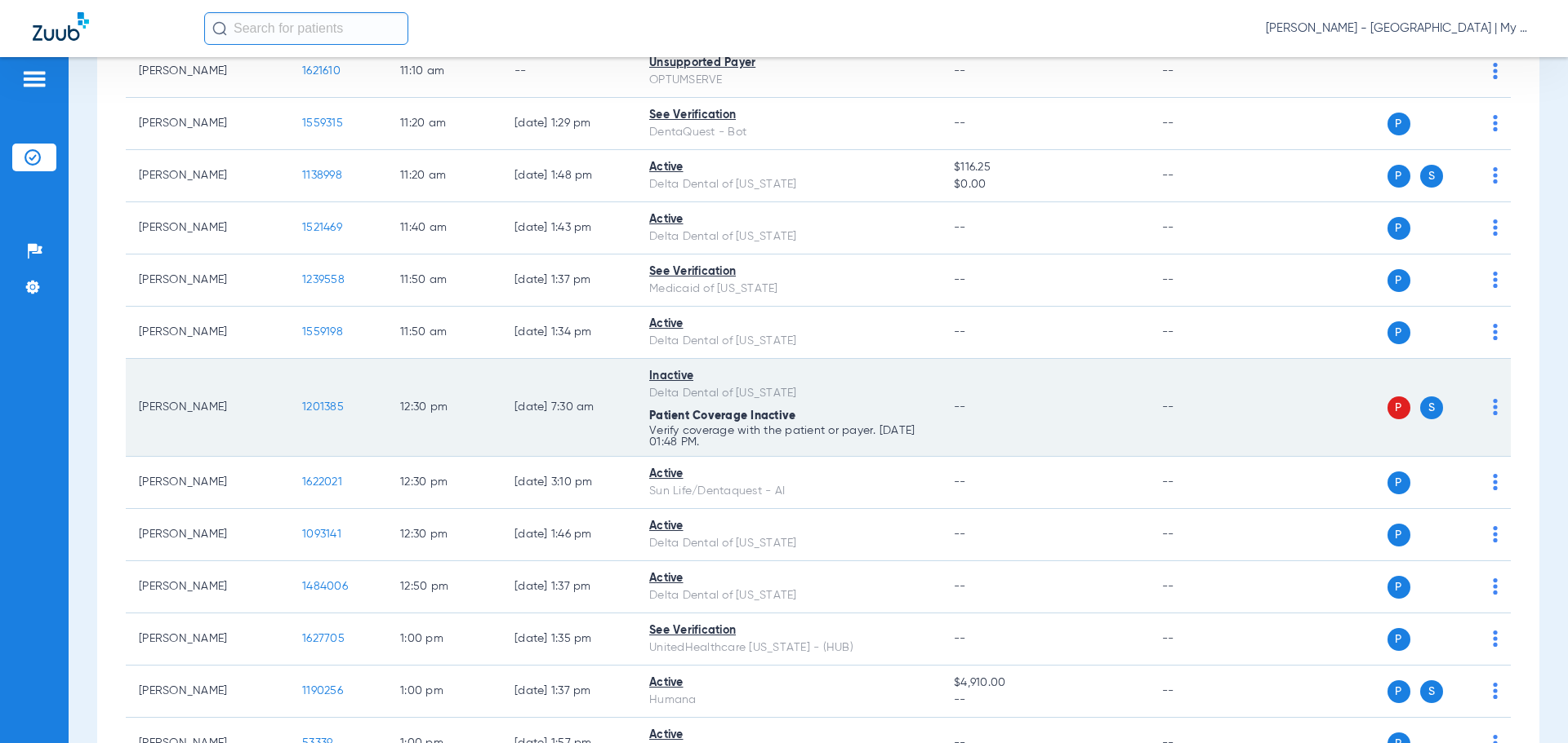
click at [337, 408] on span "1201385" at bounding box center [323, 407] width 41 height 12
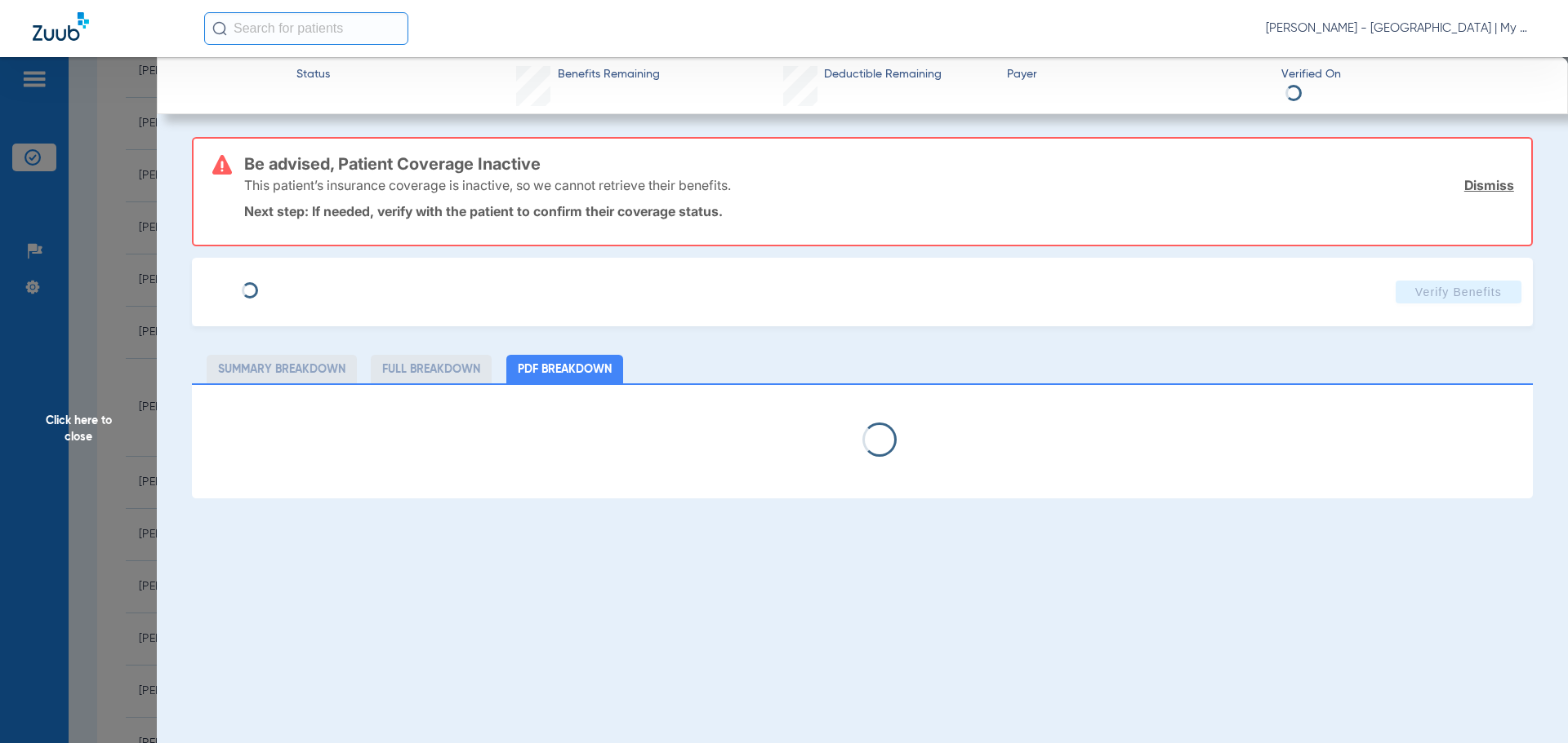
select select "page-width"
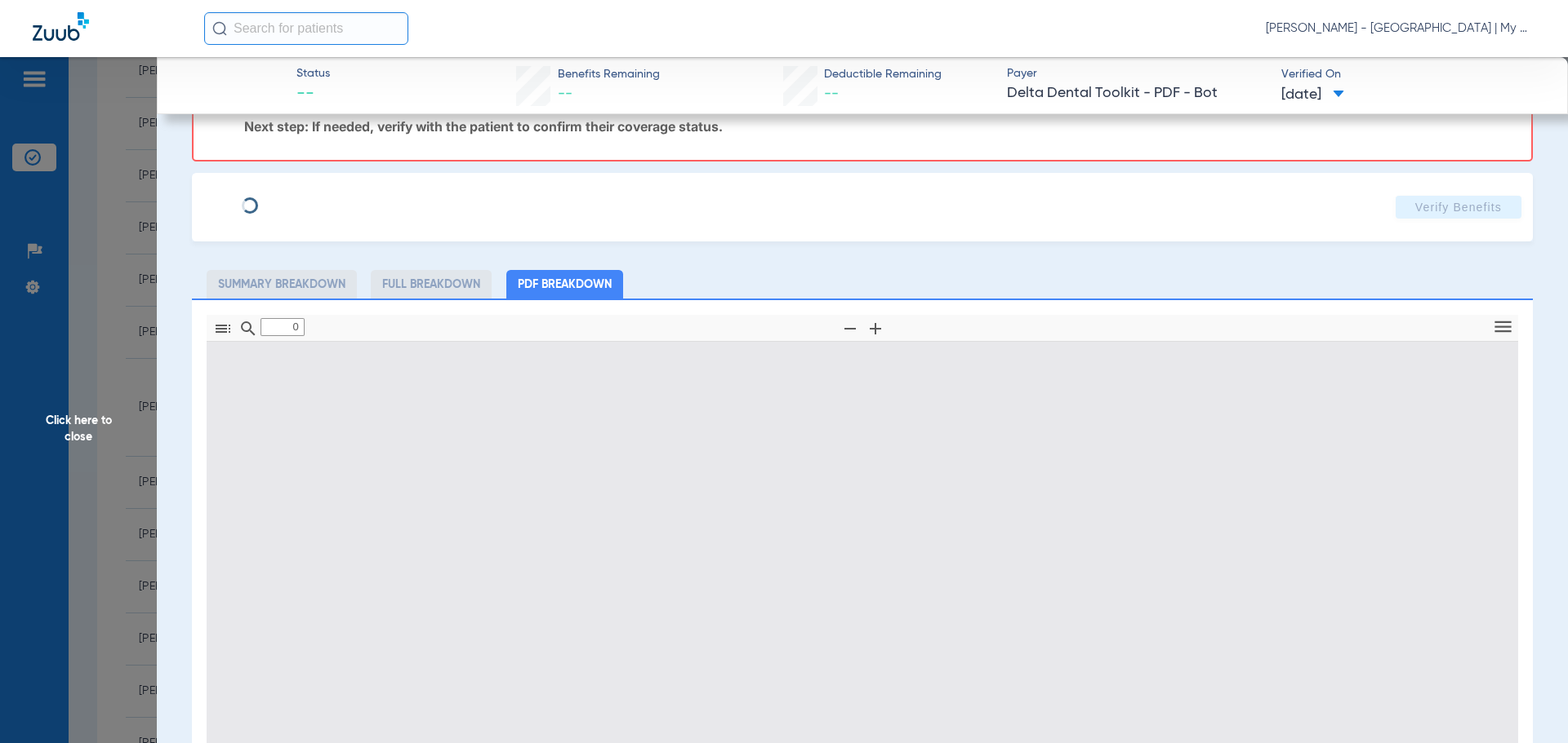
type input "1"
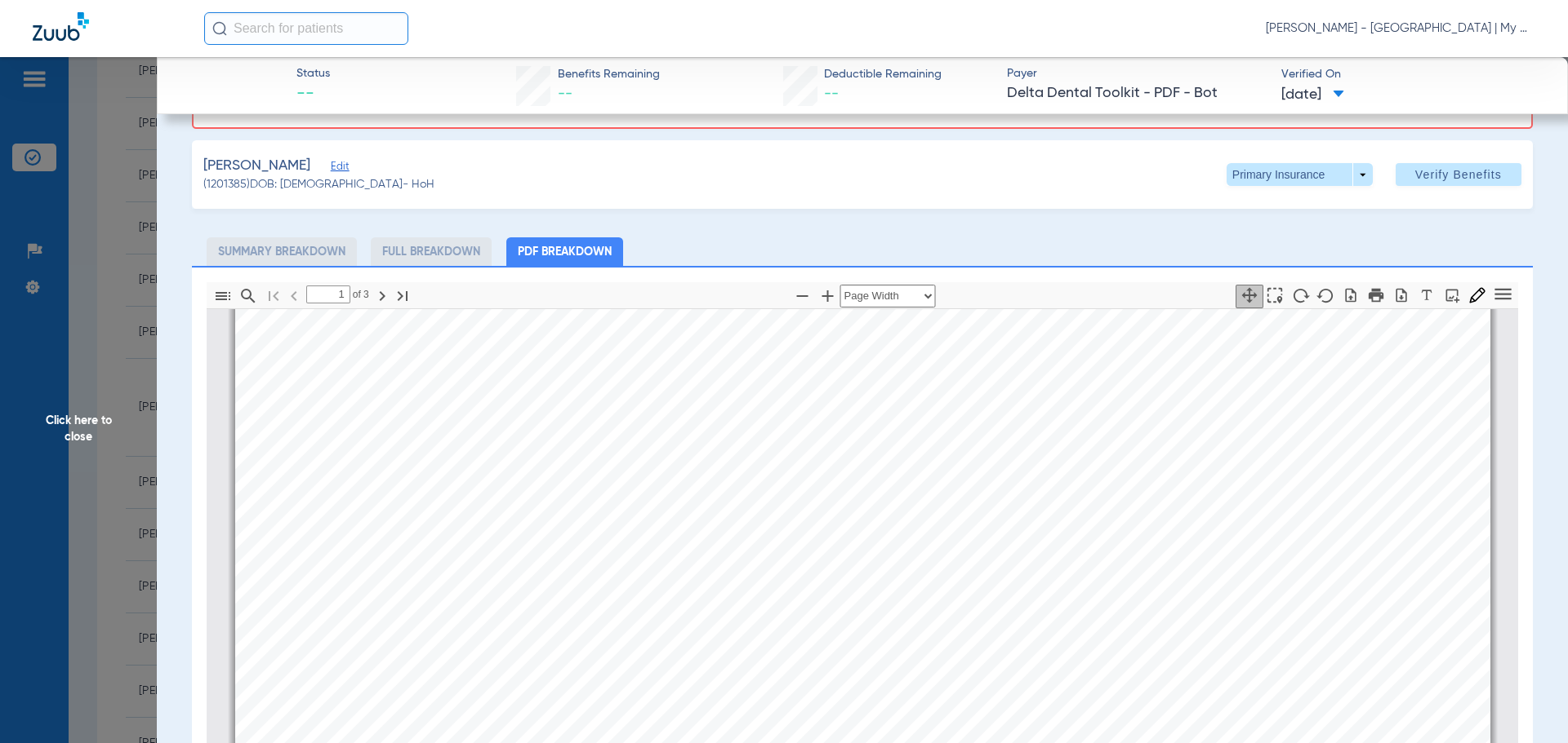
scroll to position [0, 0]
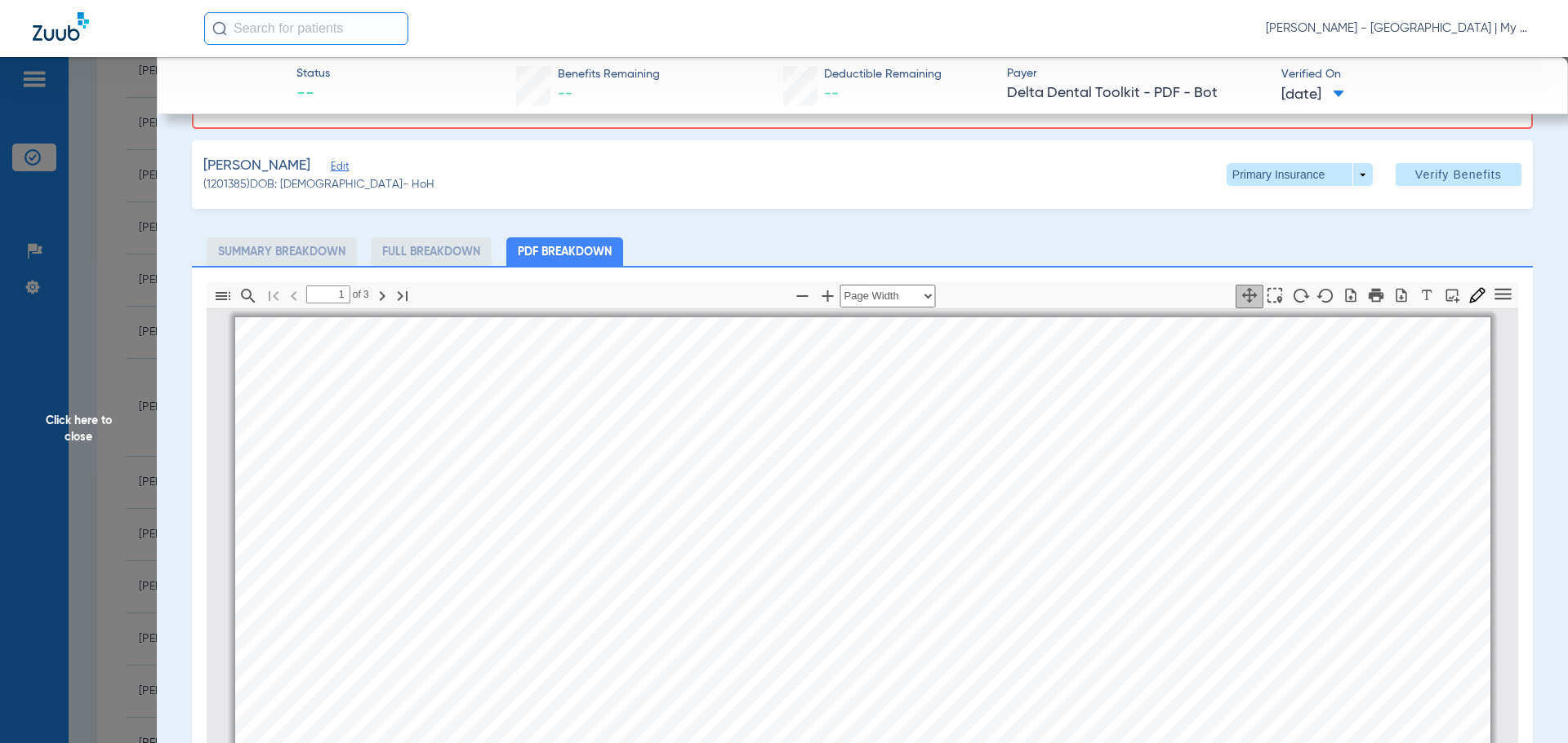
click at [40, 443] on span "Click here to close" at bounding box center [79, 428] width 157 height 743
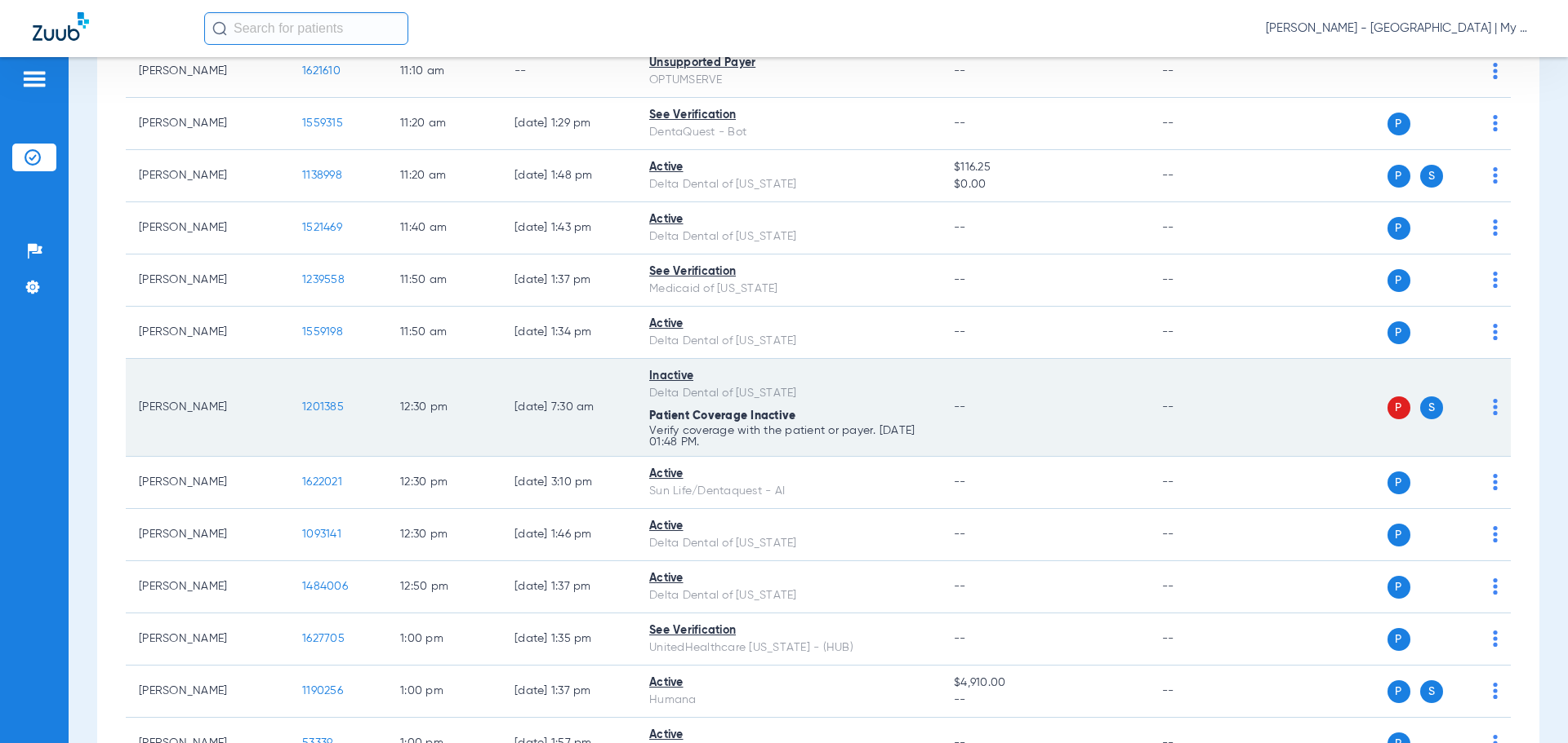
click at [337, 410] on span "1201385" at bounding box center [323, 407] width 41 height 12
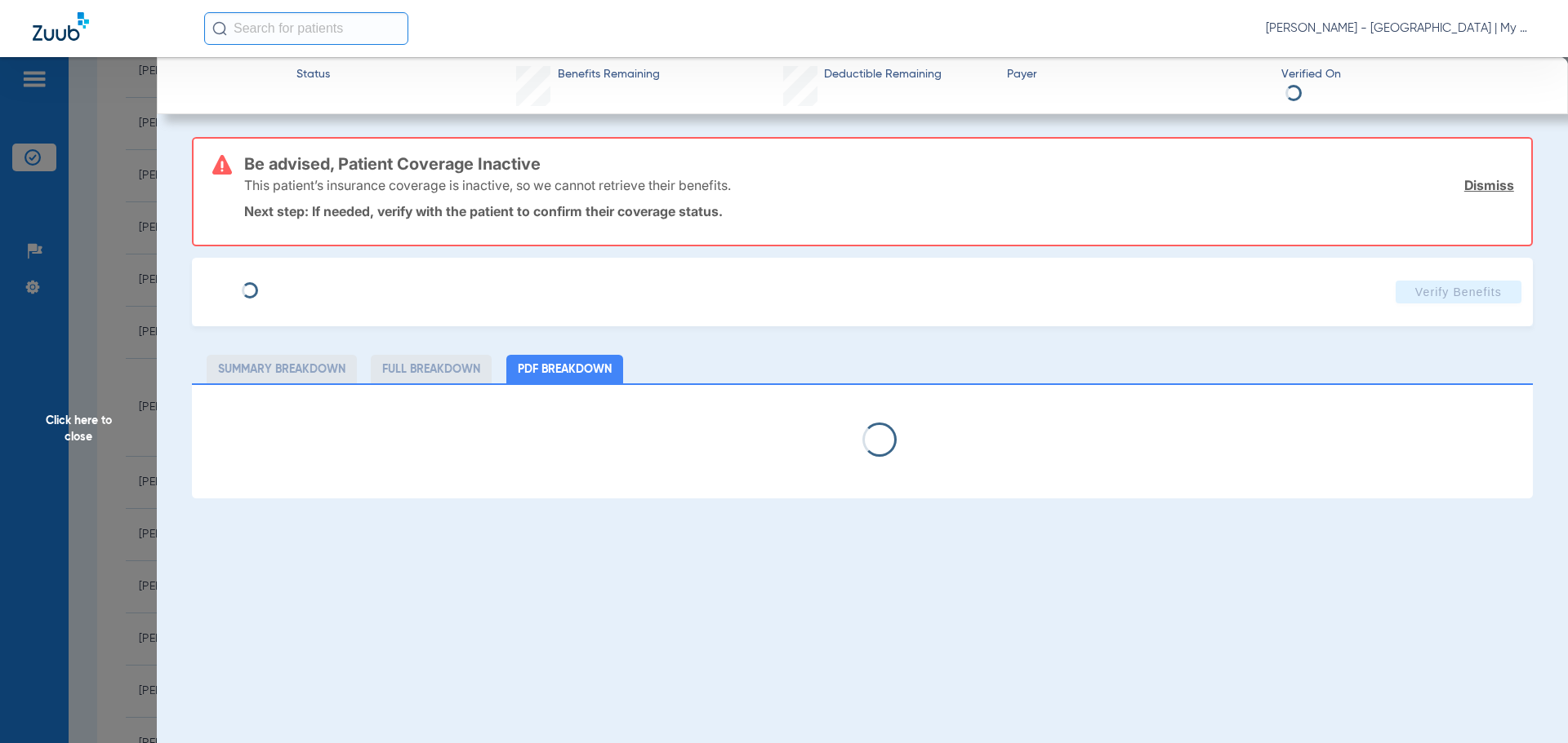
select select "page-width"
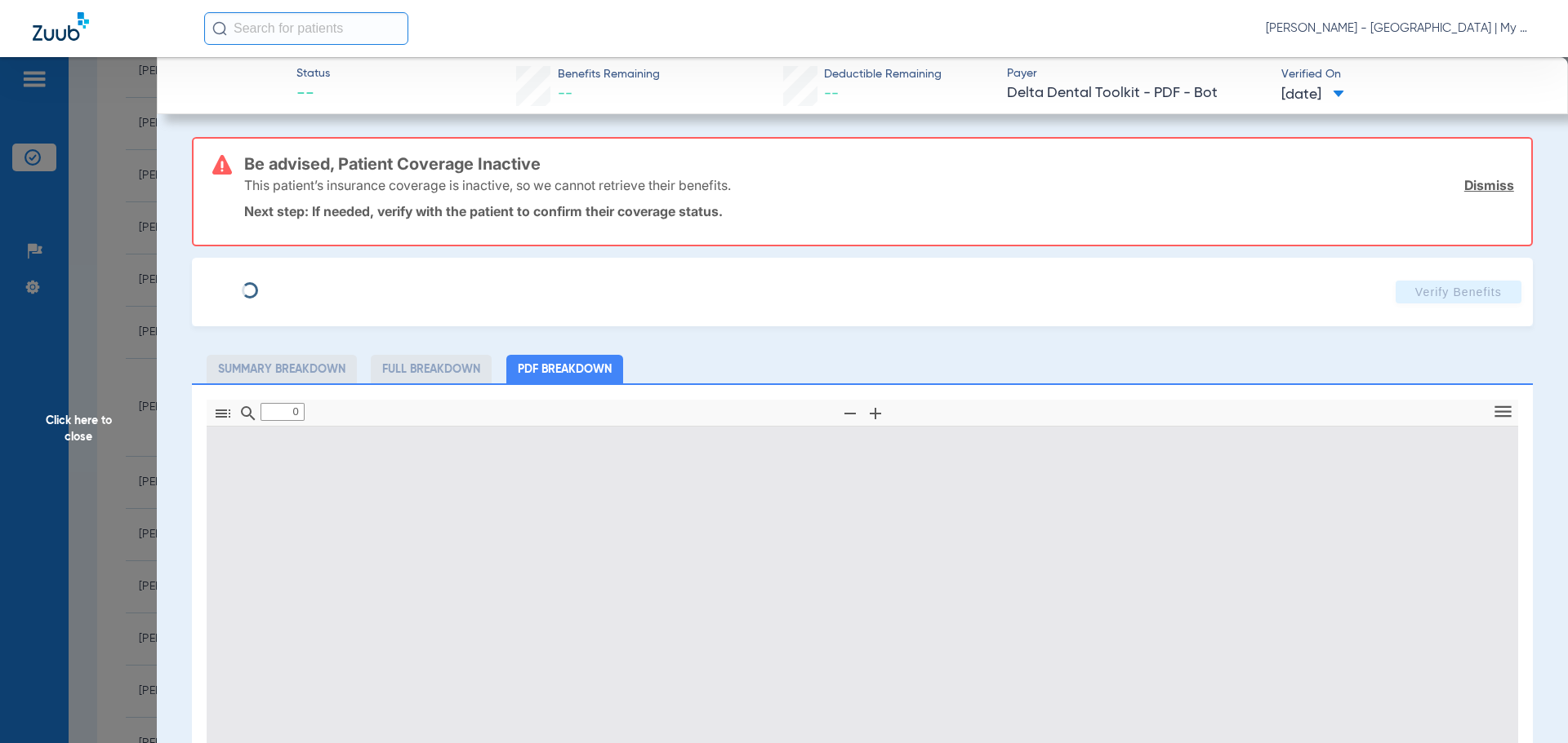
type input "1"
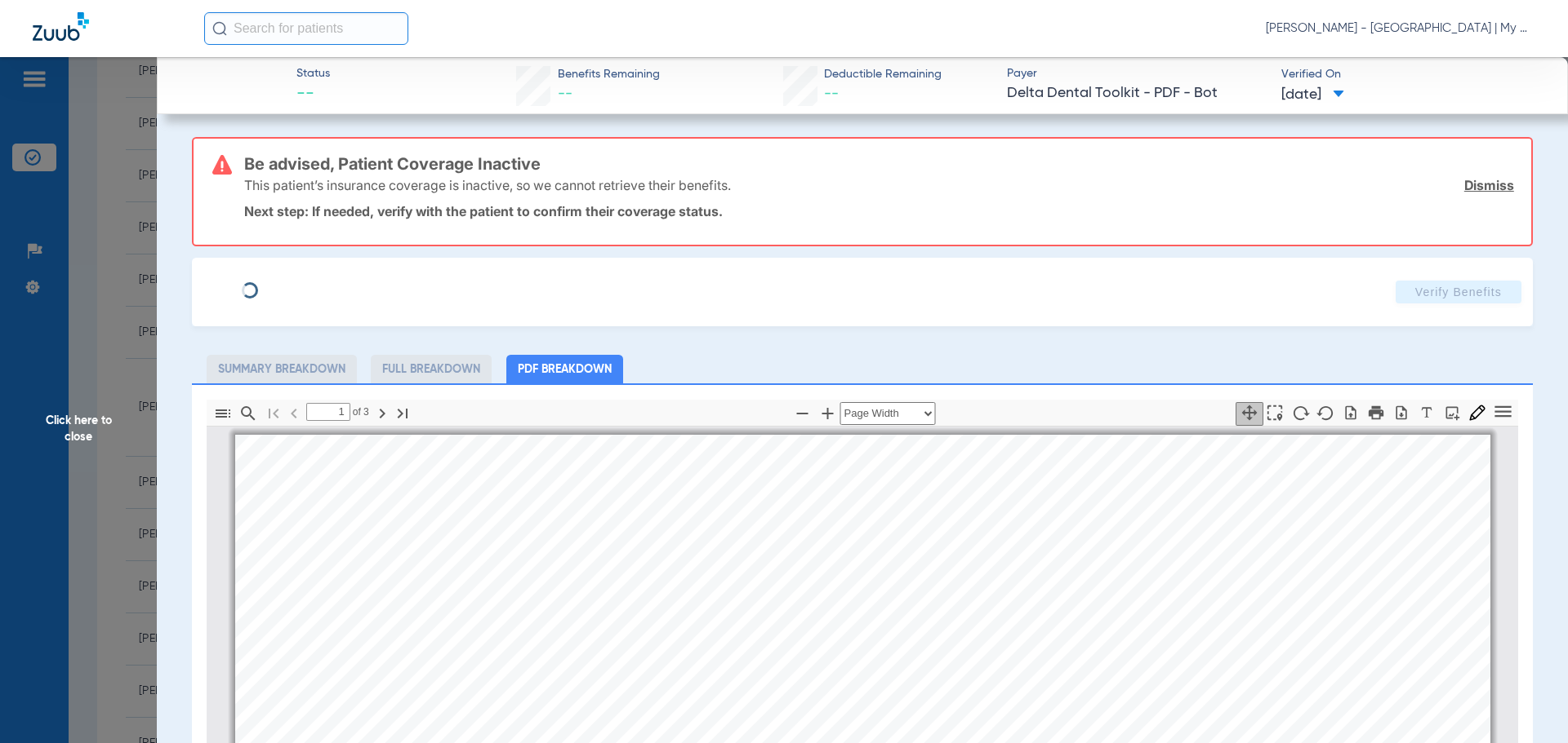
scroll to position [8, 0]
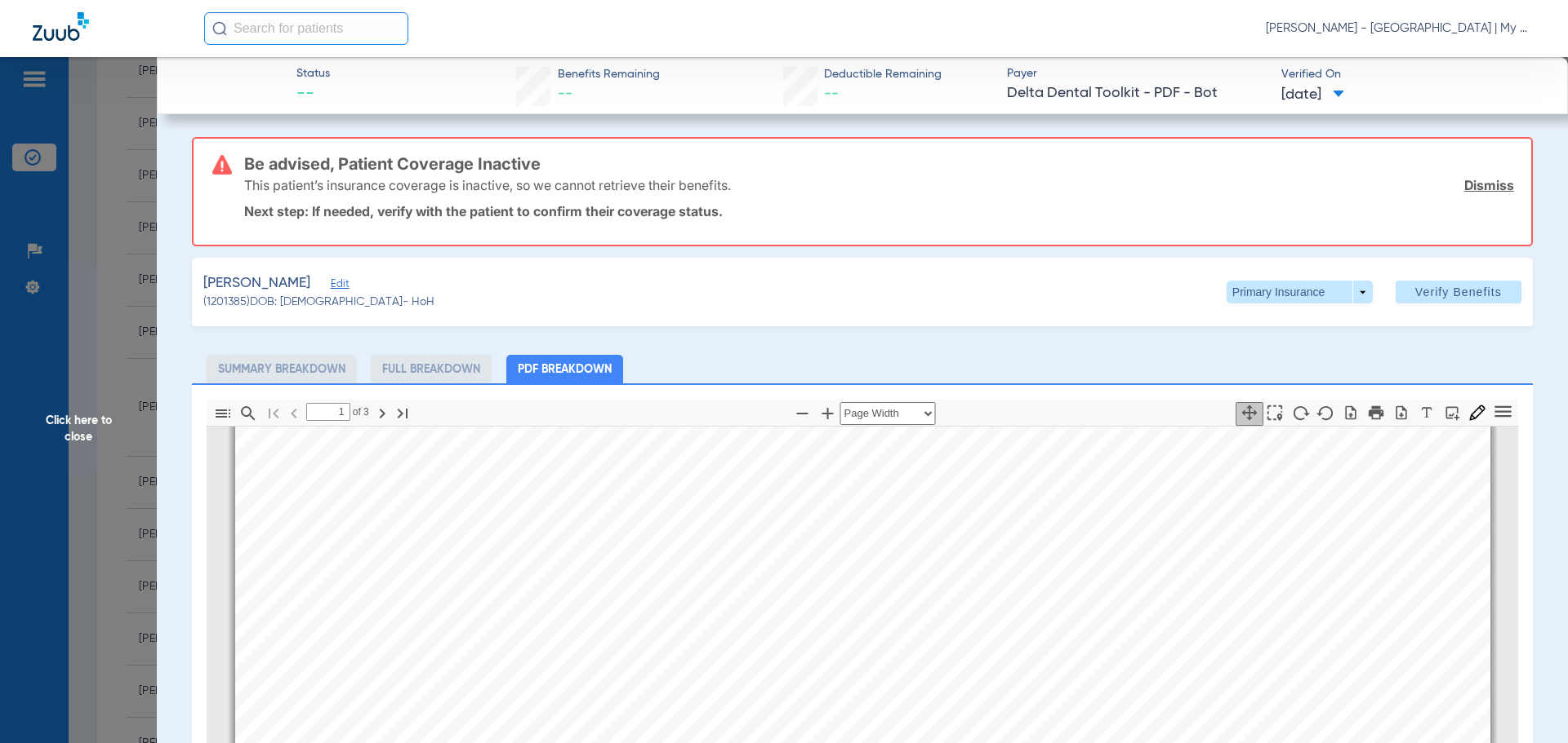
click at [163, 487] on app-member-insurance-verification-view "Status -- Benefits Remaining -- Deductible Remaining -- Payer Delta Dental Tool…" at bounding box center [863, 607] width 1411 height 1100
drag, startPoint x: 145, startPoint y: 502, endPoint x: 122, endPoint y: 504, distance: 23.1
click at [142, 502] on span "Click here to close" at bounding box center [79, 428] width 157 height 743
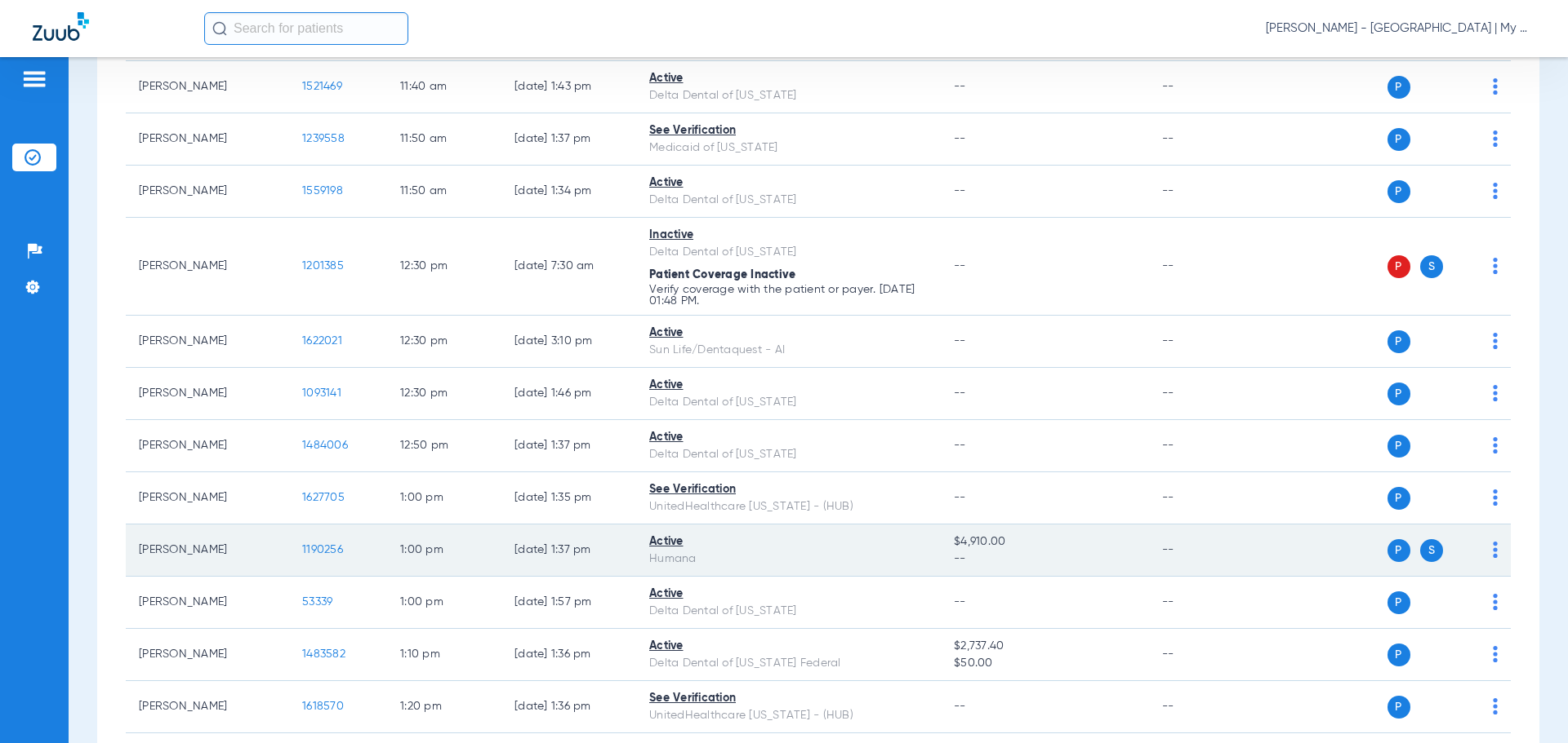
scroll to position [1959, 0]
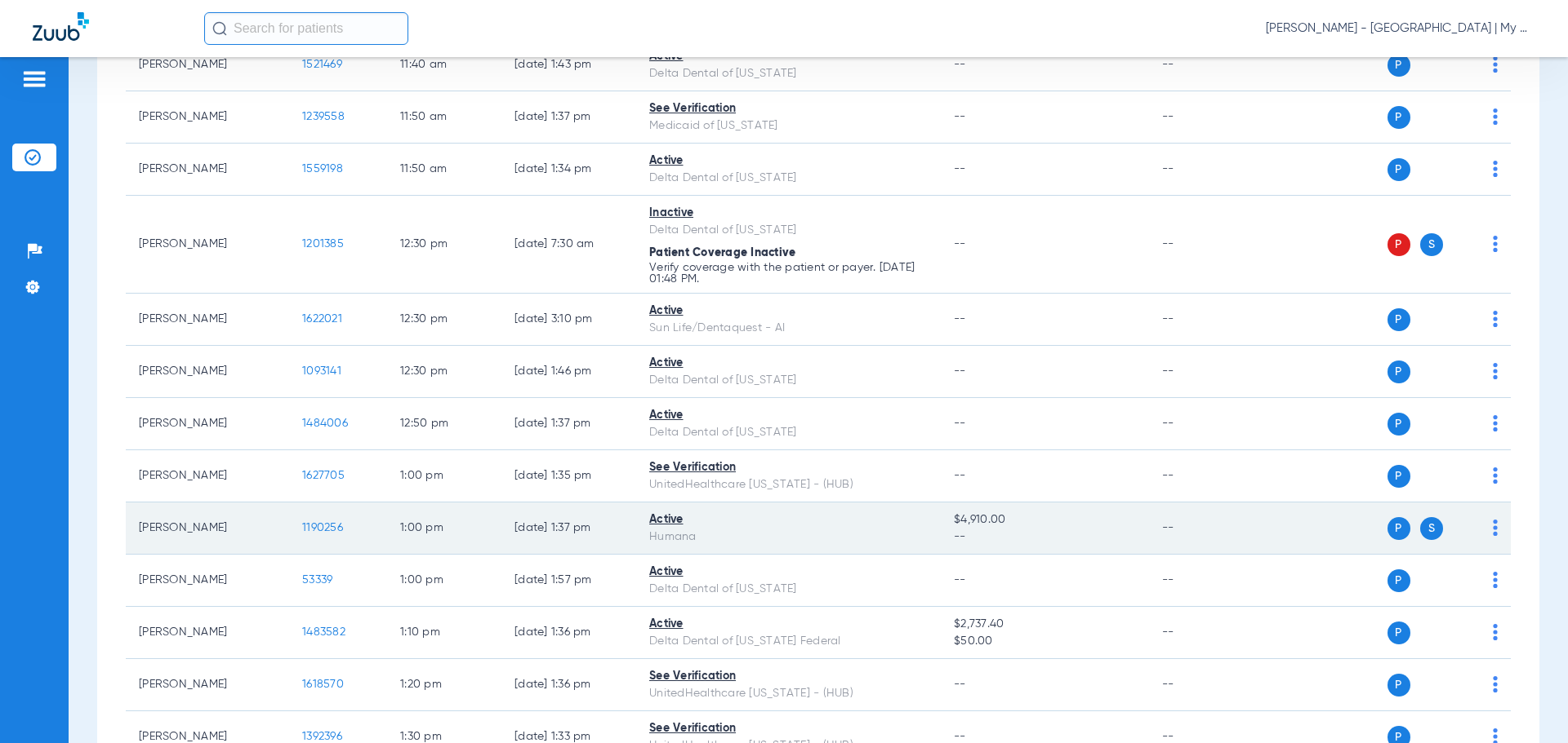
click at [325, 526] on span "1190256" at bounding box center [322, 528] width 41 height 12
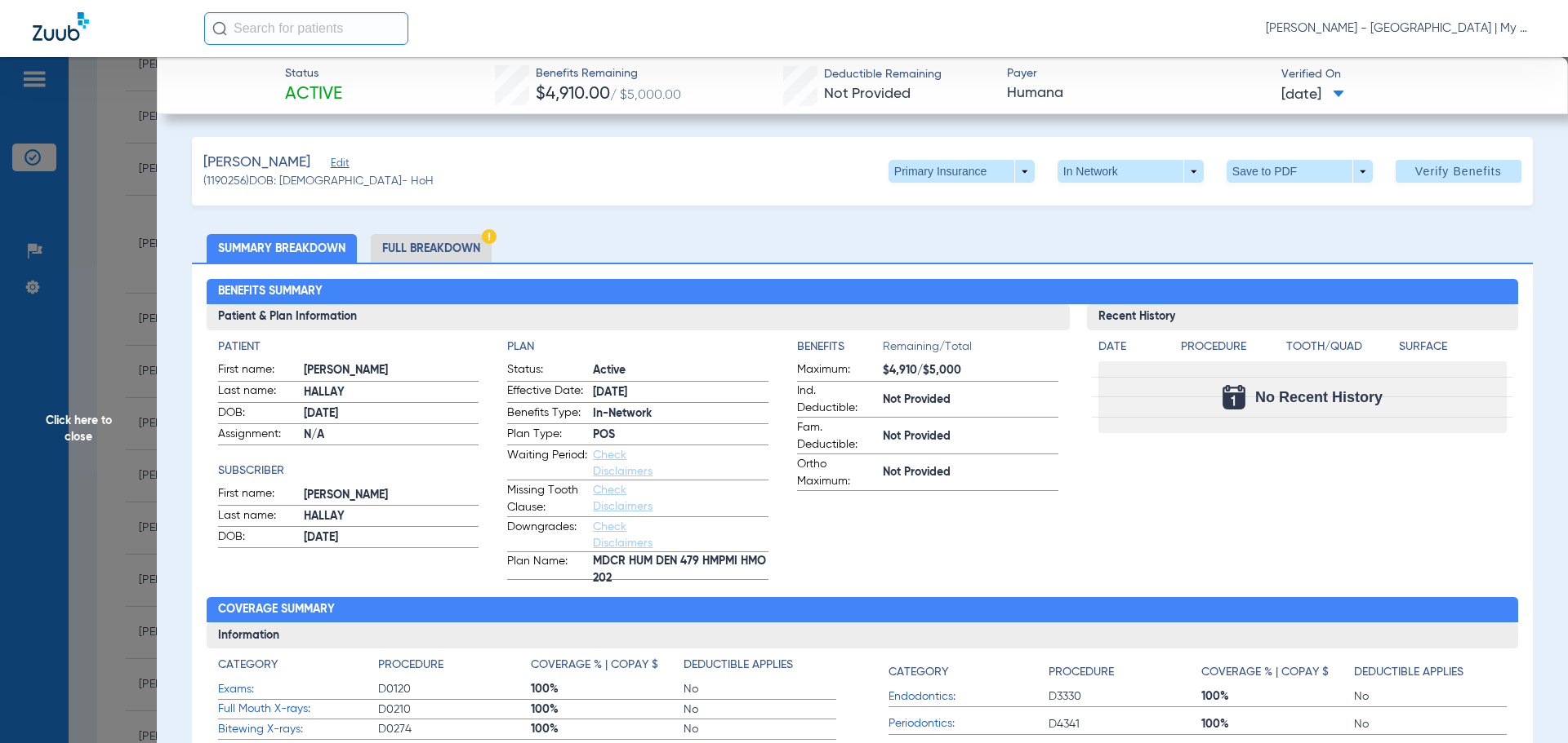
click at [437, 241] on li "Full Breakdown" at bounding box center [431, 248] width 121 height 29
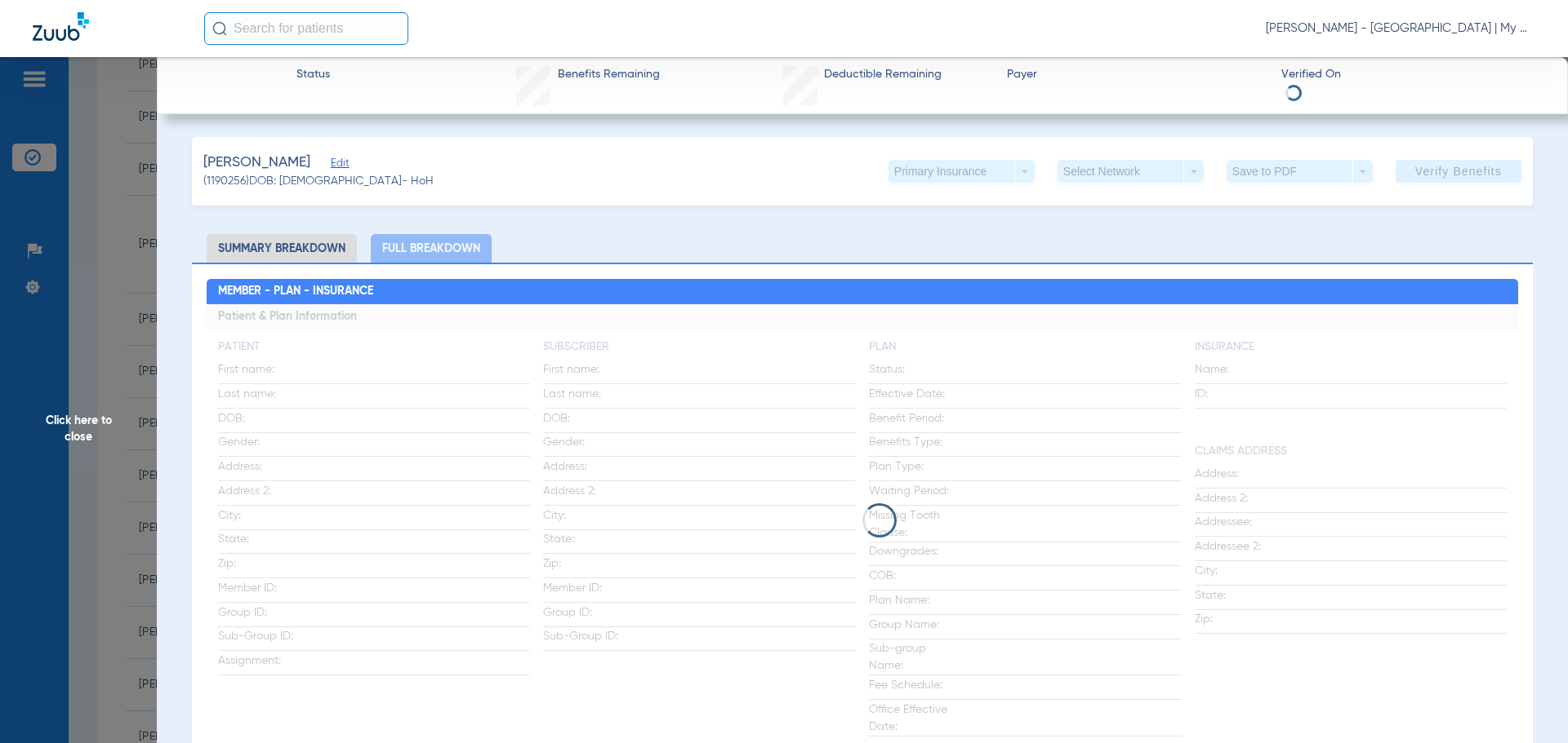
click at [125, 340] on span "Click here to close" at bounding box center [79, 428] width 157 height 743
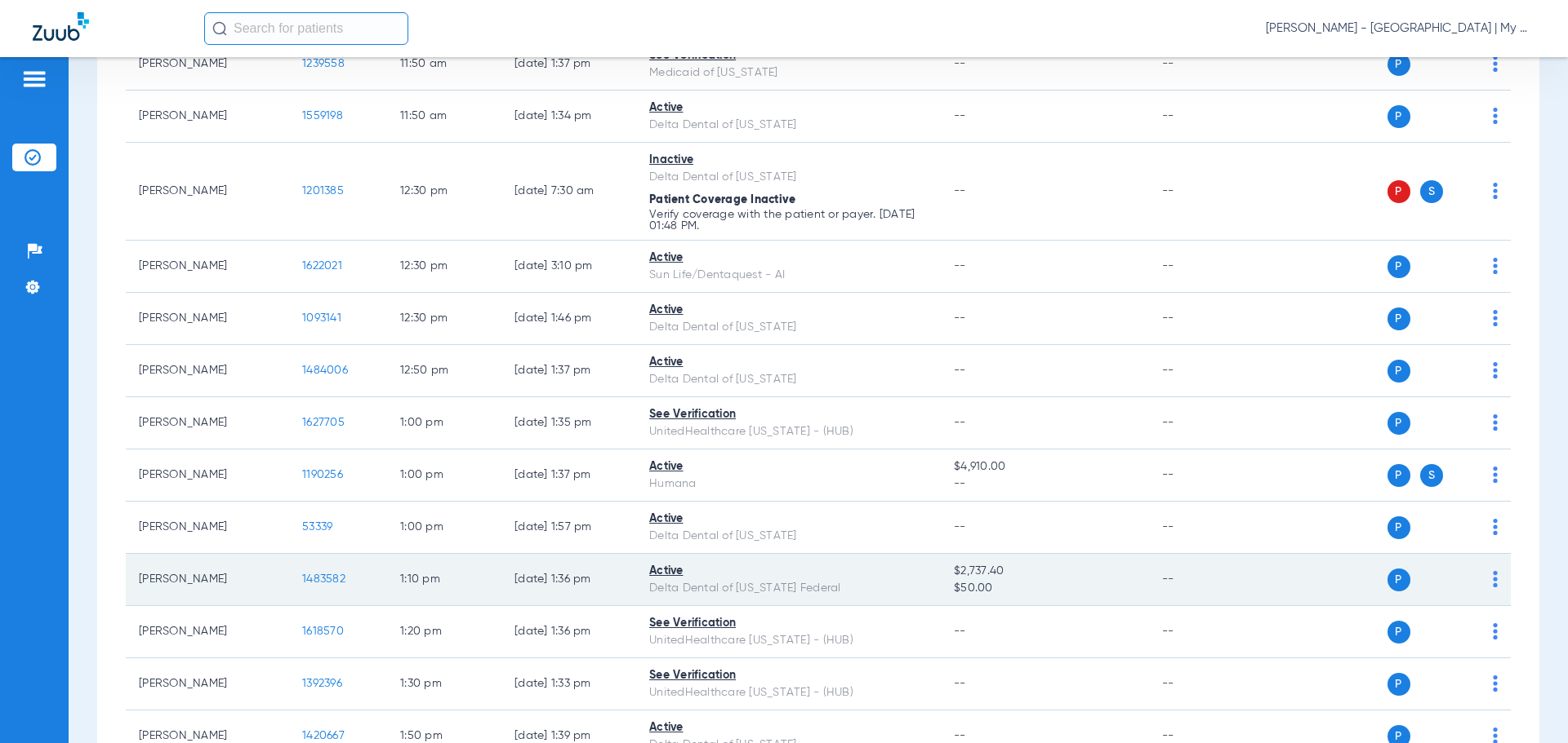
scroll to position [2040, 0]
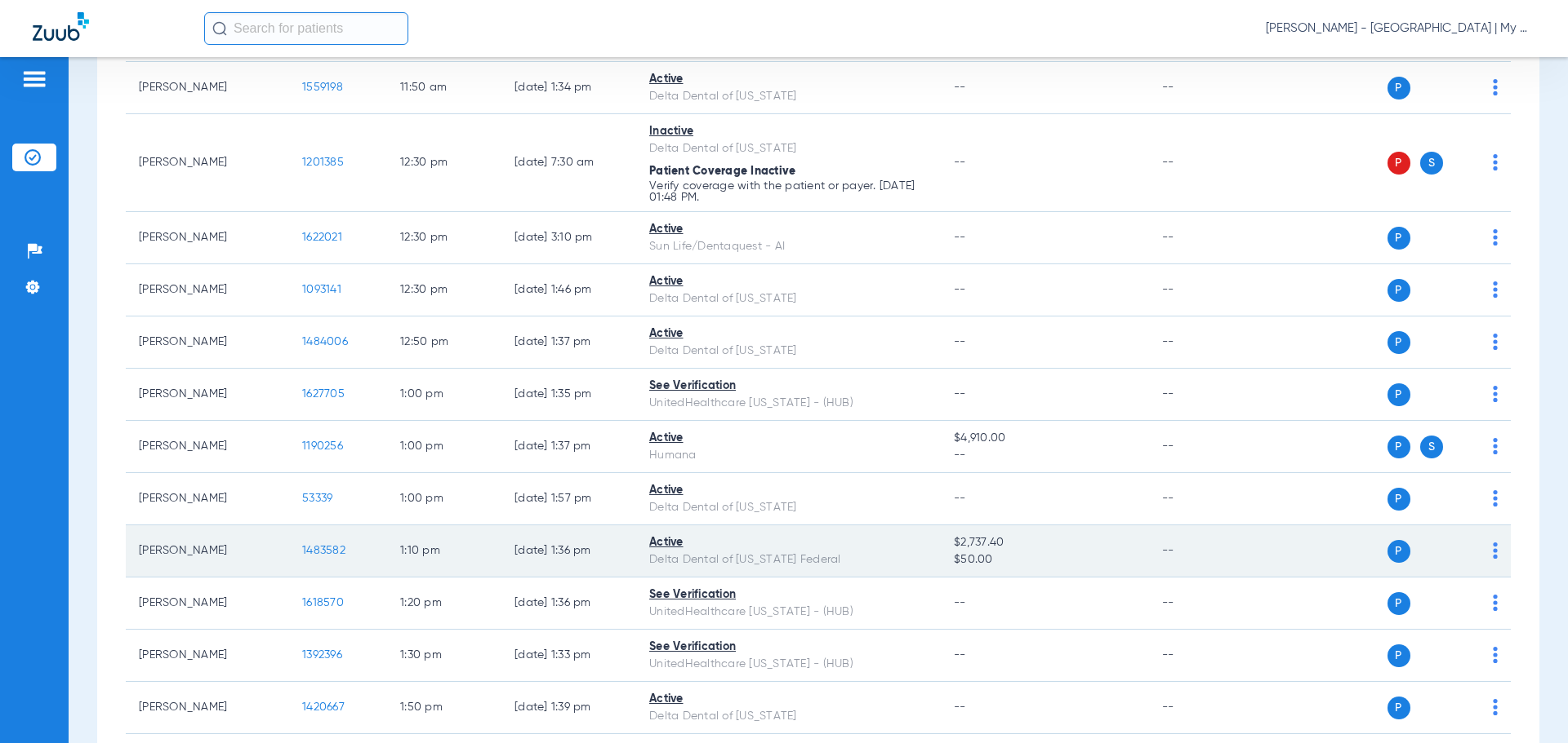
click at [332, 547] on span "1483582" at bounding box center [323, 551] width 43 height 12
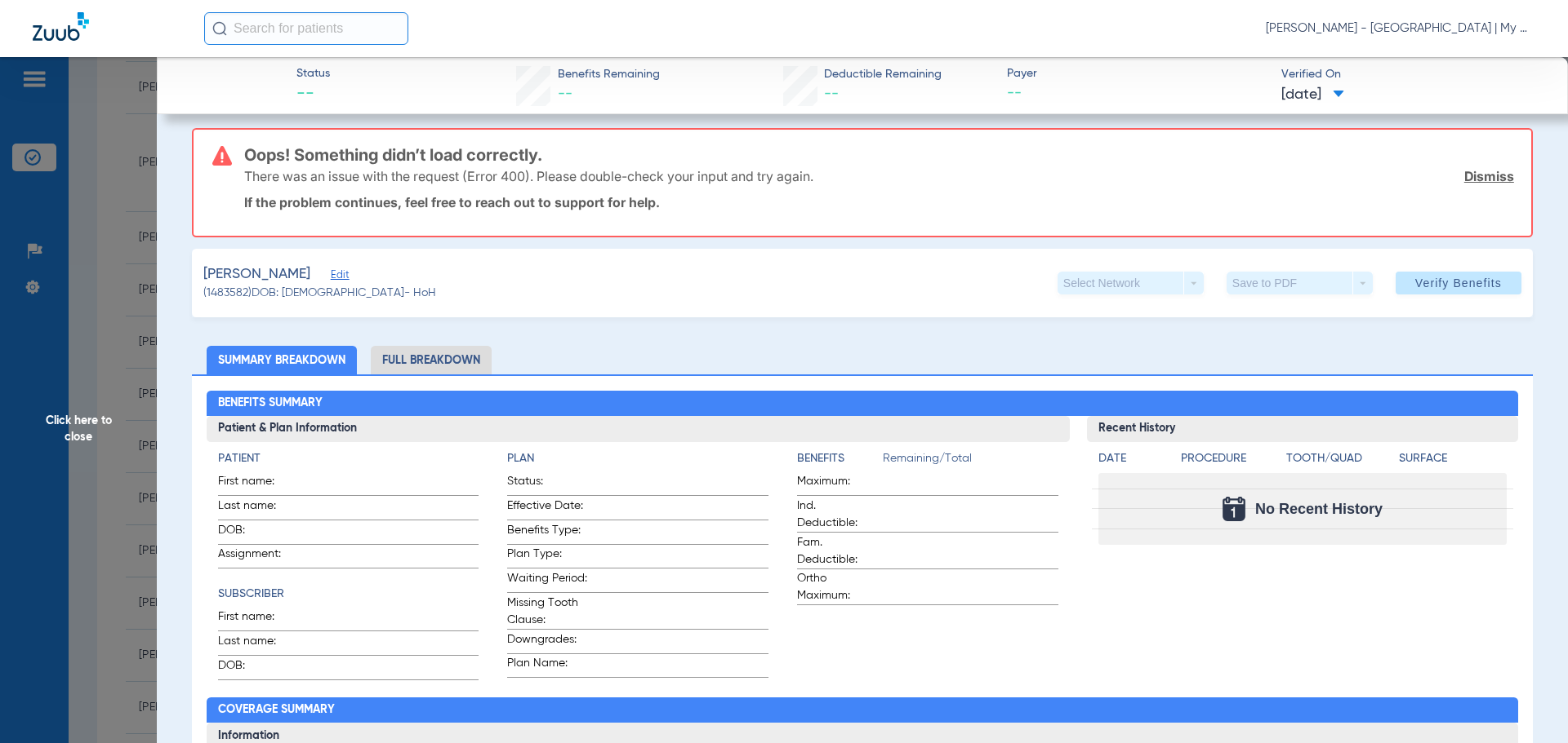
scroll to position [0, 0]
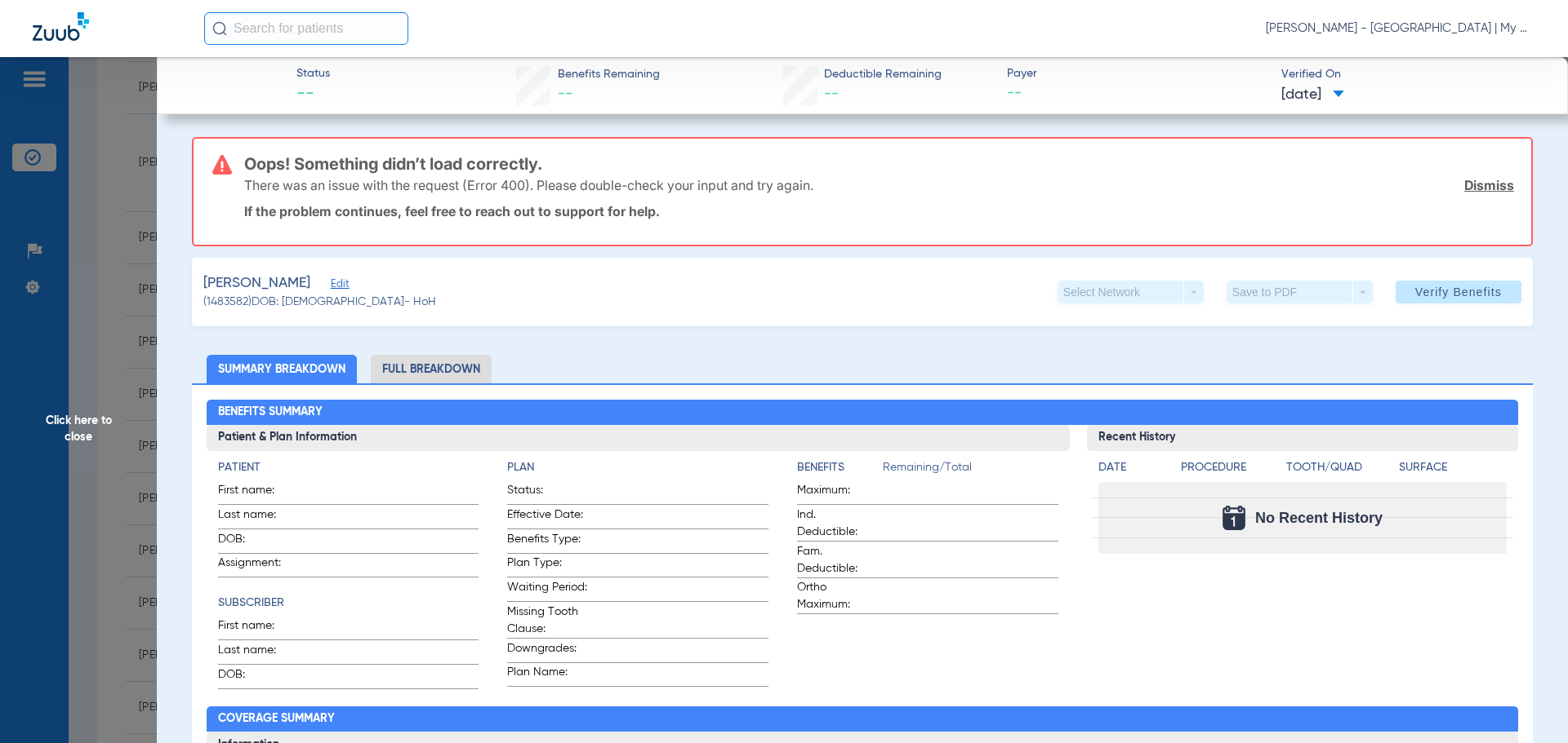
click at [436, 372] on li "Full Breakdown" at bounding box center [431, 369] width 121 height 29
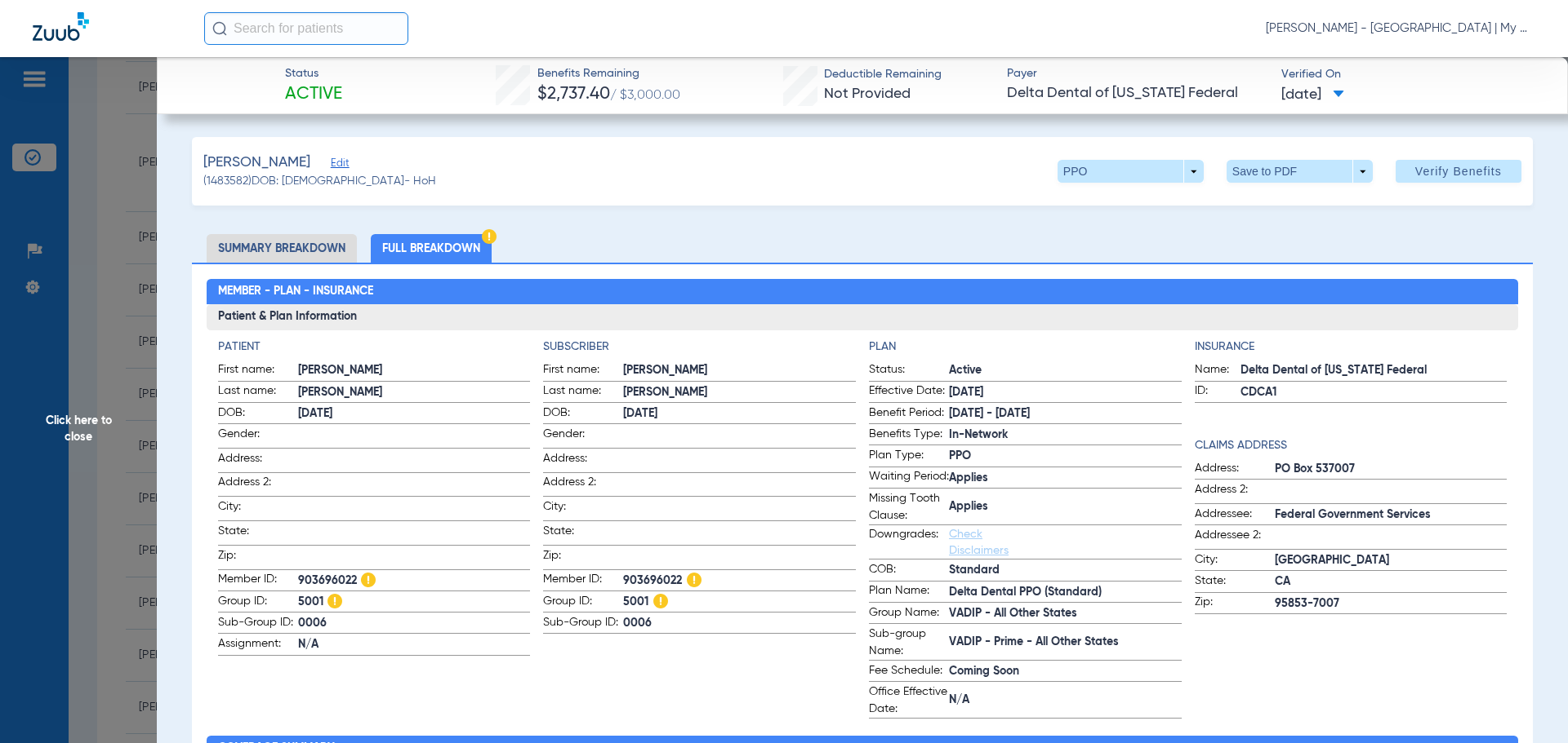
click at [86, 519] on span "Click here to close" at bounding box center [79, 428] width 157 height 743
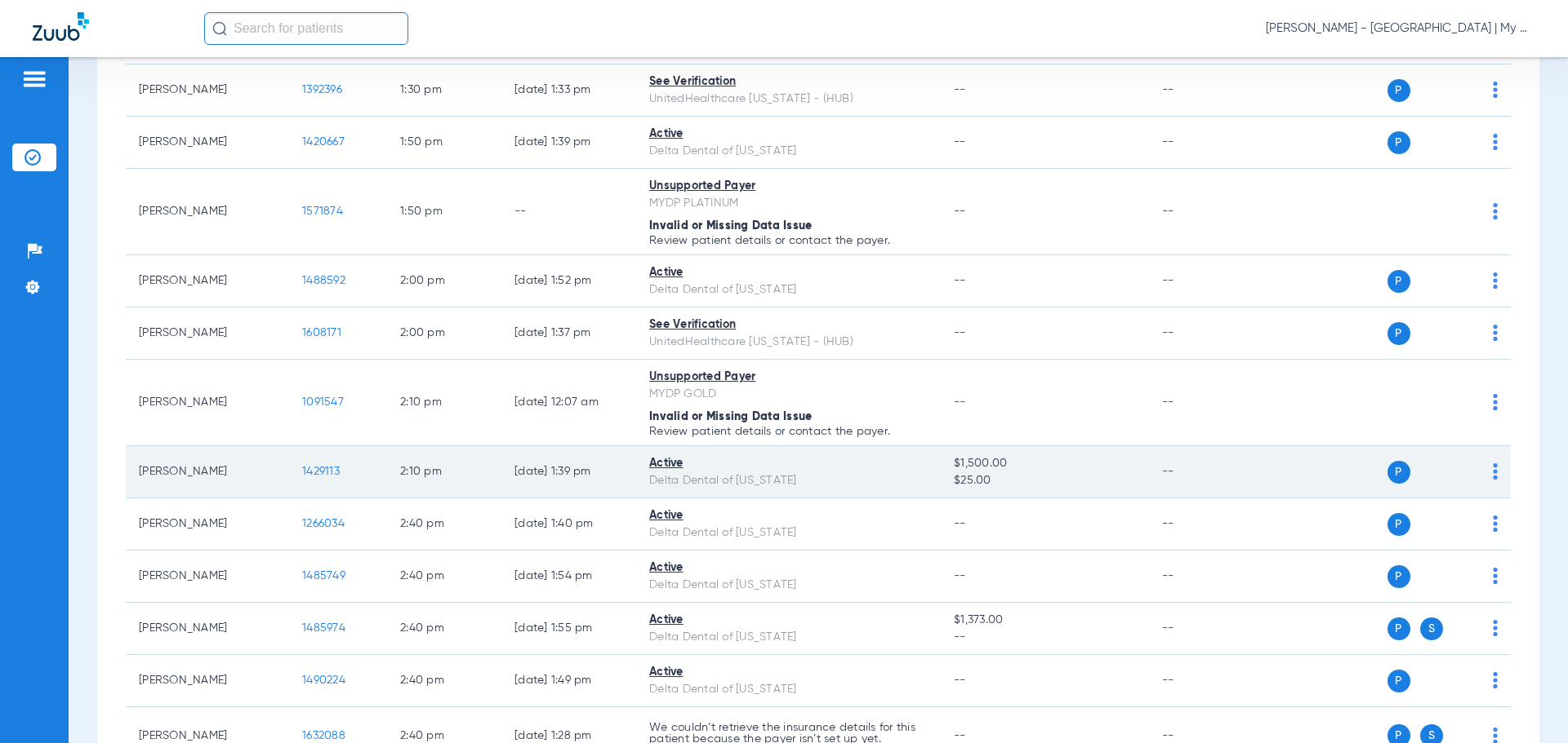
scroll to position [2611, 0]
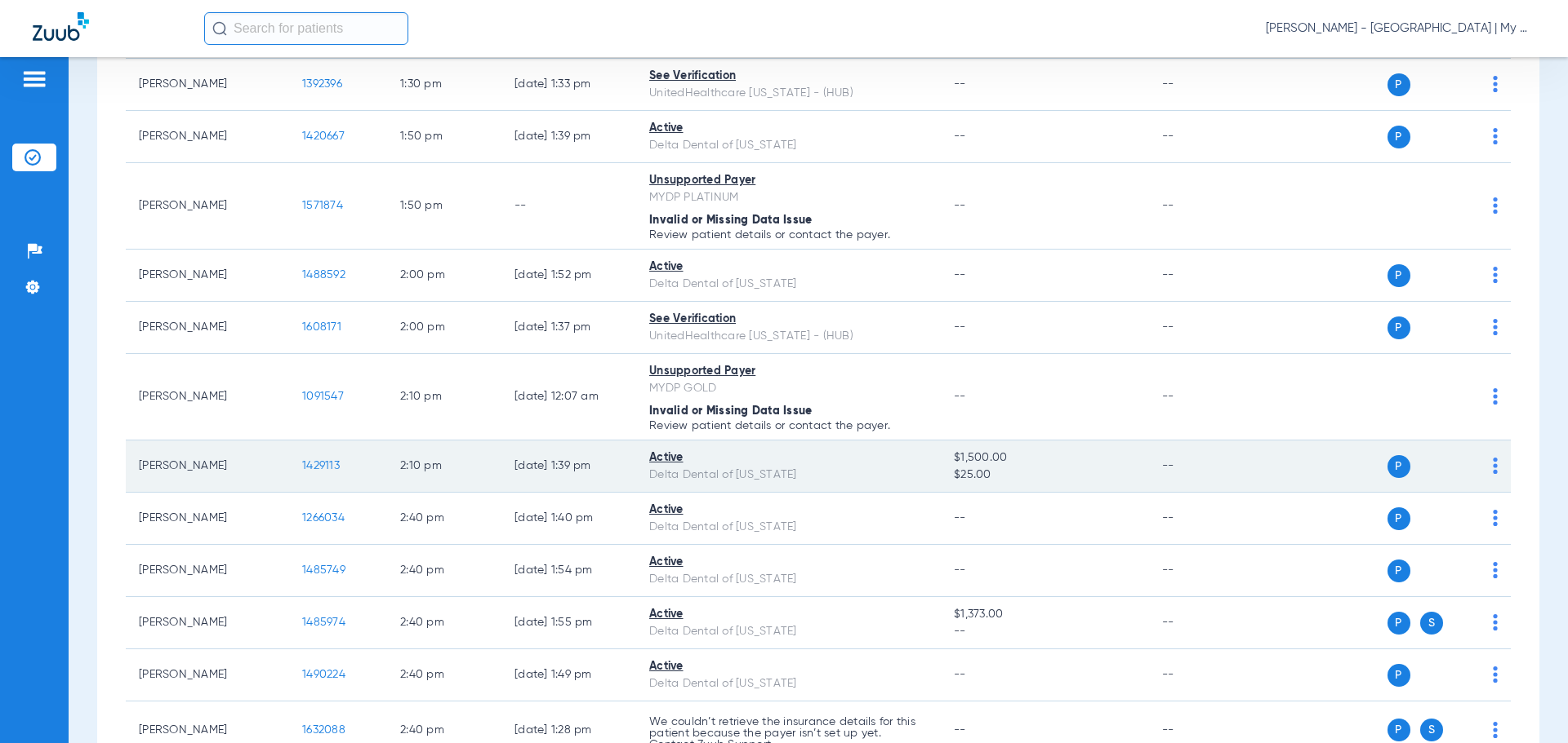
drag, startPoint x: 315, startPoint y: 475, endPoint x: 308, endPoint y: 469, distance: 9.2
click at [309, 471] on td "1429113" at bounding box center [338, 466] width 98 height 52
click at [310, 468] on span "1429113" at bounding box center [320, 466] width 37 height 12
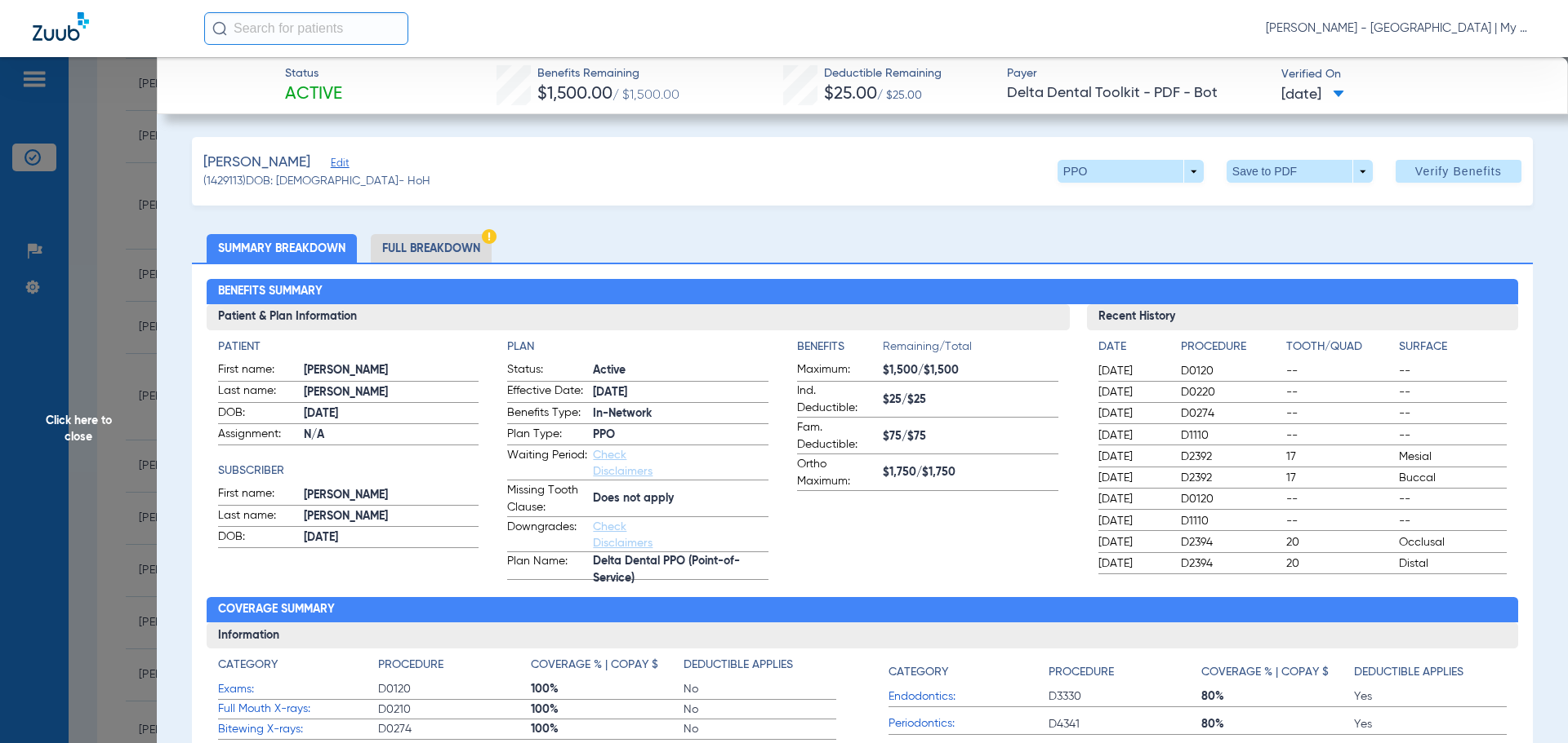
click at [912, 585] on div "Benefits Summary Patient & Plan Information Patient First name: David Last name…" at bounding box center [862, 579] width 1341 height 631
click at [416, 259] on li "Full Breakdown" at bounding box center [431, 248] width 121 height 29
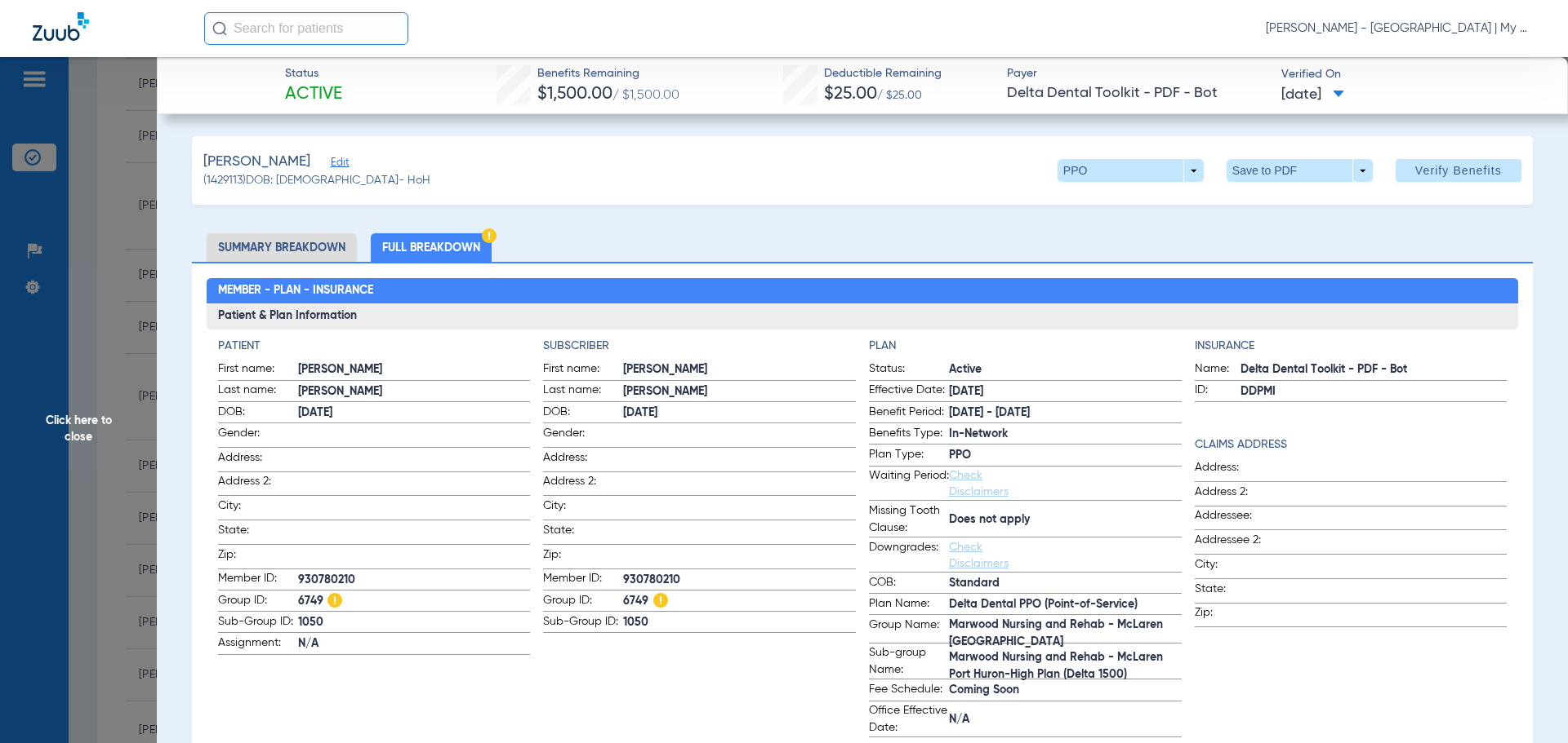
scroll to position [0, 0]
click at [126, 528] on span "Click here to close" at bounding box center [79, 428] width 157 height 743
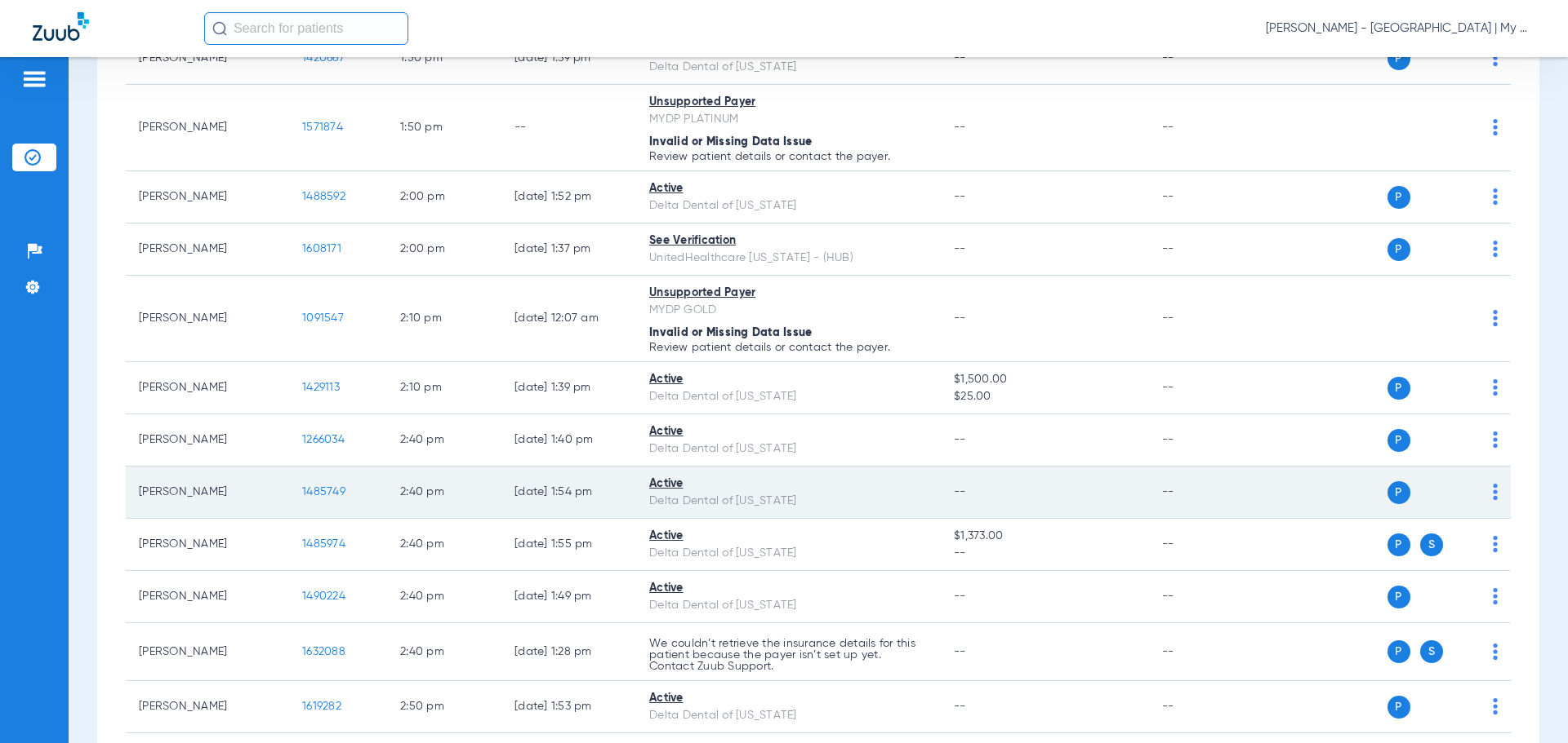
scroll to position [2774, 0]
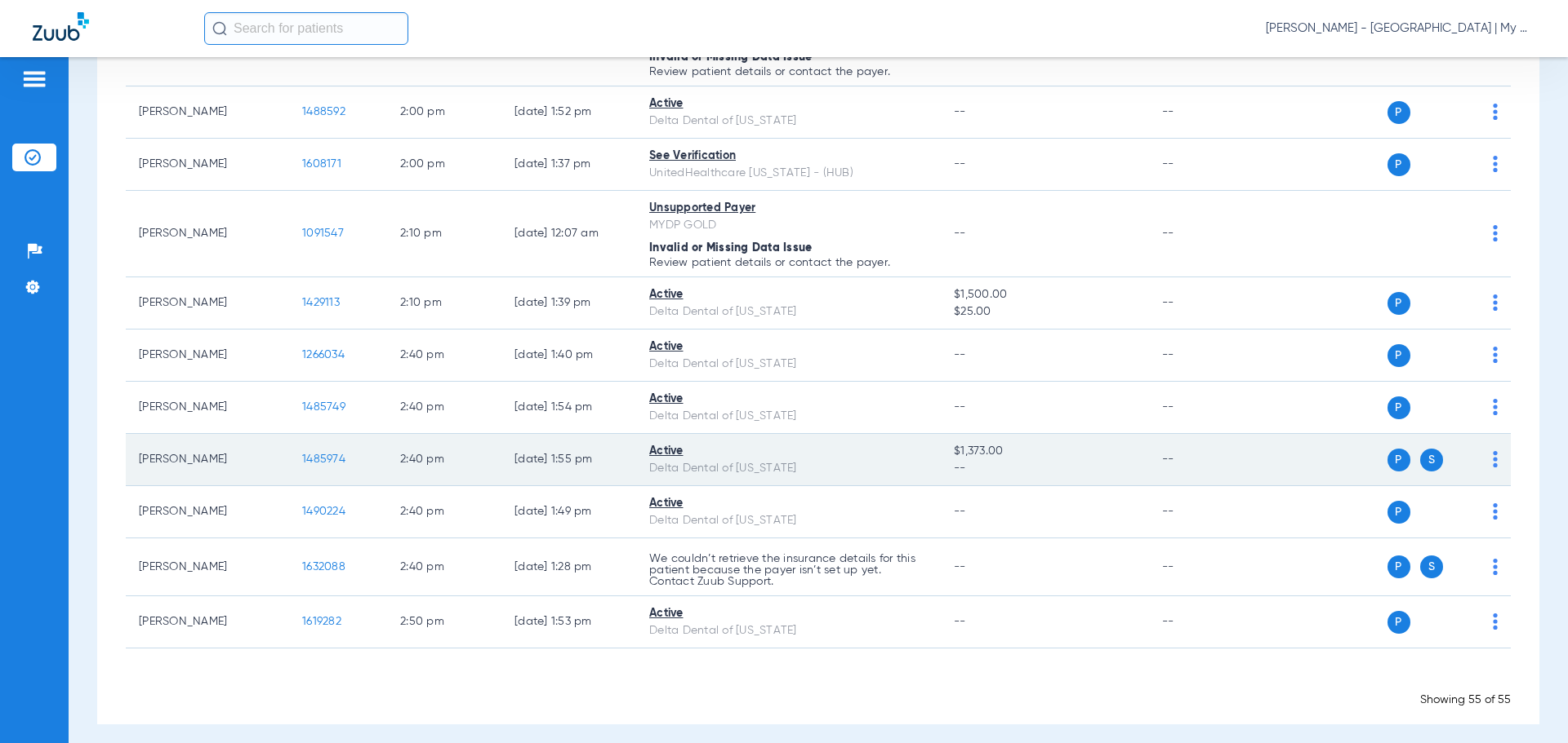
click at [328, 455] on span "1485974" at bounding box center [323, 460] width 43 height 12
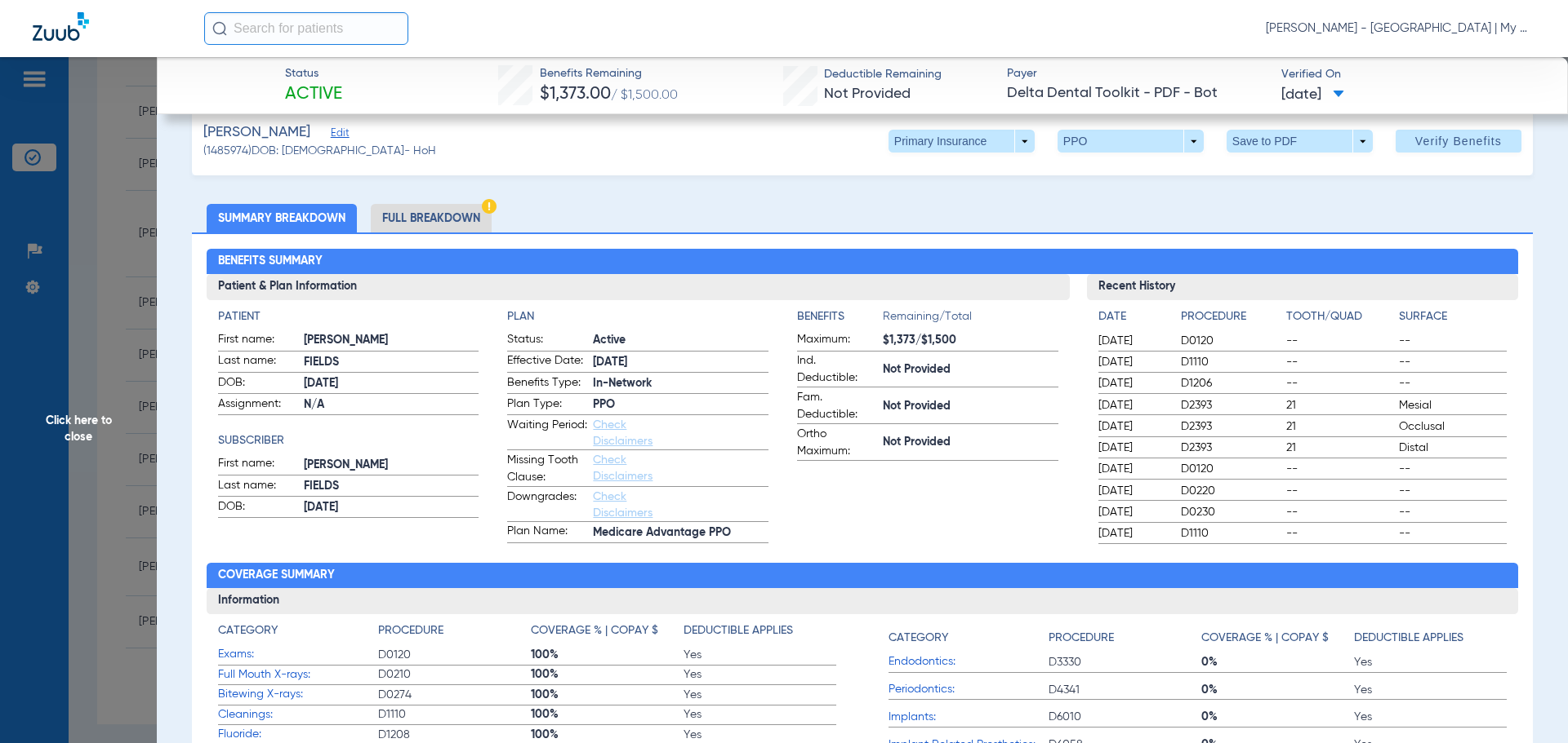
scroll to position [0, 0]
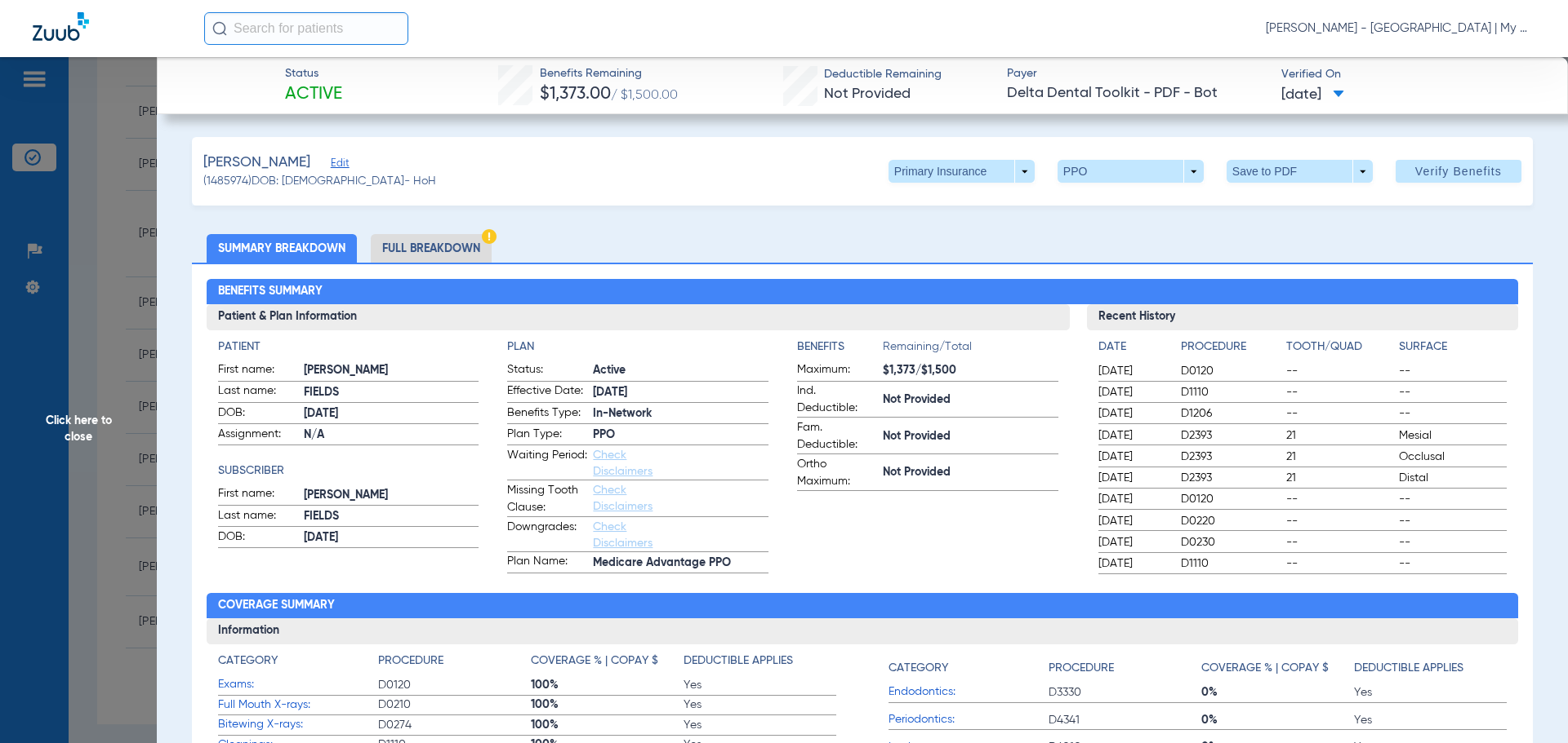
click at [457, 236] on li "Full Breakdown" at bounding box center [431, 248] width 121 height 29
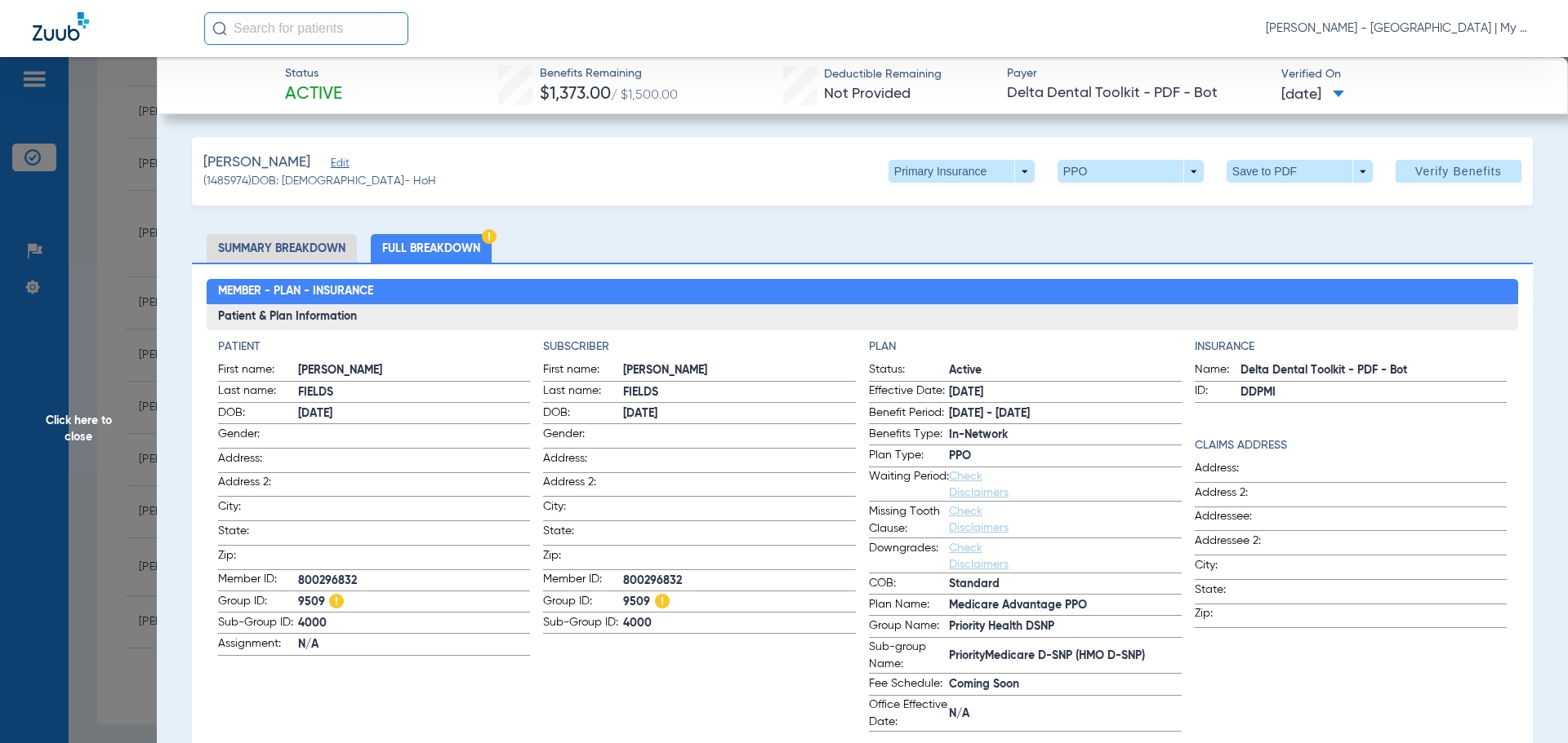
drag, startPoint x: 114, startPoint y: 460, endPoint x: 97, endPoint y: 498, distance: 41.6
click at [114, 460] on span "Click here to close" at bounding box center [79, 428] width 157 height 743
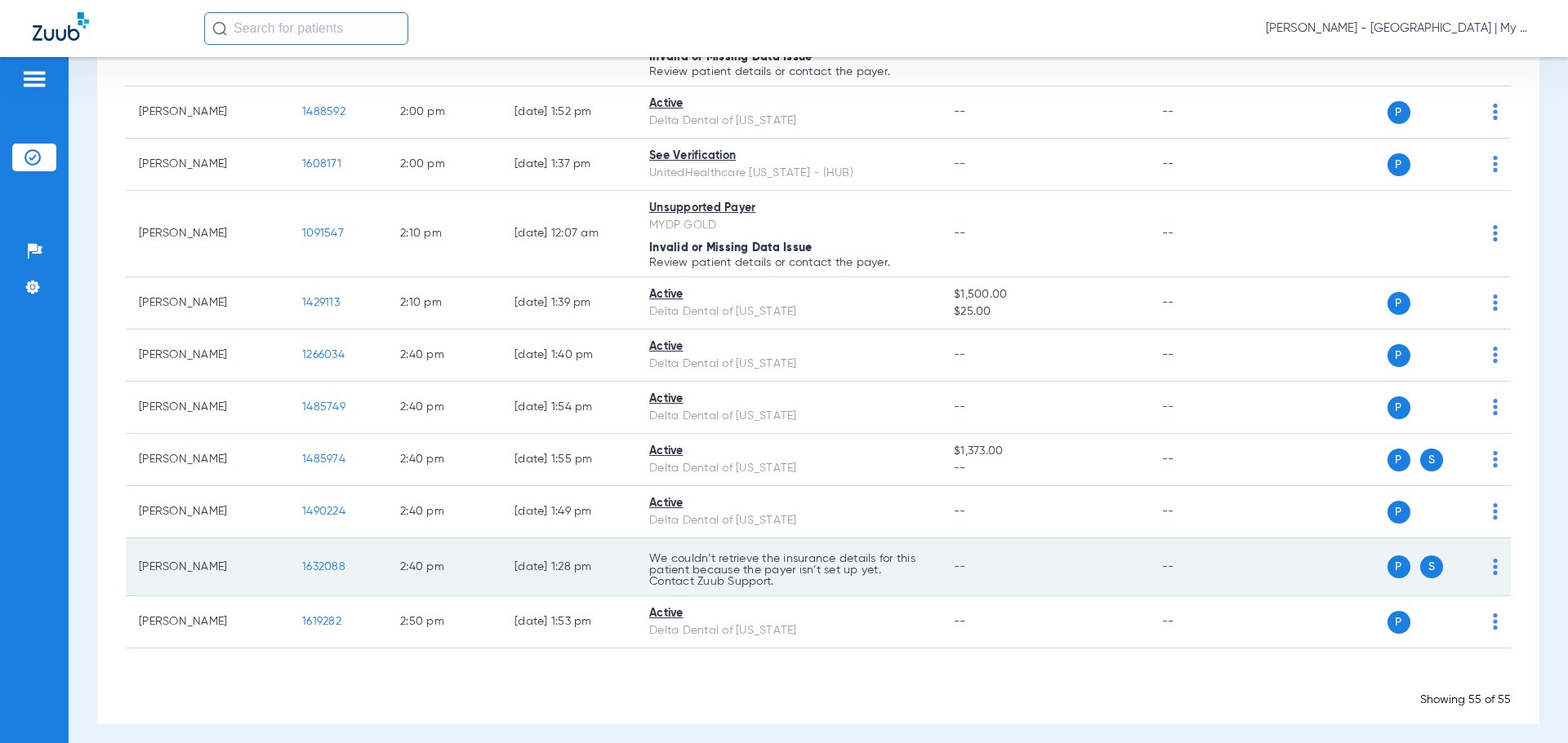
click at [413, 568] on td "2:40 PM" at bounding box center [444, 568] width 114 height 58
click at [333, 569] on span "1632088" at bounding box center [323, 567] width 43 height 12
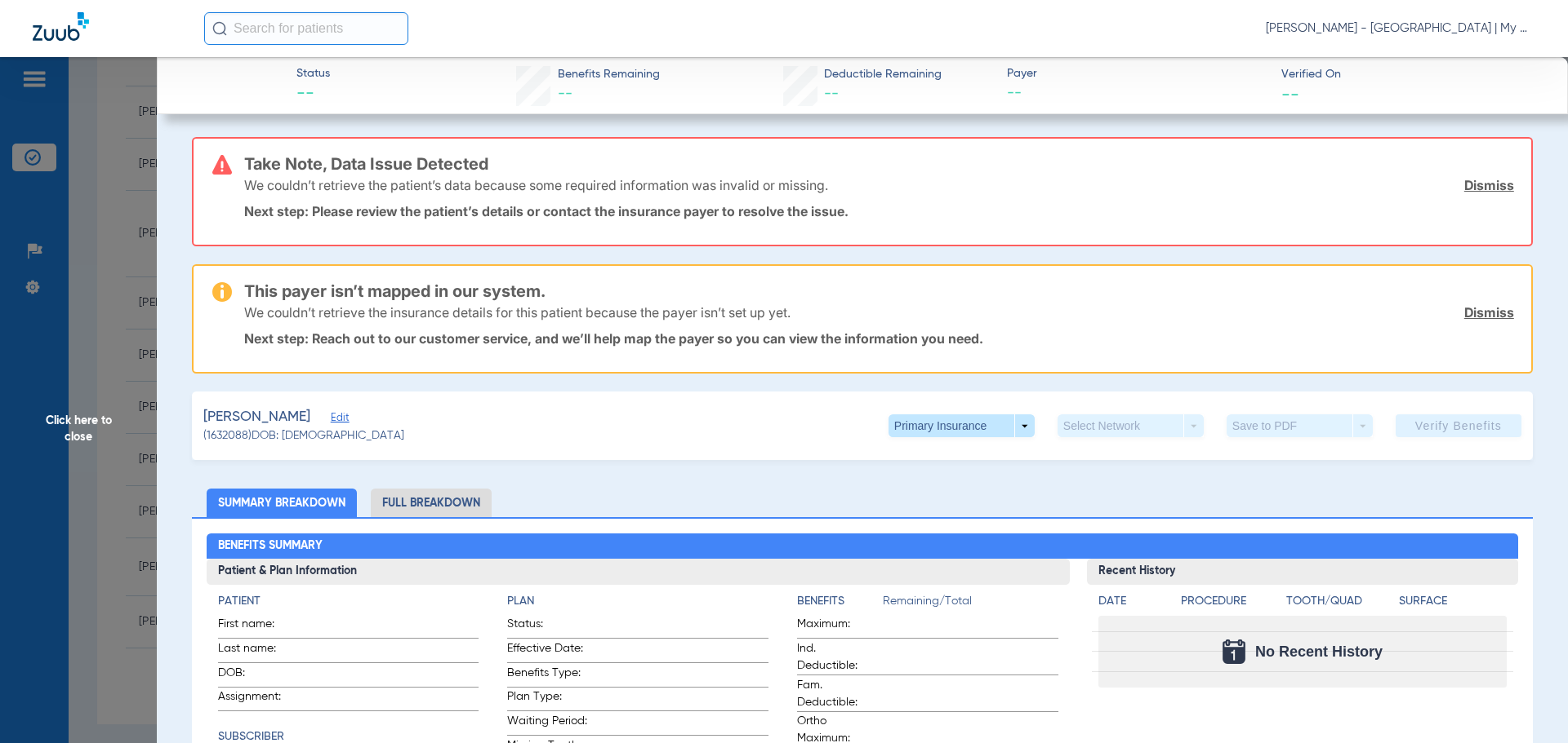
click at [152, 183] on span "Click here to close" at bounding box center [79, 428] width 157 height 743
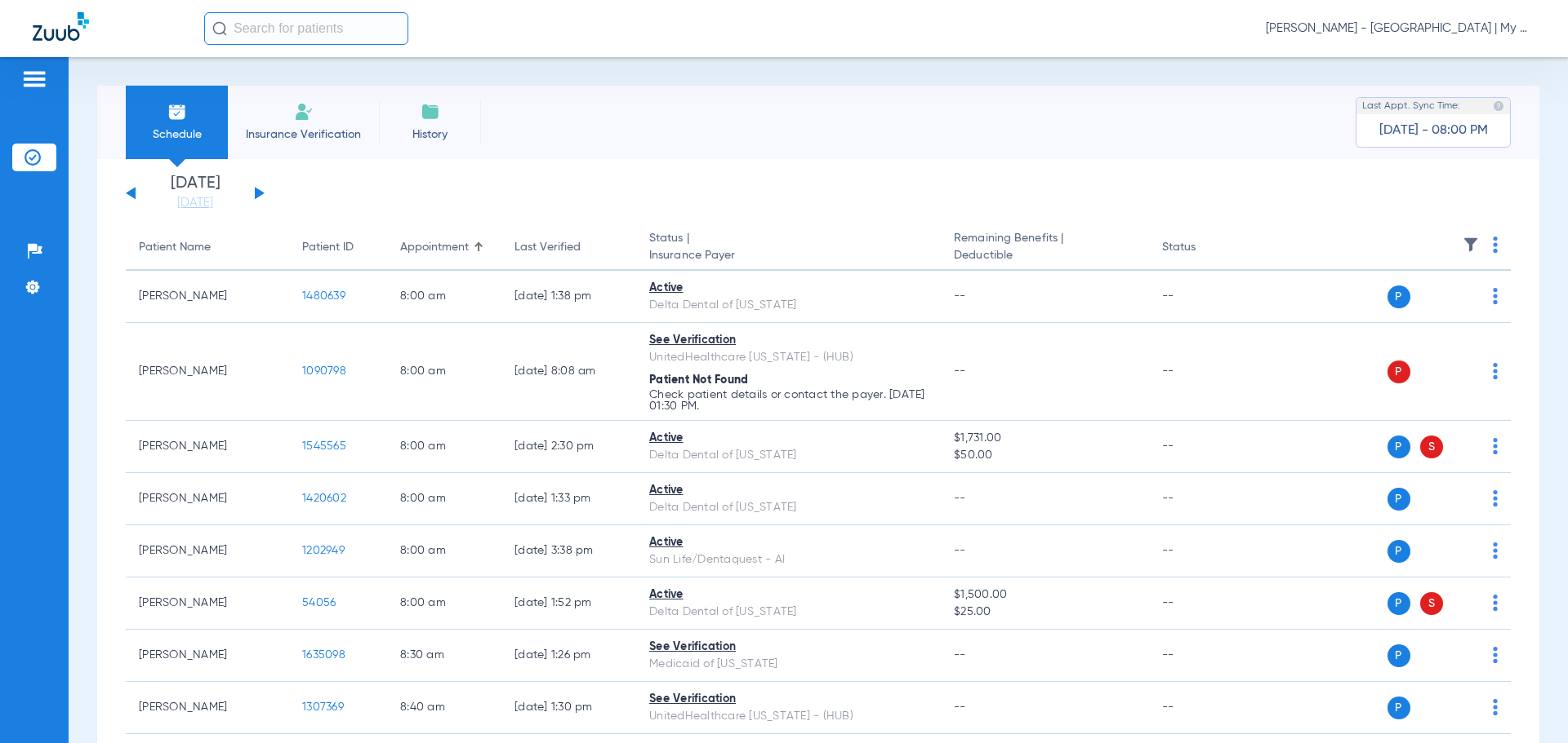
click at [252, 191] on div "Thursday 06-12-2025 Friday 06-13-2025 Saturday 06-14-2025 Sunday 06-15-2025 Mon…" at bounding box center [195, 193] width 139 height 36
click at [257, 192] on button at bounding box center [260, 193] width 10 height 12
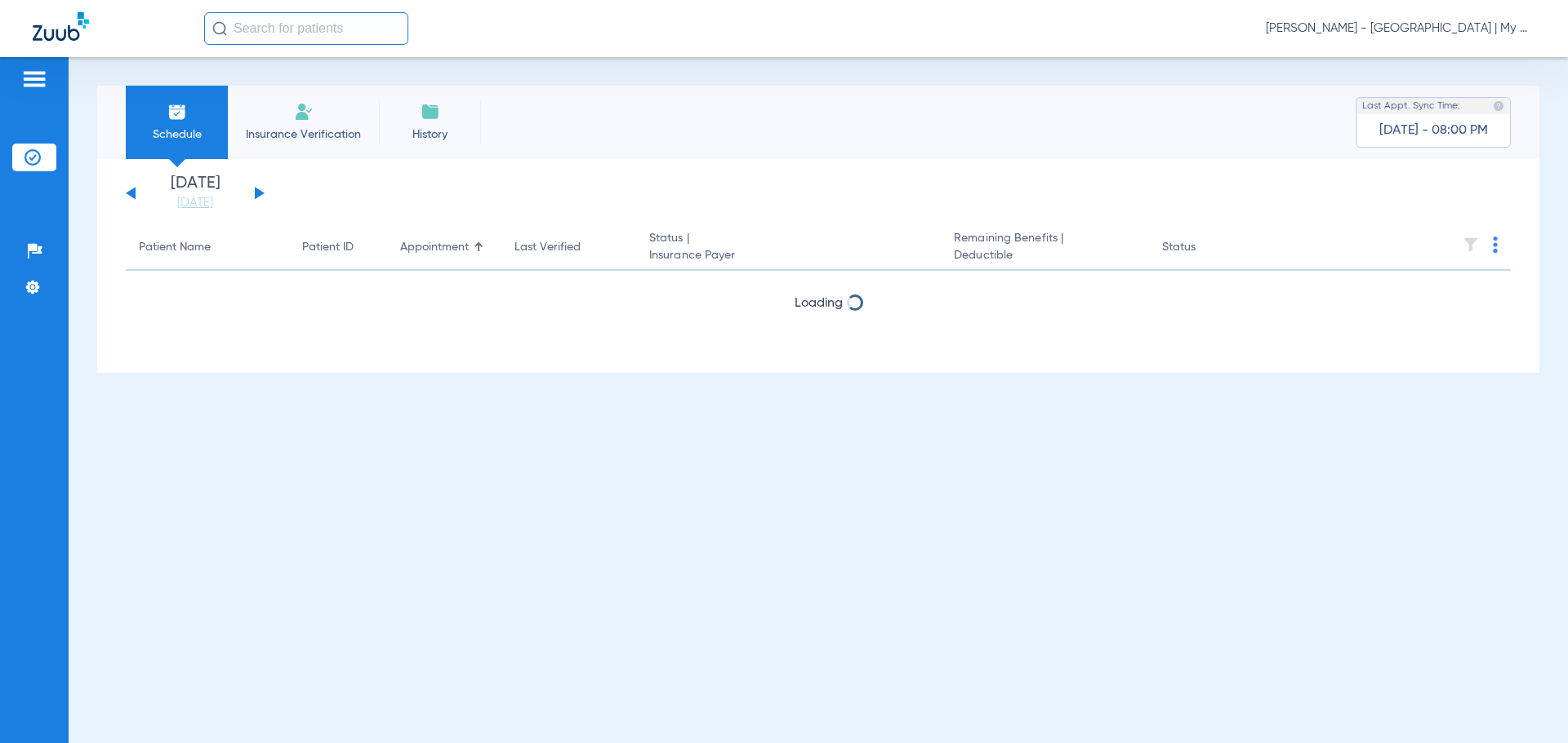
click at [1494, 249] on th at bounding box center [1384, 247] width 252 height 45
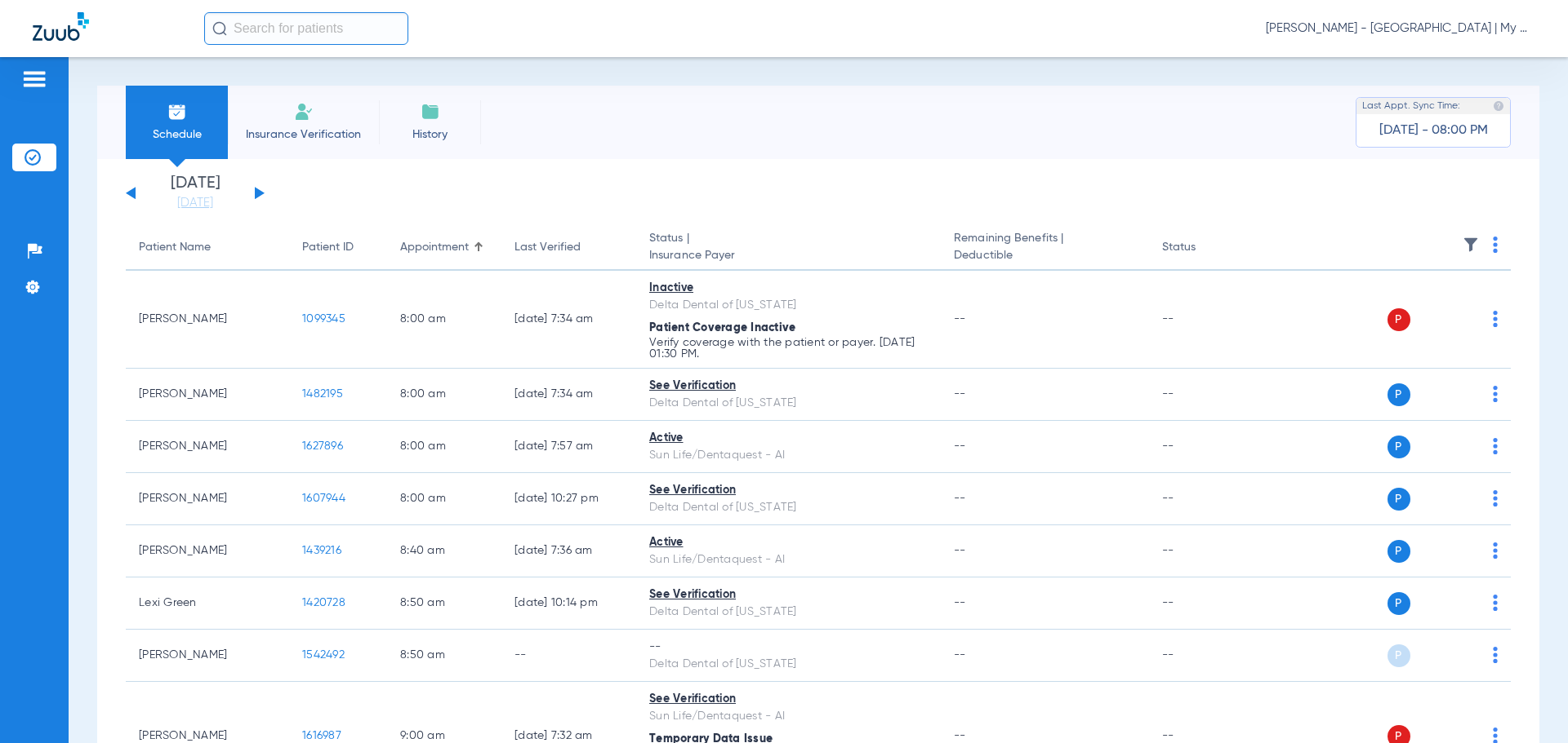
click at [1493, 244] on img at bounding box center [1495, 245] width 5 height 17
click at [1448, 311] on span "Verify All" at bounding box center [1420, 309] width 102 height 12
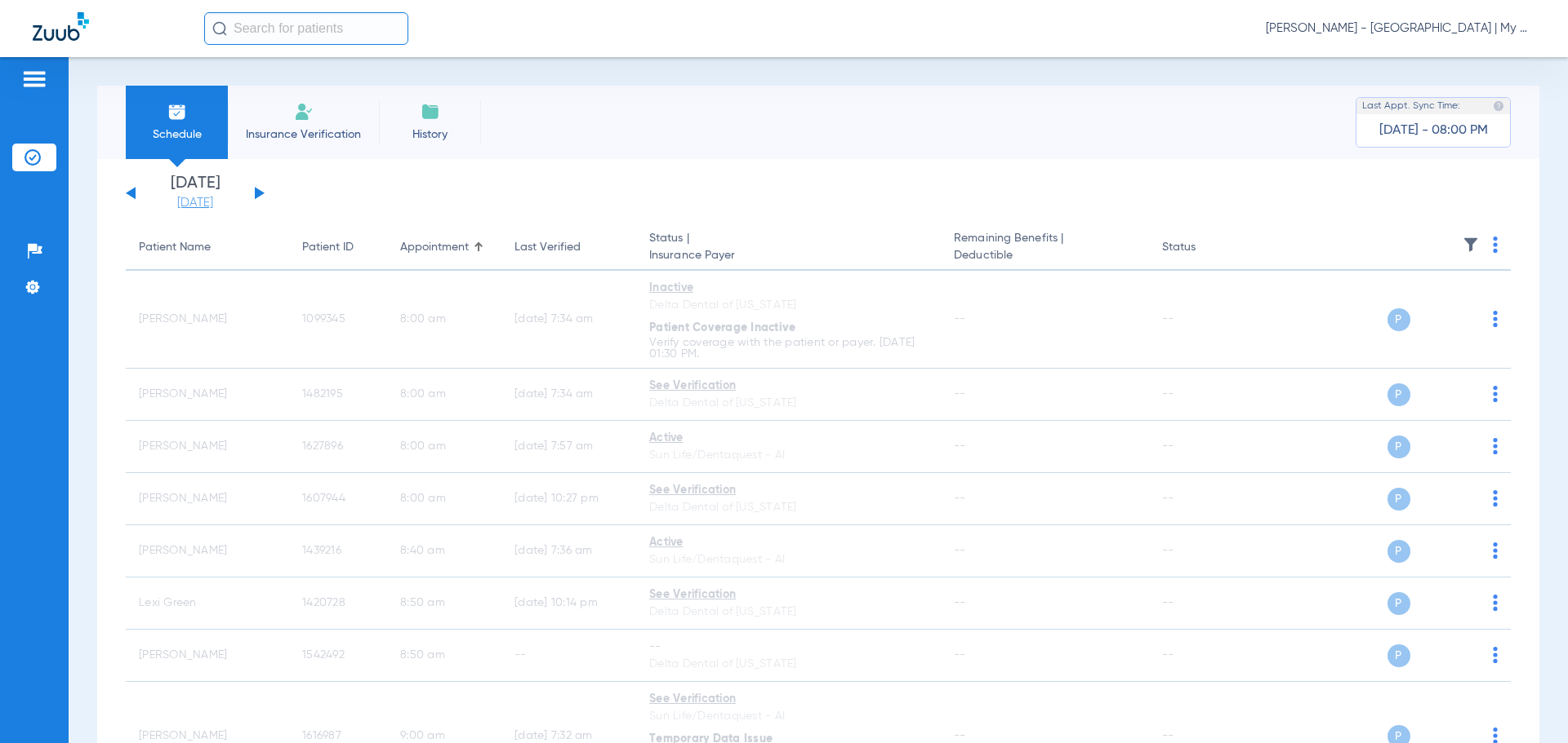
click at [217, 198] on link "[DATE]" at bounding box center [195, 203] width 98 height 17
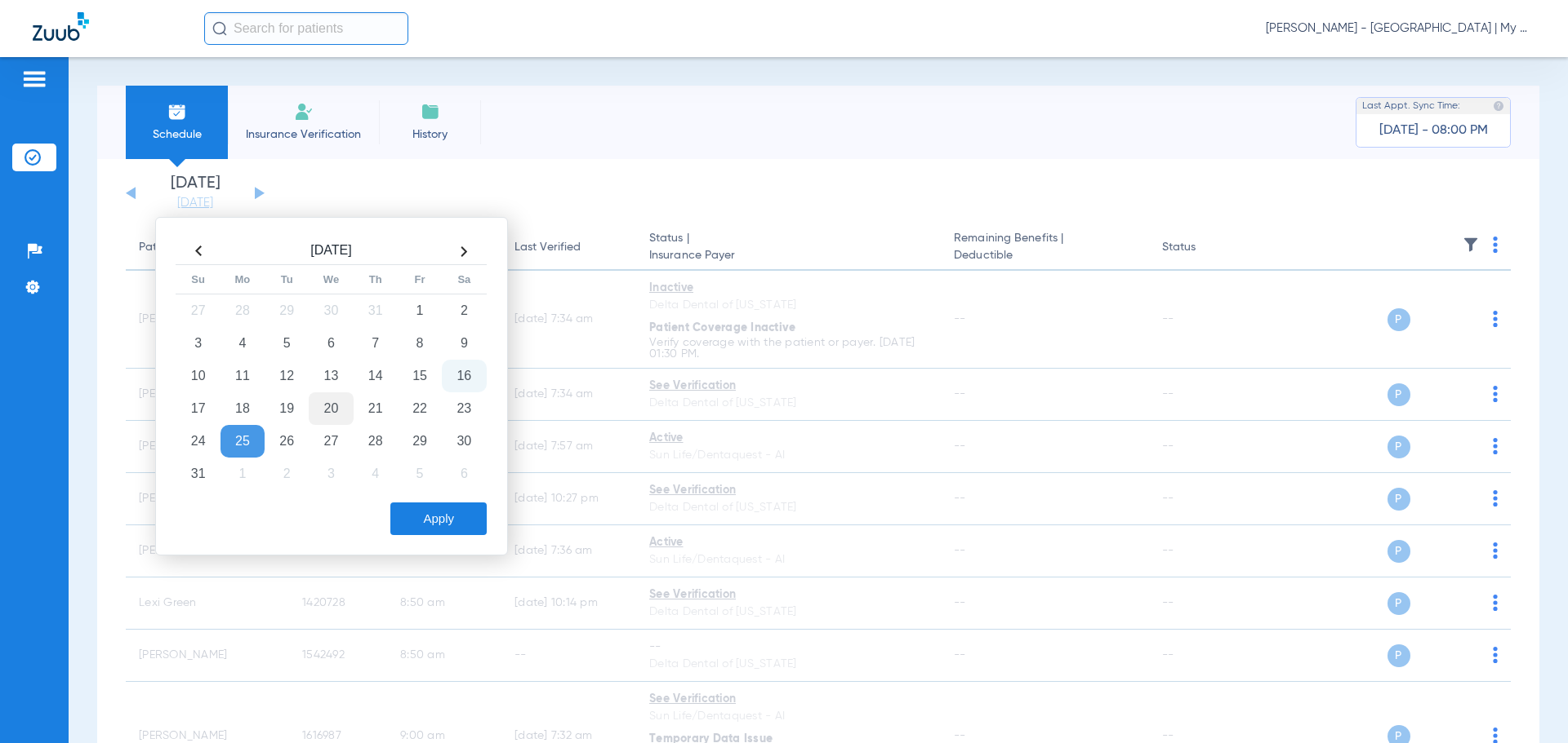
click at [338, 409] on td "20" at bounding box center [330, 408] width 44 height 32
click at [421, 513] on button "Apply" at bounding box center [438, 518] width 97 height 32
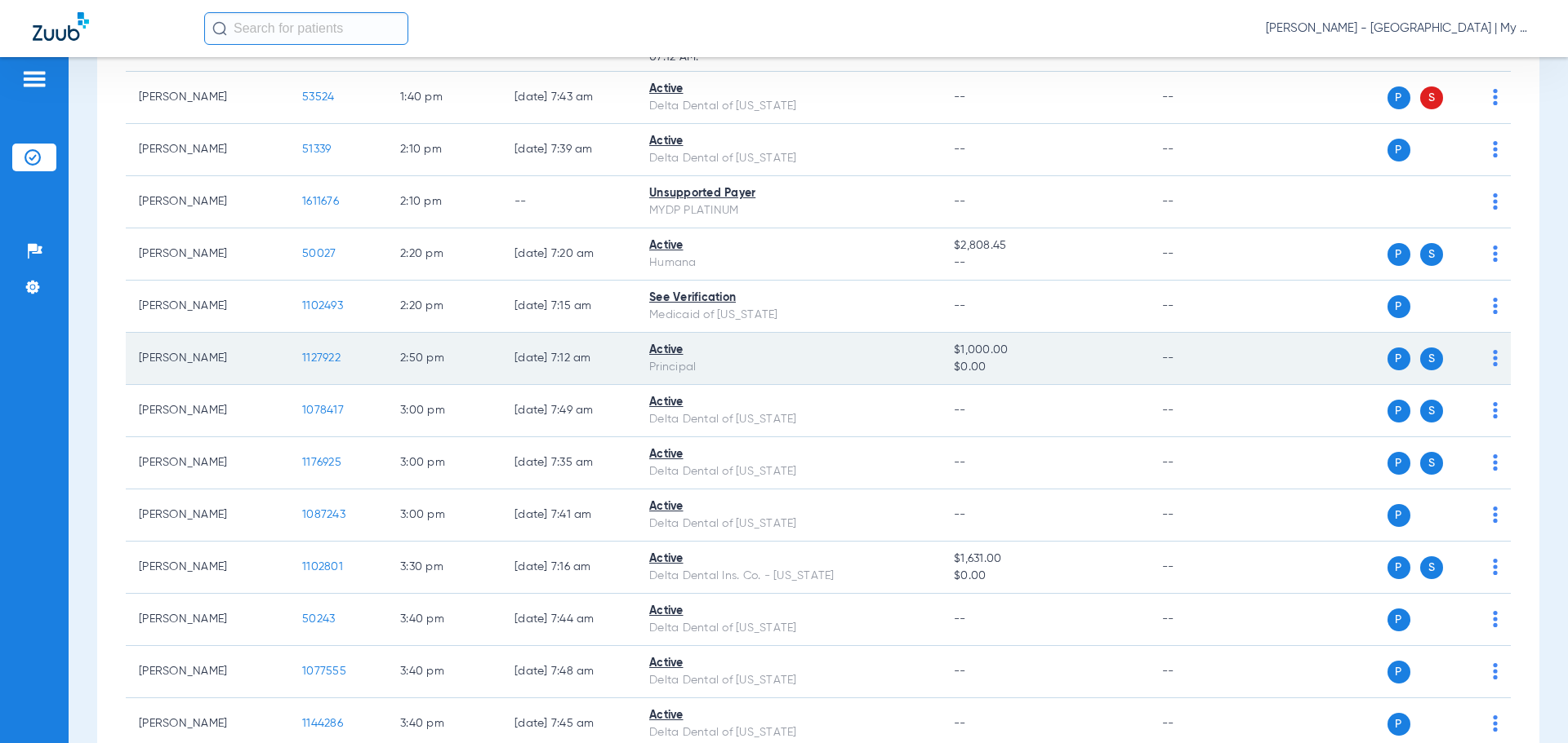
scroll to position [1662, 0]
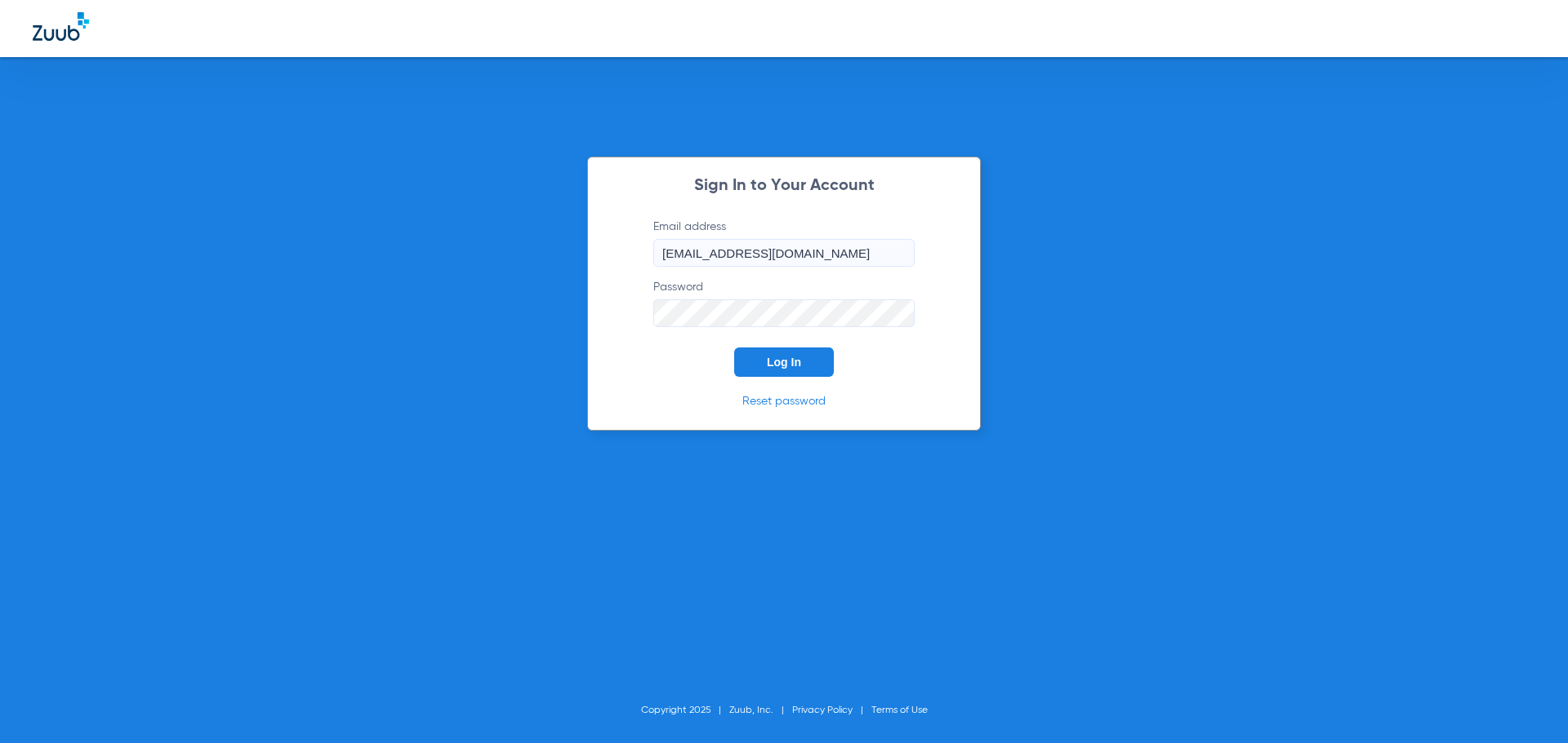
click at [761, 356] on button "Log In" at bounding box center [784, 363] width 99 height 30
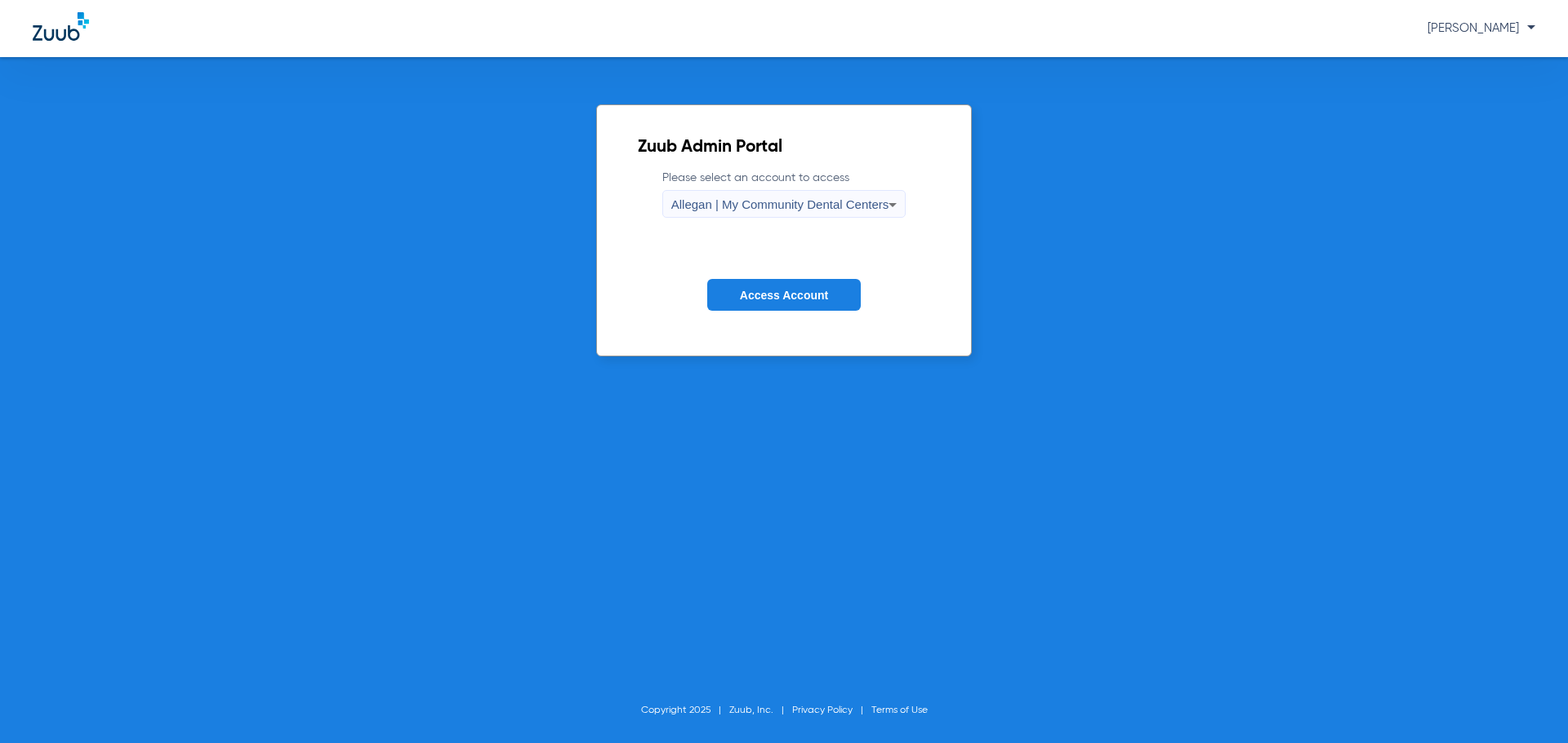
click at [703, 208] on span "Allegan | My Community Dental Centers" at bounding box center [781, 204] width 218 height 14
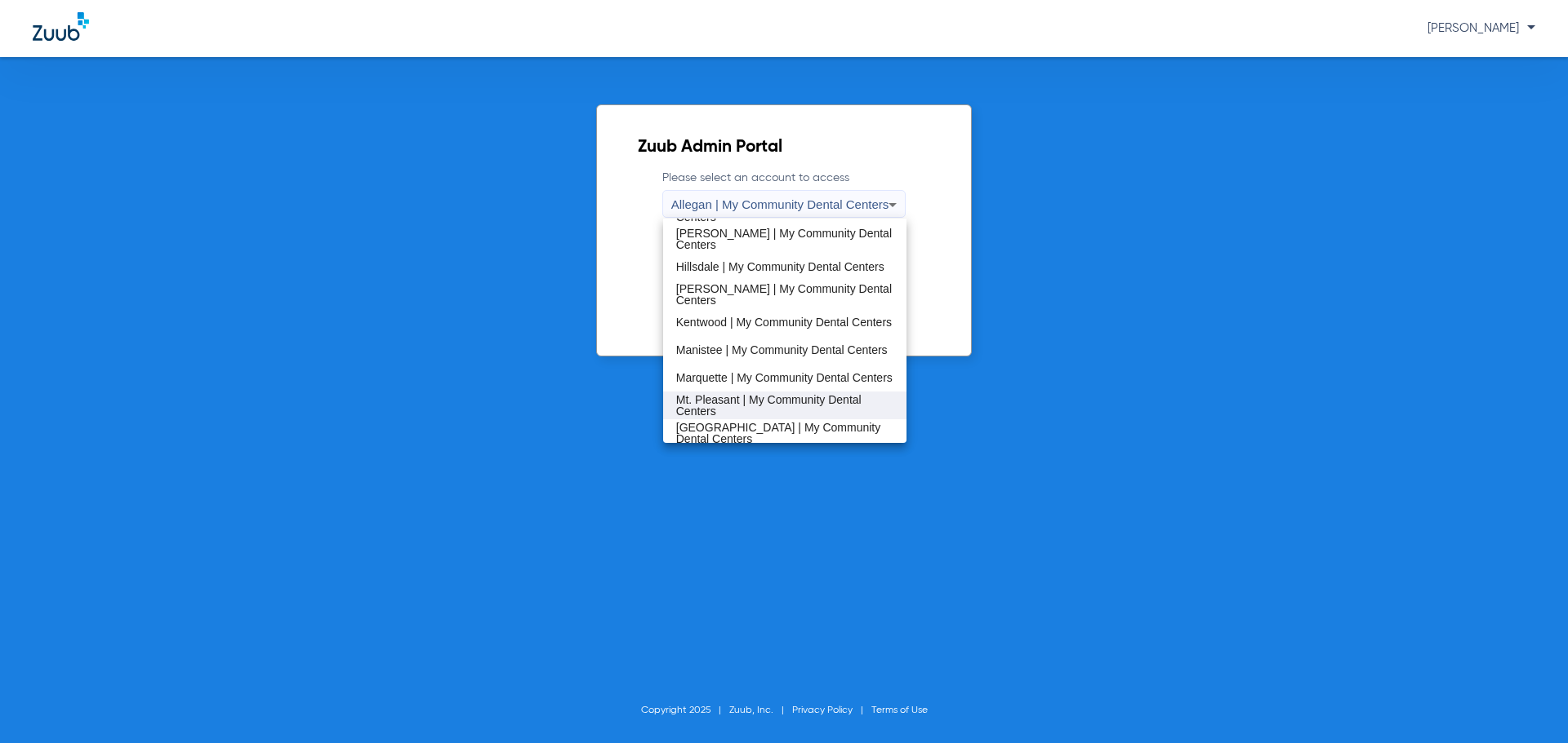
scroll to position [408, 0]
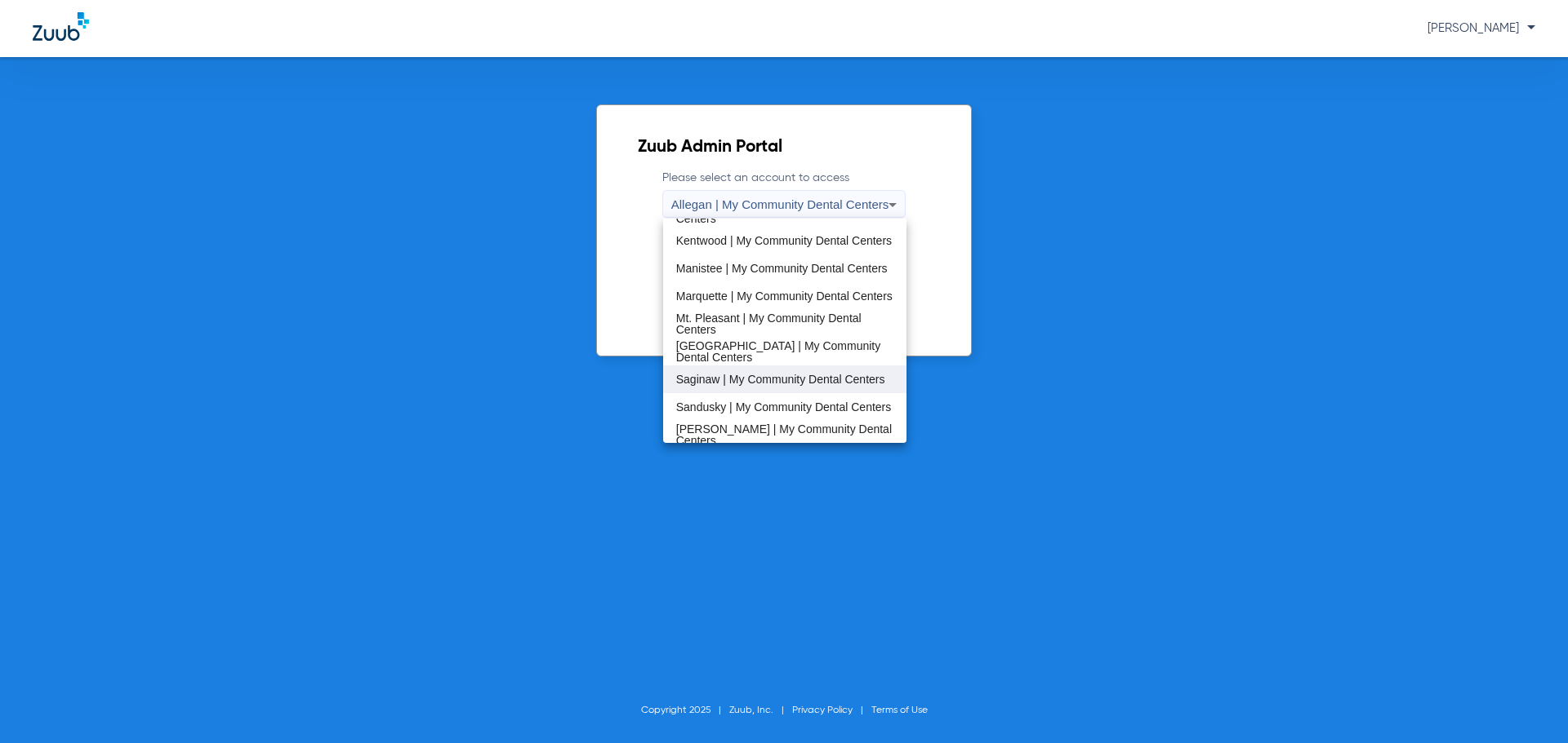
click at [745, 376] on span "Saginaw | My Community Dental Centers" at bounding box center [780, 379] width 209 height 12
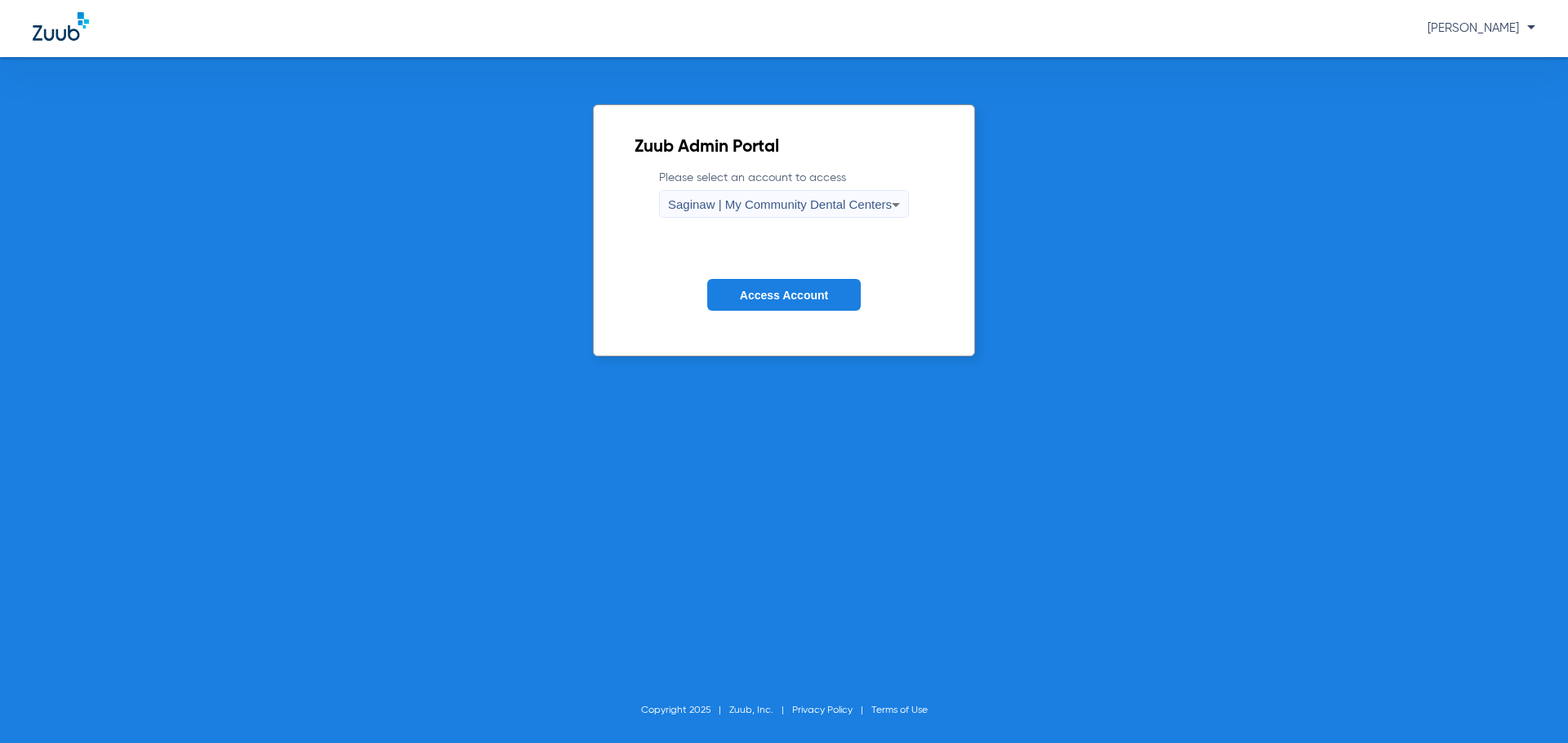
click at [796, 295] on span "Access Account" at bounding box center [784, 296] width 88 height 13
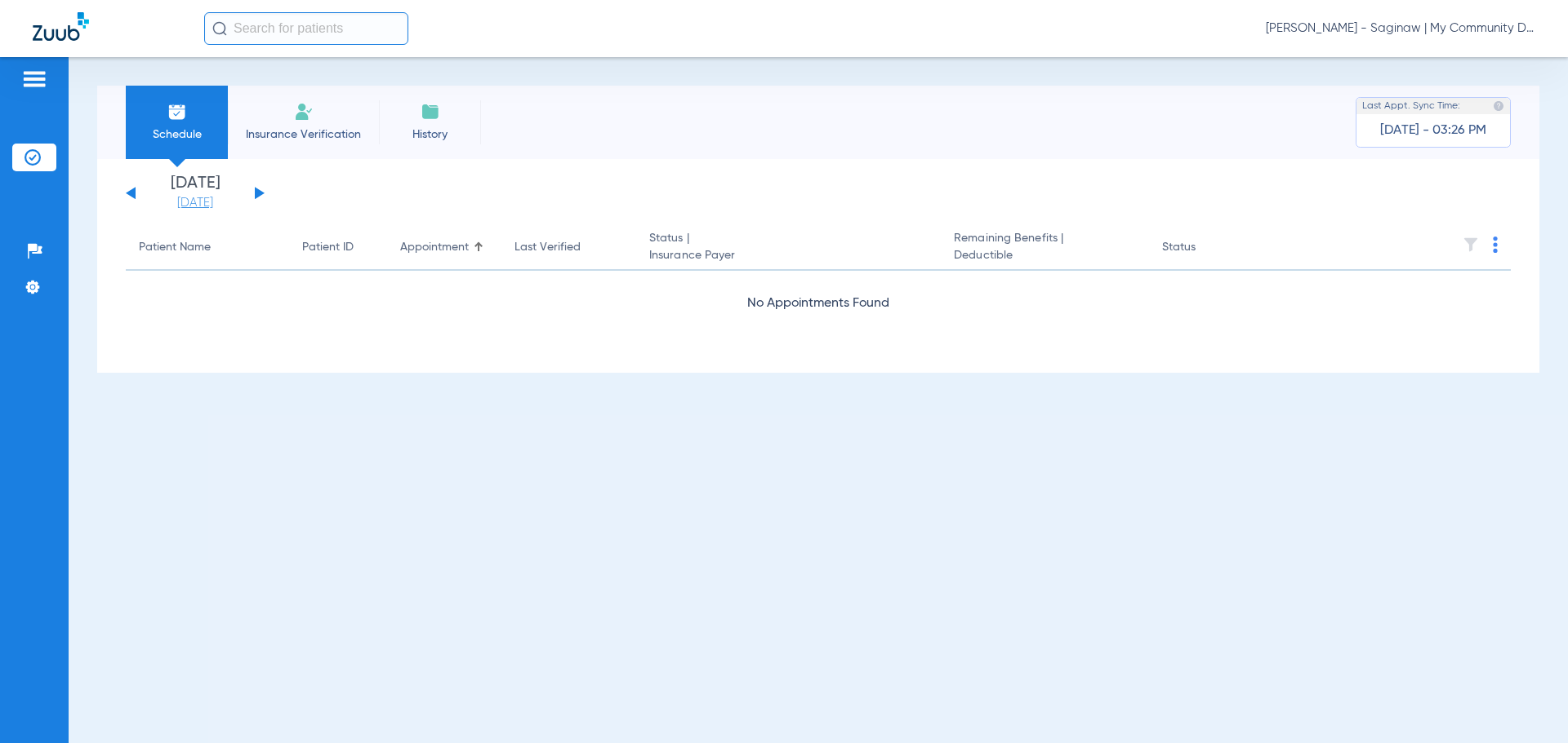
click at [229, 203] on link "[DATE]" at bounding box center [195, 203] width 98 height 17
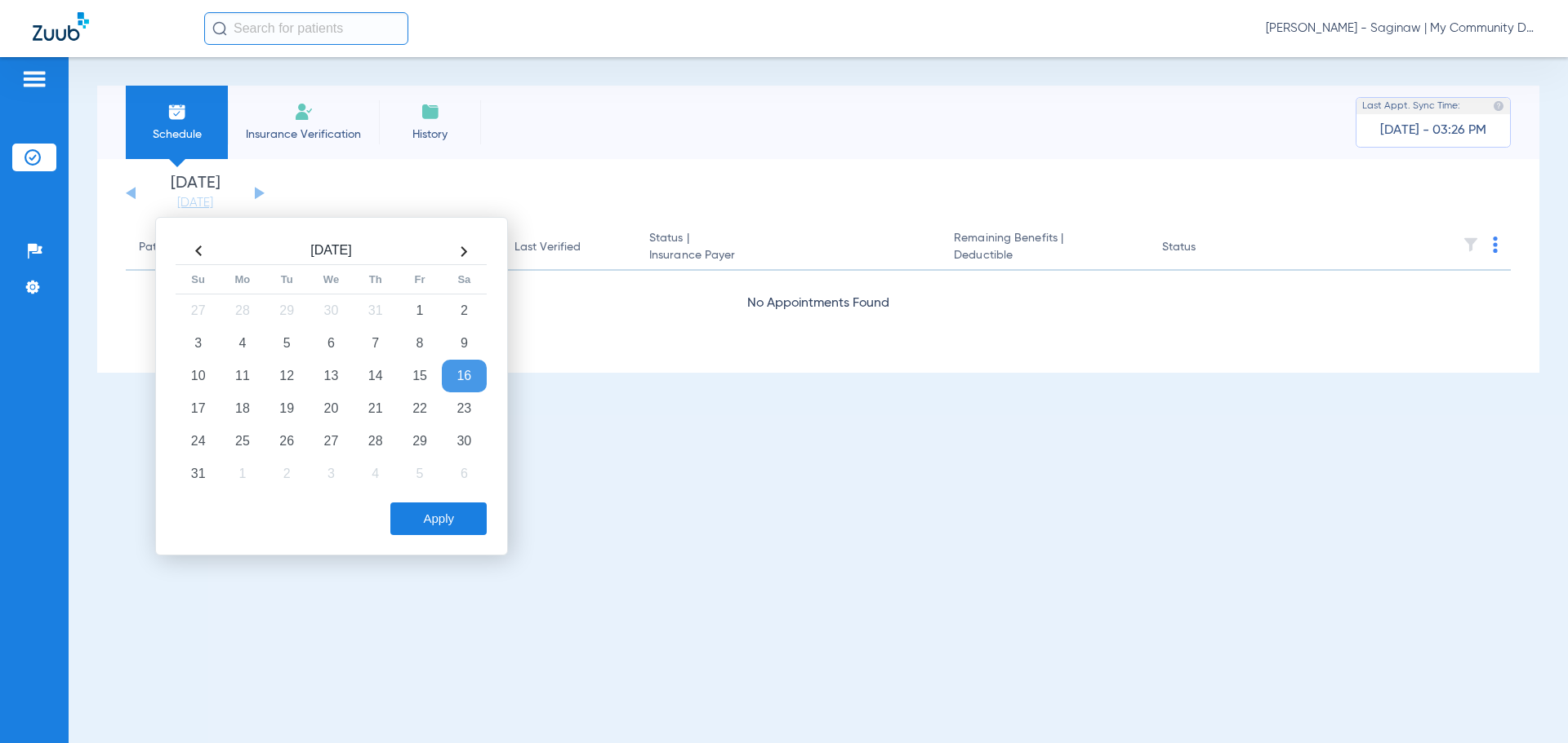
drag, startPoint x: 244, startPoint y: 433, endPoint x: 416, endPoint y: 491, distance: 181.5
click at [246, 434] on td "25" at bounding box center [242, 441] width 44 height 32
click at [462, 512] on button "Apply" at bounding box center [438, 518] width 97 height 32
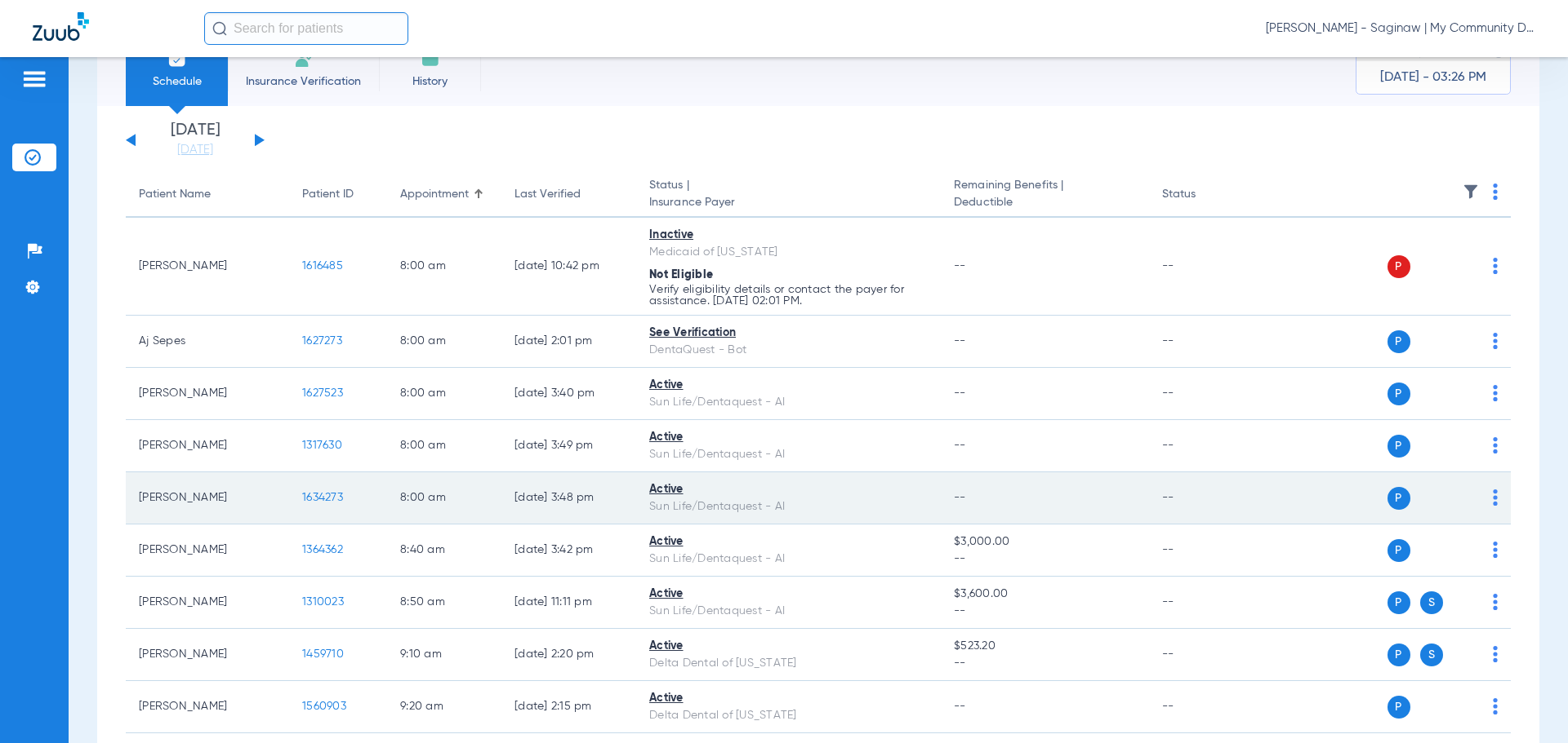
scroll to position [82, 0]
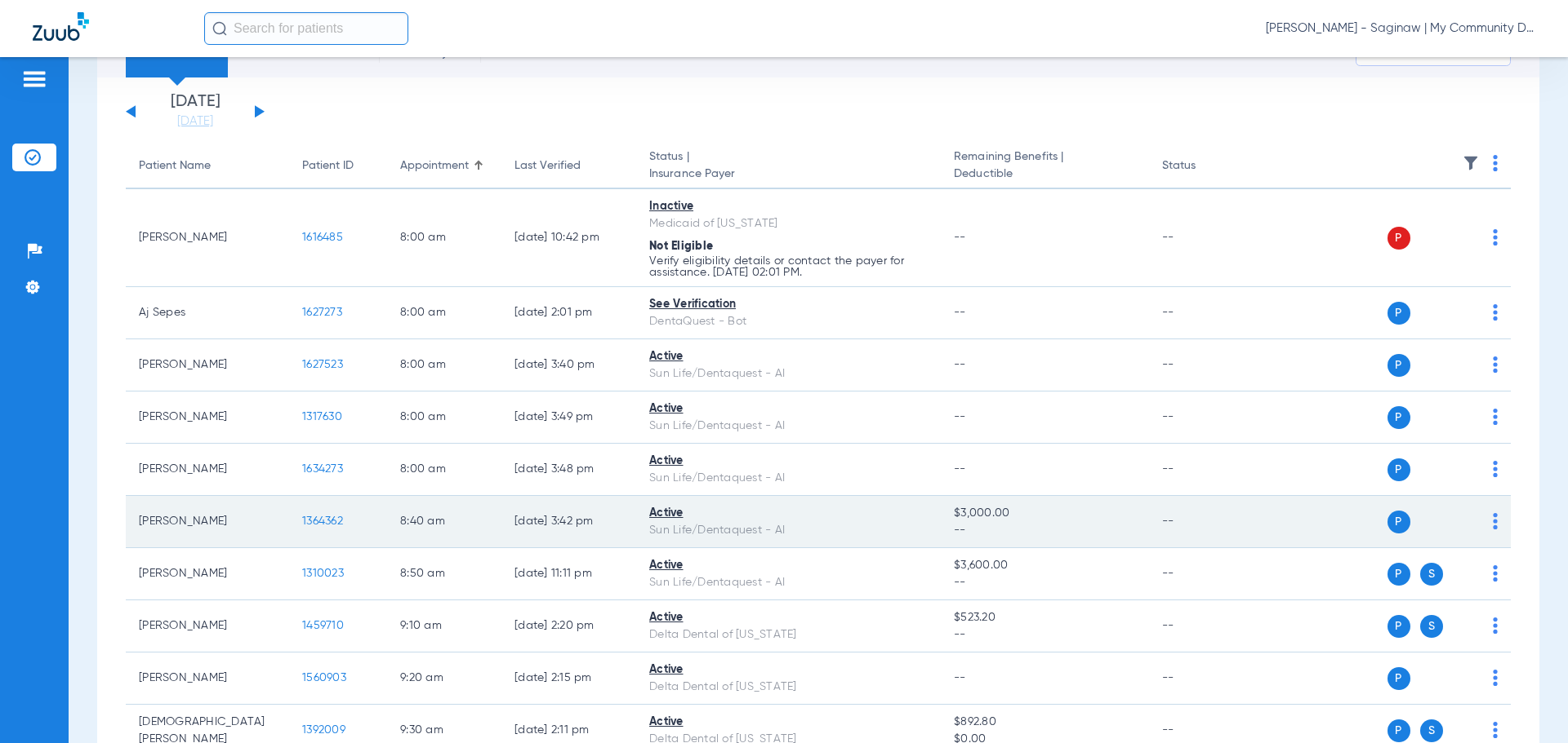
click at [330, 524] on span "1364362" at bounding box center [322, 522] width 41 height 12
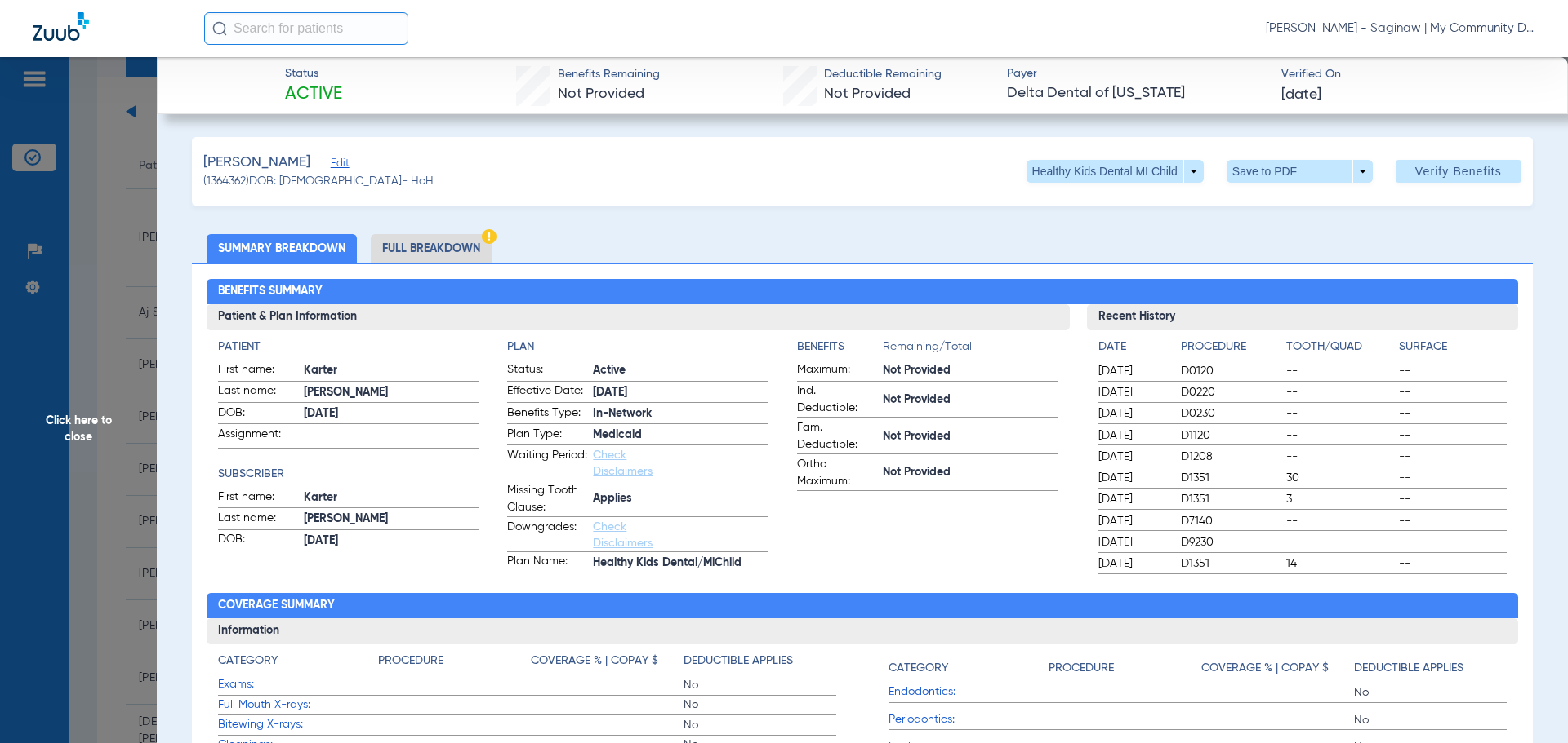
click at [119, 452] on span "Click here to close" at bounding box center [79, 428] width 157 height 743
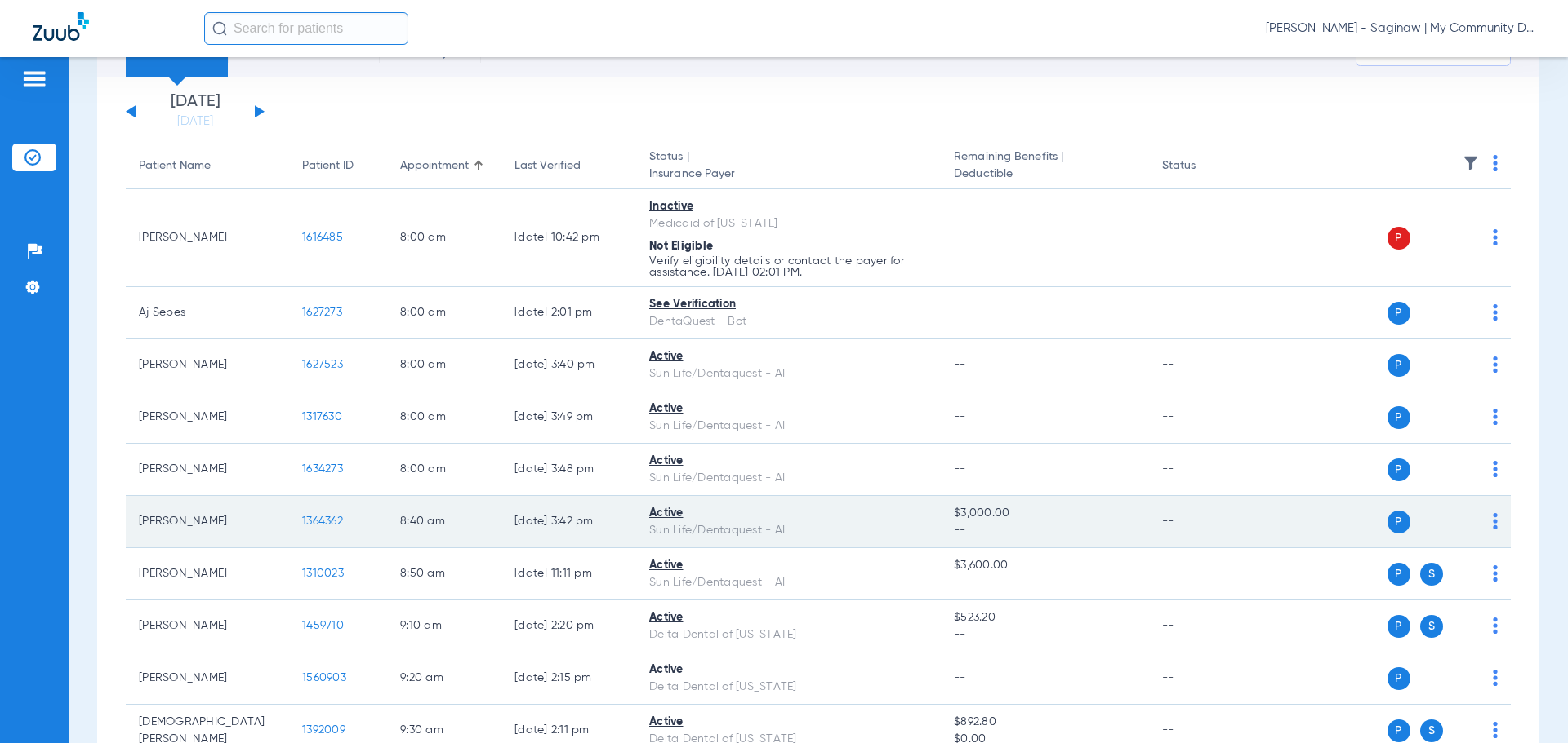
click at [318, 519] on span "1364362" at bounding box center [322, 522] width 41 height 12
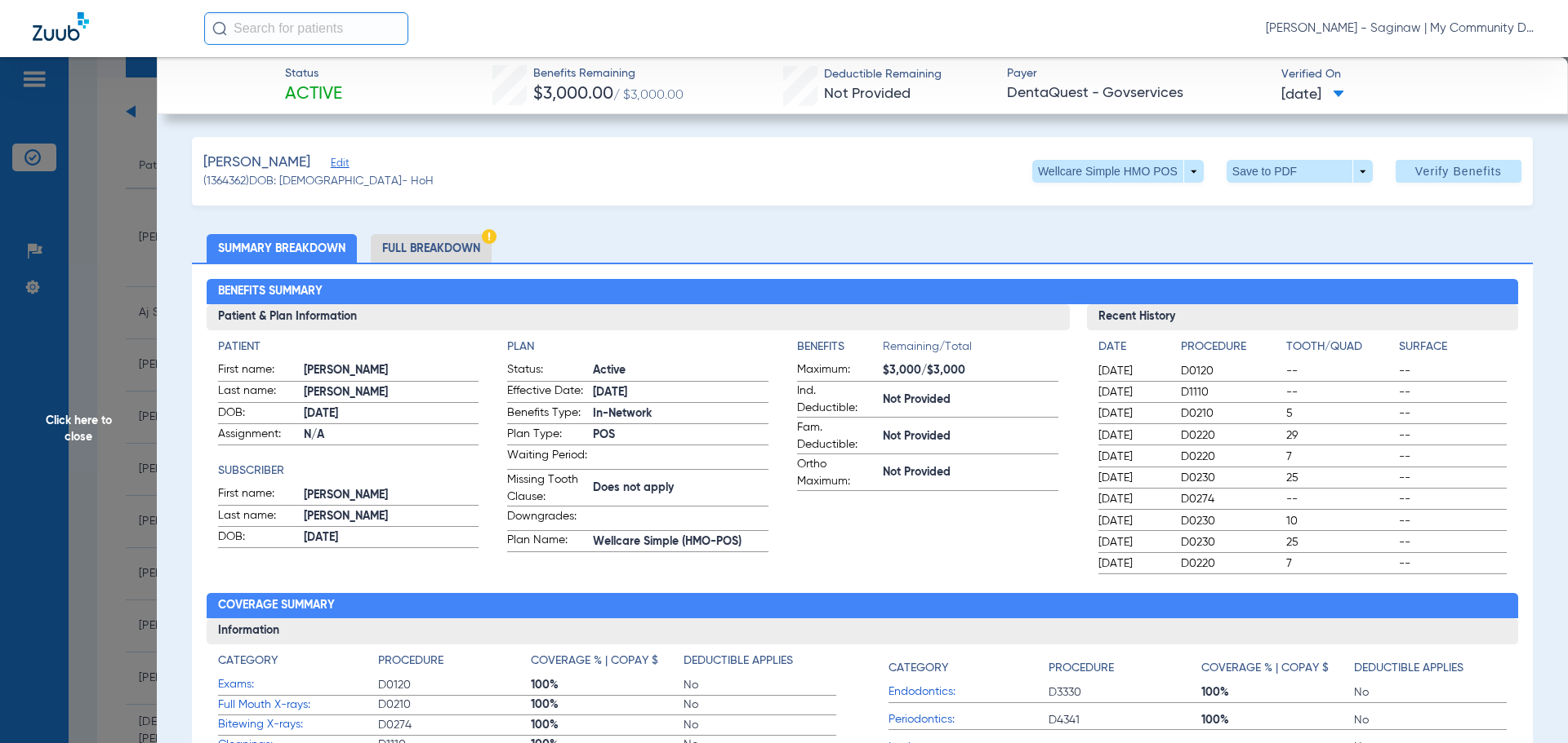
click at [434, 578] on div "Benefits Summary Patient & Plan Information Patient First name: MARGO Last name…" at bounding box center [862, 576] width 1341 height 627
click at [86, 477] on span "Click here to close" at bounding box center [79, 428] width 157 height 743
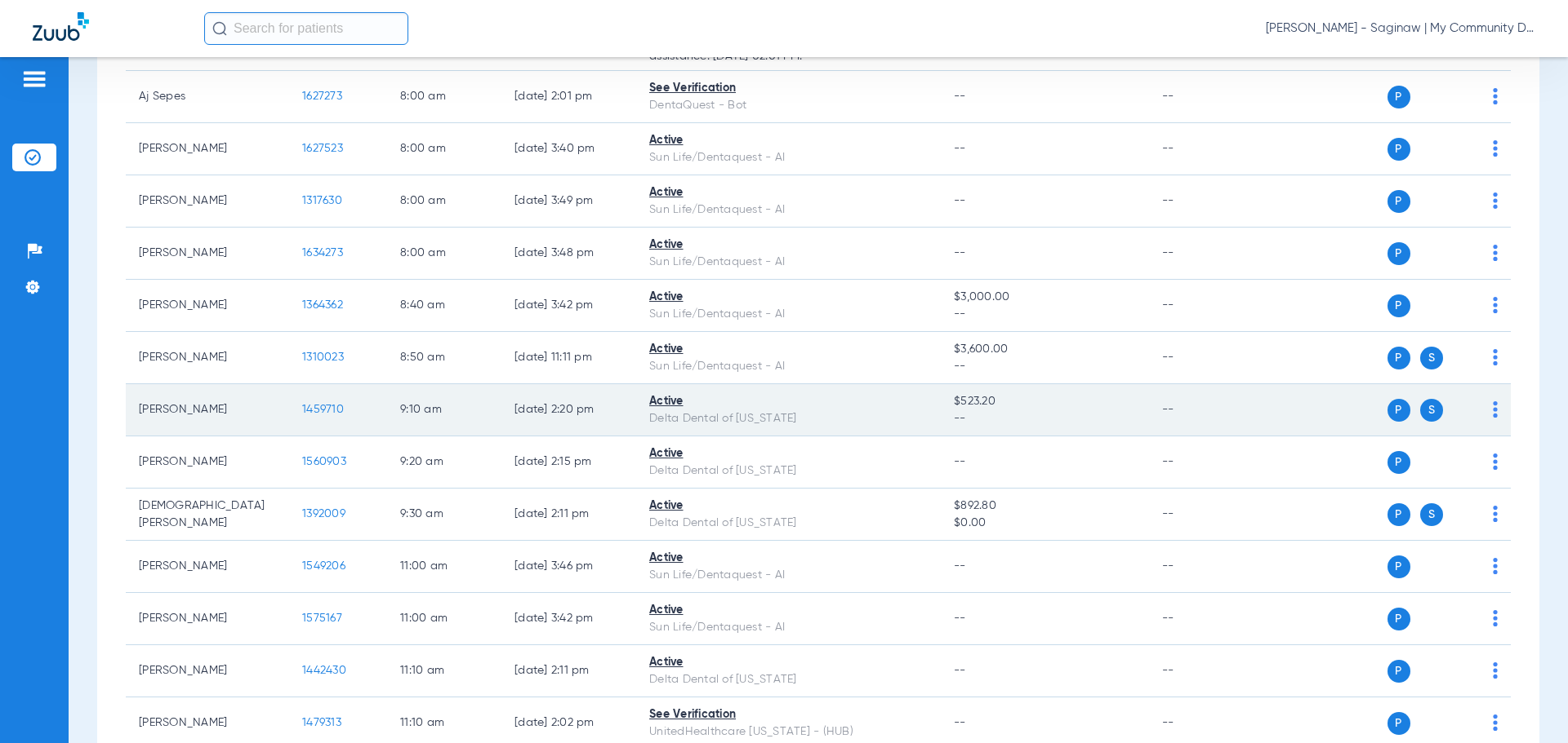
scroll to position [326, 0]
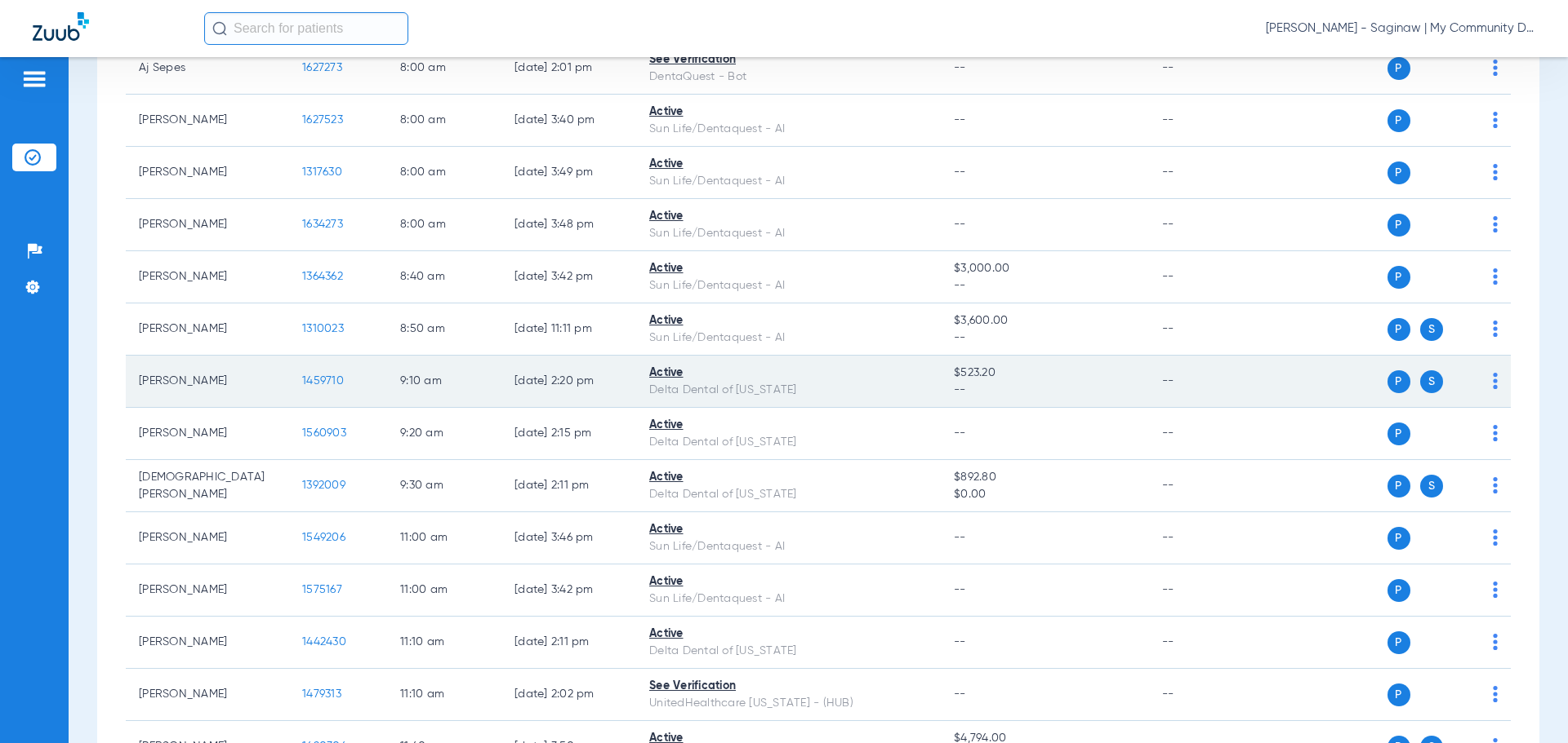
click at [315, 381] on span "1459710" at bounding box center [323, 381] width 41 height 12
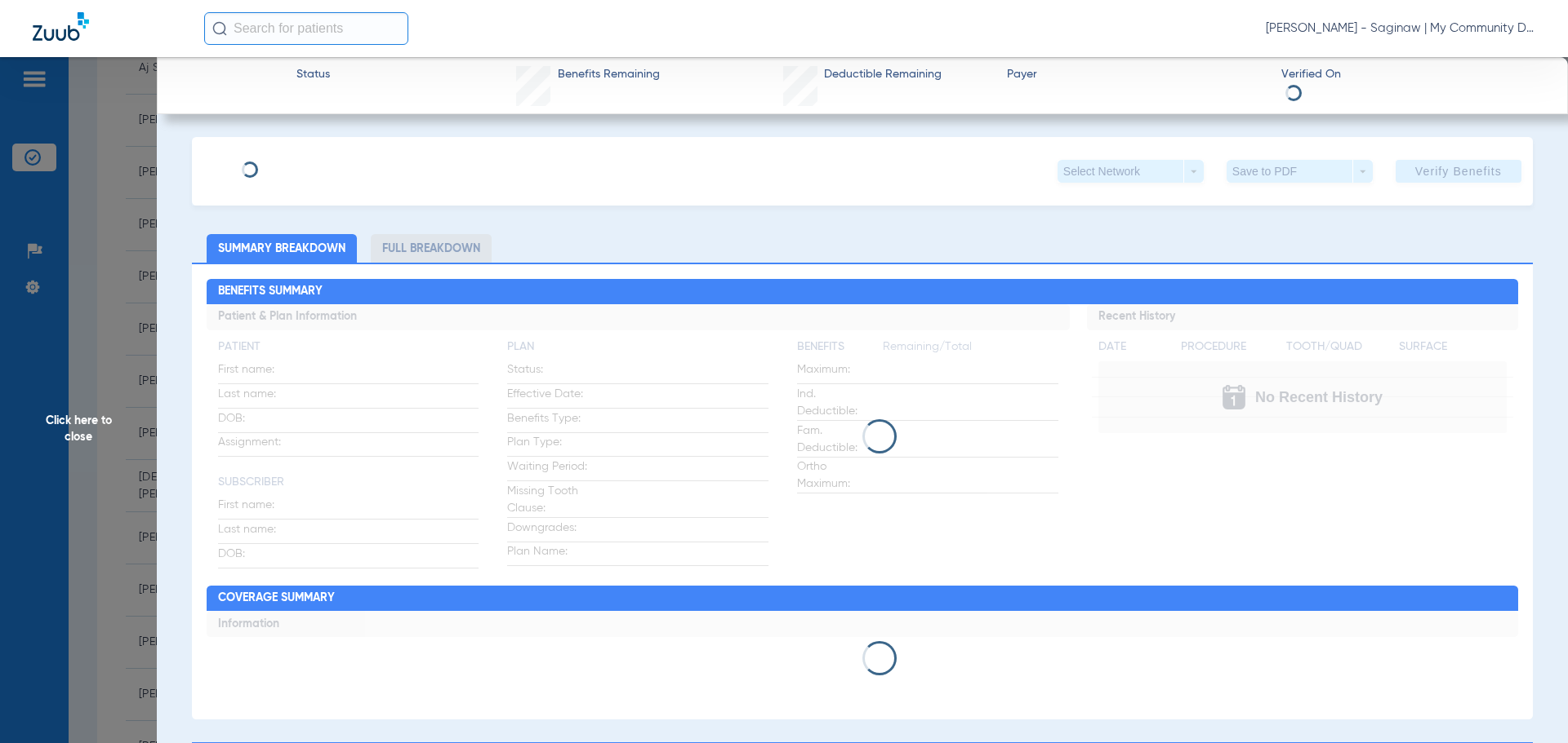
click at [442, 241] on li "Full Breakdown" at bounding box center [431, 248] width 121 height 29
click at [441, 241] on li "Full Breakdown" at bounding box center [431, 248] width 121 height 29
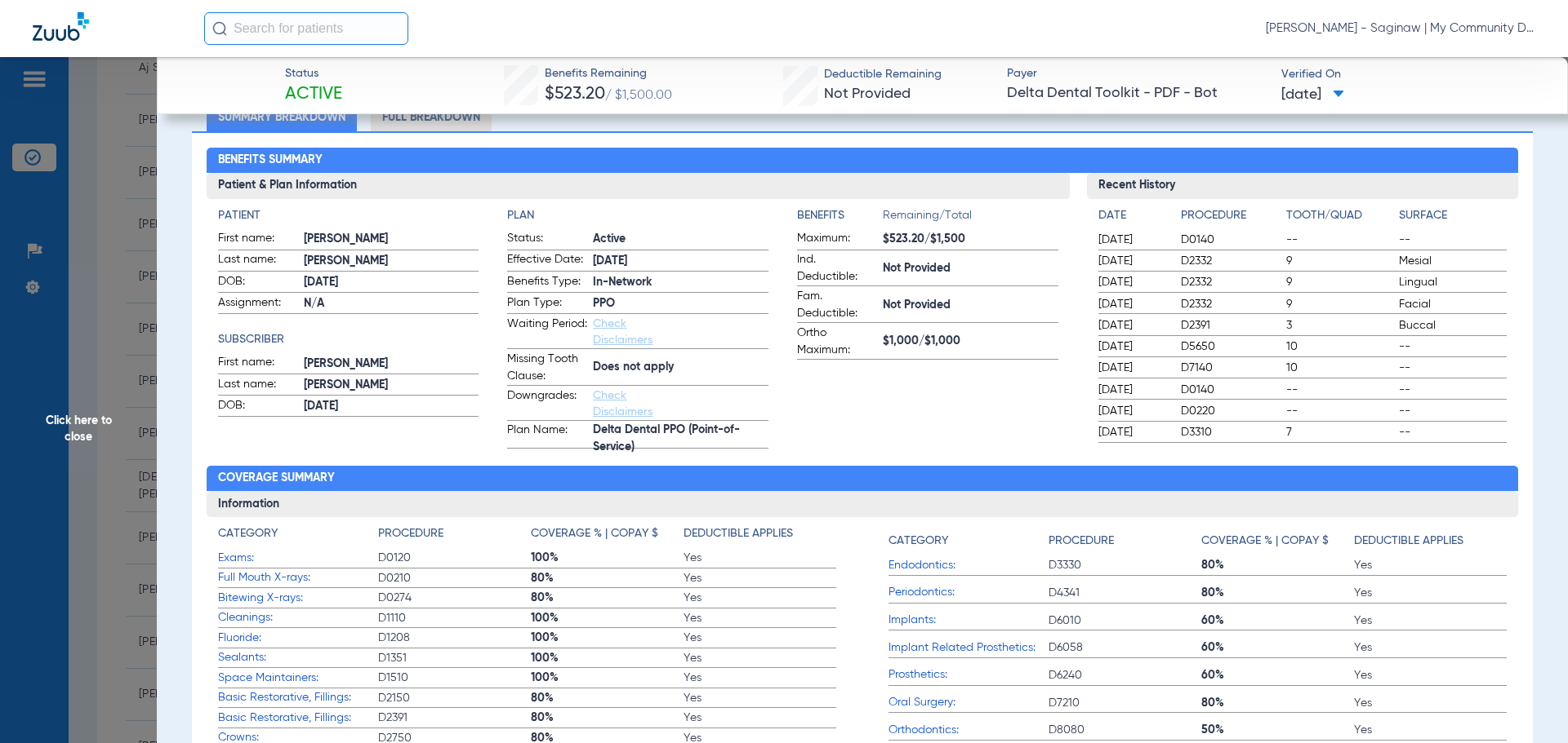
scroll to position [0, 0]
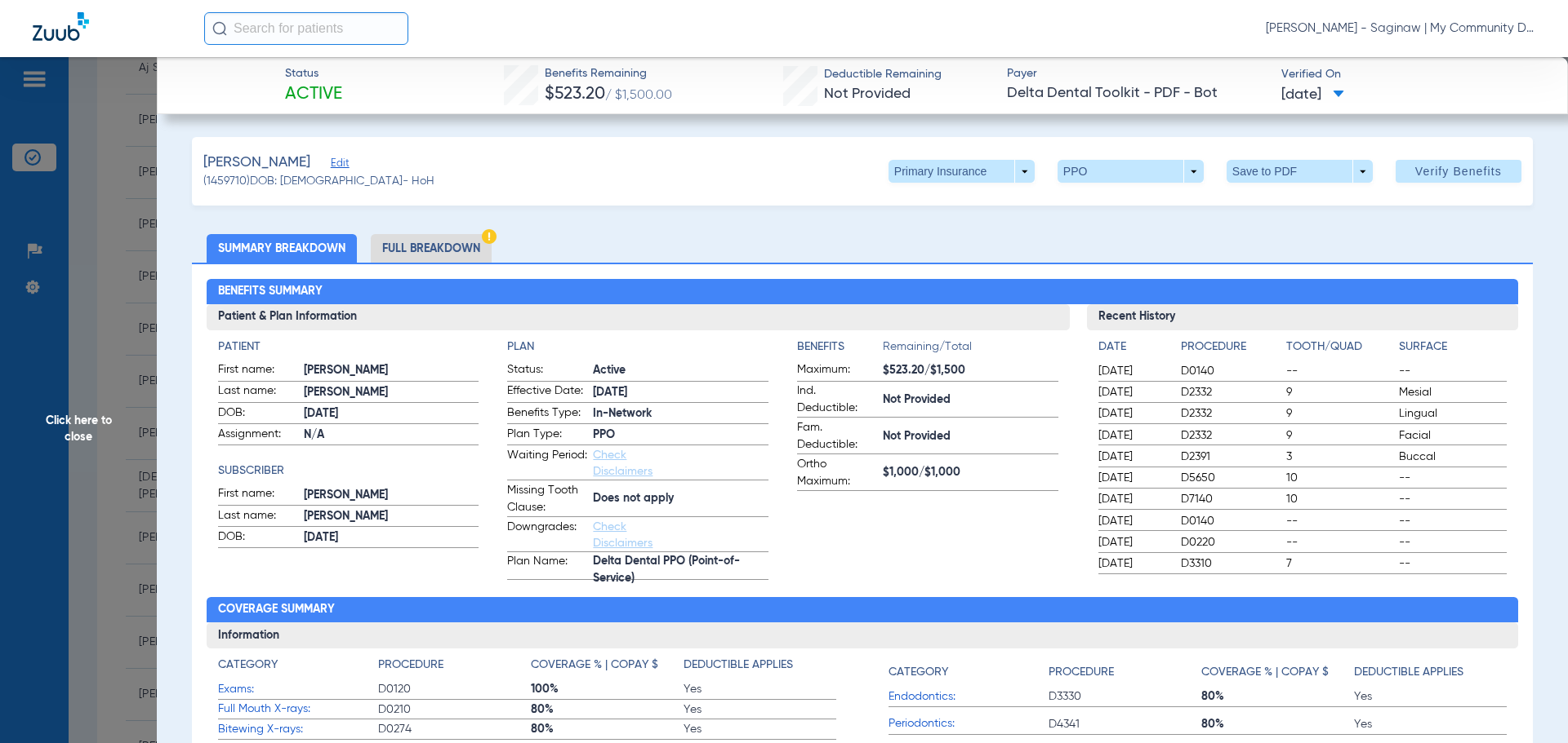
drag, startPoint x: 461, startPoint y: 236, endPoint x: 472, endPoint y: 255, distance: 22.0
click at [461, 236] on li "Full Breakdown" at bounding box center [431, 248] width 121 height 29
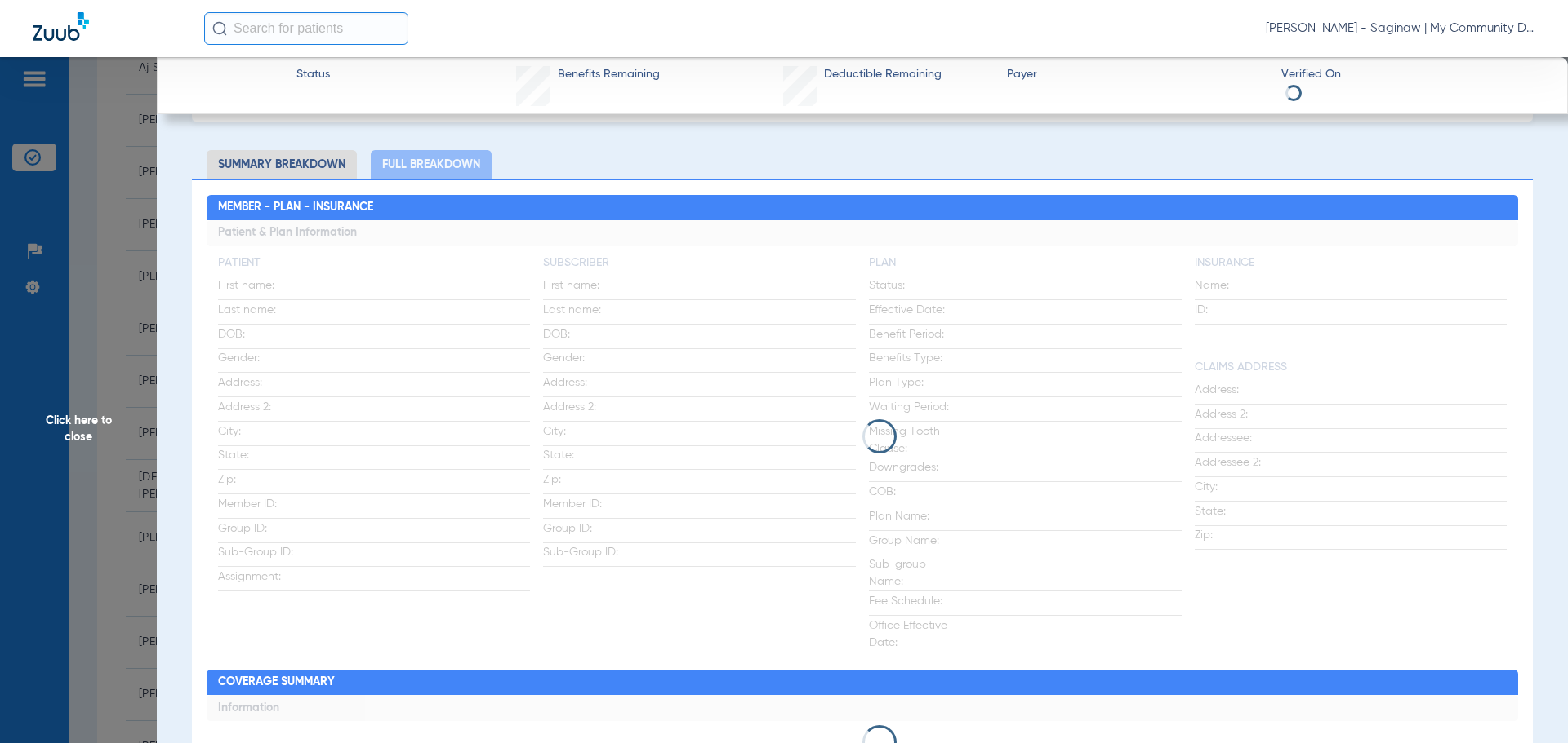
scroll to position [82, 0]
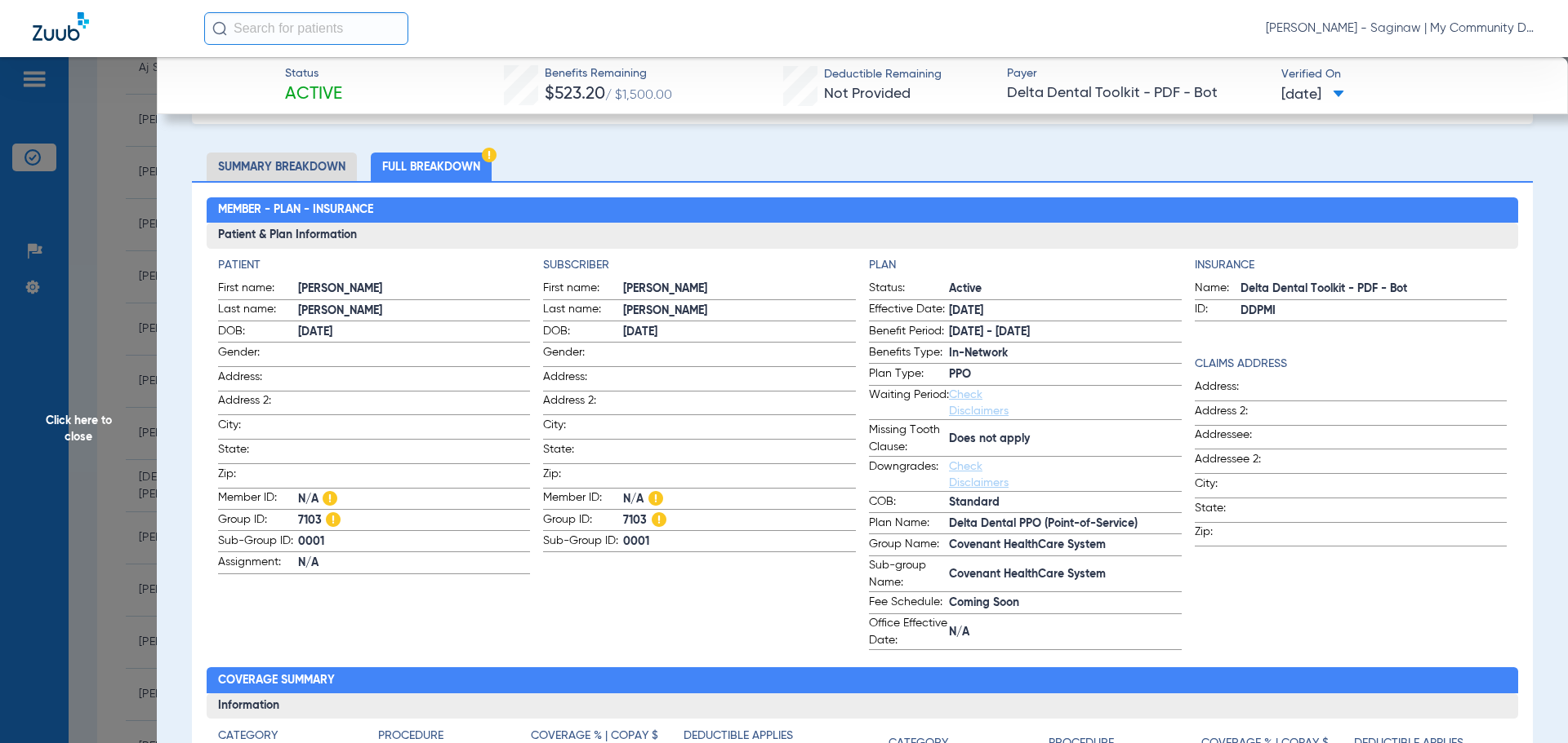
click at [50, 423] on span "Click here to close" at bounding box center [79, 428] width 157 height 743
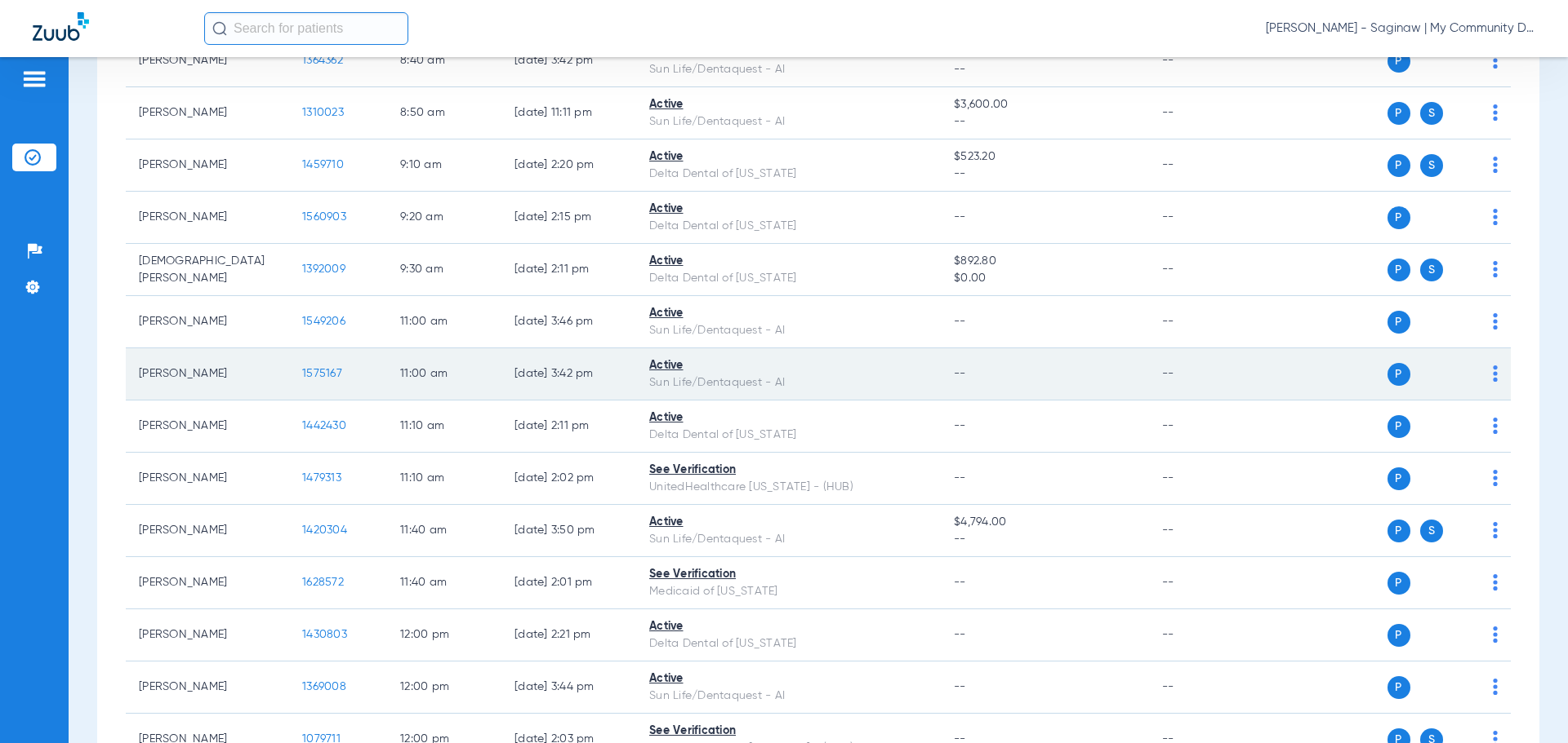
scroll to position [571, 0]
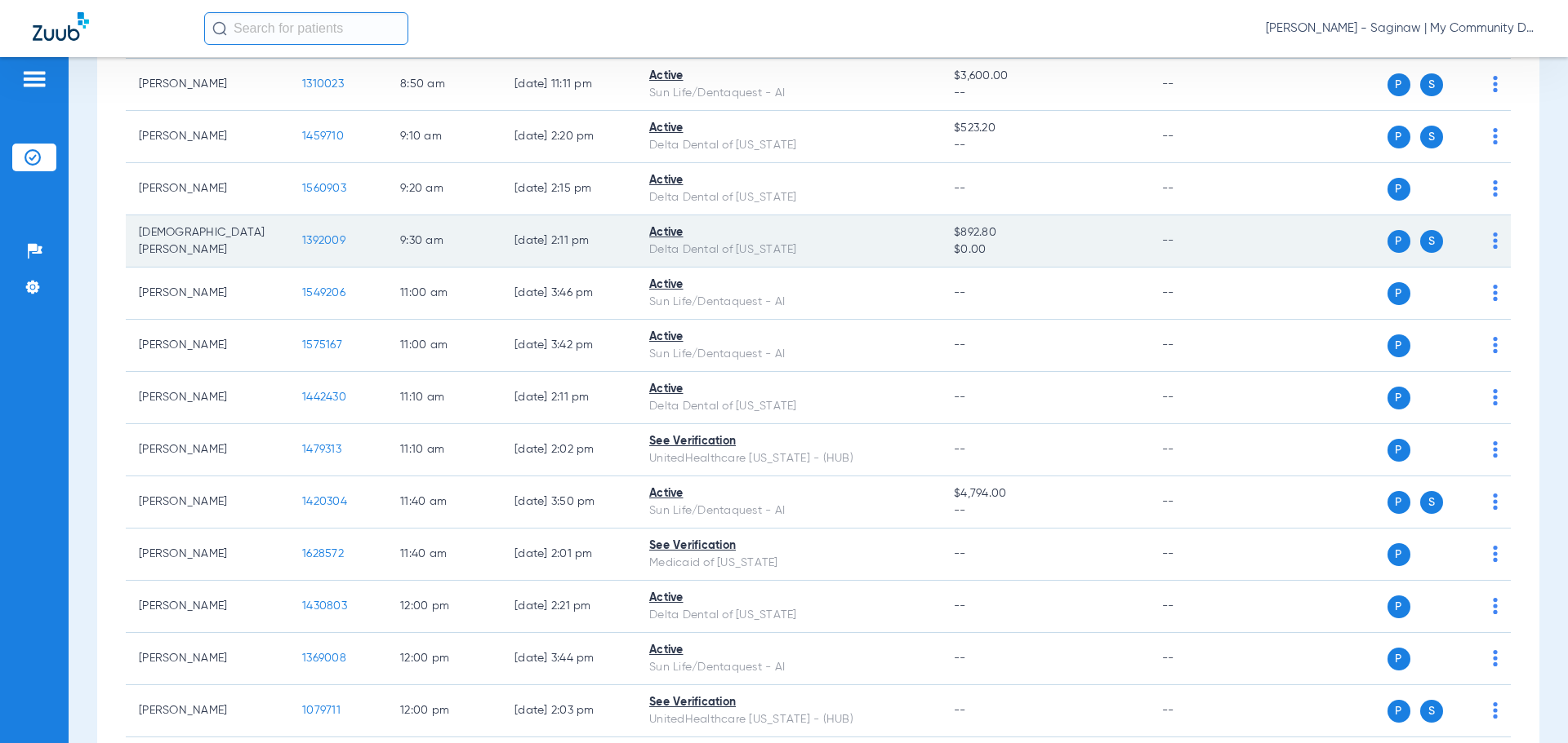
click at [321, 241] on span "1392009" at bounding box center [323, 241] width 43 height 12
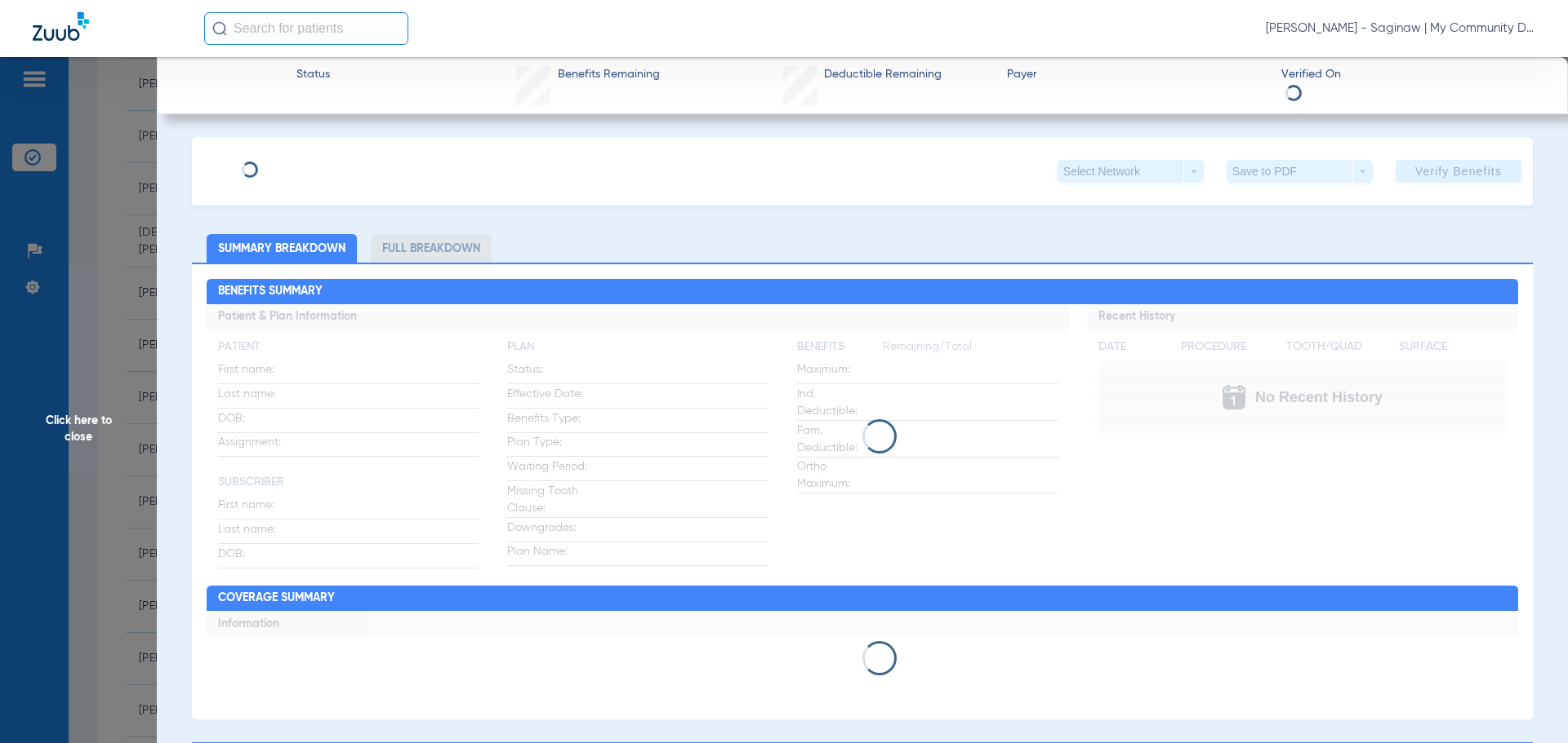
click at [437, 246] on li "Full Breakdown" at bounding box center [431, 248] width 121 height 29
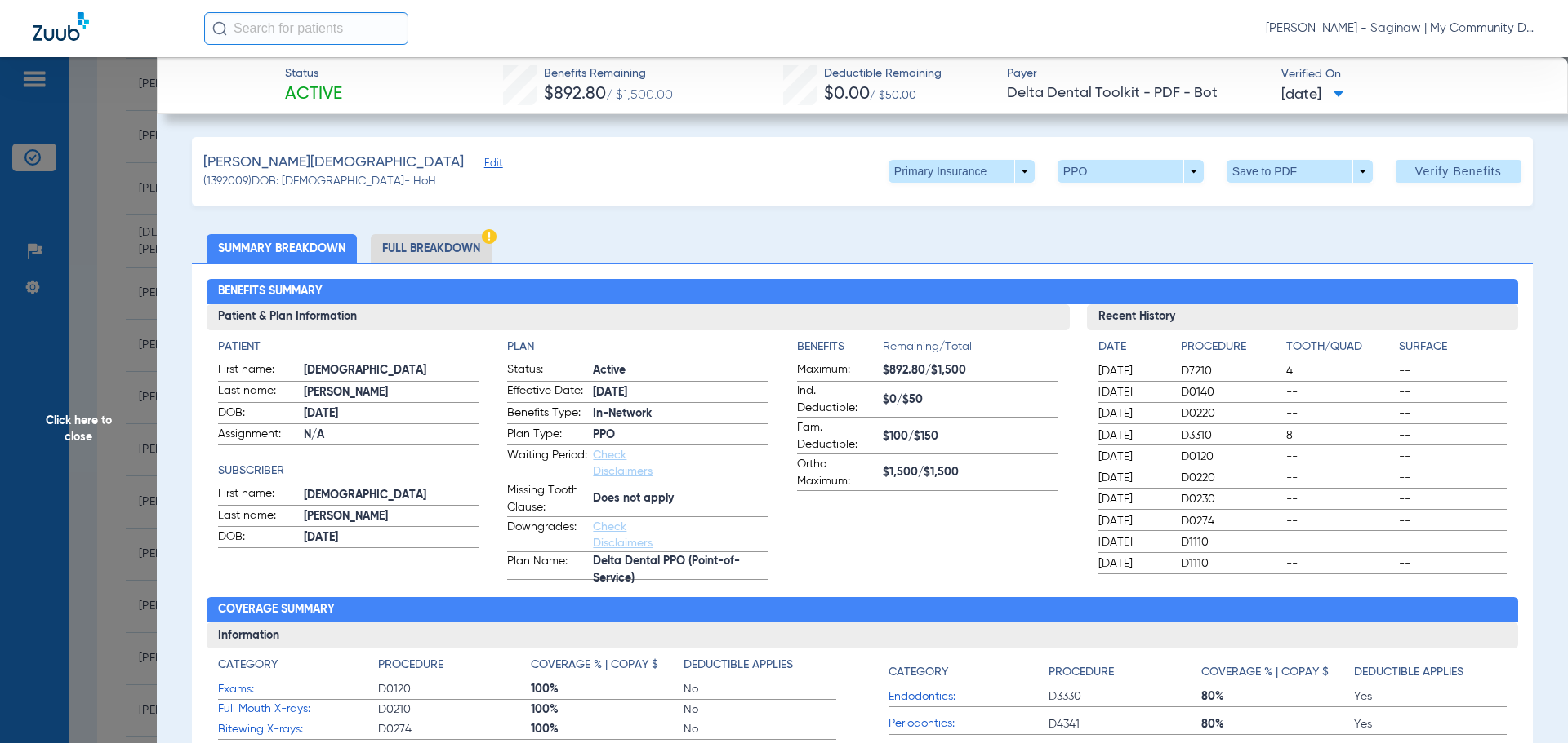
click at [403, 262] on li "Full Breakdown" at bounding box center [431, 248] width 121 height 29
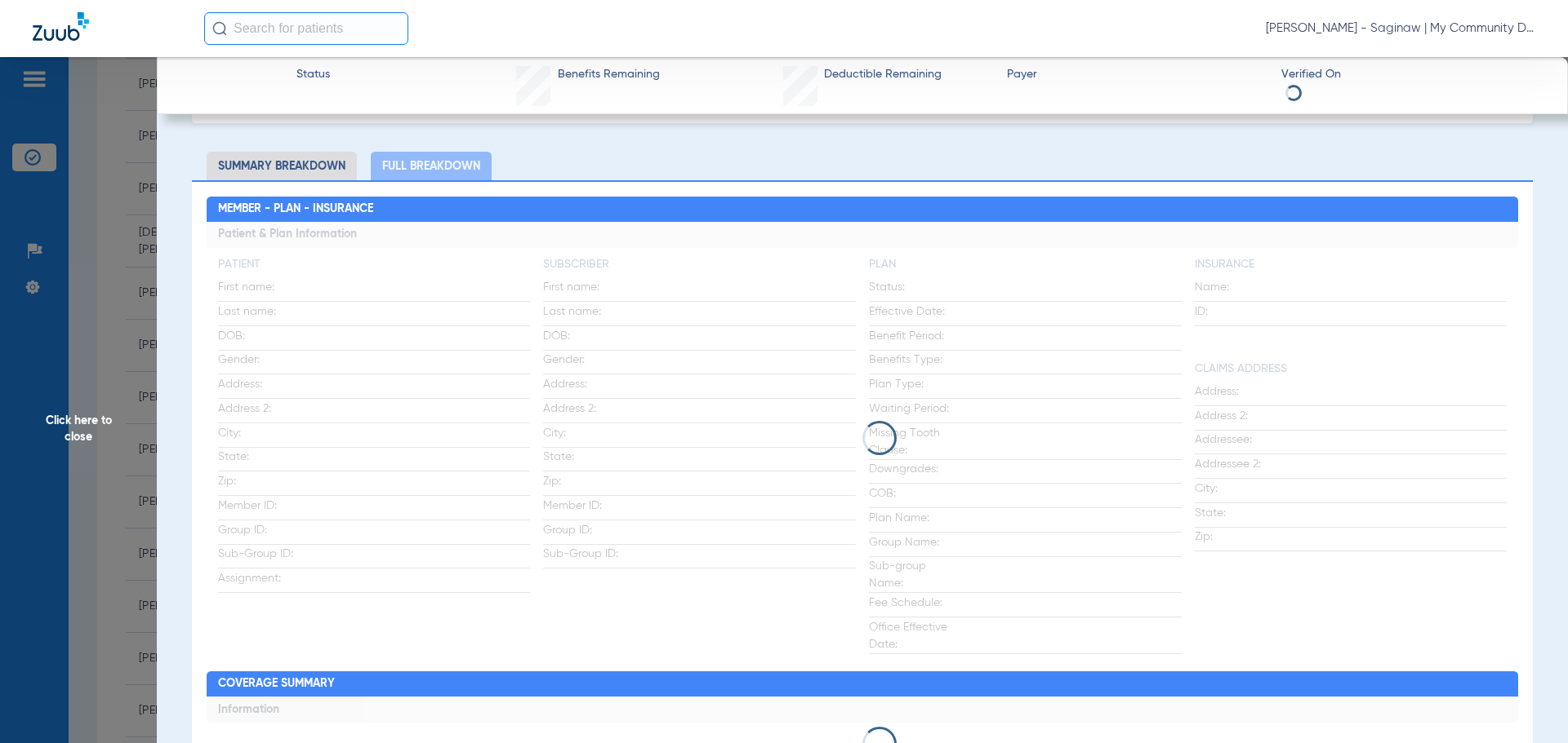
scroll to position [163, 0]
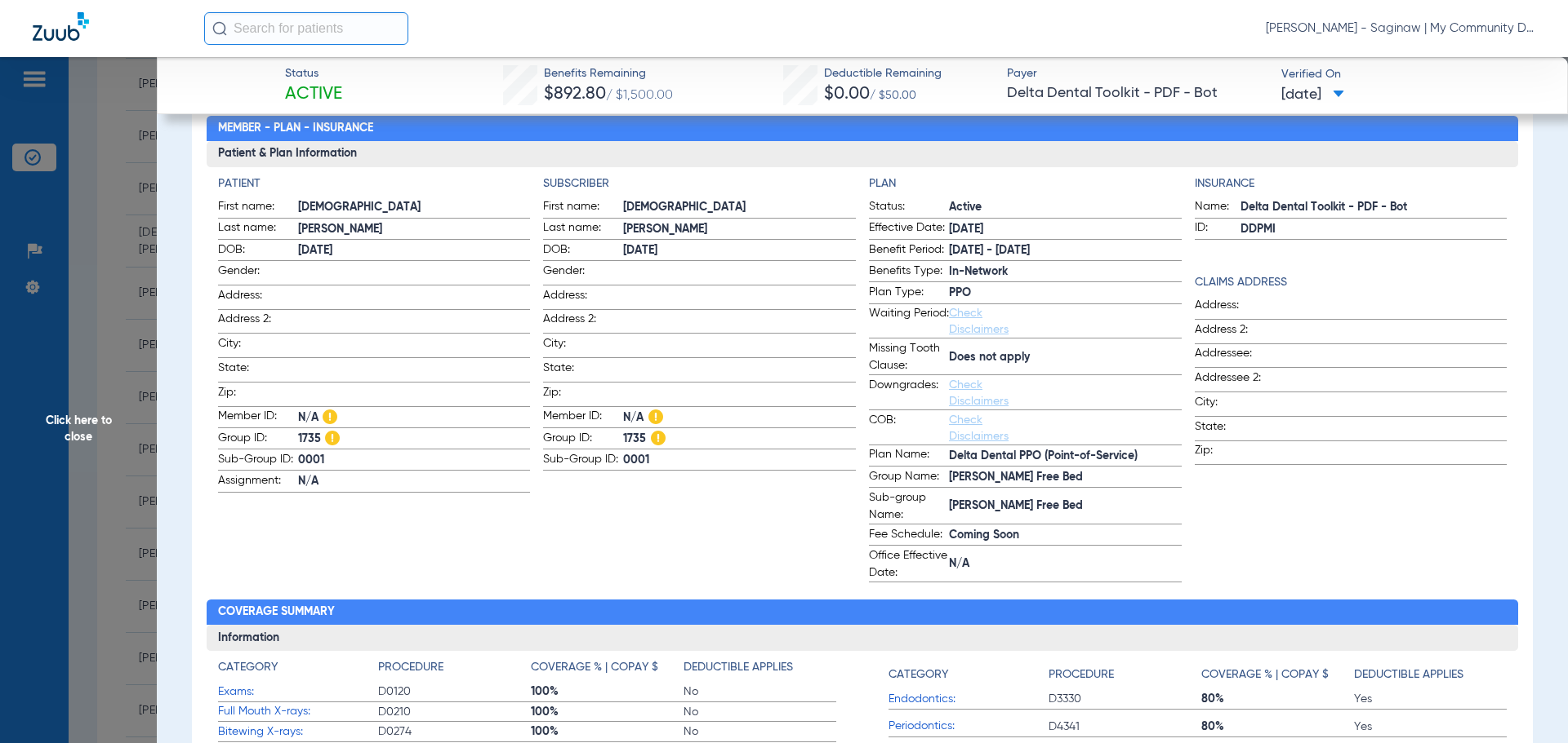
click at [136, 426] on span "Click here to close" at bounding box center [79, 428] width 157 height 743
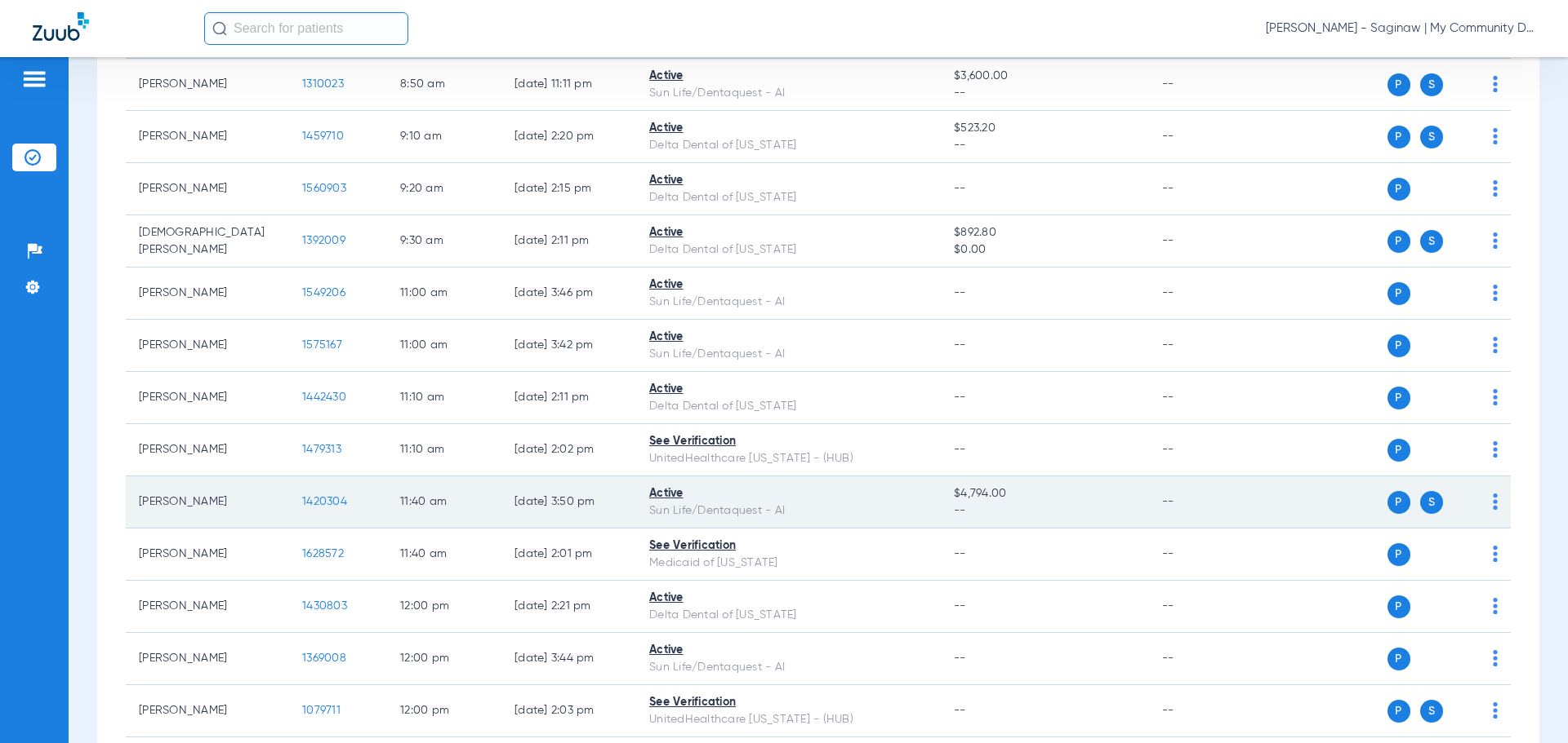
click at [311, 499] on span "1420304" at bounding box center [324, 502] width 45 height 12
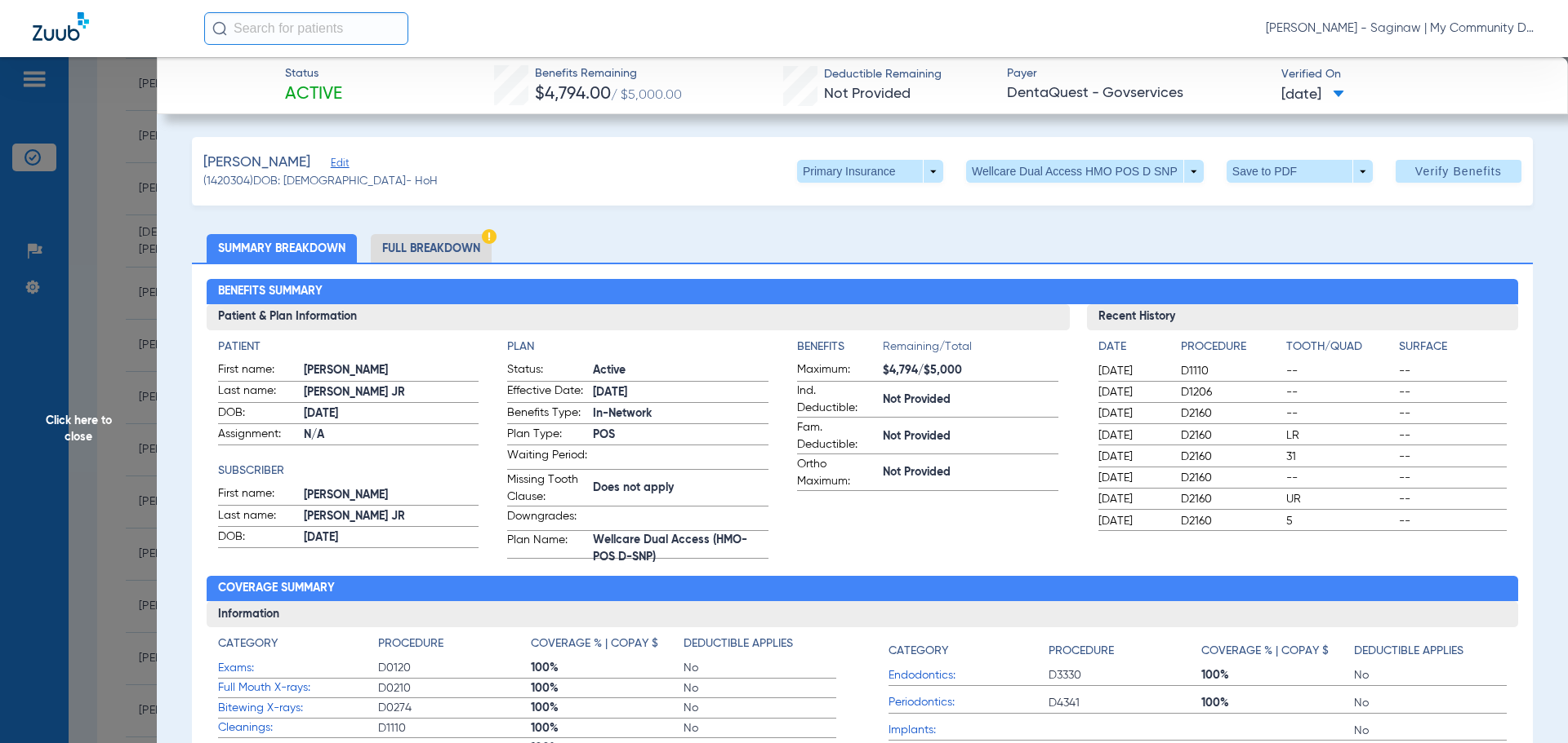
click at [436, 545] on span "02/21/1973" at bounding box center [391, 538] width 175 height 17
click at [422, 248] on li "Full Breakdown" at bounding box center [431, 248] width 121 height 29
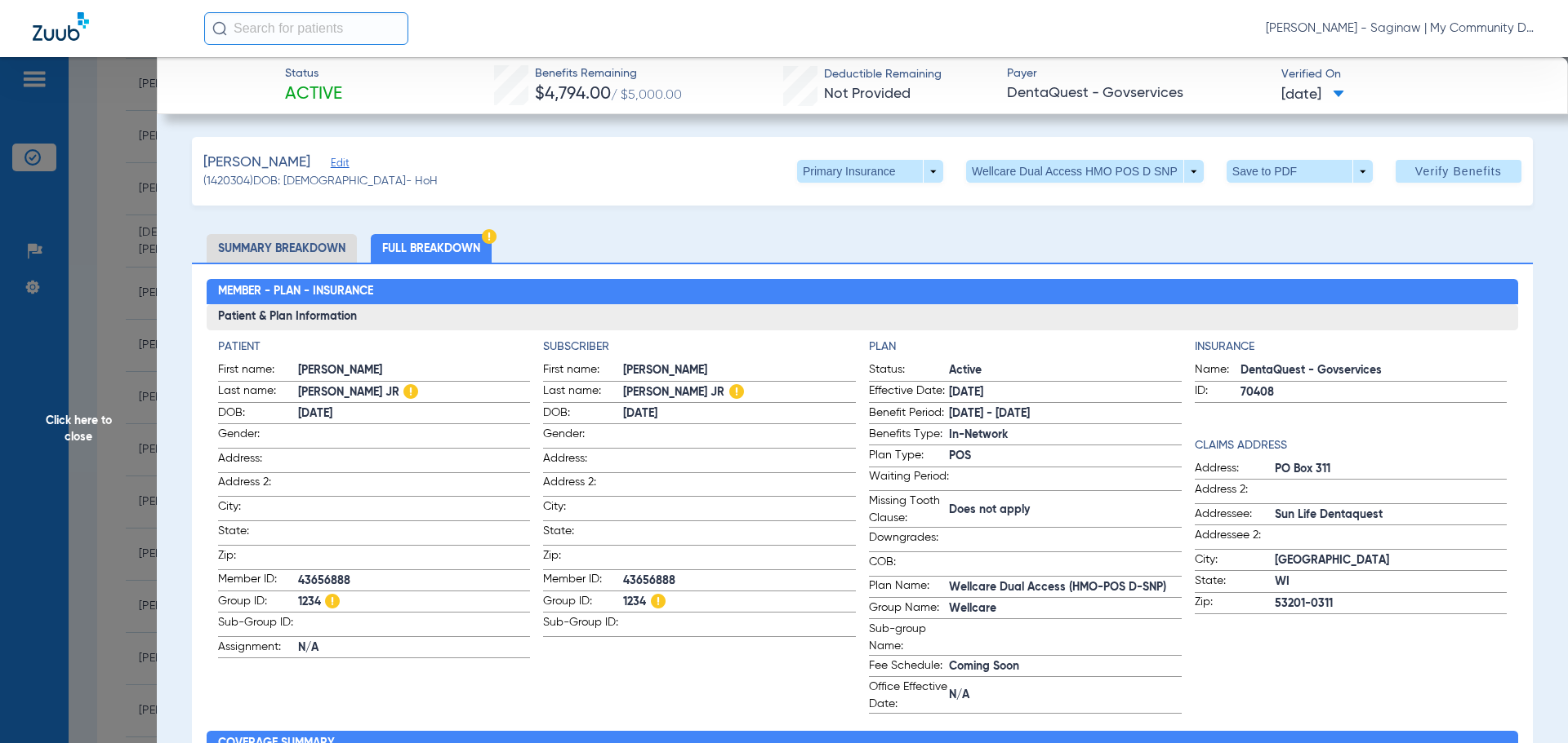
click at [69, 552] on span "Click here to close" at bounding box center [79, 428] width 157 height 743
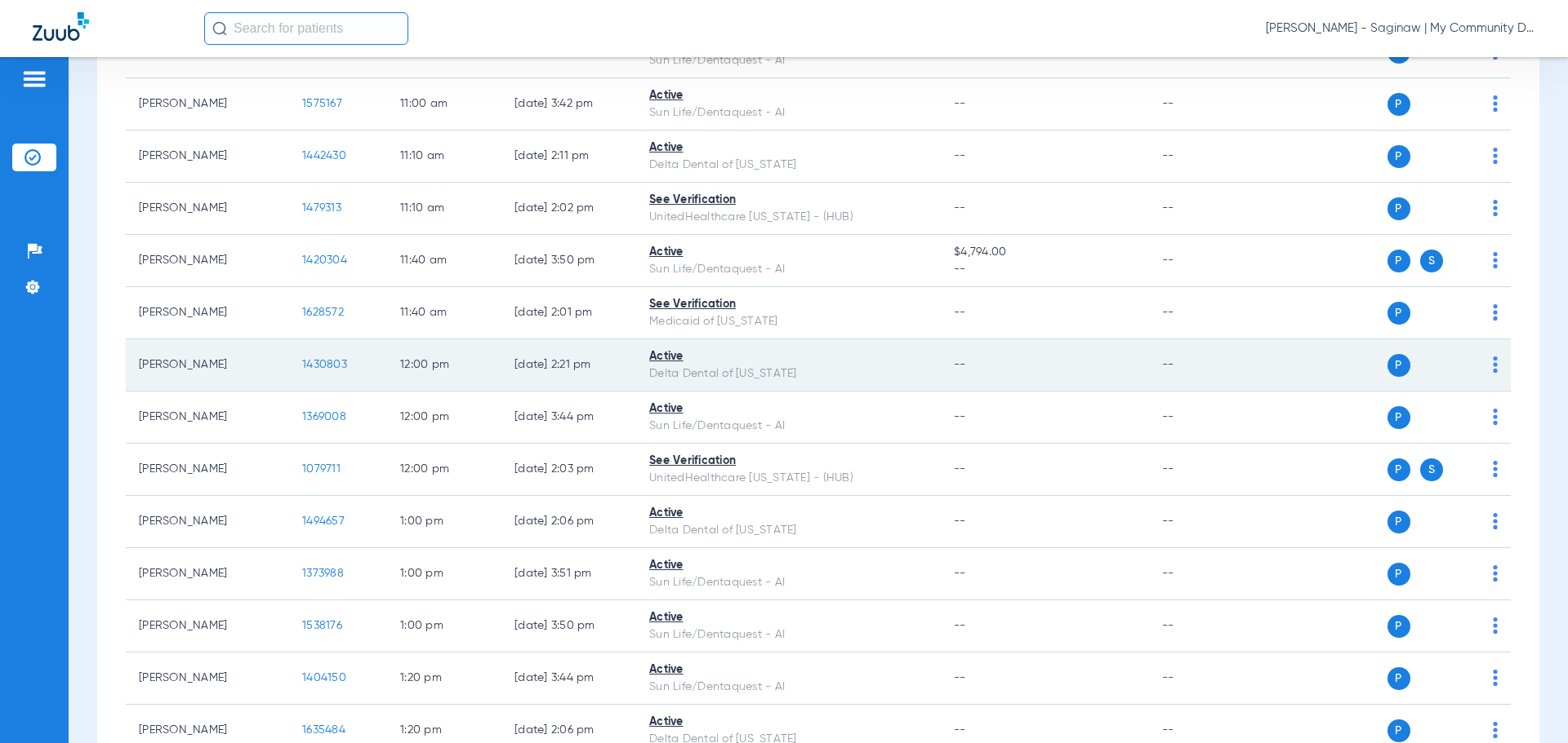
scroll to position [898, 0]
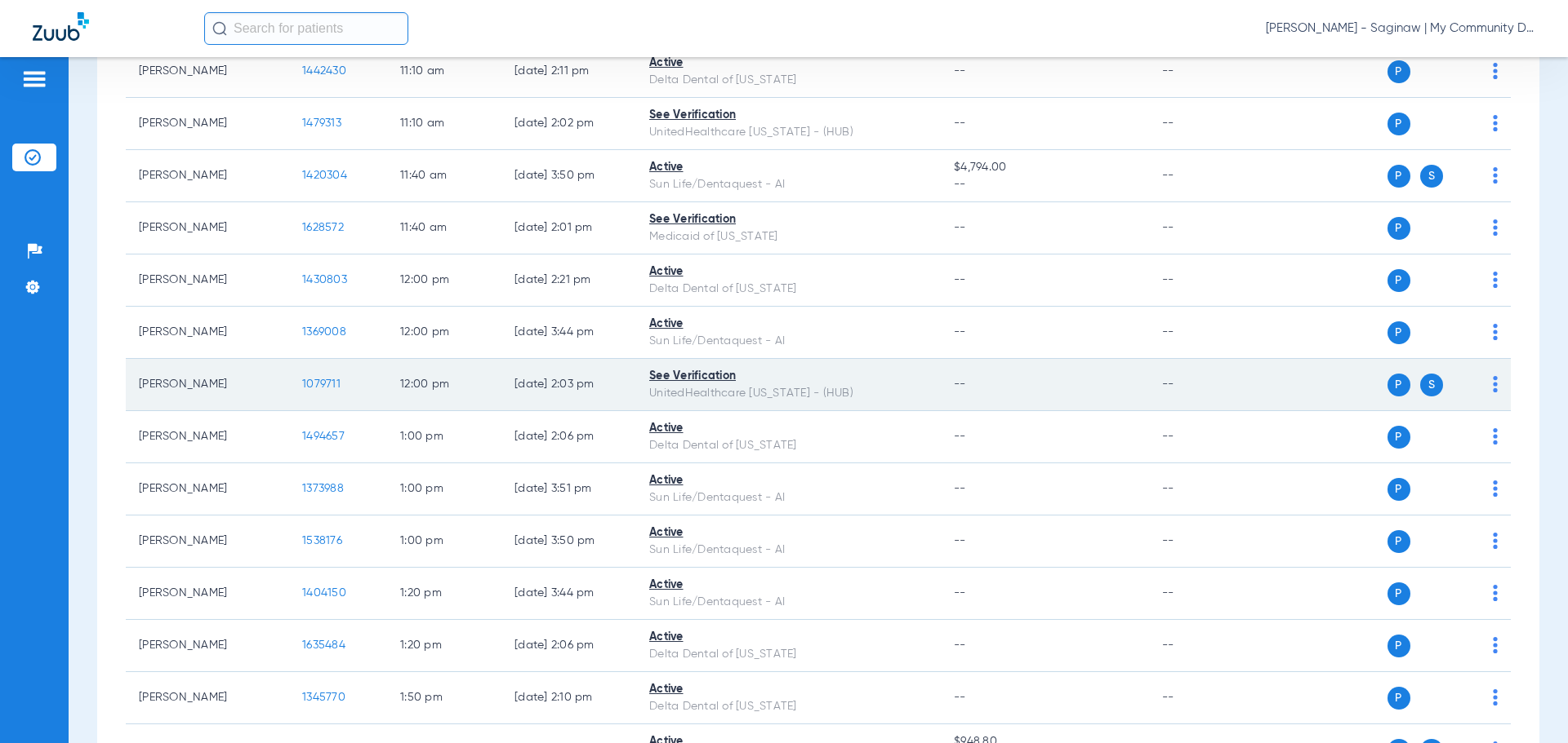
click at [321, 388] on span "1079711" at bounding box center [321, 384] width 38 height 12
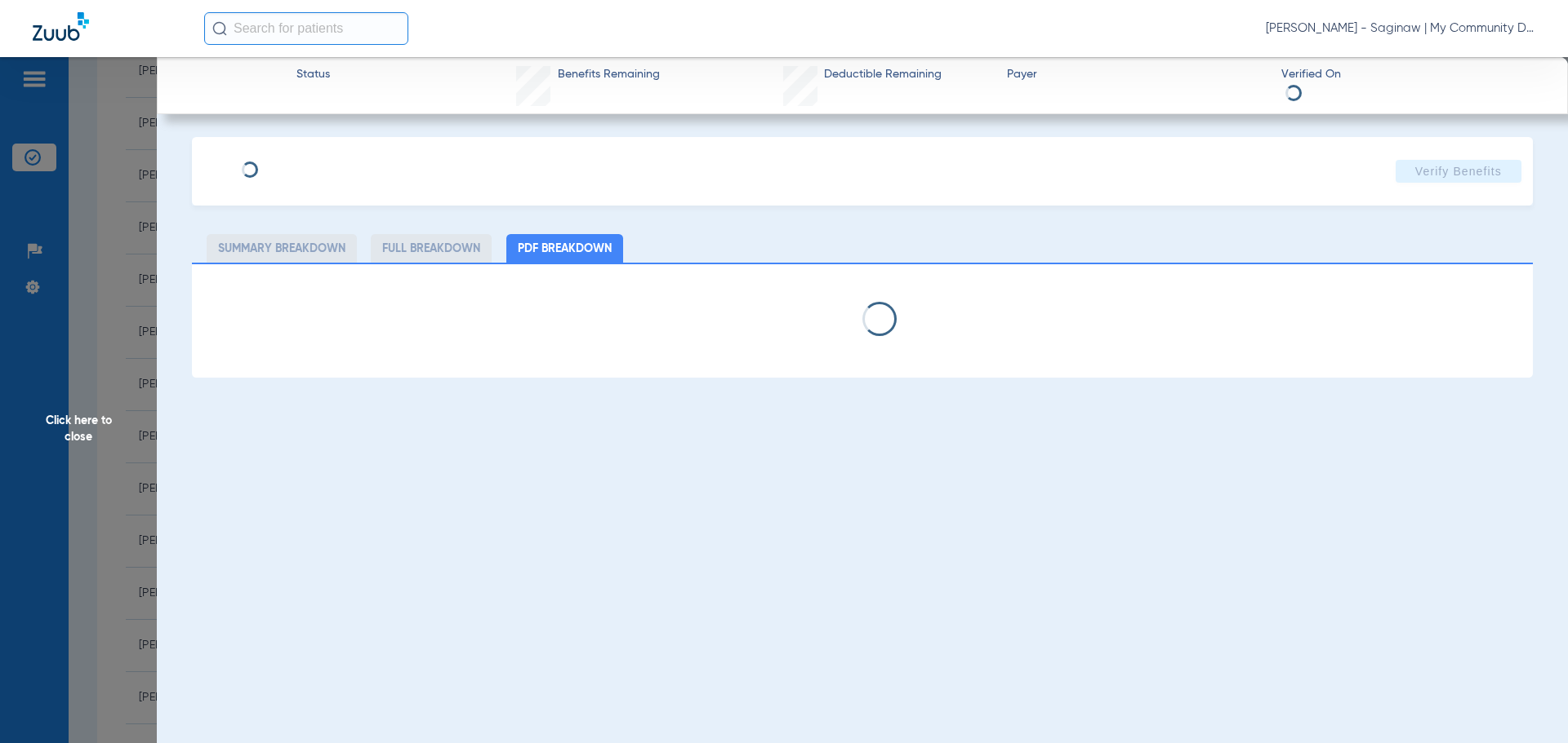
select select "page-width"
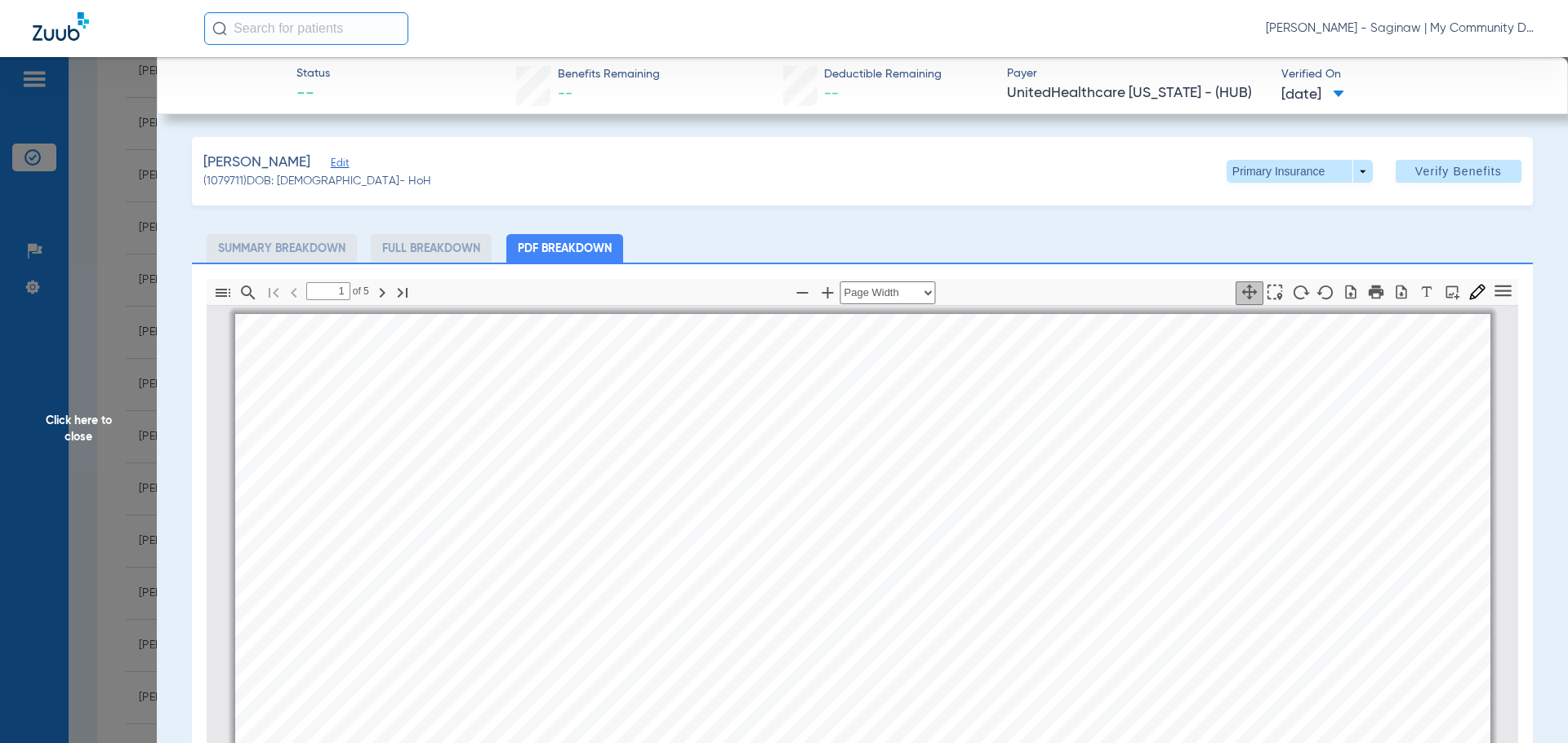
scroll to position [8, 0]
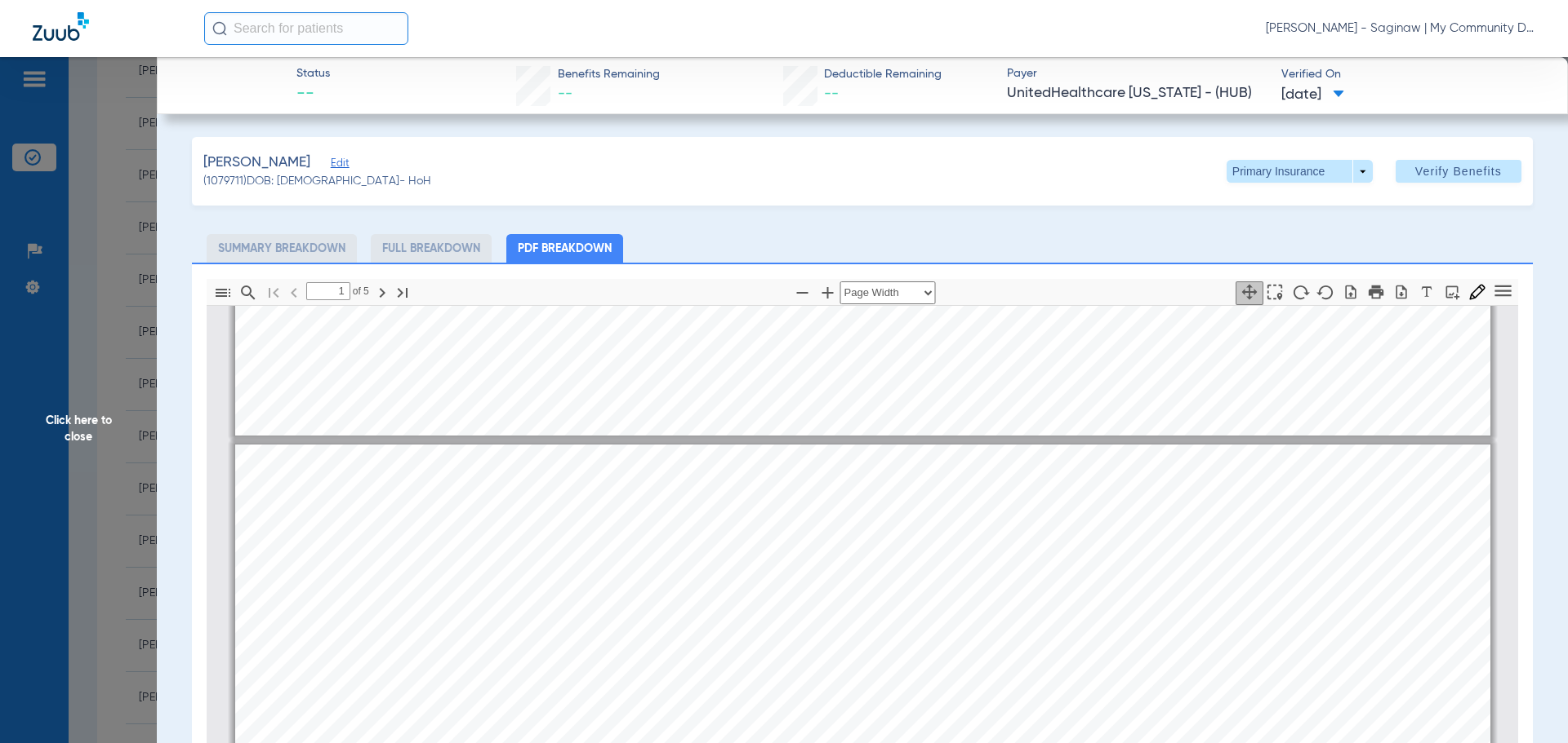
type input "2"
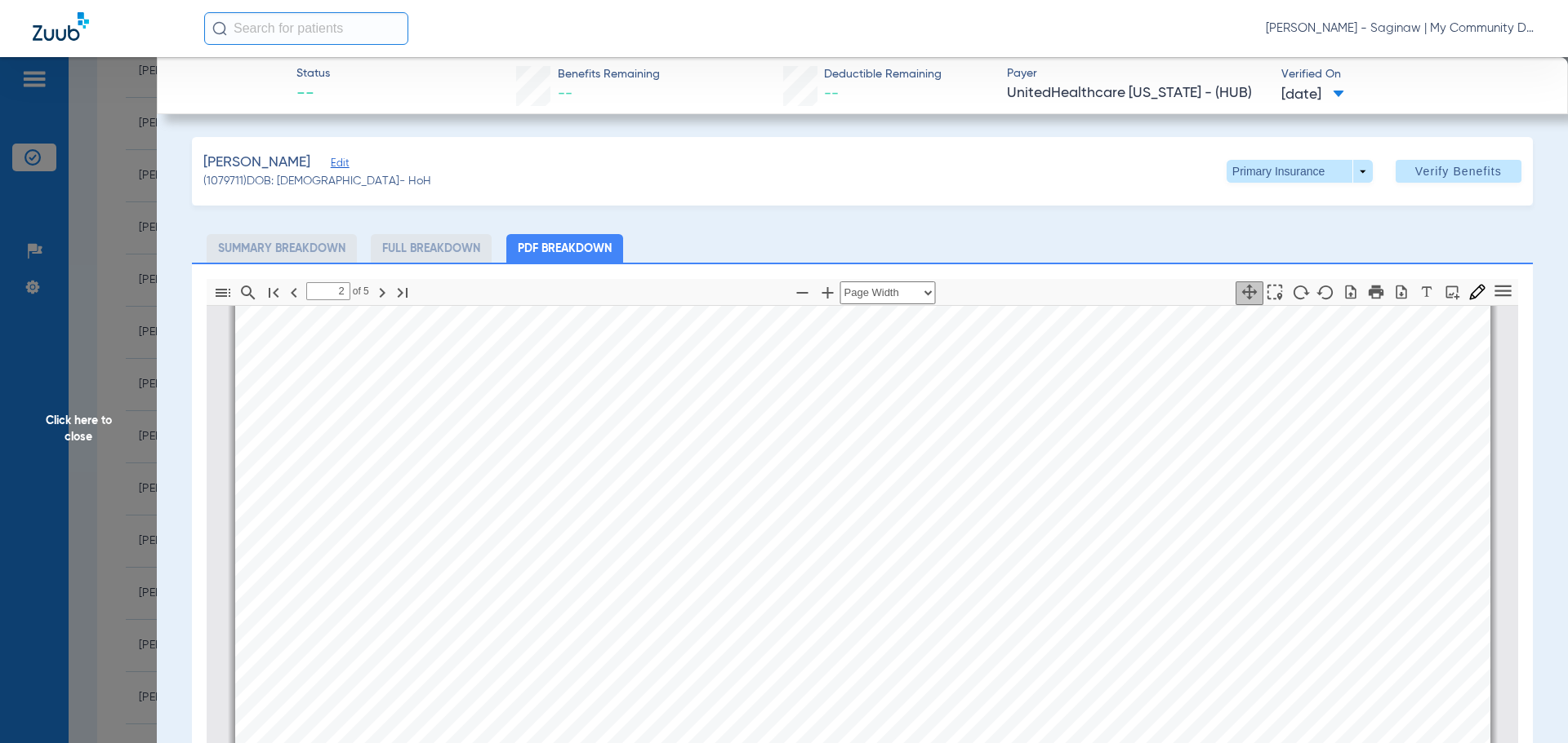
scroll to position [2293, 0]
click at [58, 426] on span "Click here to close" at bounding box center [79, 428] width 157 height 743
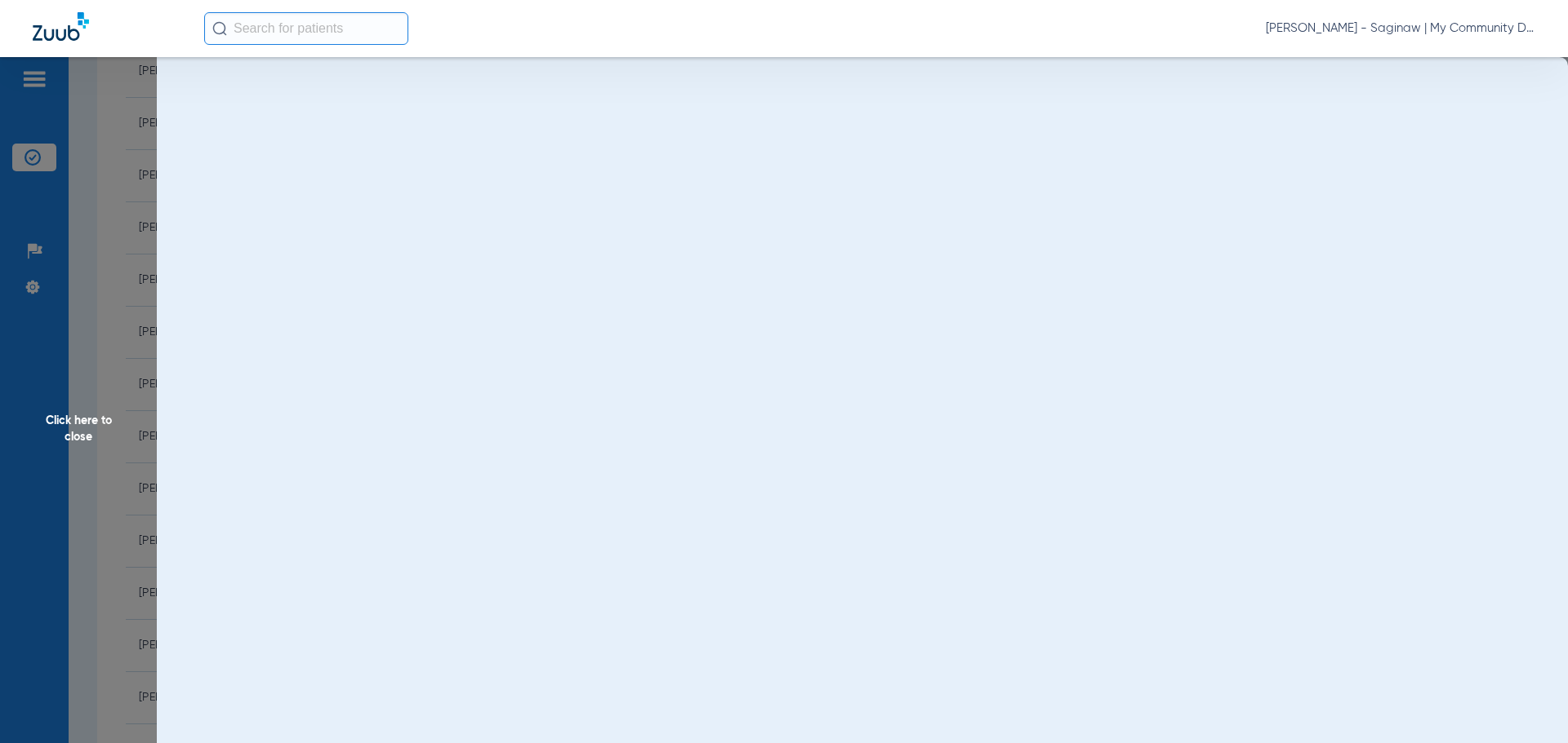
click at [147, 468] on span "Click here to close" at bounding box center [79, 428] width 157 height 743
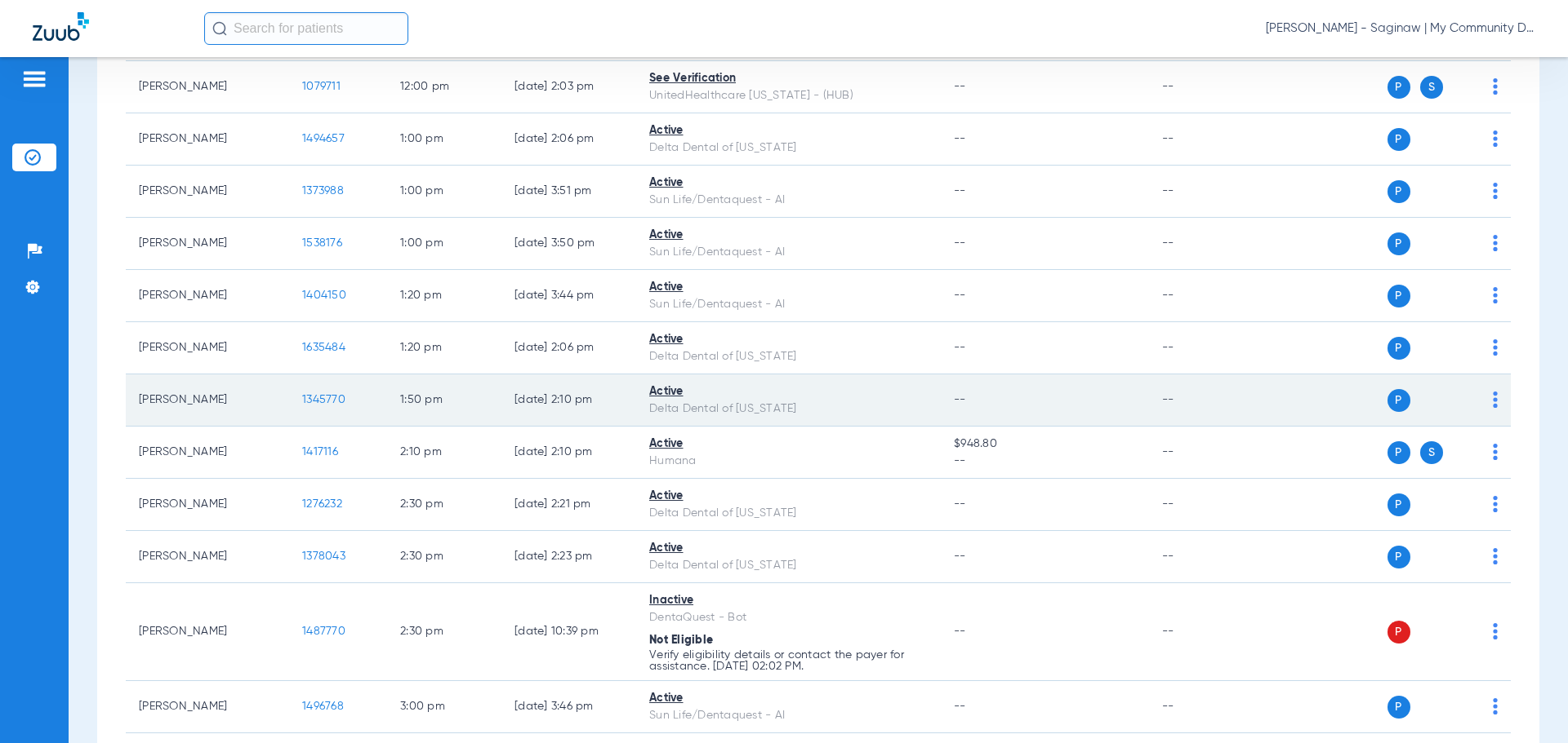
scroll to position [1224, 0]
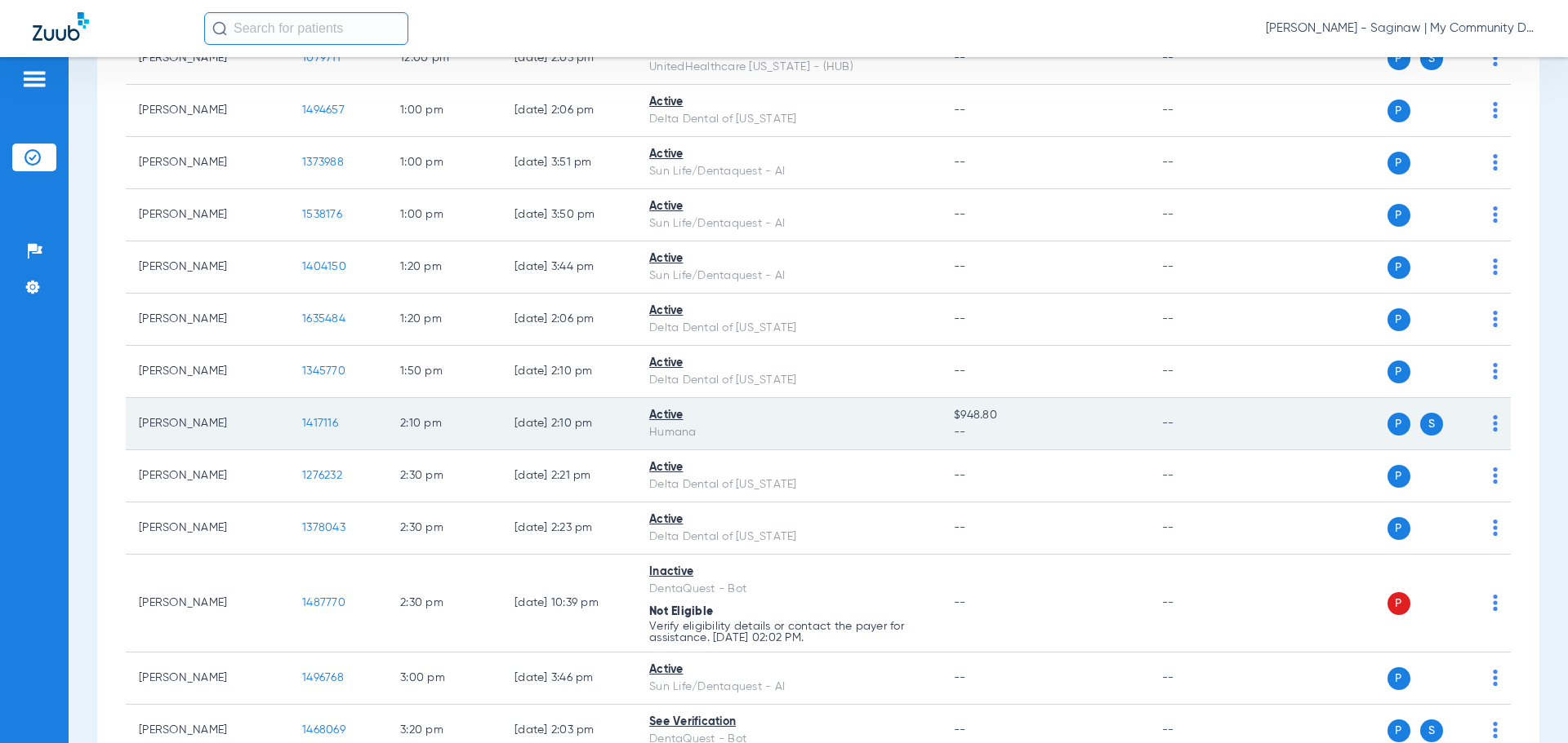
click at [331, 423] on span "1417116" at bounding box center [319, 424] width 36 height 12
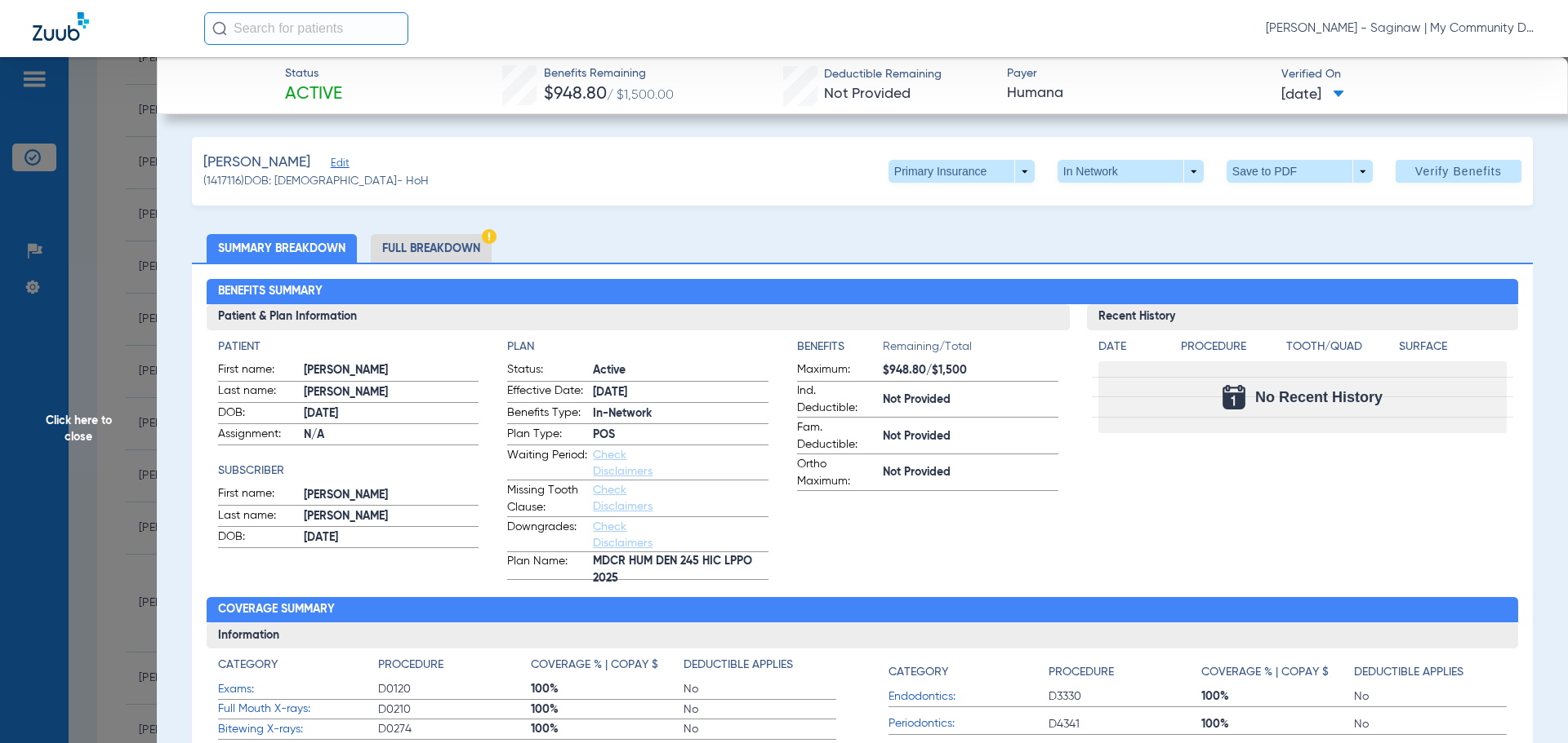
click at [460, 245] on li "Full Breakdown" at bounding box center [431, 248] width 121 height 29
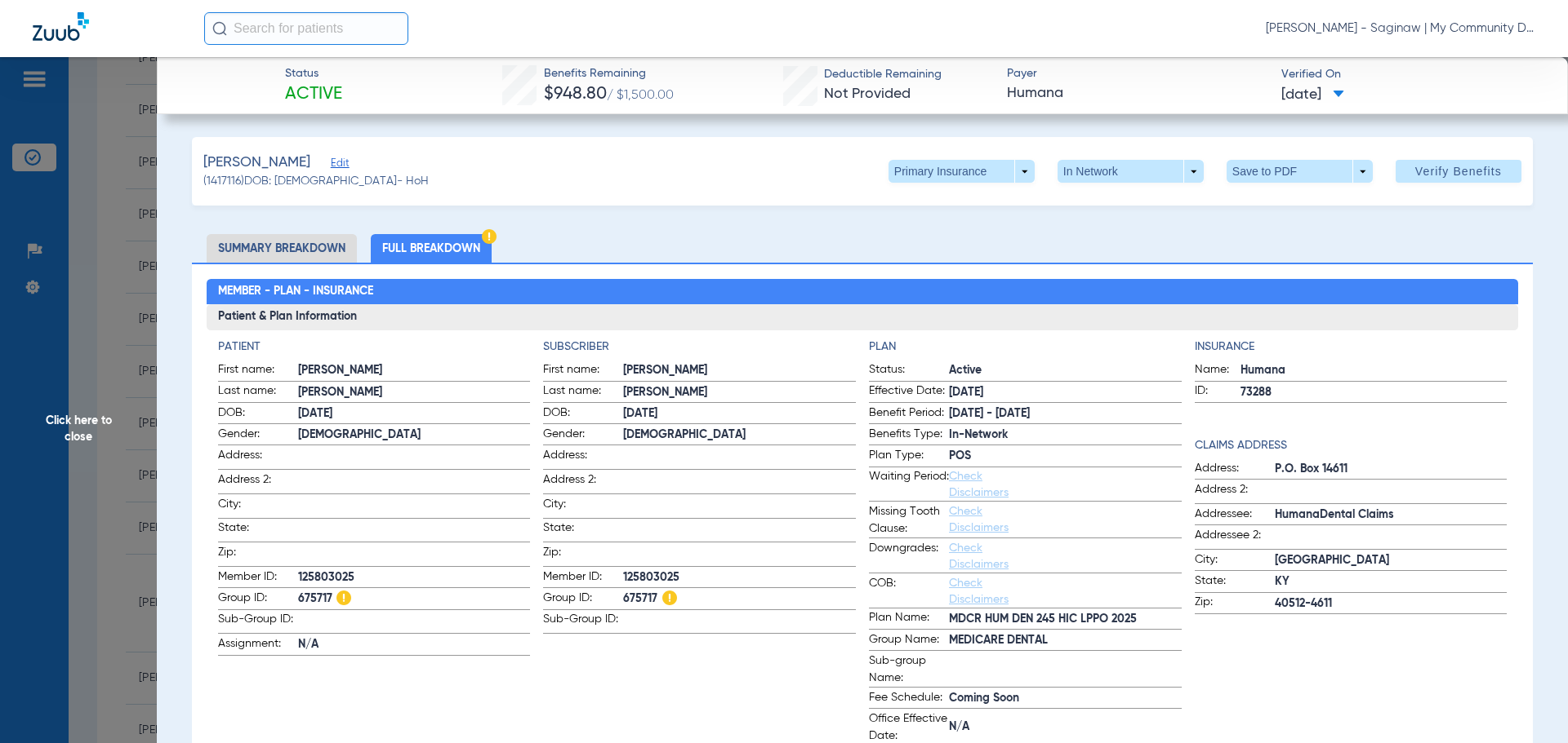
click at [121, 495] on span "Click here to close" at bounding box center [79, 428] width 157 height 743
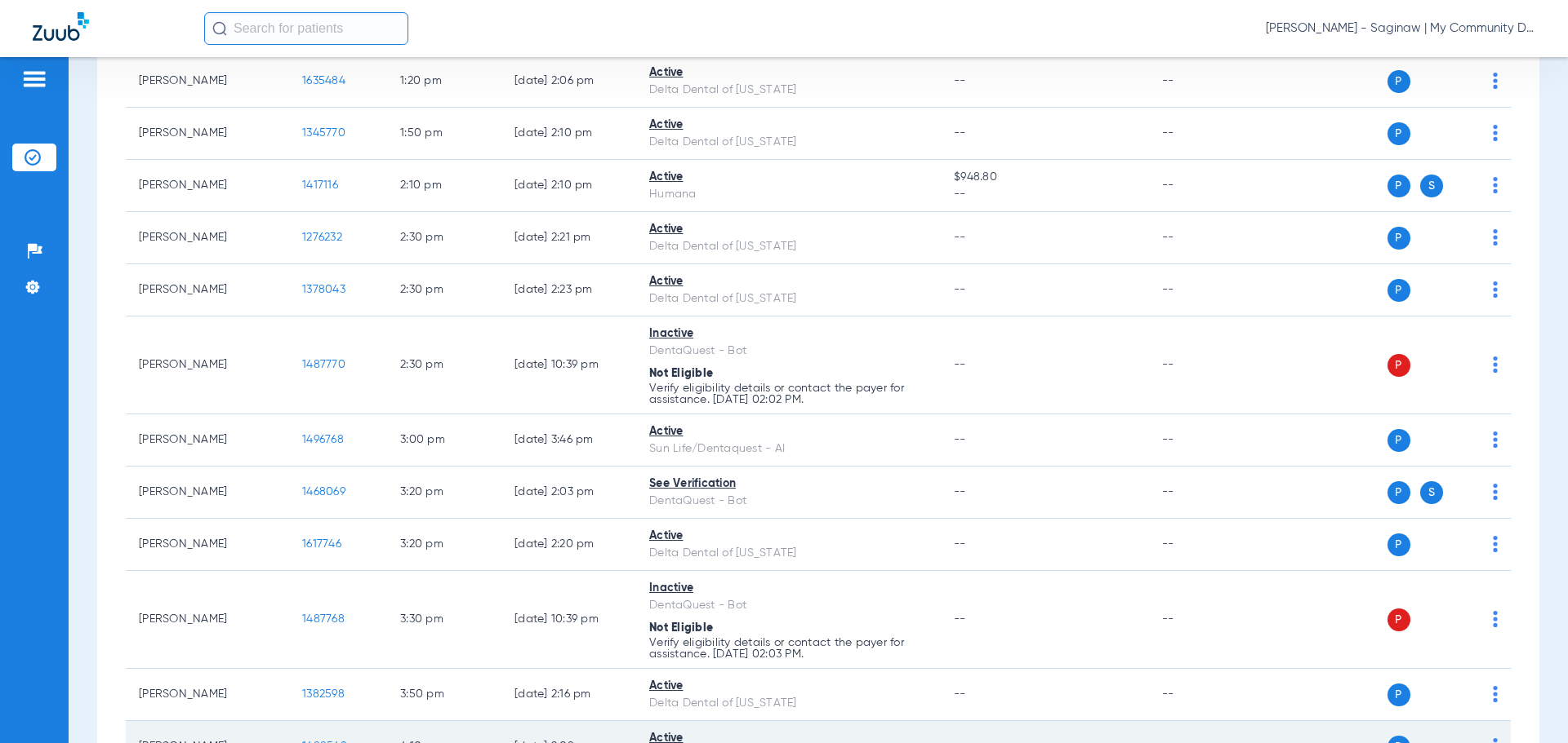
scroll to position [1632, 0]
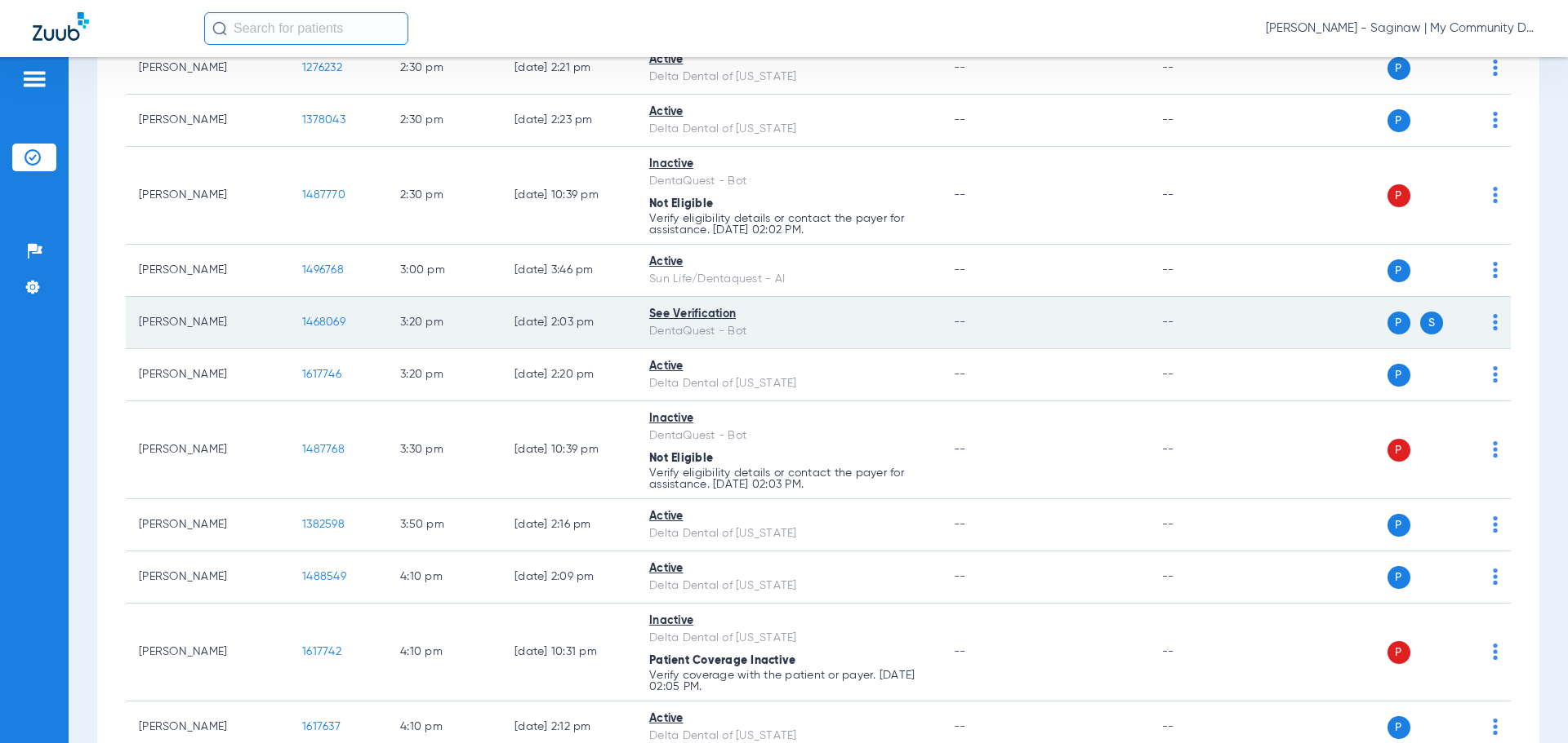
click at [322, 319] on span "1468069" at bounding box center [323, 322] width 43 height 12
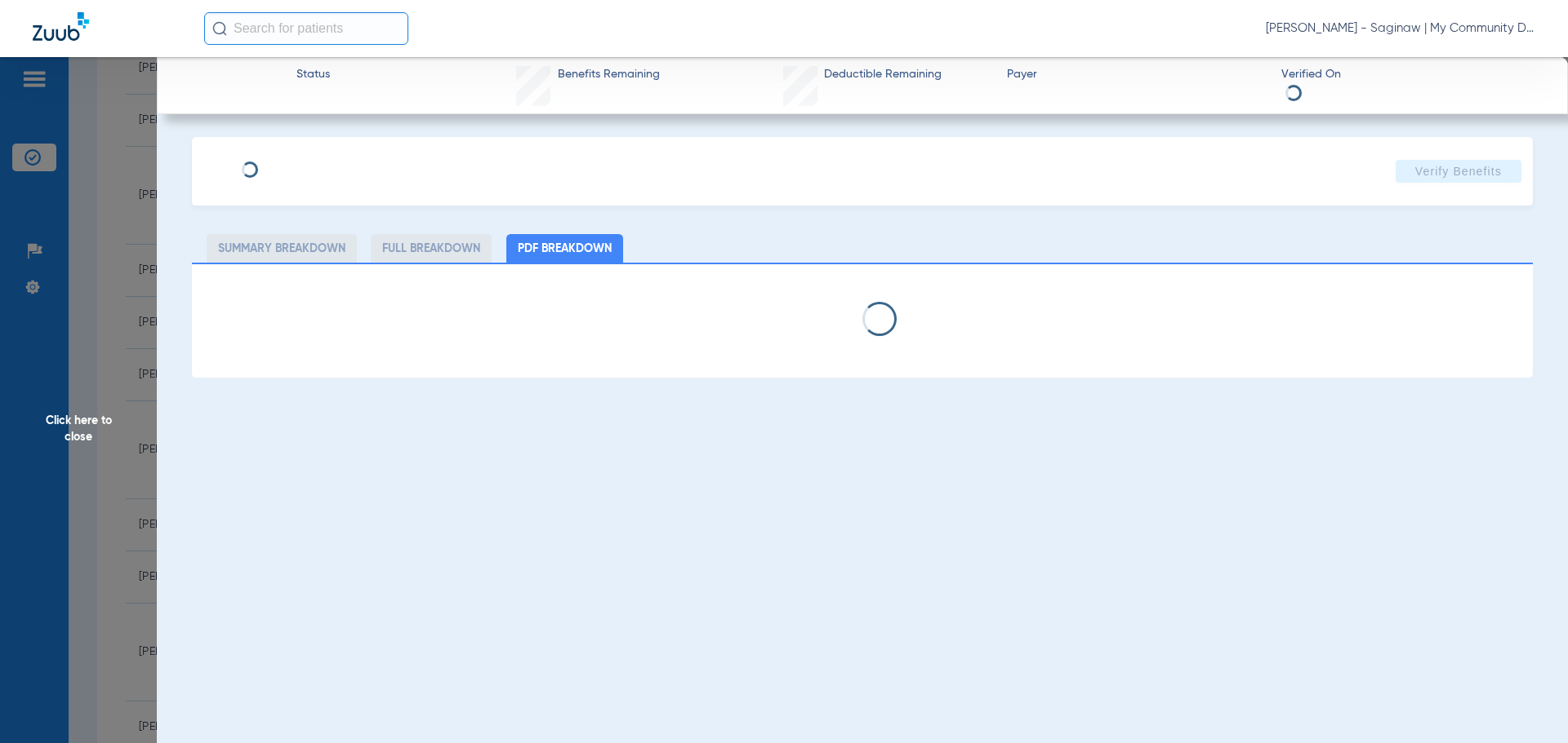
select select "page-width"
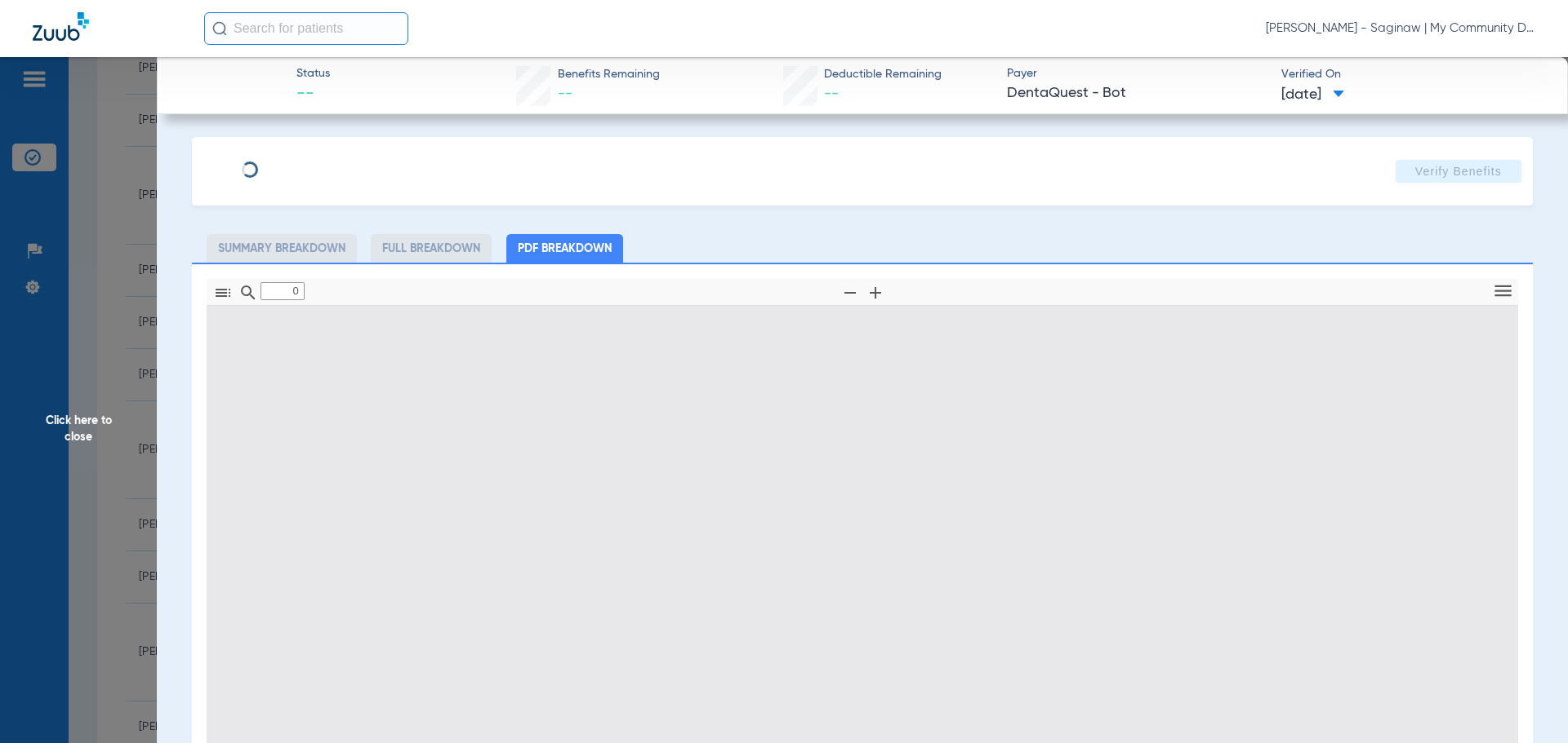
type input "1"
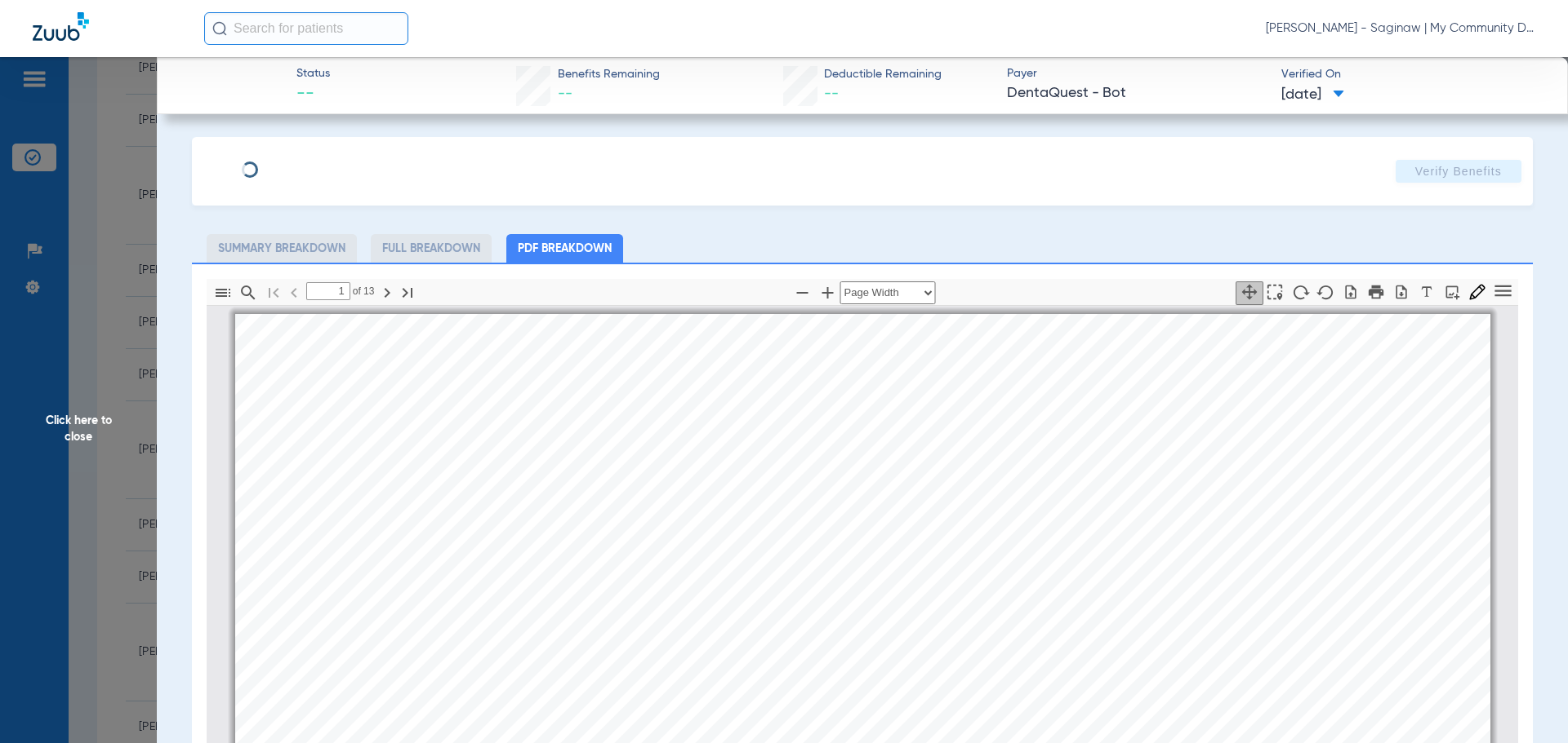
scroll to position [8, 0]
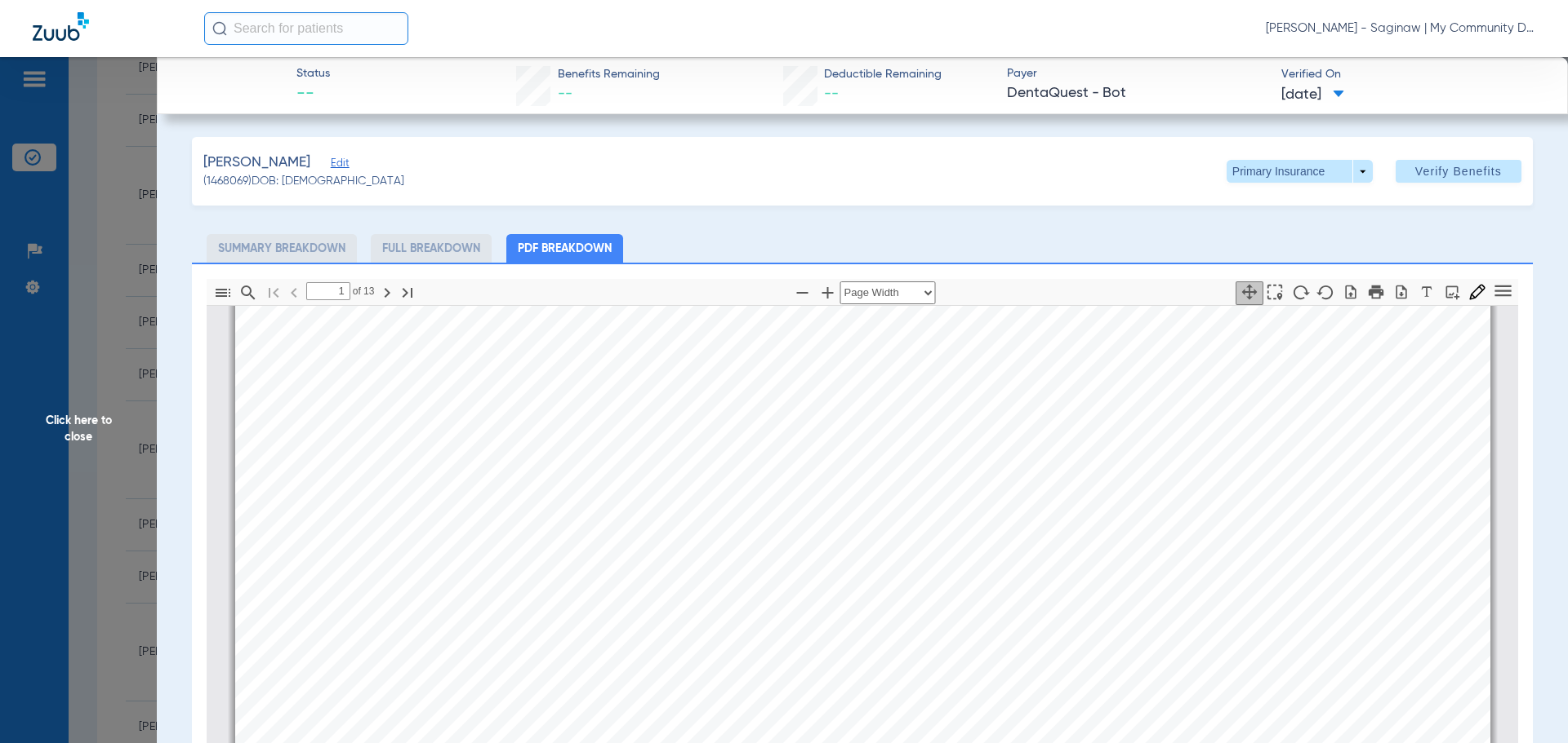
click at [144, 242] on span "Click here to close" at bounding box center [79, 428] width 157 height 743
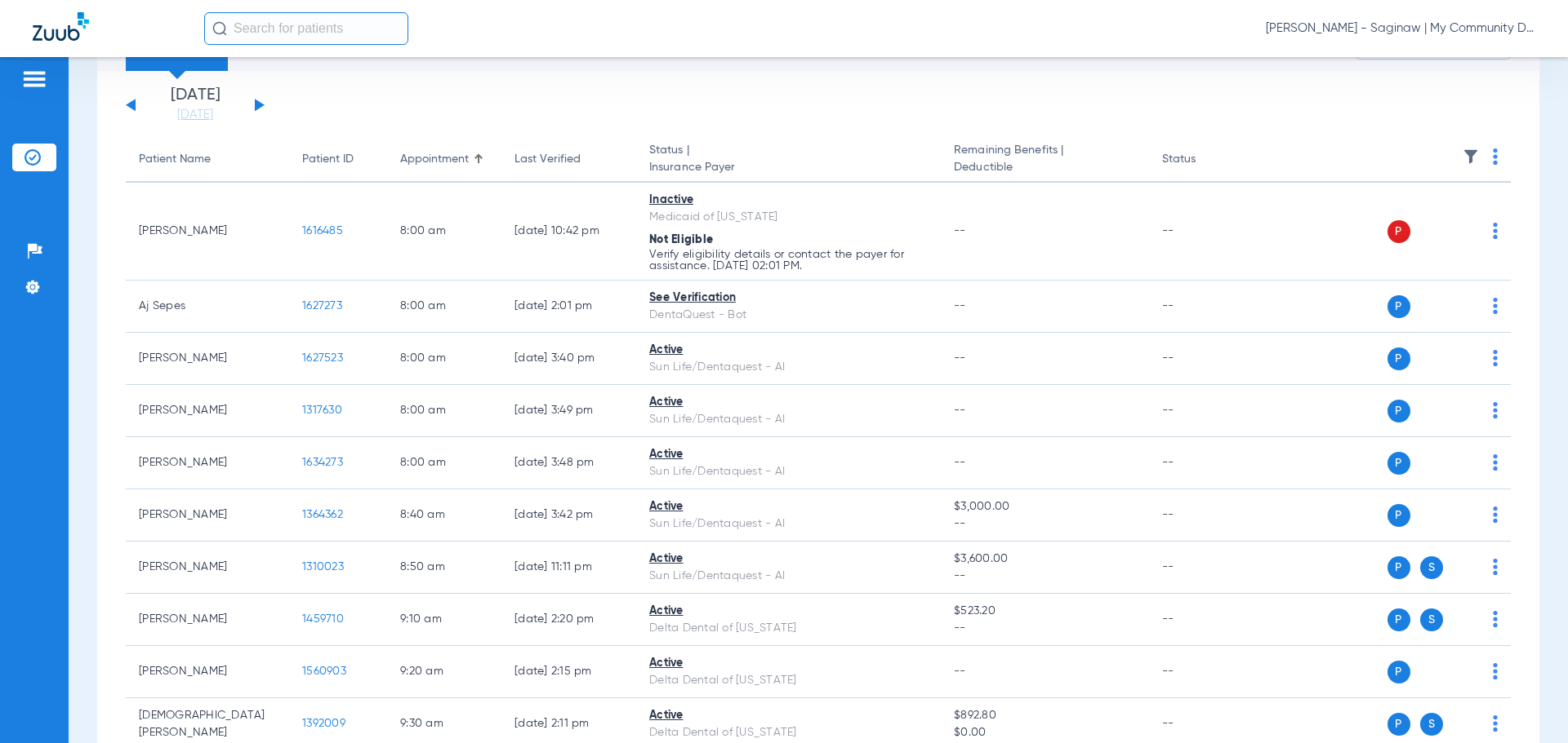
scroll to position [0, 0]
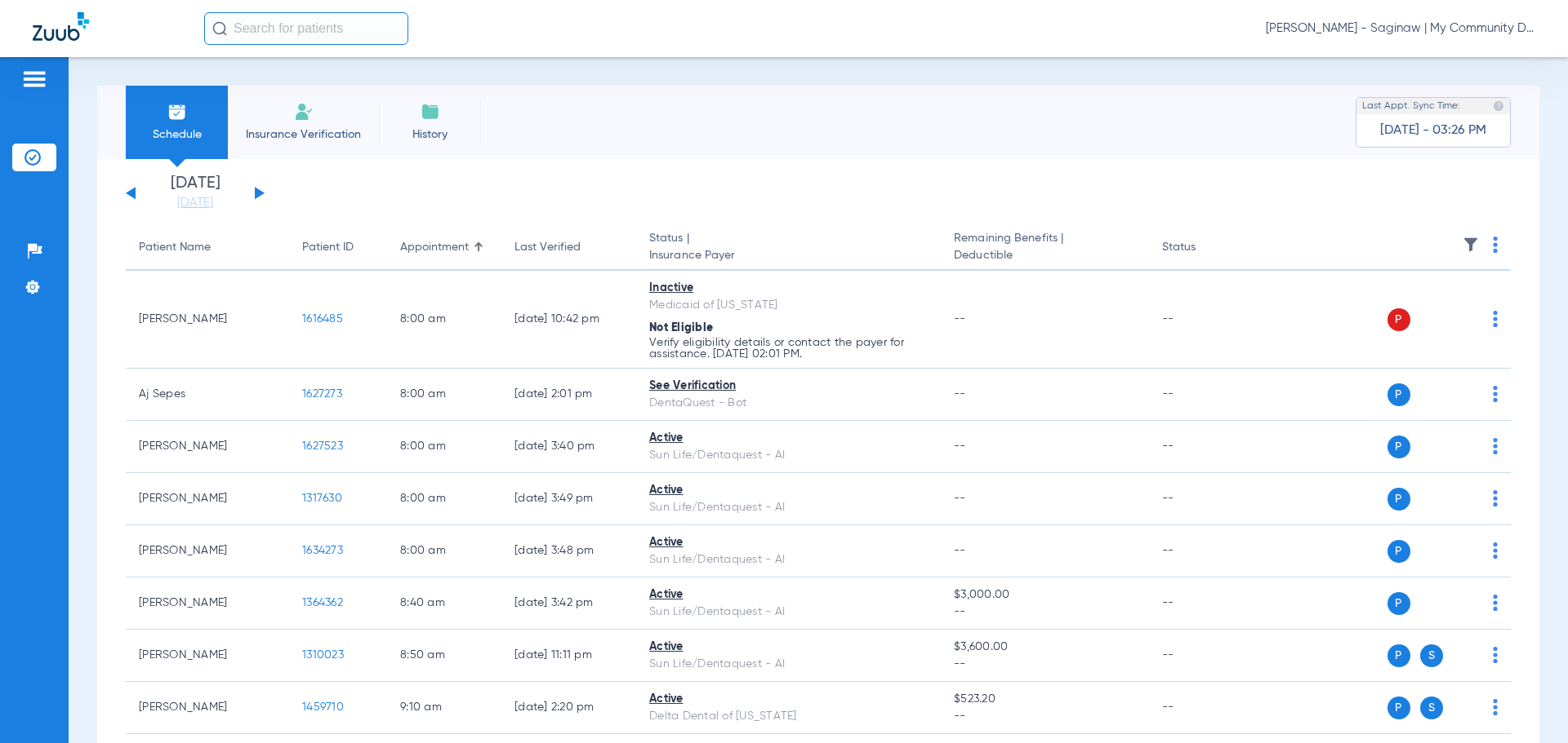
click at [259, 190] on button at bounding box center [260, 193] width 10 height 12
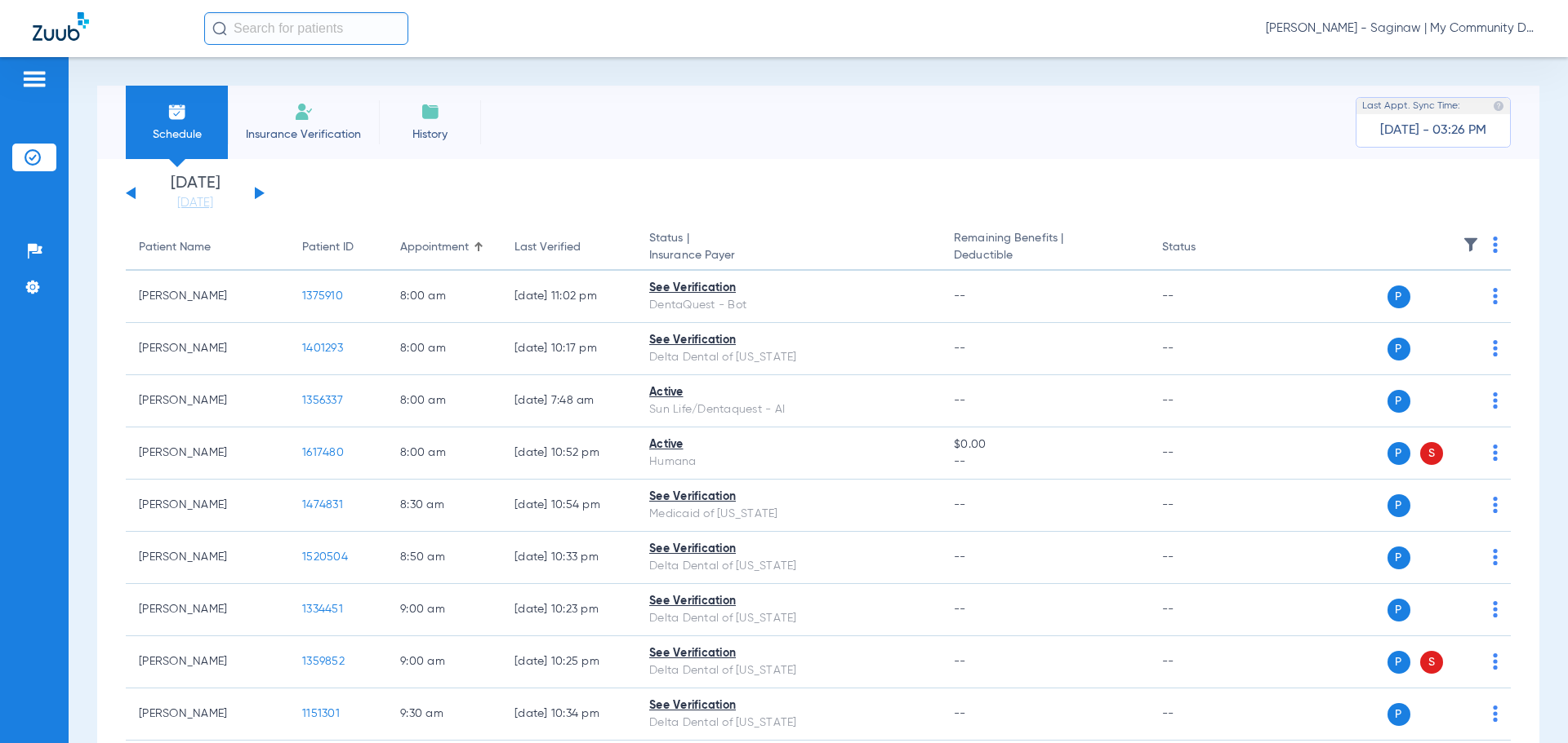
click at [1495, 246] on th at bounding box center [1384, 247] width 252 height 45
click at [1493, 247] on img at bounding box center [1495, 245] width 5 height 17
click at [1441, 302] on button "Verify All" at bounding box center [1420, 308] width 128 height 32
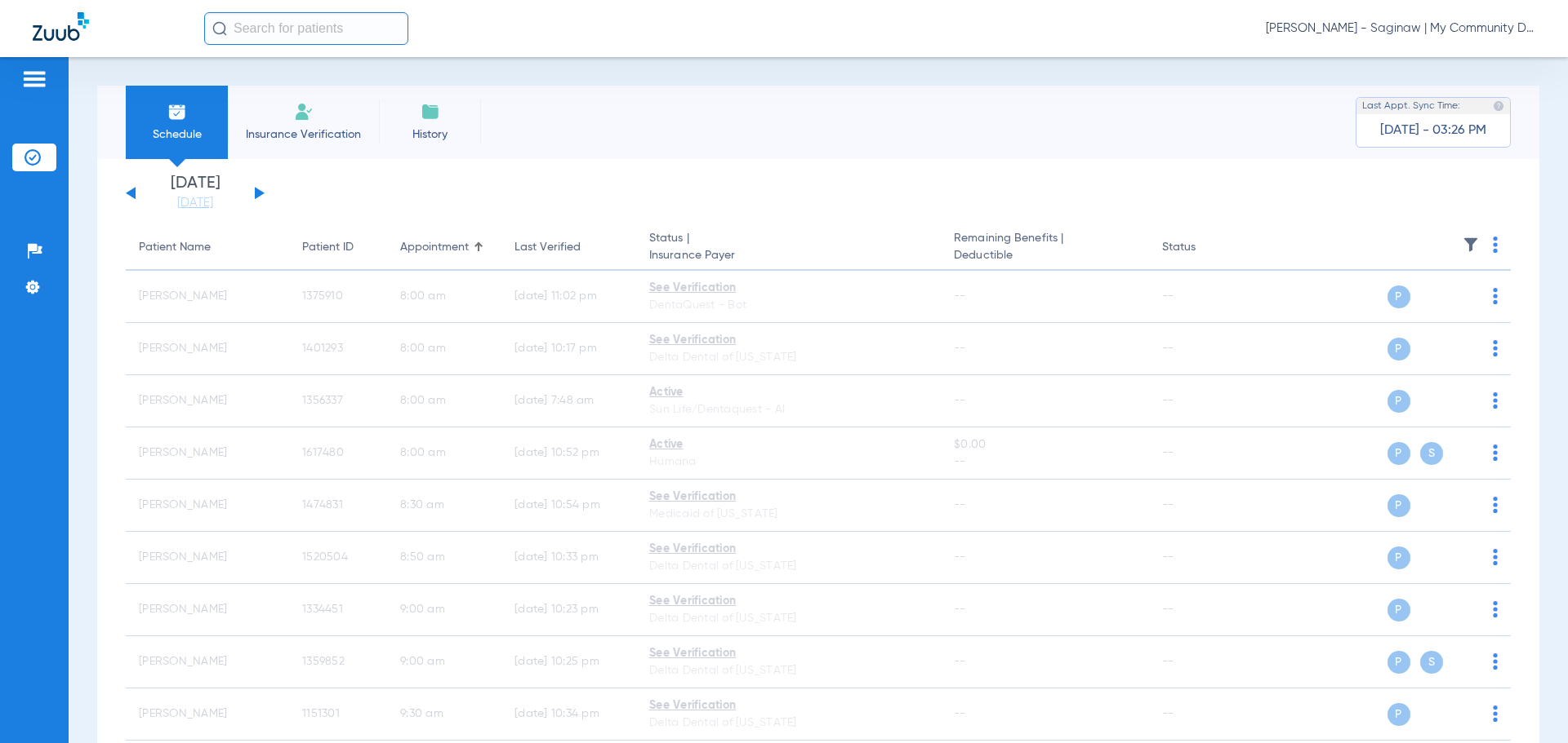
drag, startPoint x: 181, startPoint y: 200, endPoint x: 412, endPoint y: 413, distance: 314.2
click at [182, 200] on link "[DATE]" at bounding box center [195, 203] width 98 height 17
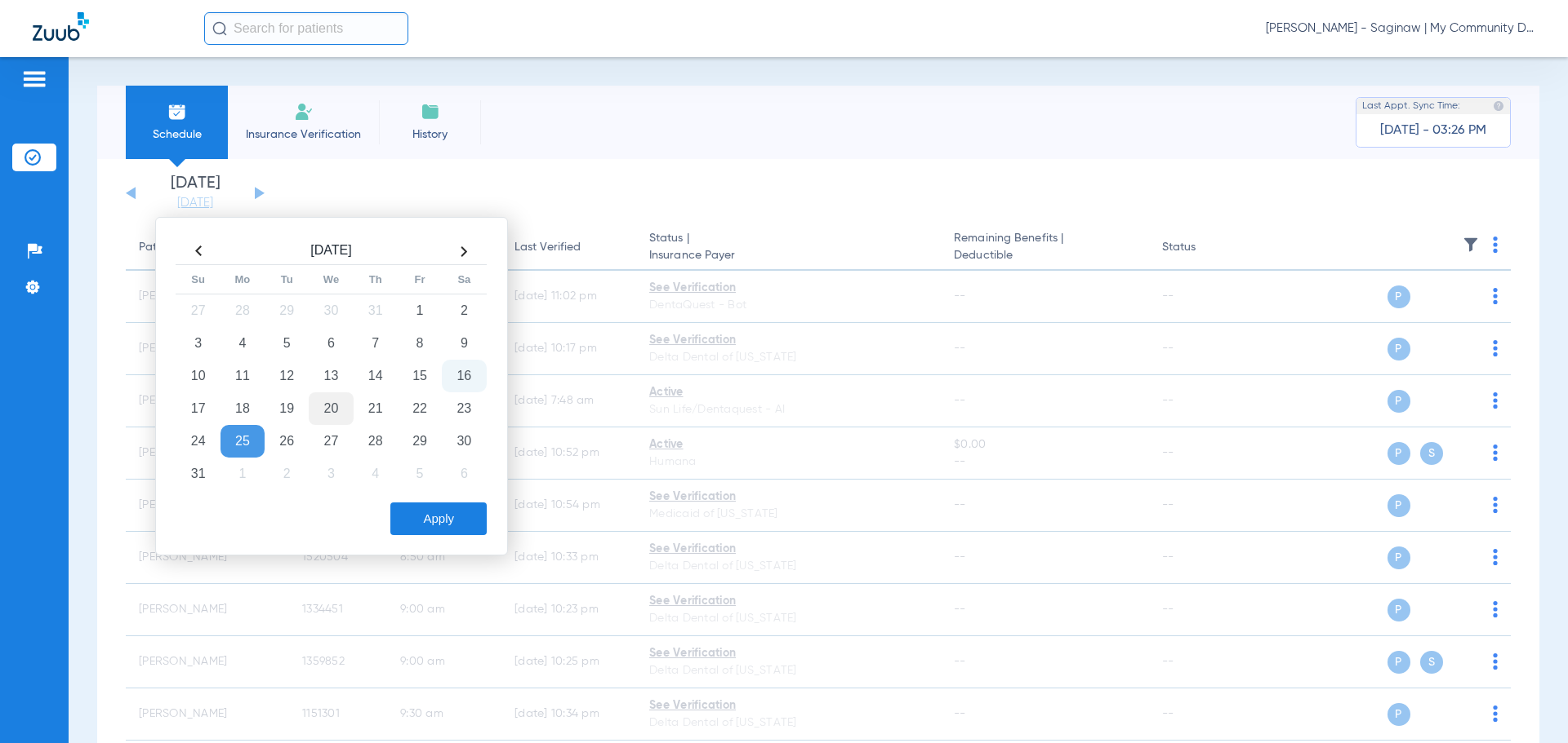
click at [346, 405] on td "20" at bounding box center [330, 408] width 44 height 32
click at [418, 503] on button "Apply" at bounding box center [438, 518] width 97 height 32
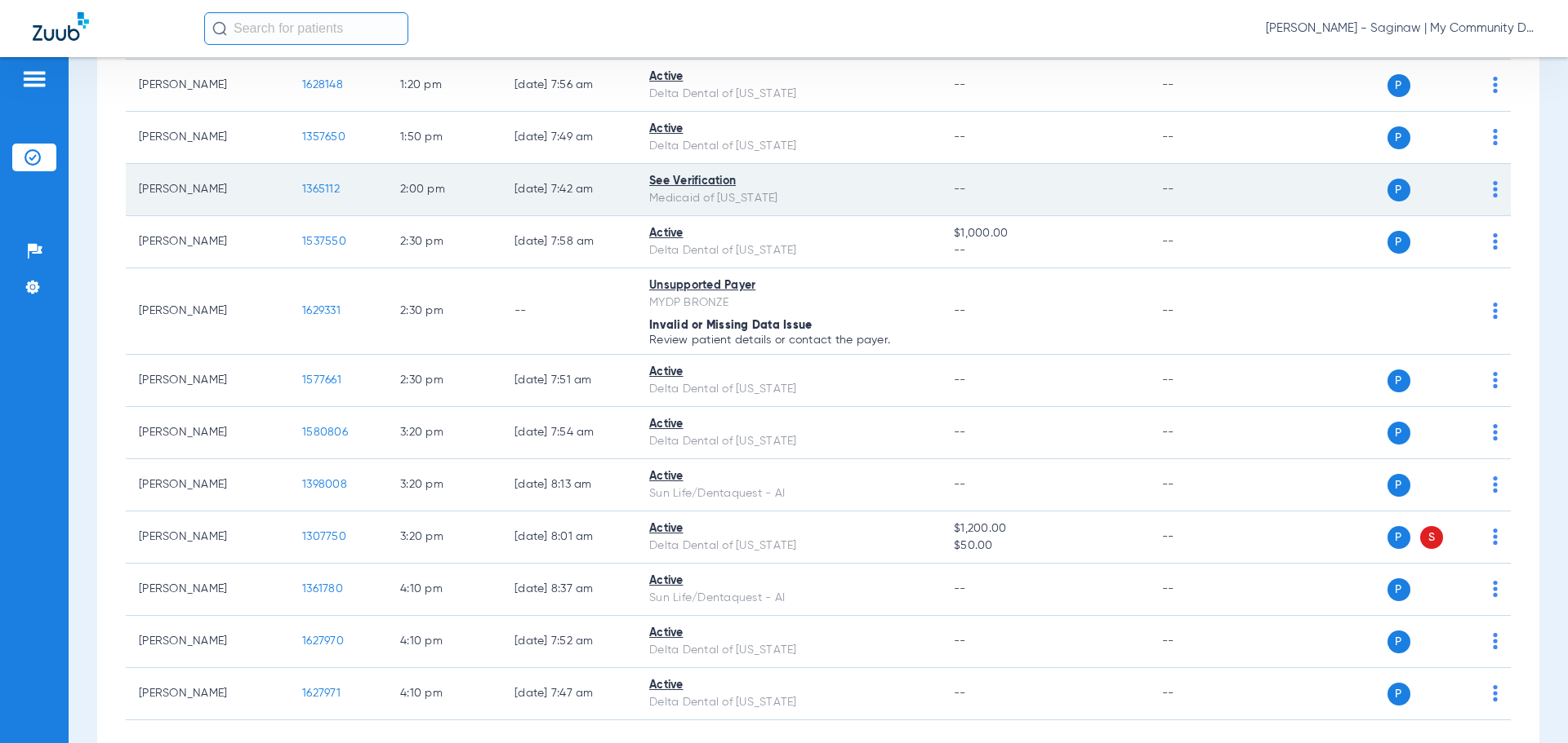
scroll to position [1494, 0]
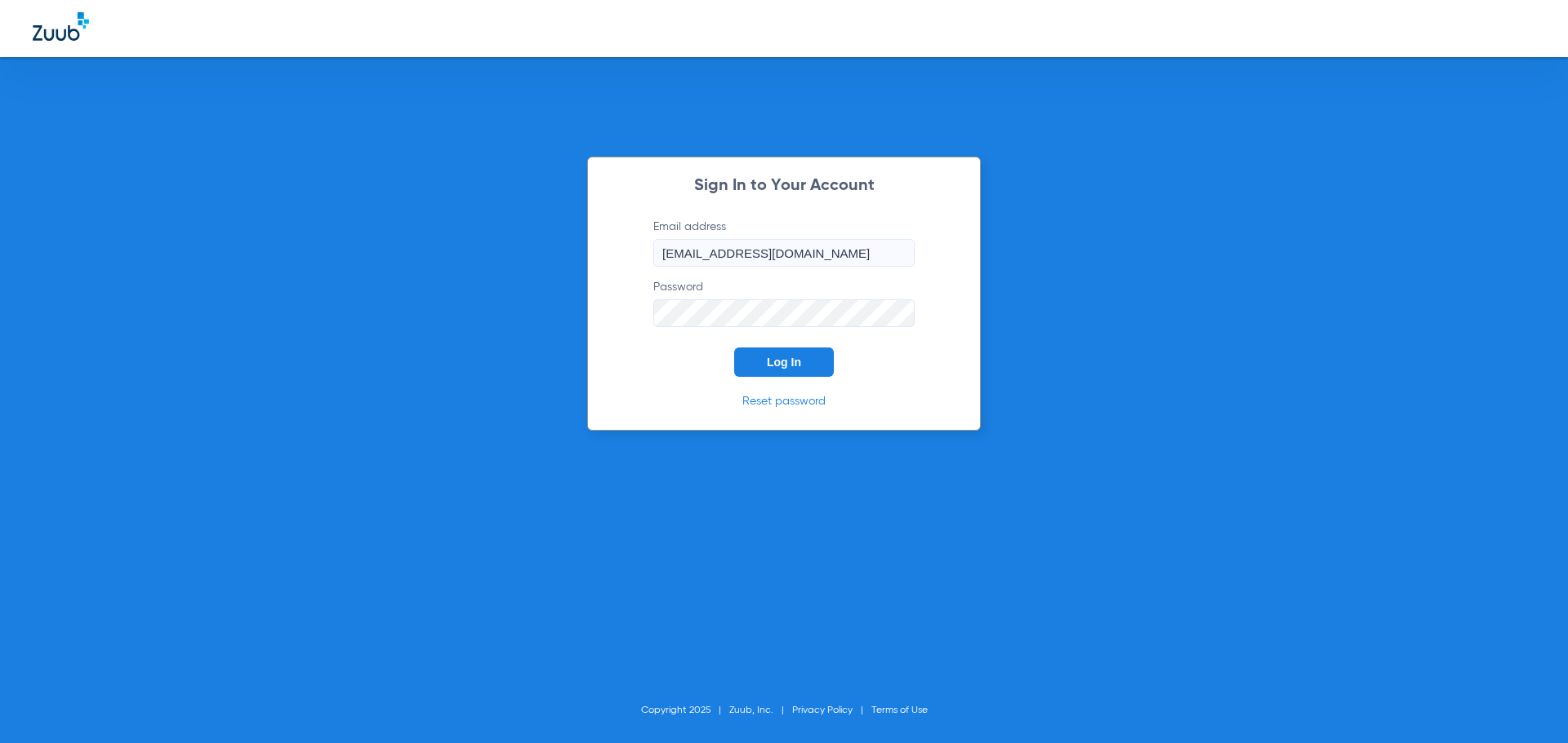
click at [791, 366] on span "Log In" at bounding box center [783, 362] width 34 height 13
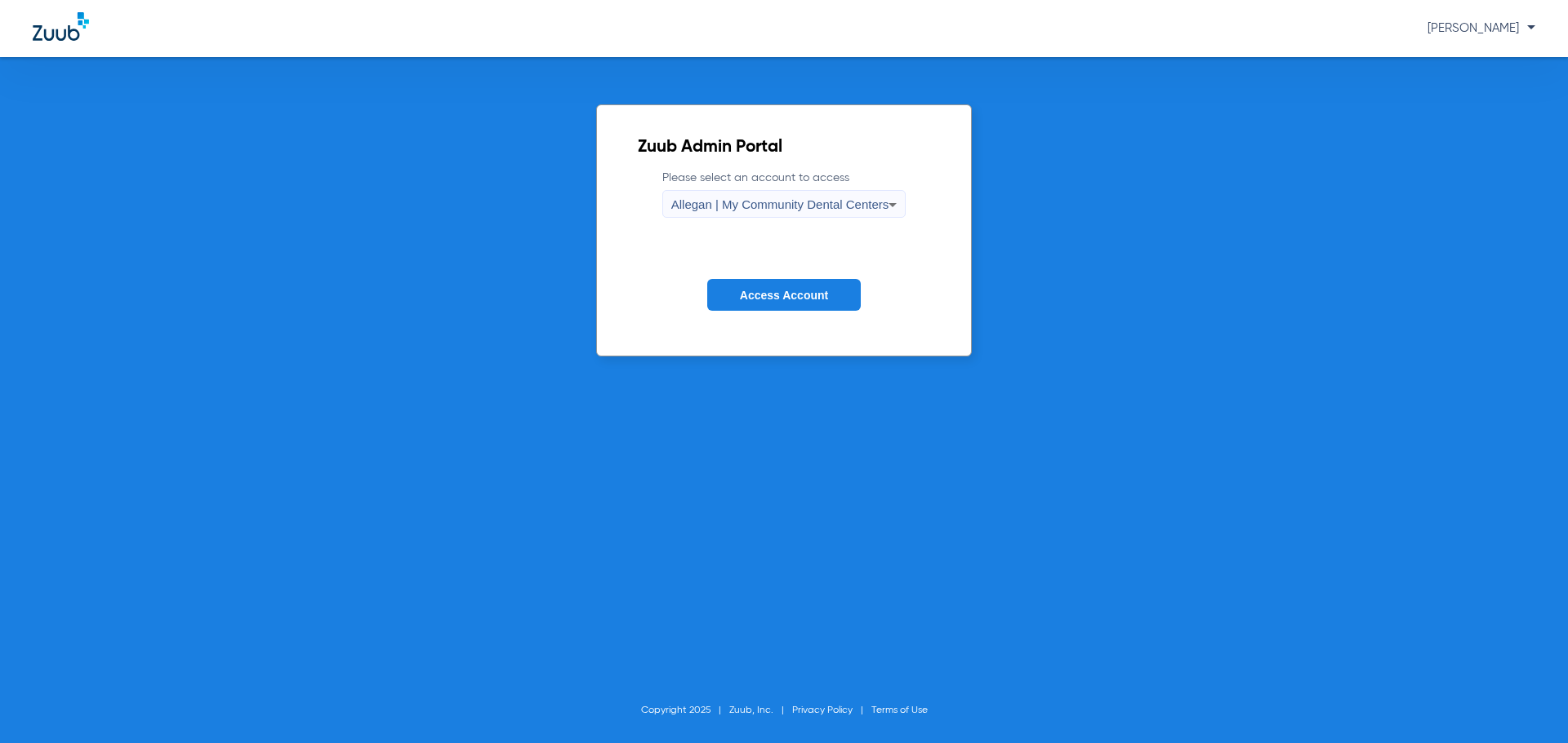
click at [715, 200] on span "Allegan | My Community Dental Centers" at bounding box center [781, 204] width 218 height 14
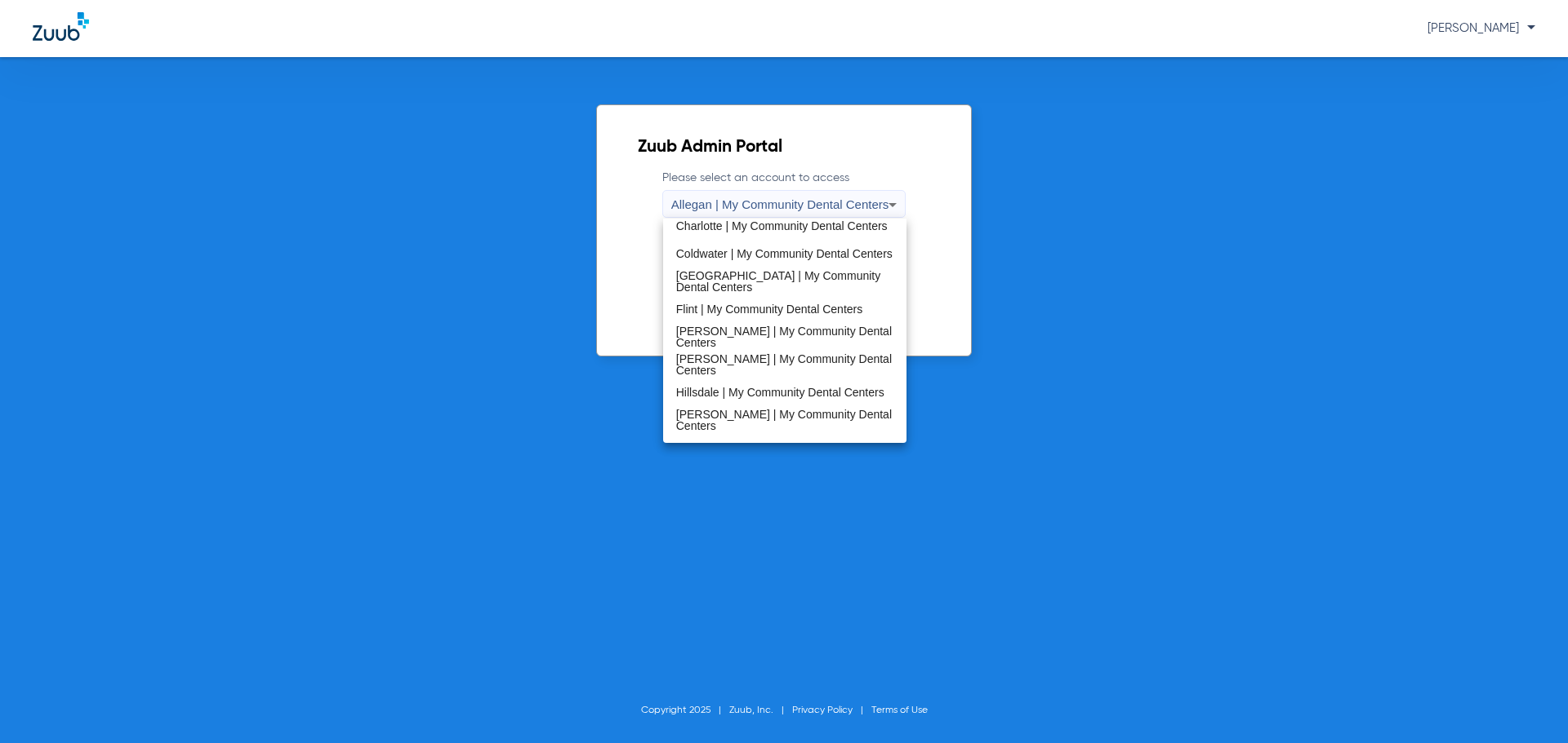
scroll to position [489, 0]
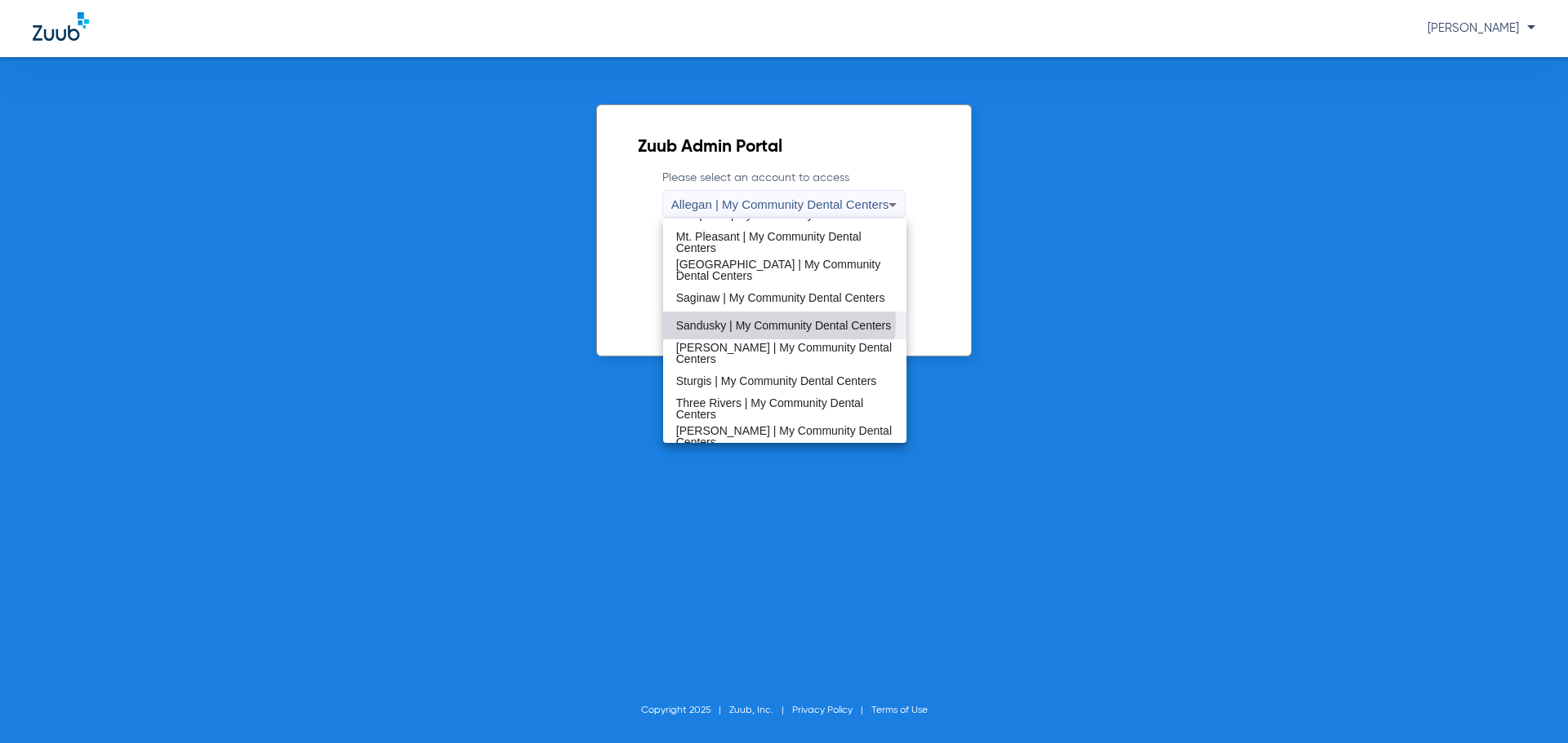
click at [764, 322] on span "Sandusky | My Community Dental Centers" at bounding box center [783, 326] width 216 height 12
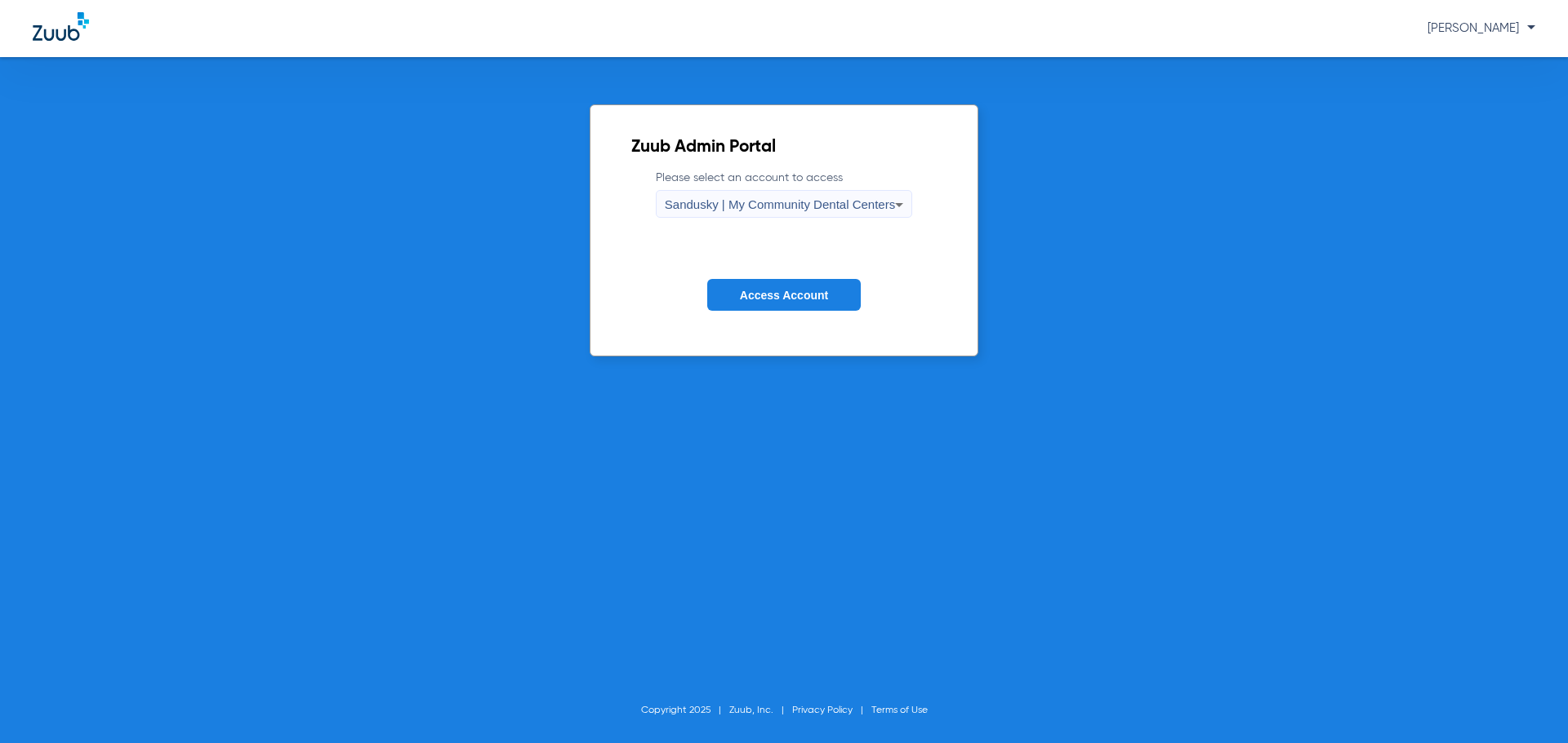
click at [774, 296] on span "Access Account" at bounding box center [784, 296] width 88 height 13
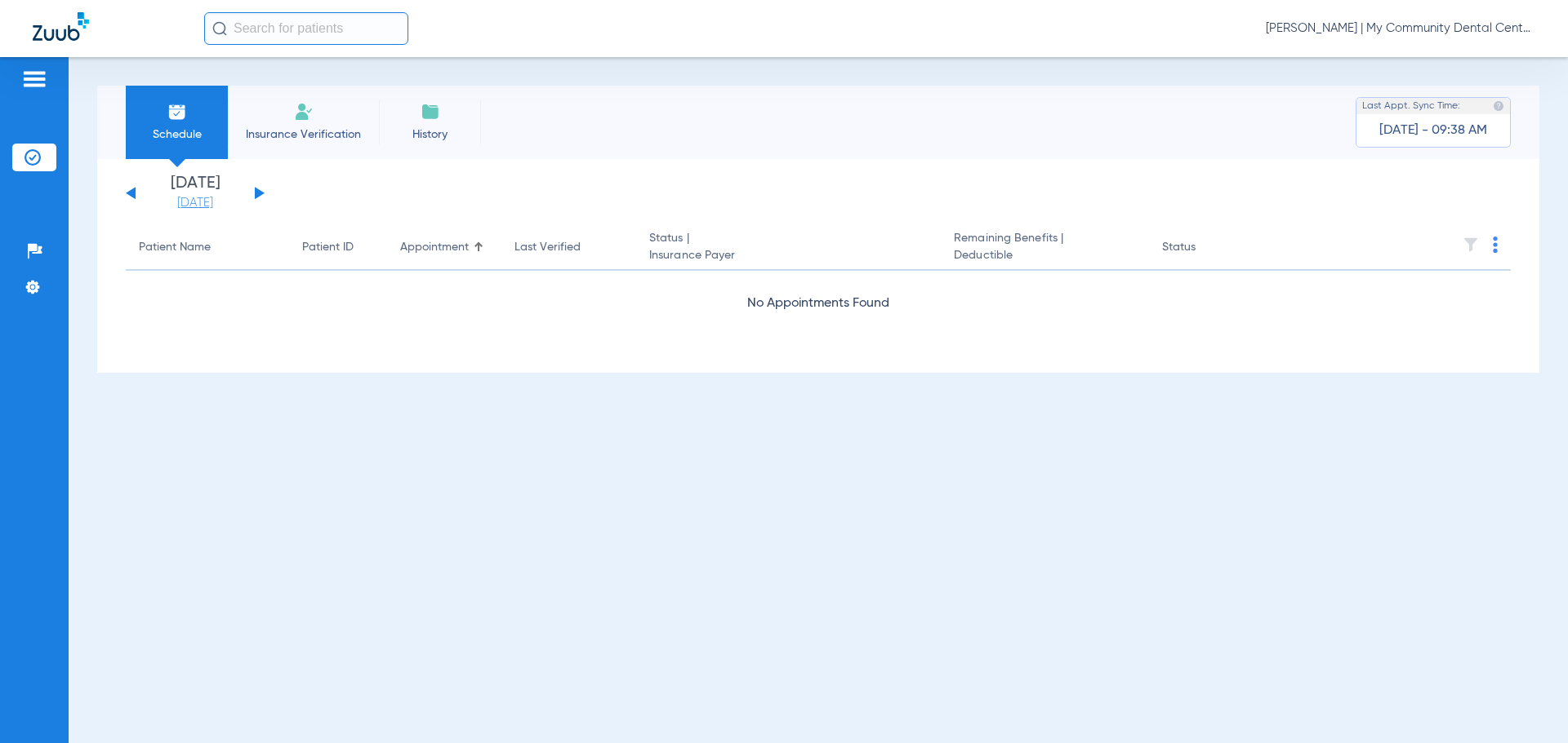
click at [213, 197] on link "[DATE]" at bounding box center [195, 203] width 98 height 17
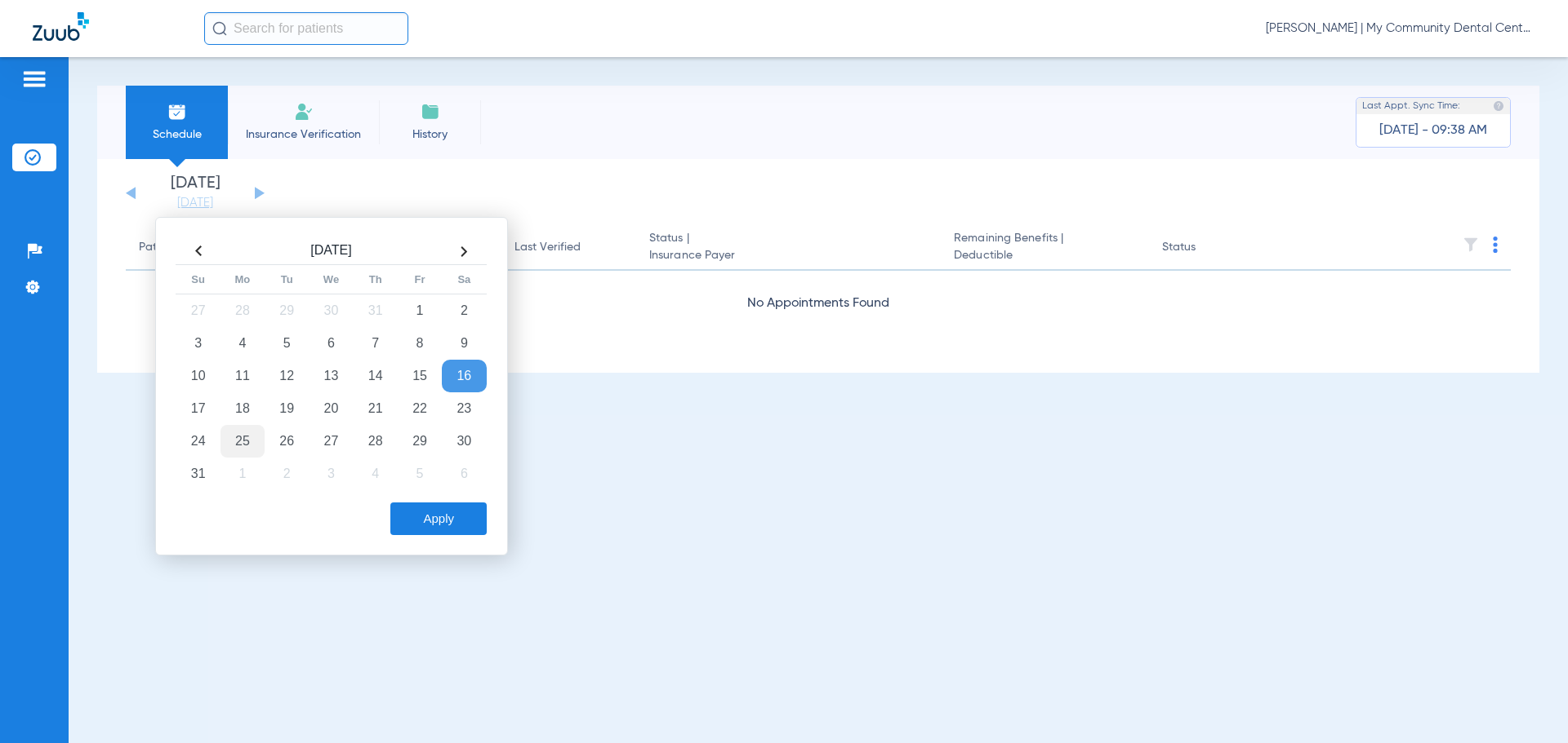
drag, startPoint x: 246, startPoint y: 440, endPoint x: 263, endPoint y: 450, distance: 19.7
click at [263, 450] on td "25" at bounding box center [242, 441] width 44 height 32
click at [449, 524] on button "Apply" at bounding box center [438, 518] width 97 height 32
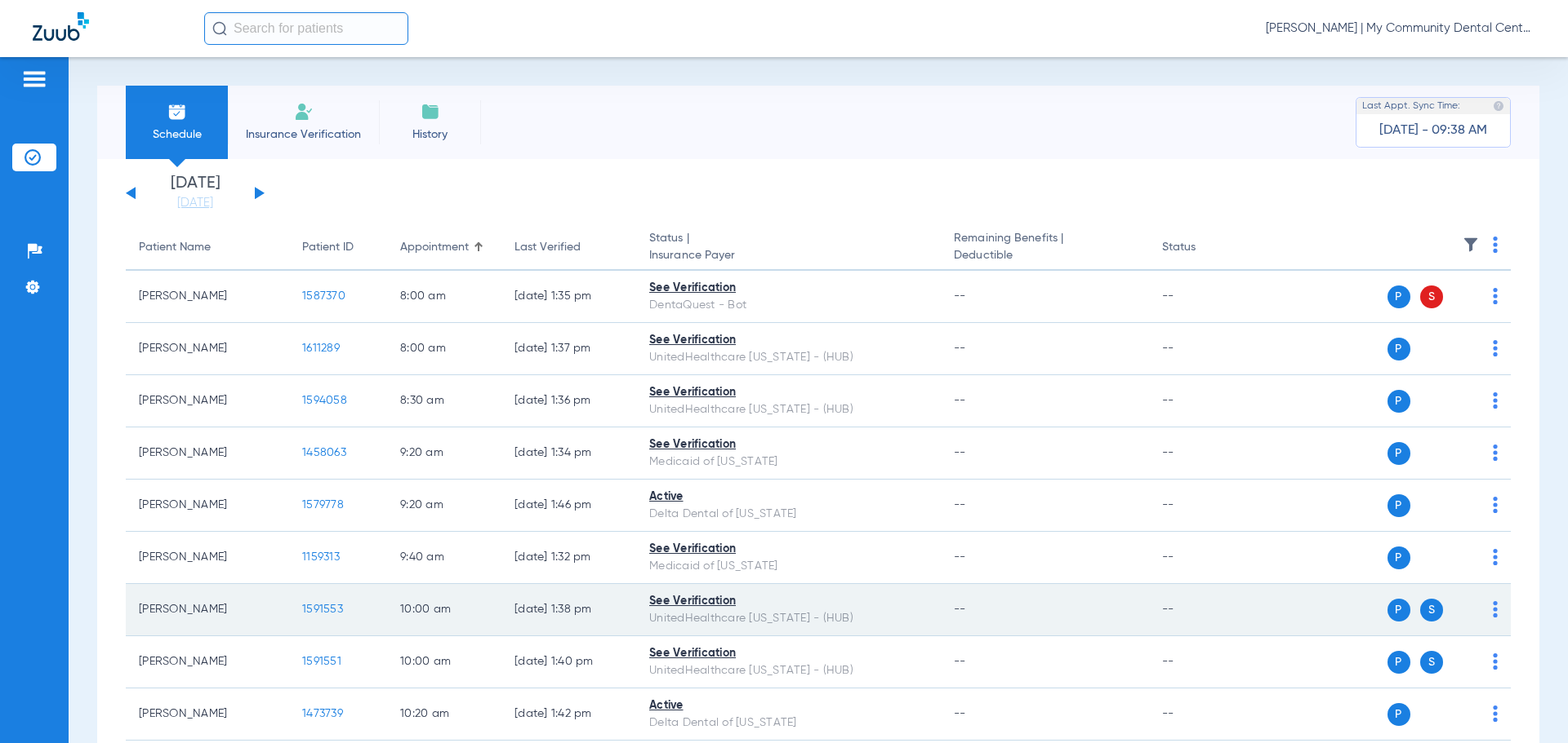
click at [320, 607] on span "1591553" at bounding box center [322, 610] width 41 height 12
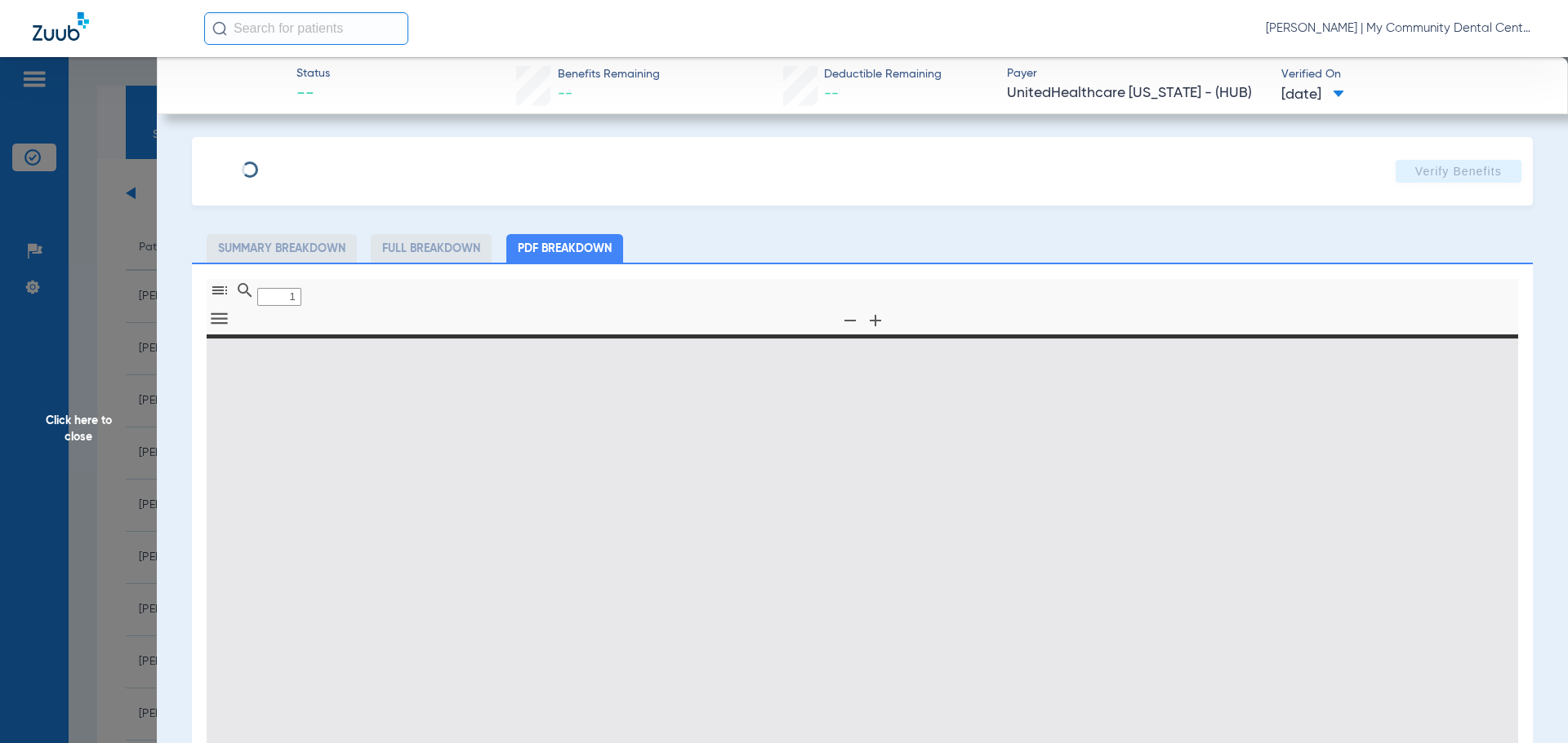
type input "0"
select select "page-width"
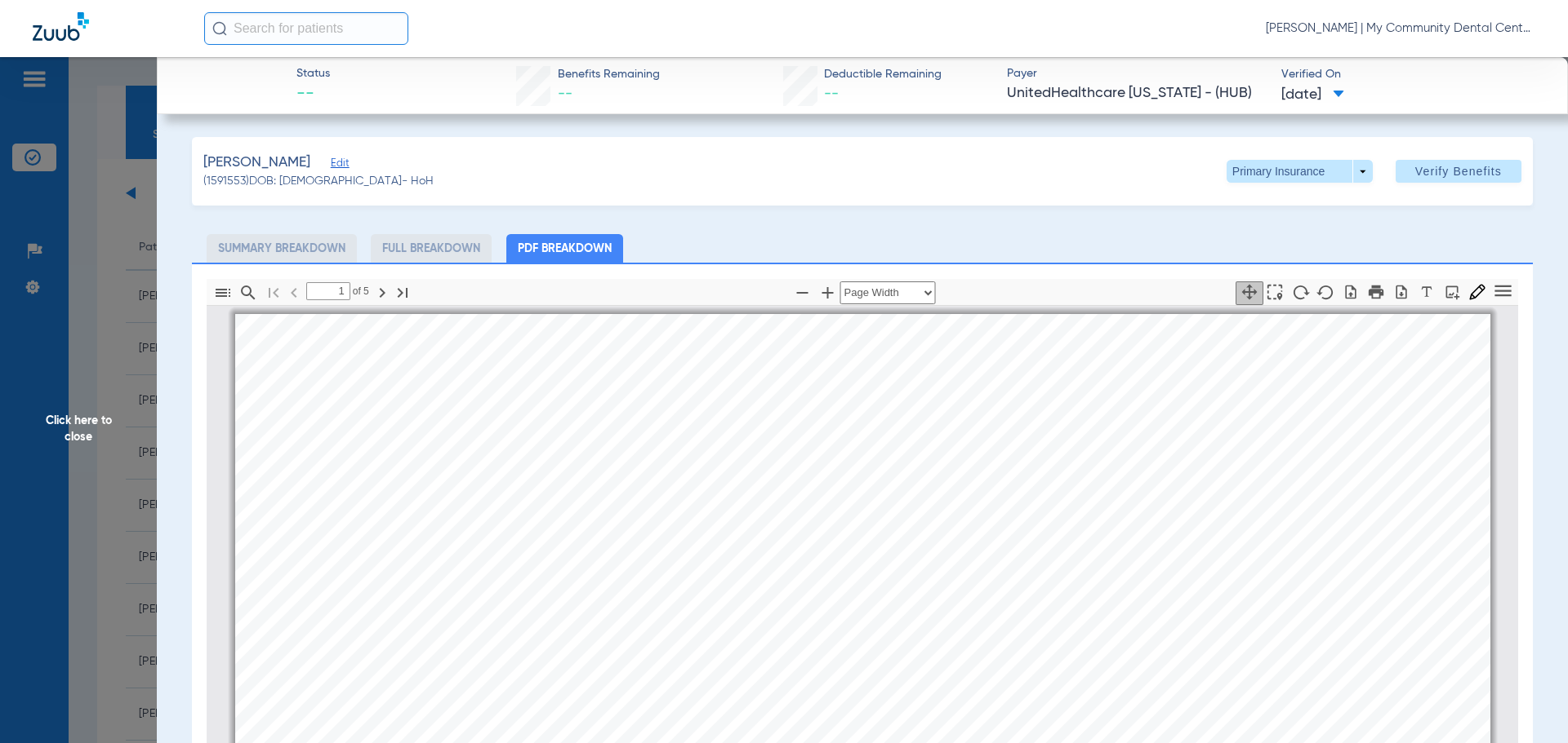
scroll to position [8, 0]
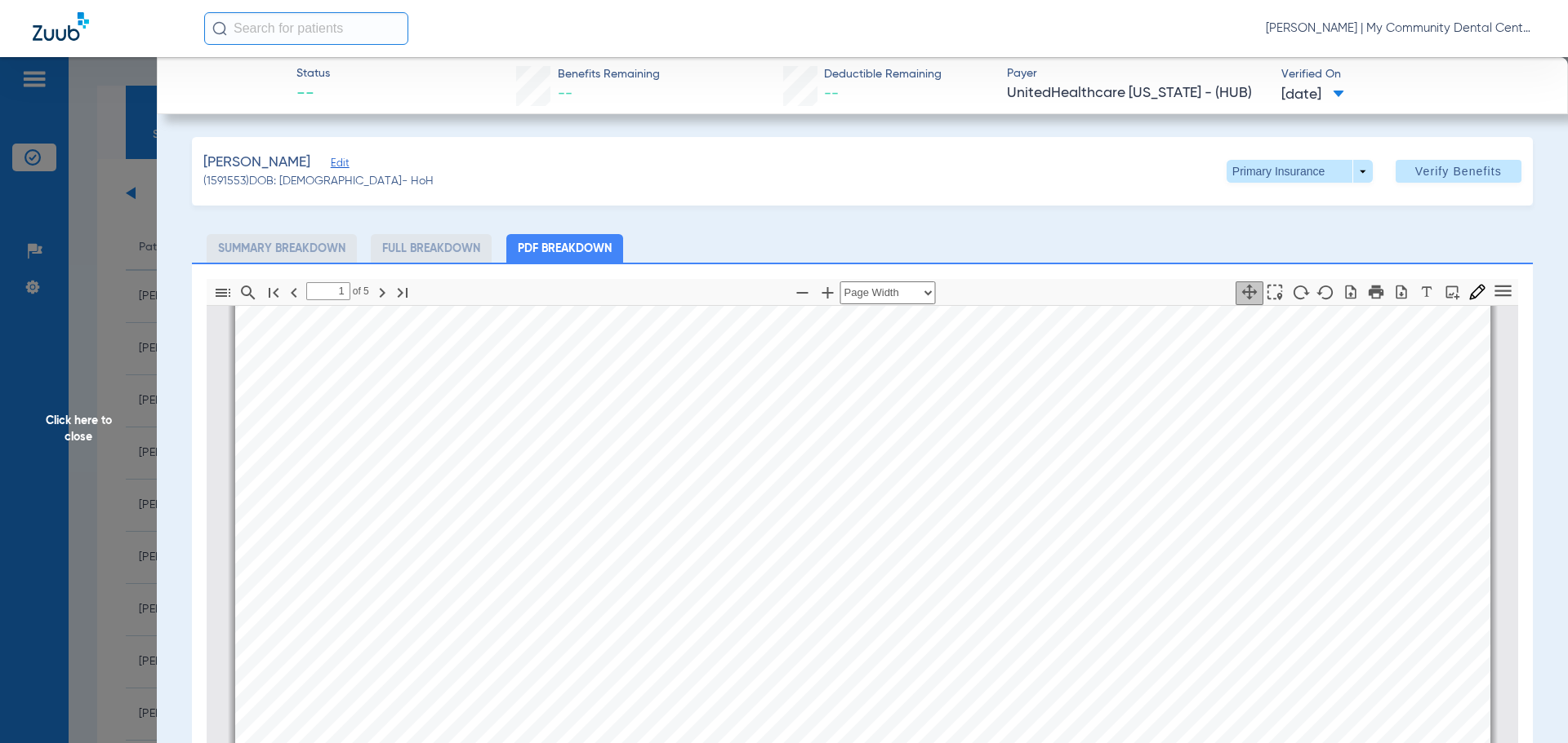
type input "2"
click at [136, 446] on span "Click here to close" at bounding box center [79, 428] width 157 height 743
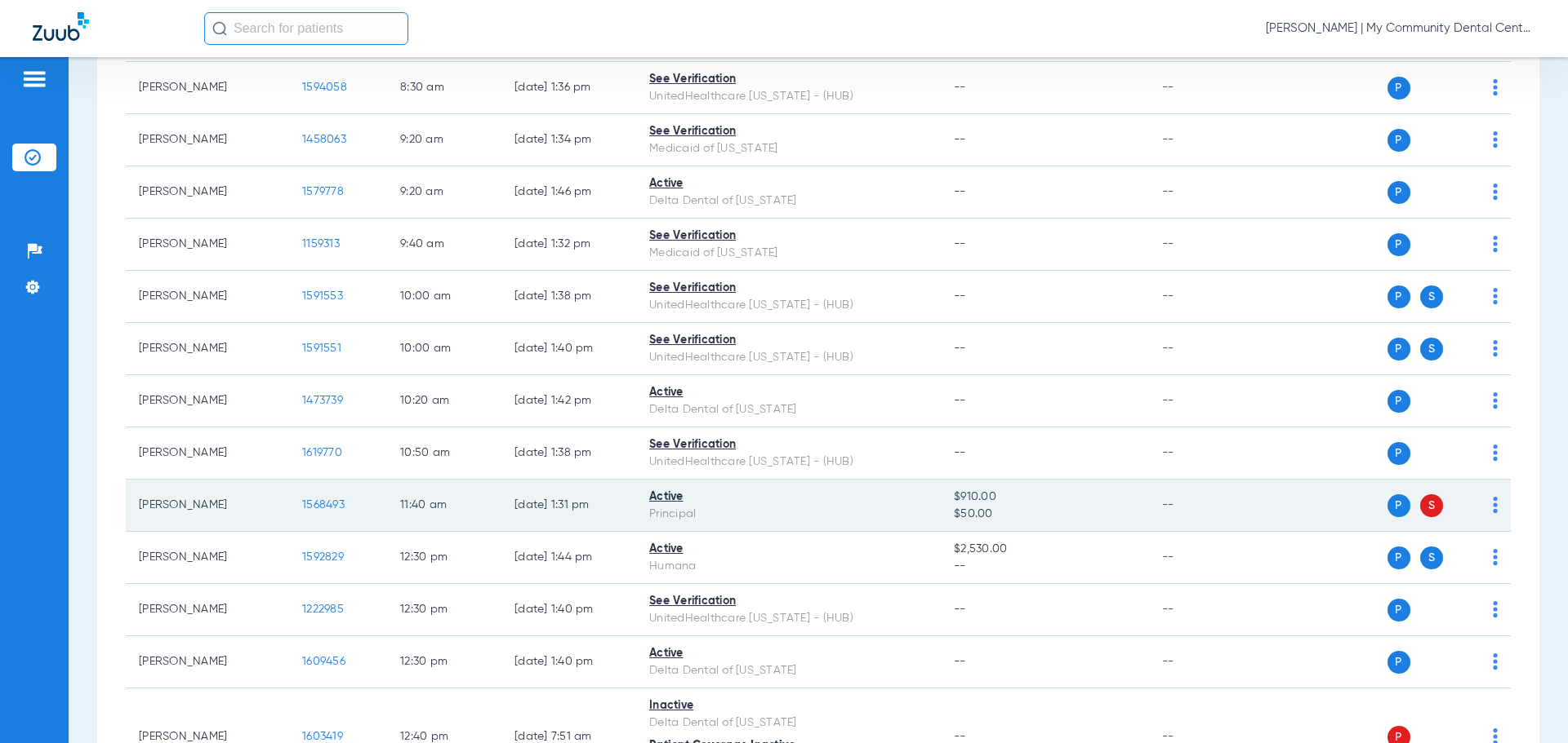
scroll to position [326, 0]
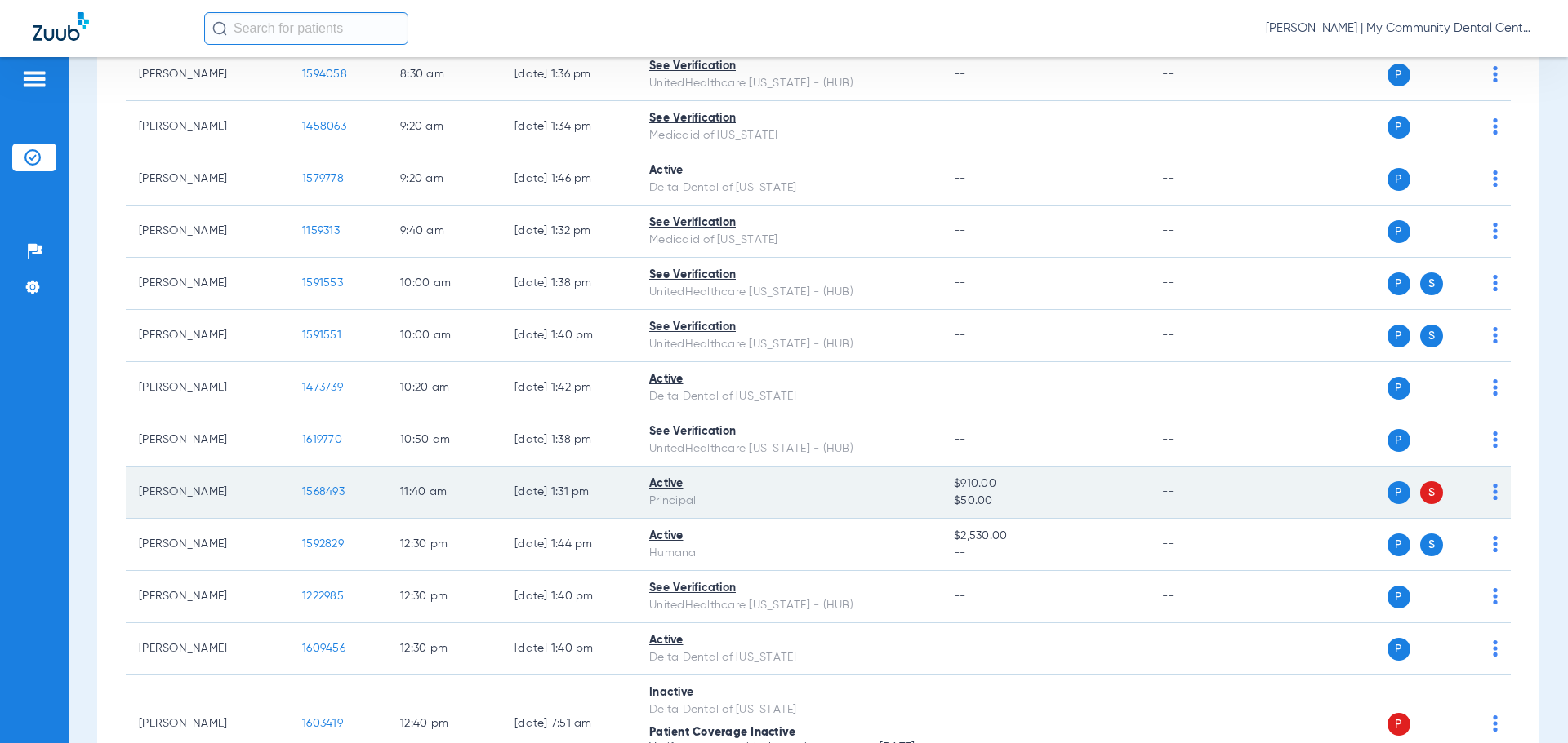
click at [324, 488] on span "1568493" at bounding box center [323, 492] width 42 height 12
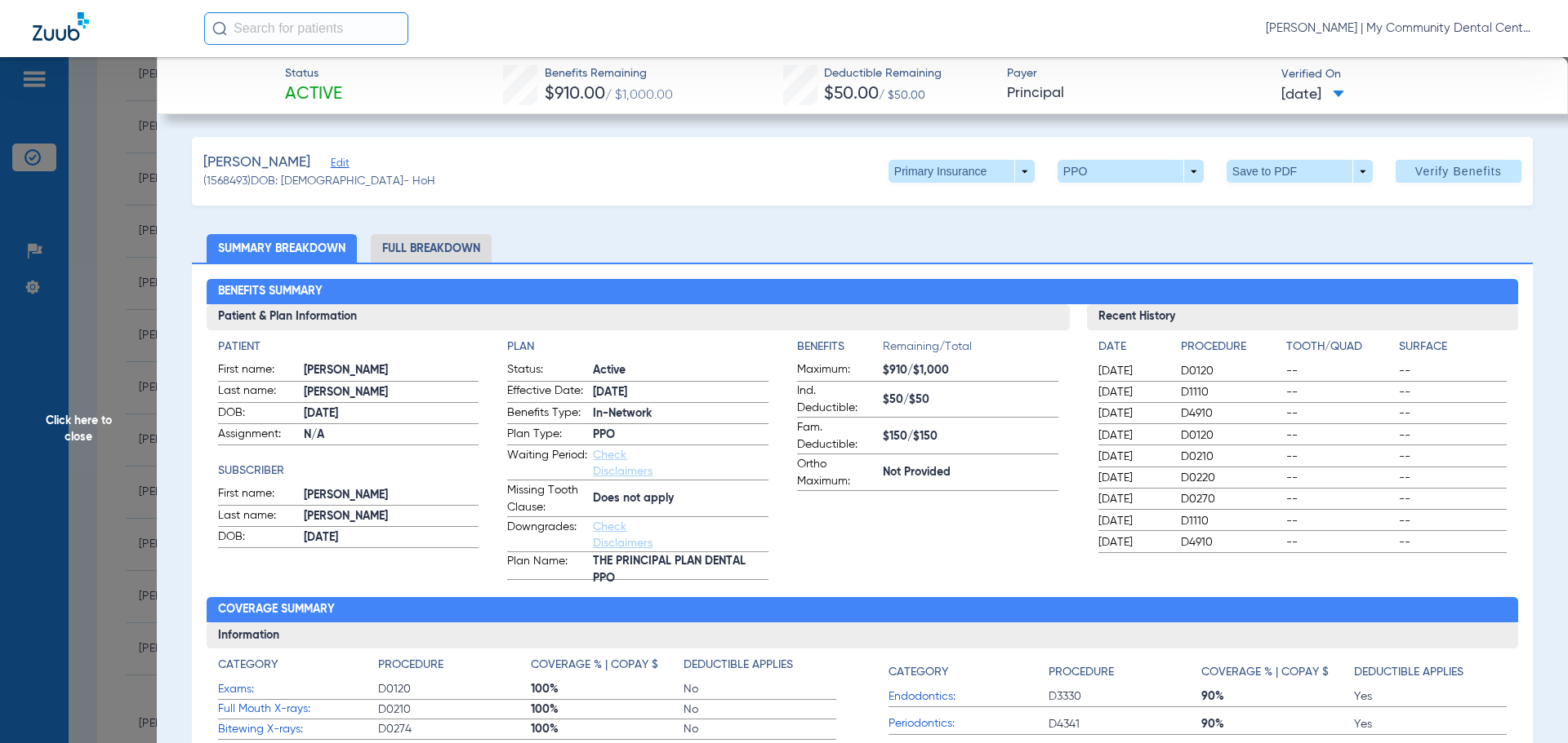
click at [412, 247] on li "Full Breakdown" at bounding box center [431, 248] width 121 height 29
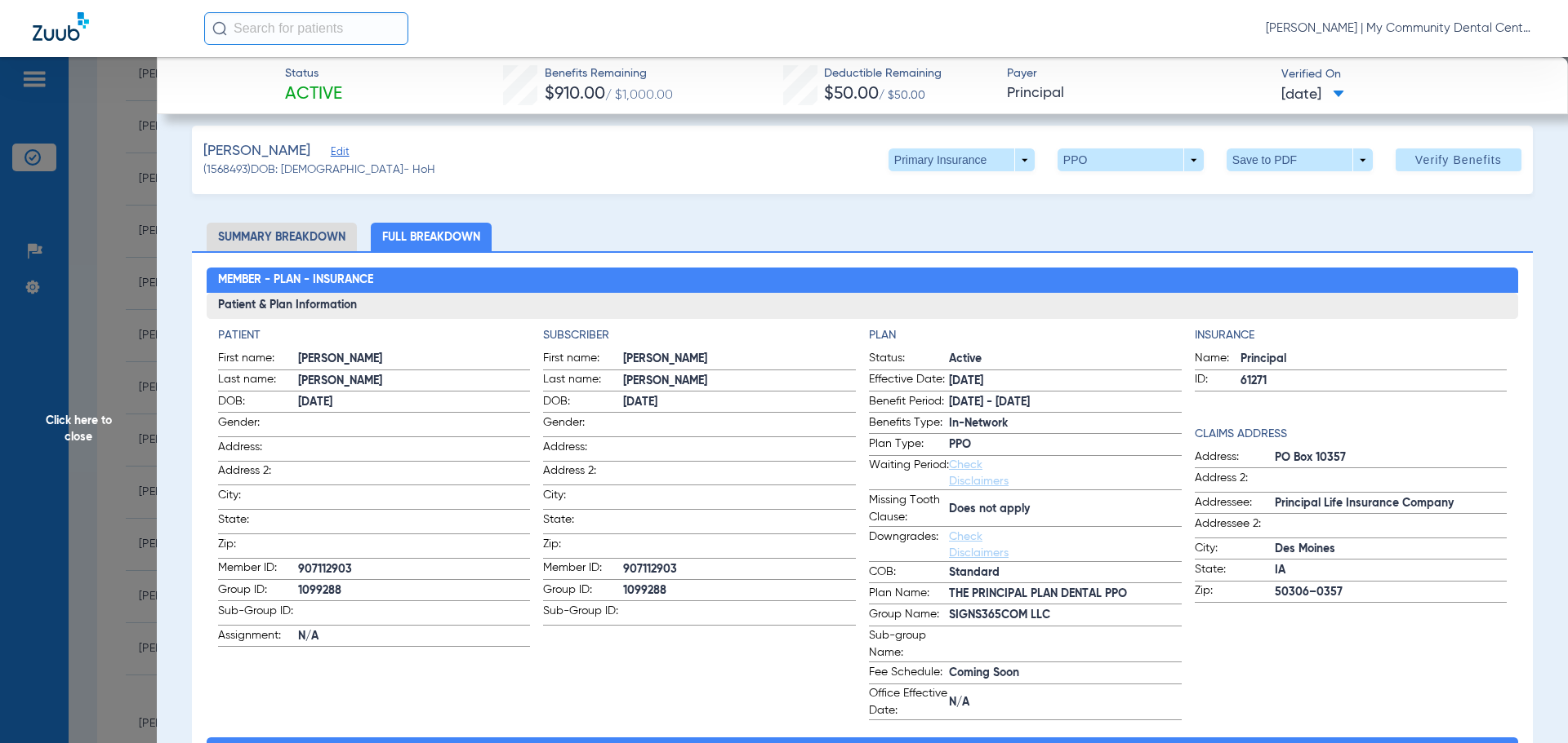
scroll to position [0, 0]
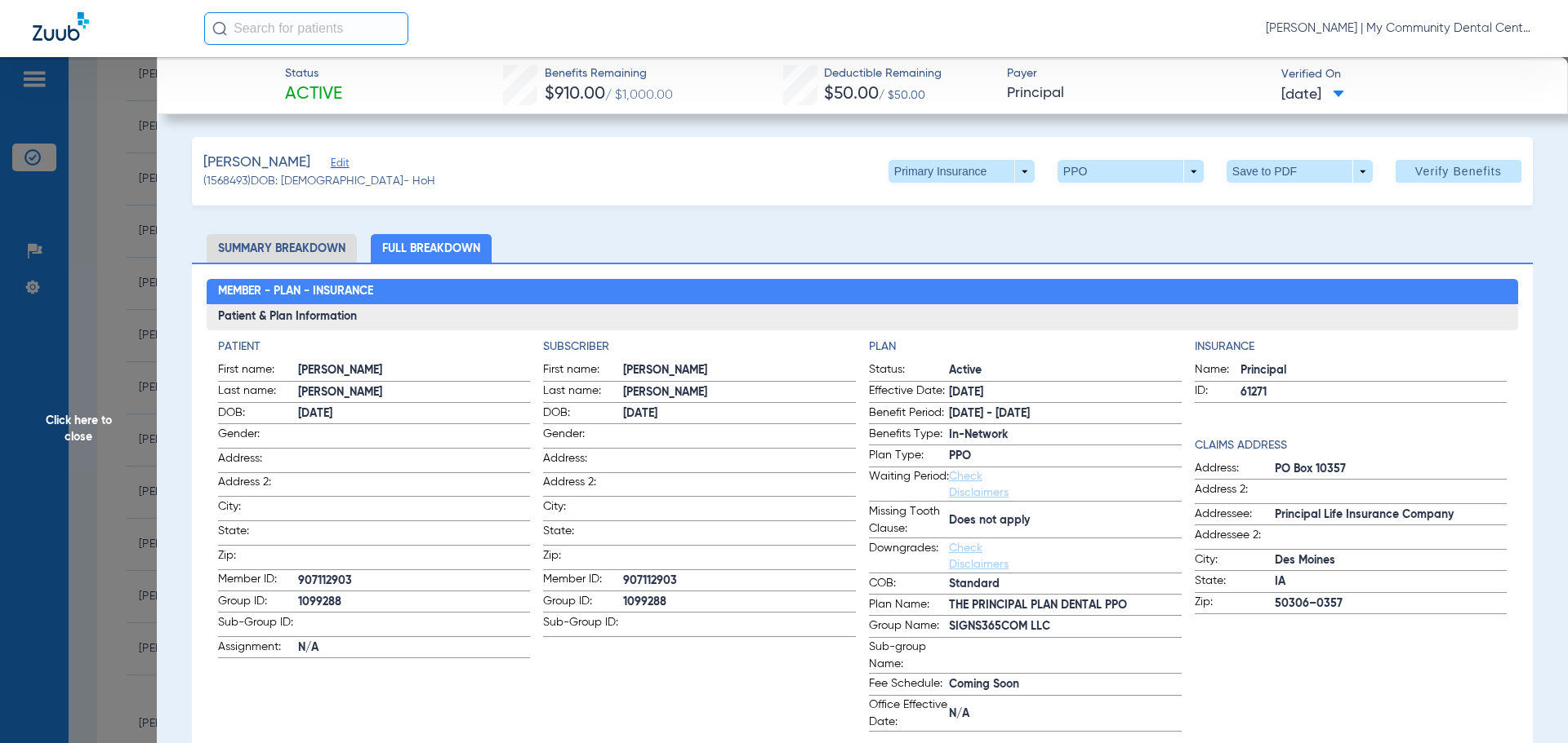
click at [127, 558] on span "Click here to close" at bounding box center [79, 428] width 157 height 743
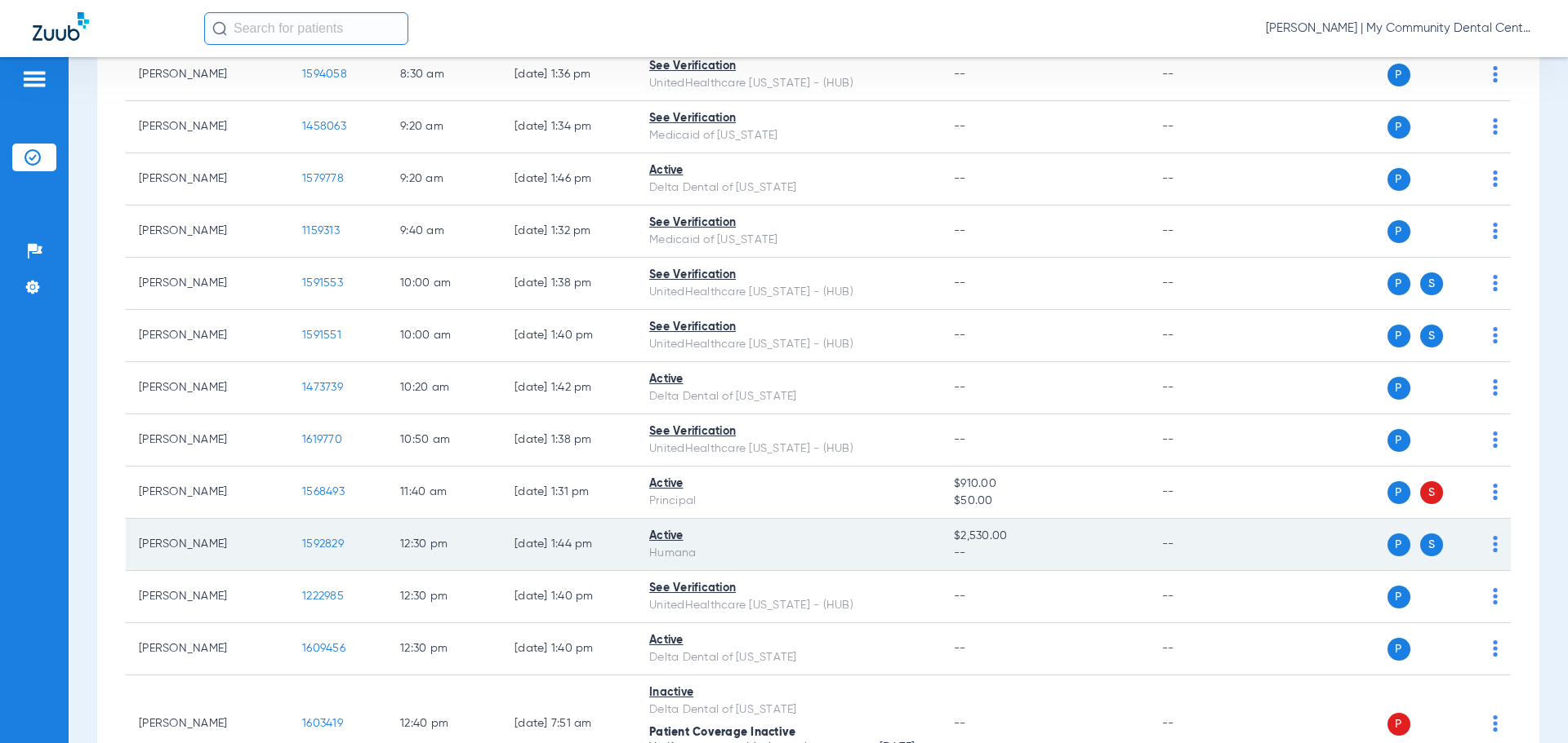
click at [332, 550] on td "1592829" at bounding box center [338, 545] width 98 height 52
click at [330, 545] on span "1592829" at bounding box center [323, 545] width 41 height 12
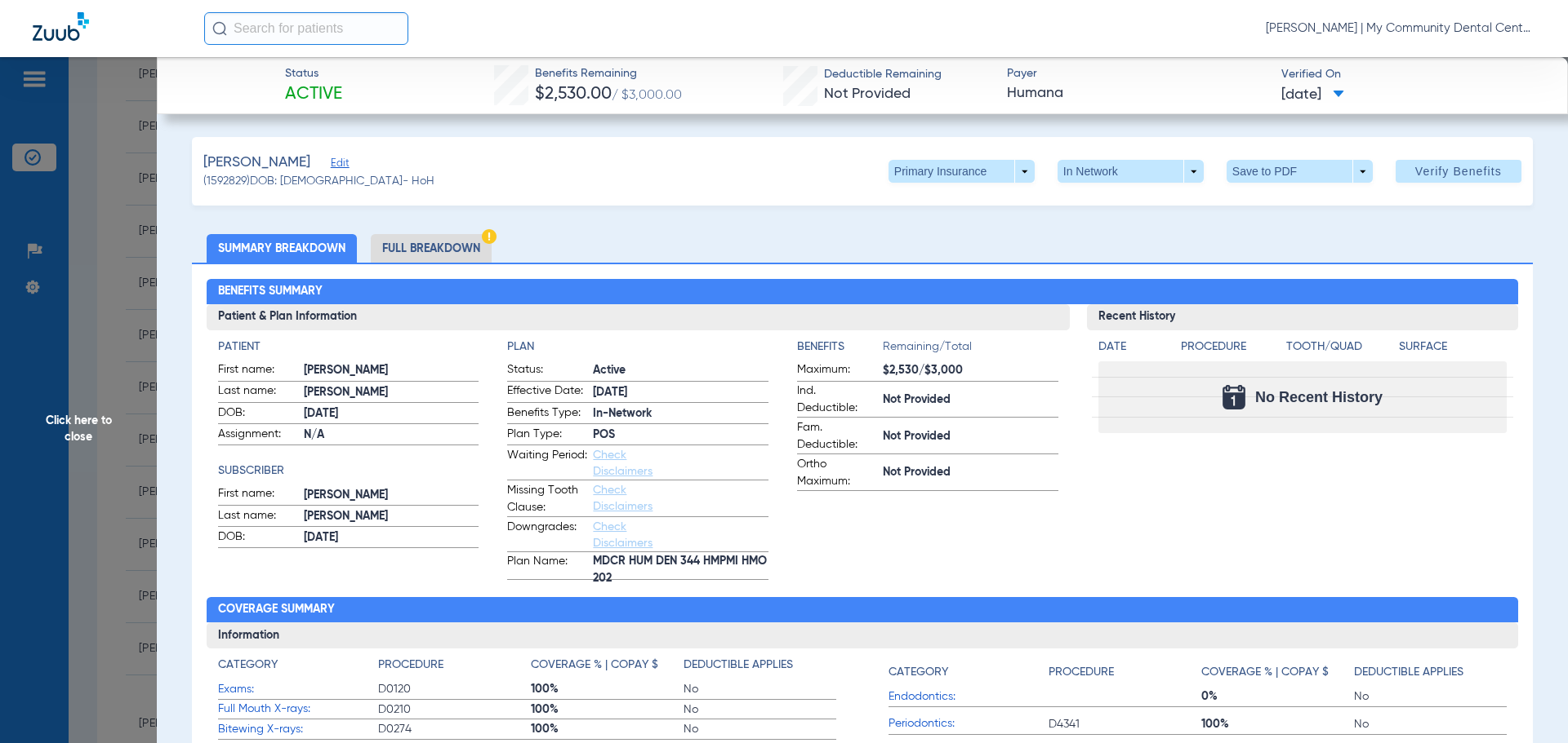
click at [123, 506] on span "Click here to close" at bounding box center [79, 428] width 157 height 743
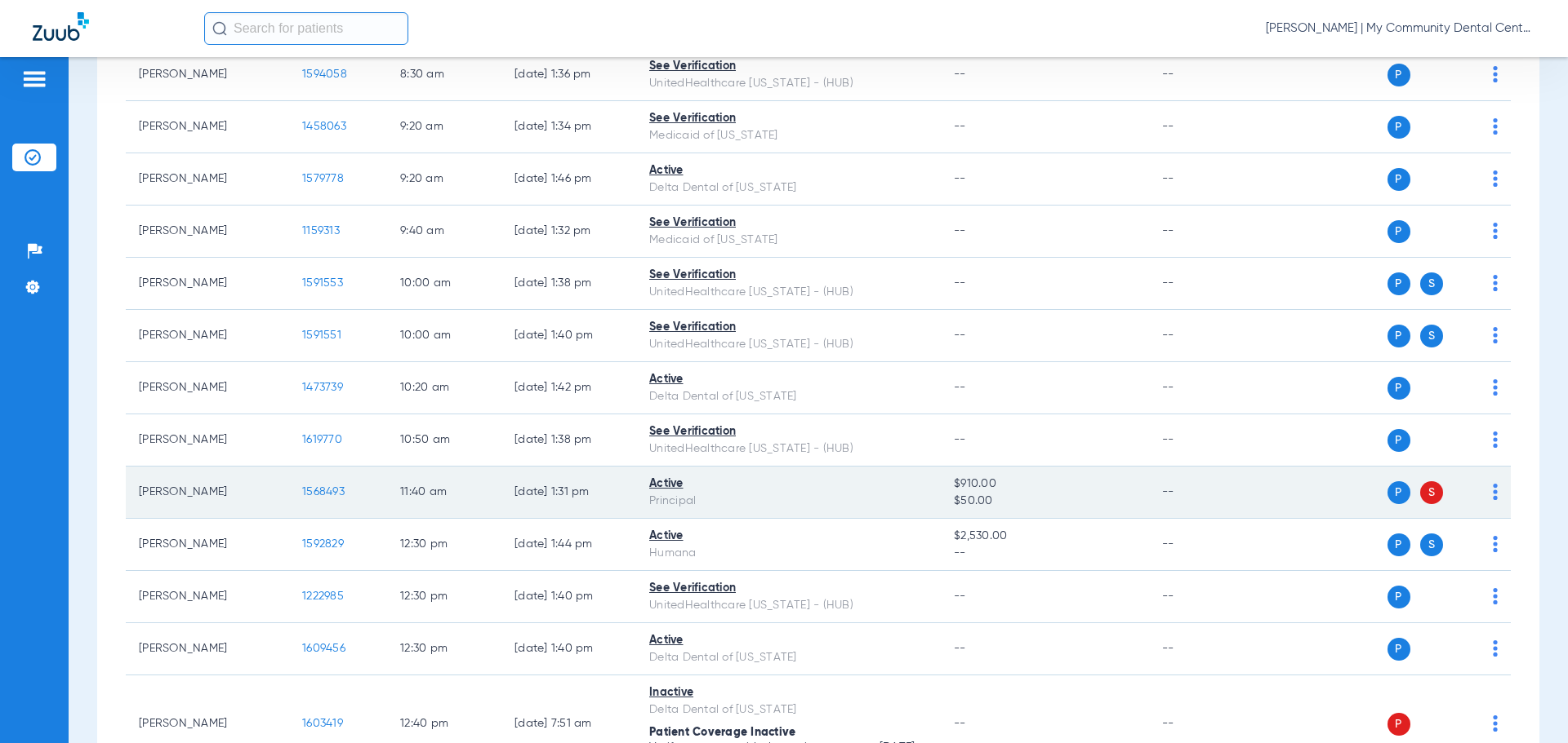
click at [321, 496] on span "1568493" at bounding box center [323, 492] width 42 height 12
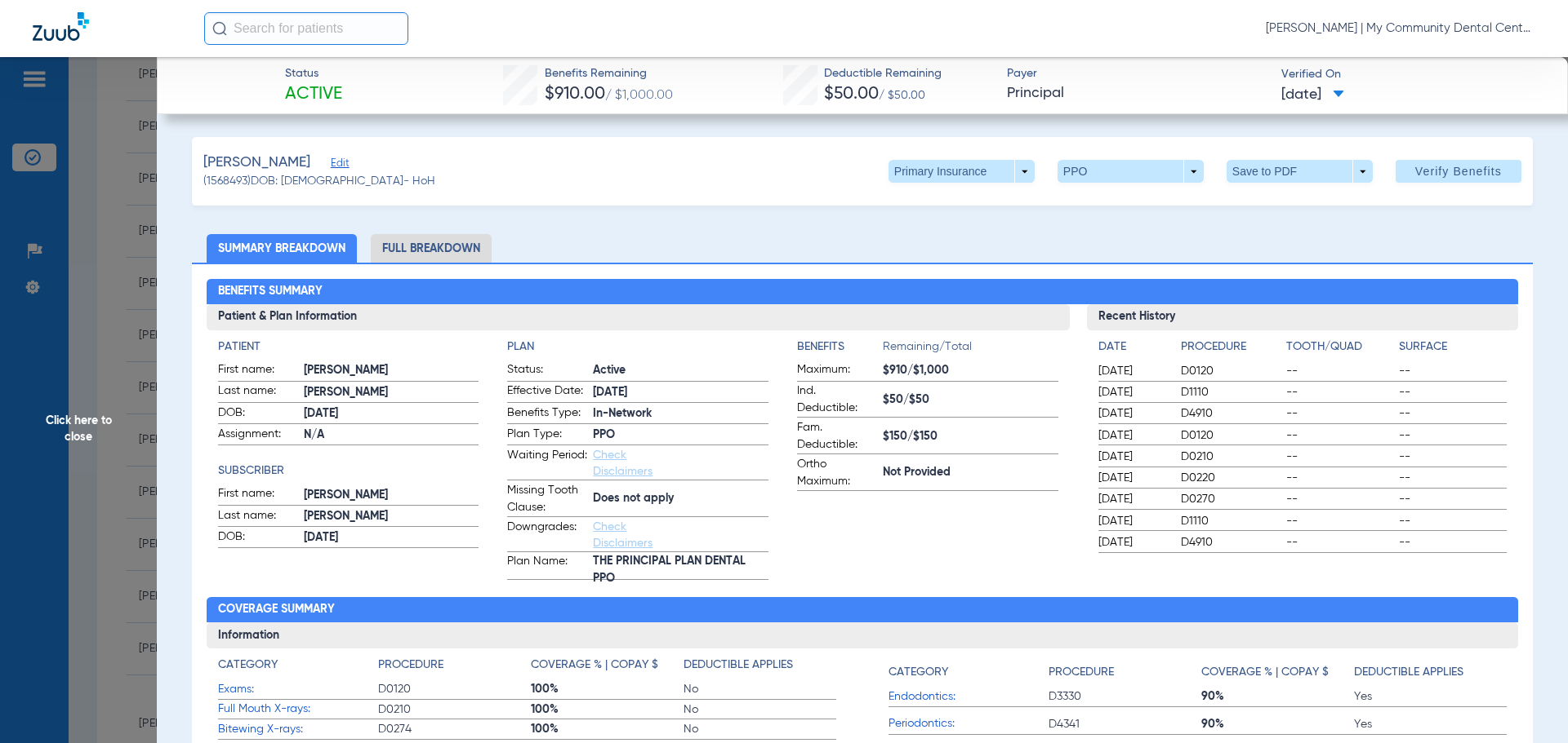
click at [460, 239] on li "Full Breakdown" at bounding box center [431, 248] width 121 height 29
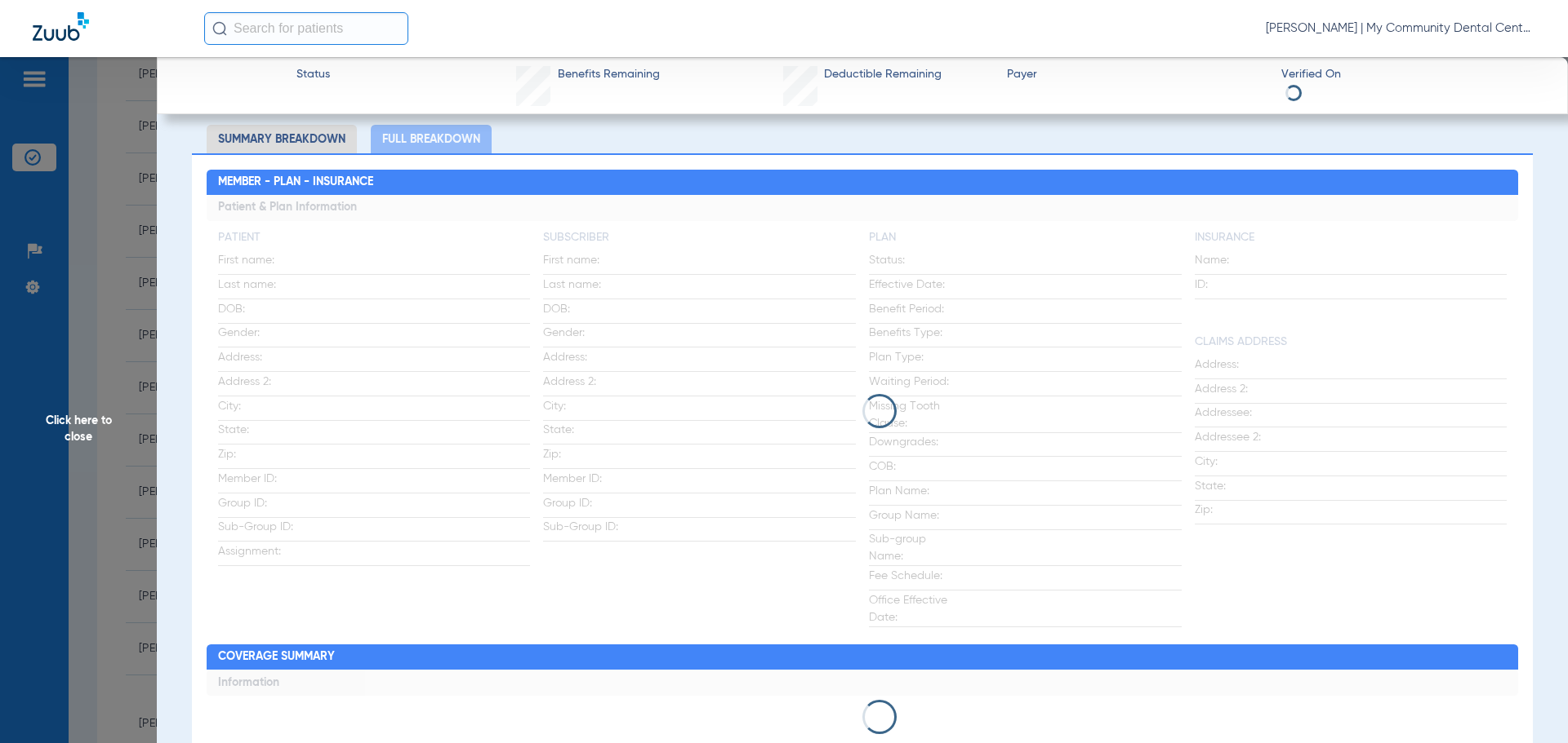
scroll to position [82, 0]
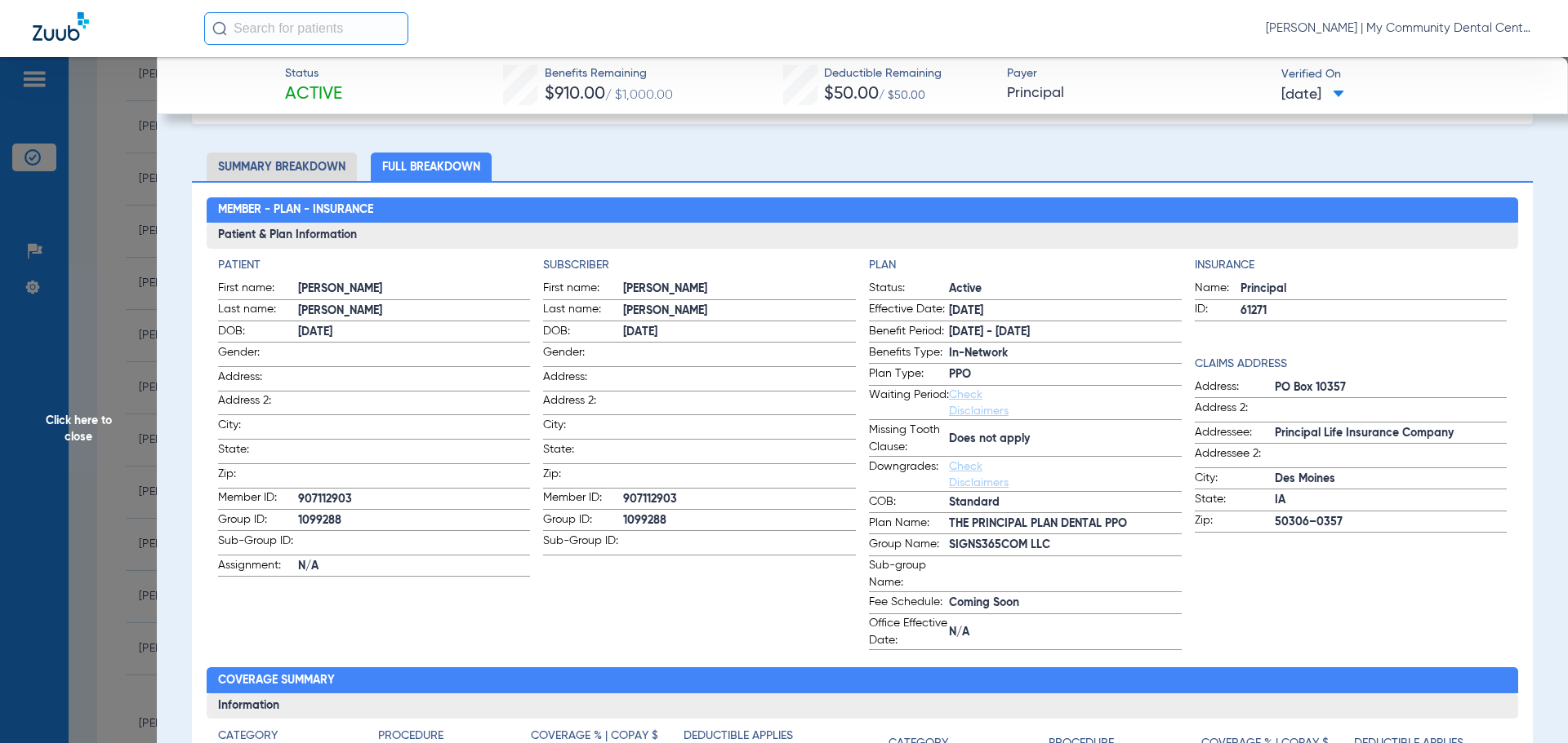
click at [51, 492] on span "Click here to close" at bounding box center [79, 428] width 157 height 743
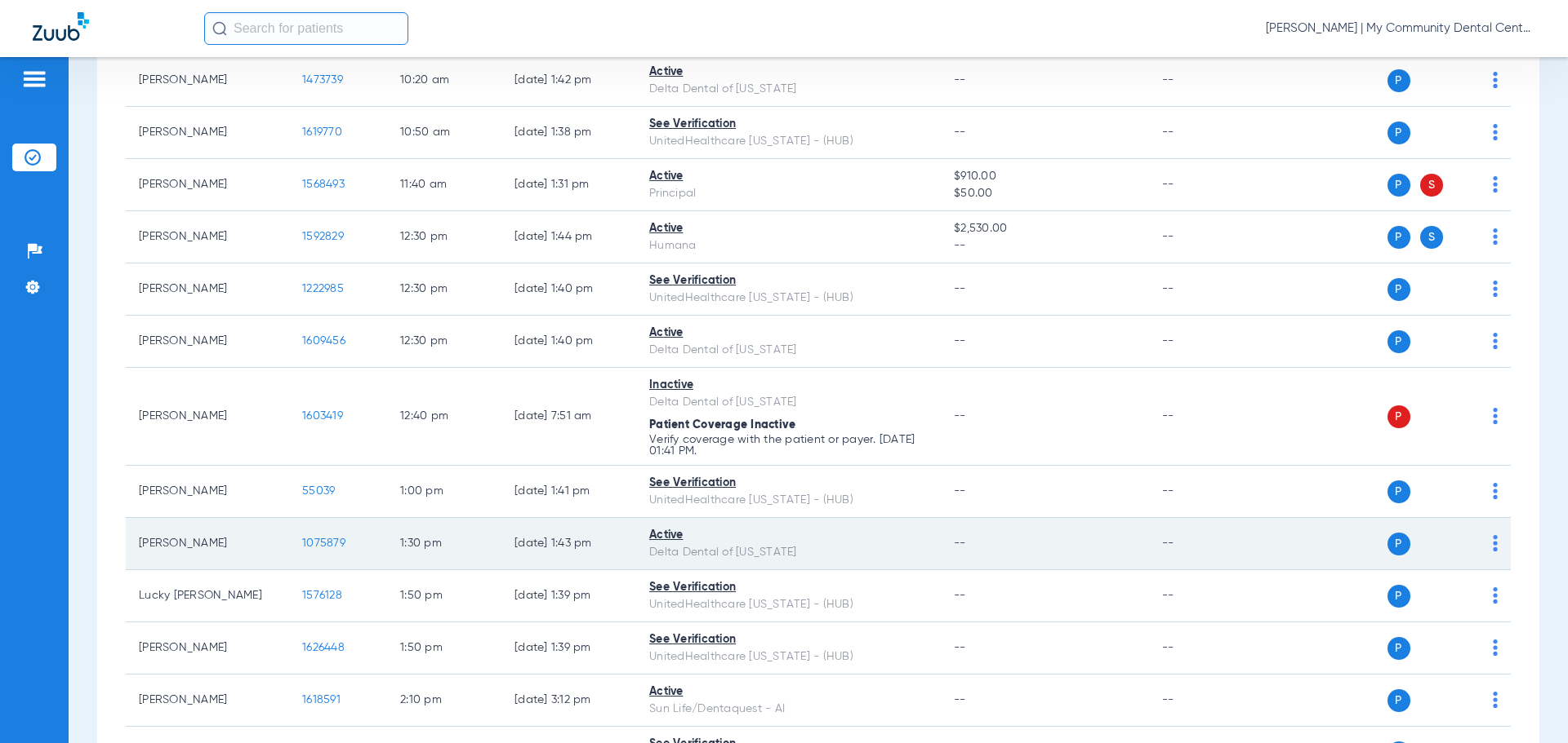
scroll to position [879, 0]
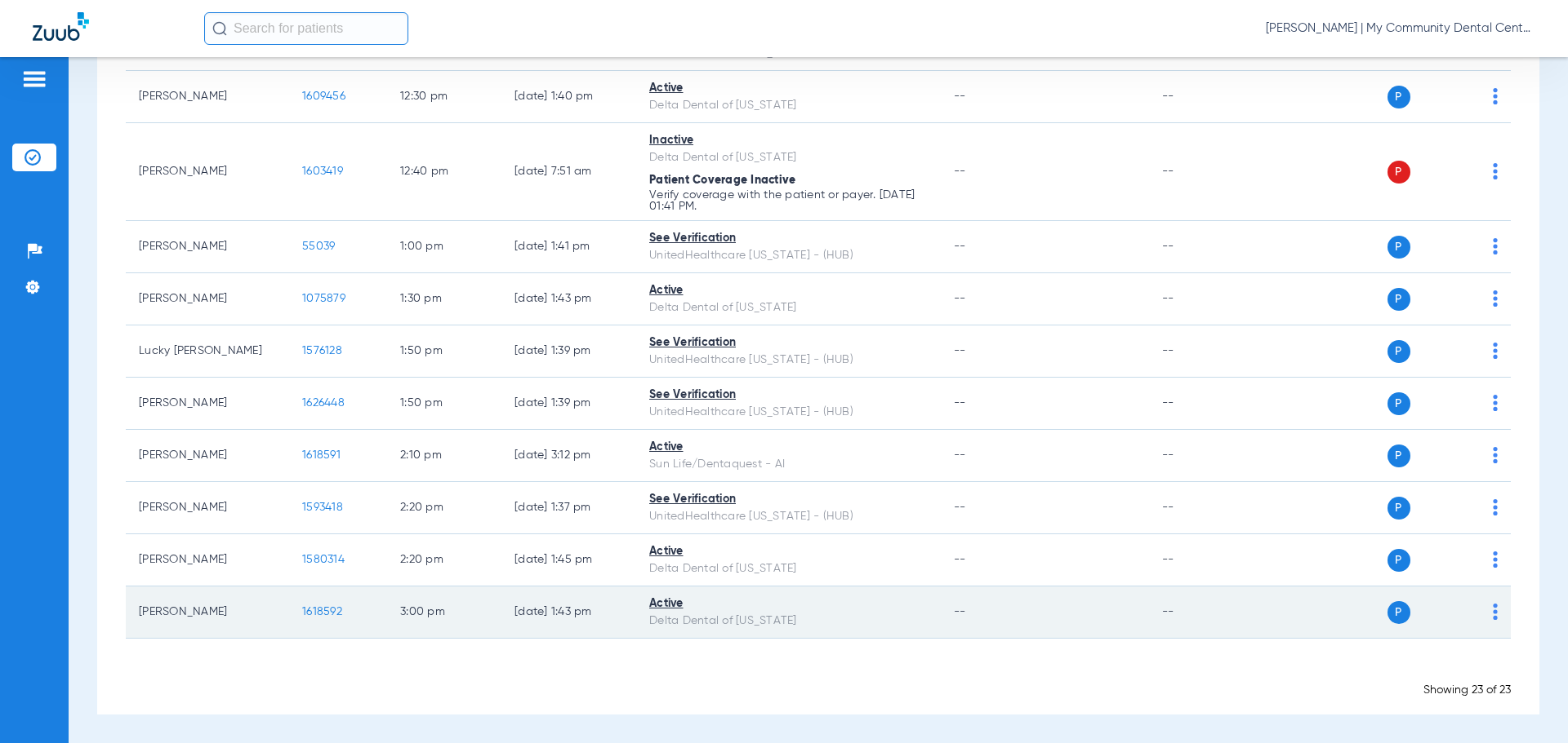
click at [457, 618] on td "3:00 PM" at bounding box center [444, 612] width 114 height 52
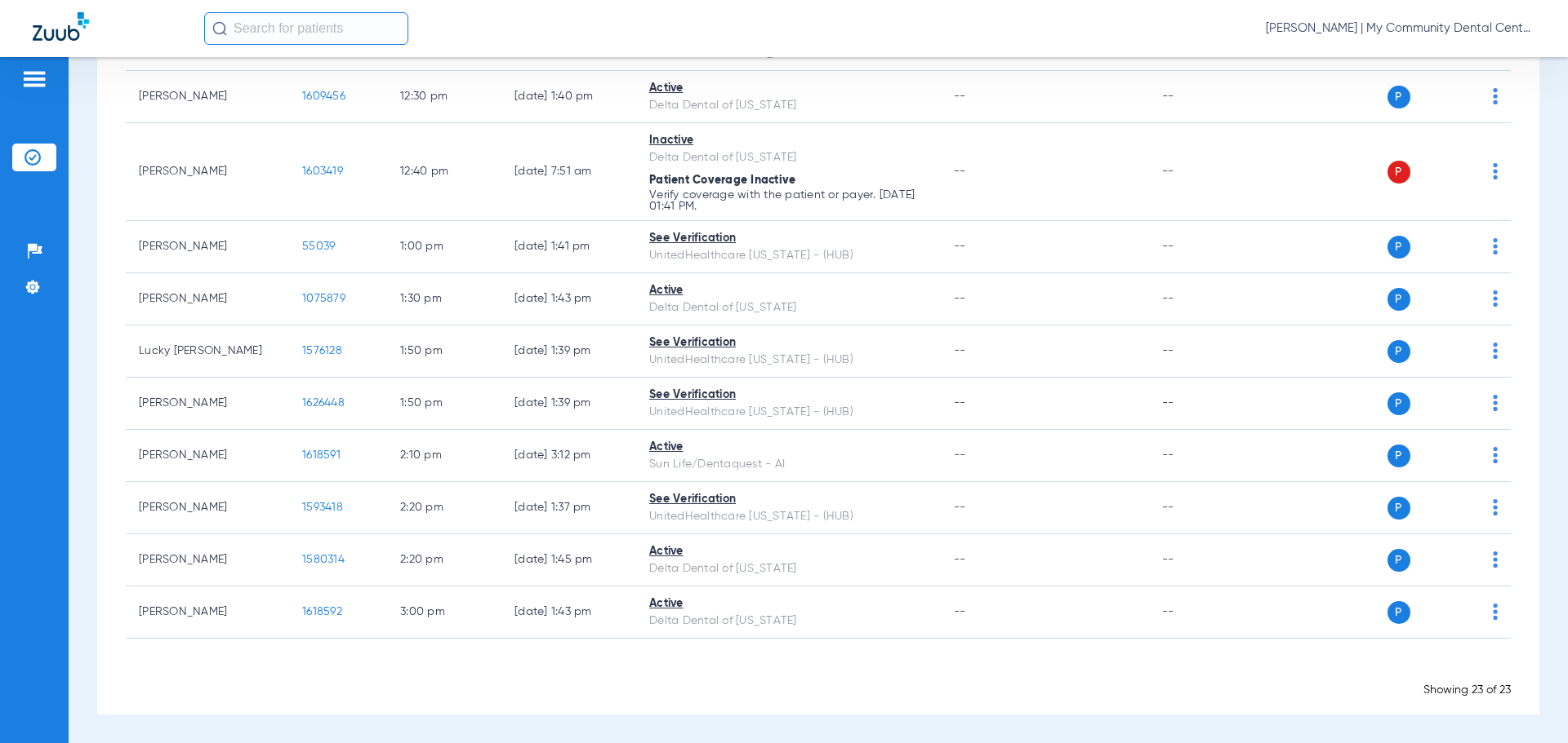
click at [551, 688] on div "Showing 23 of 23" at bounding box center [818, 690] width 1384 height 17
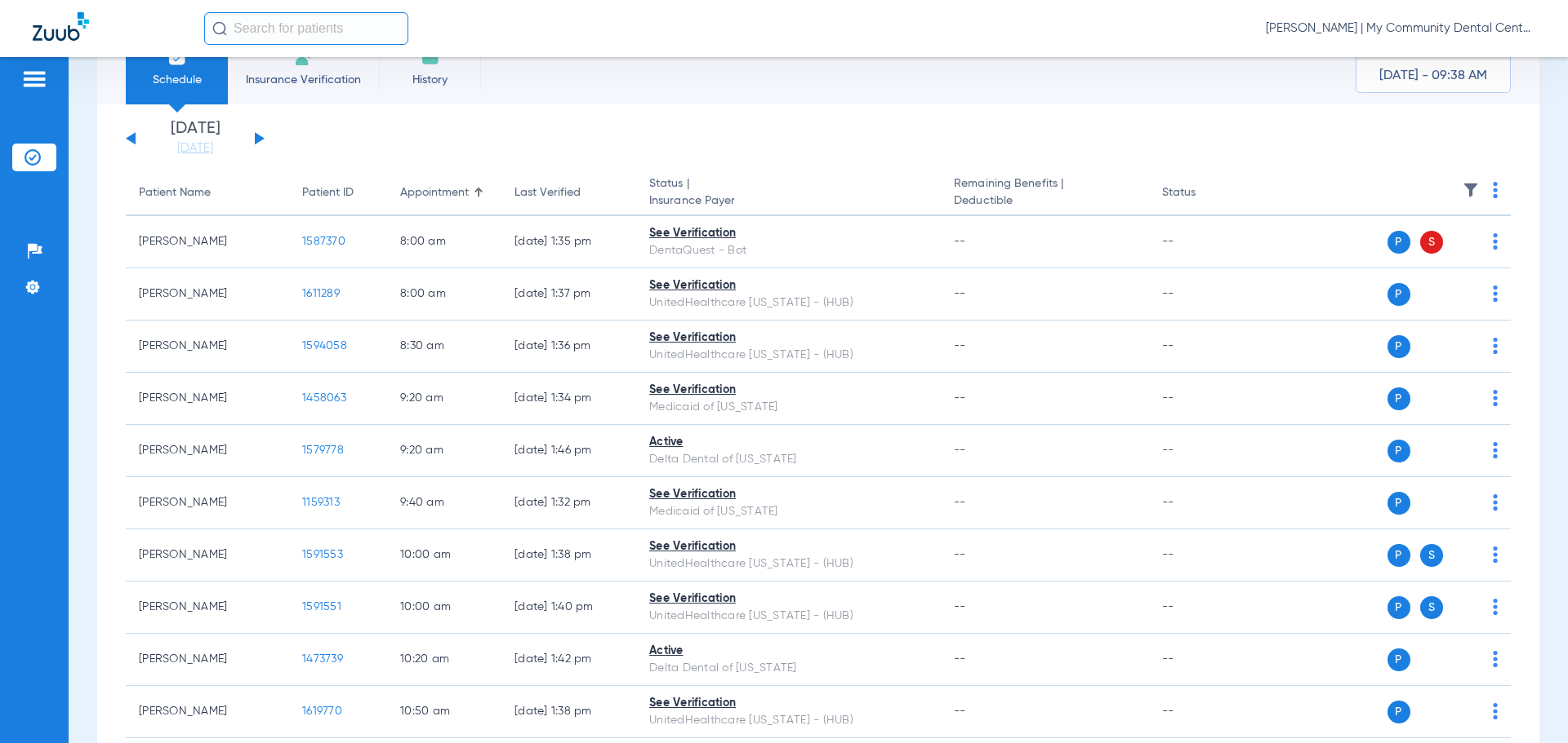
scroll to position [0, 0]
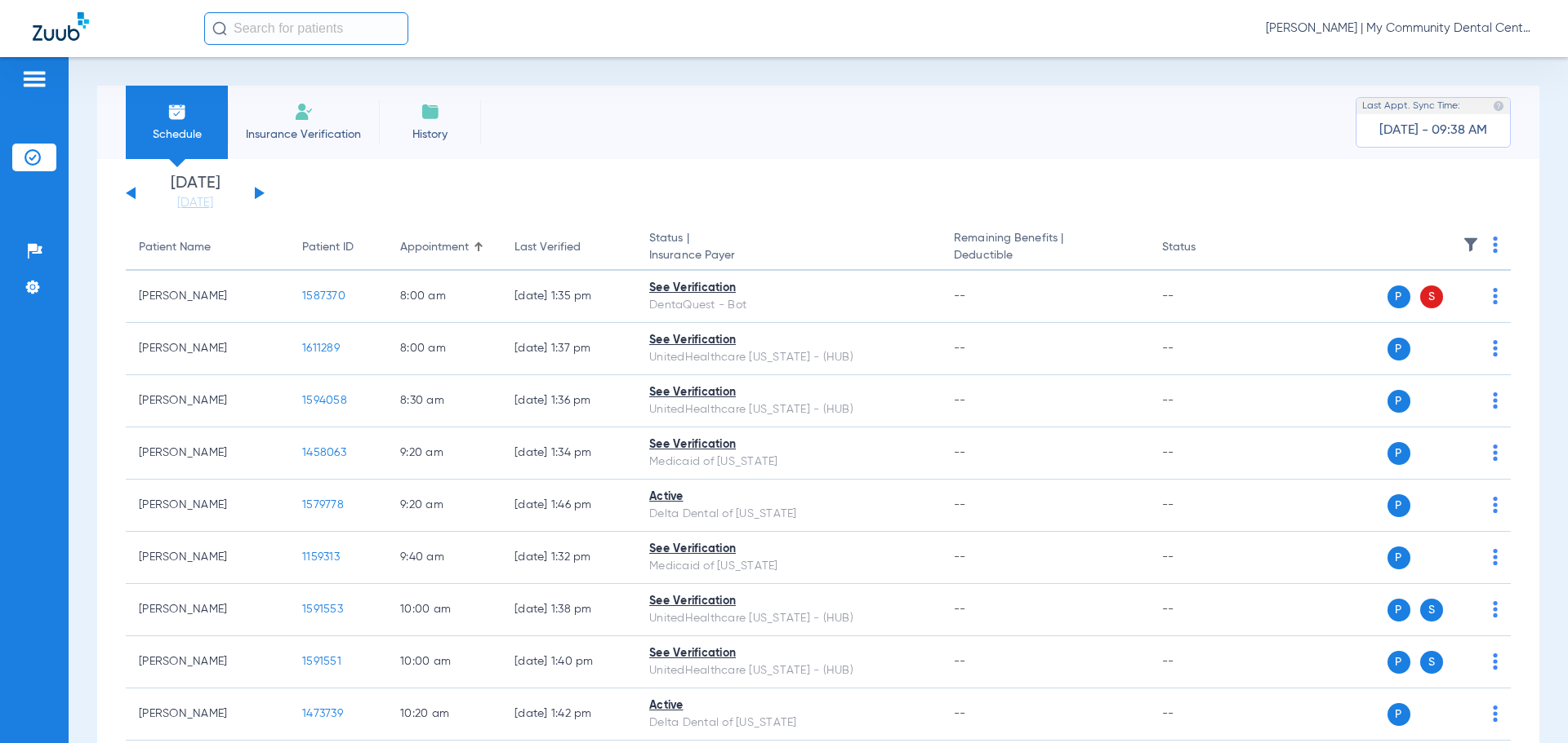
click at [263, 188] on div "[DATE] [DATE] [DATE] [DATE] [DATE] [DATE] [DATE] [DATE] [DATE] [DATE] [DATE] [D…" at bounding box center [195, 193] width 139 height 36
click at [254, 196] on div "[DATE] [DATE] [DATE] [DATE] [DATE] [DATE] [DATE] [DATE] [DATE] [DATE] [DATE] [D…" at bounding box center [195, 193] width 139 height 36
click at [257, 196] on button at bounding box center [260, 193] width 10 height 12
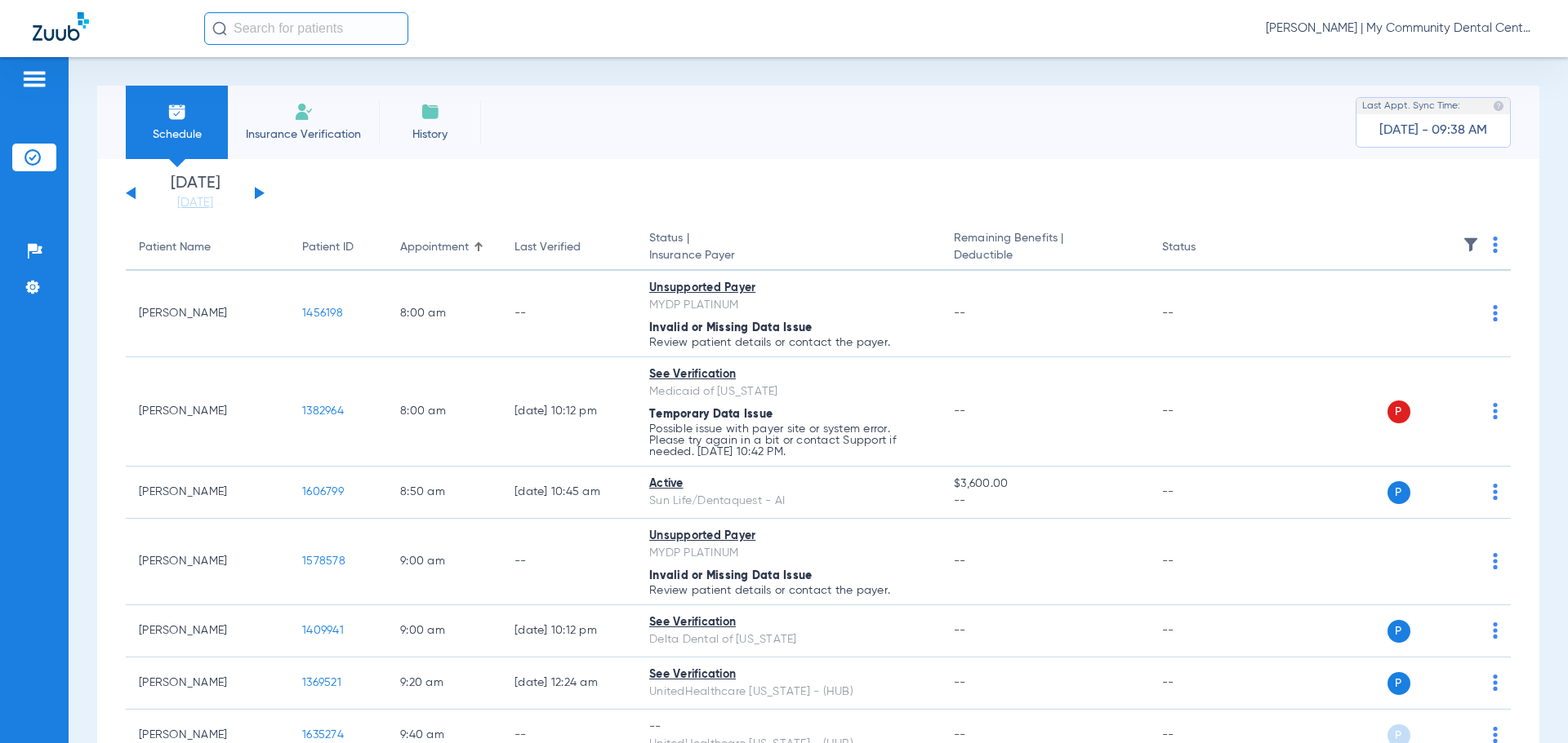
click at [1493, 241] on img at bounding box center [1495, 245] width 5 height 17
click at [1440, 307] on span "Verify All" at bounding box center [1420, 309] width 102 height 12
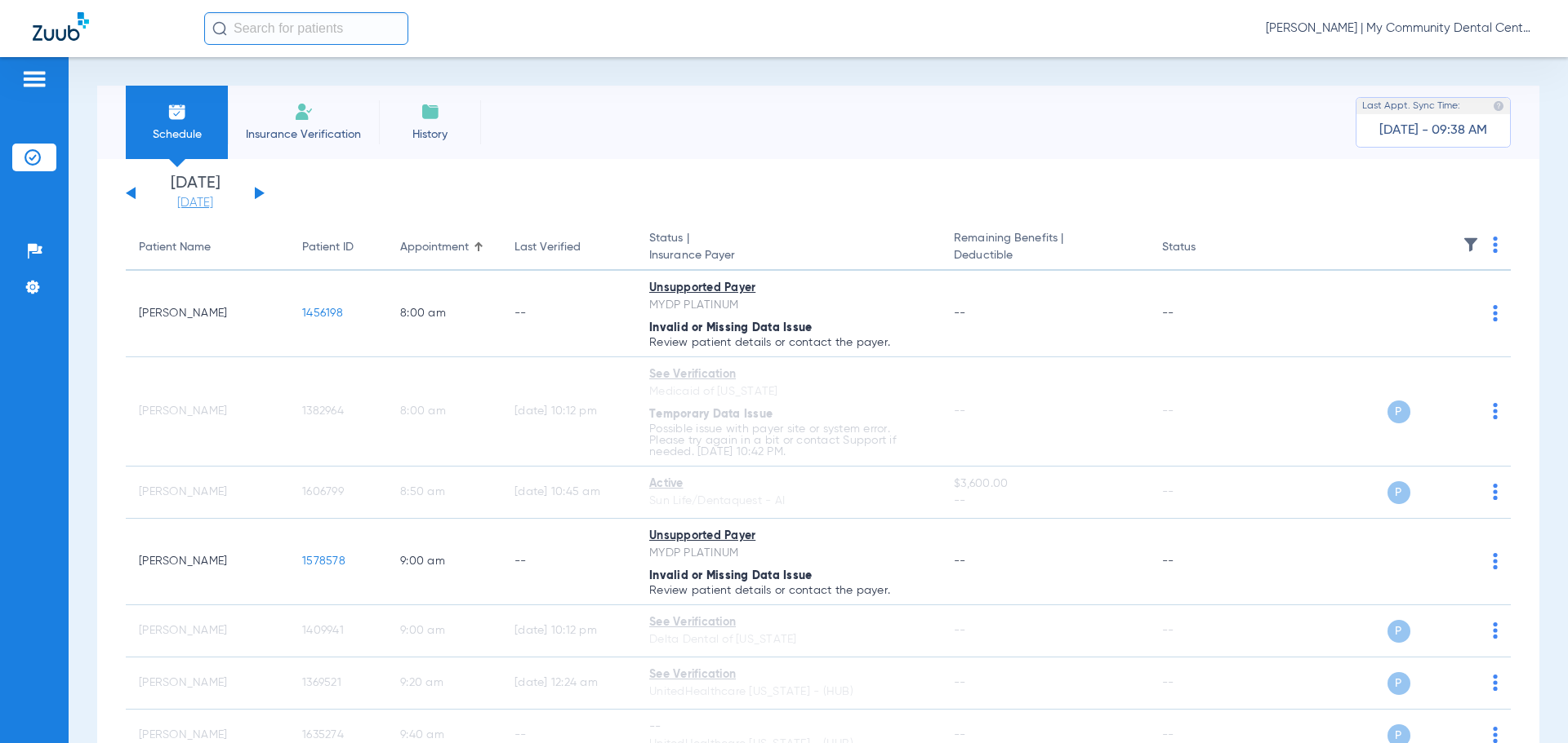
click at [228, 199] on link "[DATE]" at bounding box center [195, 203] width 98 height 17
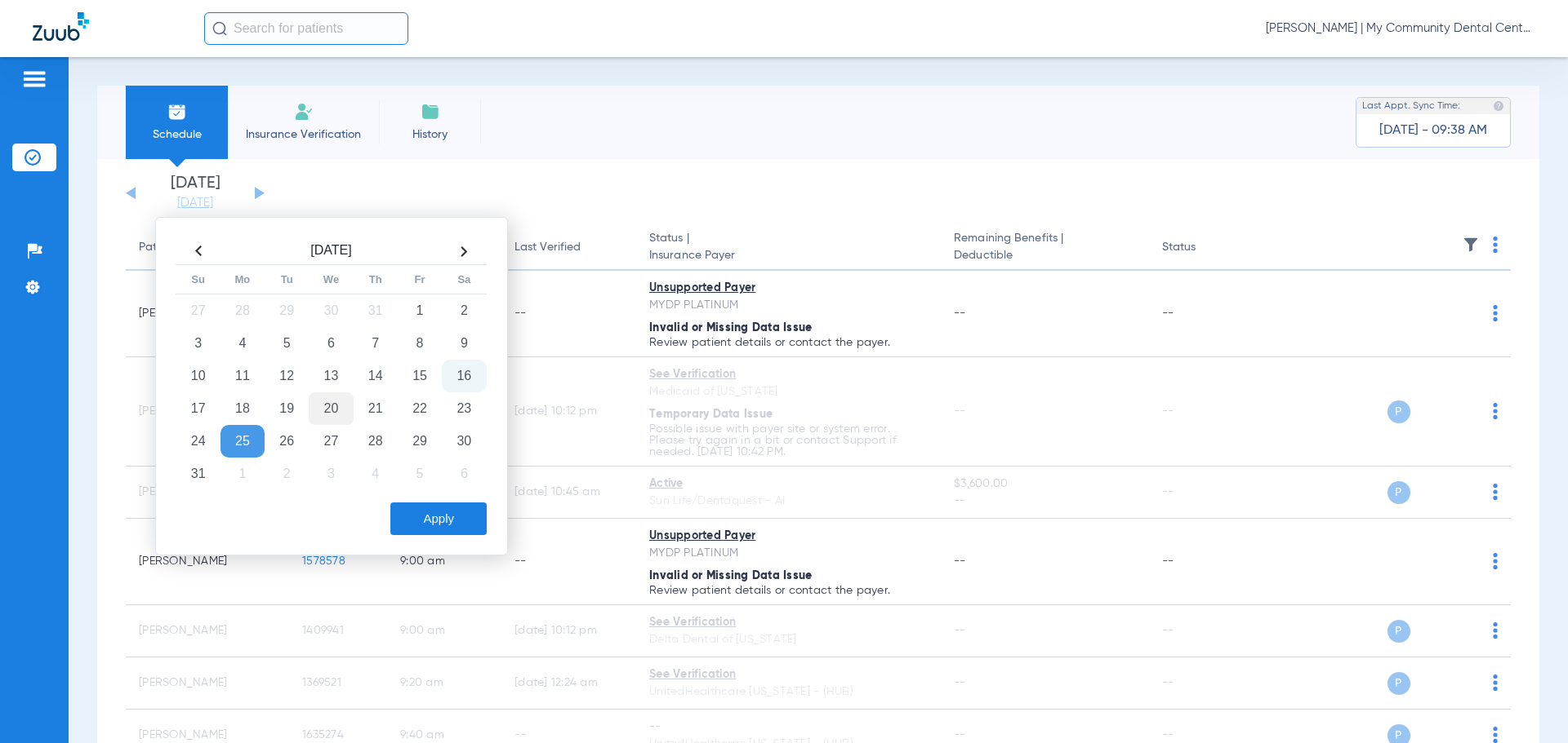
click at [329, 402] on td "20" at bounding box center [330, 408] width 44 height 32
click at [444, 517] on button "Apply" at bounding box center [438, 518] width 97 height 32
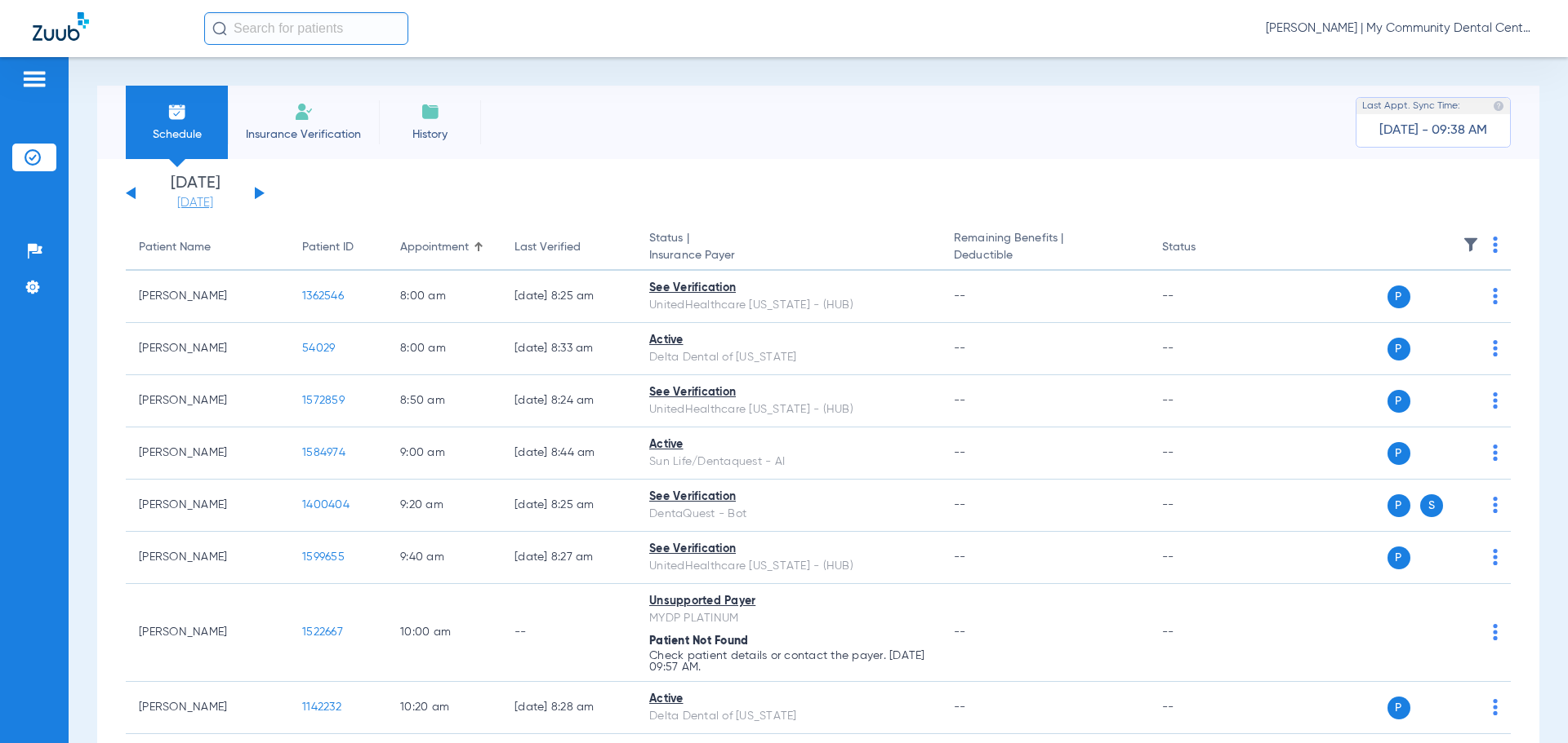
click at [193, 207] on link "[DATE]" at bounding box center [195, 203] width 98 height 17
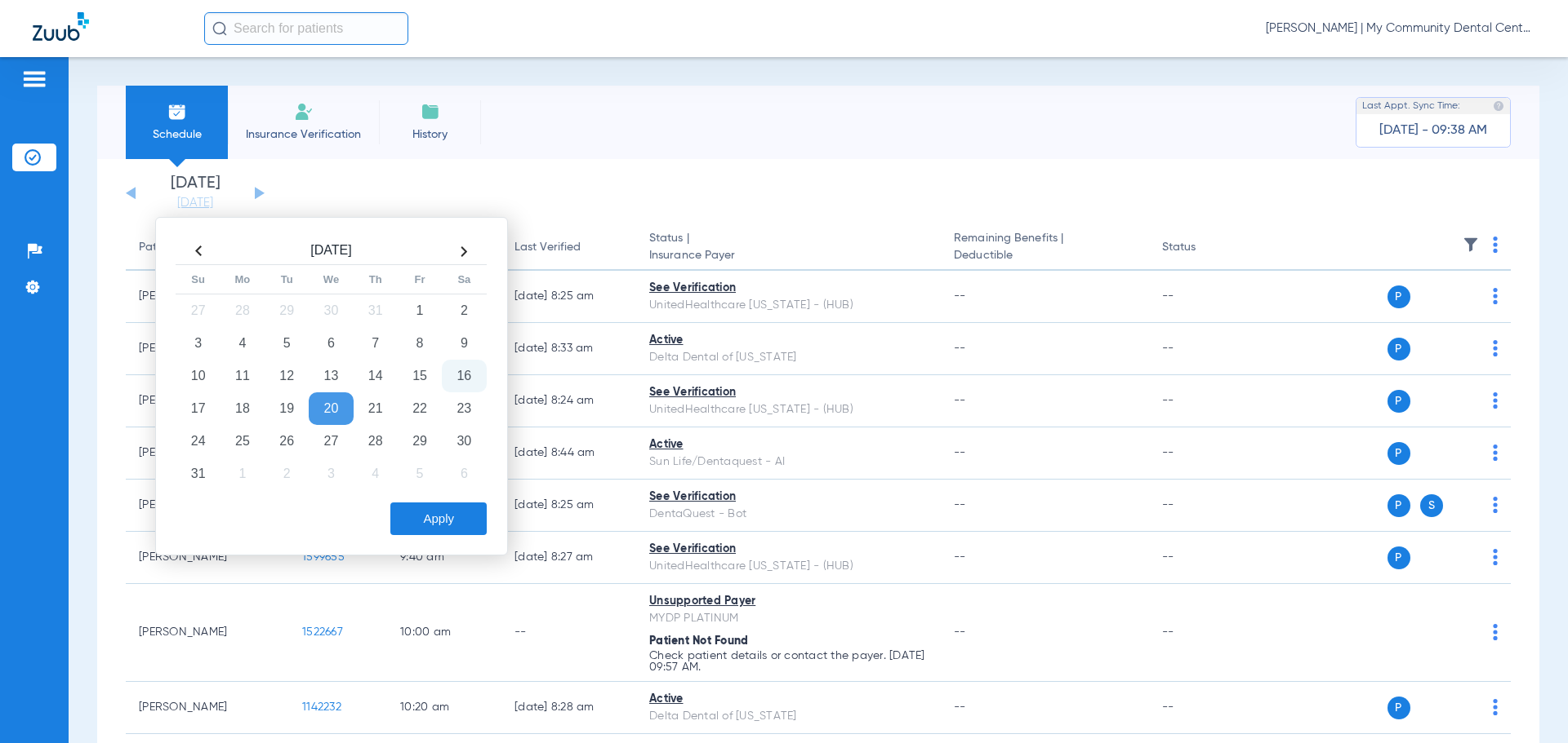
click at [444, 522] on button "Apply" at bounding box center [438, 518] width 97 height 32
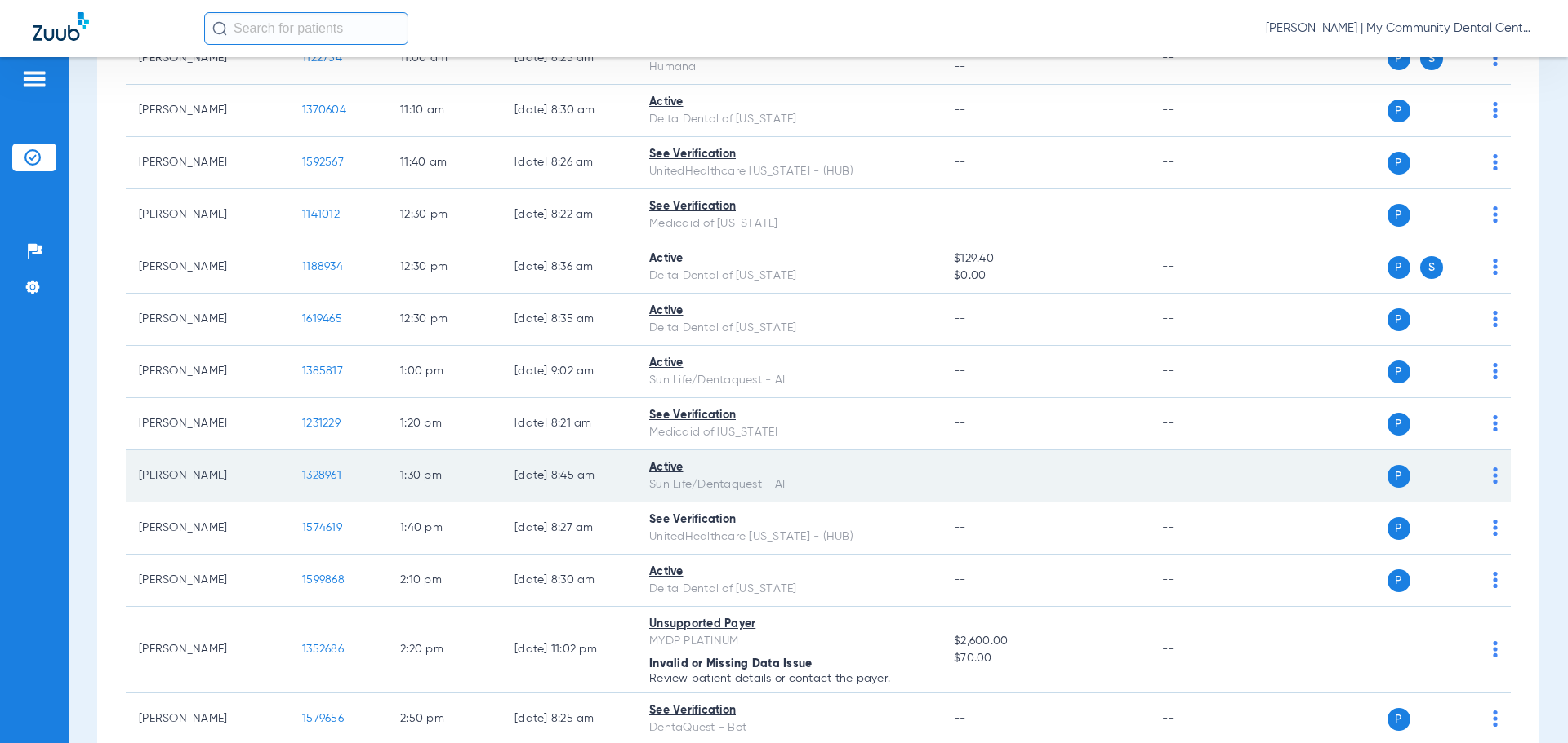
scroll to position [1017, 0]
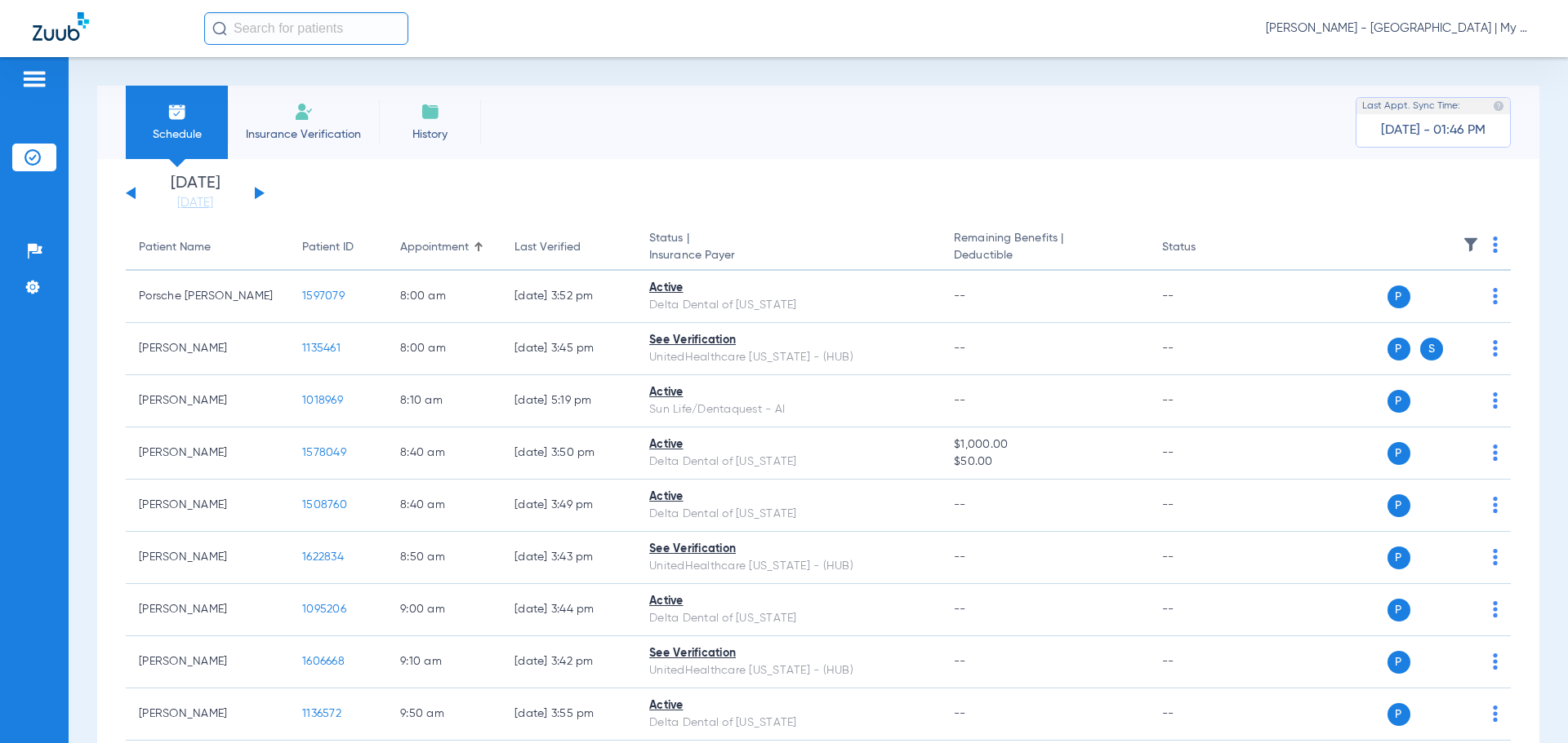
click at [258, 190] on div "[DATE] [DATE] [DATE] [DATE] [DATE] [DATE] [DATE] [DATE] [DATE] [DATE] [DATE] [D…" at bounding box center [195, 193] width 139 height 36
click at [256, 192] on button at bounding box center [260, 193] width 10 height 12
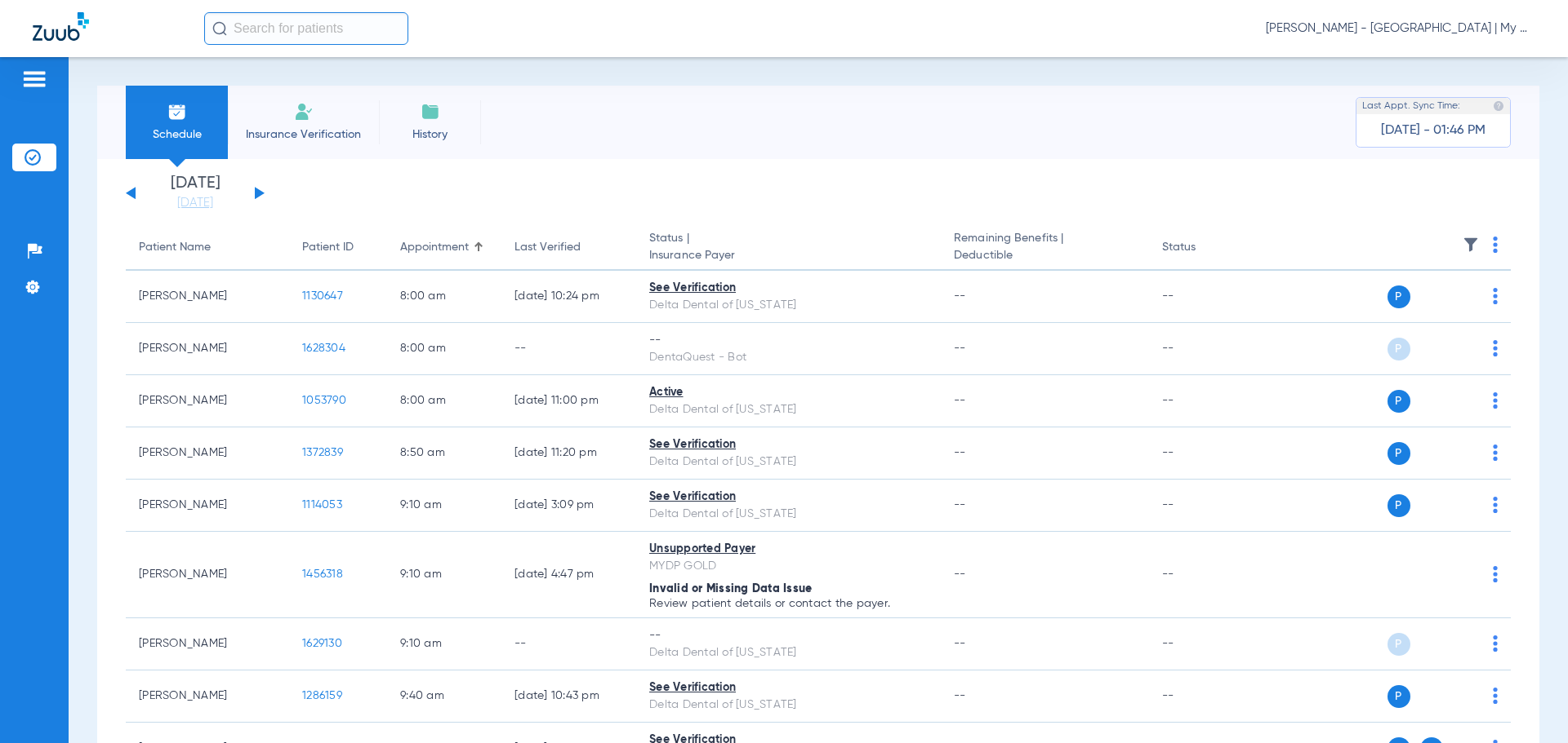
click at [1487, 249] on th at bounding box center [1384, 247] width 252 height 45
click at [1477, 250] on th at bounding box center [1384, 247] width 252 height 45
click at [1493, 247] on img at bounding box center [1495, 245] width 5 height 17
click at [1444, 300] on button "Verify All" at bounding box center [1420, 308] width 128 height 32
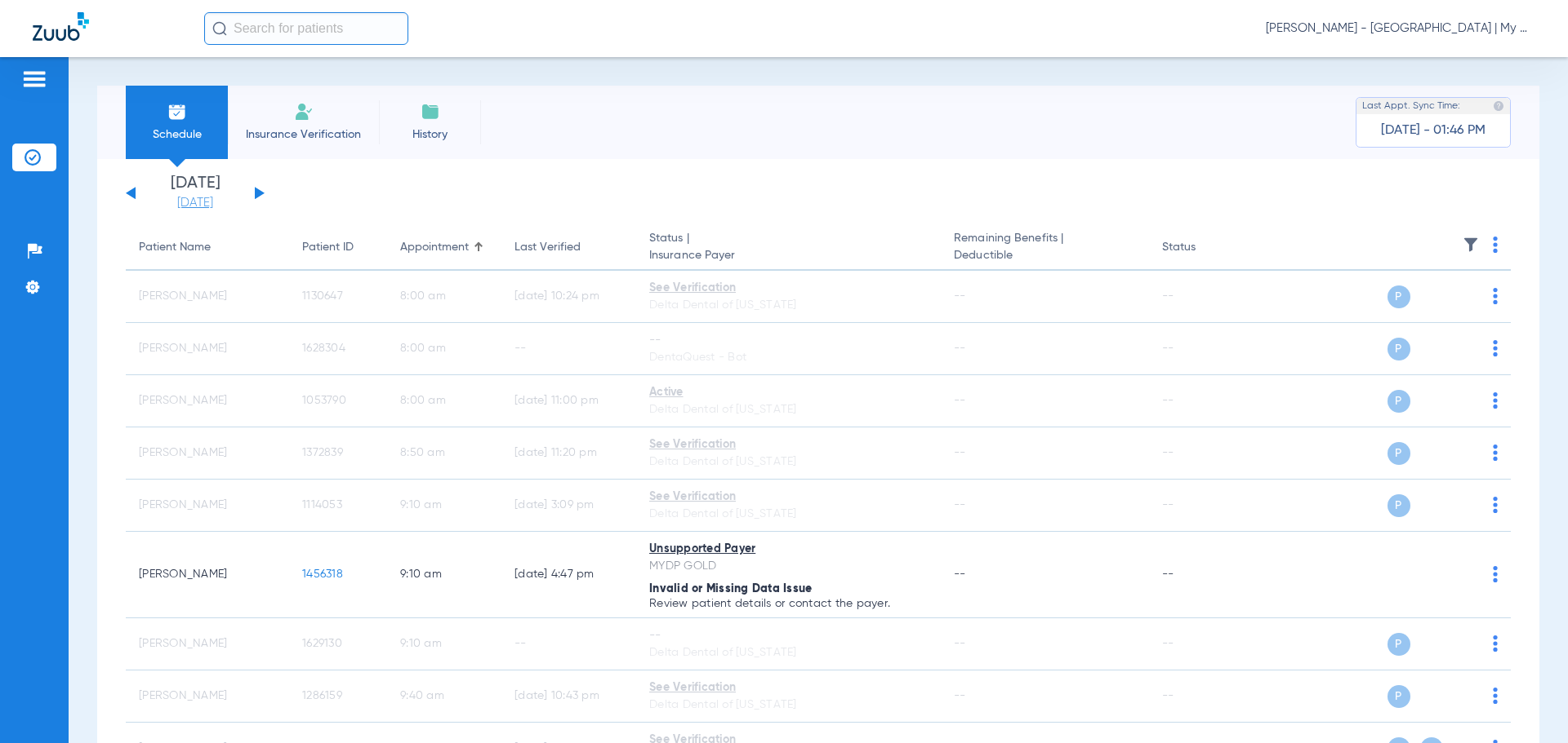
click at [189, 203] on link "[DATE]" at bounding box center [195, 203] width 98 height 17
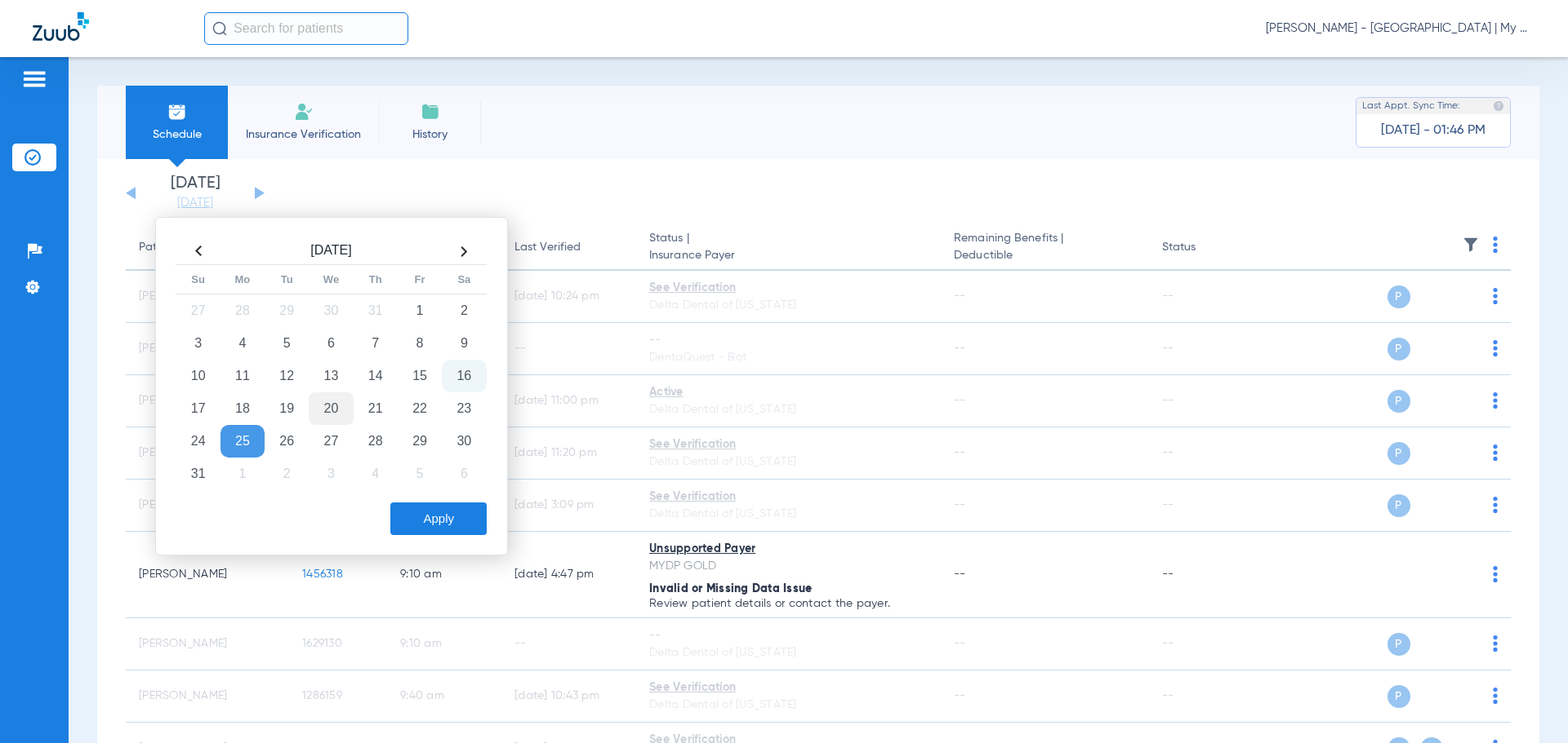
click at [321, 403] on td "20" at bounding box center [330, 408] width 44 height 32
click at [437, 511] on button "Apply" at bounding box center [438, 518] width 97 height 32
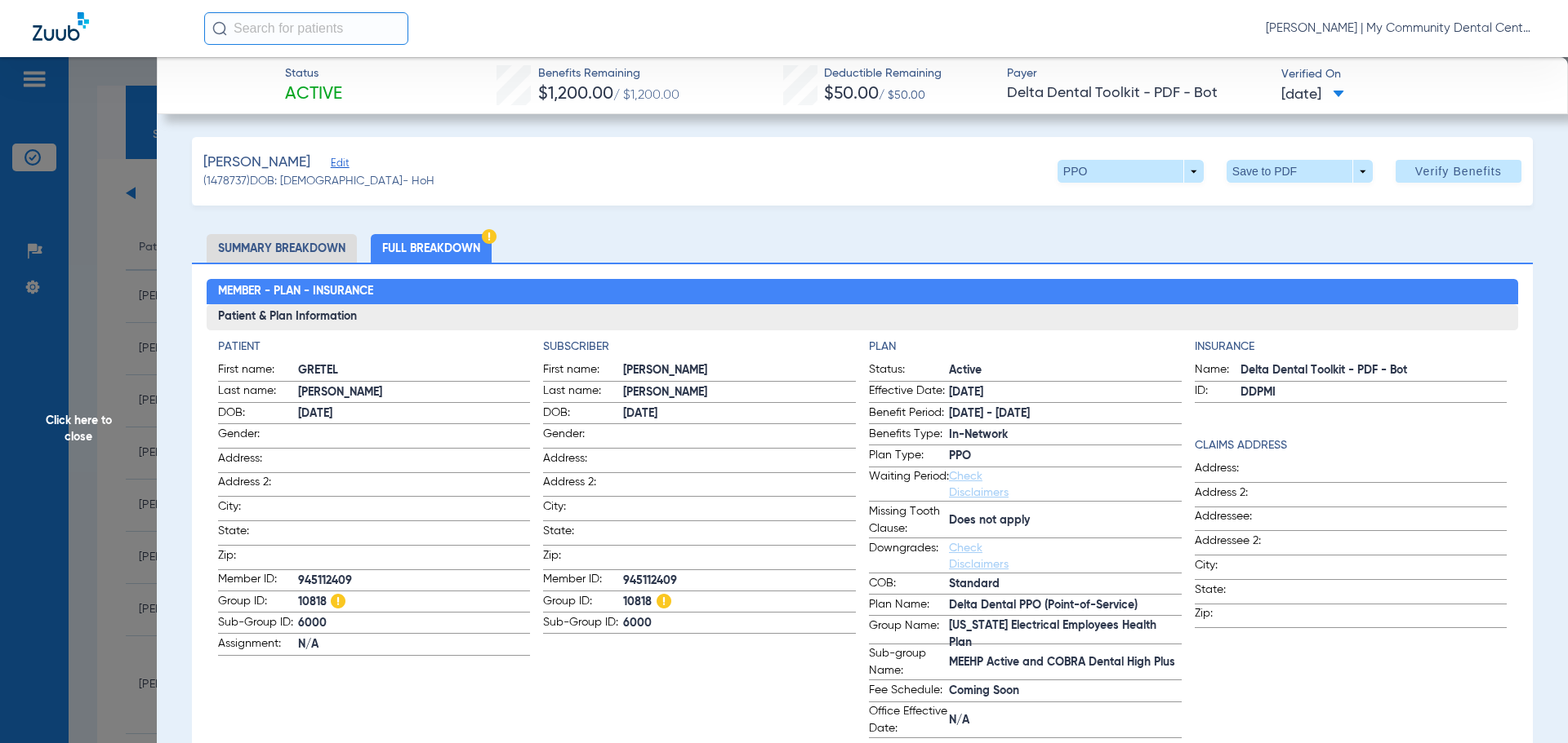
scroll to position [163, 0]
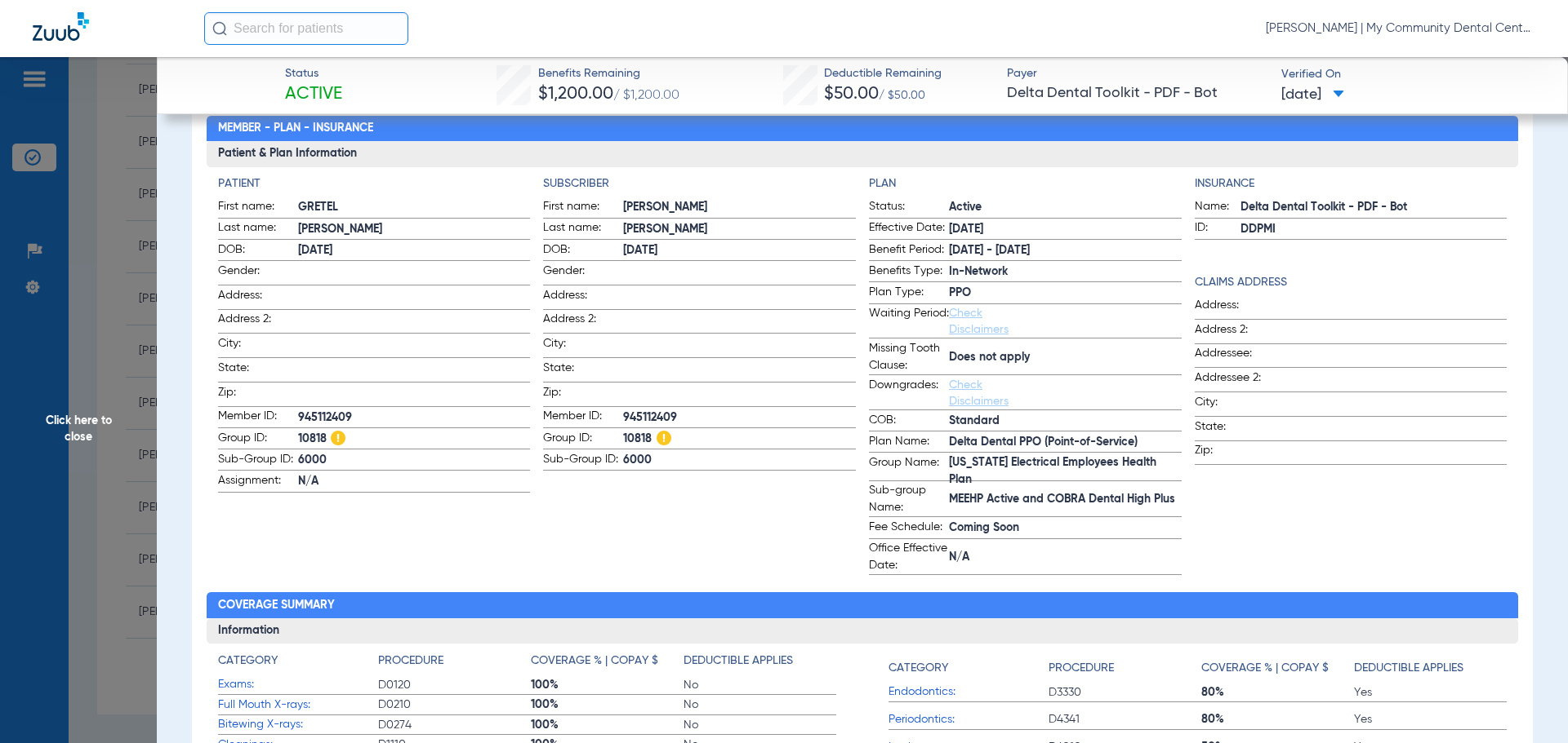
click at [144, 183] on span "Click here to close" at bounding box center [79, 428] width 157 height 743
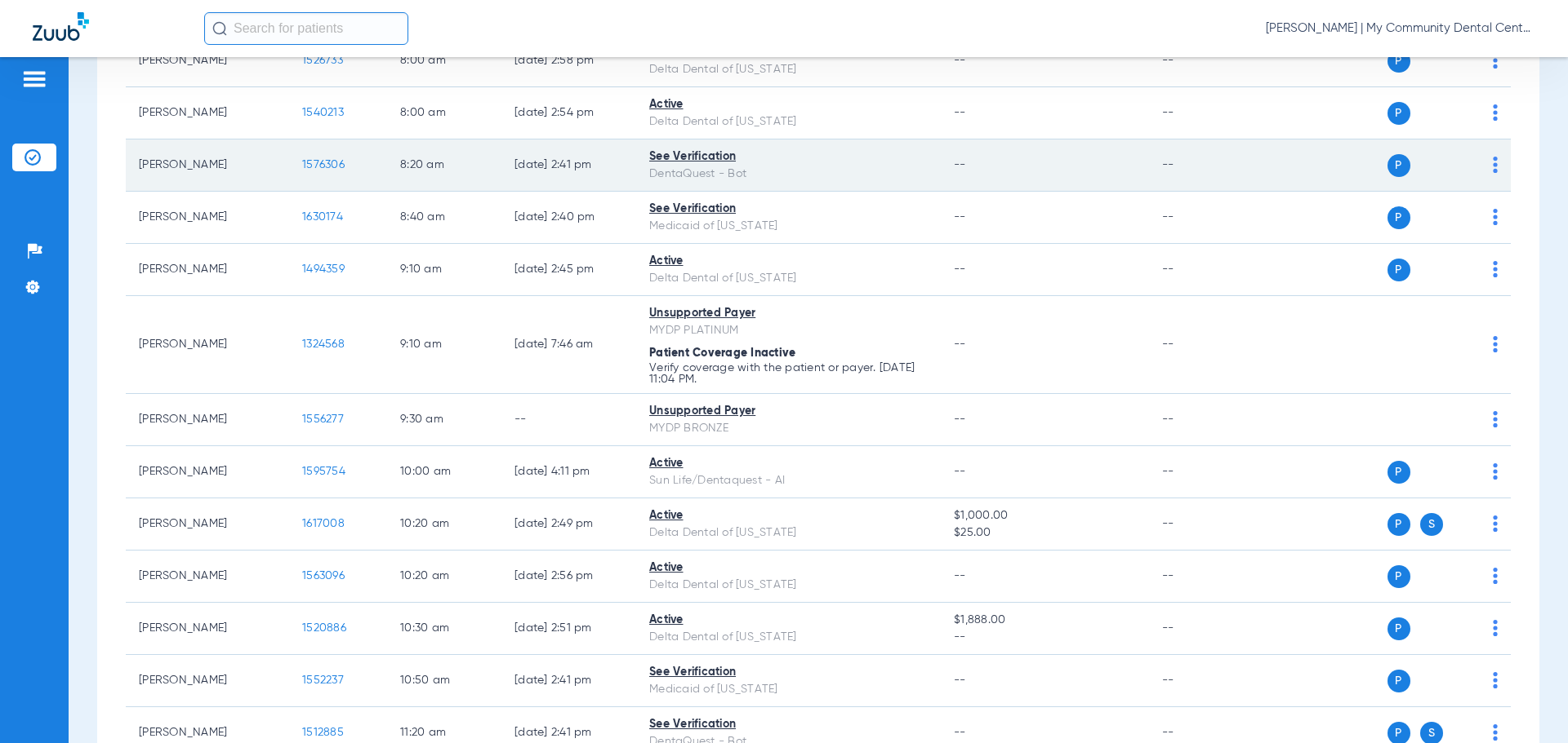
scroll to position [0, 0]
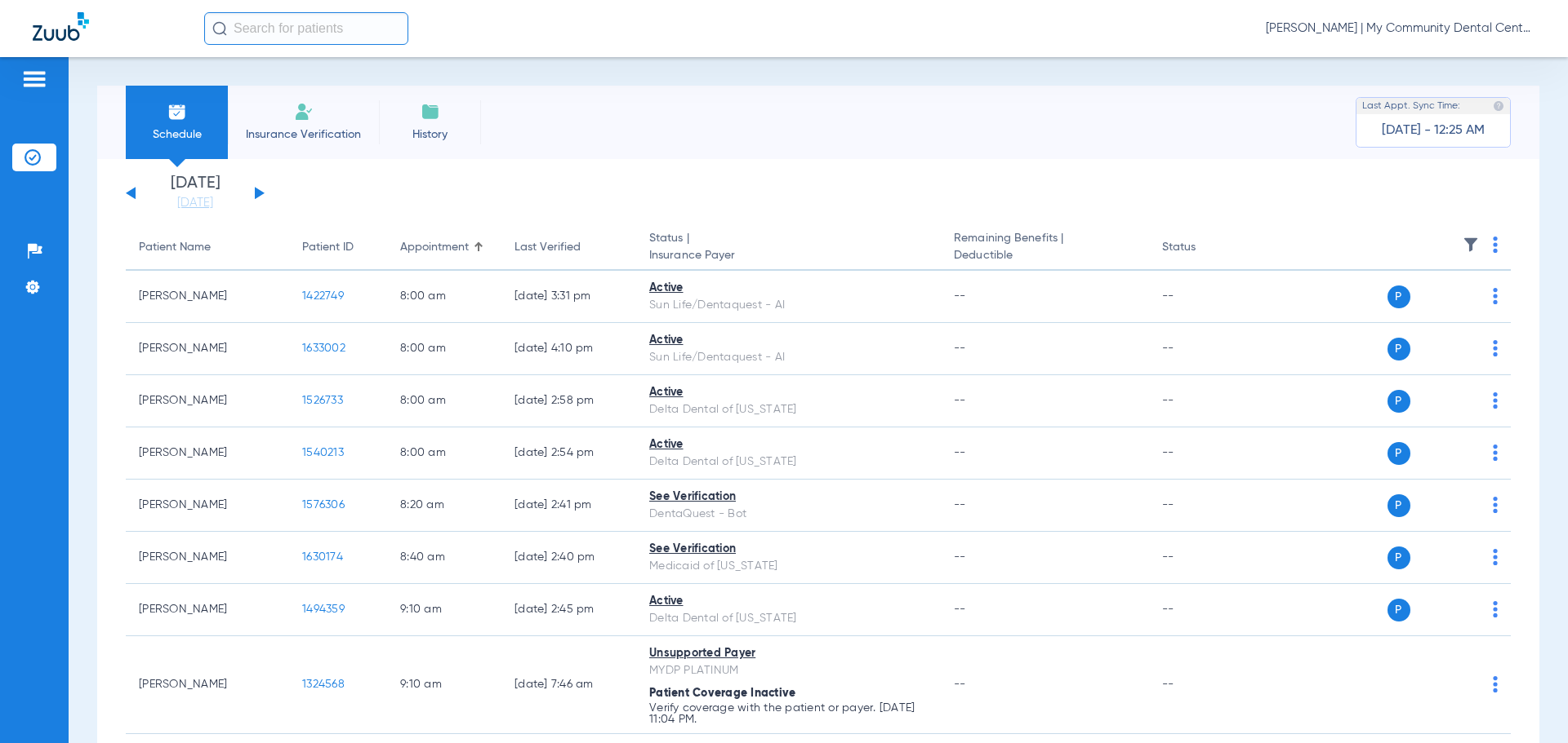
click at [255, 196] on button at bounding box center [260, 193] width 10 height 12
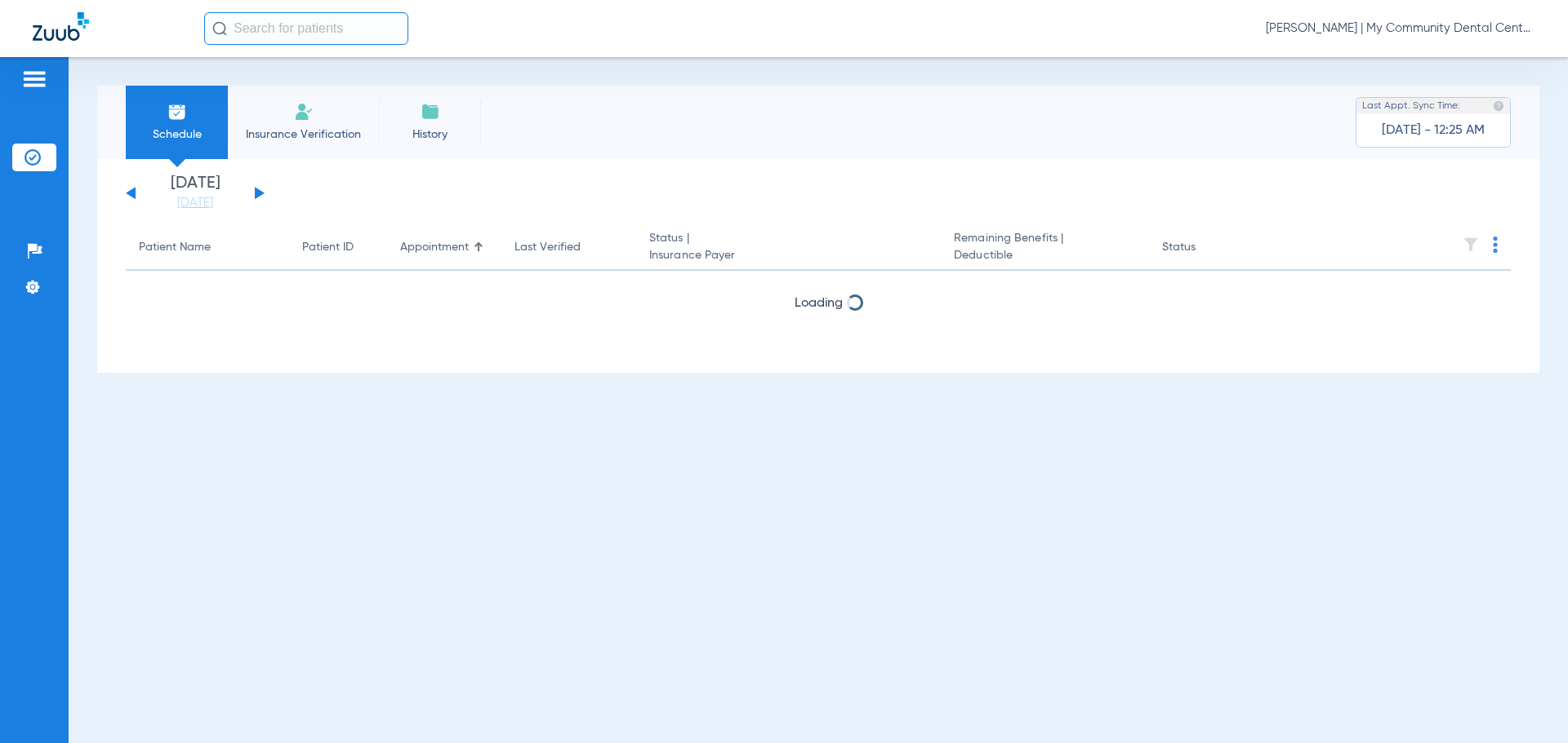
click at [1494, 242] on th at bounding box center [1384, 247] width 252 height 45
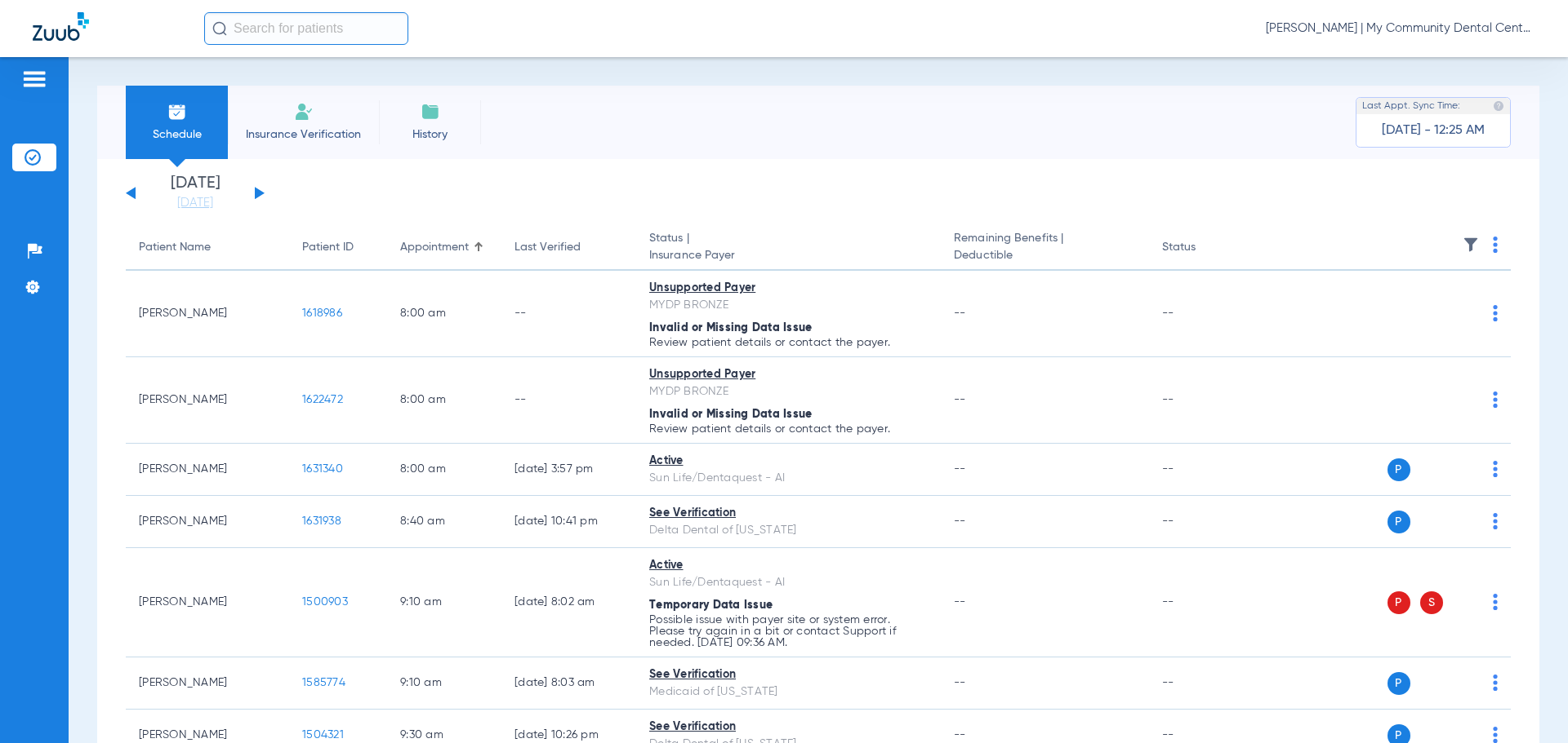
click at [1480, 236] on th at bounding box center [1384, 247] width 252 height 45
click at [1493, 245] on img at bounding box center [1495, 245] width 5 height 17
click at [1447, 302] on button "Verify All" at bounding box center [1420, 308] width 128 height 32
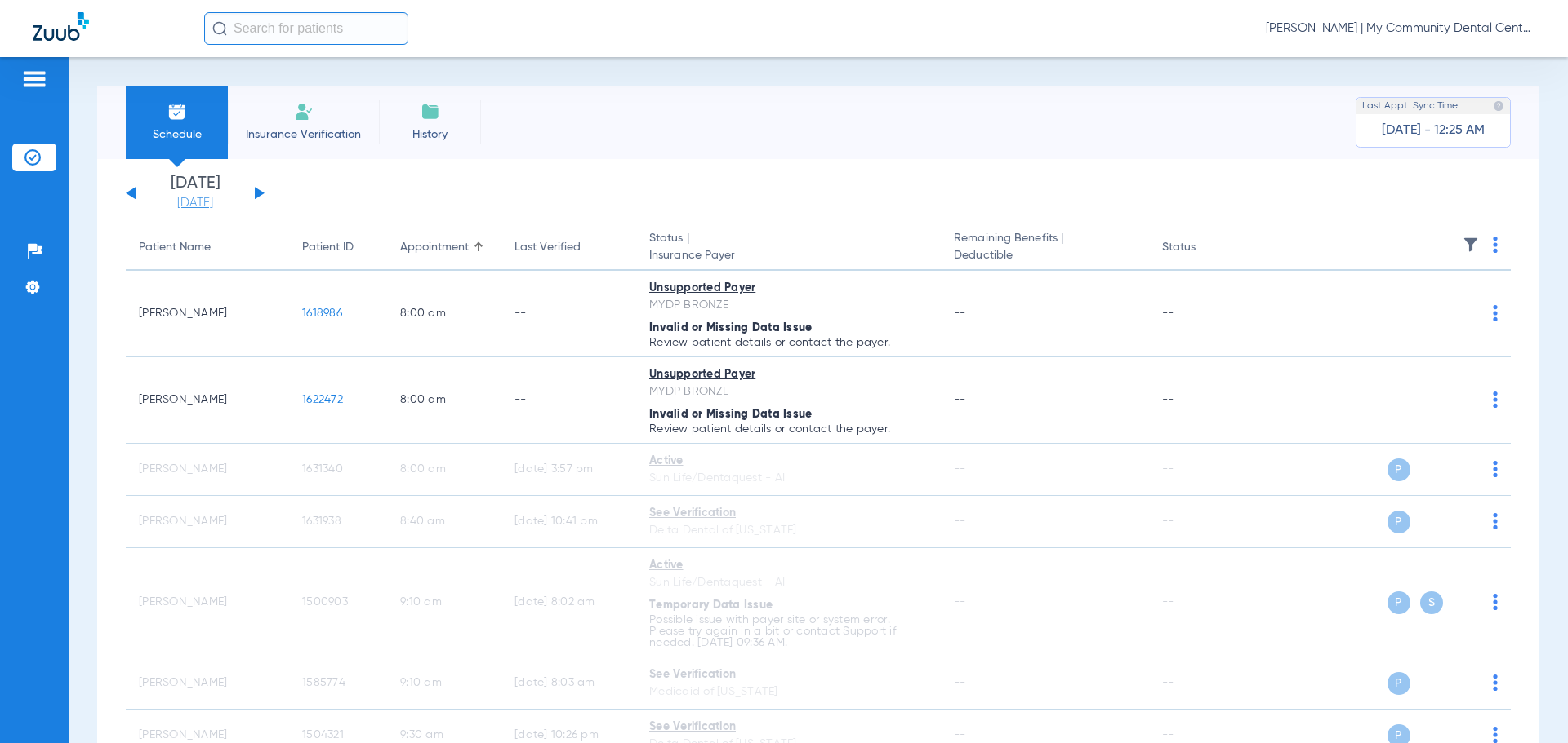
click at [214, 200] on link "[DATE]" at bounding box center [195, 203] width 98 height 17
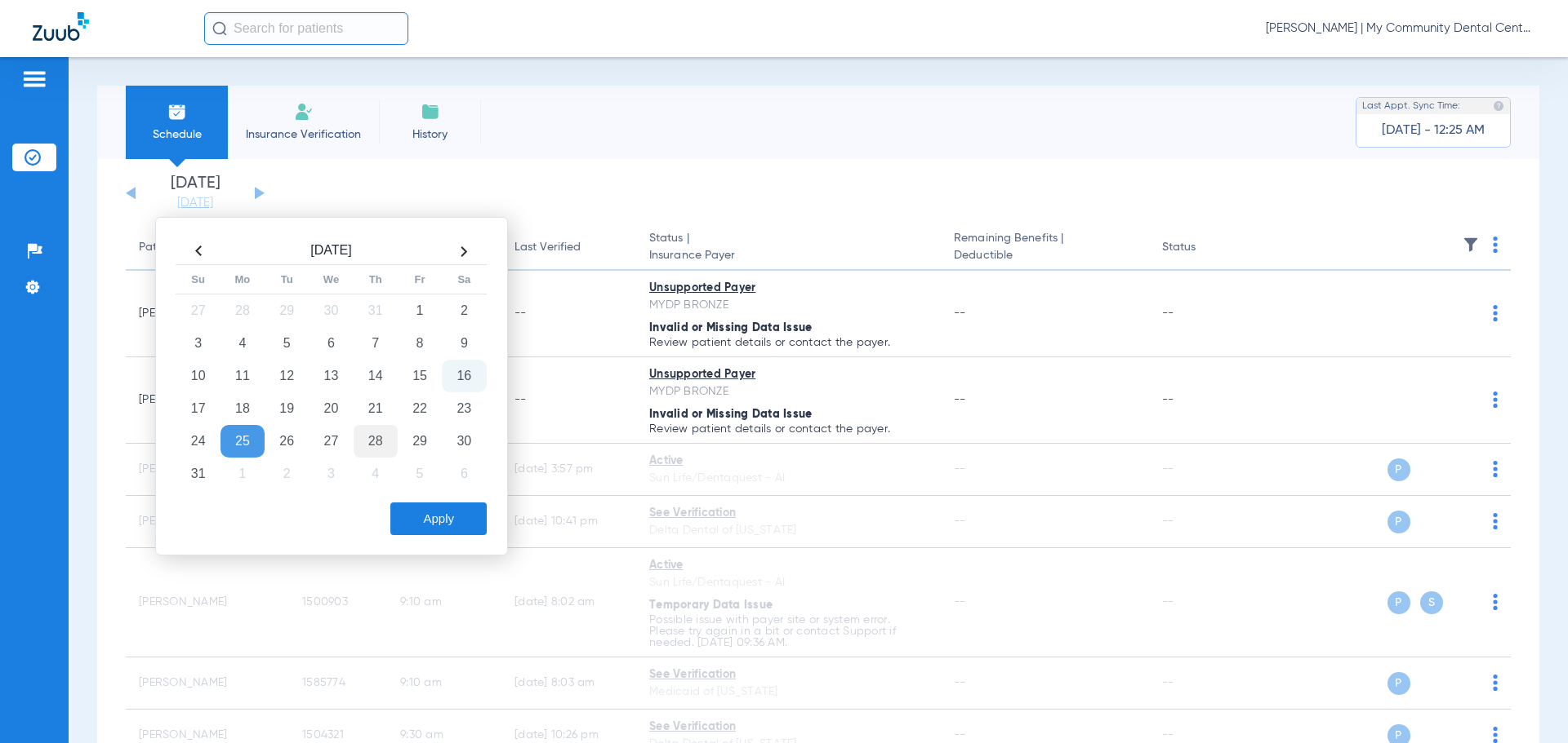
drag, startPoint x: 328, startPoint y: 411, endPoint x: 379, endPoint y: 451, distance: 64.8
click at [344, 420] on td "20" at bounding box center [330, 408] width 44 height 32
click at [453, 522] on button "Apply" at bounding box center [438, 518] width 97 height 32
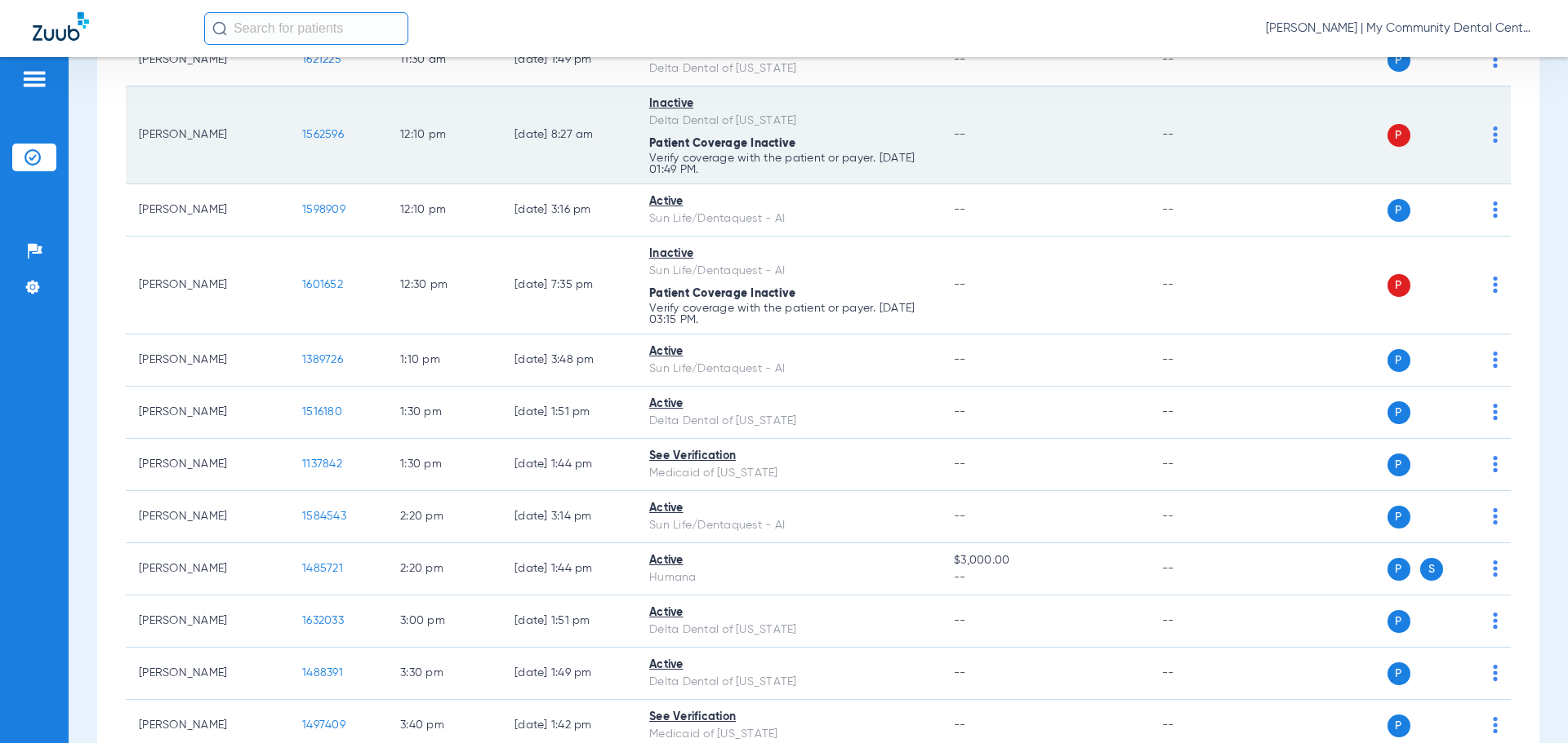
scroll to position [977, 0]
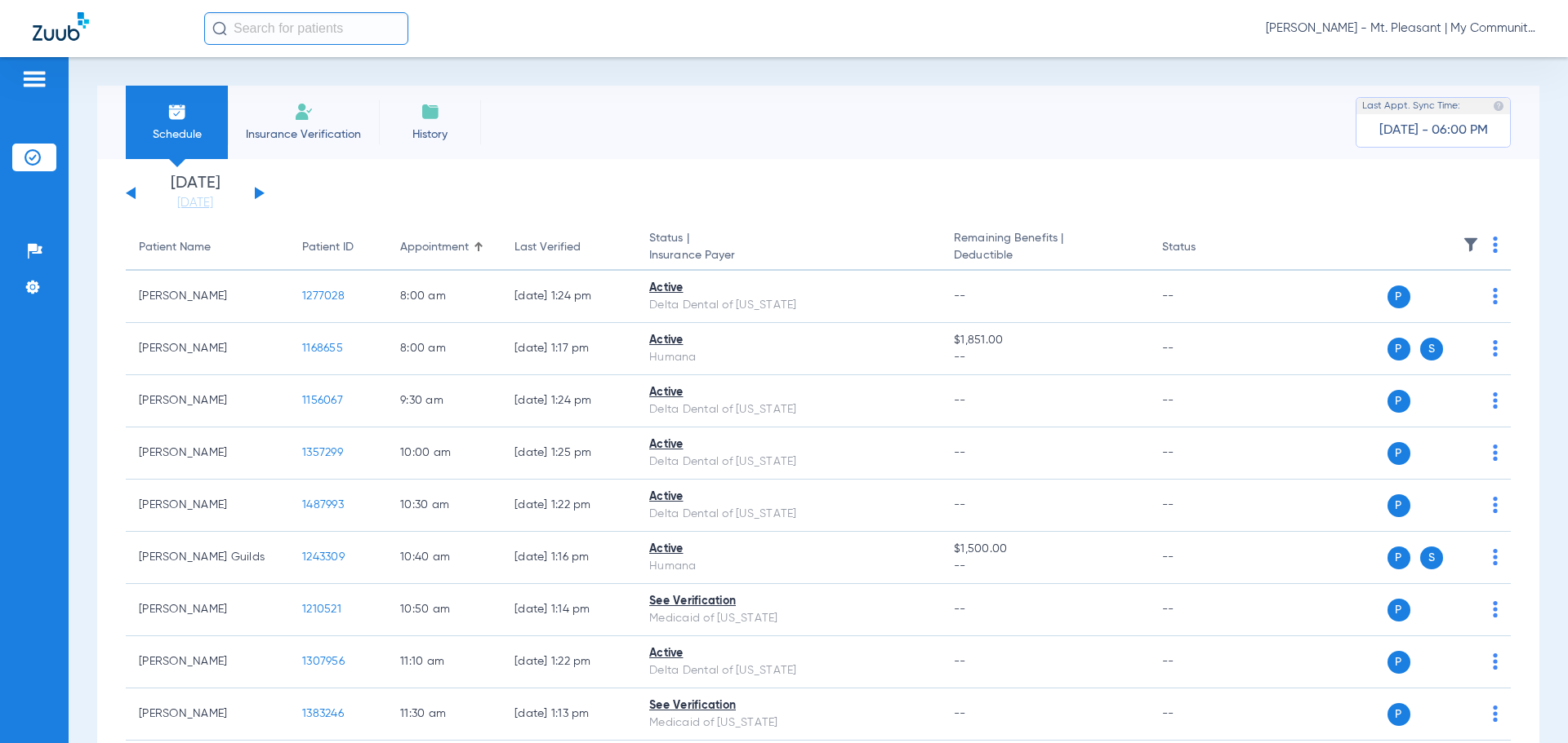
click at [256, 190] on button at bounding box center [260, 193] width 10 height 12
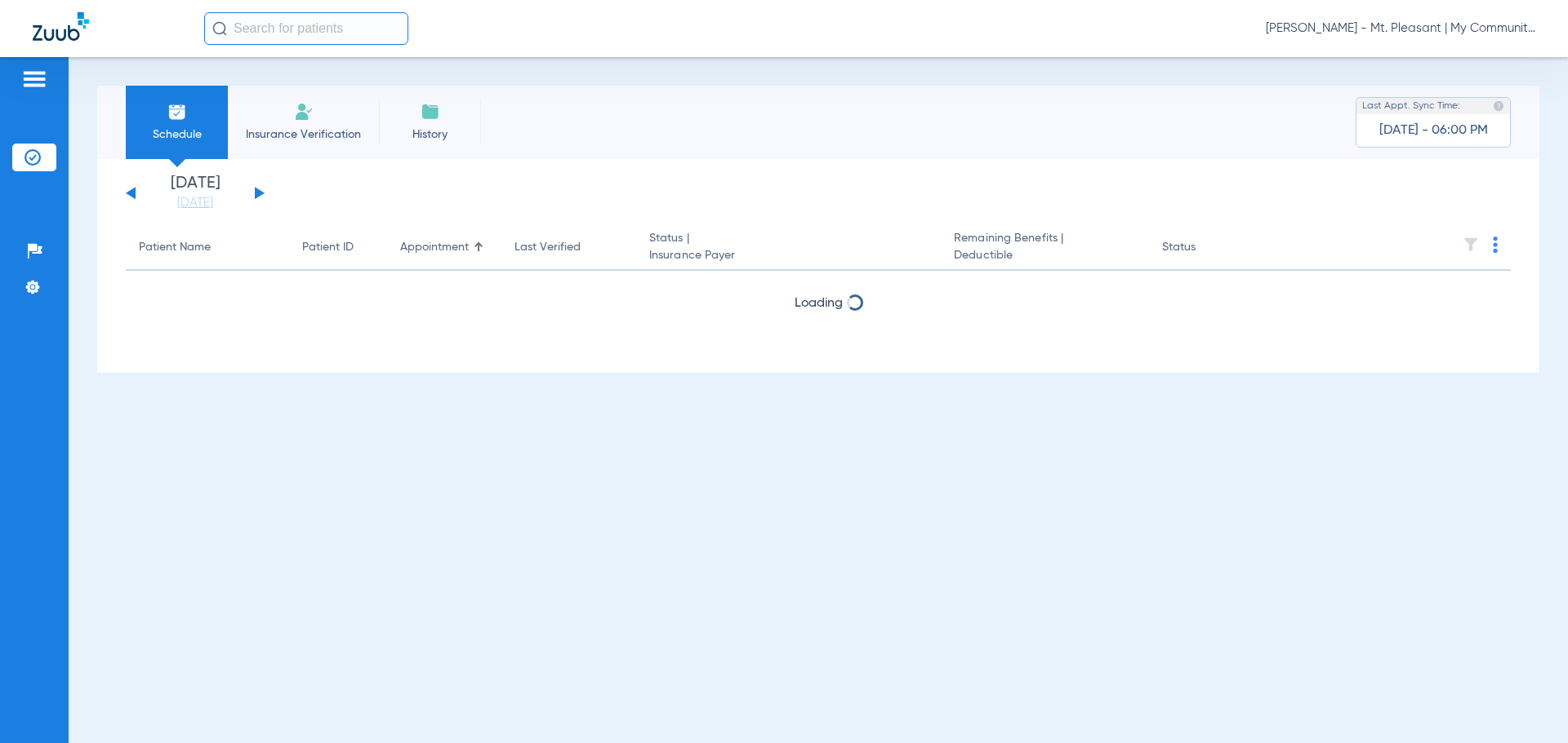
drag, startPoint x: 1505, startPoint y: 242, endPoint x: 1491, endPoint y: 231, distance: 17.8
click at [1497, 236] on th at bounding box center [1384, 247] width 252 height 45
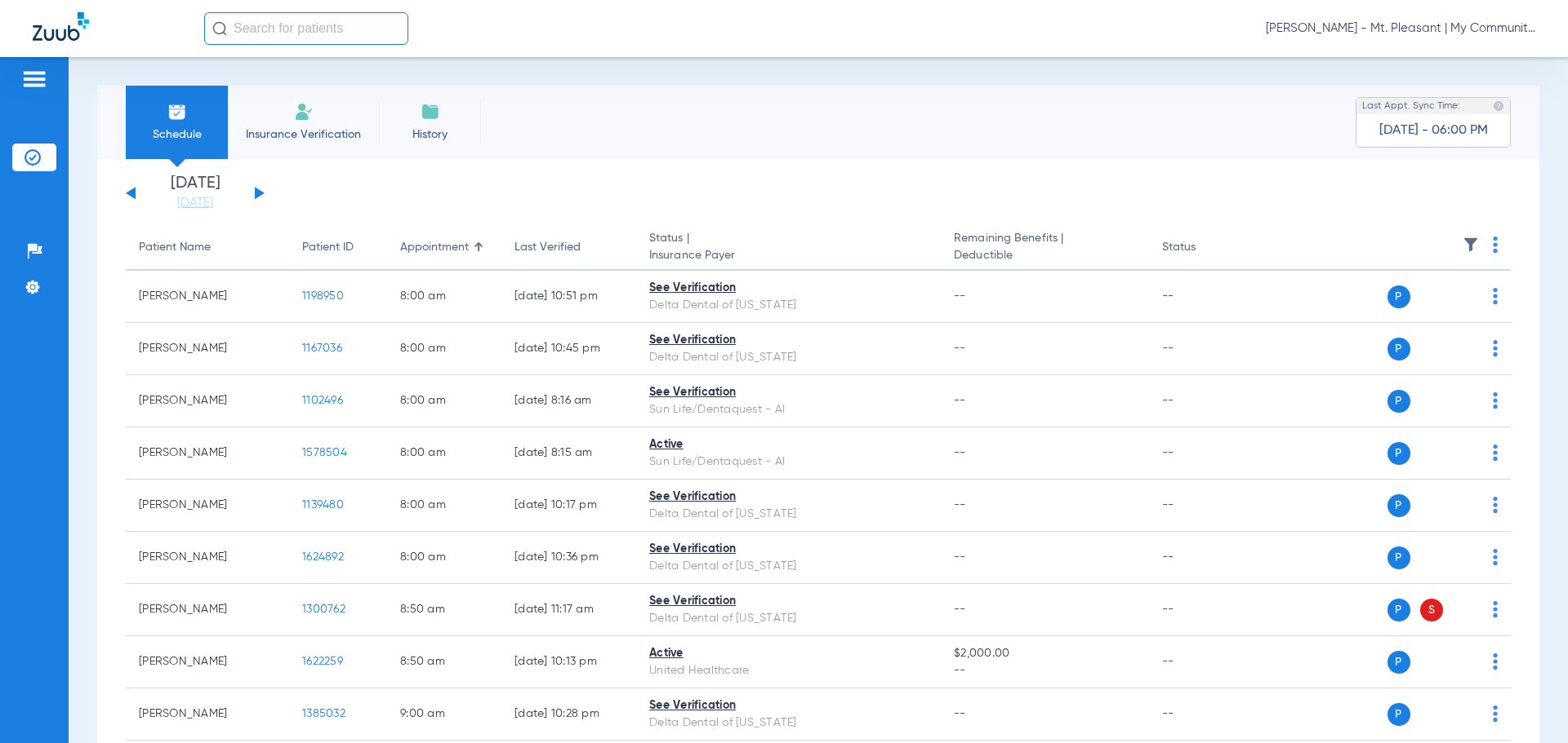
click at [1491, 231] on th at bounding box center [1384, 247] width 252 height 45
click at [1486, 244] on th at bounding box center [1384, 247] width 252 height 45
click at [1493, 247] on img at bounding box center [1495, 245] width 5 height 17
click at [1455, 300] on button "Verify All" at bounding box center [1420, 308] width 128 height 32
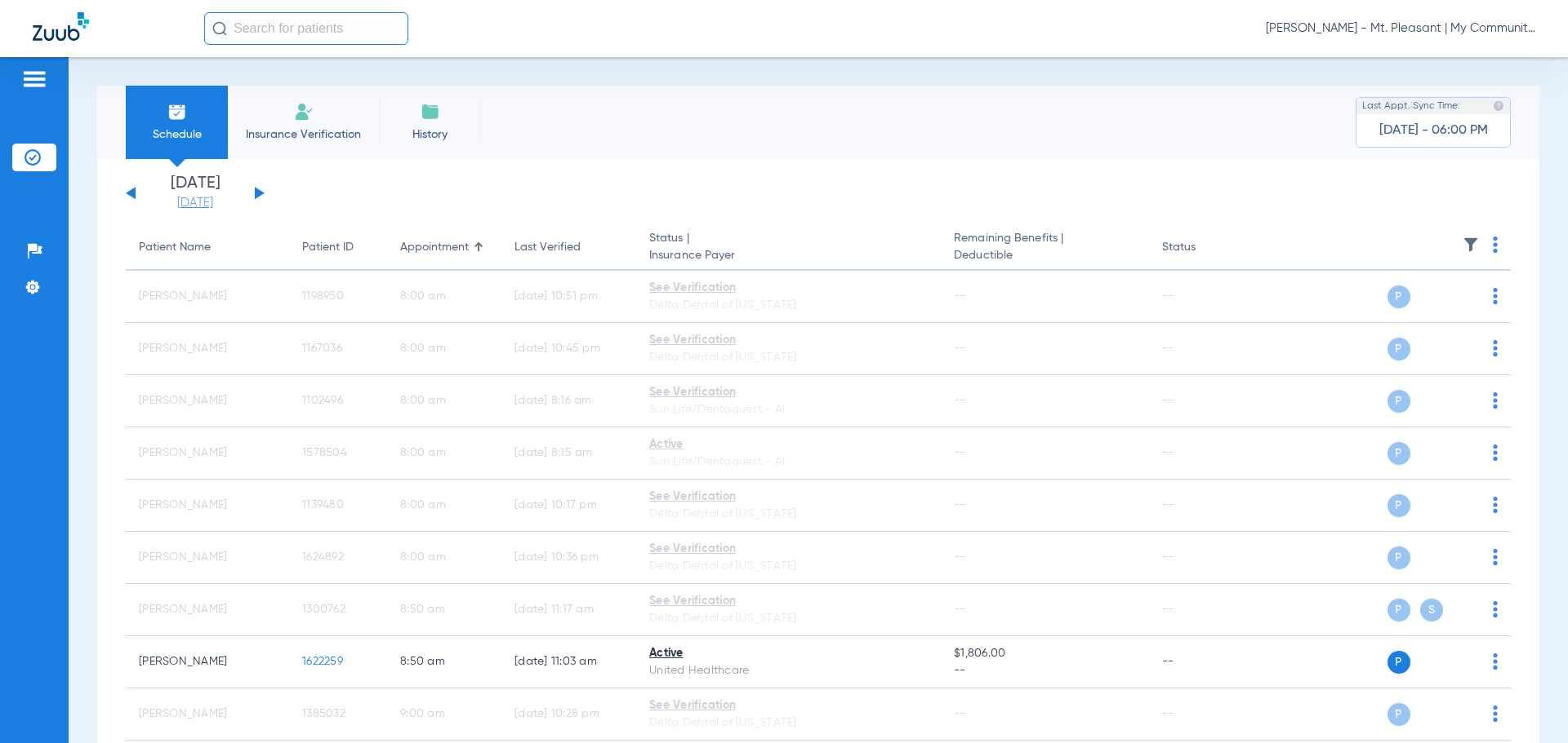
click at [212, 207] on link "[DATE]" at bounding box center [195, 203] width 98 height 17
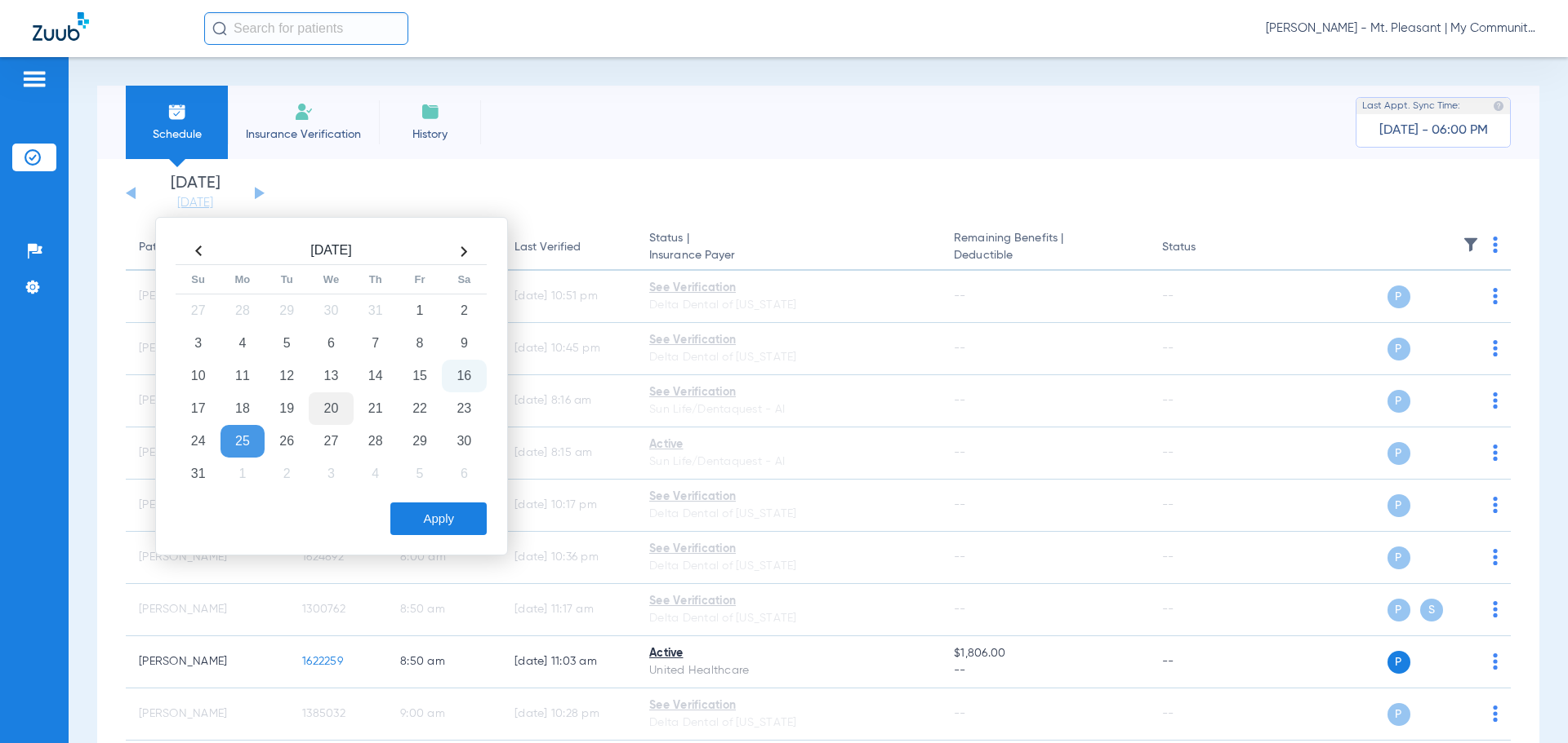
click at [327, 410] on td "20" at bounding box center [330, 408] width 44 height 32
click at [449, 530] on button "Apply" at bounding box center [438, 518] width 97 height 32
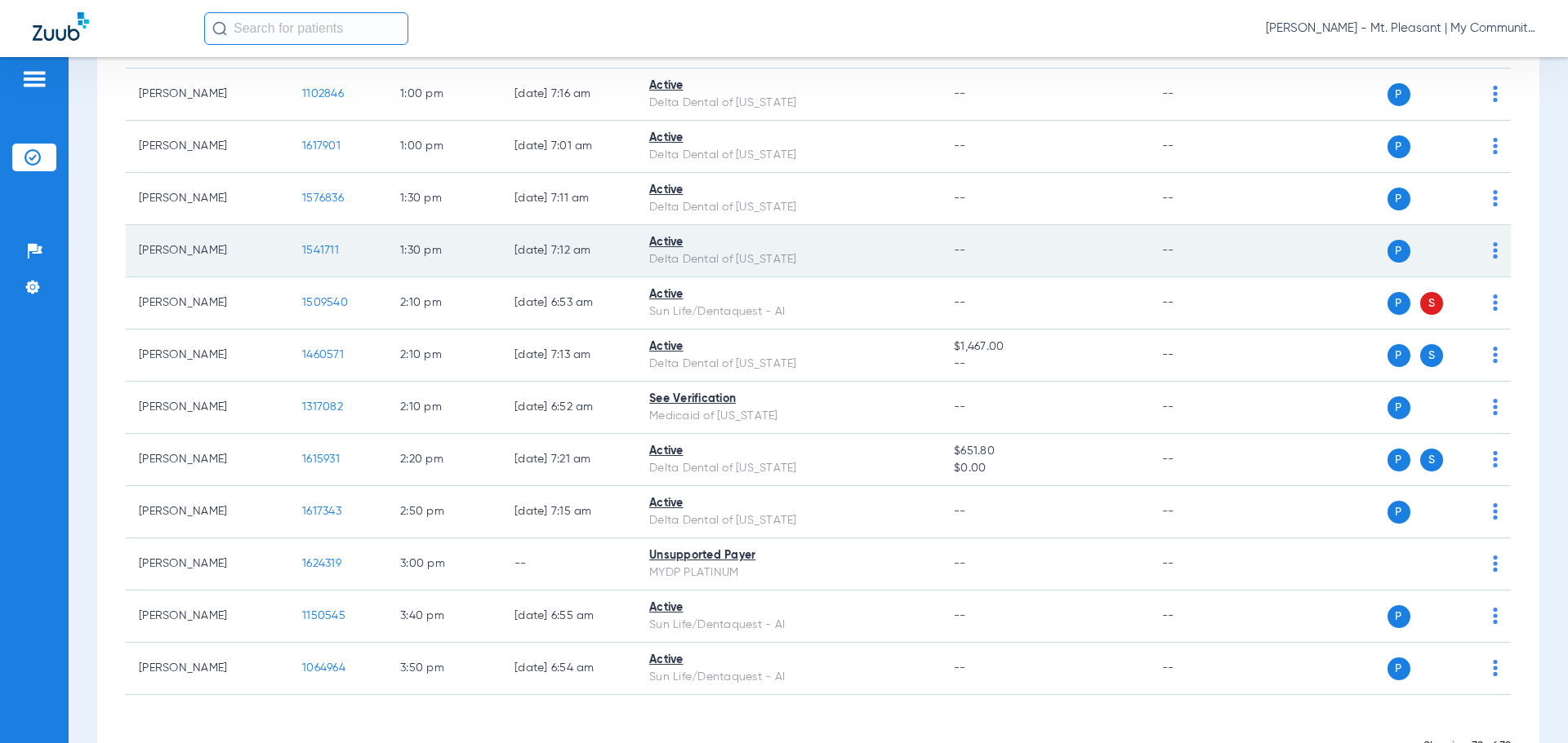
scroll to position [1337, 0]
